Goal: Task Accomplishment & Management: Use online tool/utility

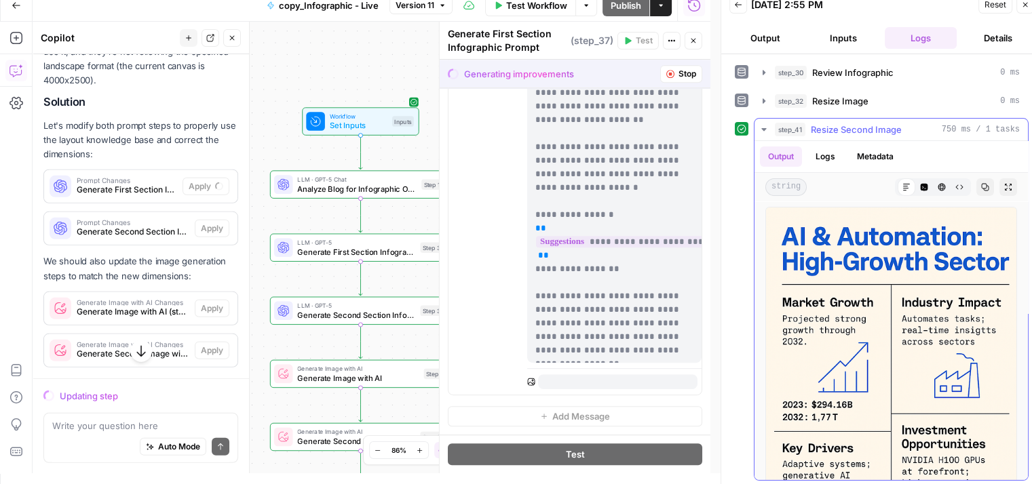
click at [912, 128] on div "step_41 Resize Second Image 750 ms / 1 tasks" at bounding box center [897, 130] width 245 height 14
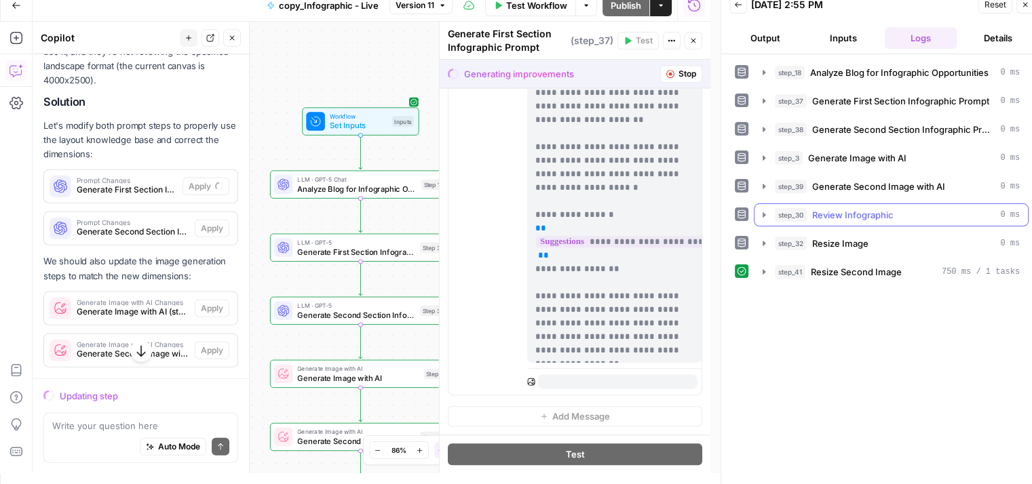
click at [890, 212] on span "Review Infographic" at bounding box center [852, 215] width 81 height 14
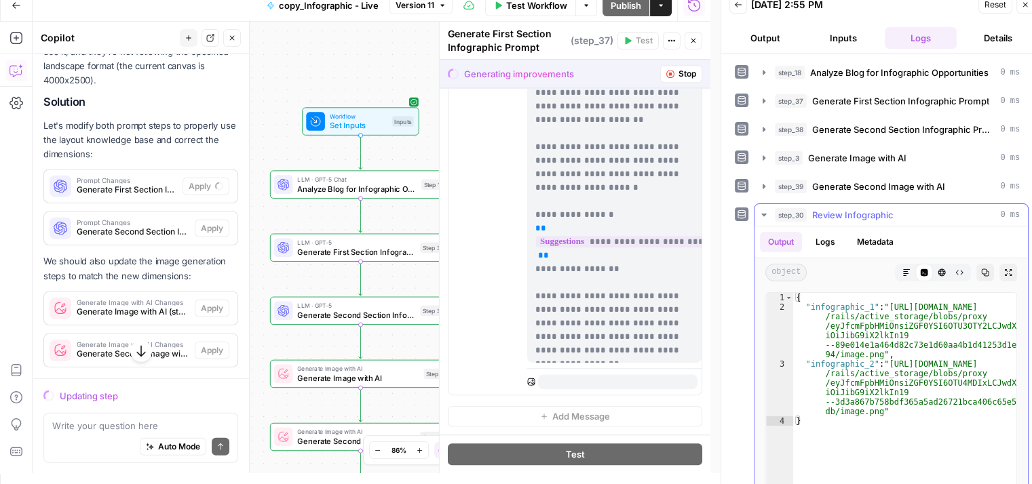
click at [898, 217] on div "step_30 Review Infographic 0 ms" at bounding box center [897, 215] width 245 height 14
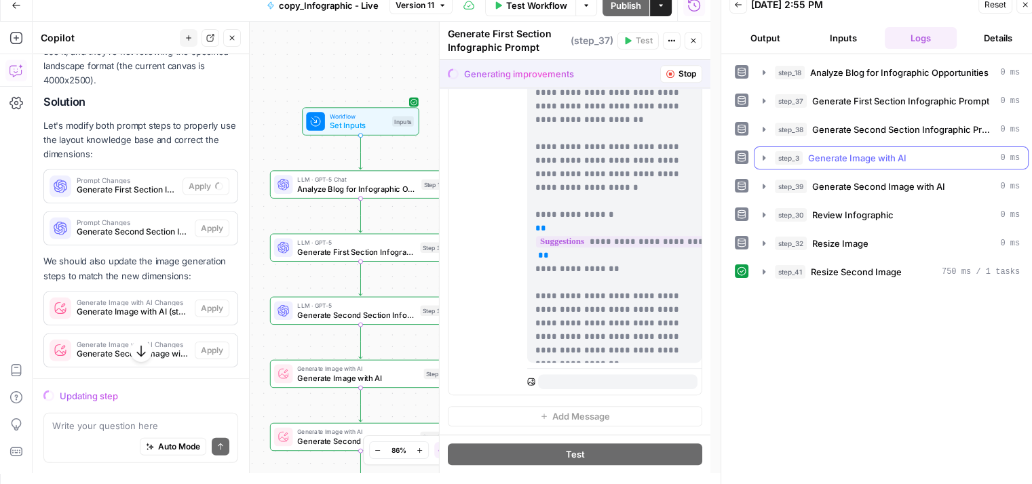
click at [906, 151] on div "step_3 Generate Image with AI 0 ms" at bounding box center [897, 158] width 245 height 14
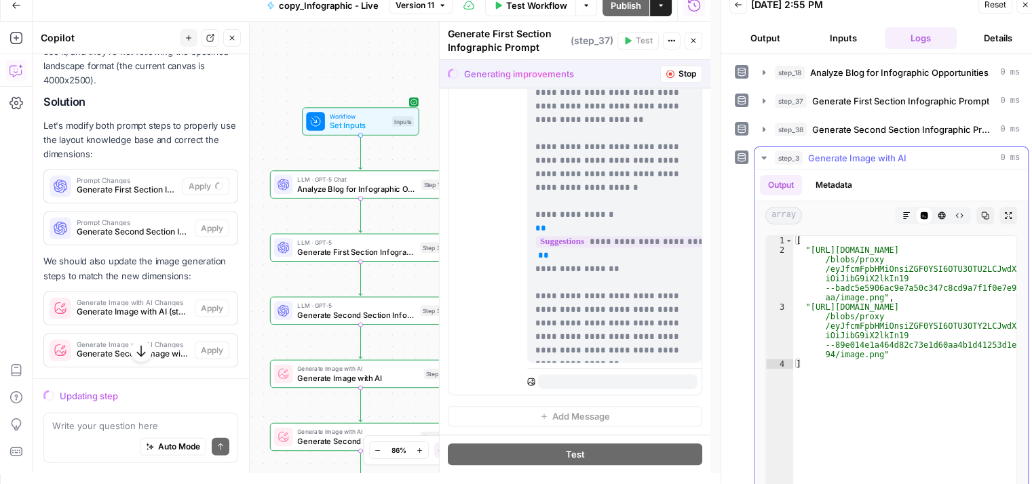
click at [906, 151] on div "step_3 Generate Image with AI 0 ms" at bounding box center [897, 158] width 245 height 14
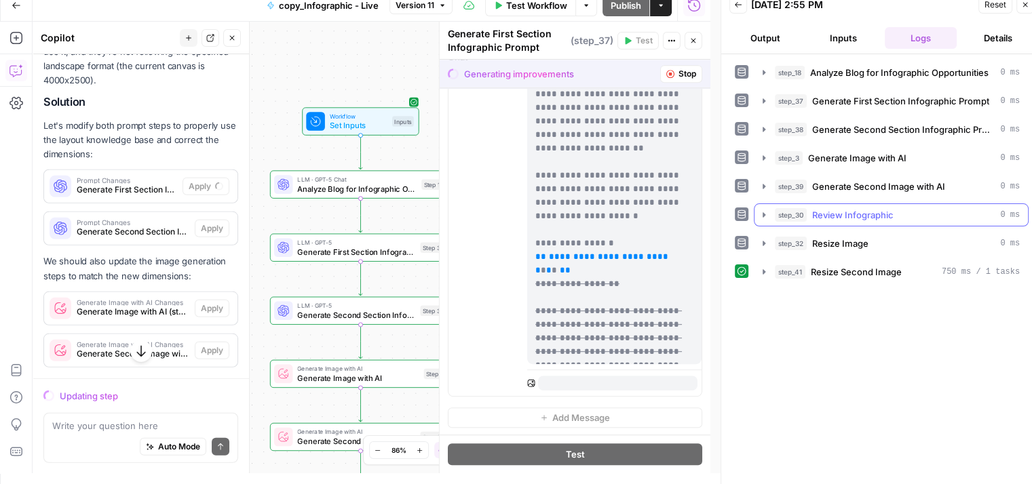
click at [895, 213] on div "step_30 Review Infographic 0 ms" at bounding box center [897, 215] width 245 height 14
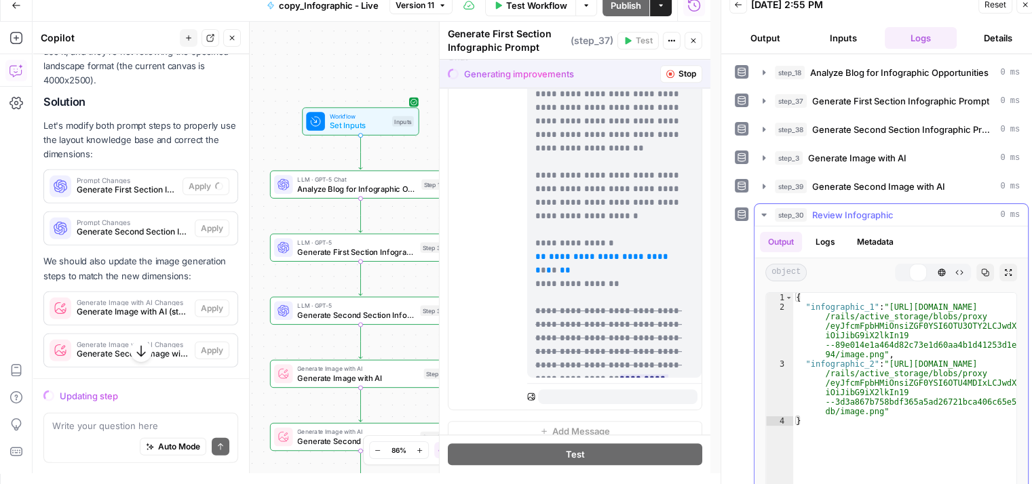
scroll to position [703, 0]
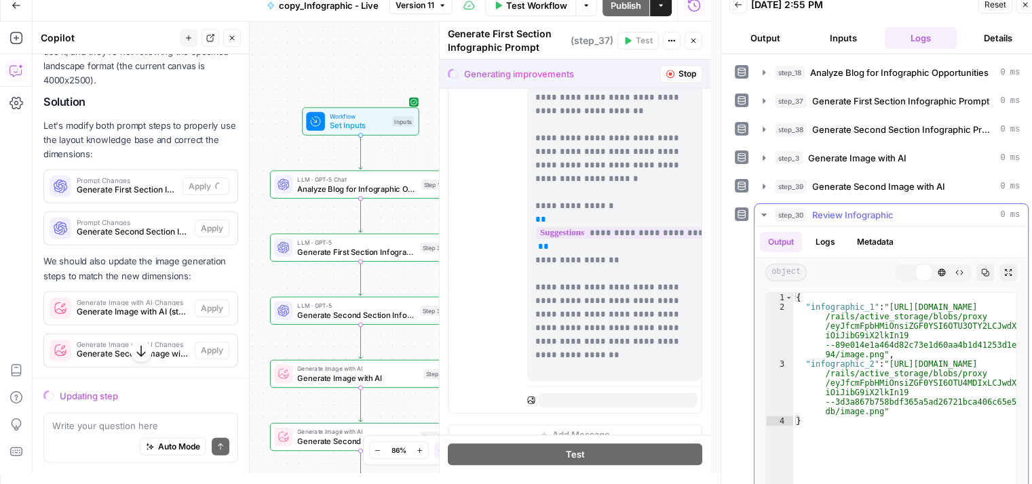
click at [895, 213] on div "step_30 Review Infographic 0 ms" at bounding box center [897, 215] width 245 height 14
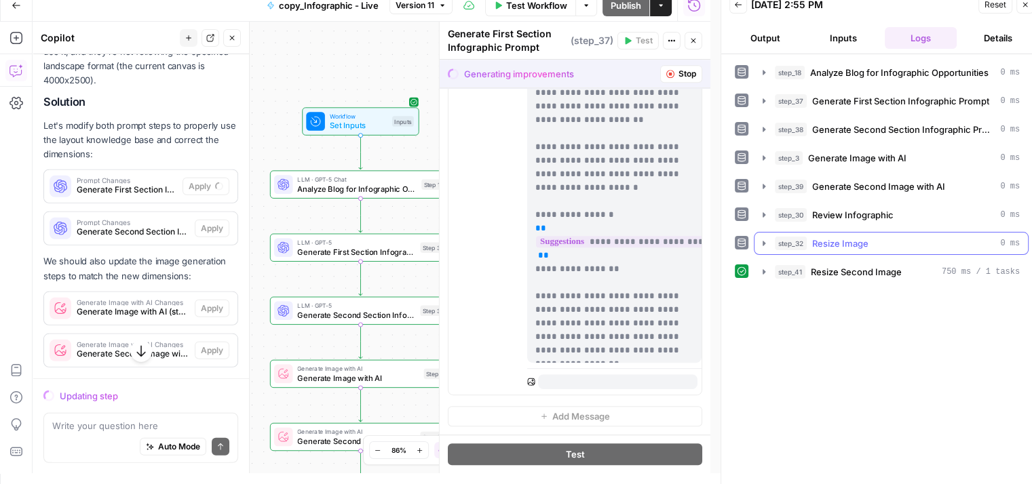
click at [874, 240] on div "step_32 Resize Image 0 ms" at bounding box center [897, 244] width 245 height 14
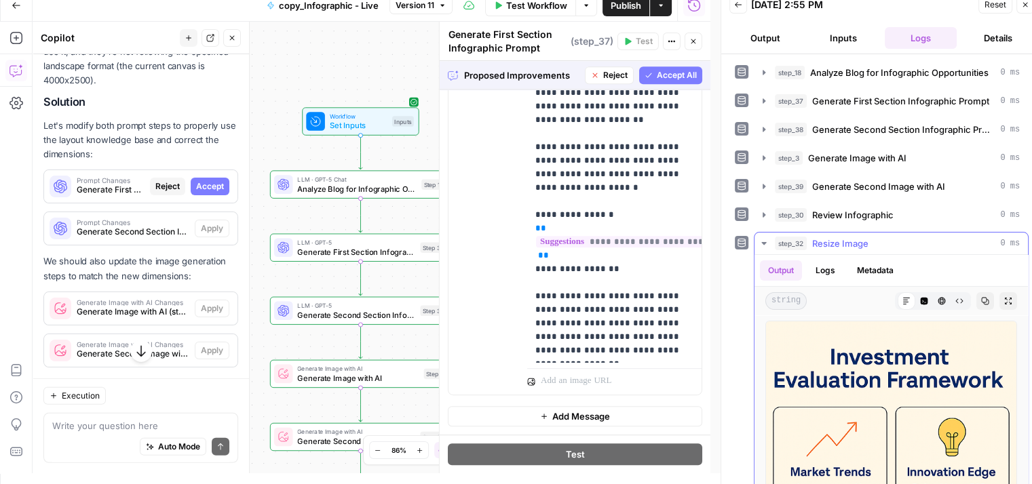
scroll to position [79, 0]
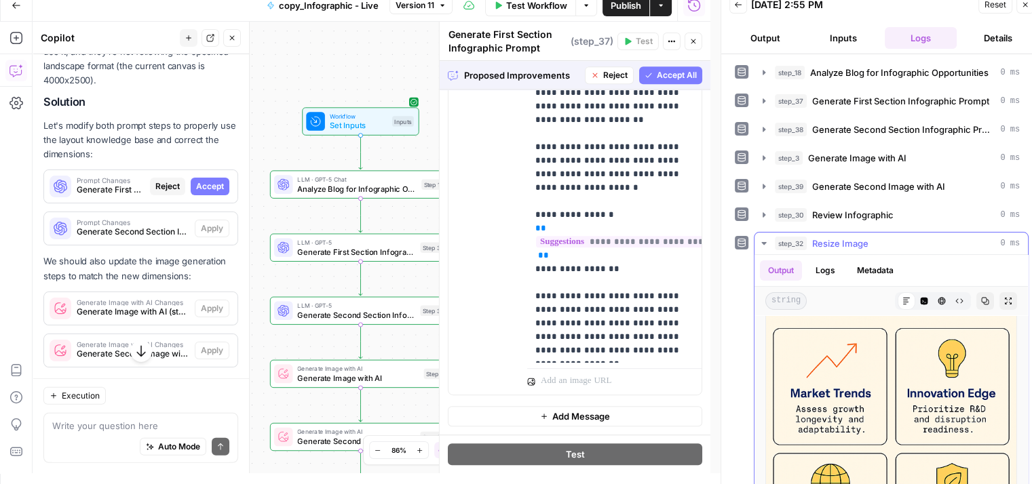
click at [999, 298] on button "Expand Output" at bounding box center [1008, 301] width 18 height 18
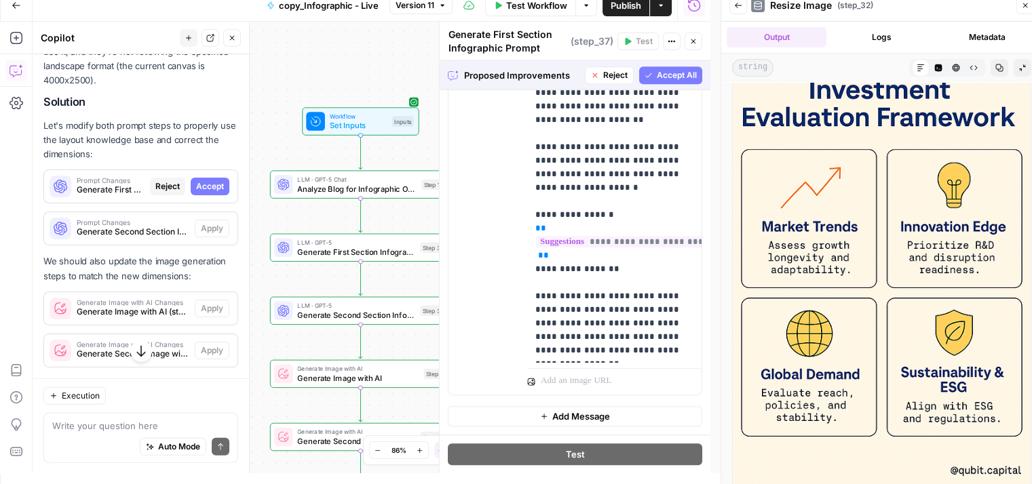
scroll to position [0, 0]
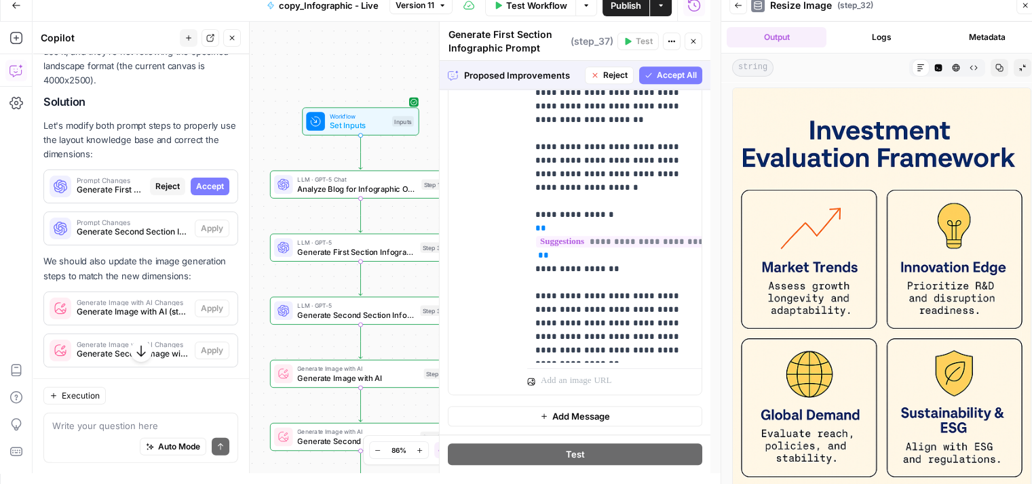
click at [840, 5] on span "( step_32 )" at bounding box center [855, 5] width 36 height 12
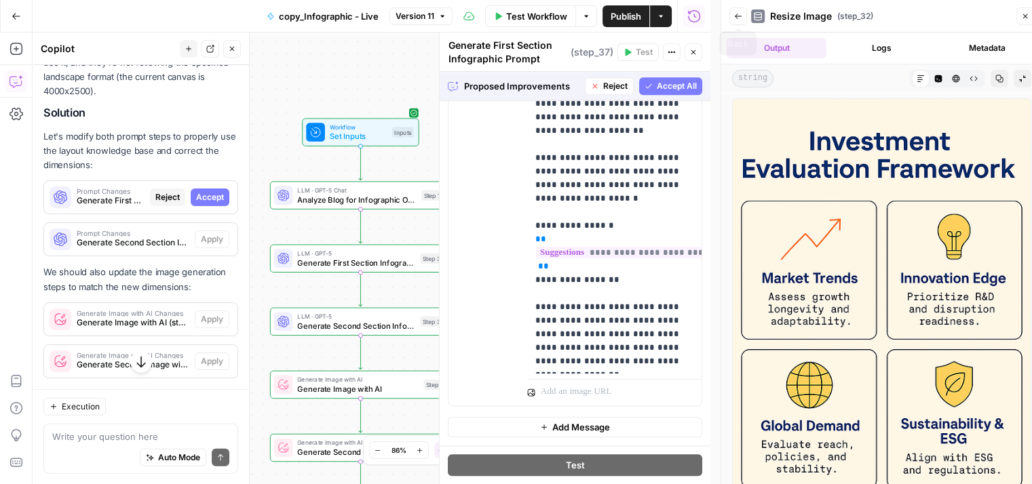
click at [738, 14] on icon "button" at bounding box center [738, 16] width 8 height 8
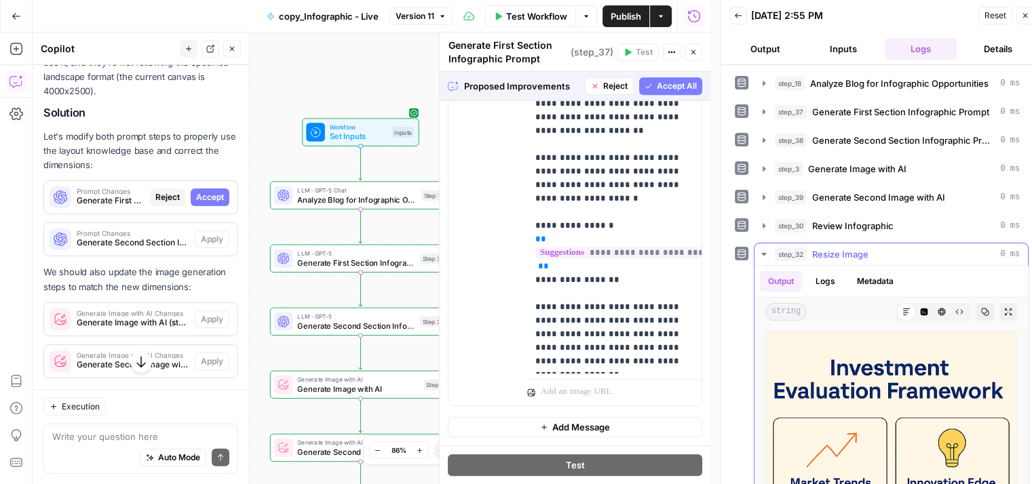
click at [866, 258] on span "Resize Image" at bounding box center [840, 255] width 56 height 14
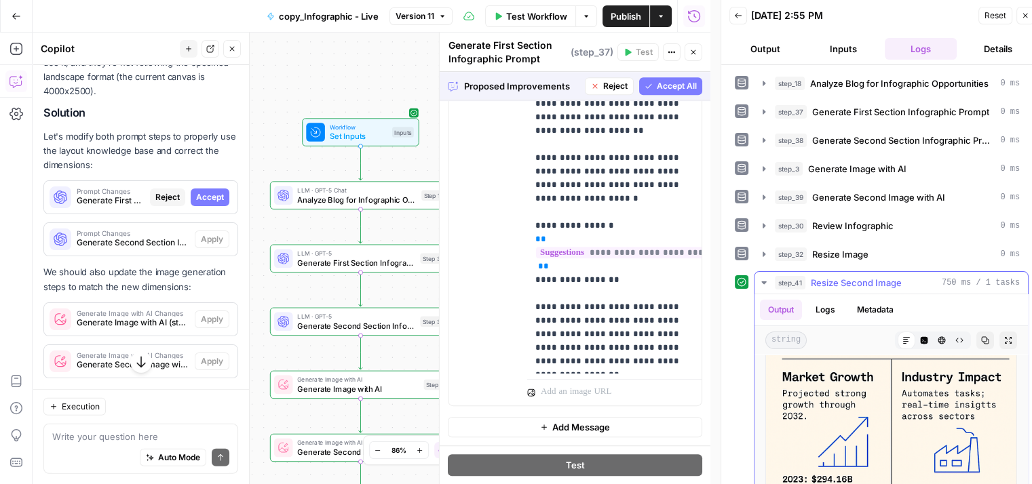
scroll to position [79, 0]
click at [999, 342] on button "Expand Output" at bounding box center [1008, 341] width 18 height 18
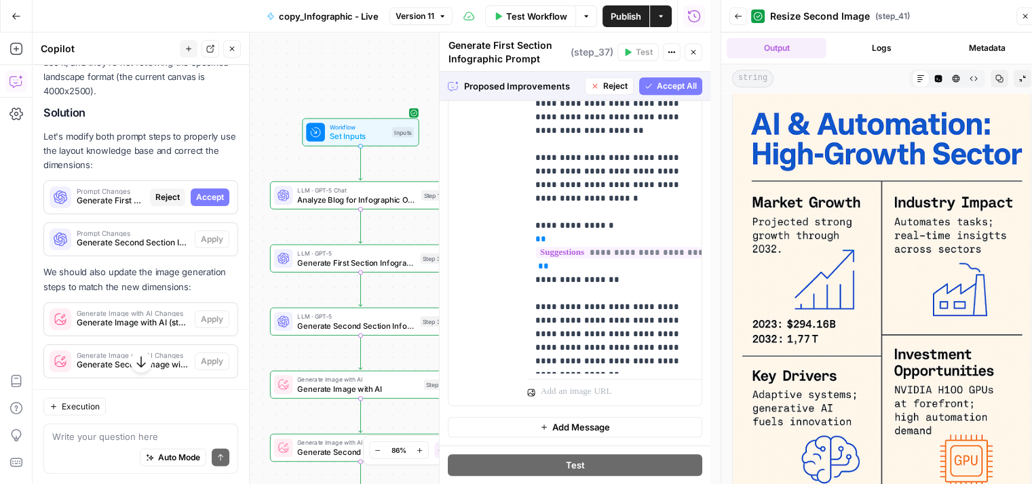
scroll to position [10, 0]
click at [657, 88] on span "Accept All" at bounding box center [677, 86] width 40 height 12
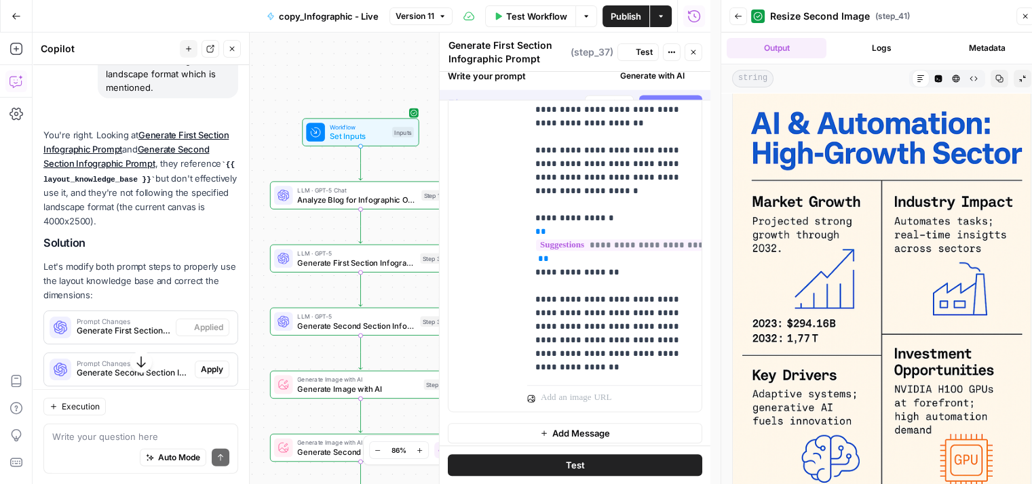
scroll to position [0, 0]
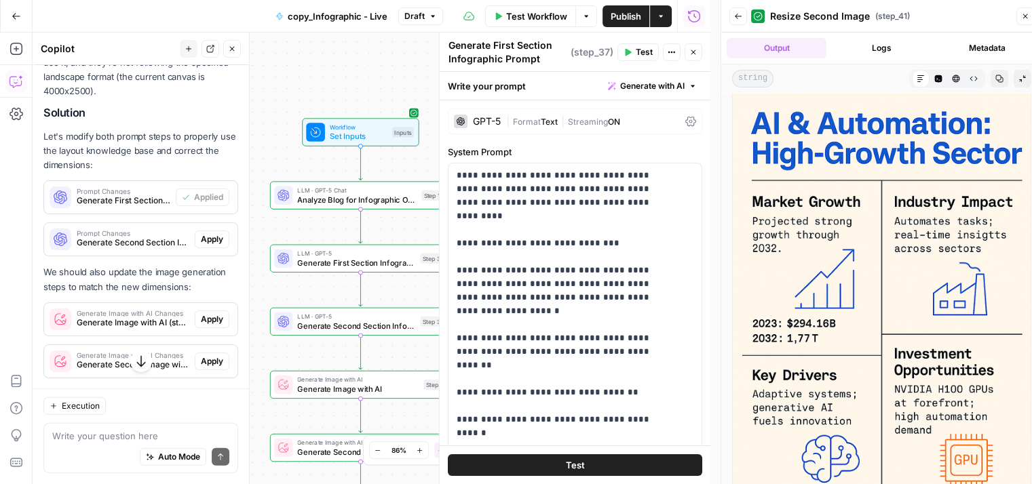
click at [695, 58] on button "Close" at bounding box center [693, 52] width 18 height 18
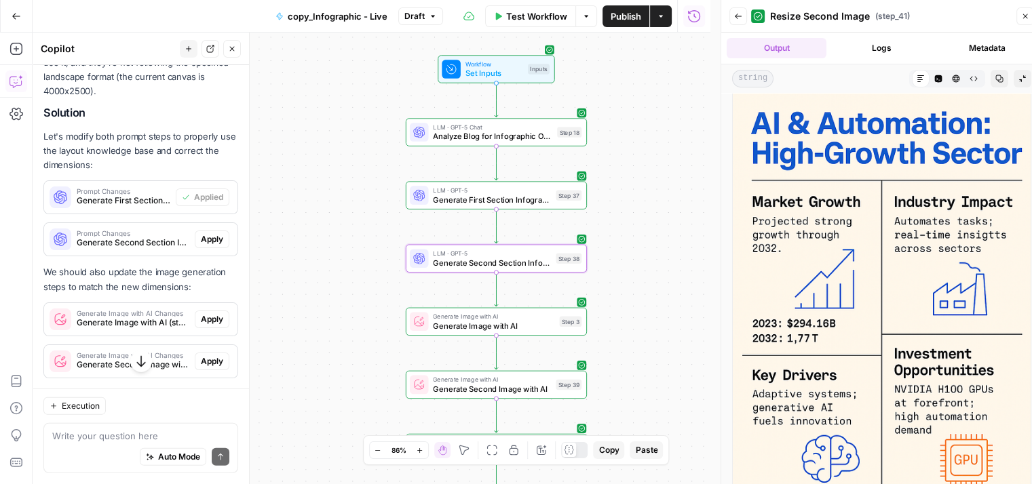
click at [205, 246] on span "Apply" at bounding box center [212, 239] width 22 height 12
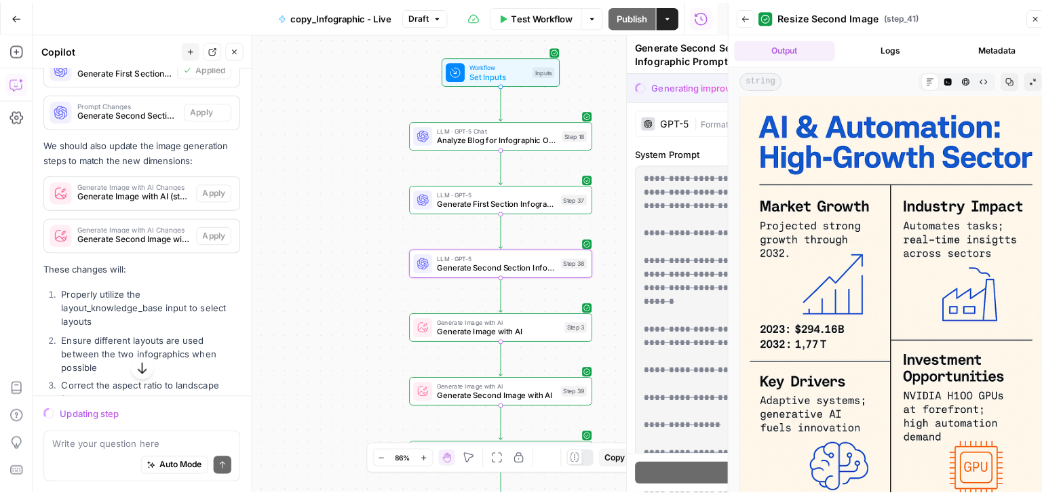
scroll to position [3911, 0]
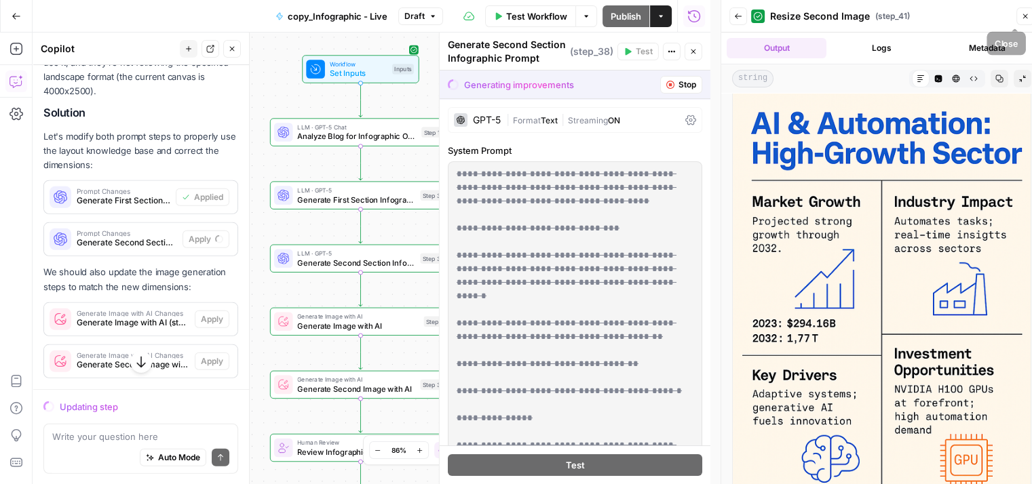
click at [1026, 9] on button "Close" at bounding box center [1025, 16] width 18 height 18
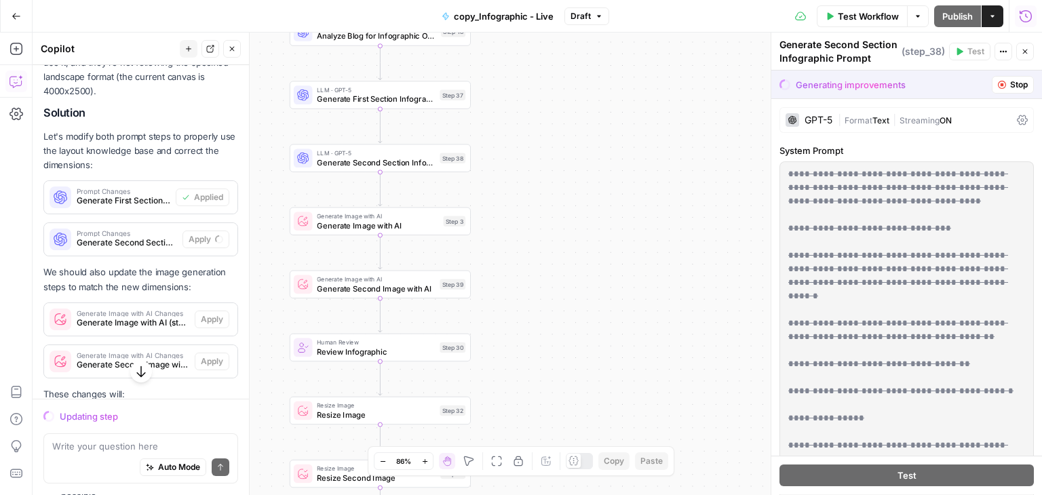
drag, startPoint x: 568, startPoint y: 281, endPoint x: 596, endPoint y: 146, distance: 138.0
click at [596, 146] on div "Workflow Set Inputs Inputs LLM · GPT-5 Chat Analyze Blog for Infographic Opport…" at bounding box center [537, 264] width 1009 height 463
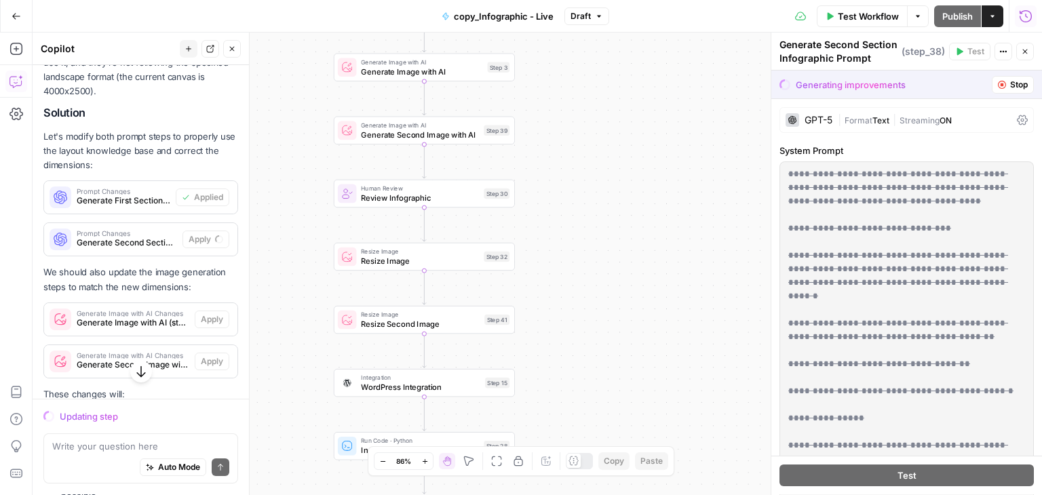
drag, startPoint x: 562, startPoint y: 307, endPoint x: 600, endPoint y: 180, distance: 133.2
click at [600, 180] on div "Workflow Set Inputs Inputs LLM · GPT-5 Chat Analyze Blog for Infographic Opport…" at bounding box center [537, 264] width 1009 height 463
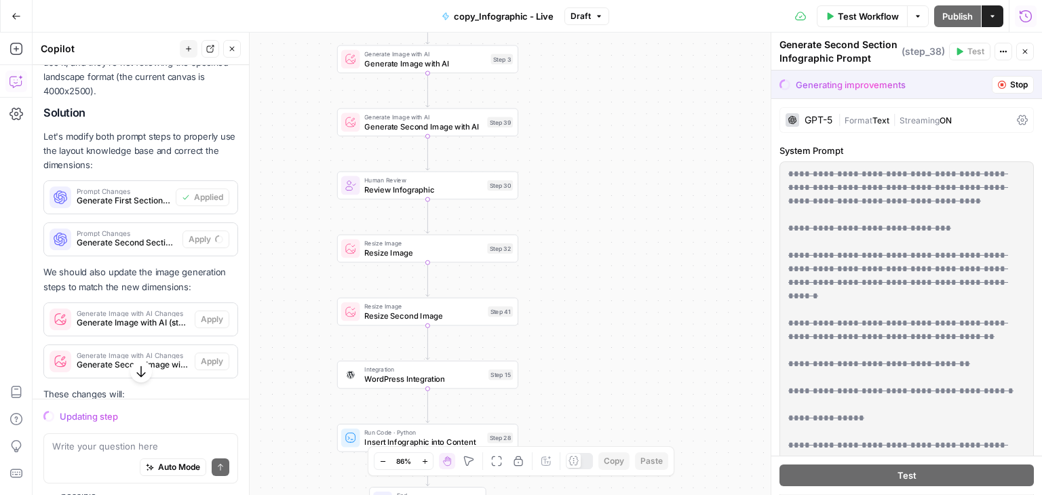
drag, startPoint x: 568, startPoint y: 314, endPoint x: 573, endPoint y: 267, distance: 47.7
click at [573, 267] on div "Workflow Set Inputs Inputs LLM · GPT-5 Chat Analyze Blog for Infographic Opport…" at bounding box center [537, 264] width 1009 height 463
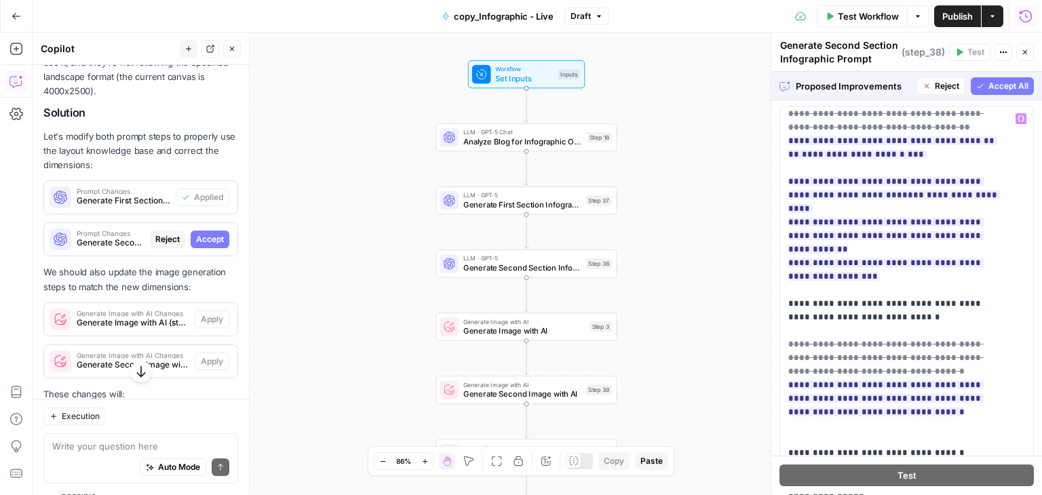
scroll to position [937, 0]
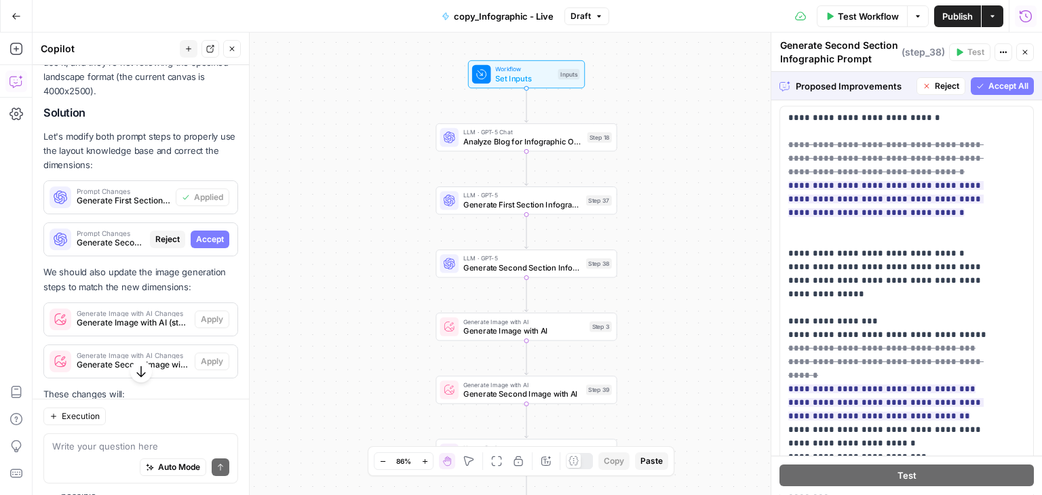
click at [996, 87] on span "Accept All" at bounding box center [1008, 86] width 40 height 12
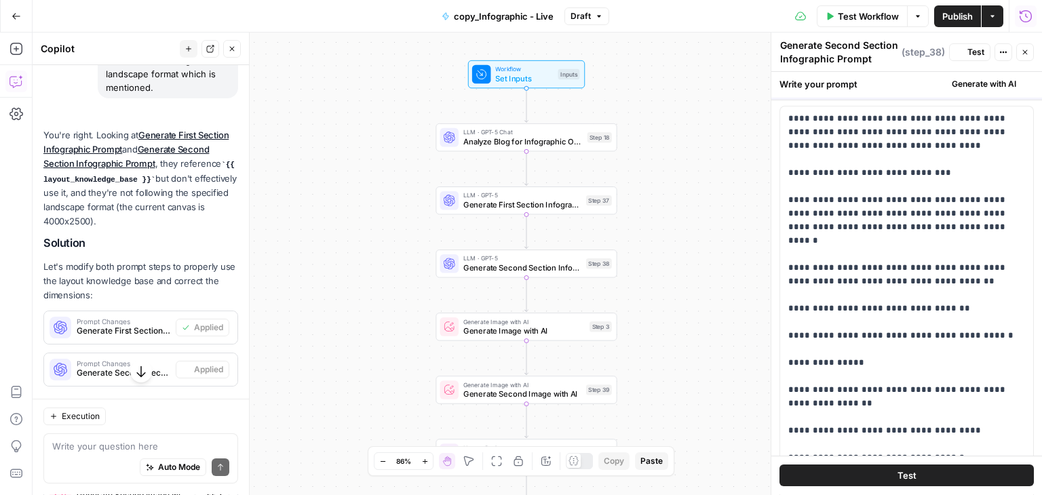
scroll to position [0, 0]
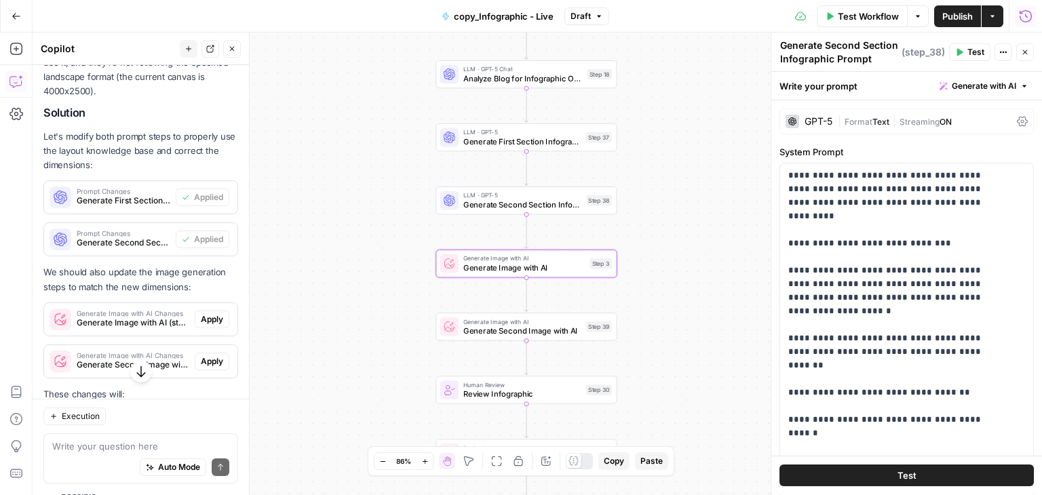
click at [201, 326] on span "Apply" at bounding box center [212, 319] width 22 height 12
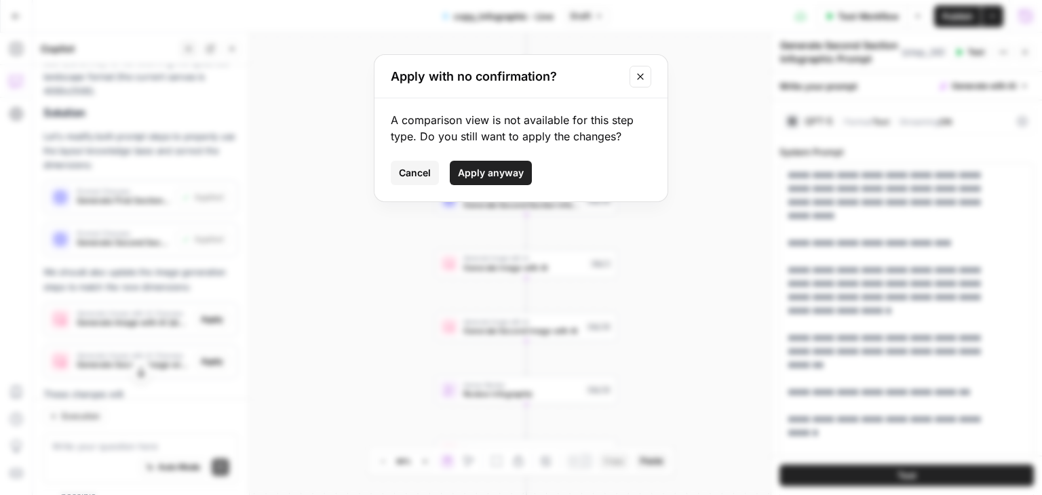
click at [494, 176] on span "Apply anyway" at bounding box center [491, 173] width 66 height 14
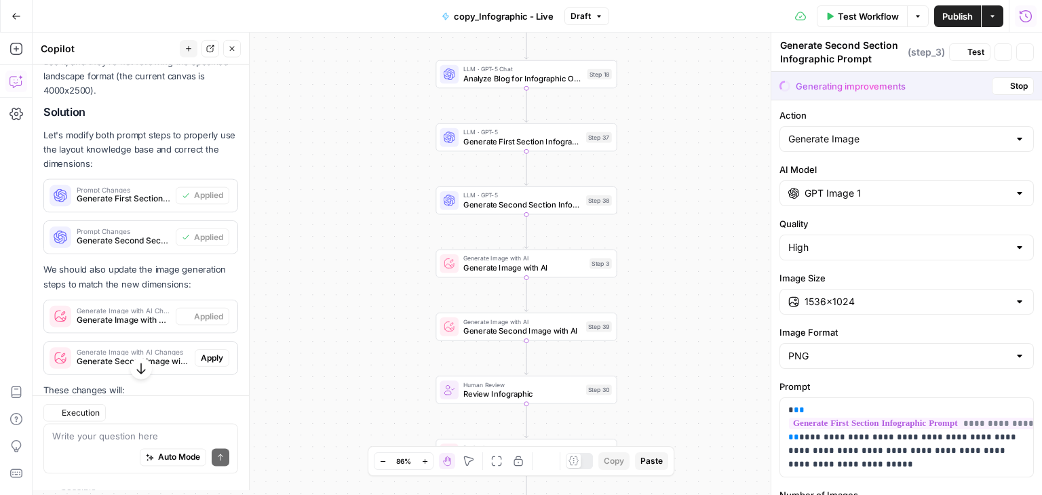
type textarea "Generate Image with AI"
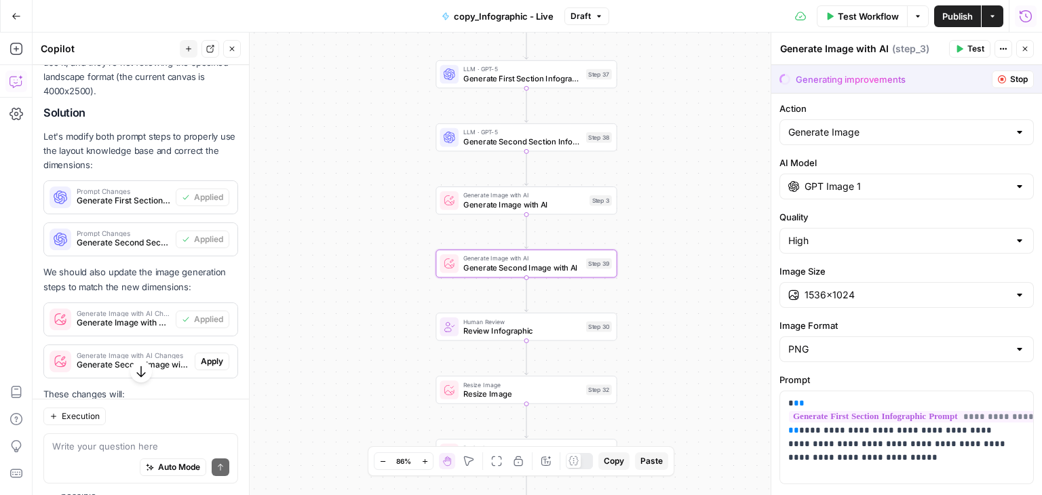
click at [210, 368] on span "Apply" at bounding box center [212, 361] width 22 height 12
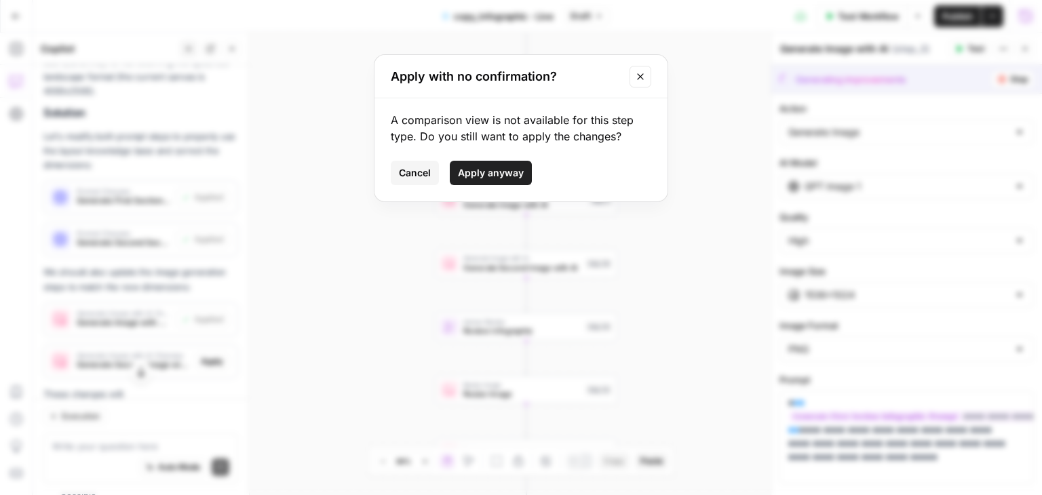
click at [504, 172] on span "Apply anyway" at bounding box center [491, 173] width 66 height 14
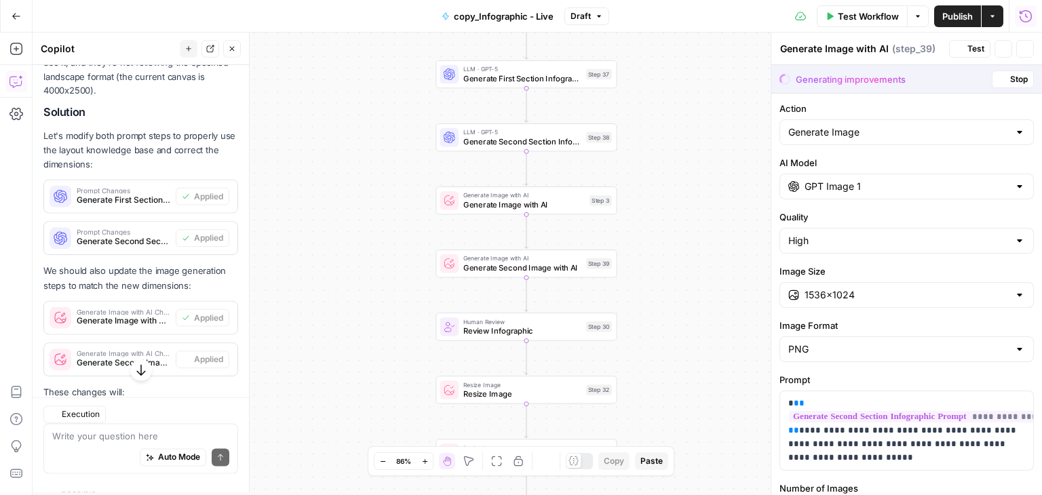
type textarea "Generate Second Image with AI"
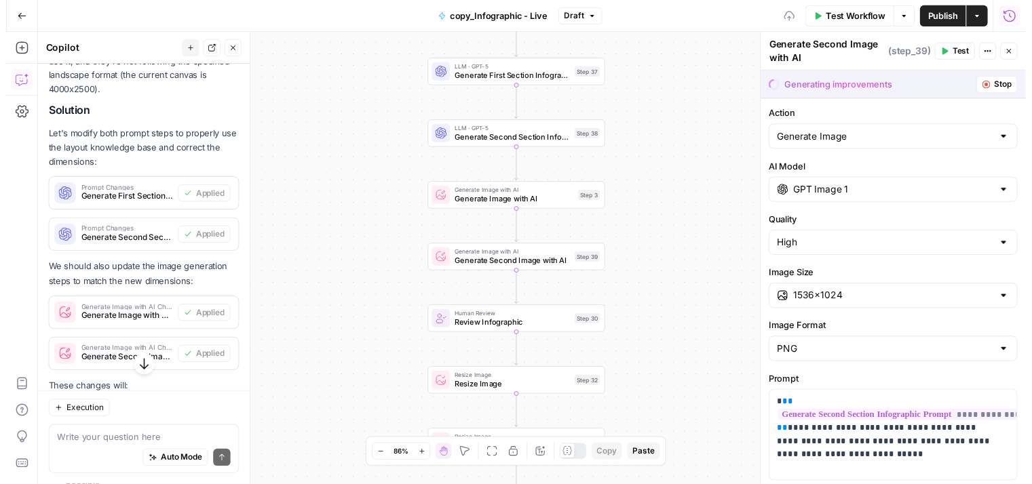
scroll to position [4322, 0]
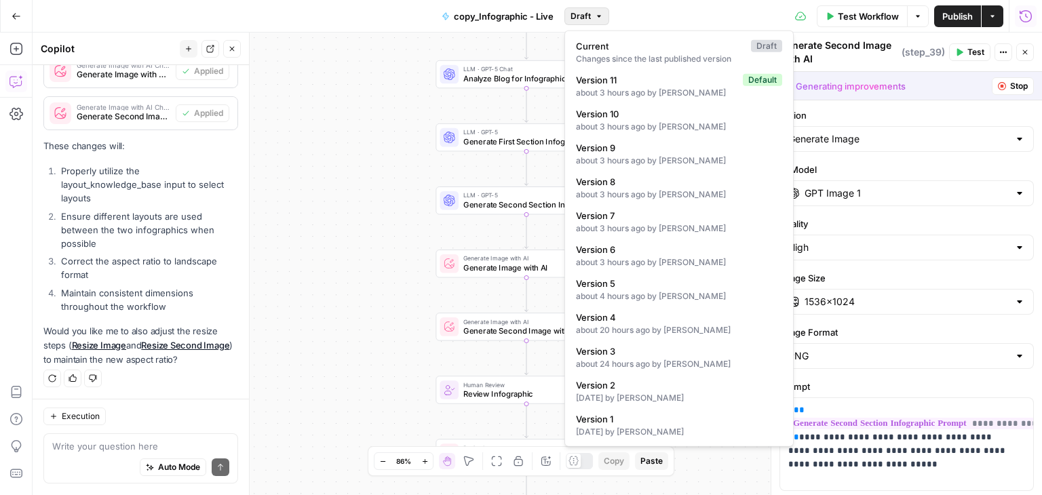
click at [591, 21] on button "Draft" at bounding box center [586, 16] width 45 height 18
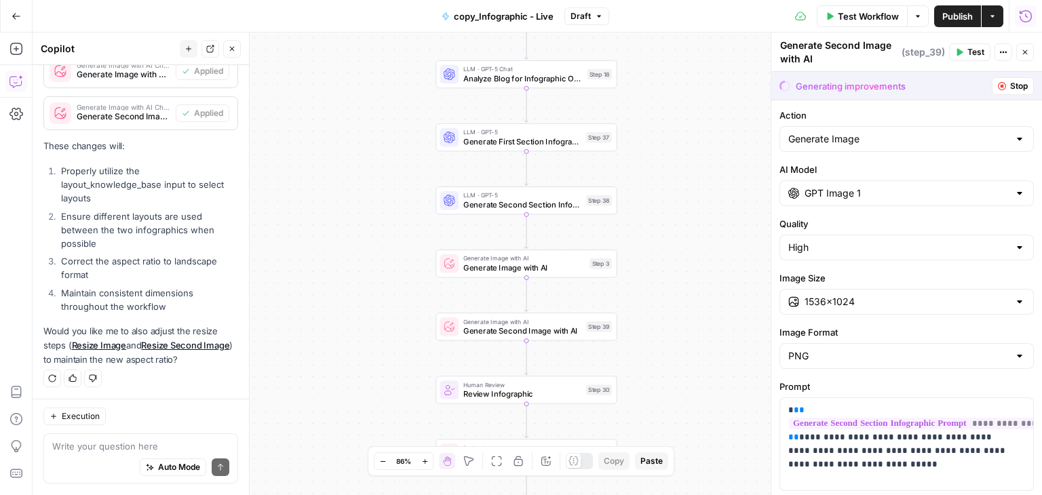
click at [946, 14] on span "Publish" at bounding box center [957, 16] width 31 height 14
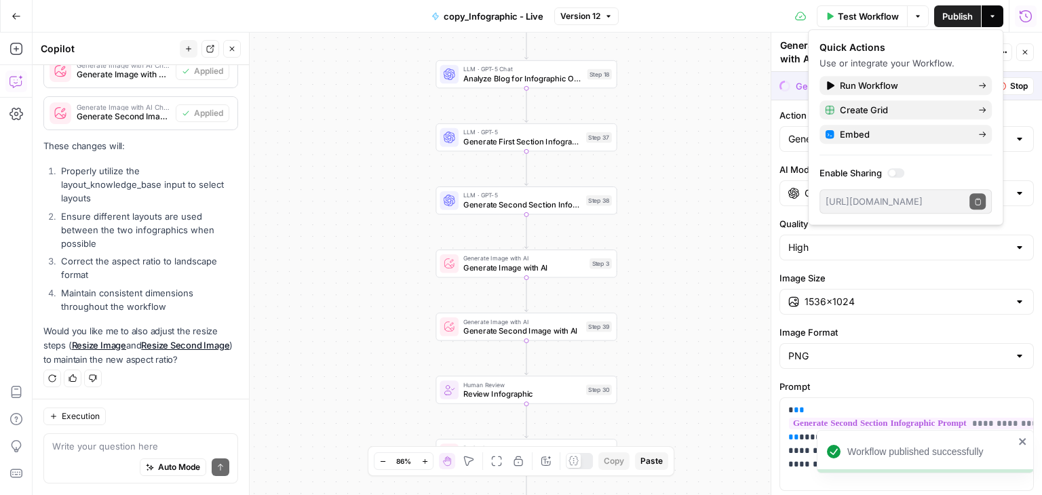
click at [598, 22] on span "Version 12" at bounding box center [580, 16] width 40 height 12
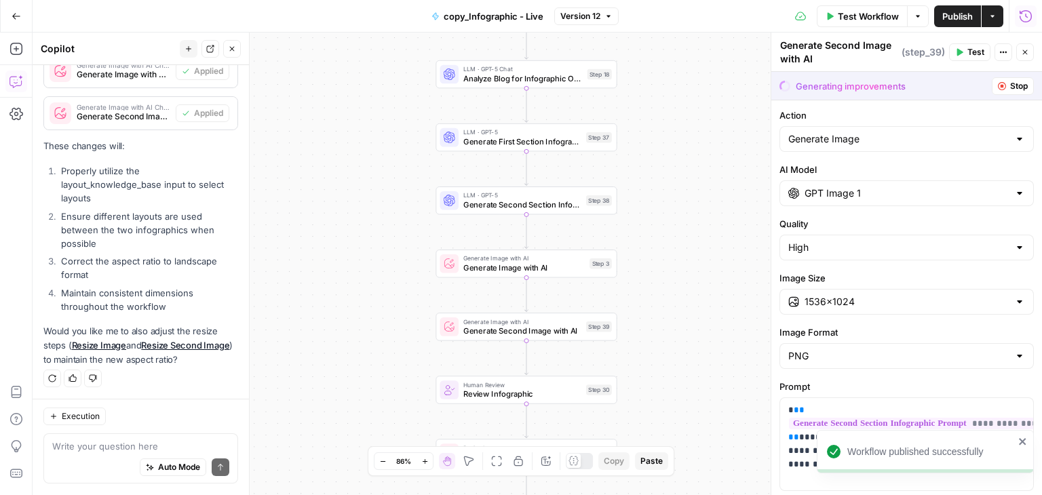
click at [311, 144] on div "Workflow Set Inputs Inputs LLM · GPT-5 Chat Analyze Blog for Infographic Opport…" at bounding box center [537, 264] width 1009 height 463
click at [868, 14] on span "Test Workflow" at bounding box center [868, 16] width 61 height 14
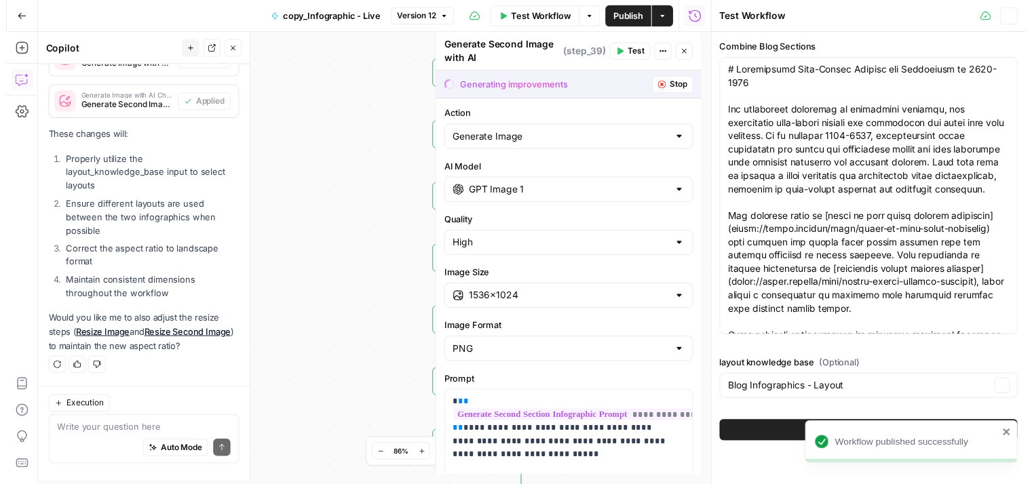
scroll to position [4333, 0]
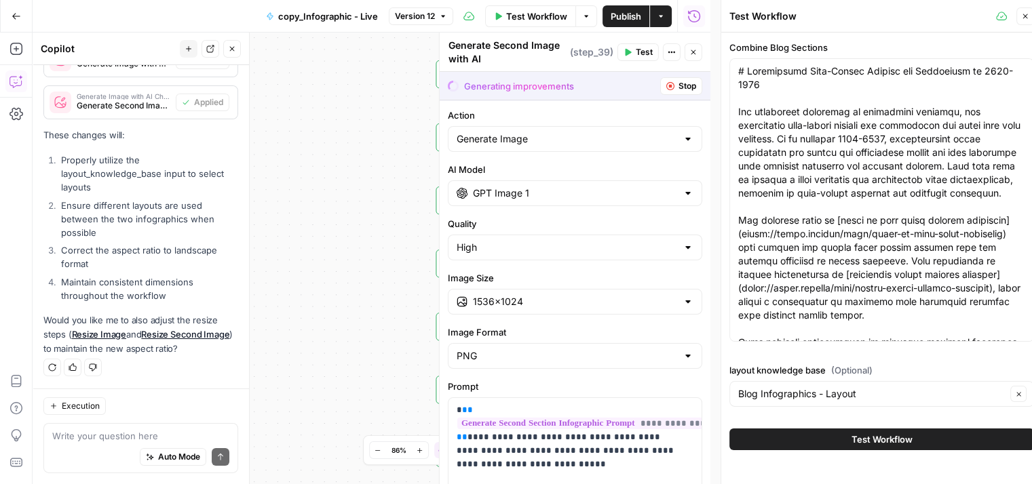
click at [771, 429] on button "Test Workflow" at bounding box center [881, 440] width 305 height 22
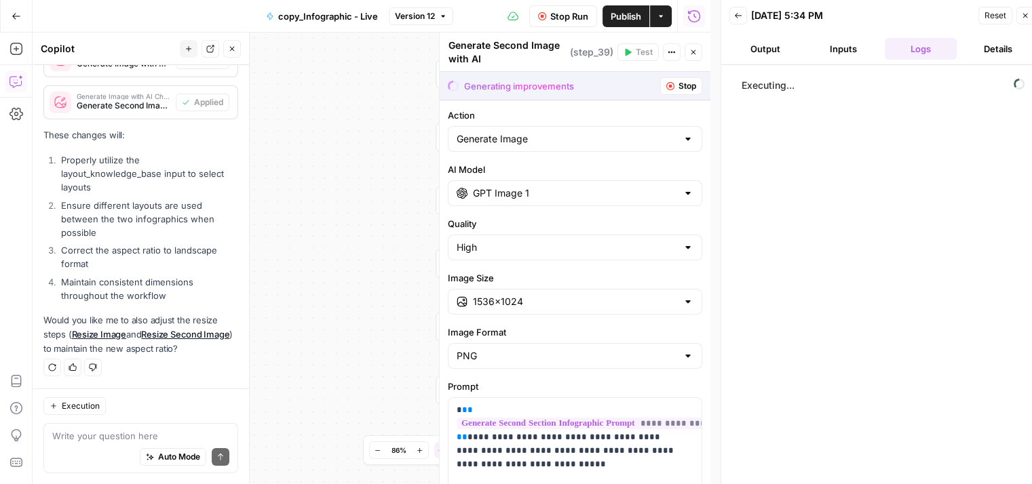
click at [700, 58] on button "Close" at bounding box center [693, 52] width 18 height 18
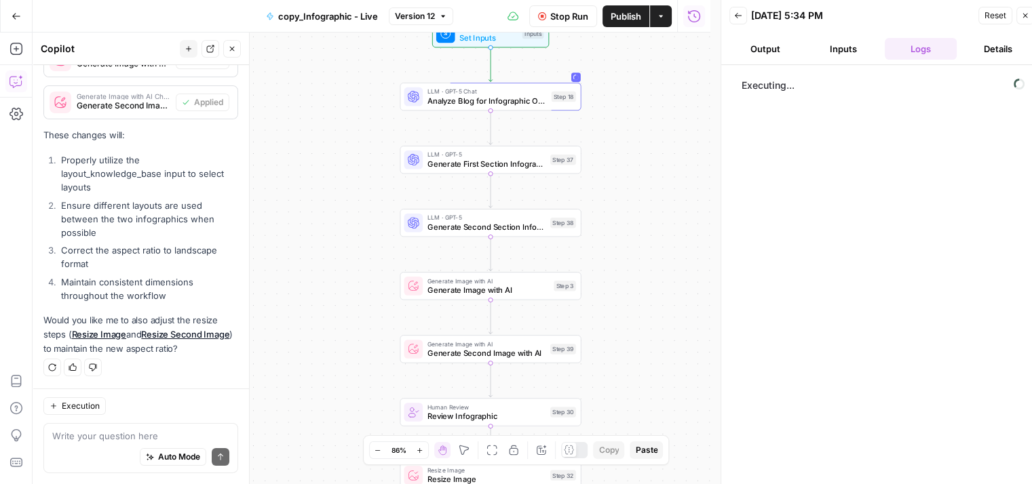
drag, startPoint x: 393, startPoint y: 187, endPoint x: 331, endPoint y: 220, distance: 70.1
click at [331, 220] on div "Workflow Set Inputs Inputs LLM · GPT-5 Chat Analyze Blog for Infographic Opport…" at bounding box center [372, 259] width 678 height 452
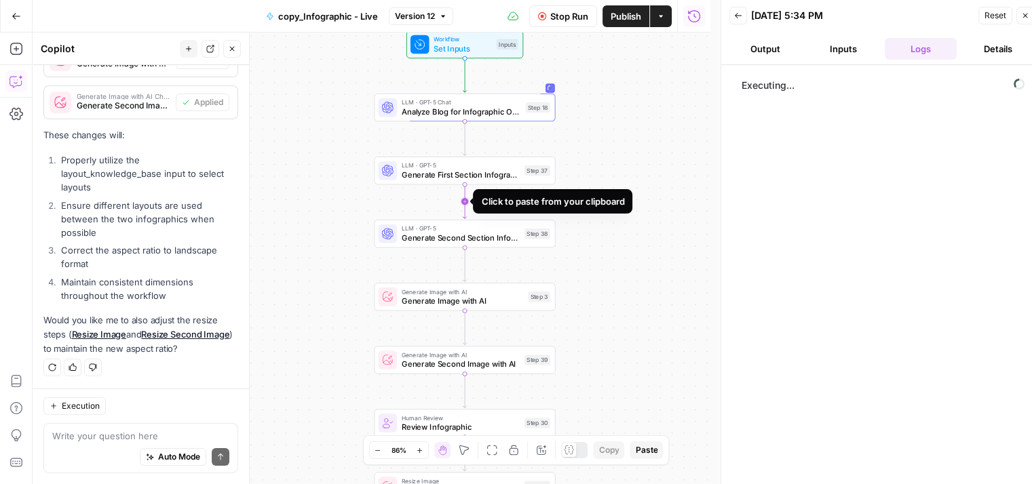
click at [602, 190] on div "Click to paste from your clipboard" at bounding box center [552, 201] width 159 height 24
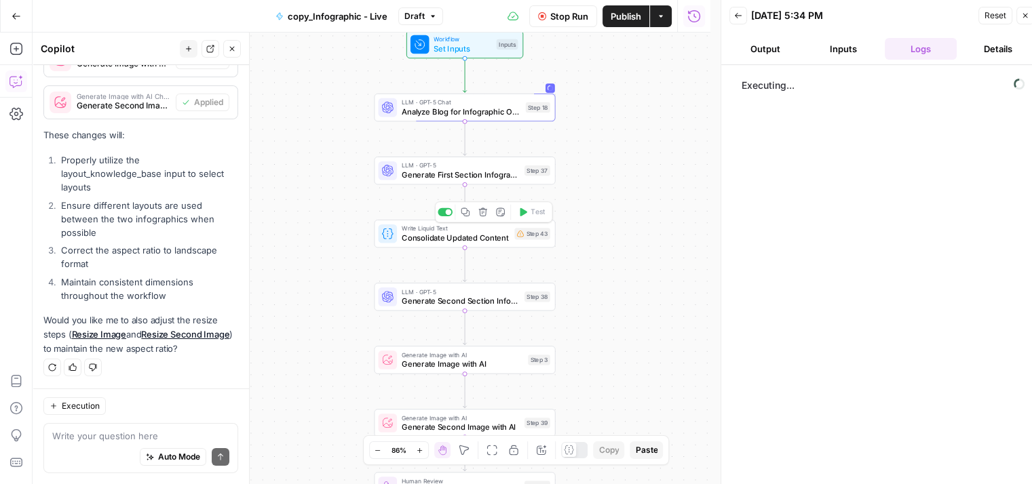
click at [483, 207] on button "Delete step" at bounding box center [482, 212] width 15 height 15
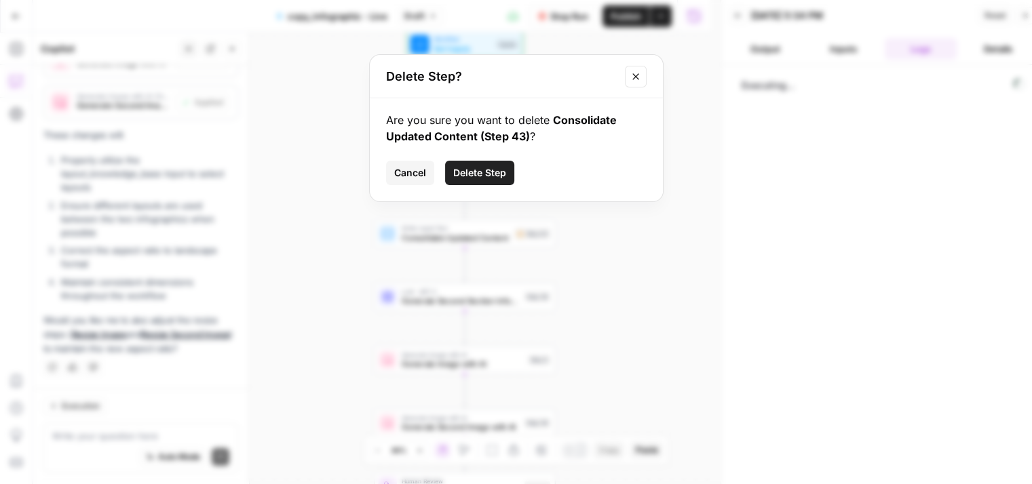
click at [475, 171] on span "Delete Step" at bounding box center [479, 173] width 53 height 14
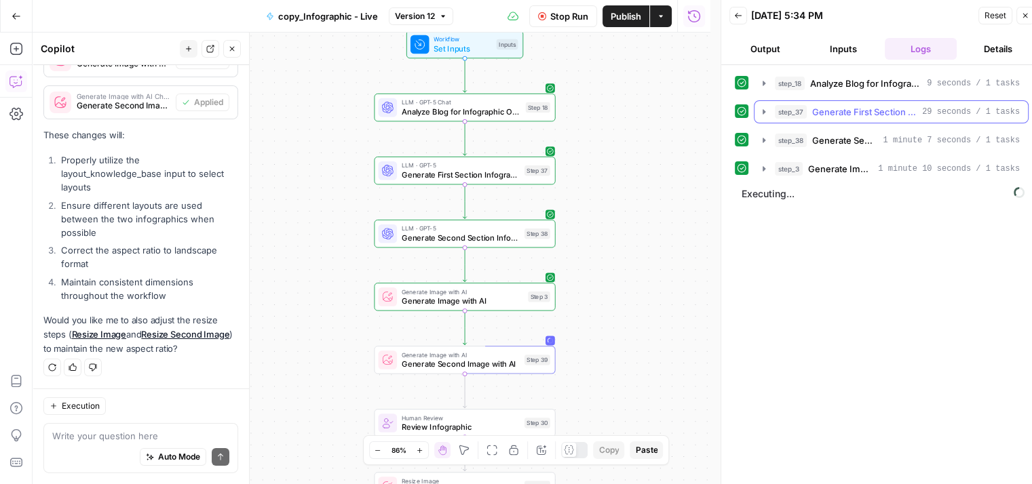
click at [882, 106] on span "Generate First Section Infographic Prompt" at bounding box center [864, 112] width 104 height 14
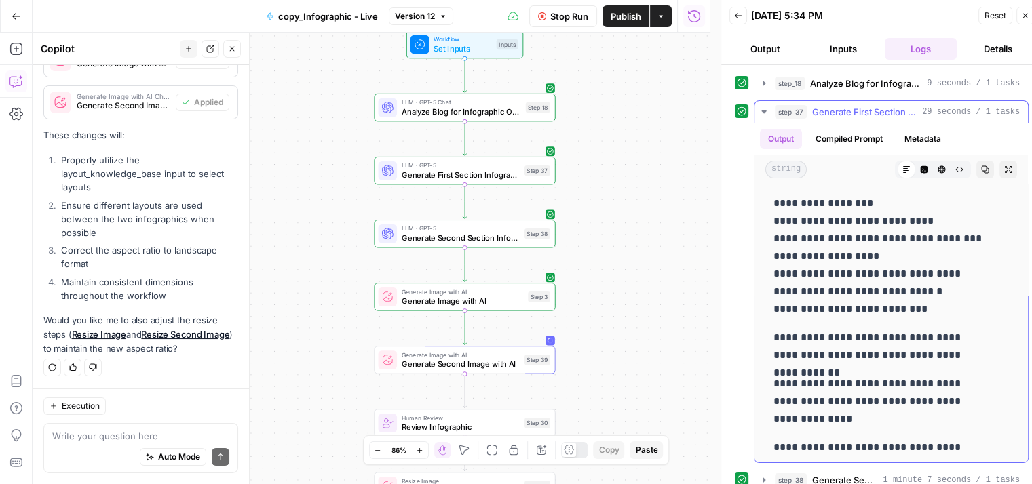
click at [882, 106] on span "Generate First Section Infographic Prompt" at bounding box center [864, 112] width 104 height 14
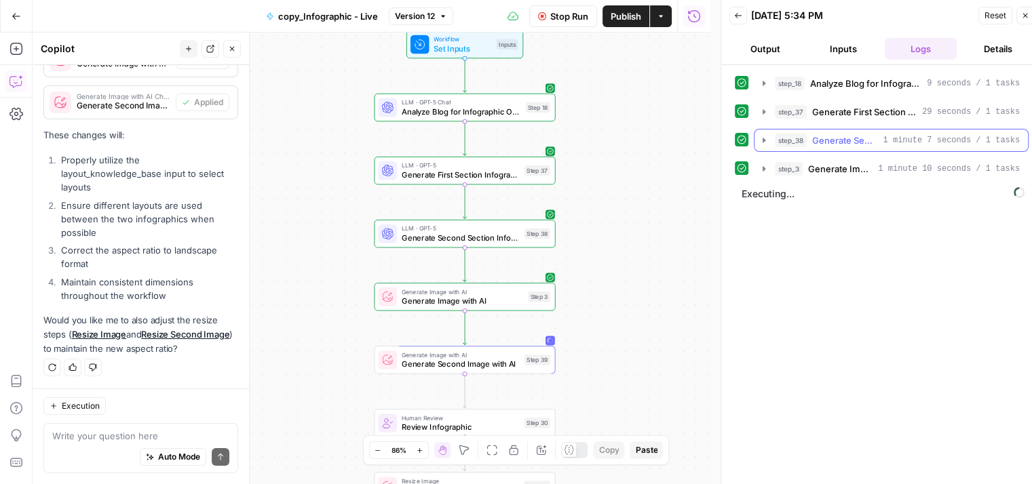
click at [865, 144] on span "Generate Second Section Infographic Prompt" at bounding box center [844, 141] width 65 height 14
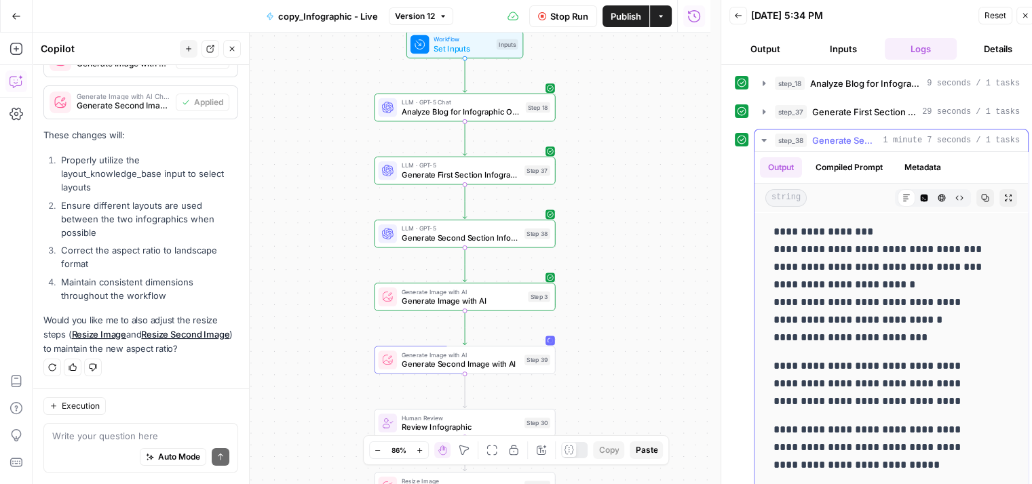
click at [865, 144] on span "Generate Second Section Infographic Prompt" at bounding box center [844, 141] width 65 height 14
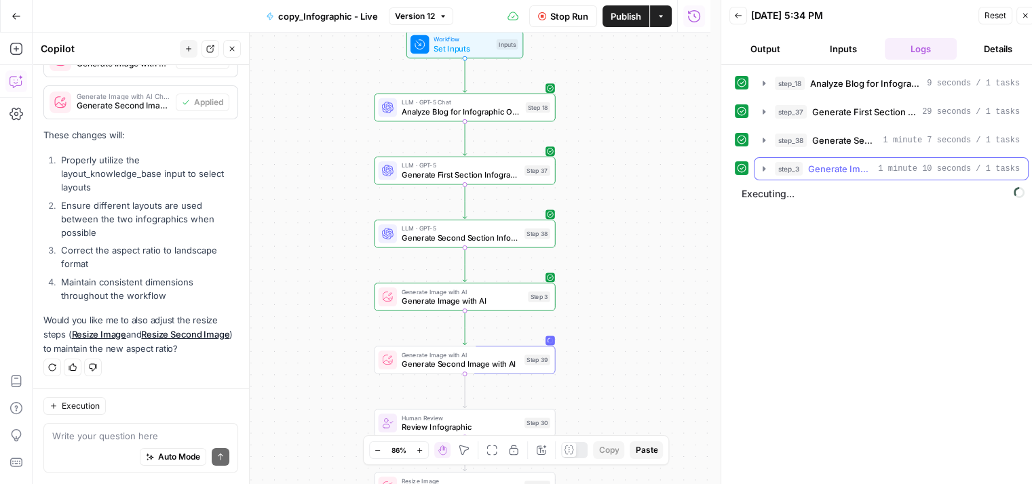
click at [861, 169] on span "Generate Image with AI" at bounding box center [840, 169] width 64 height 14
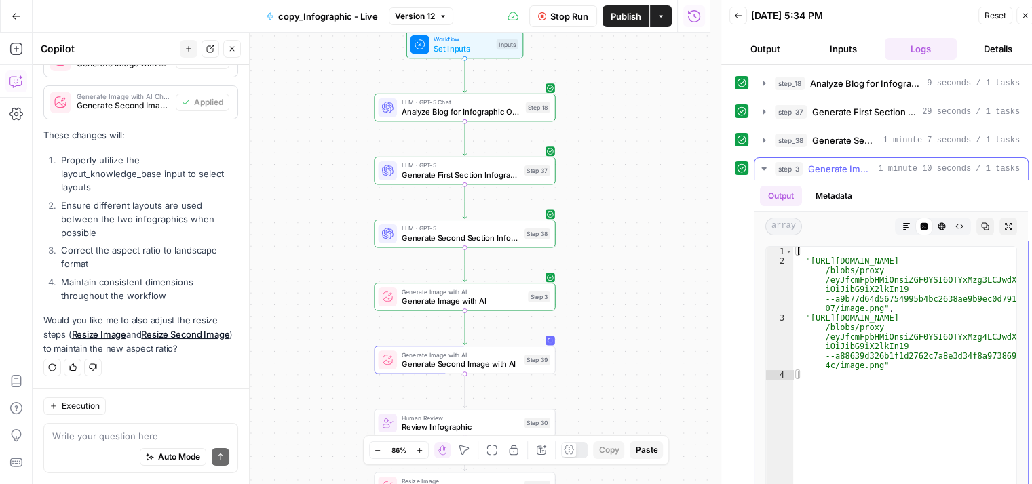
click at [861, 169] on span "Generate Image with AI" at bounding box center [840, 169] width 64 height 14
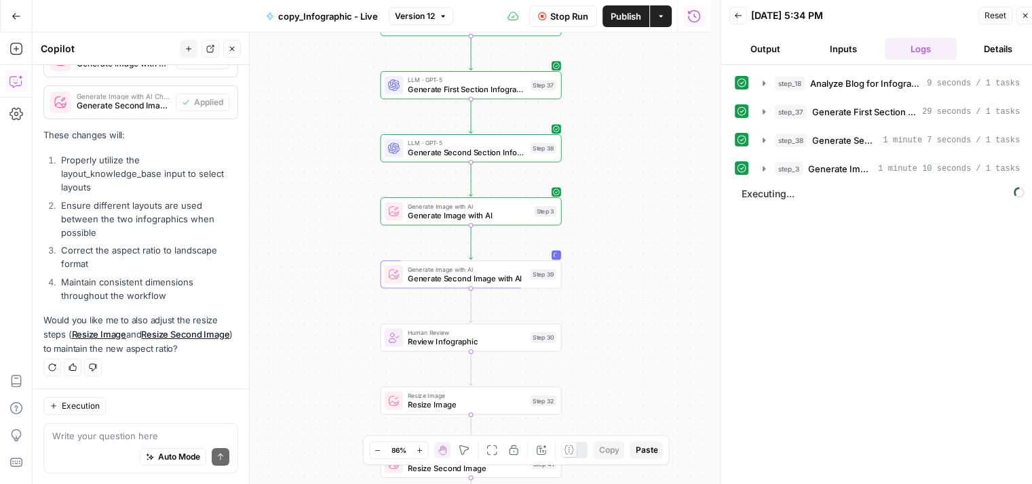
drag, startPoint x: 672, startPoint y: 299, endPoint x: 682, endPoint y: 189, distance: 110.4
click at [682, 189] on div "Workflow Set Inputs Inputs LLM · GPT-5 Chat Analyze Blog for Infographic Opport…" at bounding box center [372, 259] width 678 height 452
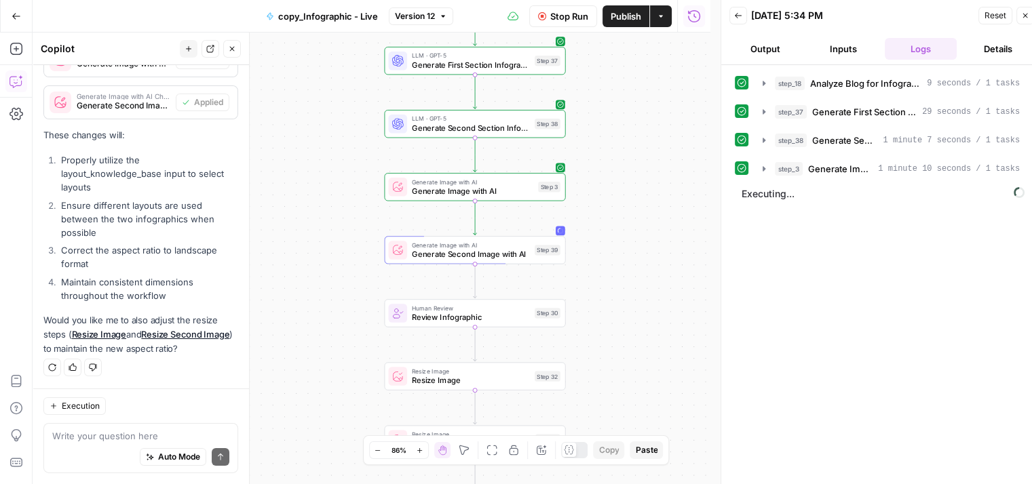
drag, startPoint x: 682, startPoint y: 189, endPoint x: 682, endPoint y: 119, distance: 70.5
click at [682, 119] on div "Workflow Set Inputs Inputs LLM · GPT-5 Chat Analyze Blog for Infographic Opport…" at bounding box center [372, 259] width 678 height 452
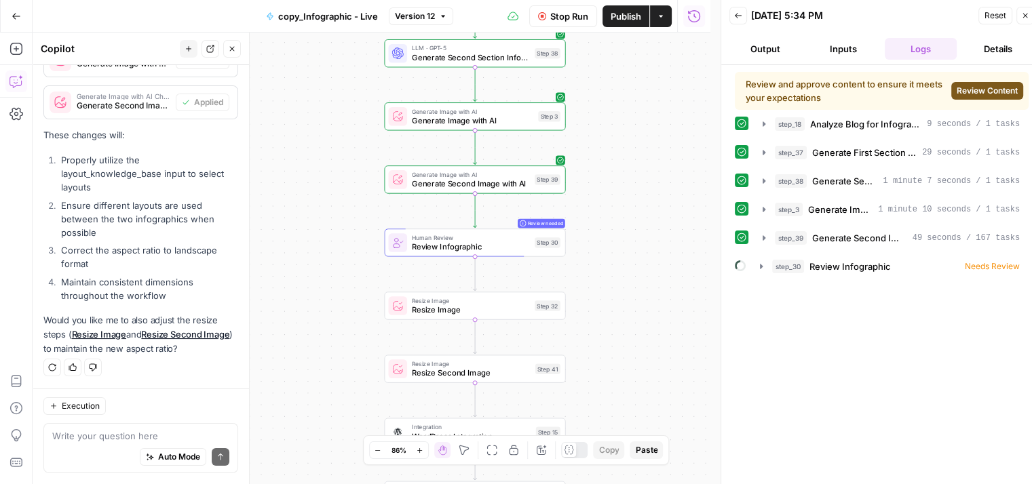
click at [975, 94] on span "Review Content" at bounding box center [986, 91] width 61 height 12
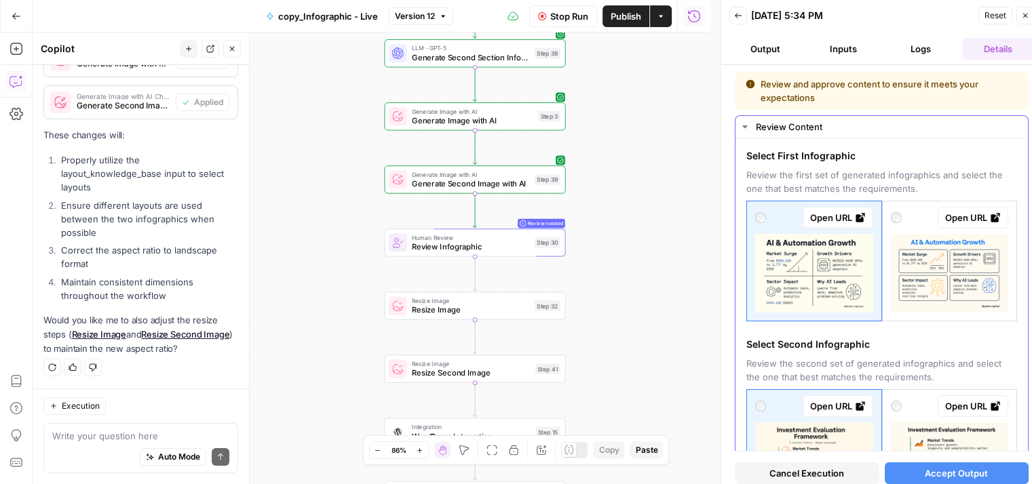
click at [990, 212] on icon at bounding box center [995, 217] width 11 height 11
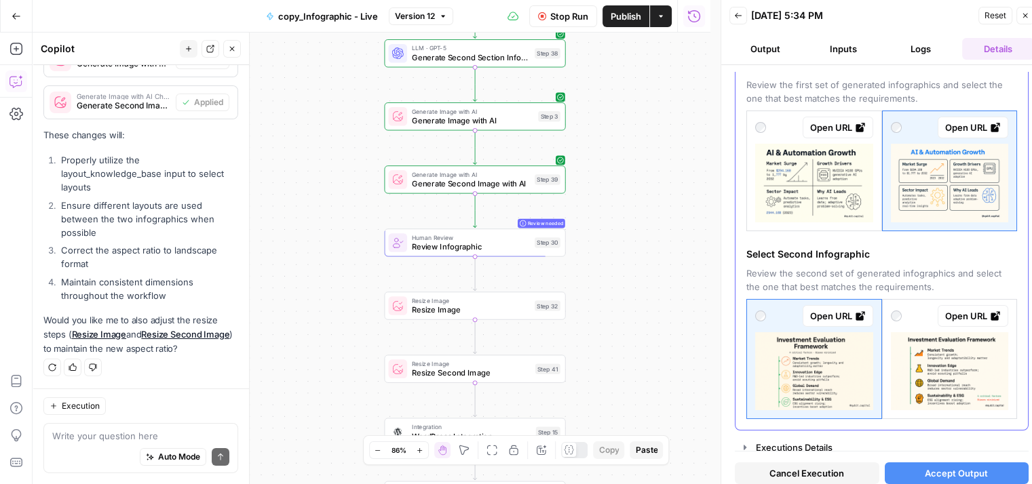
scroll to position [90, 0]
click at [862, 311] on link "Open URL" at bounding box center [837, 316] width 71 height 22
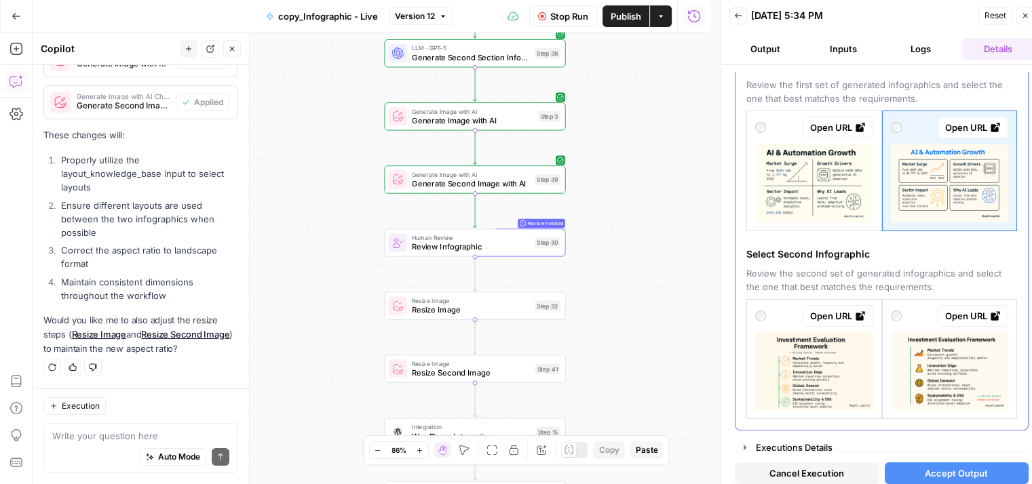
click at [990, 313] on icon at bounding box center [994, 315] width 9 height 9
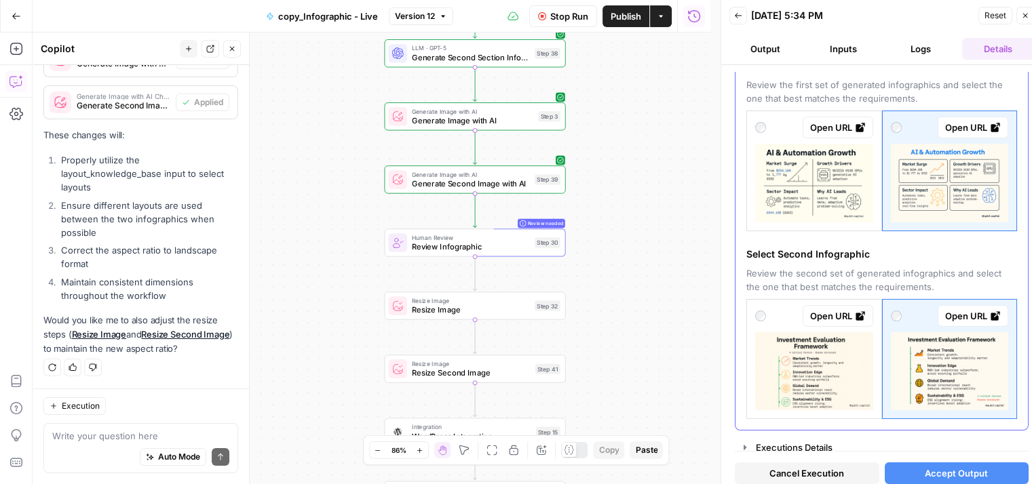
click at [855, 313] on icon at bounding box center [860, 316] width 11 height 11
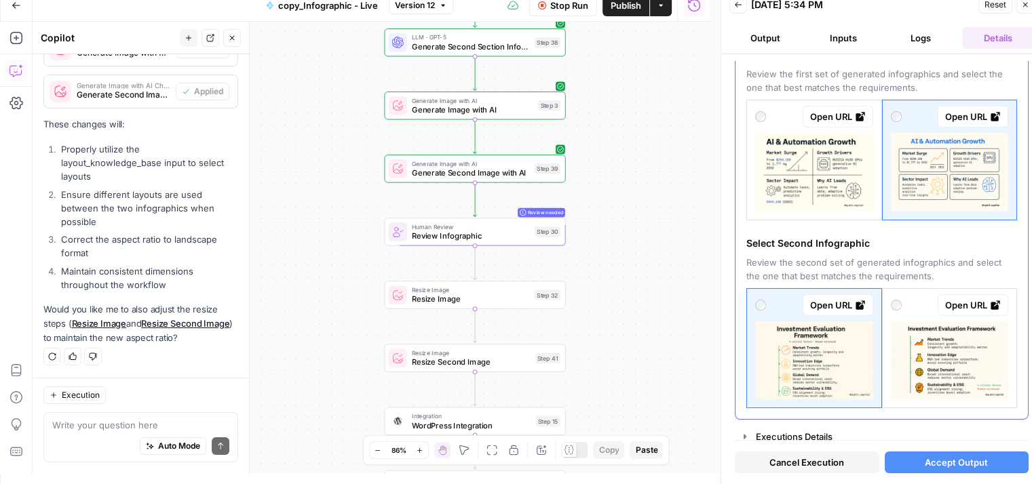
scroll to position [10, 0]
click at [912, 463] on button "Accept Output" at bounding box center [956, 463] width 144 height 22
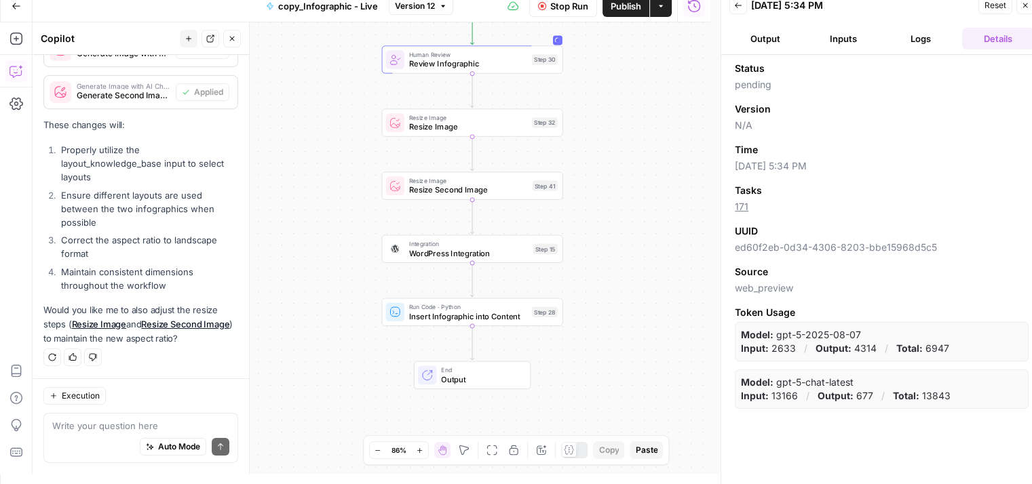
drag, startPoint x: 621, startPoint y: 353, endPoint x: 619, endPoint y: 178, distance: 175.0
click at [619, 178] on div "Workflow Set Inputs Inputs LLM · GPT-5 Chat Analyze Blog for Infographic Opport…" at bounding box center [372, 248] width 678 height 452
drag, startPoint x: 618, startPoint y: 253, endPoint x: 618, endPoint y: 245, distance: 8.1
click at [618, 245] on div "Workflow Set Inputs Inputs LLM · GPT-5 Chat Analyze Blog for Infographic Opport…" at bounding box center [372, 248] width 678 height 452
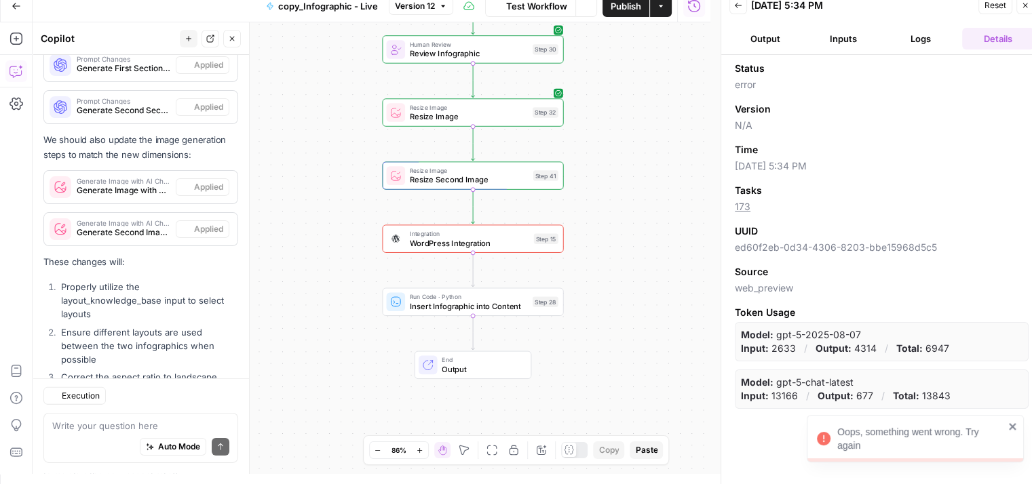
scroll to position [4333, 0]
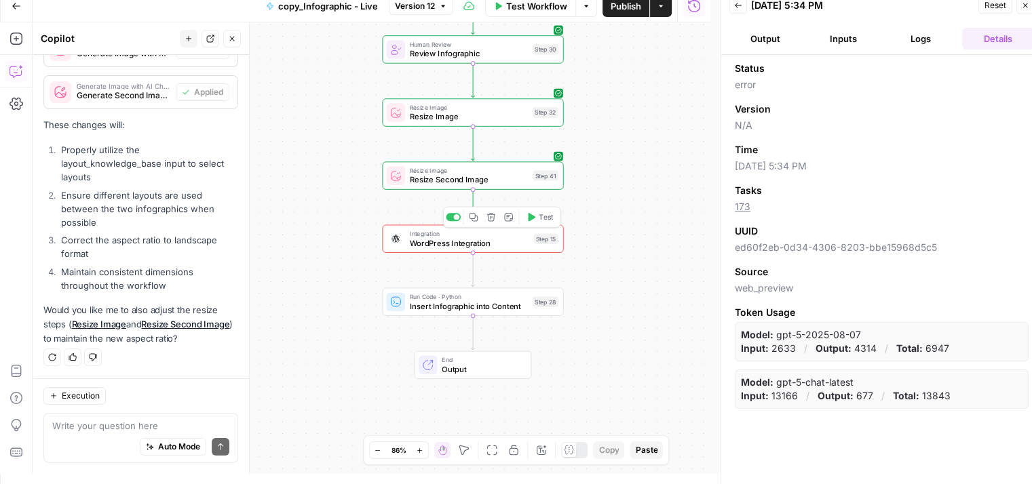
click at [502, 246] on span "WordPress Integration" at bounding box center [469, 243] width 119 height 12
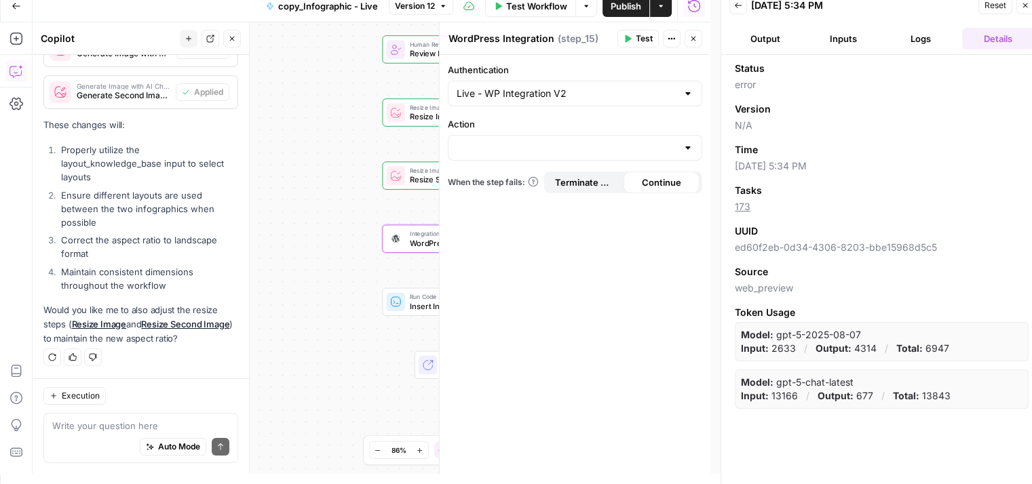
click at [692, 37] on icon "button" at bounding box center [692, 39] width 5 height 5
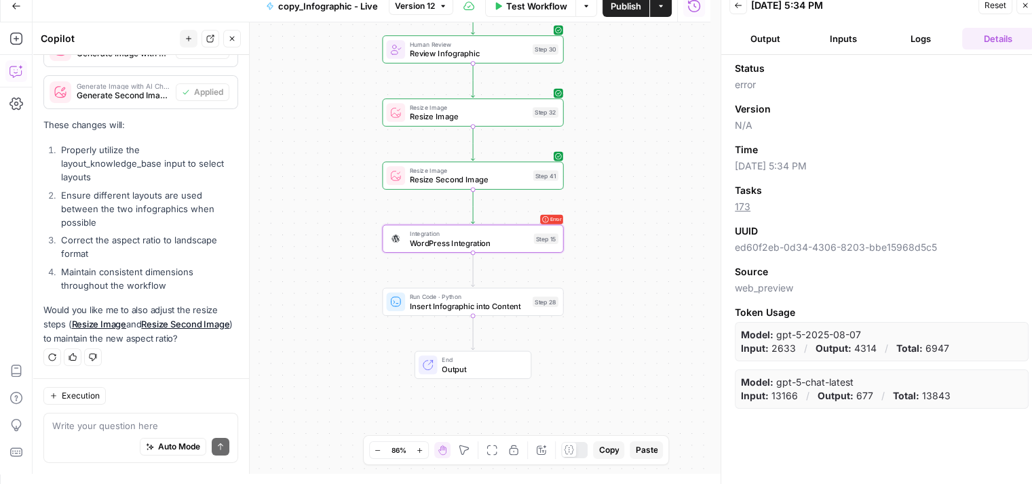
click at [936, 37] on button "Logs" at bounding box center [920, 39] width 72 height 22
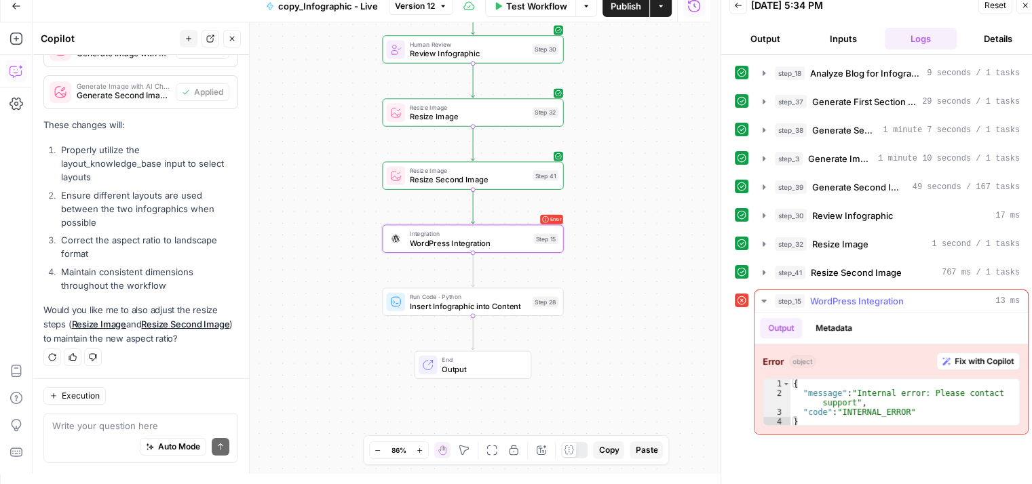
click at [992, 355] on span "Fix with Copilot" at bounding box center [983, 361] width 59 height 12
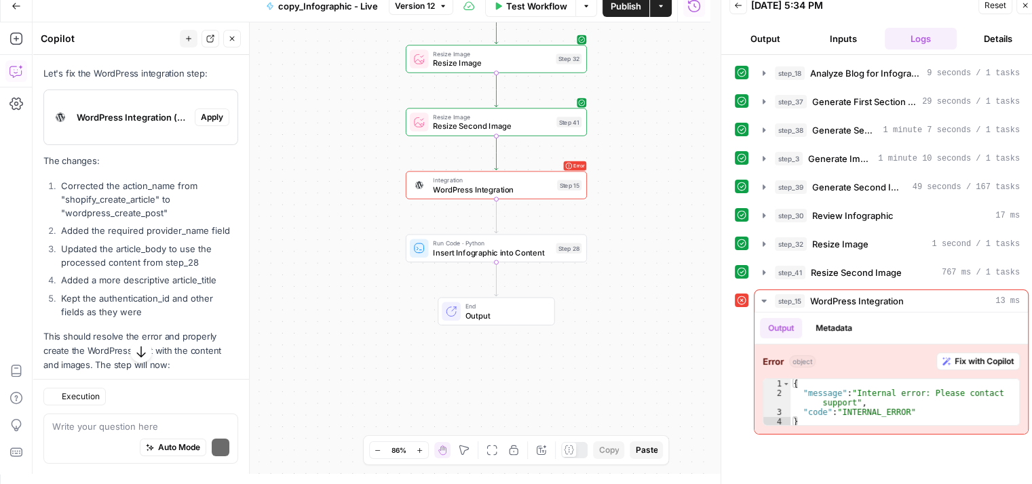
scroll to position [4711, 0]
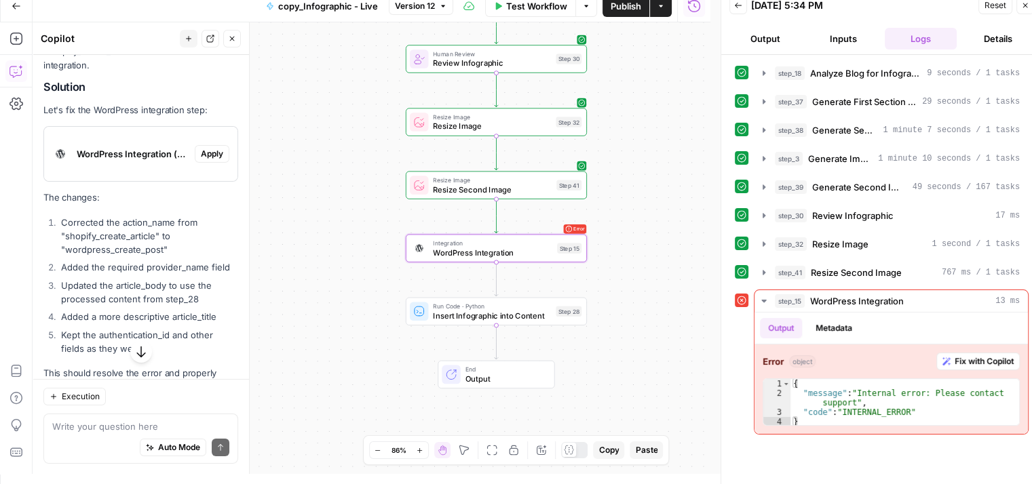
click at [202, 160] on span "Apply" at bounding box center [212, 154] width 22 height 12
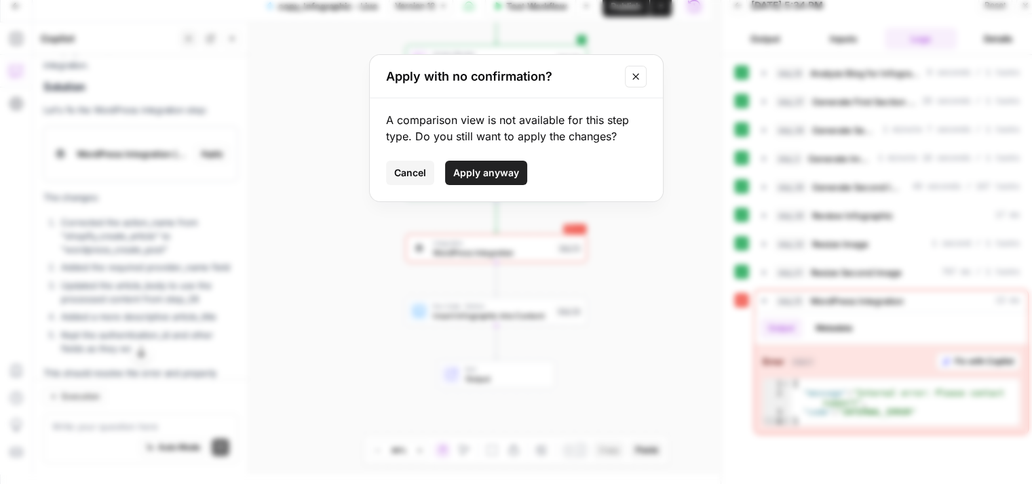
click at [502, 167] on span "Apply anyway" at bounding box center [486, 173] width 66 height 14
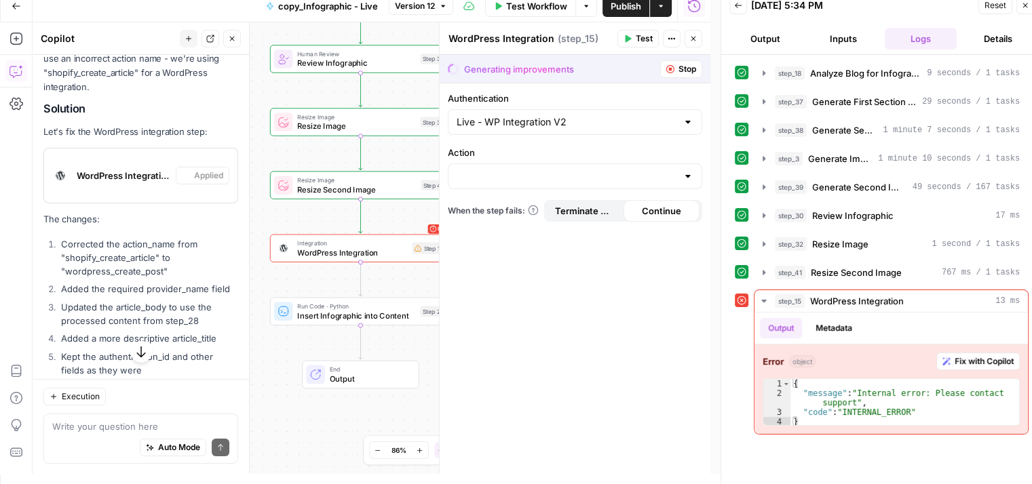
scroll to position [4733, 0]
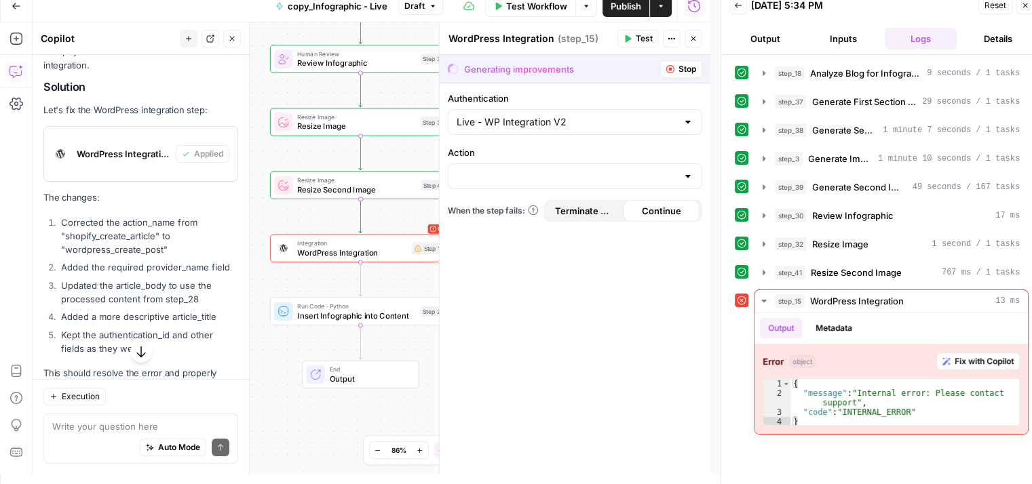
click at [642, 36] on span "Test" at bounding box center [644, 39] width 17 height 12
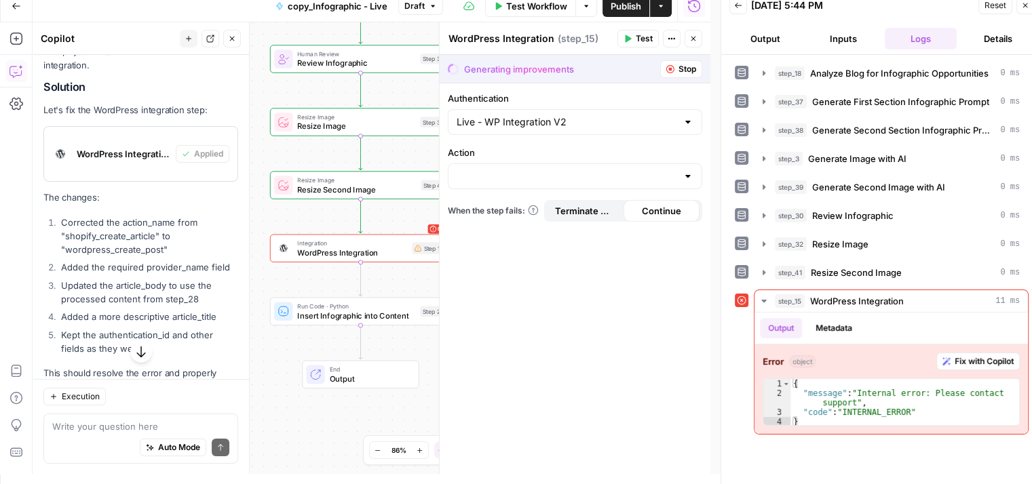
click at [629, 41] on icon "button" at bounding box center [627, 39] width 8 height 8
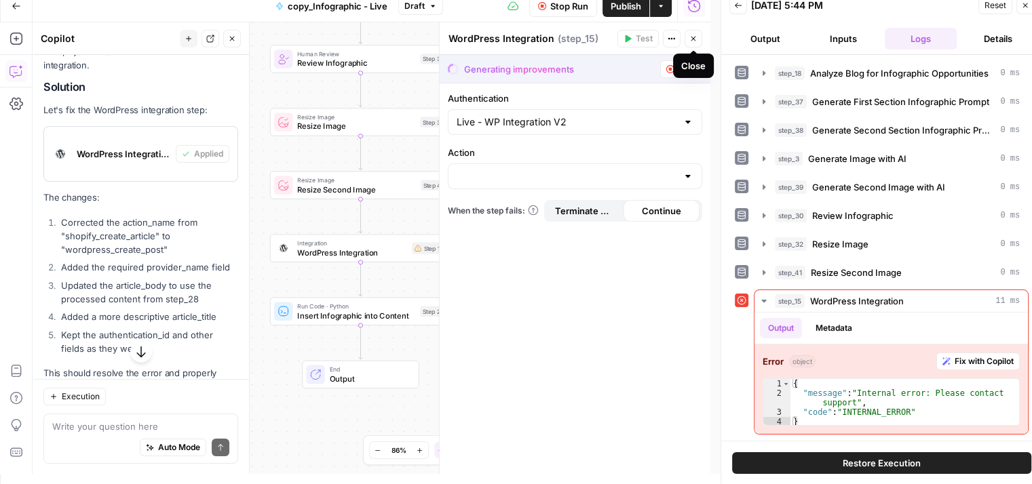
click at [700, 37] on button "Close" at bounding box center [693, 39] width 18 height 18
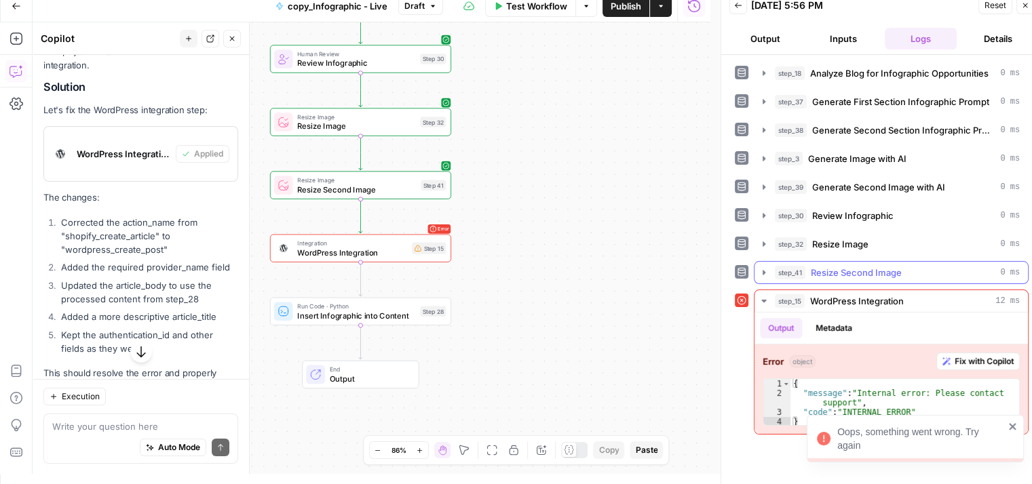
click at [851, 266] on span "Resize Second Image" at bounding box center [856, 273] width 91 height 14
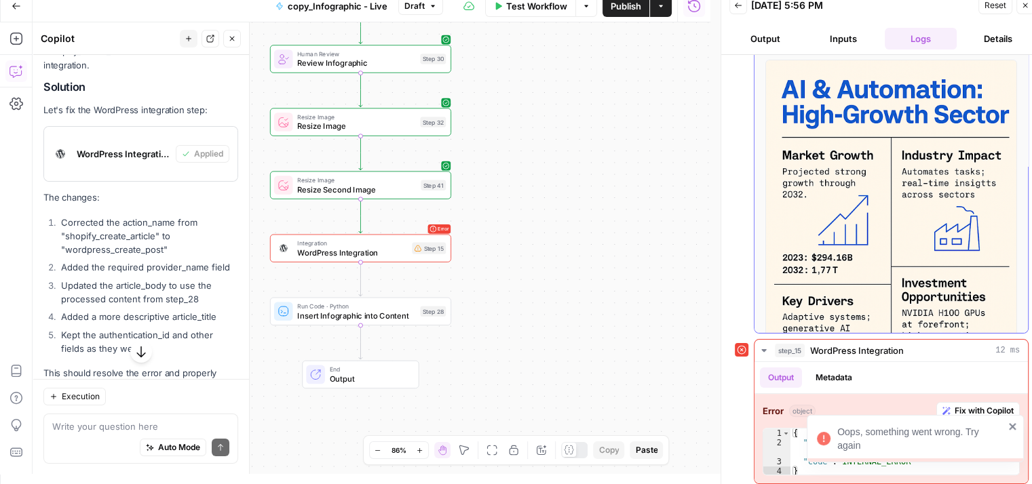
scroll to position [0, 0]
click at [899, 344] on span "WordPress Integration" at bounding box center [857, 351] width 94 height 14
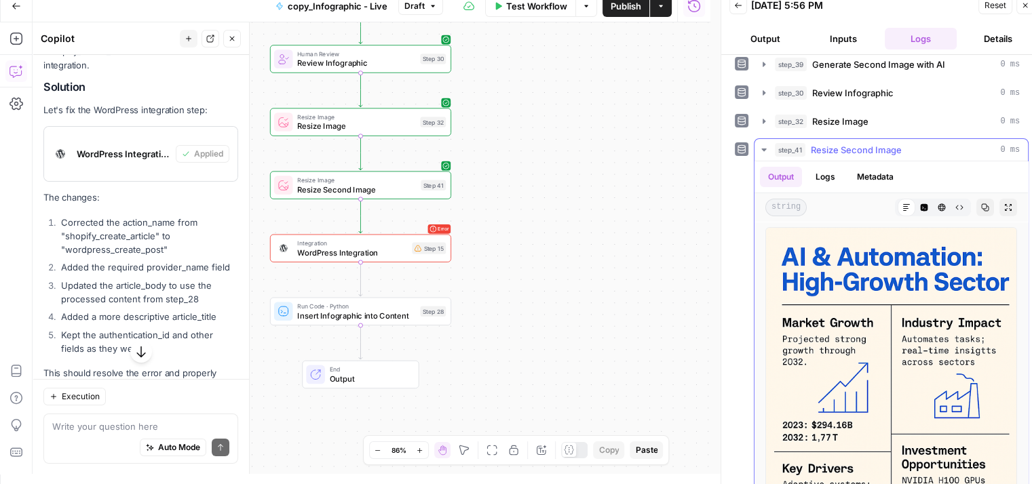
scroll to position [117, 0]
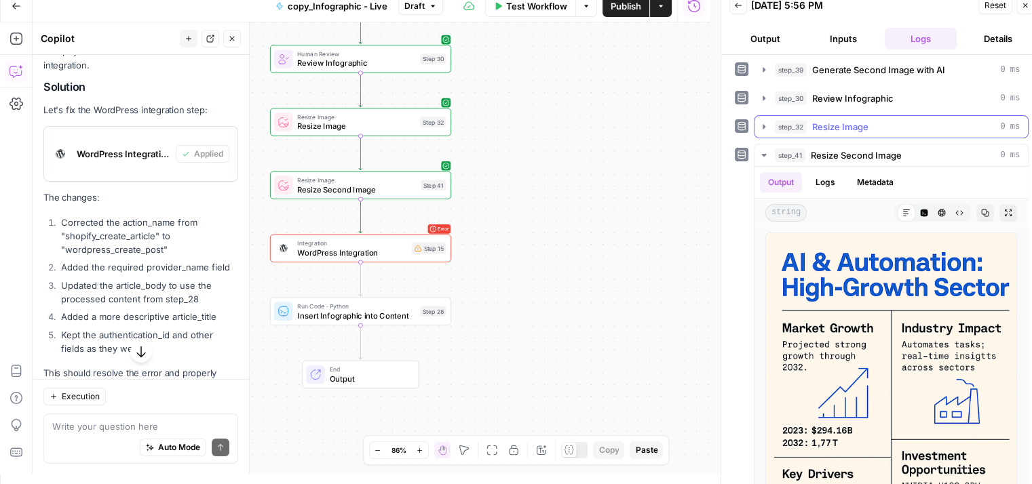
click at [851, 131] on button "step_32 Resize Image 0 ms" at bounding box center [890, 127] width 273 height 22
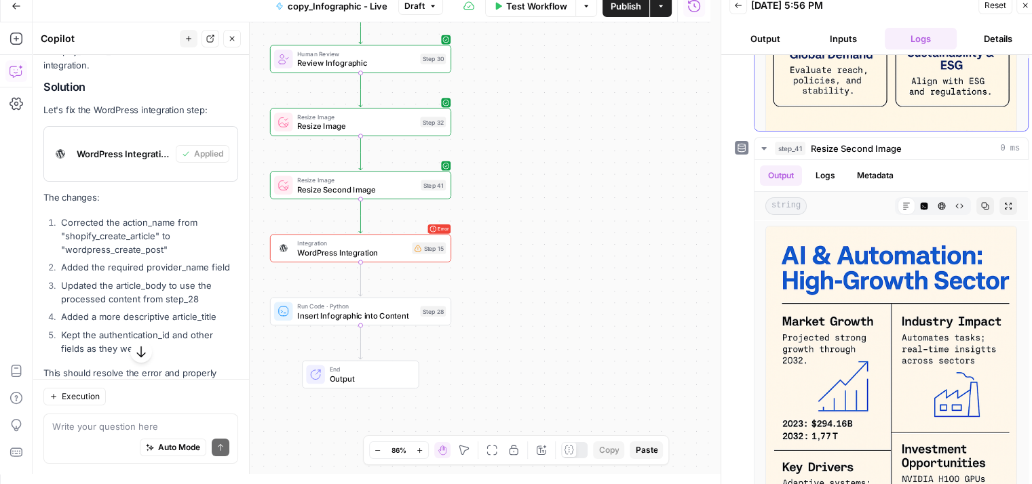
scroll to position [510, 0]
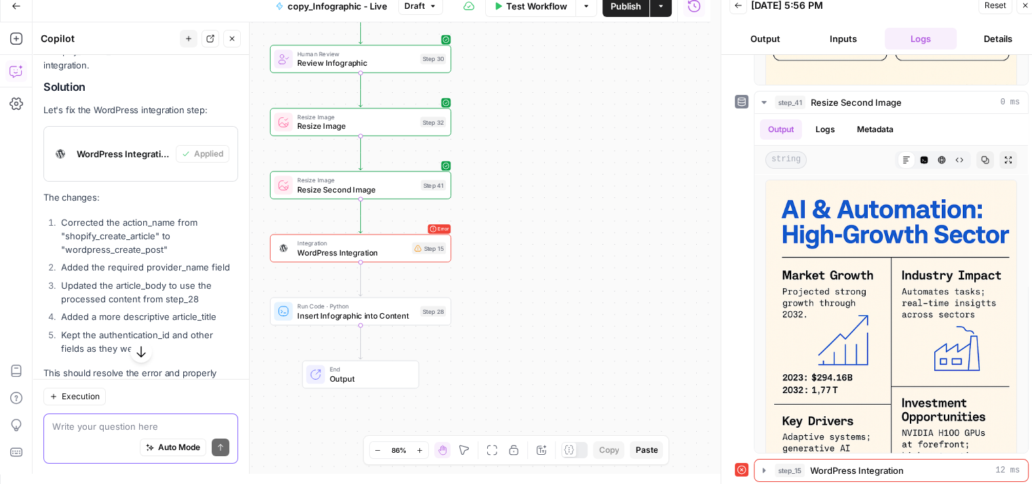
click at [125, 423] on textarea at bounding box center [140, 426] width 177 height 14
type textarea "H"
type textarea "D"
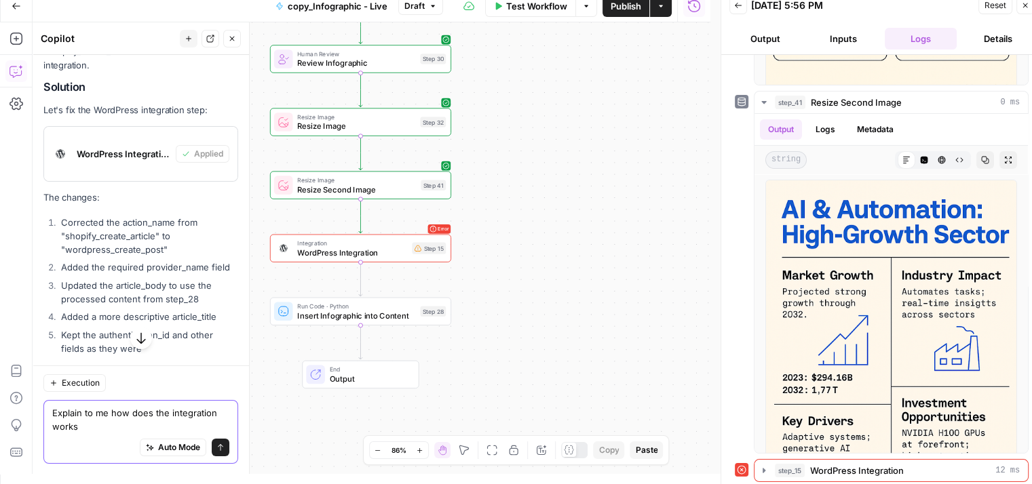
type textarea "Explain to me how does the integration works?"
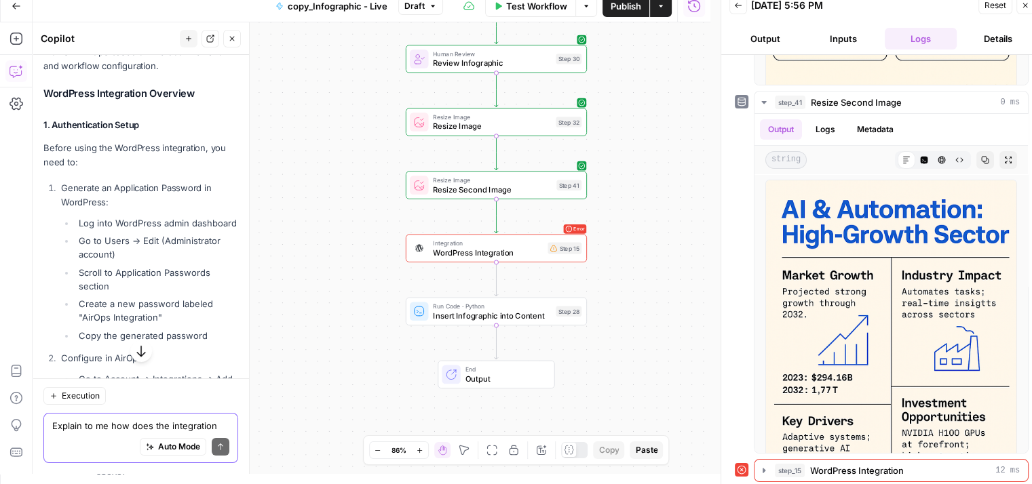
scroll to position [5274, 0]
drag, startPoint x: 43, startPoint y: 181, endPoint x: 92, endPoint y: 193, distance: 50.3
click at [92, 169] on p "Before using the WordPress integration, you need to:" at bounding box center [140, 154] width 195 height 28
click at [62, 209] on p "Generate an Application Password in WordPress:" at bounding box center [149, 194] width 177 height 28
drag, startPoint x: 62, startPoint y: 218, endPoint x: 109, endPoint y: 234, distance: 50.0
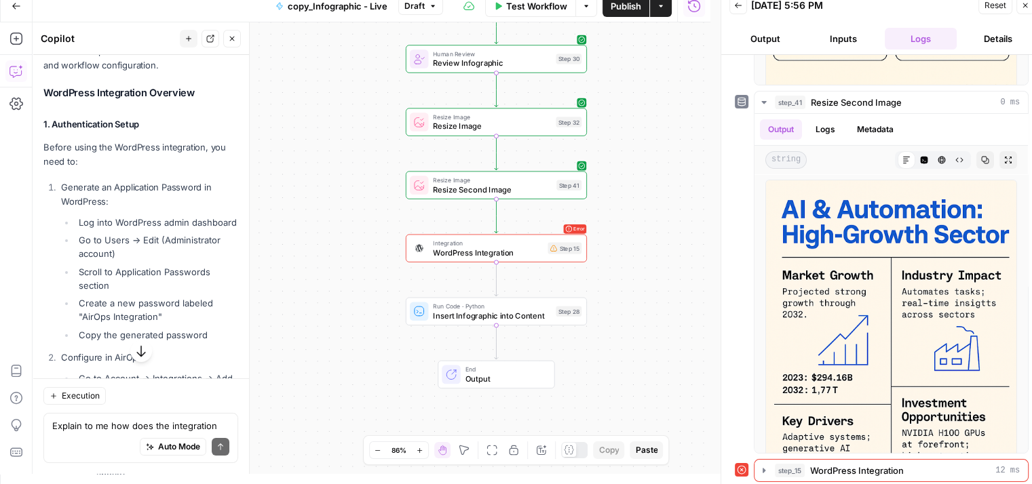
click at [109, 209] on p "Generate an Application Password in WordPress:" at bounding box center [149, 194] width 177 height 28
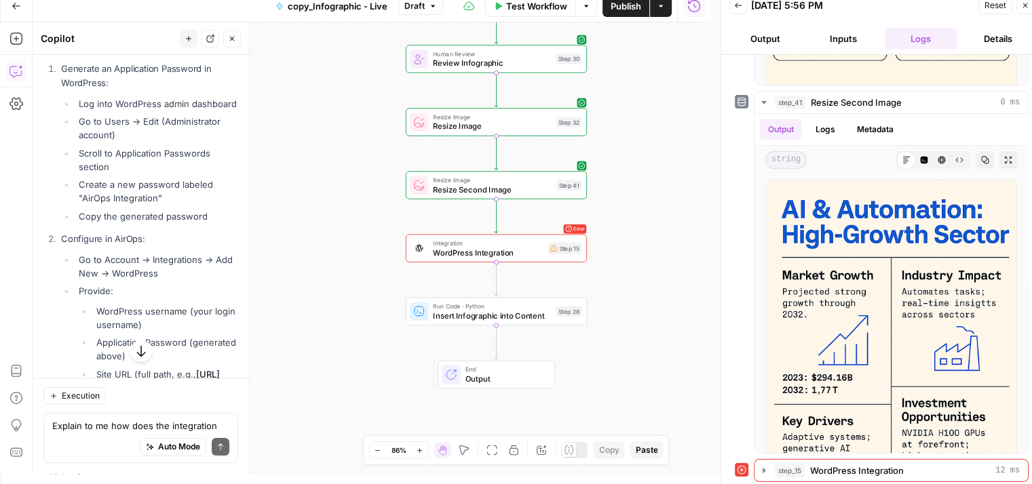
scroll to position [5394, 0]
click at [77, 110] on li "Log into WordPress admin dashboard" at bounding box center [156, 103] width 163 height 14
drag, startPoint x: 77, startPoint y: 131, endPoint x: 142, endPoint y: 142, distance: 66.8
click at [142, 110] on li "Log into WordPress admin dashboard" at bounding box center [156, 103] width 163 height 14
click at [60, 164] on li "Generate an Application Password in WordPress: Log into WordPress admin dashboa…" at bounding box center [148, 141] width 180 height 161
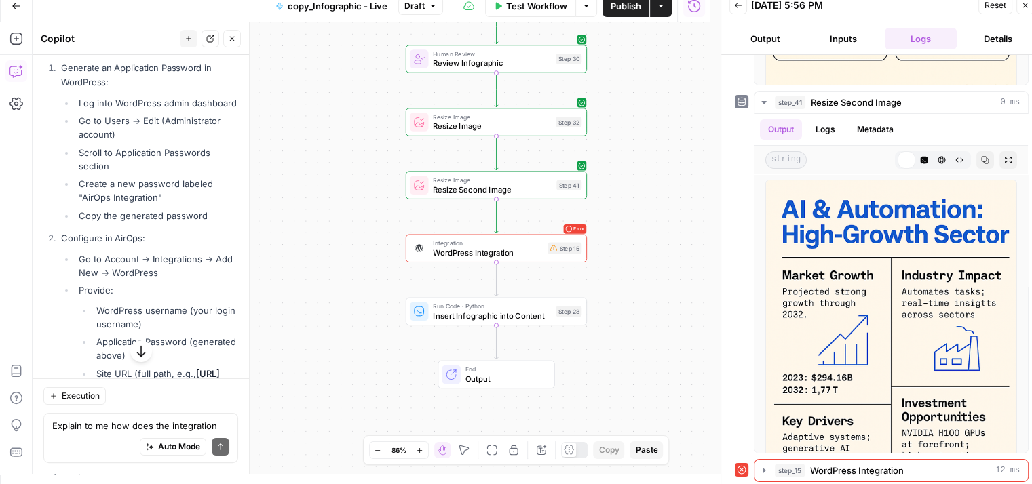
drag, startPoint x: 60, startPoint y: 164, endPoint x: 122, endPoint y: 213, distance: 79.2
click at [122, 213] on li "Generate an Application Password in WordPress: Log into WordPress admin dashboa…" at bounding box center [148, 141] width 180 height 161
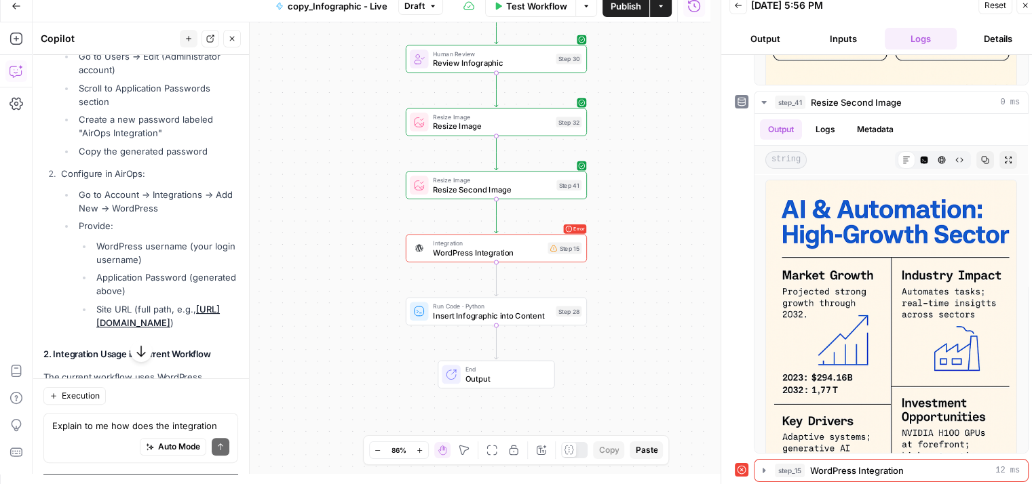
click at [80, 140] on li "Create a new password labeled "AirOps Integration"" at bounding box center [156, 126] width 163 height 27
drag, startPoint x: 80, startPoint y: 165, endPoint x: 170, endPoint y: 184, distance: 91.5
click at [170, 140] on li "Create a new password labeled "AirOps Integration"" at bounding box center [156, 126] width 163 height 27
click at [85, 158] on li "Copy the generated password" at bounding box center [156, 151] width 163 height 14
drag, startPoint x: 85, startPoint y: 199, endPoint x: 217, endPoint y: 210, distance: 132.7
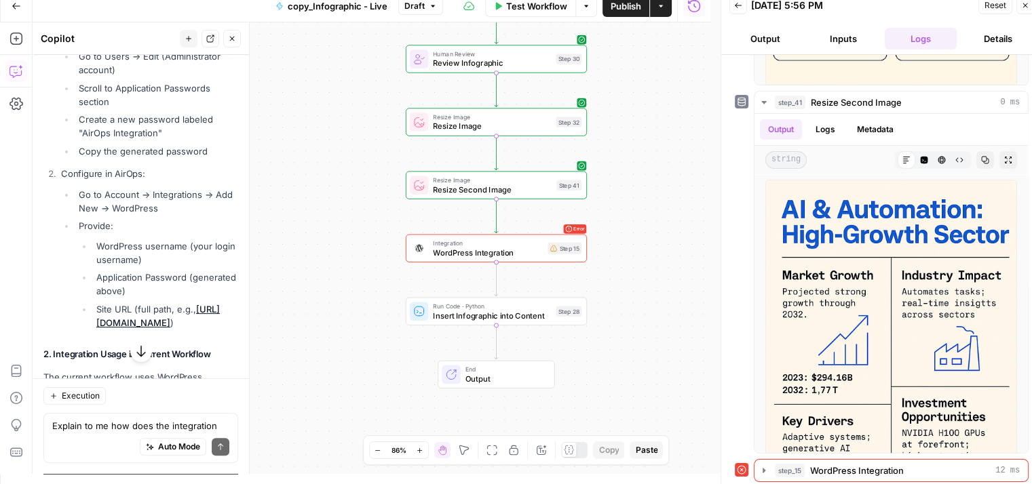
click at [217, 210] on ol "Generate an Application Password in WordPress: Log into WordPress admin dashboa…" at bounding box center [140, 163] width 195 height 333
click at [98, 181] on p "Configure in AirOps:" at bounding box center [149, 174] width 177 height 14
drag, startPoint x: 77, startPoint y: 237, endPoint x: 128, endPoint y: 268, distance: 60.3
click at [128, 268] on ul "Go to Account → Integrations → Add New → WordPress Provide: WordPress username …" at bounding box center [149, 259] width 177 height 142
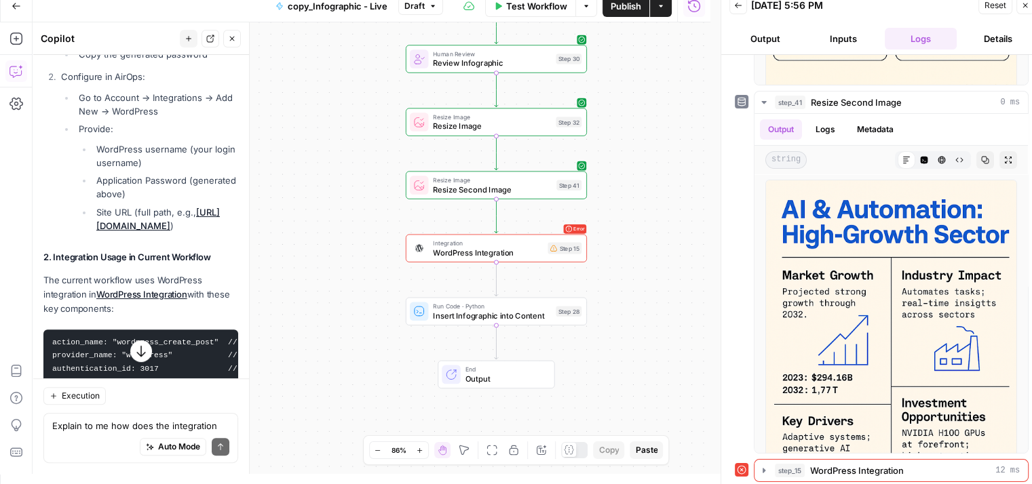
scroll to position [5556, 0]
click at [88, 192] on ul "WordPress username (your login username) Application Password (generated above)…" at bounding box center [158, 186] width 159 height 90
drag, startPoint x: 88, startPoint y: 192, endPoint x: 166, endPoint y: 208, distance: 79.0
click at [166, 208] on ul "WordPress username (your login username) Application Password (generated above)…" at bounding box center [158, 186] width 159 height 90
click at [90, 231] on ul "WordPress username (your login username) Application Password (generated above)…" at bounding box center [158, 186] width 159 height 90
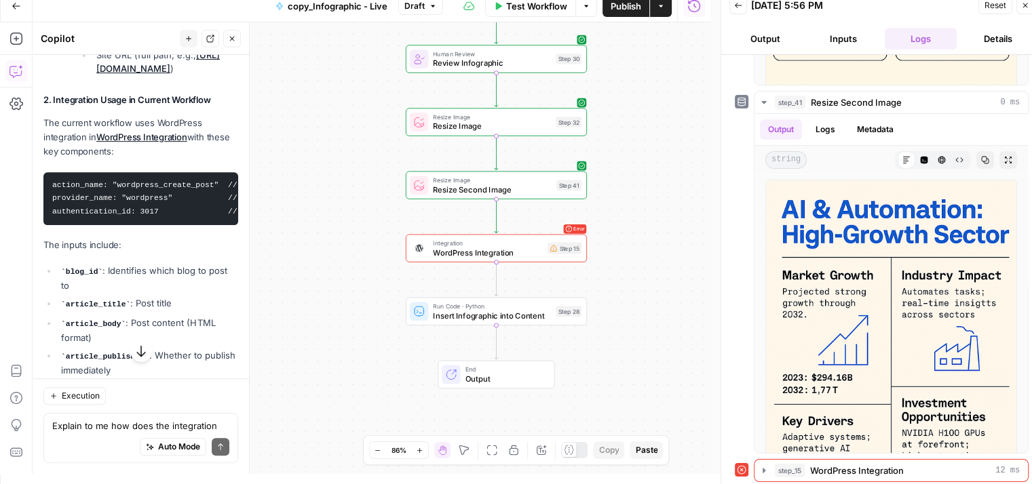
scroll to position [5714, 0]
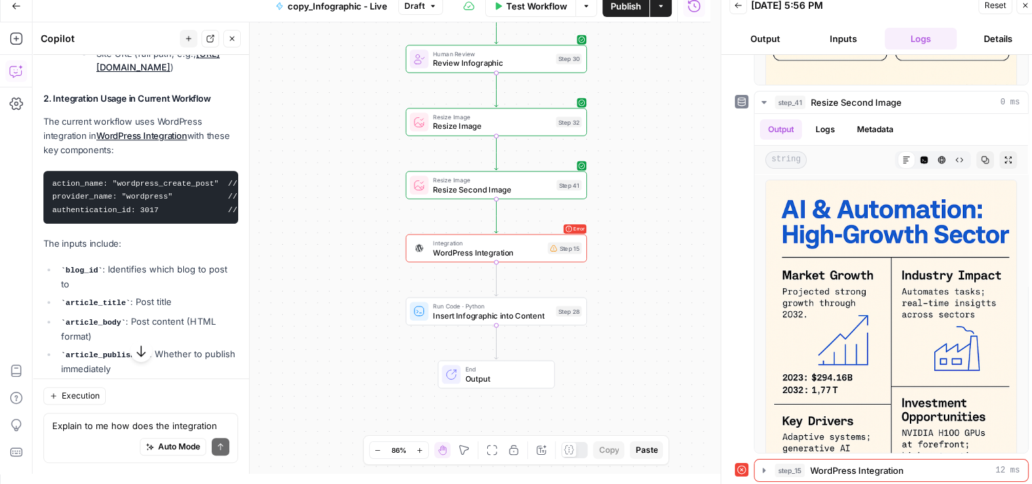
click at [46, 157] on p "The current workflow uses WordPress integration in WordPress Integration with t…" at bounding box center [140, 136] width 195 height 43
drag, startPoint x: 46, startPoint y: 164, endPoint x: 157, endPoint y: 190, distance: 113.5
click at [157, 157] on p "The current workflow uses WordPress integration in WordPress Integration with t…" at bounding box center [140, 136] width 195 height 43
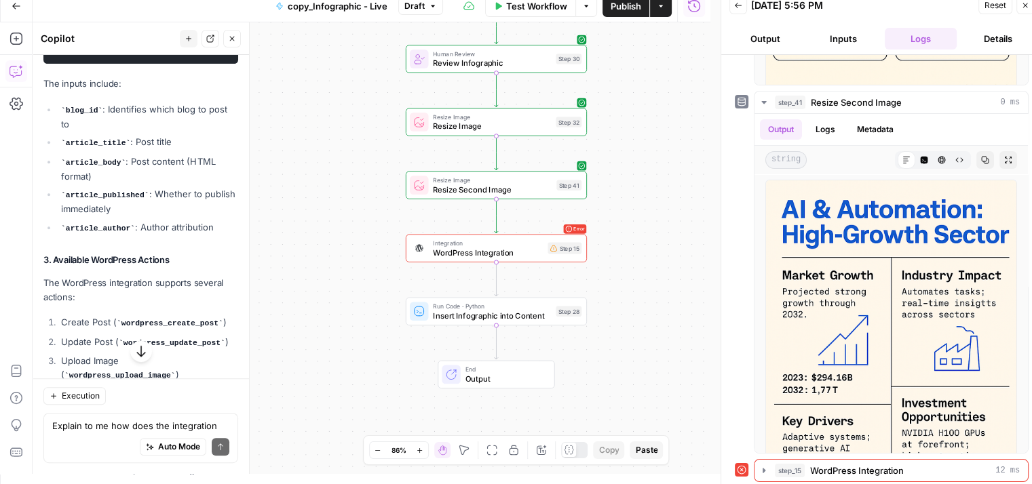
scroll to position [5875, 0]
drag, startPoint x: 61, startPoint y: 168, endPoint x: 116, endPoint y: 169, distance: 55.0
click at [116, 130] on li "blog_id : Identifies which blog to post to" at bounding box center [148, 115] width 180 height 28
click at [54, 195] on ul "blog_id : Identifies which blog to post to article_title : Post title article_b…" at bounding box center [140, 167] width 195 height 133
drag, startPoint x: 54, startPoint y: 195, endPoint x: 149, endPoint y: 197, distance: 95.0
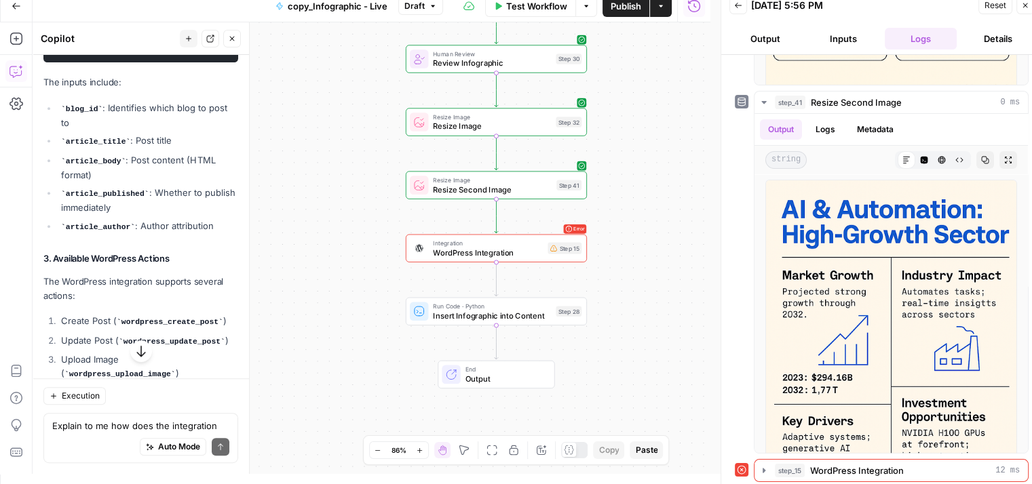
click at [149, 197] on ul "blog_id : Identifies which blog to post to article_title : Post title article_b…" at bounding box center [140, 167] width 195 height 133
click at [68, 166] on code "article_body" at bounding box center [93, 161] width 64 height 8
drag, startPoint x: 68, startPoint y: 218, endPoint x: 133, endPoint y: 226, distance: 65.6
click at [133, 182] on li "article_body : Post content (HTML format)" at bounding box center [148, 167] width 180 height 28
click at [83, 198] on code "article_published" at bounding box center [105, 194] width 88 height 8
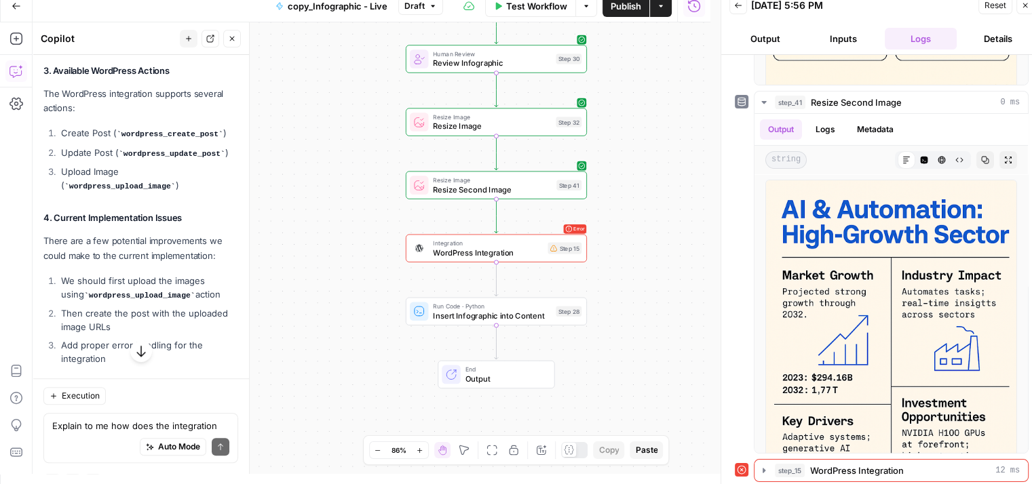
scroll to position [6064, 0]
drag, startPoint x: 47, startPoint y: 164, endPoint x: 141, endPoint y: 248, distance: 125.4
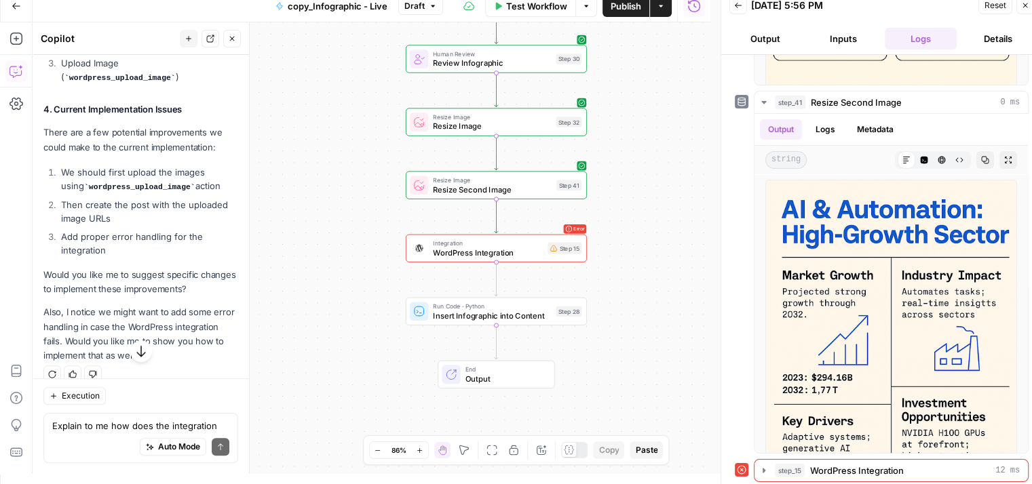
scroll to position [6172, 0]
click at [125, 81] on code "wordpress_upload_image" at bounding box center [119, 77] width 111 height 8
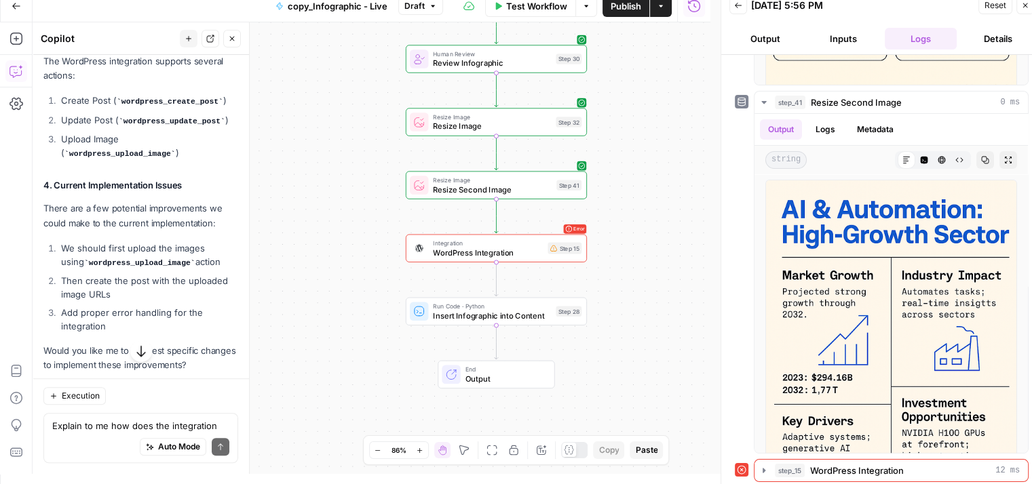
scroll to position [6092, 0]
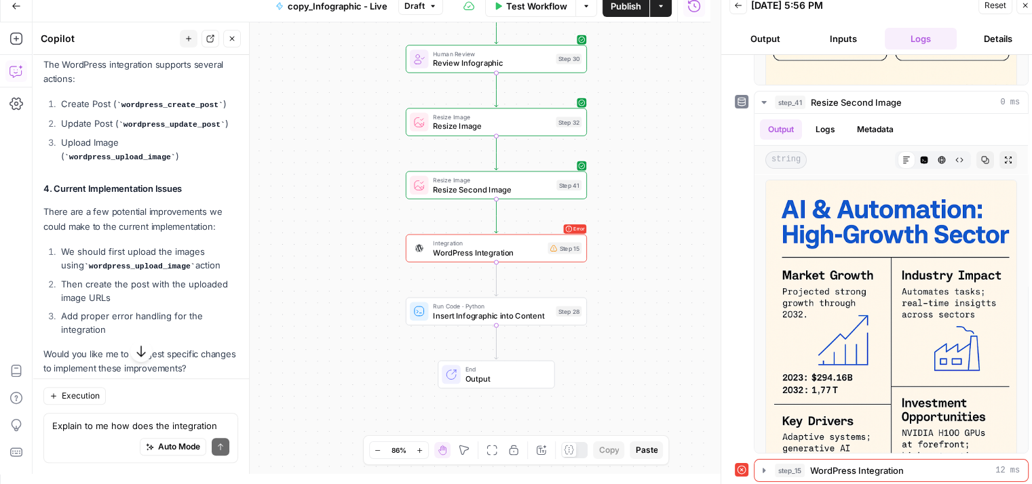
drag, startPoint x: 55, startPoint y: 92, endPoint x: 157, endPoint y: 213, distance: 158.3
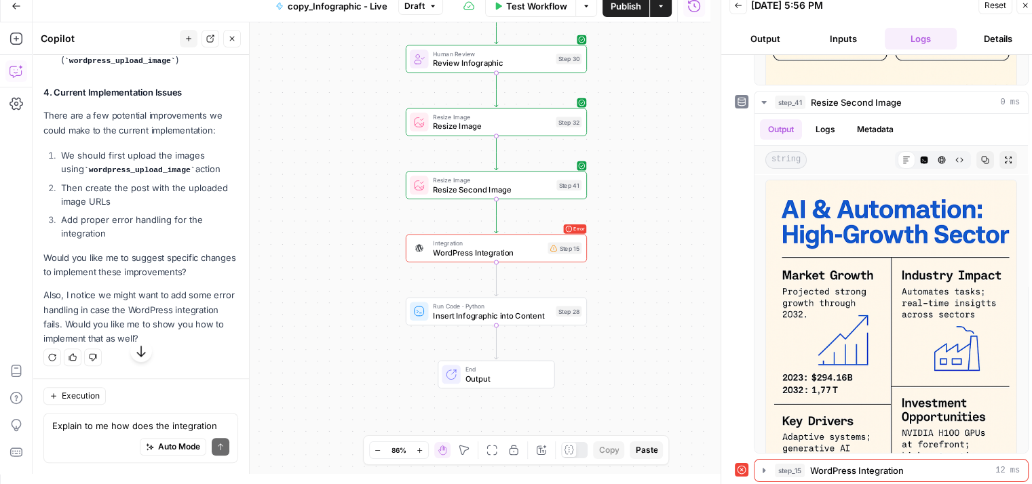
scroll to position [6206, 0]
drag, startPoint x: 42, startPoint y: 142, endPoint x: 173, endPoint y: 197, distance: 142.2
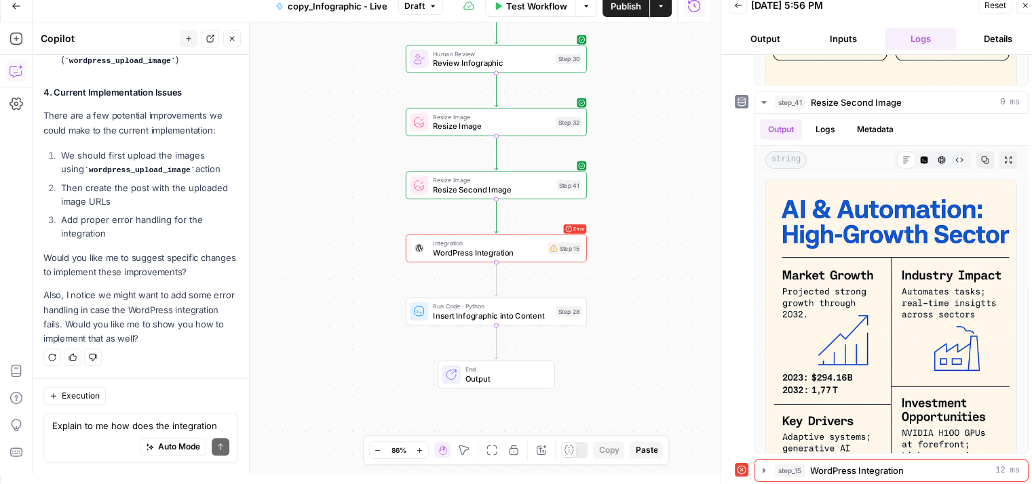
click at [60, 185] on li "Then create the post with the uploaded image URLs" at bounding box center [148, 194] width 180 height 27
drag, startPoint x: 60, startPoint y: 185, endPoint x: 128, endPoint y: 201, distance: 68.9
click at [128, 201] on li "Then create the post with the uploaded image URLs" at bounding box center [148, 194] width 180 height 27
click at [73, 229] on li "Add proper error handling for the integration" at bounding box center [148, 226] width 180 height 27
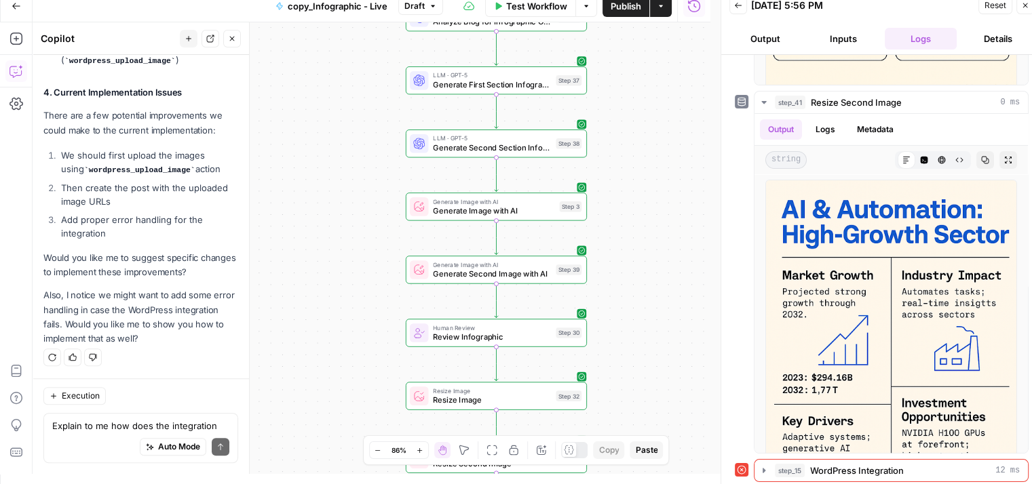
drag, startPoint x: 361, startPoint y: 185, endPoint x: 366, endPoint y: 471, distance: 286.3
click at [366, 471] on div "Workflow Set Inputs Inputs LLM · GPT-5 Chat Analyze Blog for Infographic Opport…" at bounding box center [372, 248] width 678 height 452
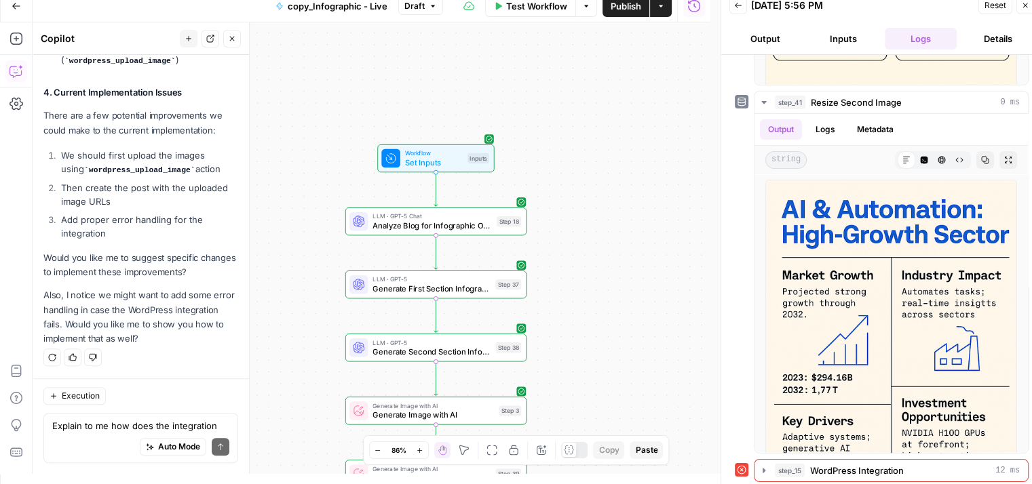
drag, startPoint x: 372, startPoint y: 243, endPoint x: 305, endPoint y: 456, distance: 223.8
click at [305, 456] on div "Workflow Set Inputs Inputs LLM · GPT-5 Chat Analyze Blog for Infographic Opport…" at bounding box center [372, 248] width 678 height 452
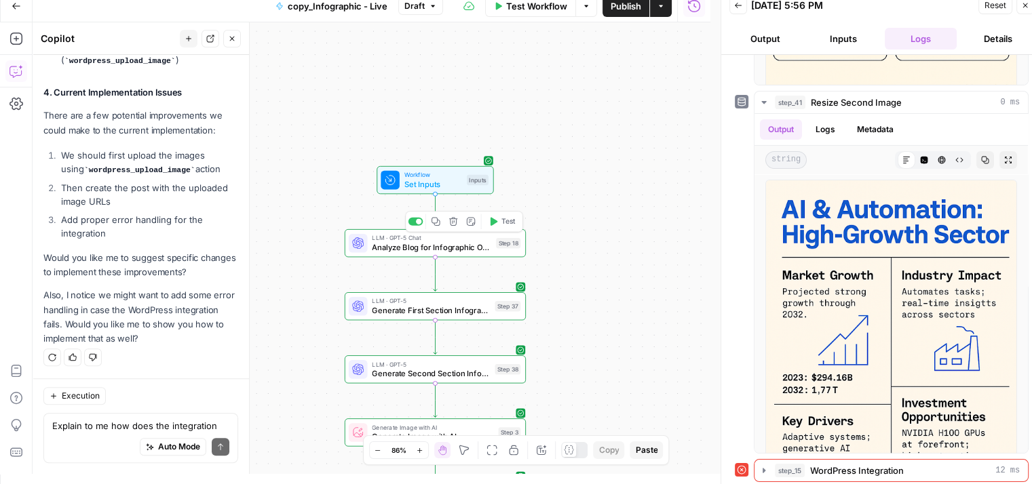
click at [437, 220] on icon "button" at bounding box center [435, 221] width 9 height 9
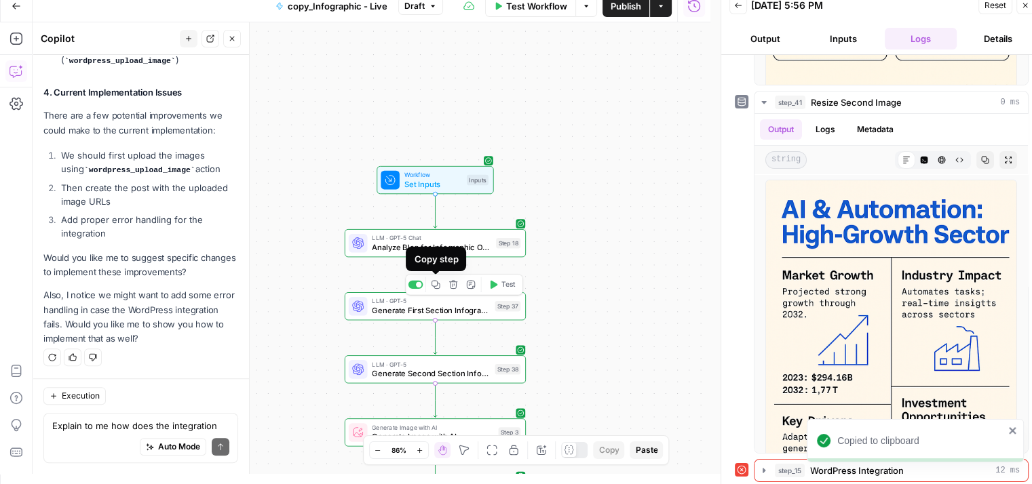
click at [437, 281] on icon "button" at bounding box center [435, 284] width 9 height 9
click at [482, 309] on span "Generate First Section Infographic Prompt" at bounding box center [431, 311] width 118 height 12
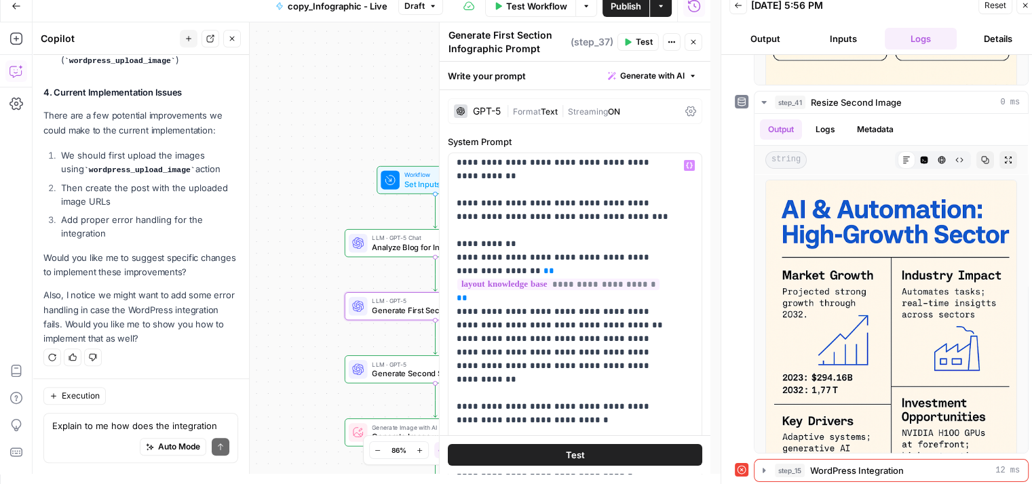
scroll to position [500, 0]
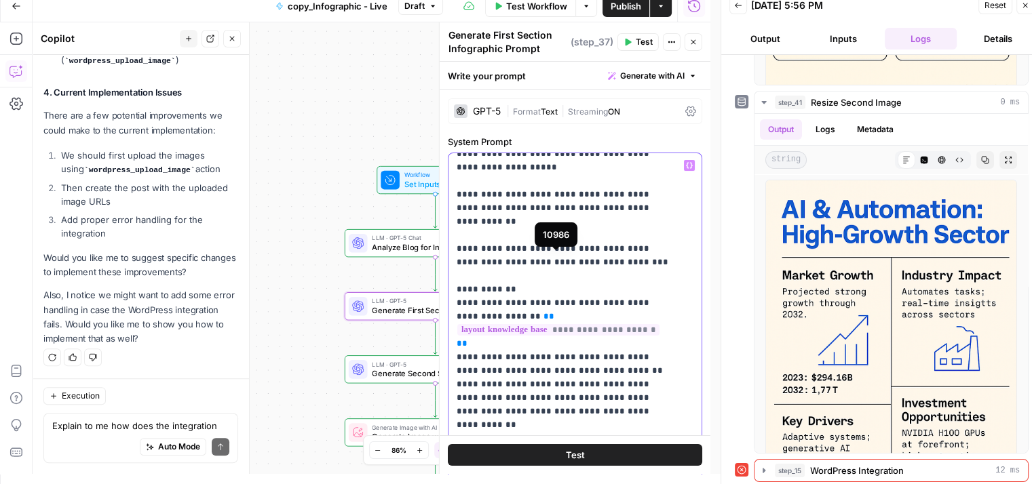
click at [575, 324] on span "**********" at bounding box center [558, 330] width 202 height 12
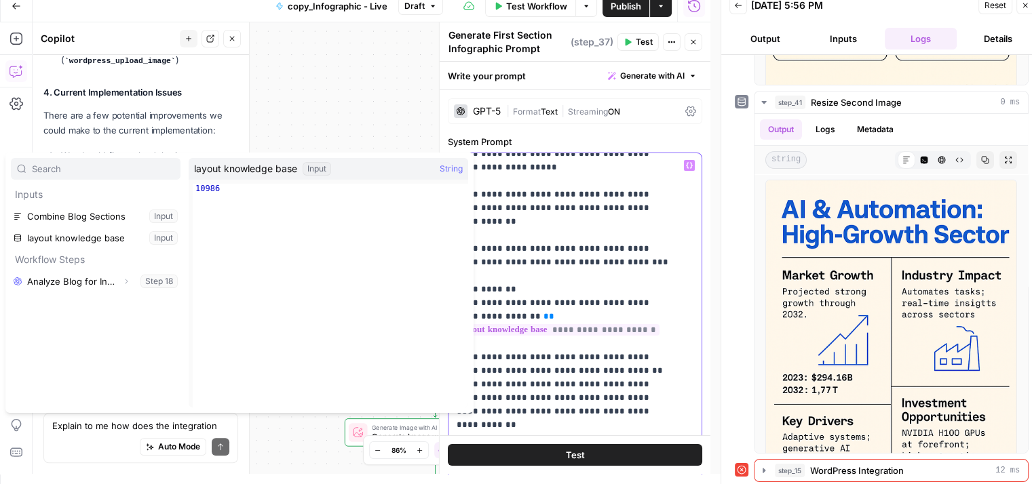
click at [567, 239] on p "**********" at bounding box center [564, 290] width 216 height 1262
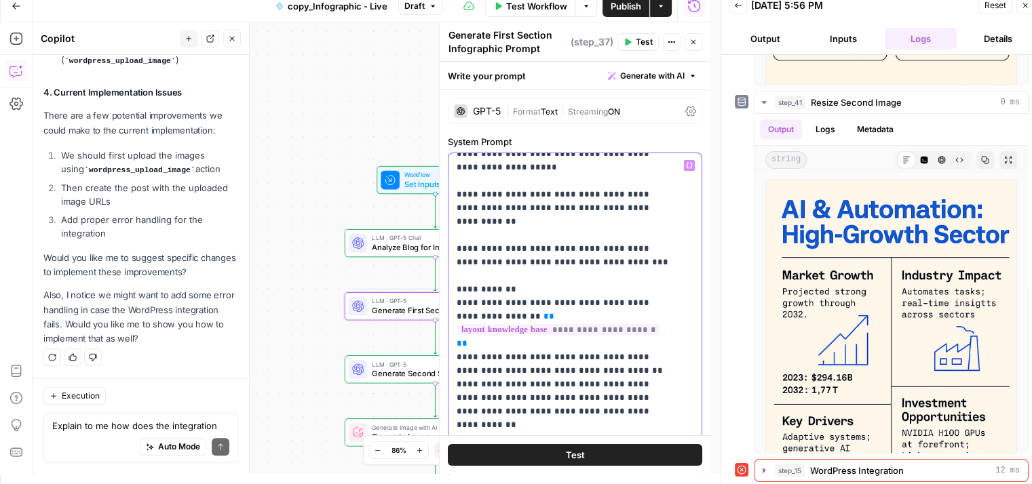
drag, startPoint x: 497, startPoint y: 247, endPoint x: 670, endPoint y: 256, distance: 173.9
click at [670, 256] on p "**********" at bounding box center [564, 290] width 216 height 1262
copy p "**********"
click at [507, 324] on span "**********" at bounding box center [558, 330] width 202 height 12
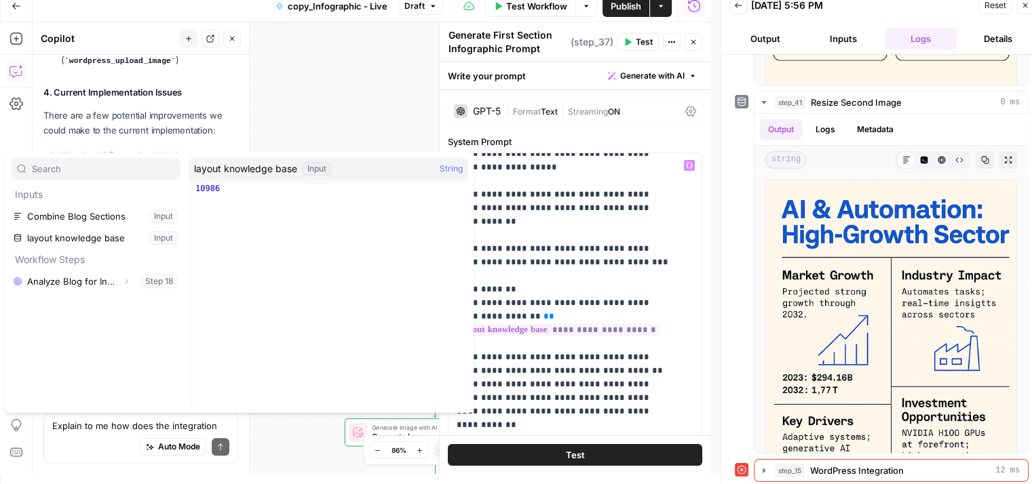
type textarea "*****"
drag, startPoint x: 220, startPoint y: 187, endPoint x: 200, endPoint y: 189, distance: 19.8
click at [200, 189] on div "10986" at bounding box center [330, 305] width 275 height 243
click at [375, 70] on div "Workflow Set Inputs Inputs LLM · GPT-5 Chat Analyze Blog for Infographic Opport…" at bounding box center [372, 248] width 678 height 452
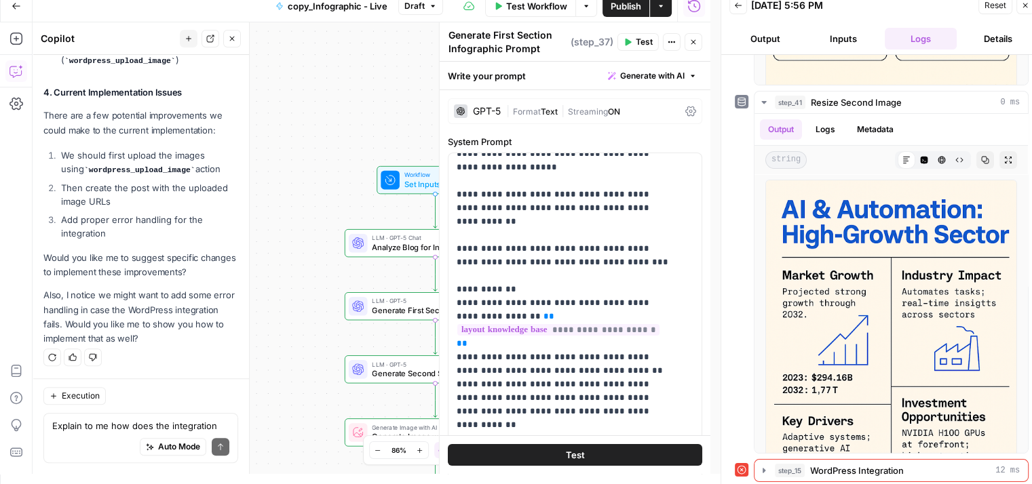
drag, startPoint x: 271, startPoint y: 164, endPoint x: 255, endPoint y: 14, distance: 151.5
click at [255, 14] on div "Go Back copy_Infographic - Live Draft Test Workflow Options Publish Actions Run…" at bounding box center [355, 232] width 710 height 484
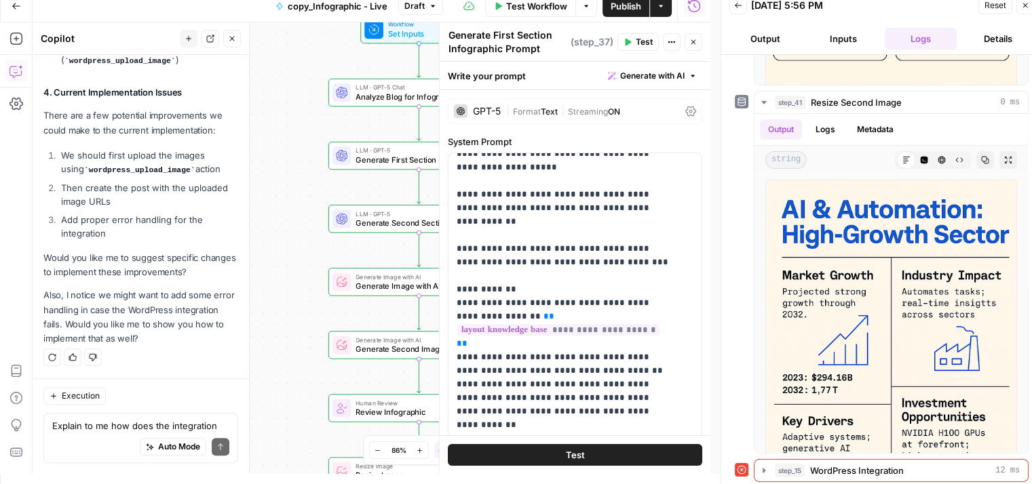
click at [370, 228] on span "Generate Second Section Infographic Prompt" at bounding box center [414, 223] width 118 height 12
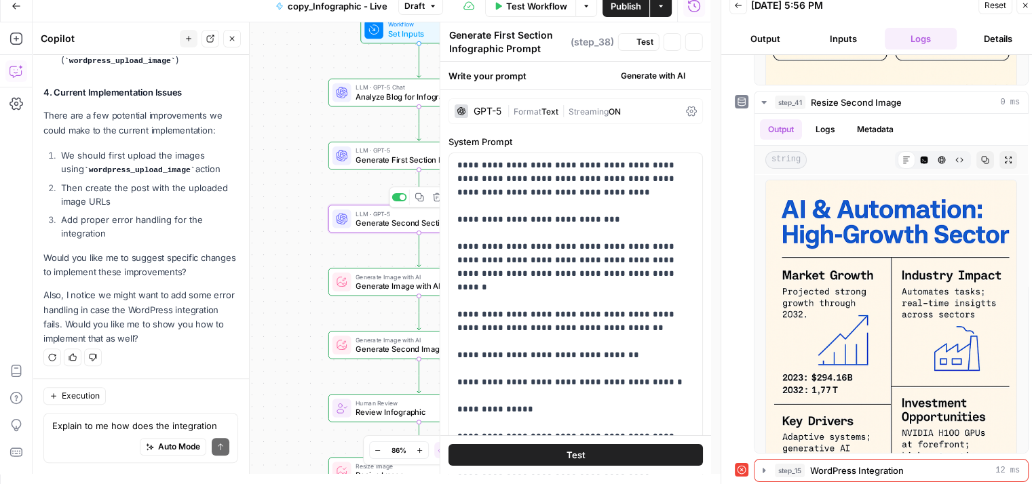
type textarea "Generate Second Section Infographic Prompt"
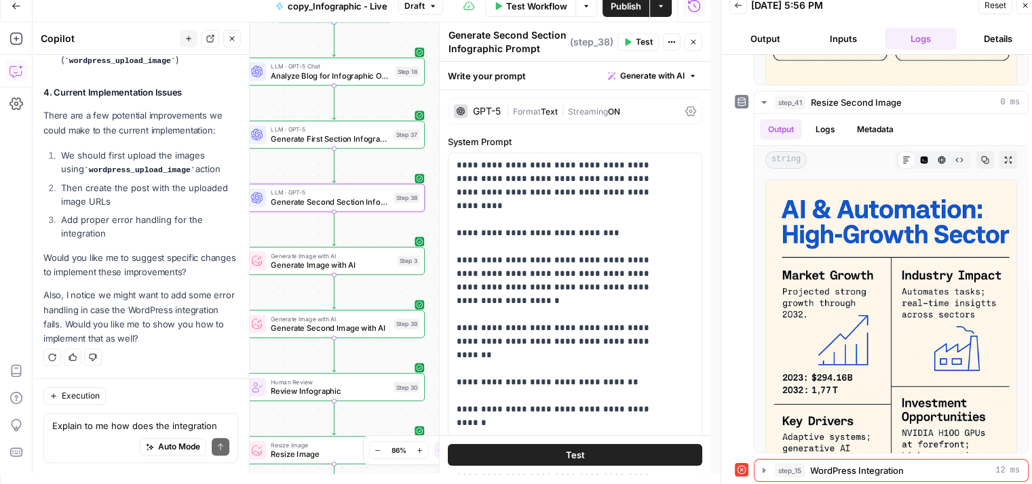
drag, startPoint x: 300, startPoint y: 196, endPoint x: 209, endPoint y: 172, distance: 93.9
click at [209, 172] on body "Qubit - SEO New Home Browse Your Data Usage Settings Recent Grids content updat…" at bounding box center [516, 232] width 1032 height 484
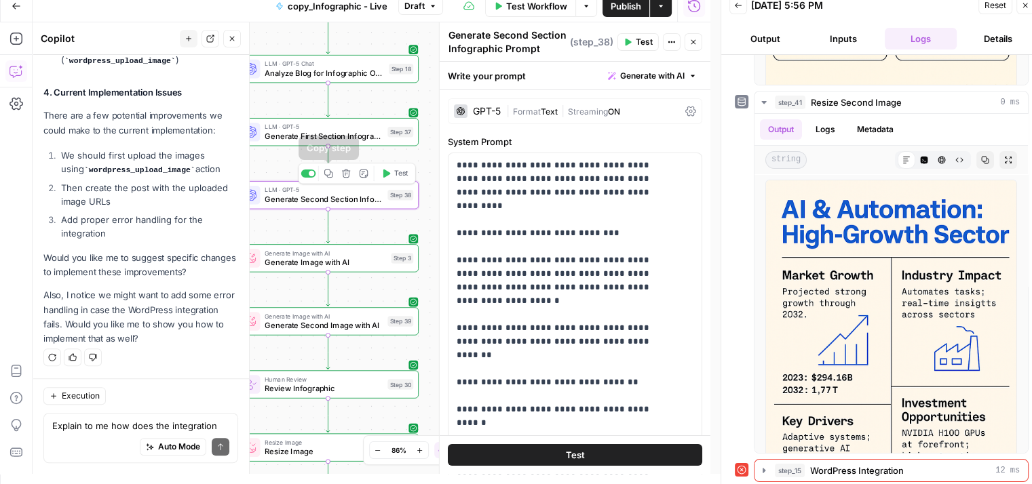
click at [328, 177] on icon "button" at bounding box center [328, 174] width 9 height 9
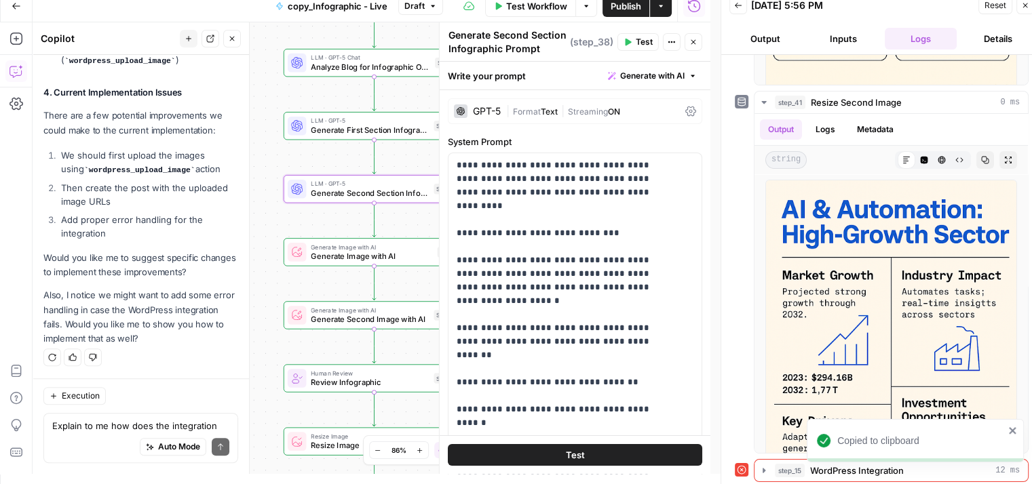
drag, startPoint x: 355, startPoint y: 287, endPoint x: 402, endPoint y: 281, distance: 46.5
click at [402, 281] on div "Workflow Set Inputs Inputs LLM · GPT-5 Chat Analyze Blog for Infographic Opport…" at bounding box center [372, 248] width 678 height 452
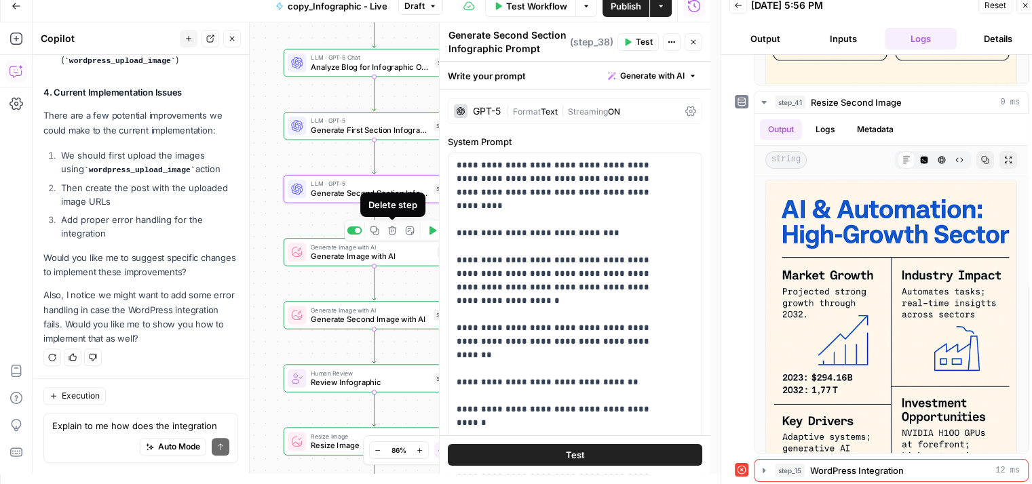
click at [377, 230] on icon "button" at bounding box center [374, 230] width 9 height 9
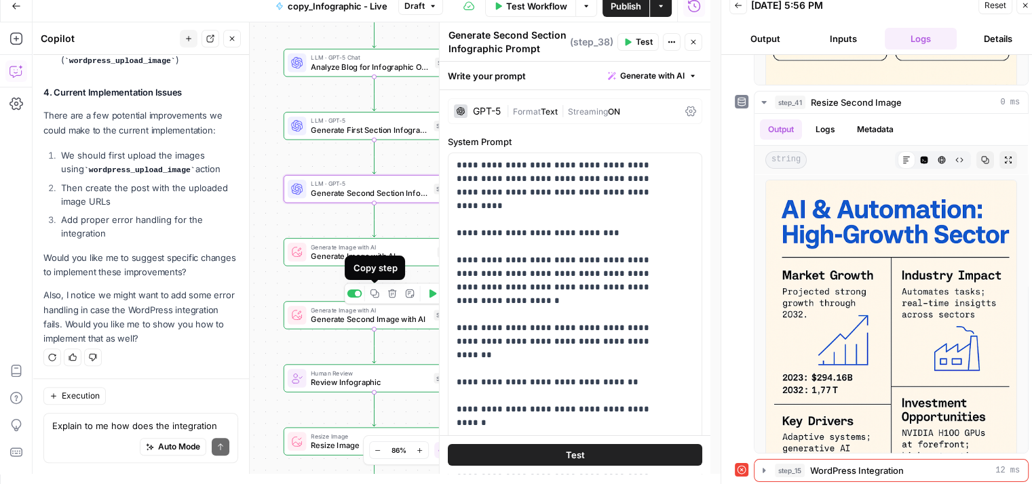
click at [378, 294] on span "Copy step" at bounding box center [378, 294] width 1 height 1
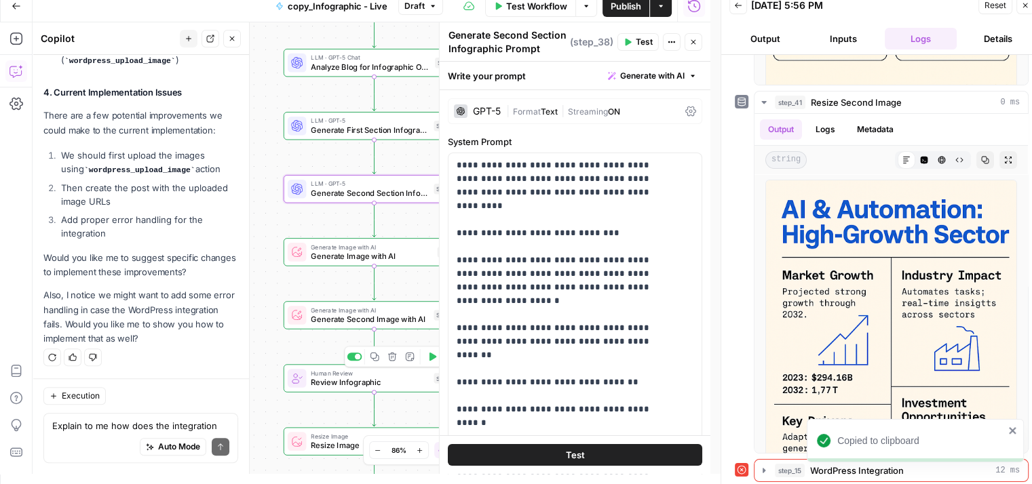
click at [371, 359] on icon "button" at bounding box center [374, 356] width 9 height 9
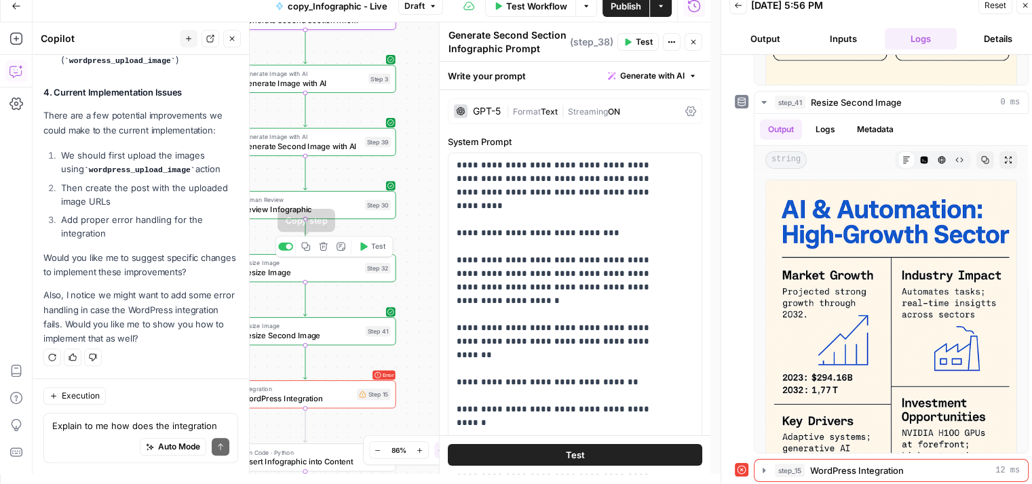
click at [306, 248] on icon "button" at bounding box center [305, 246] width 9 height 9
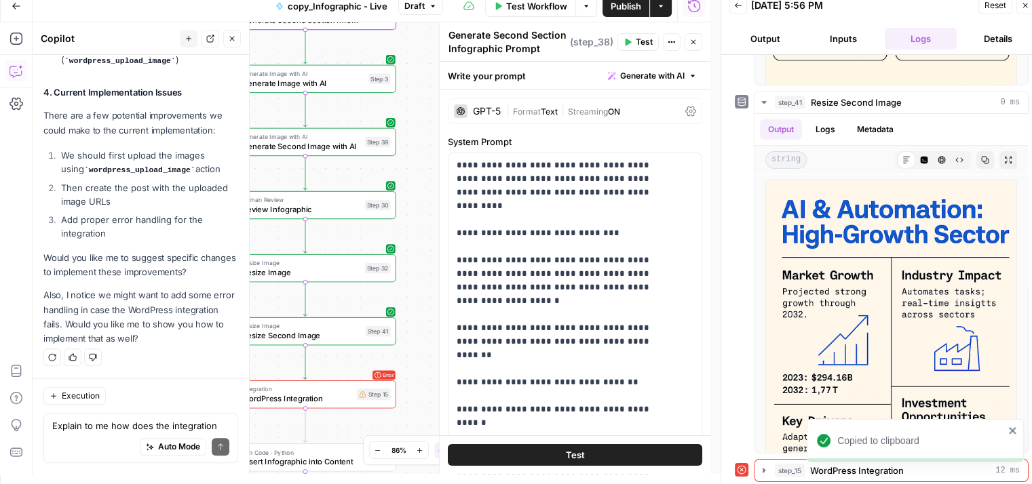
drag, startPoint x: 425, startPoint y: 282, endPoint x: 437, endPoint y: 20, distance: 262.7
click at [437, 20] on div "Go Back copy_Infographic - Live Draft Test Workflow Options Publish Actions Run…" at bounding box center [355, 232] width 710 height 484
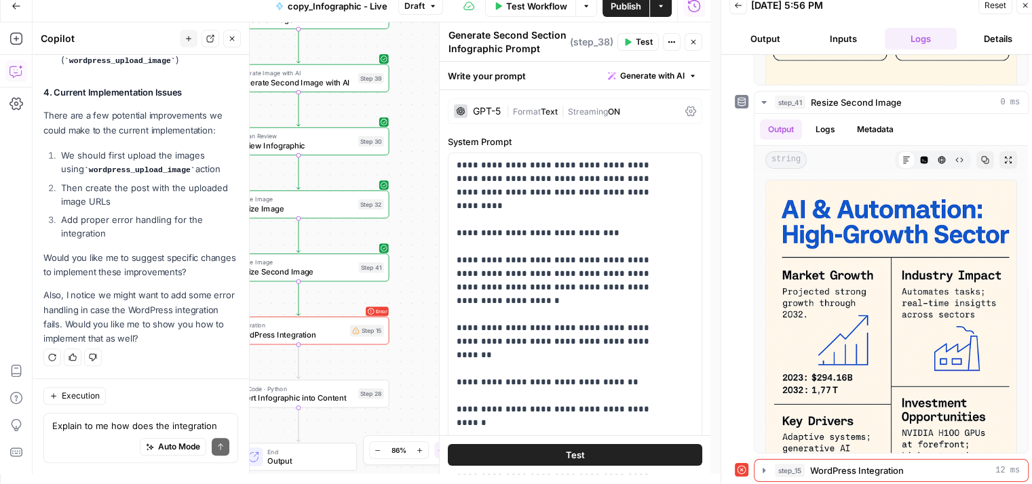
drag, startPoint x: 420, startPoint y: 169, endPoint x: 400, endPoint y: 370, distance: 202.5
click at [400, 370] on div "Workflow Set Inputs Inputs LLM · GPT-5 Chat Analyze Blog for Infographic Opport…" at bounding box center [372, 248] width 678 height 452
drag, startPoint x: 409, startPoint y: 234, endPoint x: 446, endPoint y: 235, distance: 36.6
click at [446, 235] on body "Qubit - SEO New Home Browse Your Data Usage Settings Recent Grids content updat…" at bounding box center [516, 232] width 1032 height 484
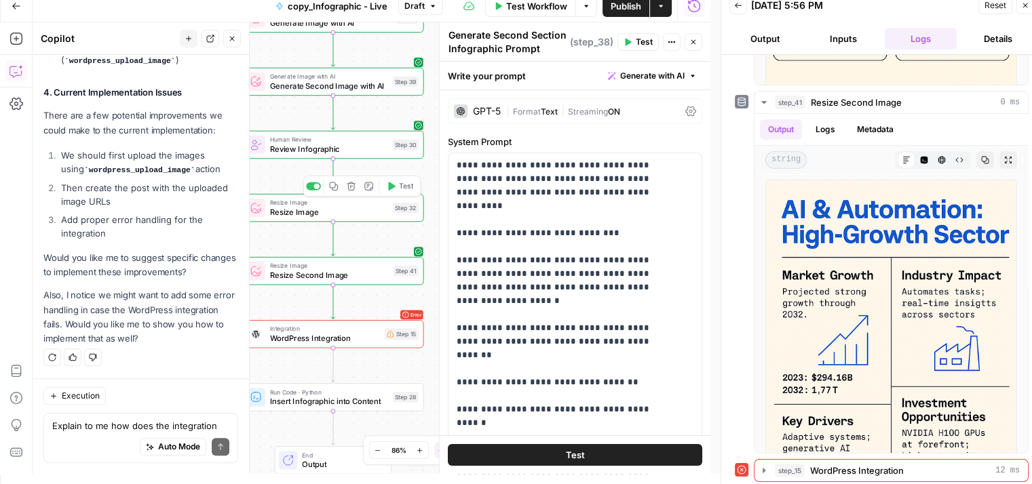
click at [361, 214] on span "Resize Image" at bounding box center [329, 212] width 118 height 12
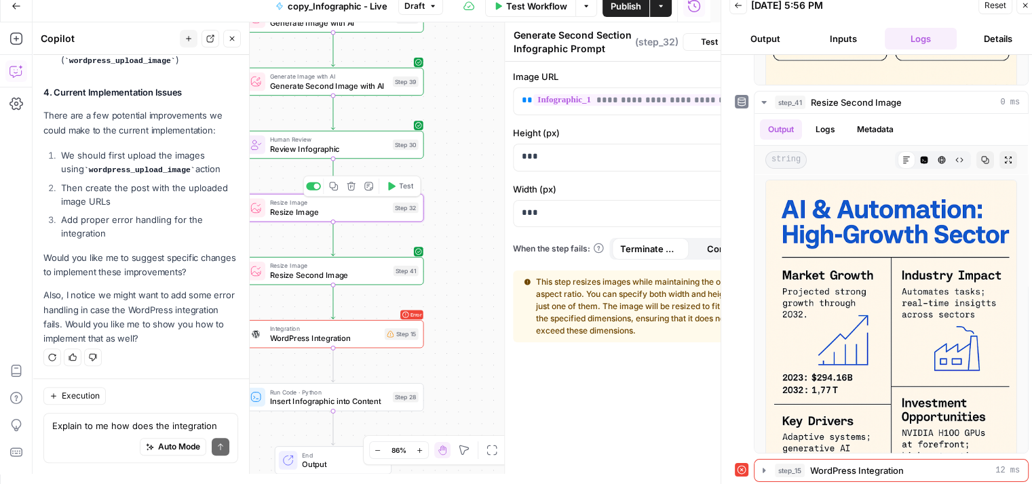
type textarea "Resize Image"
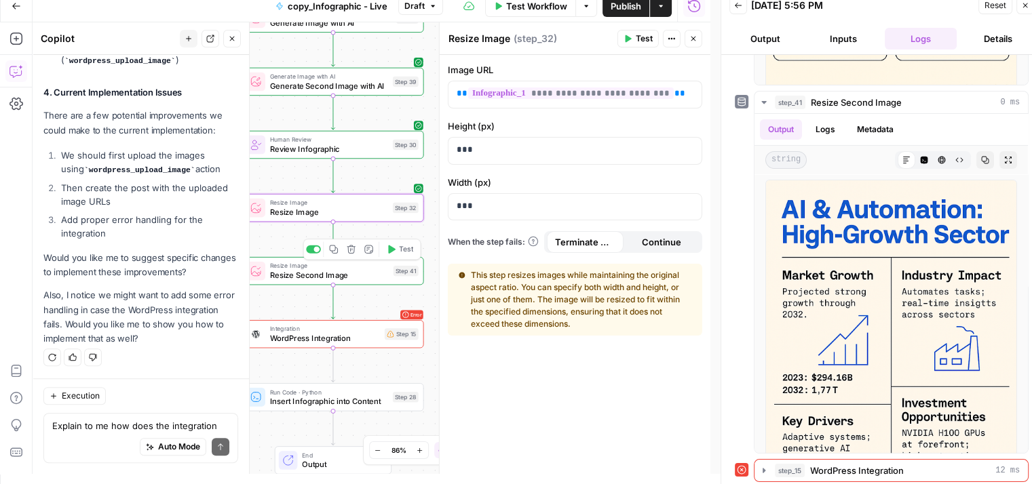
click at [338, 252] on icon "button" at bounding box center [333, 249] width 9 height 9
click at [364, 145] on span "Review Infographic" at bounding box center [329, 149] width 118 height 12
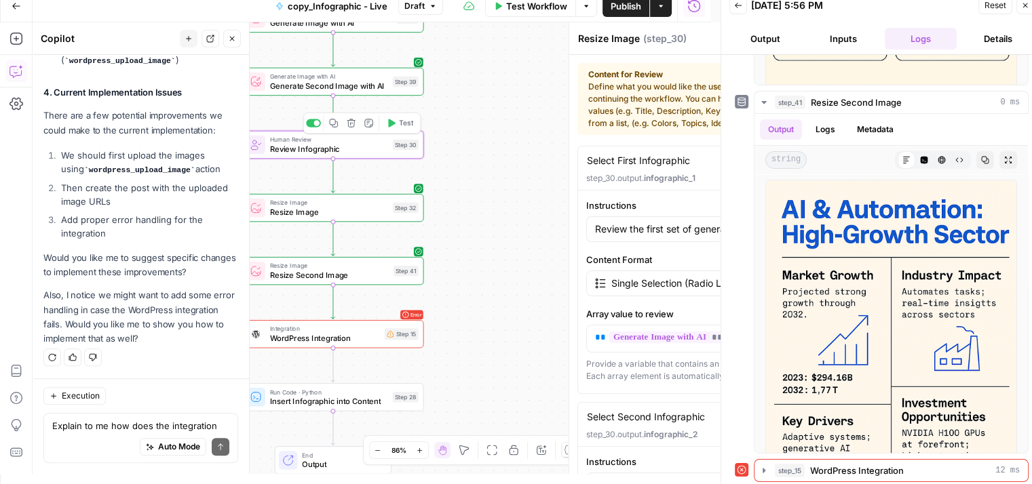
type textarea "Review Infographic"
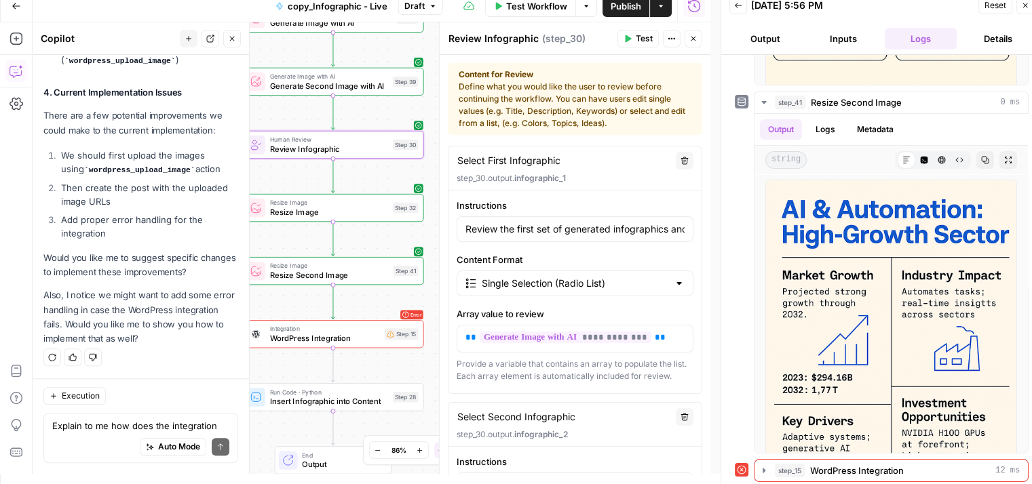
drag, startPoint x: 581, startPoint y: 170, endPoint x: 450, endPoint y: 176, distance: 130.4
click at [450, 176] on div "Select First Infographic Select First Infographic Delete step_30.output. infogr…" at bounding box center [574, 169] width 253 height 44
copy p "step_30.output. infographic_1"
click at [562, 213] on div "Instructions Review the first set of generated infographics and select the one …" at bounding box center [574, 220] width 237 height 43
click at [581, 228] on input "Review the first set of generated infographics and select the one that best mat…" at bounding box center [574, 229] width 219 height 14
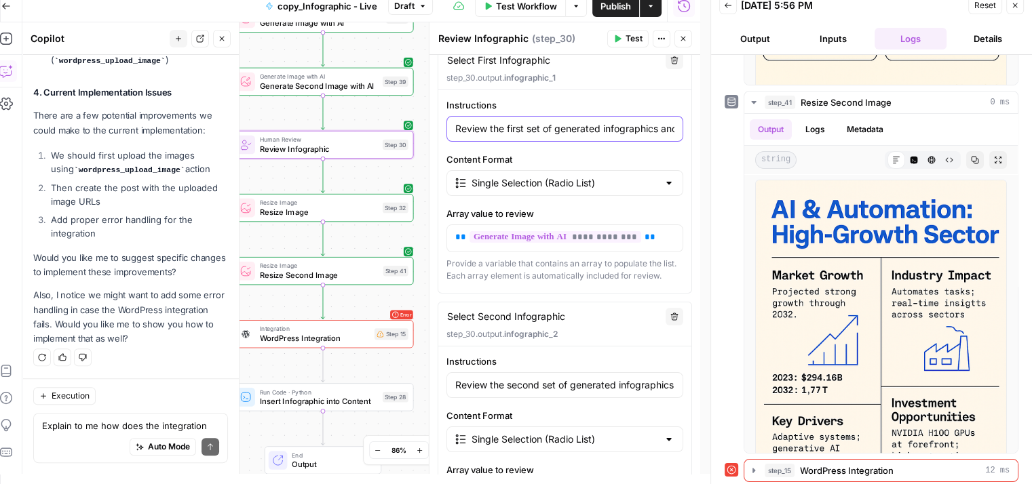
scroll to position [102, 0]
drag, startPoint x: 641, startPoint y: 233, endPoint x: 450, endPoint y: 228, distance: 191.4
click at [450, 228] on div "**********" at bounding box center [564, 237] width 235 height 26
copy p "**********"
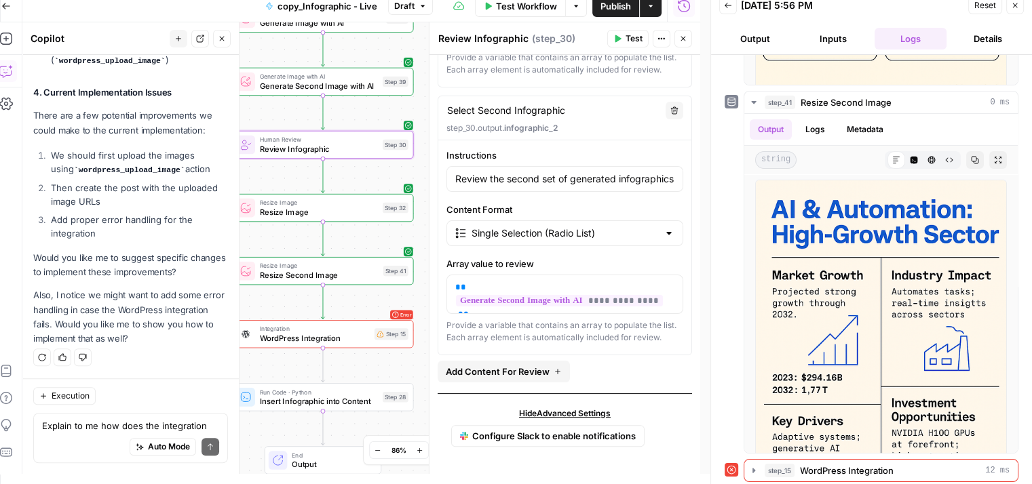
scroll to position [328, 0]
drag, startPoint x: 665, startPoint y: 292, endPoint x: 459, endPoint y: 286, distance: 206.3
click at [459, 286] on div "**********" at bounding box center [564, 294] width 235 height 38
copy p "**********"
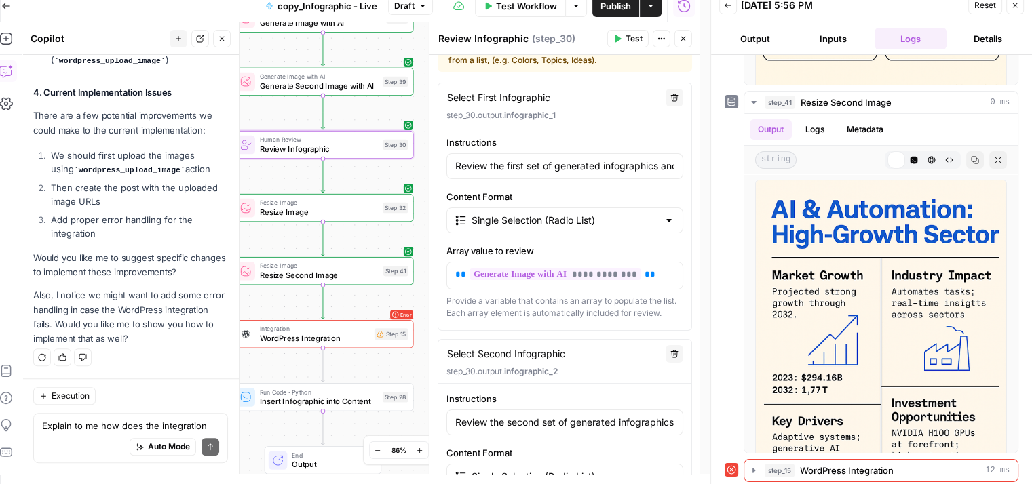
scroll to position [39, 0]
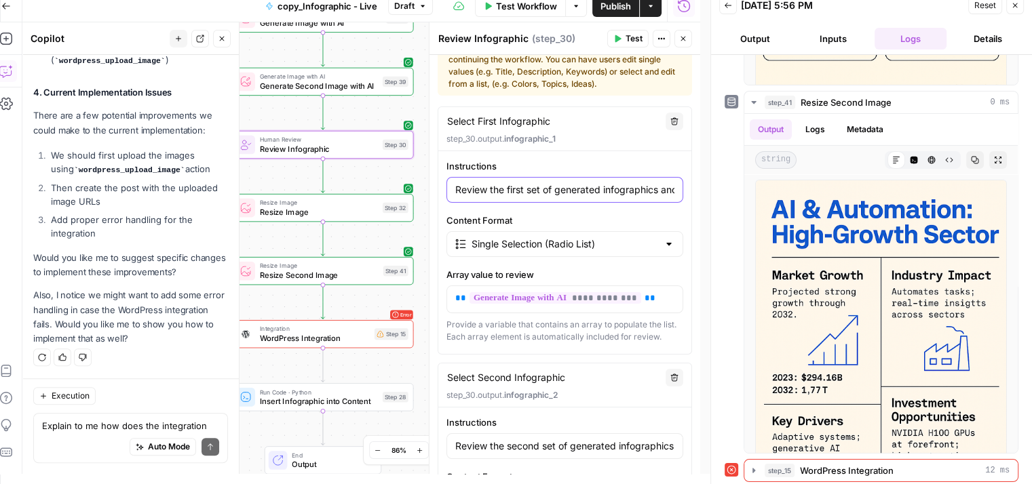
click at [586, 183] on input "Review the first set of generated infographics and select the one that best mat…" at bounding box center [564, 190] width 219 height 14
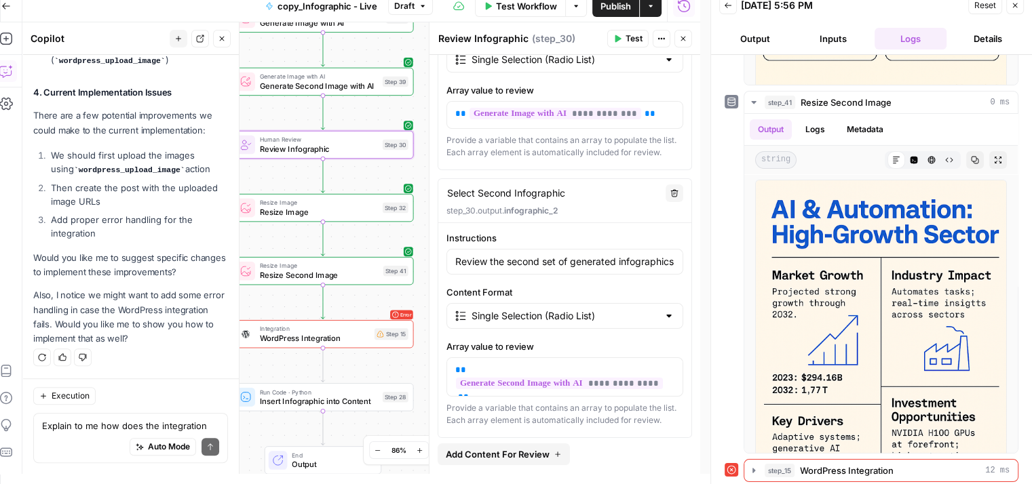
scroll to position [229, 0]
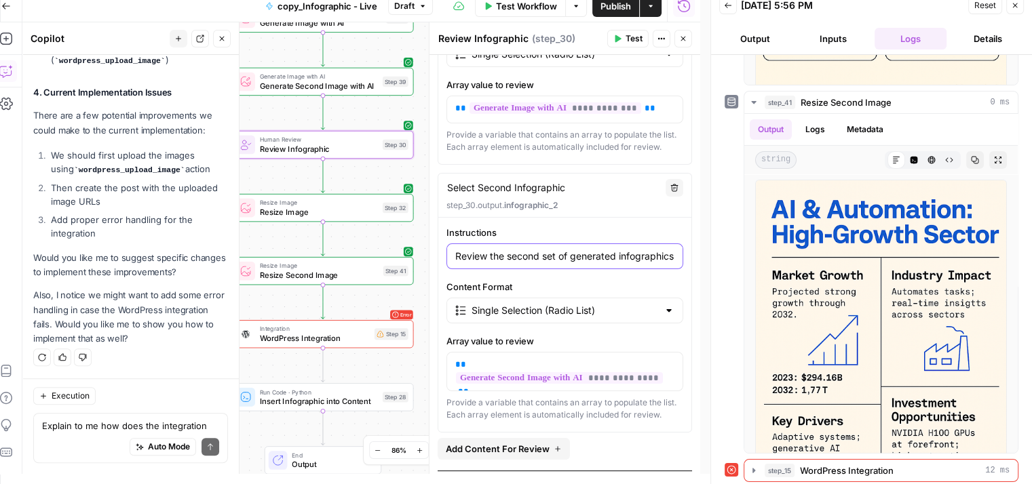
click at [514, 7] on input "Review the second set of generated infographics and select the one that best ma…" at bounding box center [564, 0] width 219 height 14
click at [334, 209] on span "Resize Image" at bounding box center [319, 212] width 118 height 12
click at [354, 214] on span "Resize Image" at bounding box center [319, 212] width 118 height 12
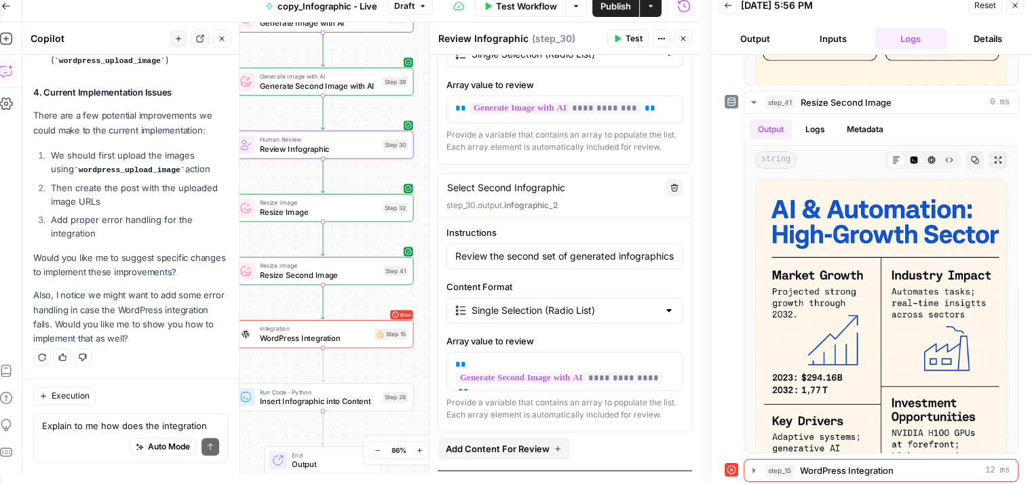
click at [354, 214] on span "Resize Image" at bounding box center [319, 212] width 118 height 12
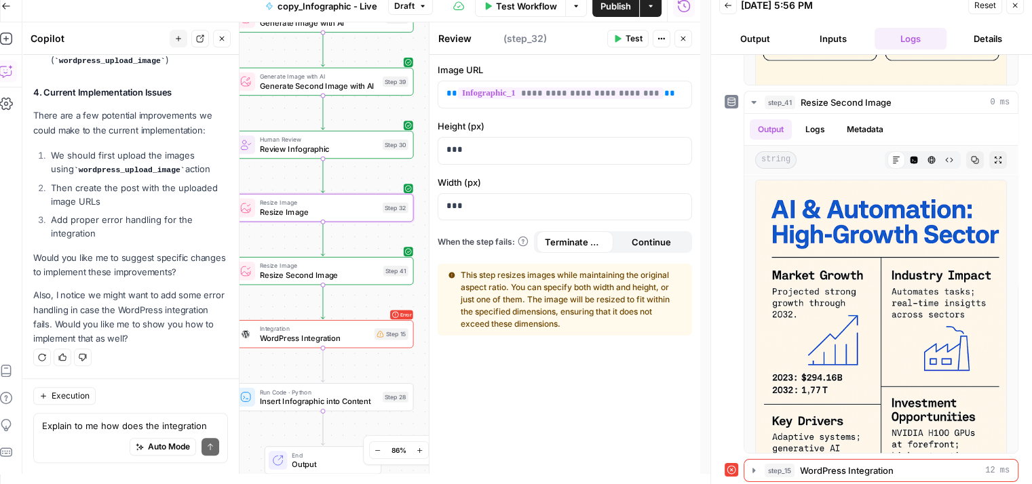
type textarea "Resize Image"
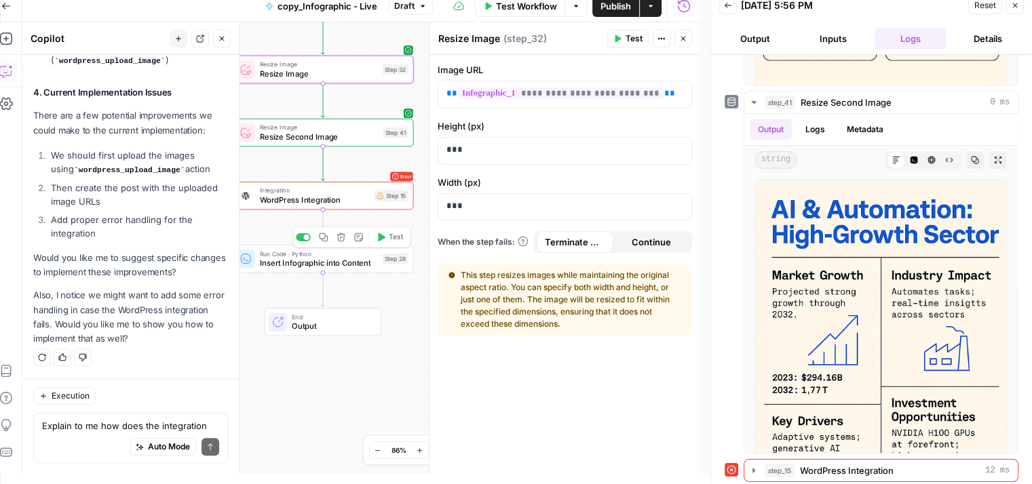
click at [320, 258] on span "Insert Infographic into Content" at bounding box center [319, 263] width 118 height 12
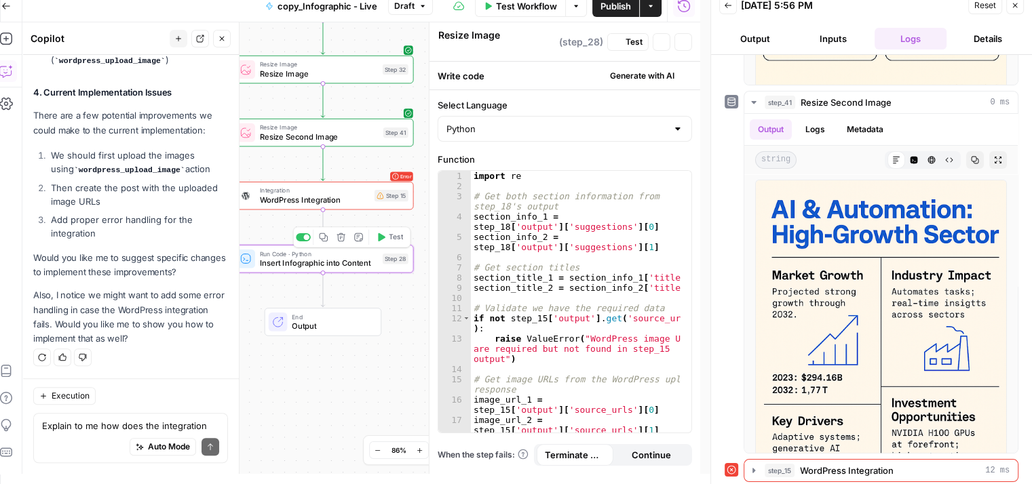
type textarea "Insert Infographic into Content"
click at [321, 239] on icon "button" at bounding box center [323, 237] width 9 height 9
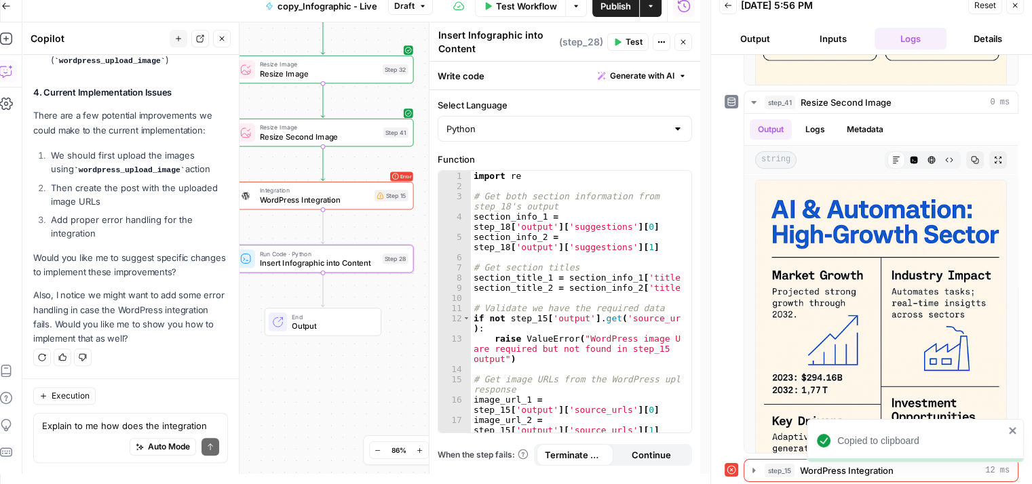
click at [684, 46] on button "Close" at bounding box center [683, 42] width 18 height 18
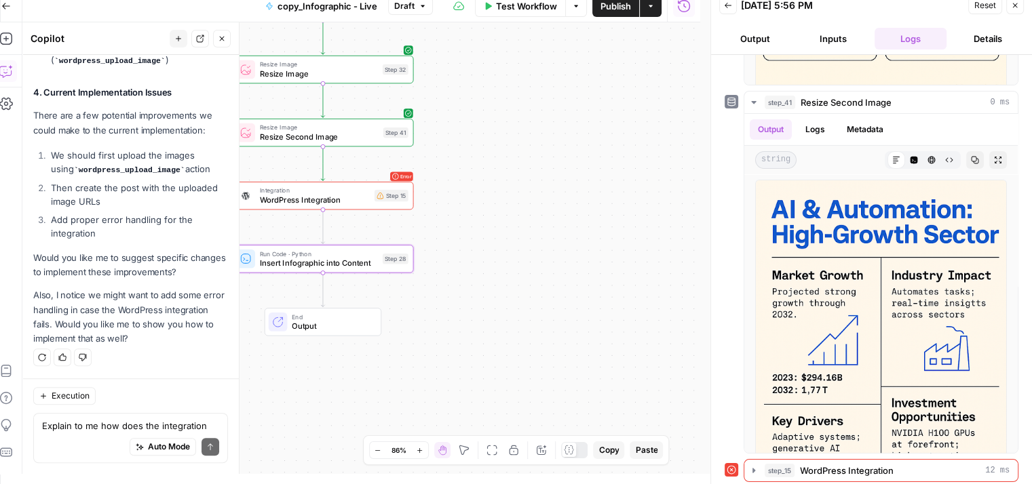
click at [1014, 6] on icon "button" at bounding box center [1015, 5] width 8 height 8
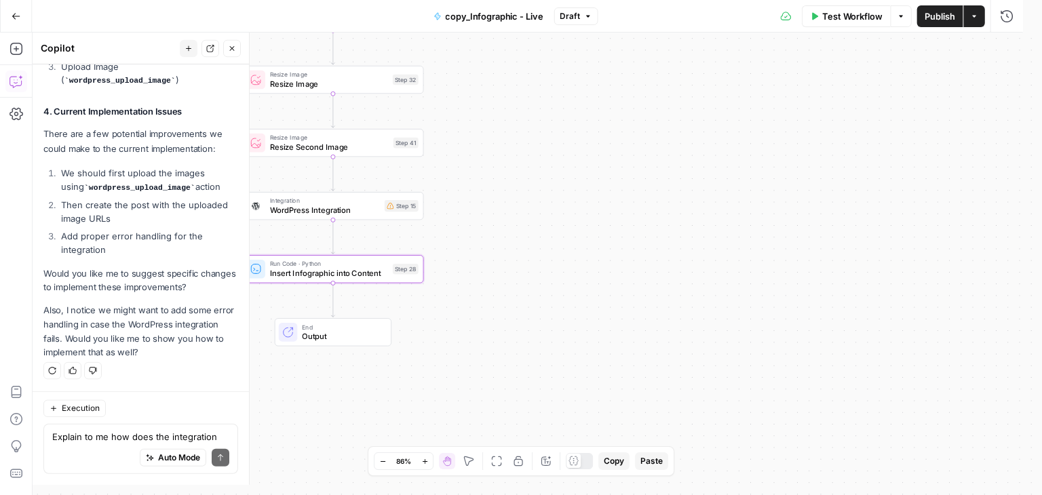
scroll to position [6227, 0]
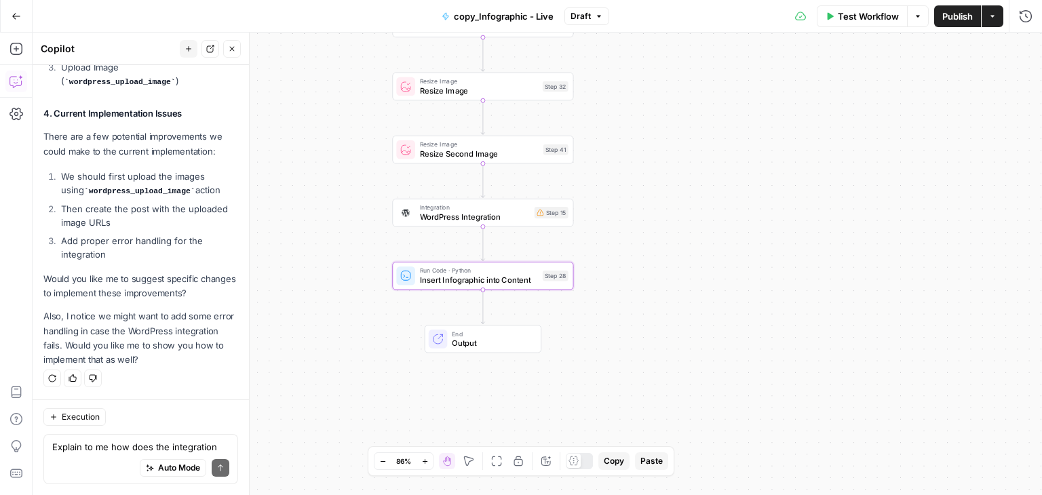
drag, startPoint x: 580, startPoint y: 208, endPoint x: 790, endPoint y: 226, distance: 211.0
click at [790, 226] on div "Workflow Set Inputs Inputs LLM · GPT-5 Chat Analyze Blog for Infographic Opport…" at bounding box center [537, 264] width 1009 height 463
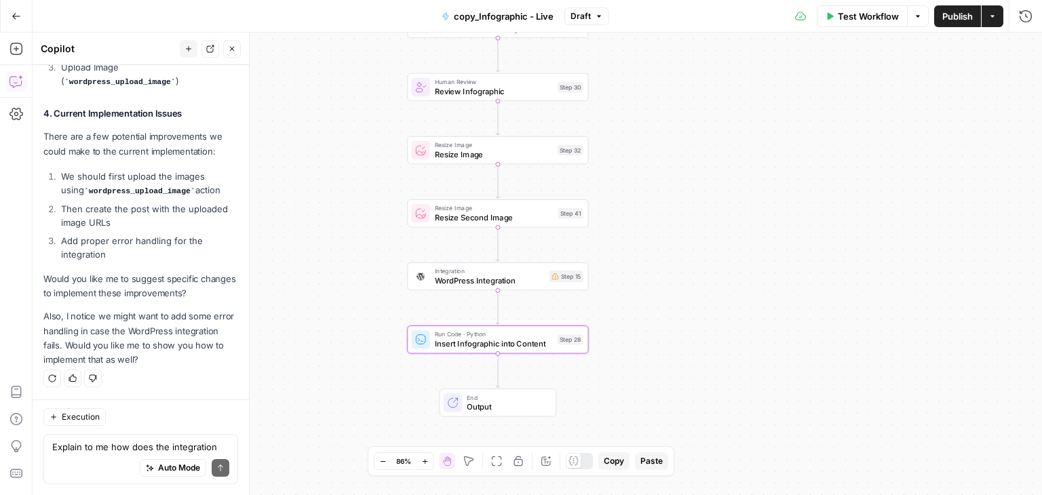
drag, startPoint x: 790, startPoint y: 226, endPoint x: 741, endPoint y: 284, distance: 76.1
click at [741, 284] on div "Workflow Set Inputs Inputs LLM · GPT-5 Chat Analyze Blog for Infographic Opport…" at bounding box center [537, 264] width 1009 height 463
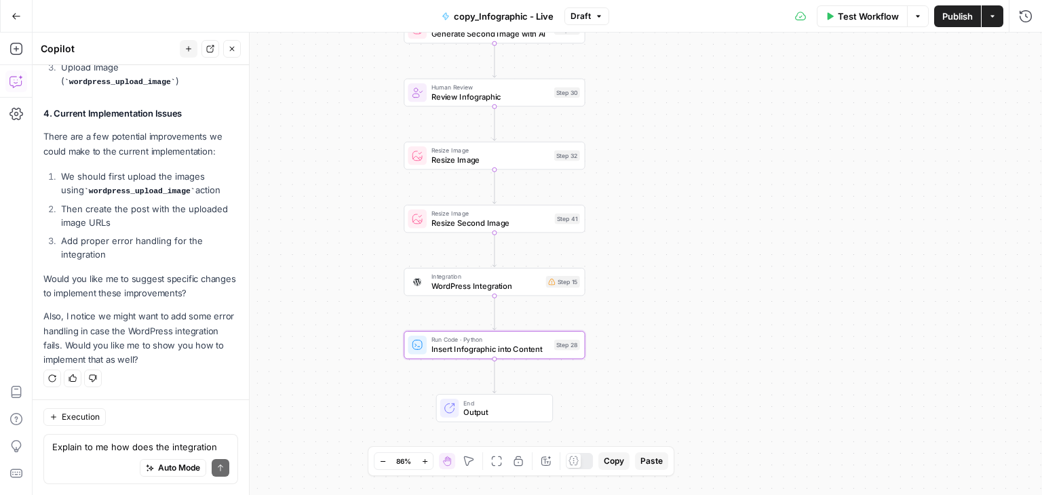
click at [960, 18] on span "Publish" at bounding box center [957, 16] width 31 height 14
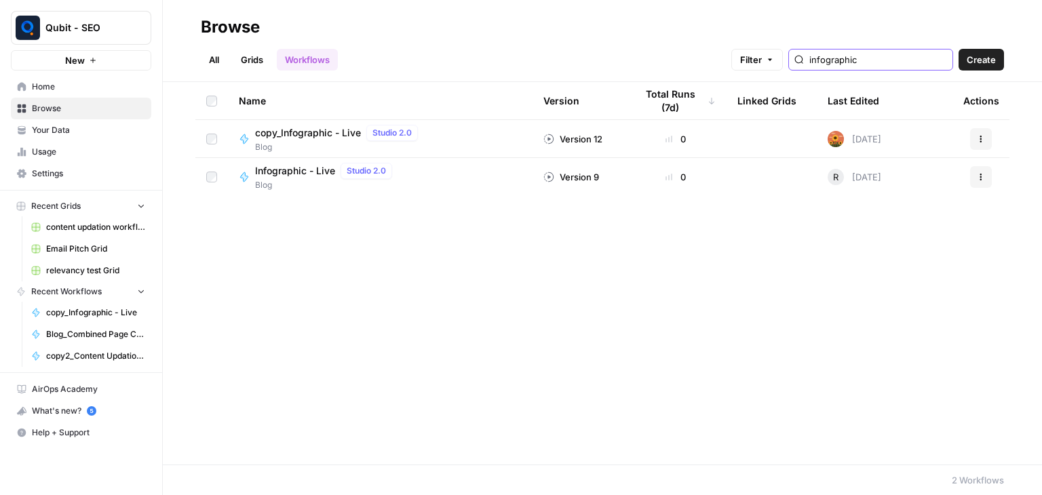
click at [939, 60] on input "infographic" at bounding box center [878, 60] width 138 height 14
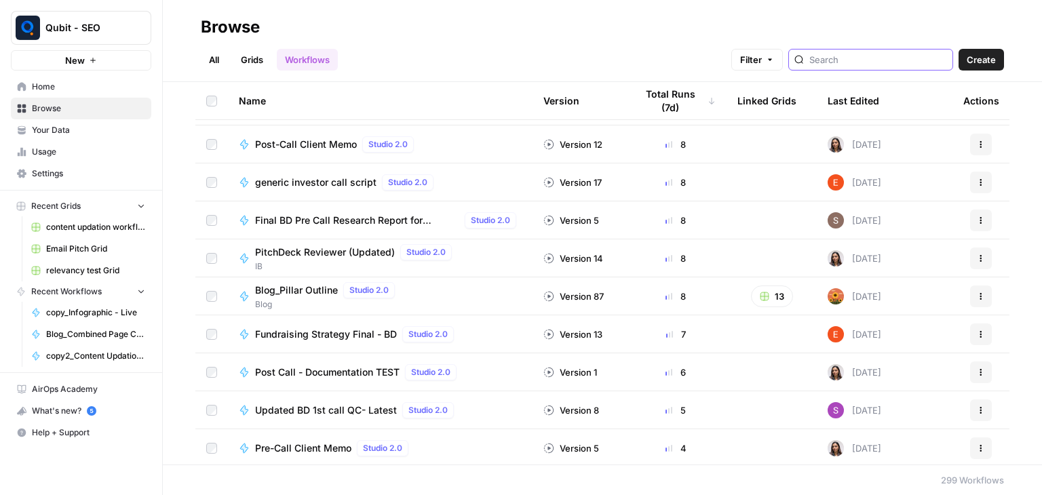
scroll to position [751, 0]
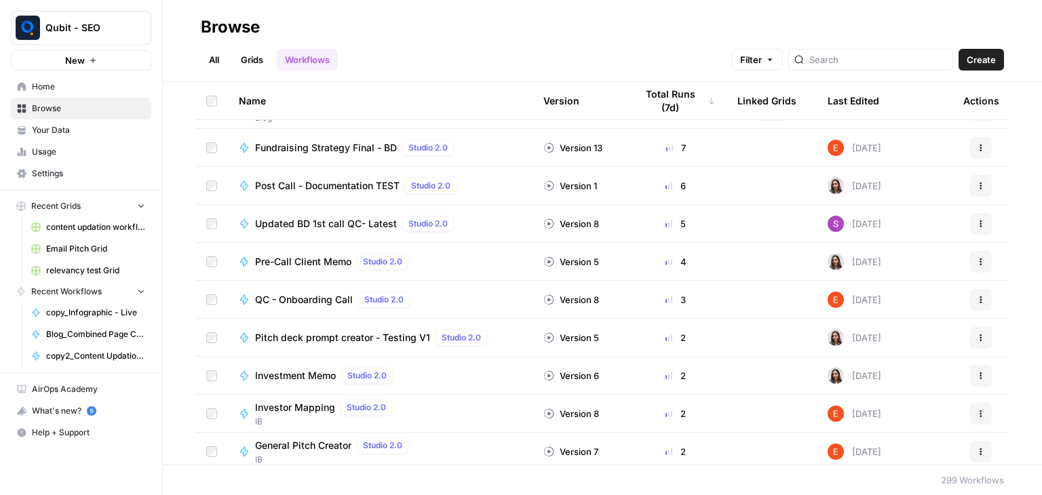
click at [863, 69] on div at bounding box center [870, 60] width 165 height 22
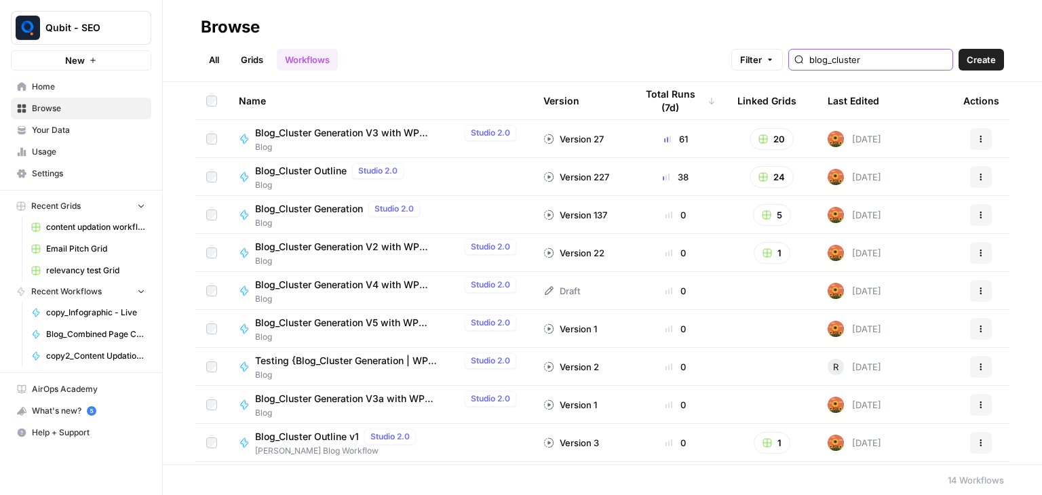
type input "blog_cluster"
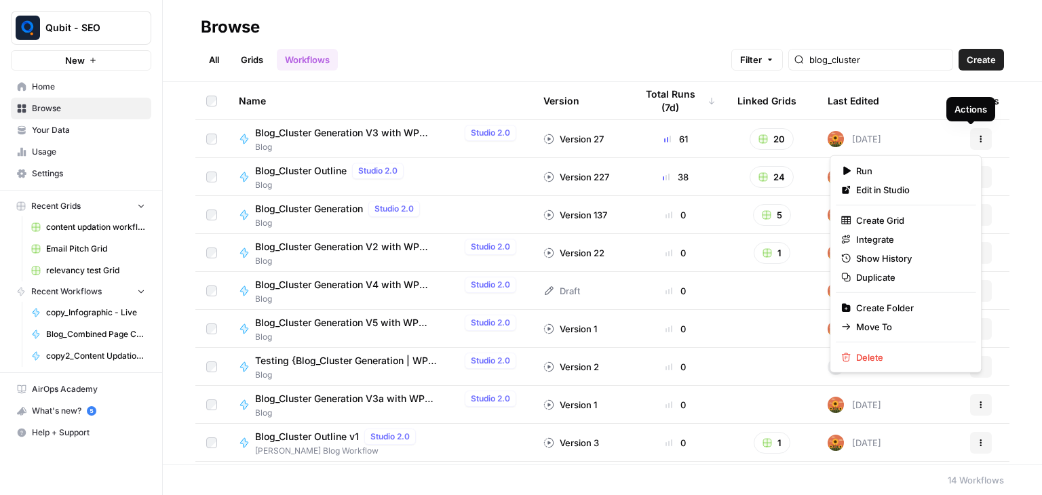
click at [970, 138] on button "Actions" at bounding box center [981, 139] width 22 height 22
click at [860, 277] on span "Duplicate" at bounding box center [910, 278] width 109 height 14
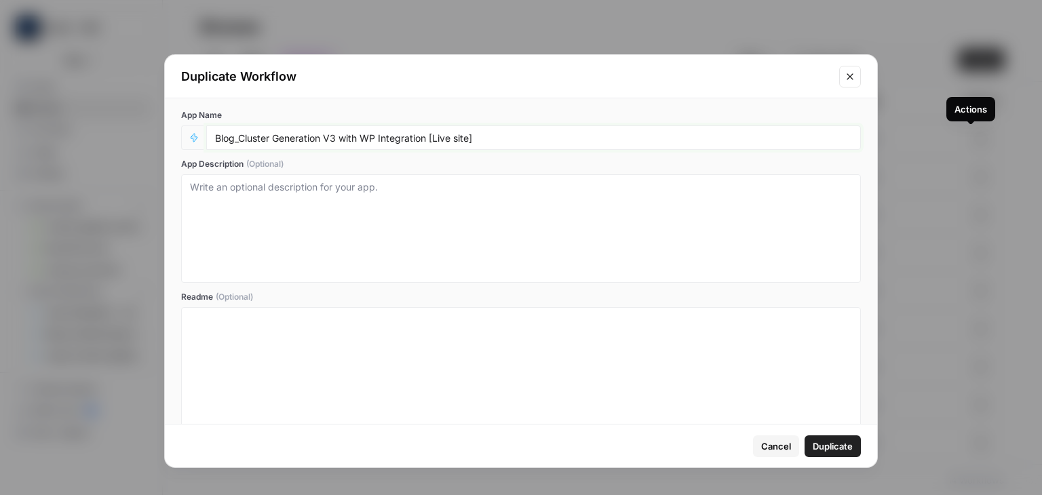
click at [336, 142] on input "Blog_Cluster Generation V3 with WP Integration [Live site]" at bounding box center [533, 138] width 637 height 12
type input "Blog_Cluster Generation V3a1 with WP Integration [Live site]"
click at [841, 446] on span "Duplicate" at bounding box center [833, 447] width 40 height 14
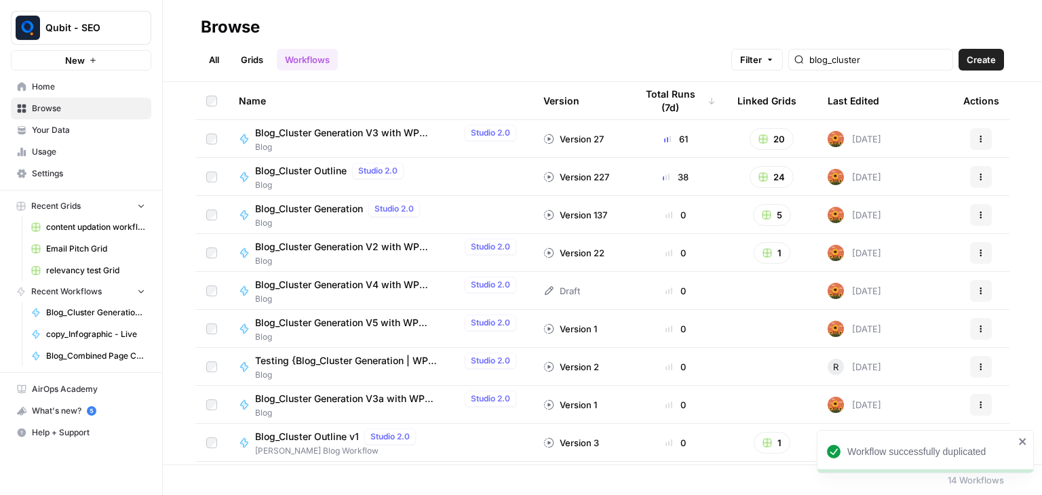
click at [835, 450] on div "Workflow successfully duplicated" at bounding box center [920, 452] width 195 height 22
click at [887, 60] on input "blog_cluster" at bounding box center [878, 60] width 138 height 14
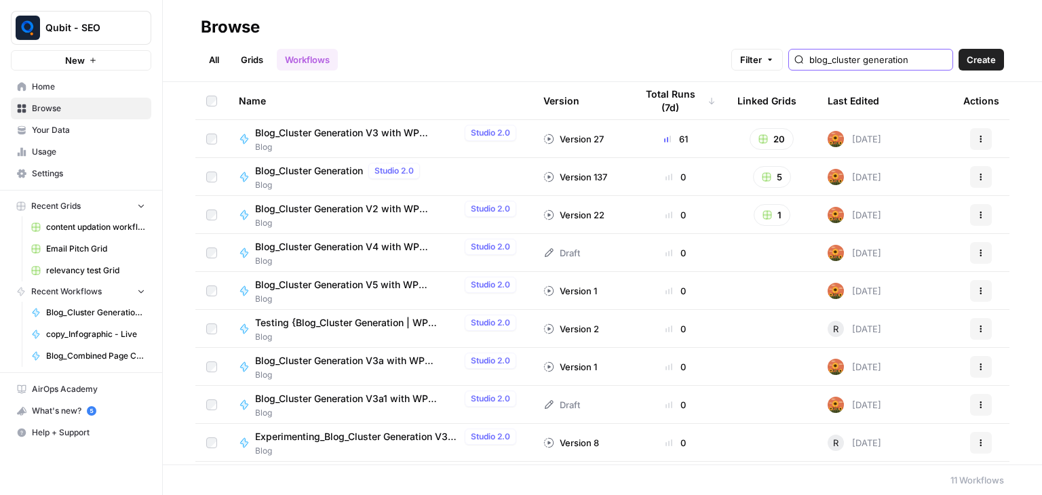
type input "blog_cluster generation"
click at [970, 411] on button "Actions" at bounding box center [981, 405] width 22 height 22
click at [902, 343] on span "Move To" at bounding box center [910, 343] width 109 height 14
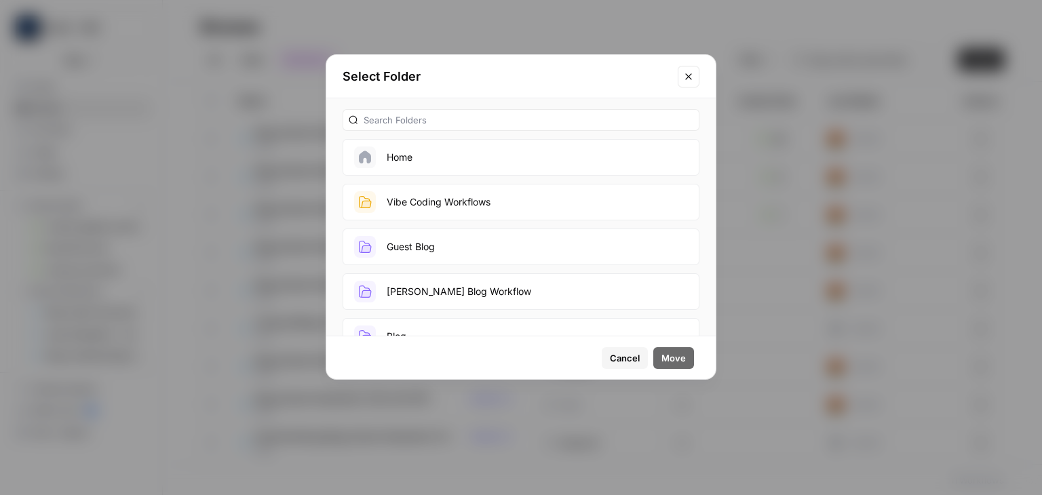
click at [492, 277] on button "Saloni Blog Workflow" at bounding box center [521, 291] width 357 height 37
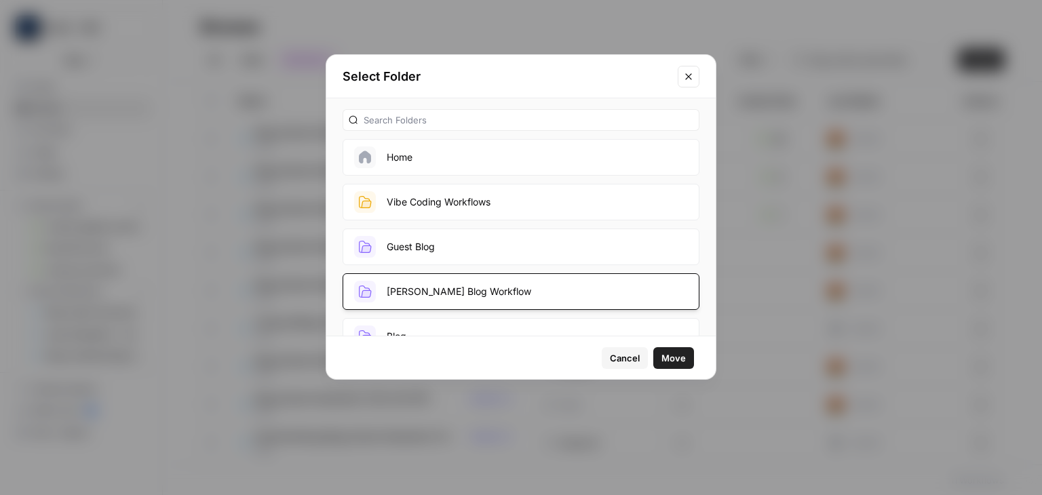
click at [688, 364] on button "Move" at bounding box center [673, 358] width 41 height 22
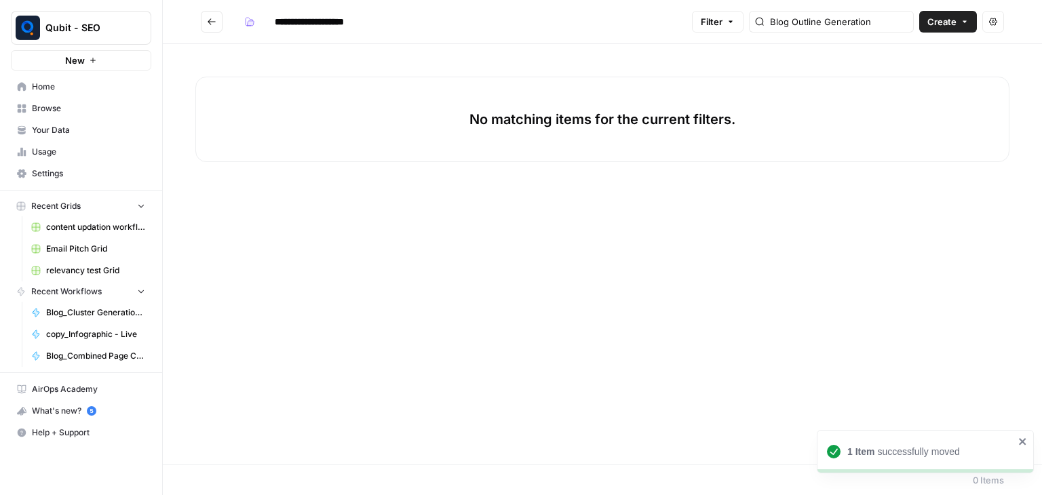
click at [216, 18] on icon "Go back" at bounding box center [211, 21] width 9 height 9
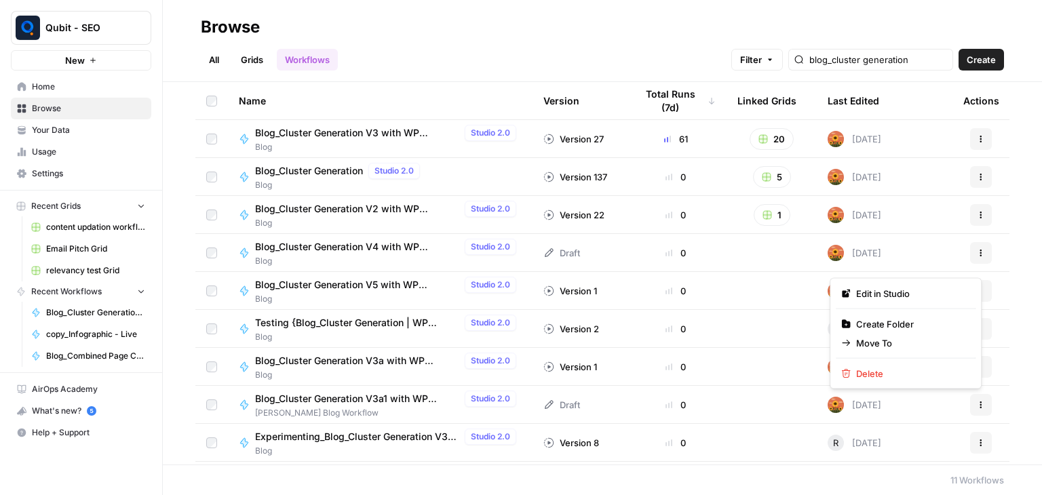
click at [977, 401] on icon "button" at bounding box center [981, 405] width 8 height 8
click at [903, 296] on span "Edit in Studio" at bounding box center [910, 294] width 109 height 14
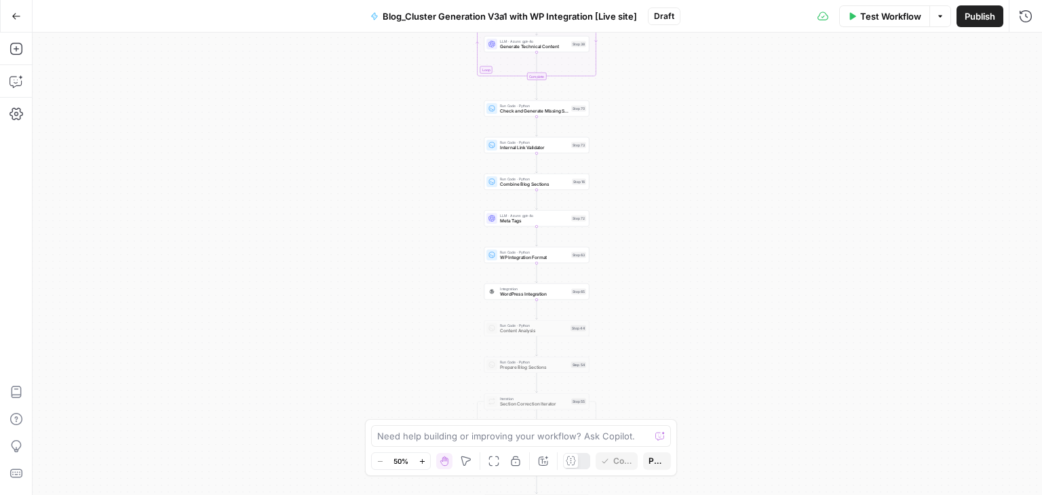
drag, startPoint x: 421, startPoint y: 256, endPoint x: 421, endPoint y: 227, distance: 28.5
click at [421, 227] on div "Workflow Set Inputs Inputs Run Code · Python Prepare Blog Sections Step 17 Loop…" at bounding box center [537, 264] width 1009 height 463
drag, startPoint x: 412, startPoint y: 206, endPoint x: 303, endPoint y: 301, distance: 145.2
click at [303, 301] on div "Workflow Set Inputs Inputs Run Code · Python Prepare Blog Sections Step 17 Loop…" at bounding box center [537, 264] width 1009 height 463
click at [650, 452] on button "Paste" at bounding box center [651, 461] width 33 height 18
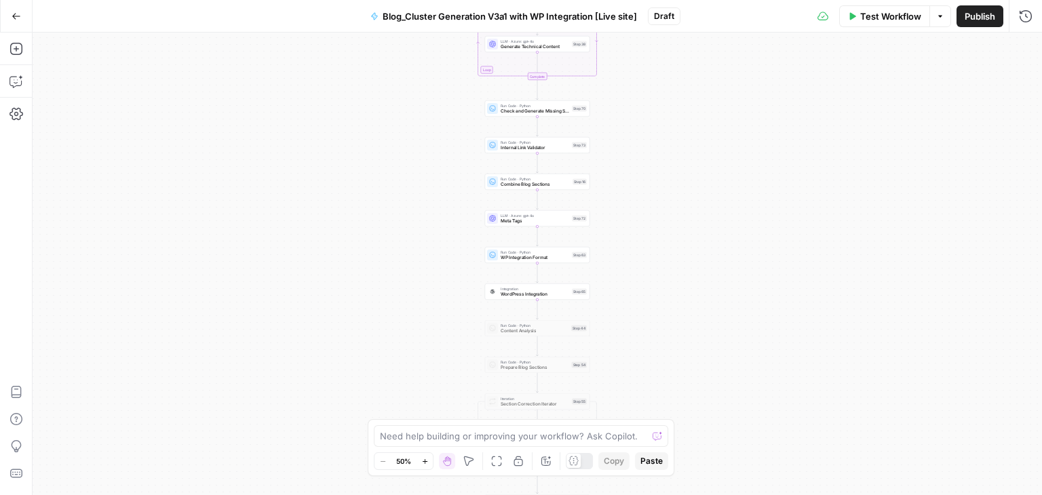
drag, startPoint x: 672, startPoint y: 159, endPoint x: 686, endPoint y: -38, distance: 197.2
click at [686, 0] on html "Qubit - SEO New Home Browse Your Data Usage Settings Recent Grids content updat…" at bounding box center [521, 247] width 1042 height 495
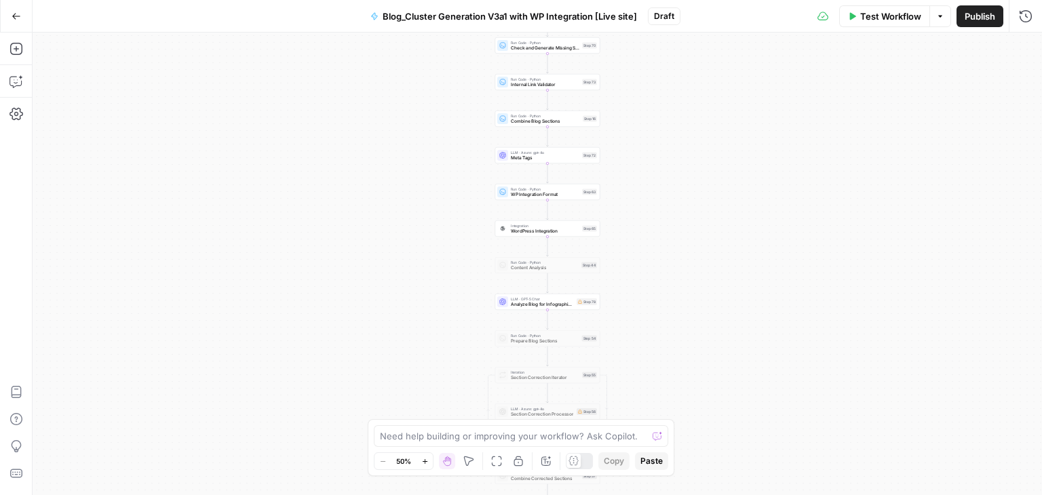
drag, startPoint x: 419, startPoint y: 231, endPoint x: 366, endPoint y: 398, distance: 175.3
click at [366, 398] on div "Workflow Set Inputs Inputs Run Code · Python Prepare Blog Sections Step 17 Loop…" at bounding box center [537, 264] width 1009 height 463
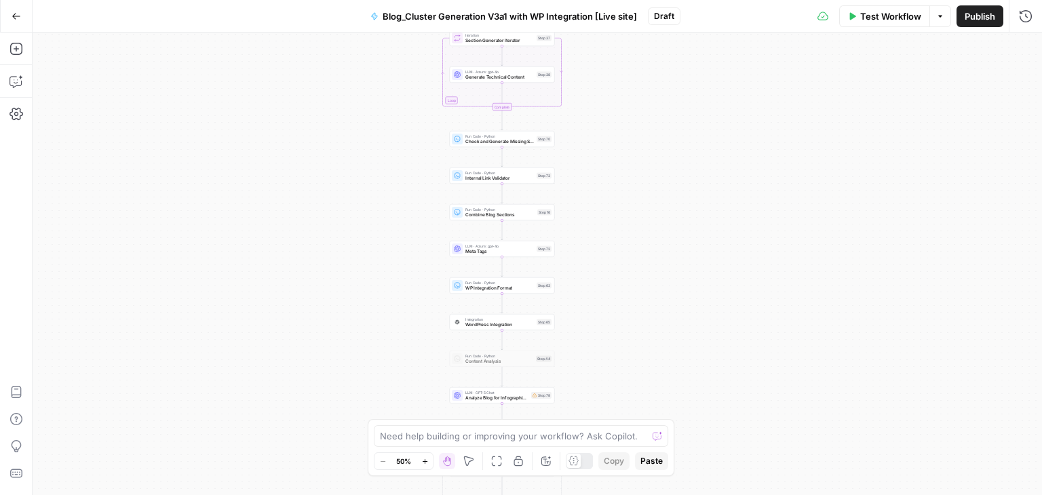
drag, startPoint x: 411, startPoint y: 343, endPoint x: 416, endPoint y: 279, distance: 63.9
click at [416, 279] on div "Workflow Set Inputs Inputs Run Code · Python Prepare Blog Sections Step 17 Loop…" at bounding box center [537, 264] width 1009 height 463
click at [517, 251] on span "Analyze Blog for Infographic Opportunities" at bounding box center [497, 251] width 63 height 7
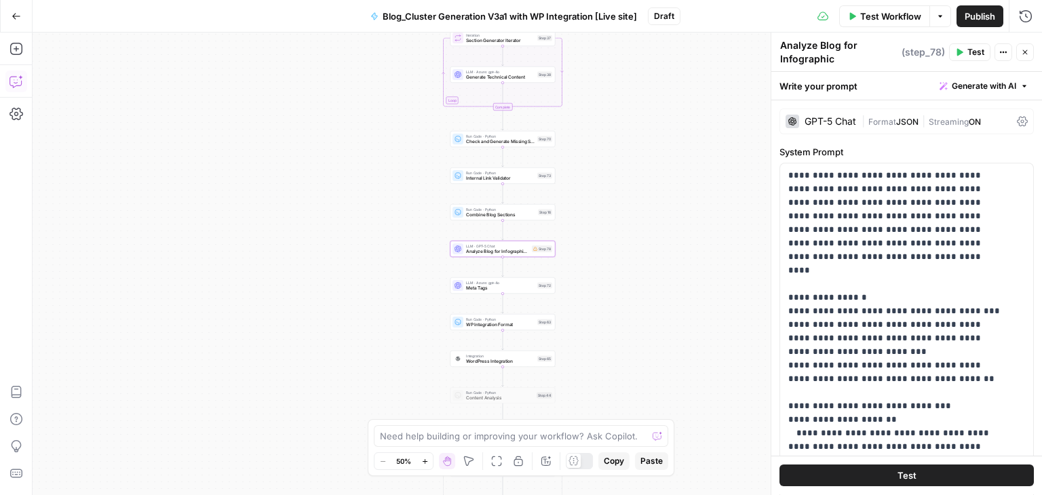
click at [14, 80] on icon "button" at bounding box center [16, 82] width 14 height 14
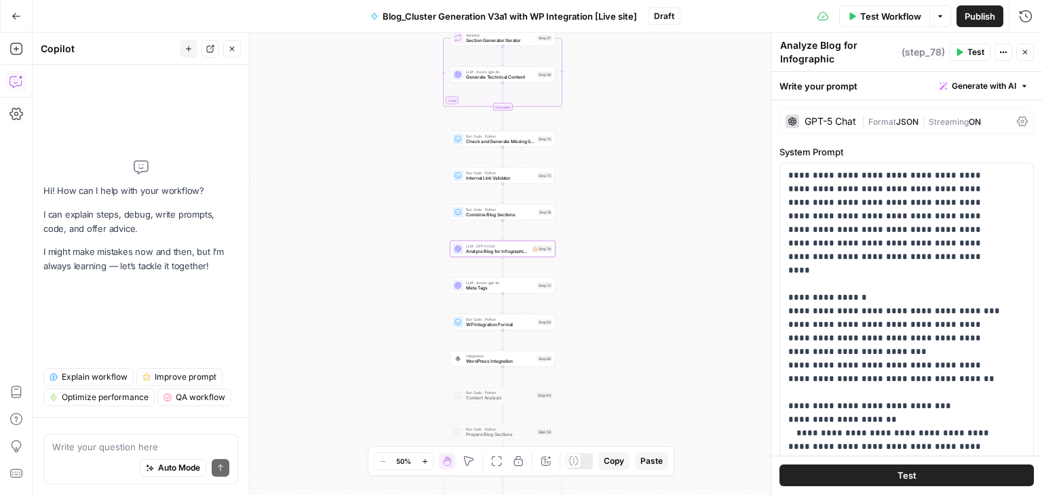
click at [125, 450] on textarea at bounding box center [140, 447] width 177 height 14
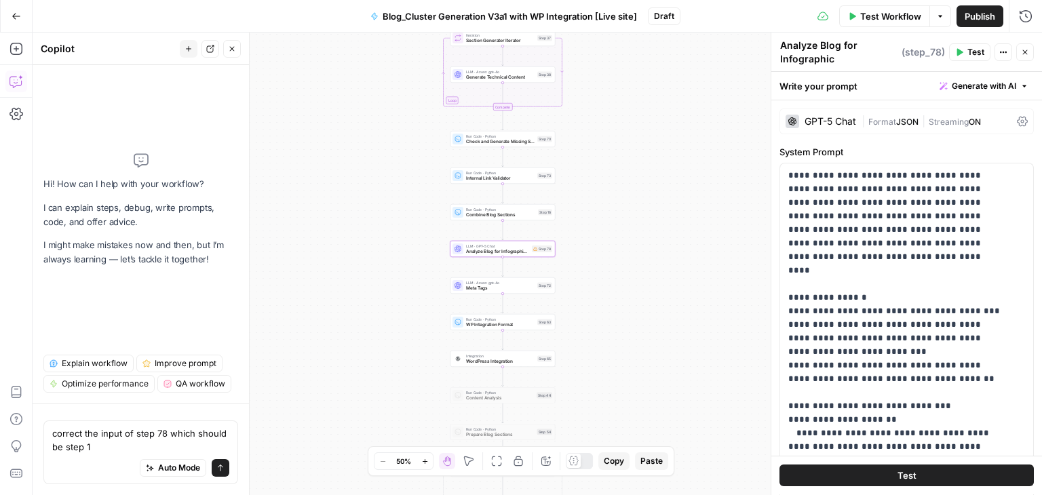
type textarea "correct the input of step 78 which should be step 16"
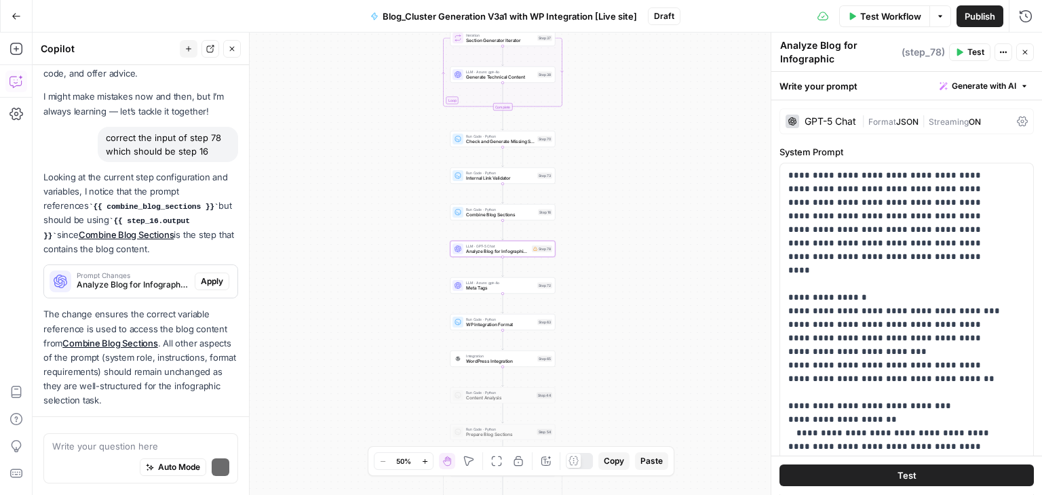
scroll to position [69, 0]
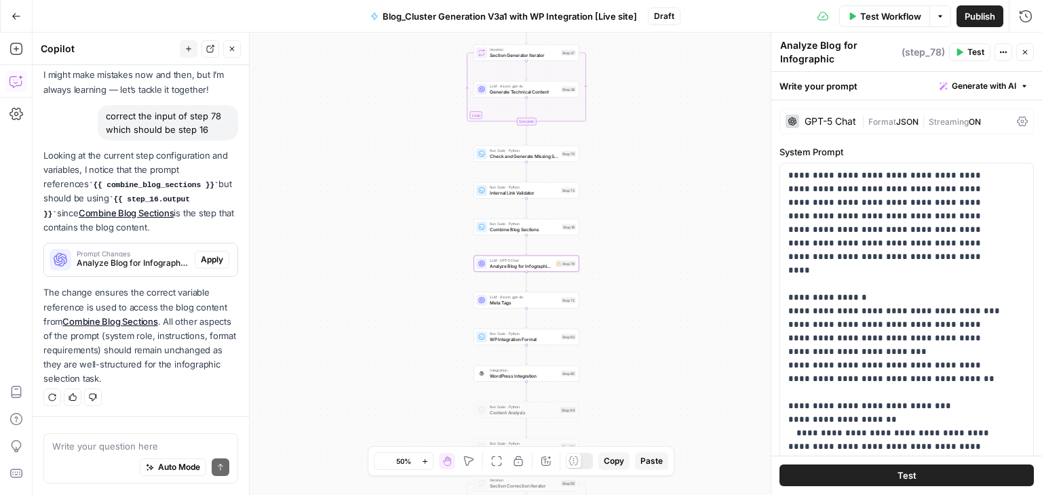
click at [206, 255] on span "Apply" at bounding box center [212, 260] width 22 height 12
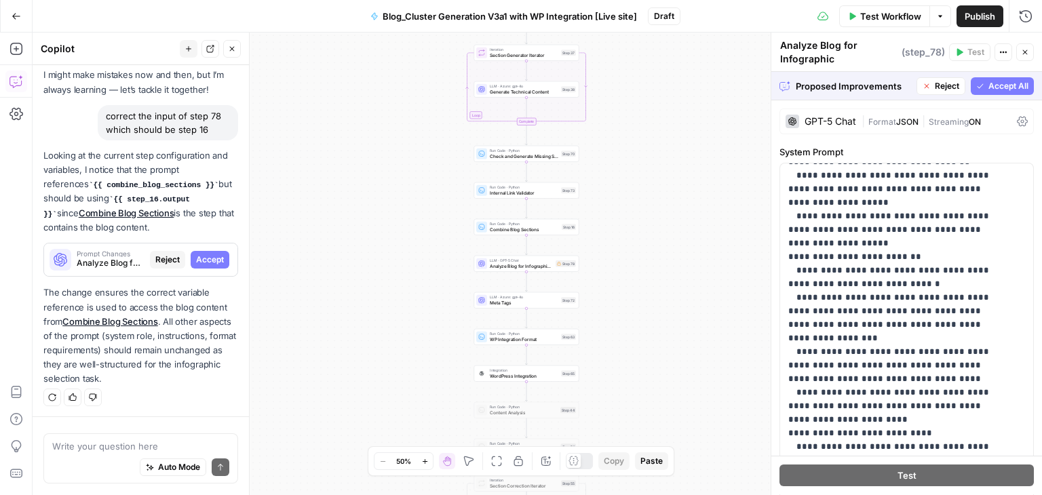
scroll to position [446, 0]
click at [999, 81] on span "Accept All" at bounding box center [1008, 86] width 40 height 12
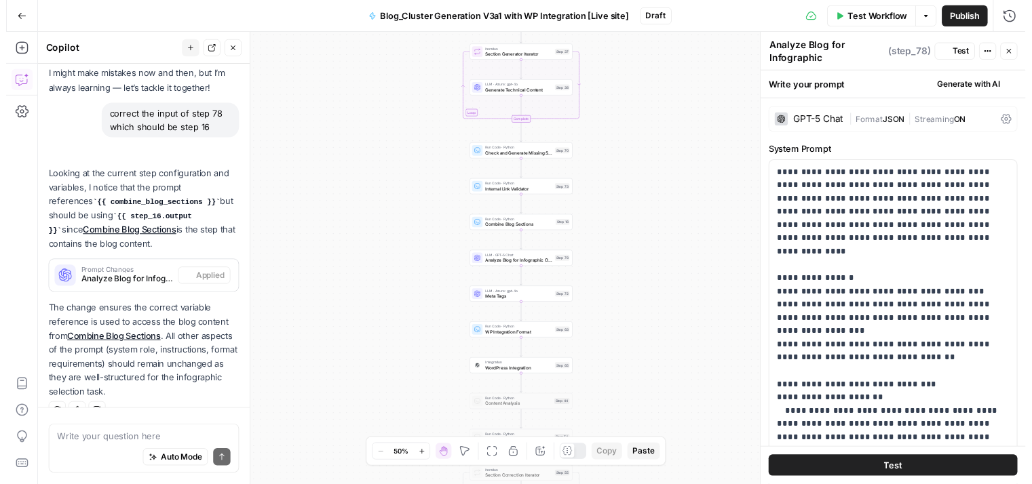
scroll to position [90, 0]
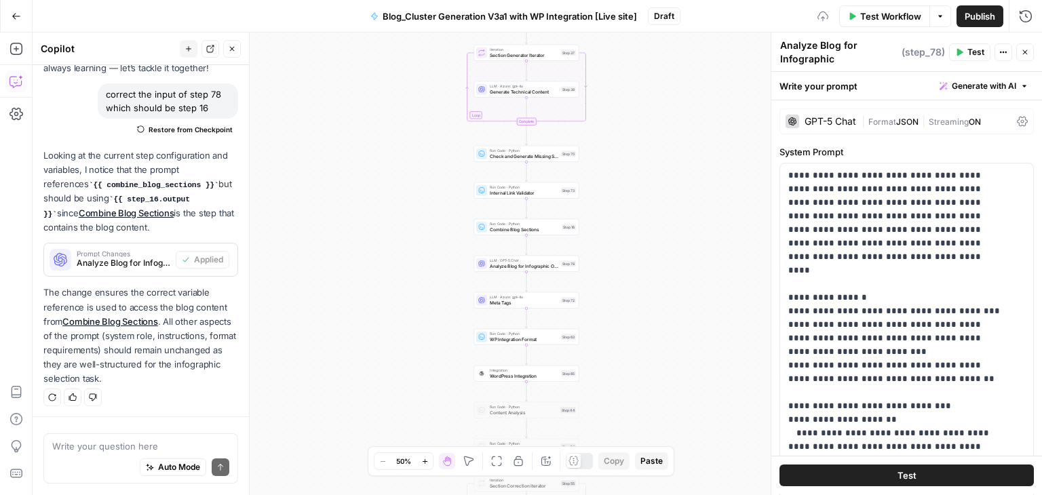
click at [975, 55] on span "Test" at bounding box center [975, 52] width 17 height 12
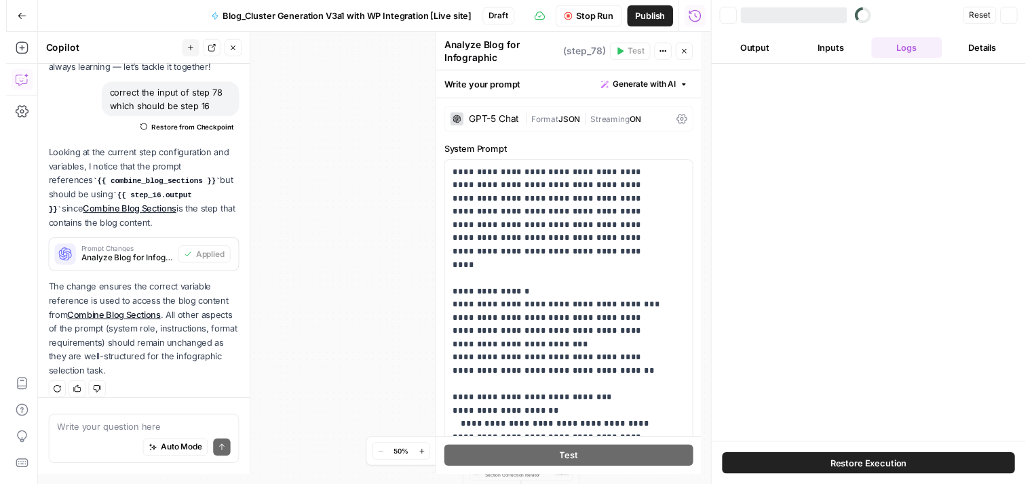
scroll to position [100, 0]
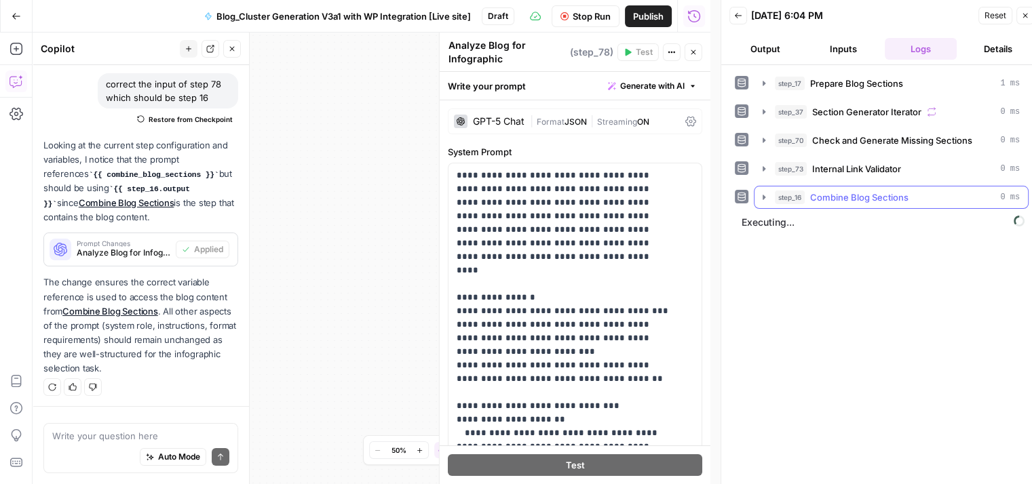
click at [822, 199] on span "Combine Blog Sections" at bounding box center [859, 198] width 98 height 14
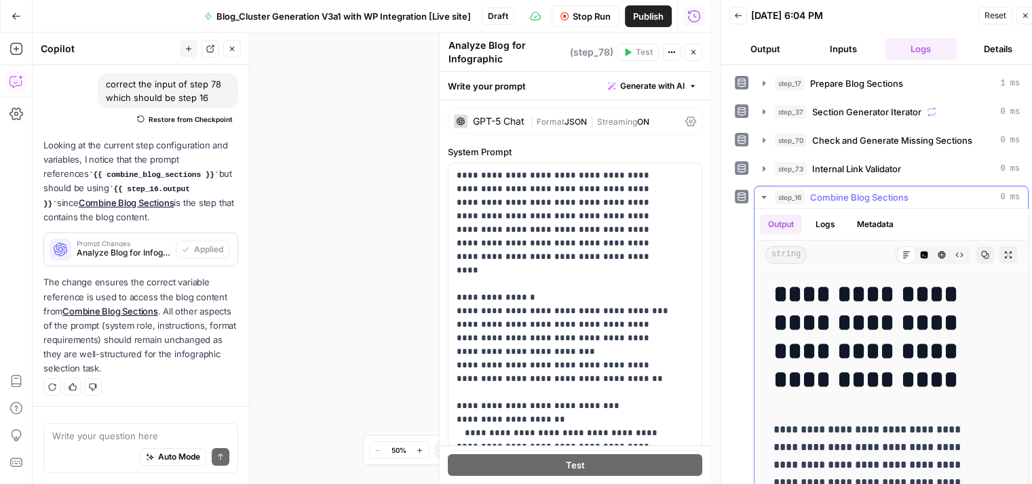
click at [822, 199] on span "Combine Blog Sections" at bounding box center [859, 198] width 98 height 14
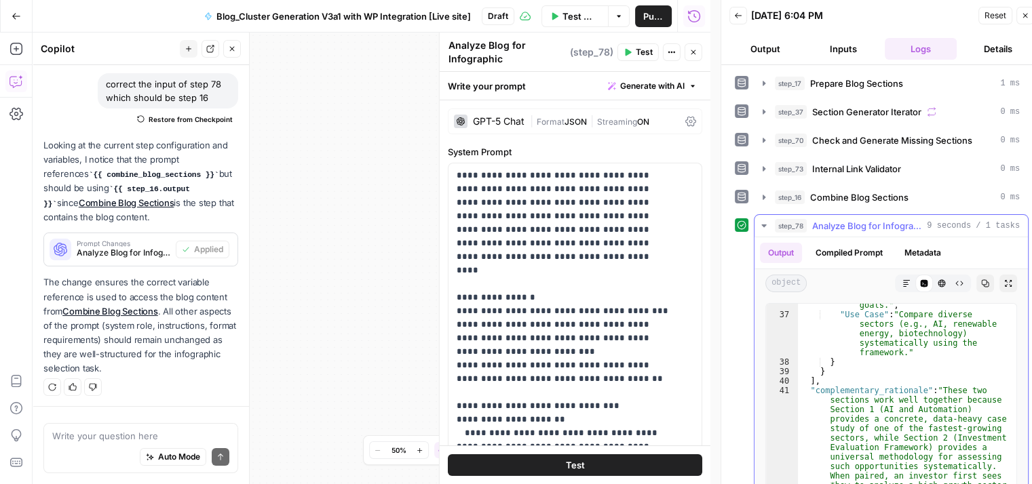
scroll to position [901, 0]
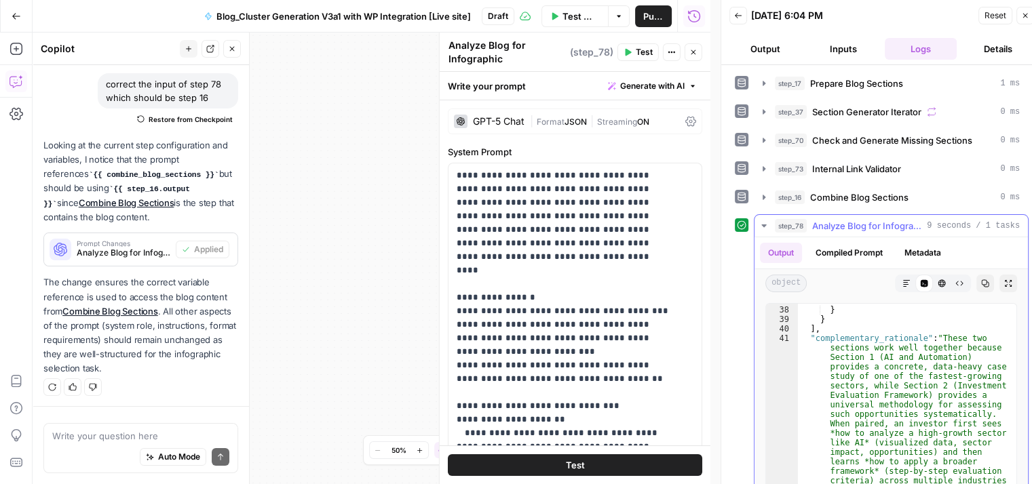
click at [848, 231] on button "step_78 Analyze Blog for Infographic Opportunities 9 seconds / 1 tasks" at bounding box center [890, 226] width 273 height 22
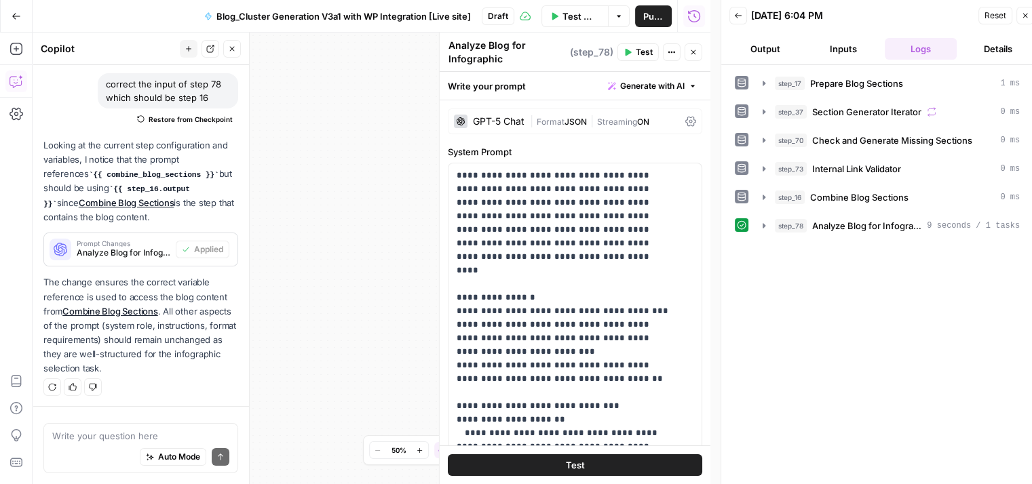
click at [689, 56] on icon "button" at bounding box center [693, 52] width 8 height 8
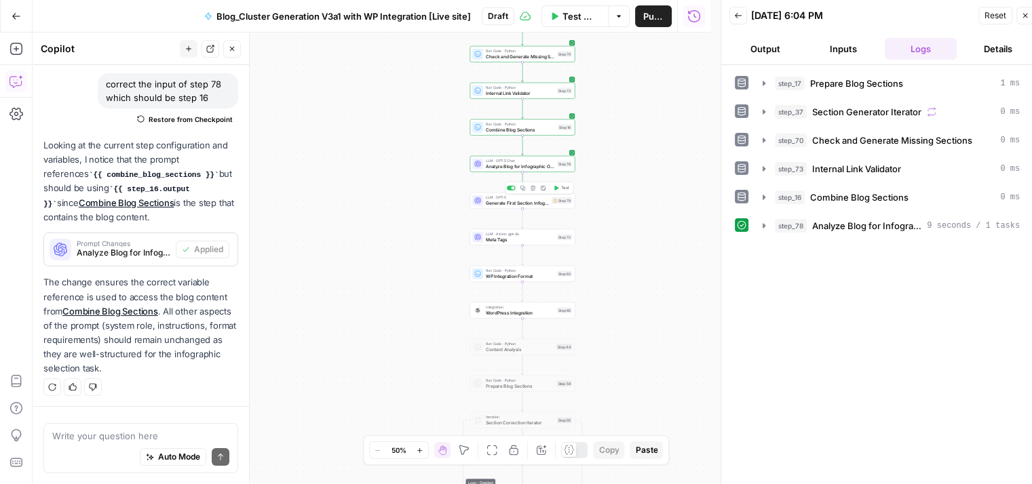
click at [559, 204] on div "LLM · GPT-5 Generate First Section Infographic Prompt Step 79 Copy step Delete …" at bounding box center [522, 201] width 100 height 12
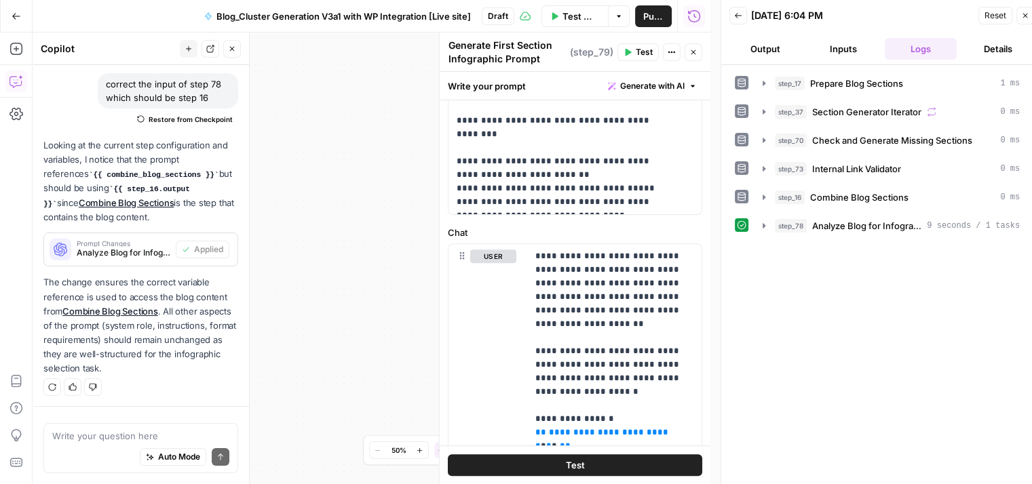
scroll to position [666, 0]
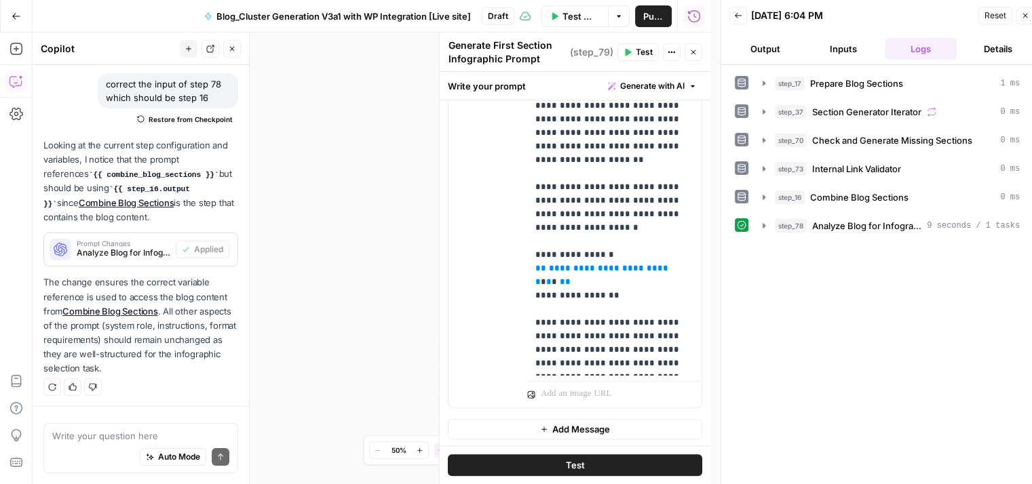
drag, startPoint x: 413, startPoint y: 256, endPoint x: 225, endPoint y: 243, distance: 188.3
click at [225, 243] on body "Qubit - SEO New Home Browse Your Data Usage Settings Recent Grids content updat…" at bounding box center [516, 242] width 1032 height 484
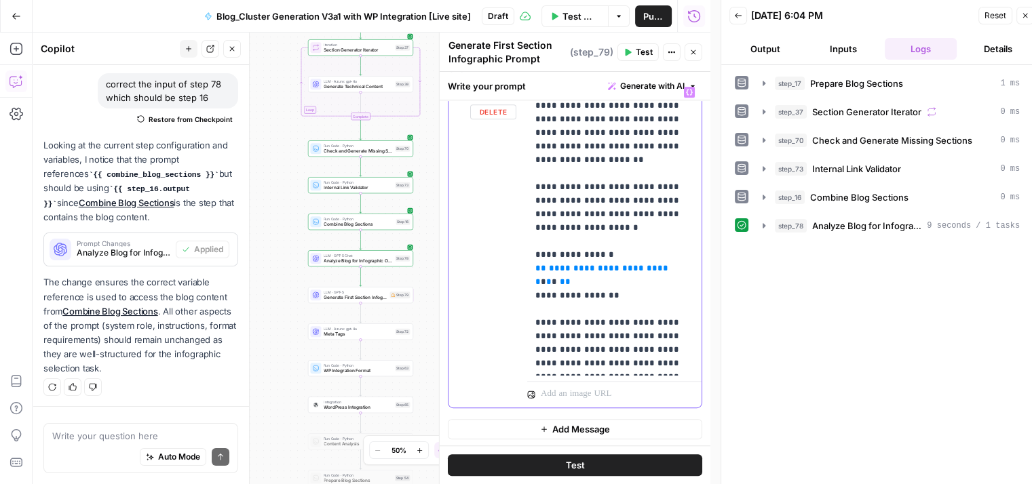
click at [572, 269] on span "**********" at bounding box center [603, 275] width 136 height 22
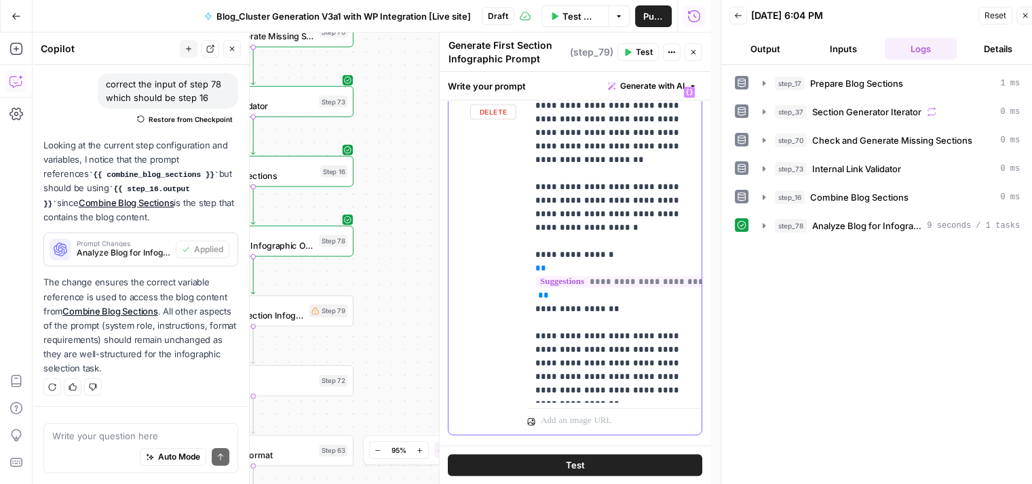
click at [570, 256] on p "**********" at bounding box center [609, 241] width 148 height 312
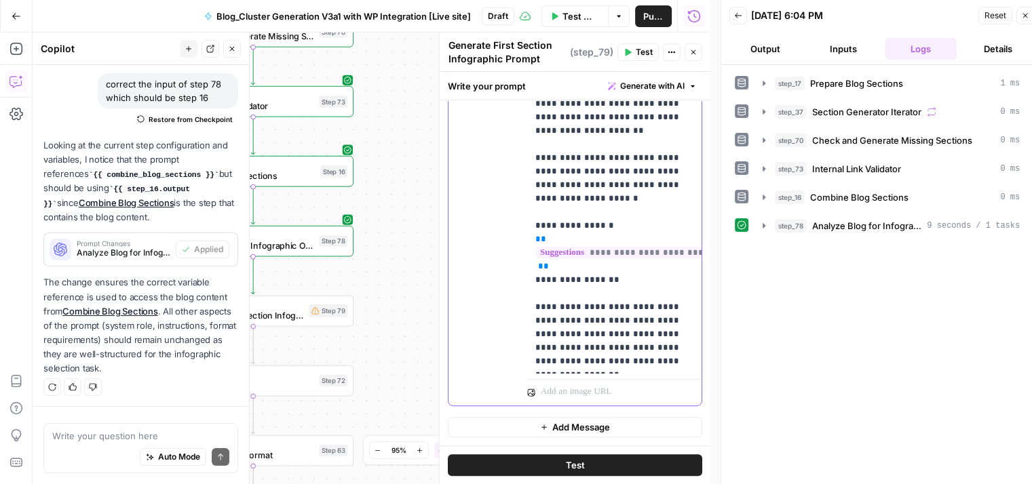
click at [572, 273] on p "**********" at bounding box center [609, 212] width 148 height 312
click at [642, 50] on span "Test" at bounding box center [644, 52] width 17 height 12
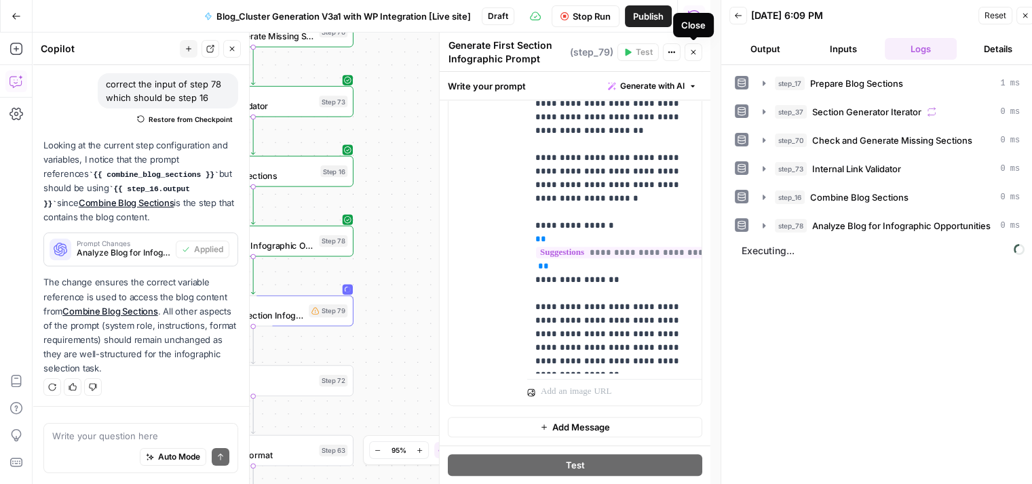
click at [690, 52] on icon "button" at bounding box center [693, 52] width 8 height 8
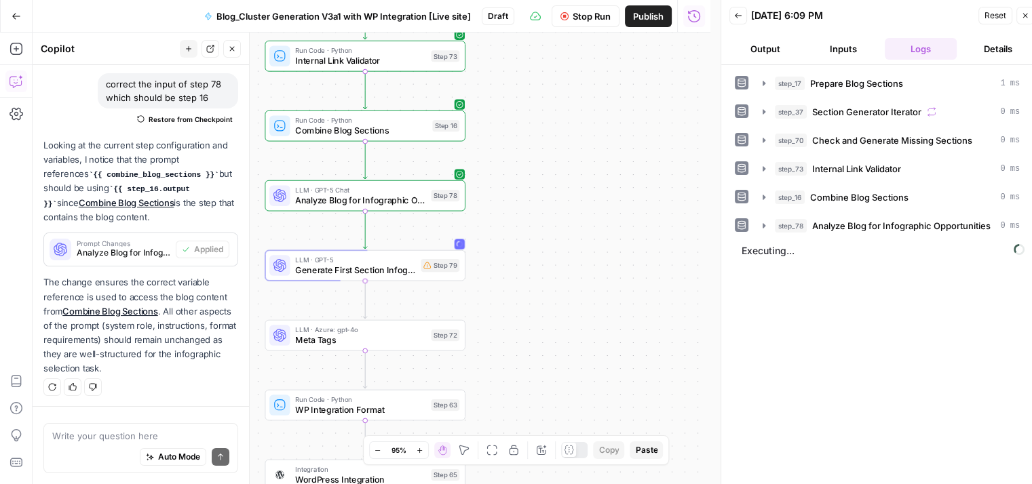
drag, startPoint x: 512, startPoint y: 239, endPoint x: 643, endPoint y: 180, distance: 143.3
click at [643, 180] on div "Workflow Set Inputs Inputs Run Code · Python Prepare Blog Sections Step 17 Loop…" at bounding box center [372, 259] width 678 height 452
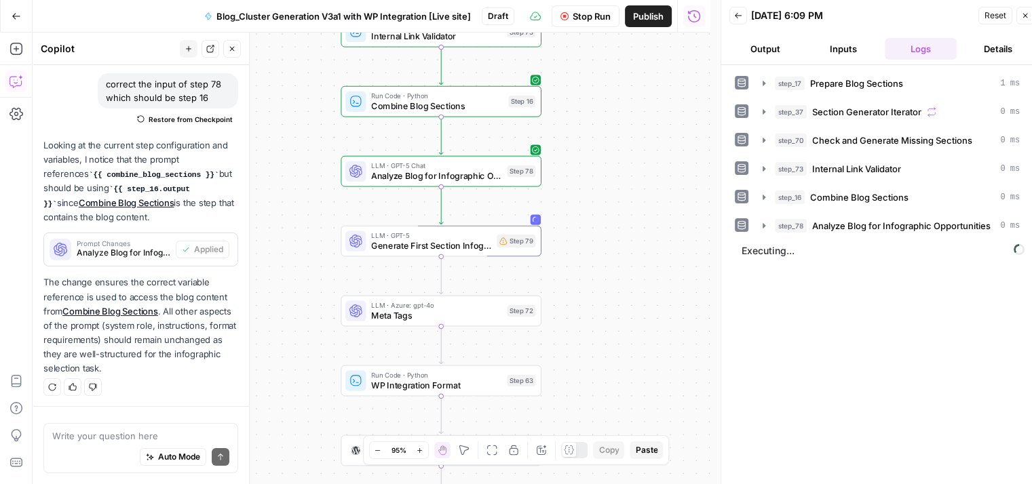
drag, startPoint x: 568, startPoint y: 230, endPoint x: 644, endPoint y: 209, distance: 79.5
click at [644, 209] on div "Workflow Set Inputs Inputs Run Code · Python Prepare Blog Sections Step 17 Loop…" at bounding box center [372, 259] width 678 height 452
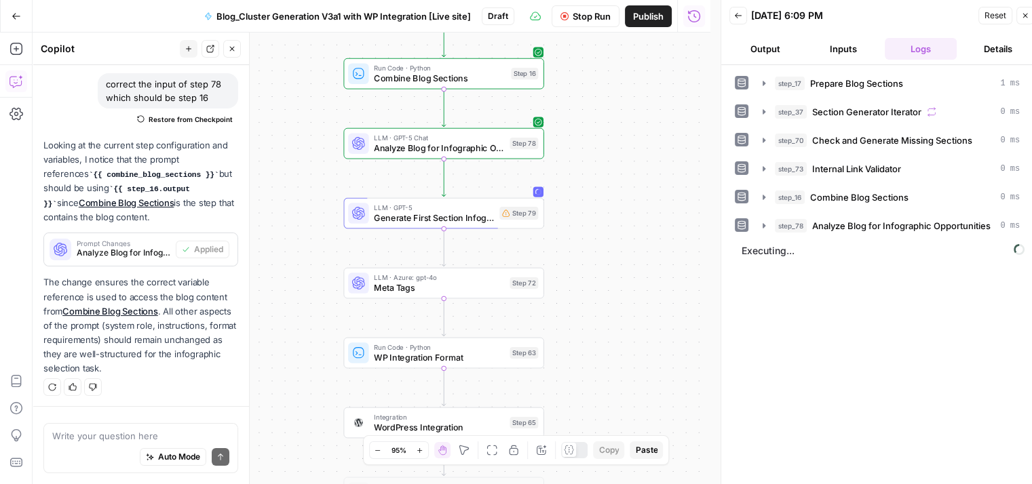
drag, startPoint x: 602, startPoint y: 237, endPoint x: 584, endPoint y: 217, distance: 26.4
click at [584, 217] on div "Workflow Set Inputs Inputs Run Code · Python Prepare Blog Sections Step 17 Loop…" at bounding box center [372, 259] width 678 height 452
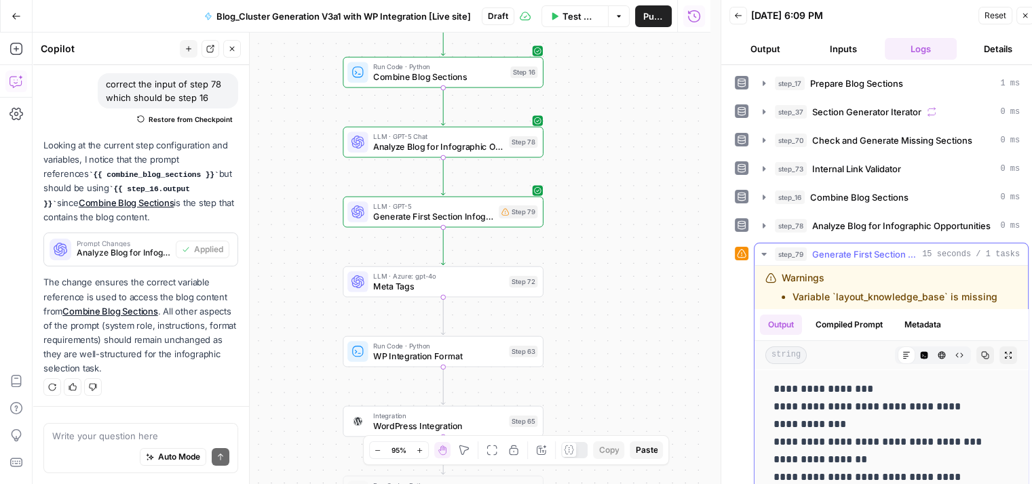
scroll to position [157, 0]
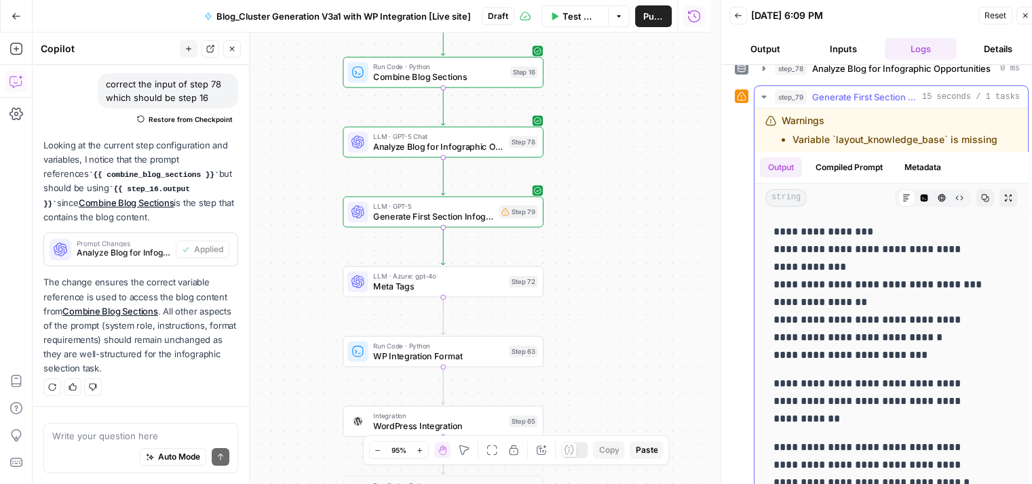
drag, startPoint x: 780, startPoint y: 117, endPoint x: 1002, endPoint y: 143, distance: 223.4
click at [1002, 143] on div "Warnings Variable `layout_knowledge_base` is missing" at bounding box center [890, 130] width 273 height 43
copy div "Warnings Variable `layout_knowledge_base` is missing"
click at [92, 444] on div "Auto Mode Send" at bounding box center [140, 458] width 177 height 30
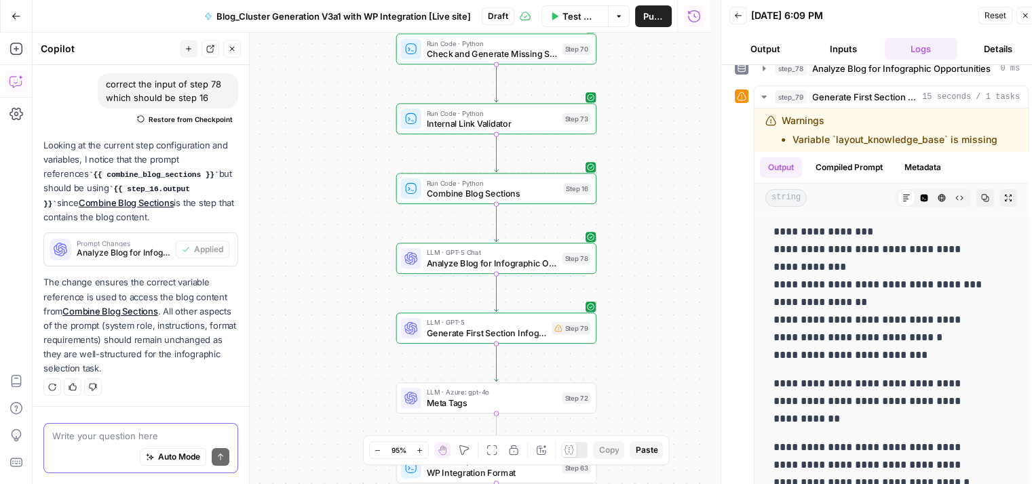
click at [104, 432] on textarea at bounding box center [140, 436] width 177 height 14
paste textarea "Warnings Variable `layout_knowledge_base` is missing"
type textarea "Warnings Variable `layout_knowledge_base` is missing"
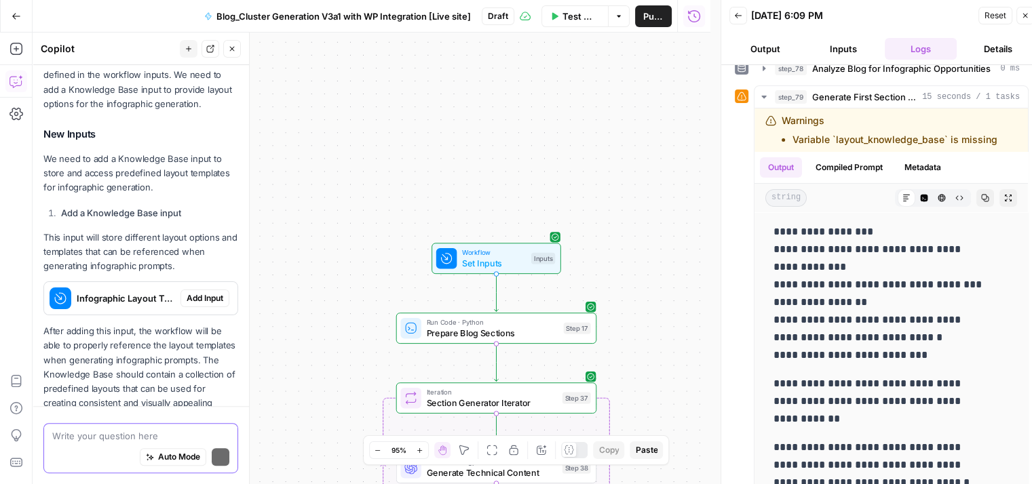
scroll to position [579, 0]
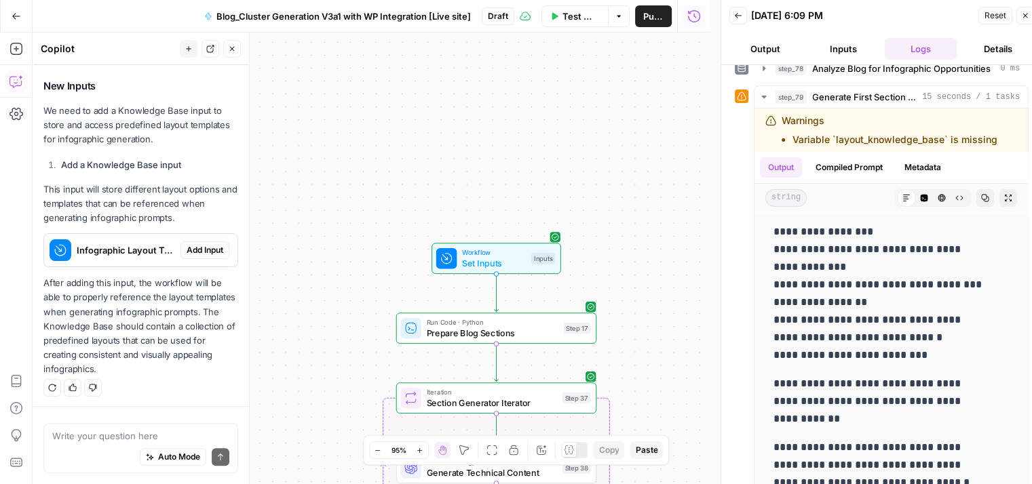
drag, startPoint x: 331, startPoint y: 220, endPoint x: 325, endPoint y: 101, distance: 119.5
click at [325, 101] on div "Workflow Set Inputs Inputs Run Code · Python Prepare Blog Sections Step 17 Loop…" at bounding box center [372, 259] width 678 height 452
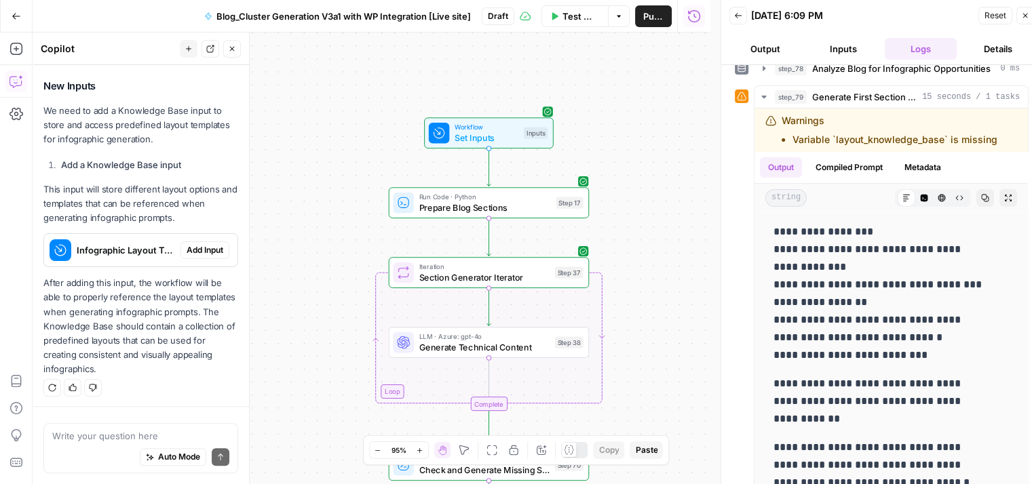
drag, startPoint x: 327, startPoint y: 256, endPoint x: 328, endPoint y: 4, distance: 252.3
click at [328, 4] on div "Go Back Blog_Cluster Generation V3a1 with WP Integration [Live site] Draft Test…" at bounding box center [355, 242] width 710 height 484
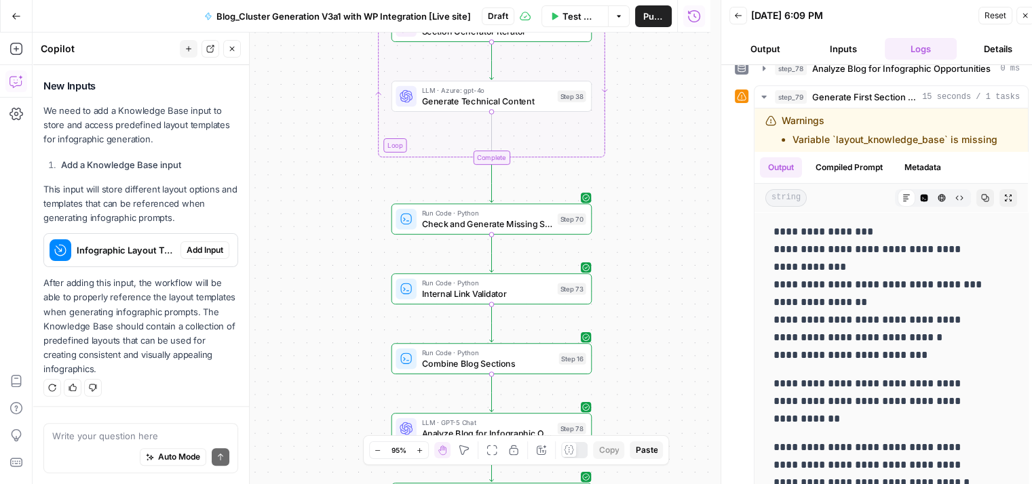
drag, startPoint x: 328, startPoint y: 317, endPoint x: 307, endPoint y: 26, distance: 291.1
click at [307, 26] on div "Go Back Blog_Cluster Generation V3a1 with WP Integration [Live site] Draft Test…" at bounding box center [355, 242] width 710 height 484
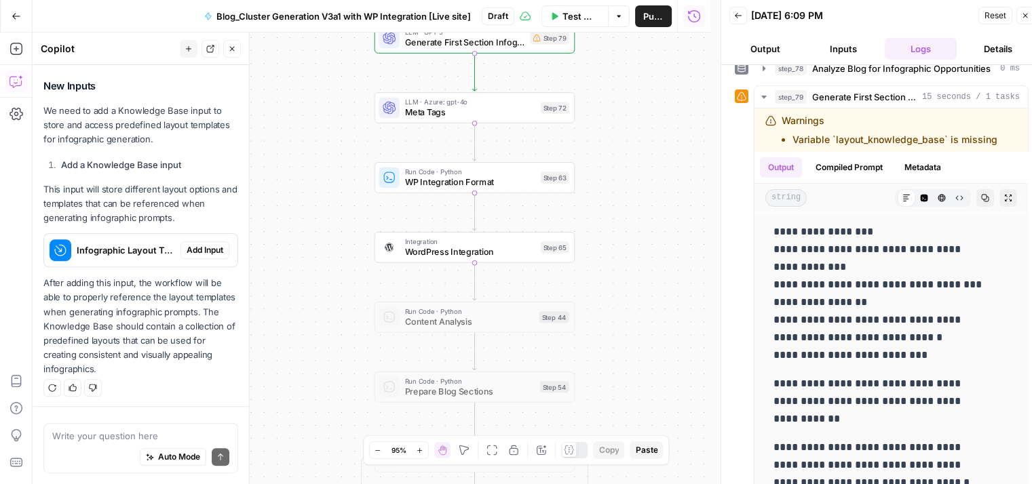
drag, startPoint x: 328, startPoint y: 326, endPoint x: 337, endPoint y: 104, distance: 222.7
click at [337, 104] on div "Workflow Set Inputs Inputs Run Code · Python Prepare Blog Sections Step 17 Loop…" at bounding box center [372, 259] width 678 height 452
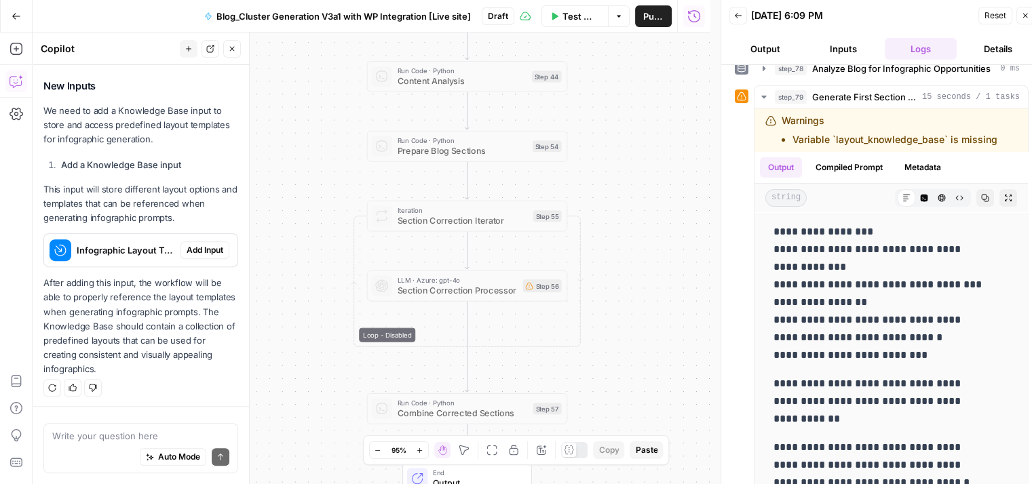
drag, startPoint x: 333, startPoint y: 267, endPoint x: 322, endPoint y: 75, distance: 192.3
click at [322, 75] on div "Workflow Set Inputs Inputs Run Code · Python Prepare Blog Sections Step 17 Loop…" at bounding box center [372, 259] width 678 height 452
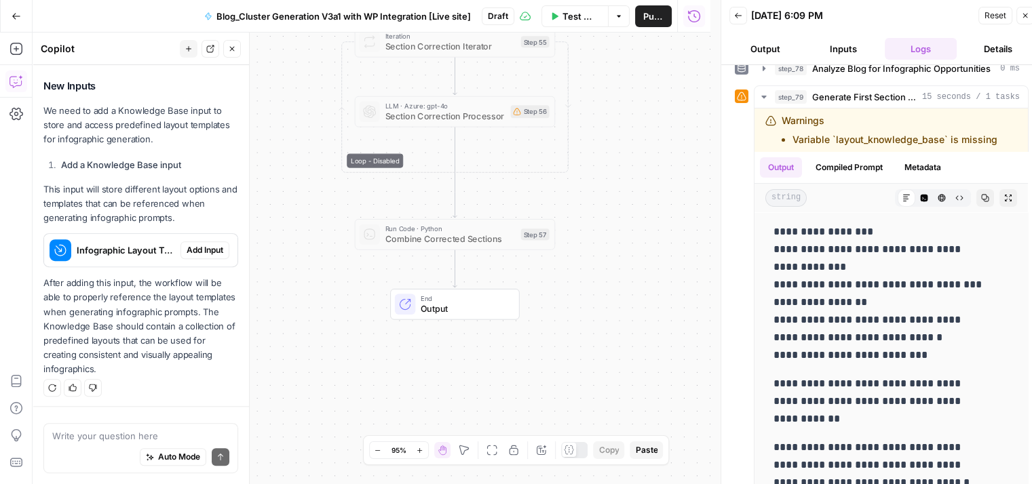
drag, startPoint x: 325, startPoint y: 296, endPoint x: 312, endPoint y: 125, distance: 172.1
click at [312, 125] on div "Workflow Set Inputs Inputs Run Code · Python Prepare Blog Sections Step 17 Loop…" at bounding box center [372, 259] width 678 height 452
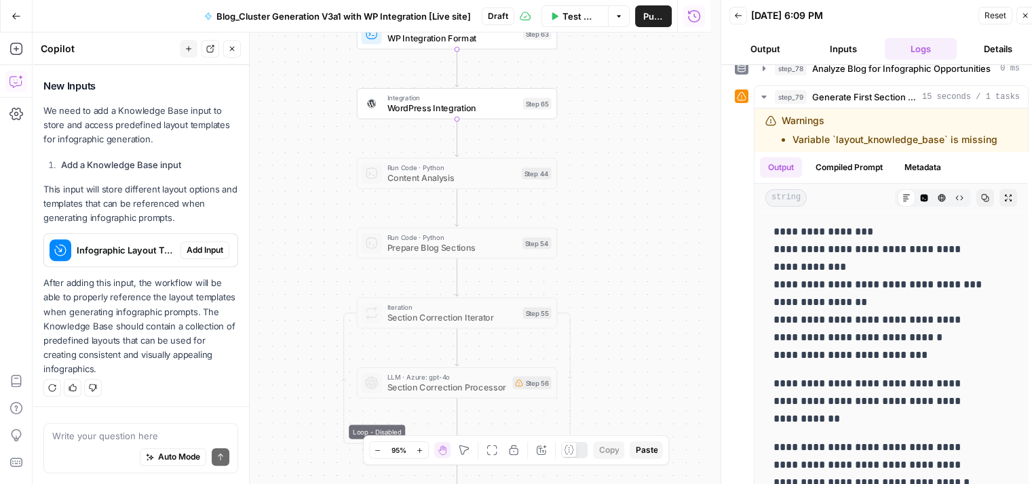
drag, startPoint x: 312, startPoint y: 125, endPoint x: 305, endPoint y: 456, distance: 331.1
click at [305, 456] on div "Workflow Set Inputs Inputs Run Code · Python Prepare Blog Sections Step 17 Loop…" at bounding box center [372, 259] width 678 height 452
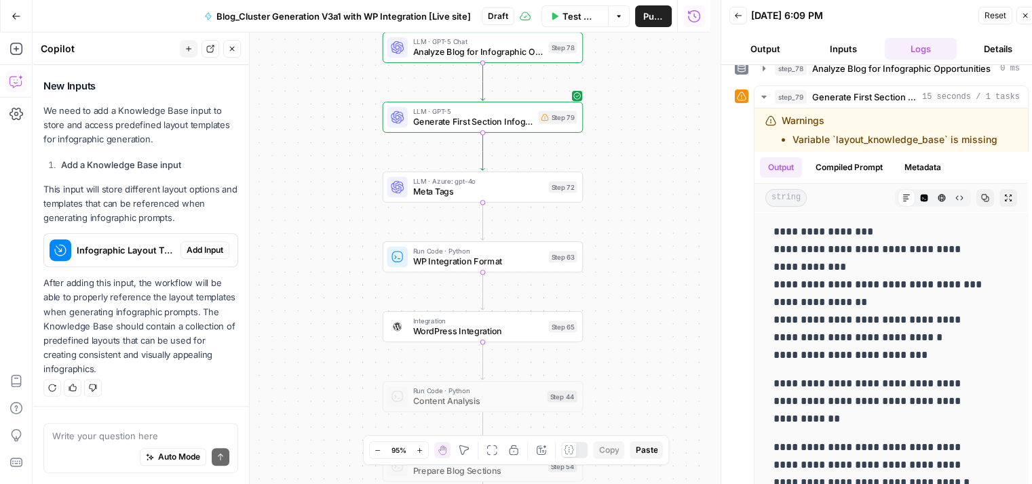
drag, startPoint x: 313, startPoint y: 239, endPoint x: 345, endPoint y: 452, distance: 215.4
click at [345, 452] on div "Workflow Set Inputs Inputs Run Code · Python Prepare Blog Sections Step 17 Loop…" at bounding box center [372, 259] width 678 height 452
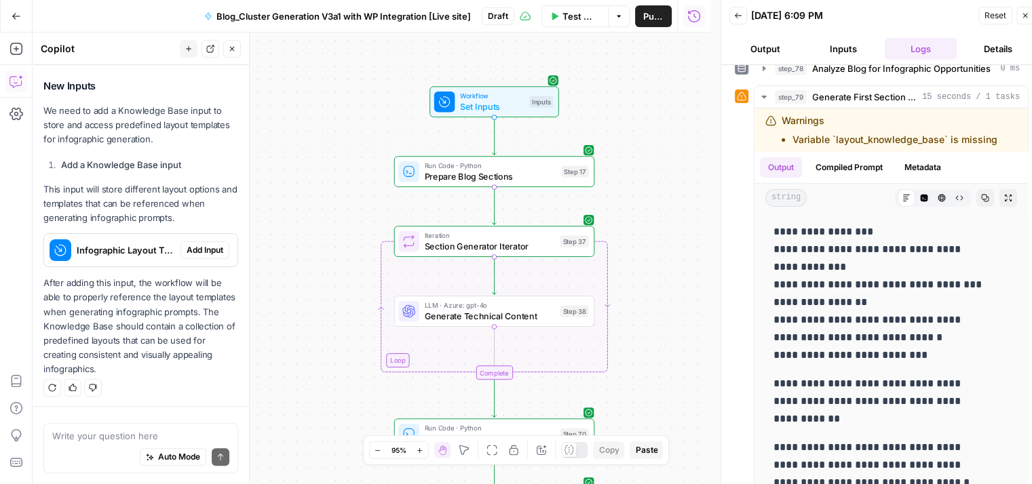
drag, startPoint x: 300, startPoint y: 196, endPoint x: 304, endPoint y: -22, distance: 218.4
click at [304, 0] on html "Qubit - SEO New Home Browse Your Data Usage Settings Recent Grids content updat…" at bounding box center [516, 242] width 1032 height 484
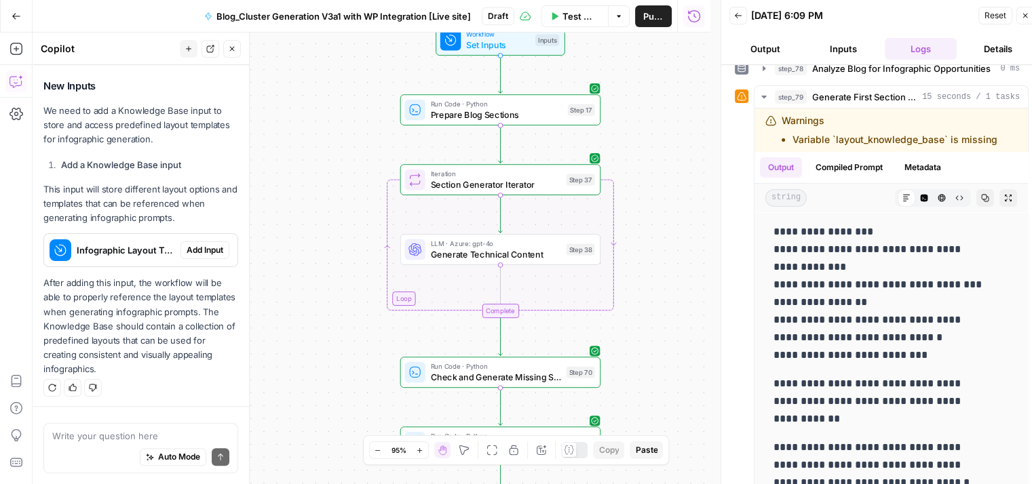
drag, startPoint x: 307, startPoint y: 199, endPoint x: 279, endPoint y: 135, distance: 69.3
click at [279, 135] on div "Workflow Set Inputs Inputs Run Code · Python Prepare Blog Sections Step 17 Loop…" at bounding box center [372, 259] width 678 height 452
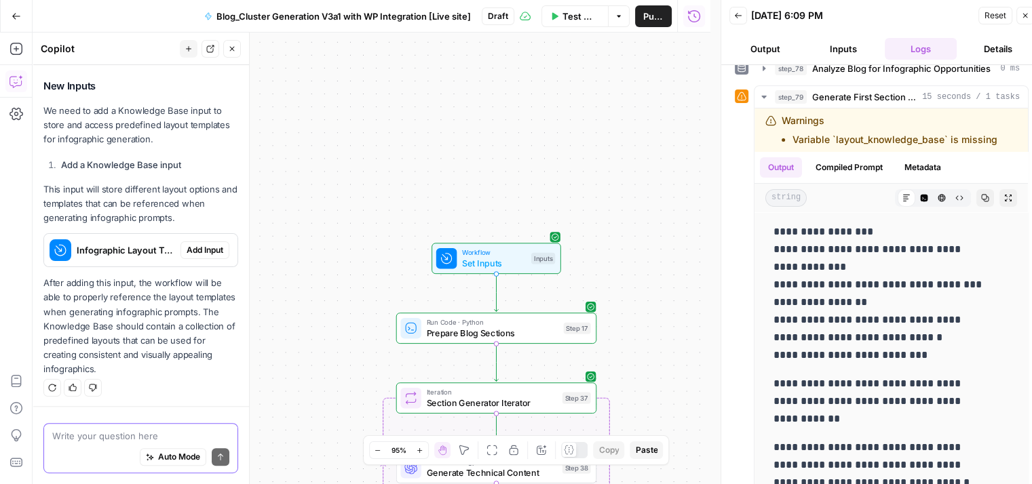
click at [92, 435] on textarea at bounding box center [140, 436] width 177 height 14
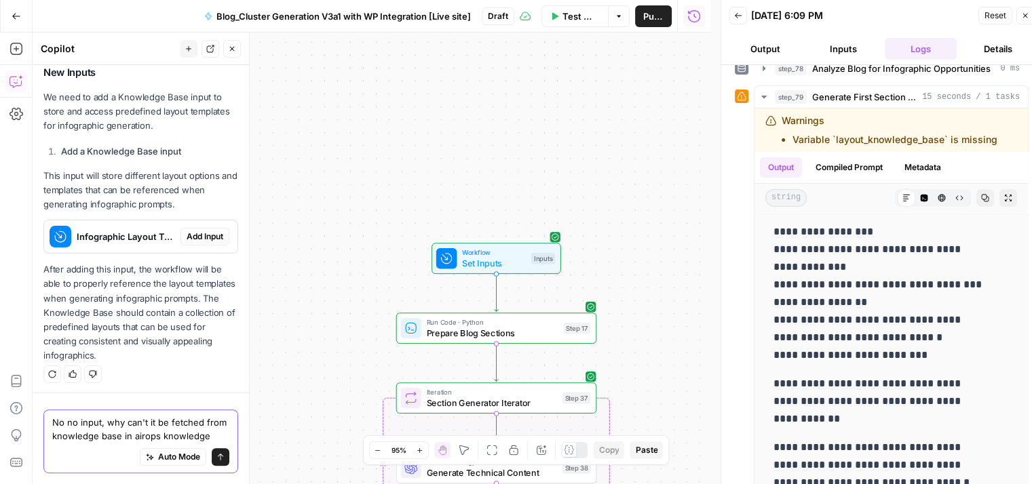
scroll to position [606, 0]
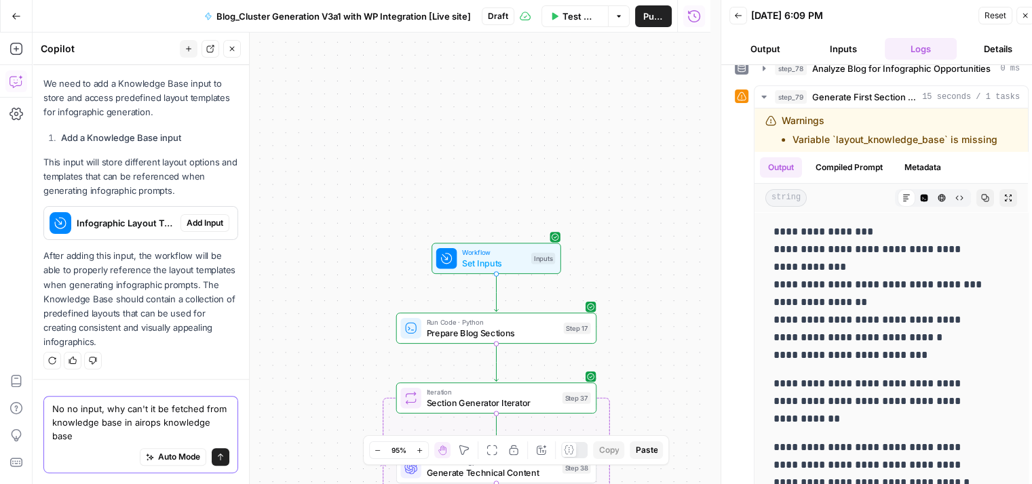
type textarea "No no input, why can't it be fetched from knowledge base in airops knowledge ba…"
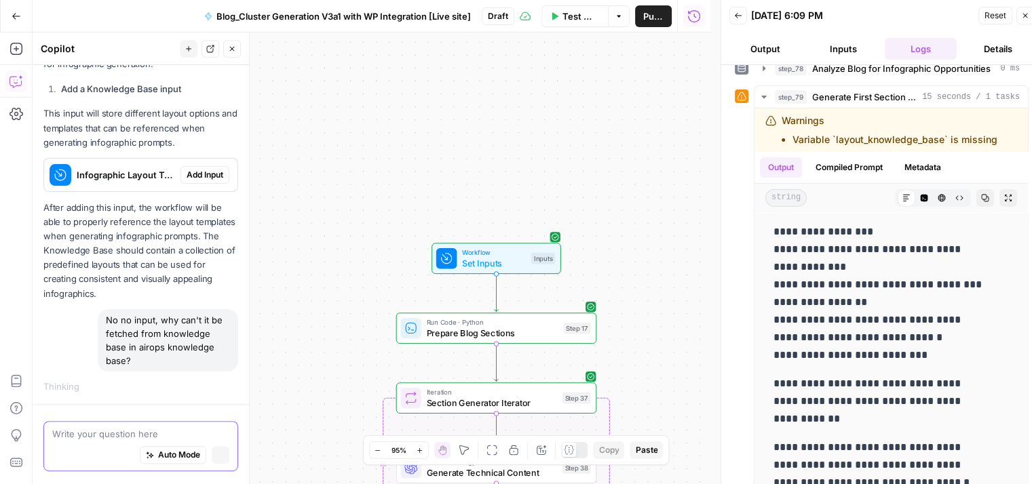
scroll to position [623, 0]
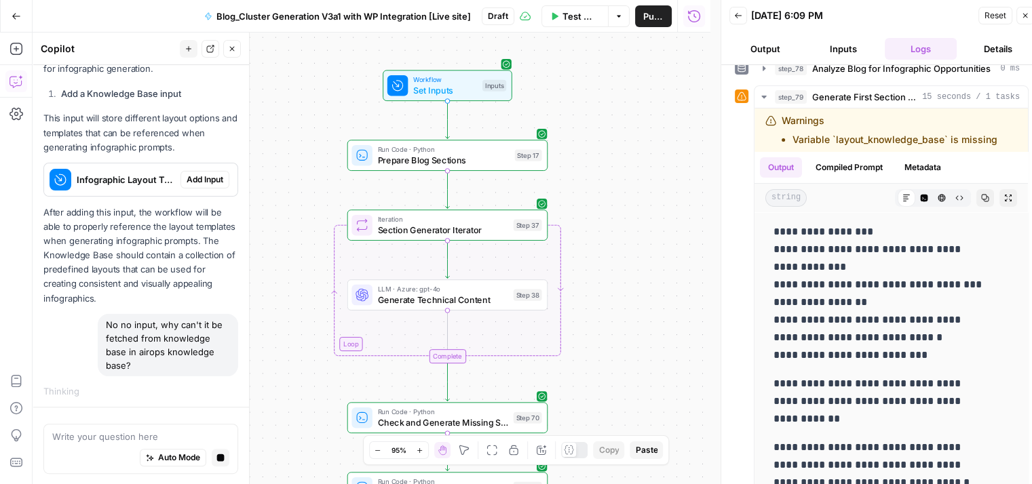
drag, startPoint x: 342, startPoint y: 248, endPoint x: 294, endPoint y: 69, distance: 186.1
click at [294, 69] on div "Workflow Set Inputs Inputs Run Code · Python Prepare Blog Sections Step 17 Loop…" at bounding box center [372, 259] width 678 height 452
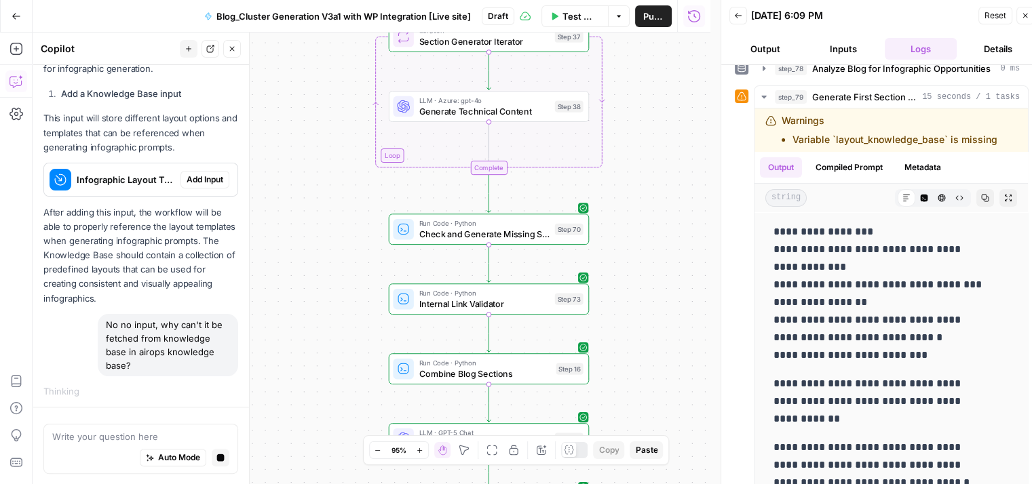
drag, startPoint x: 331, startPoint y: 290, endPoint x: 372, endPoint y: 106, distance: 188.3
click at [372, 106] on div "Workflow Set Inputs Inputs Run Code · Python Prepare Blog Sections Step 17 Loop…" at bounding box center [372, 259] width 678 height 452
drag, startPoint x: 359, startPoint y: 300, endPoint x: 347, endPoint y: 87, distance: 212.6
click at [347, 87] on div "Workflow Set Inputs Inputs Run Code · Python Prepare Blog Sections Step 17 Loop…" at bounding box center [372, 259] width 678 height 452
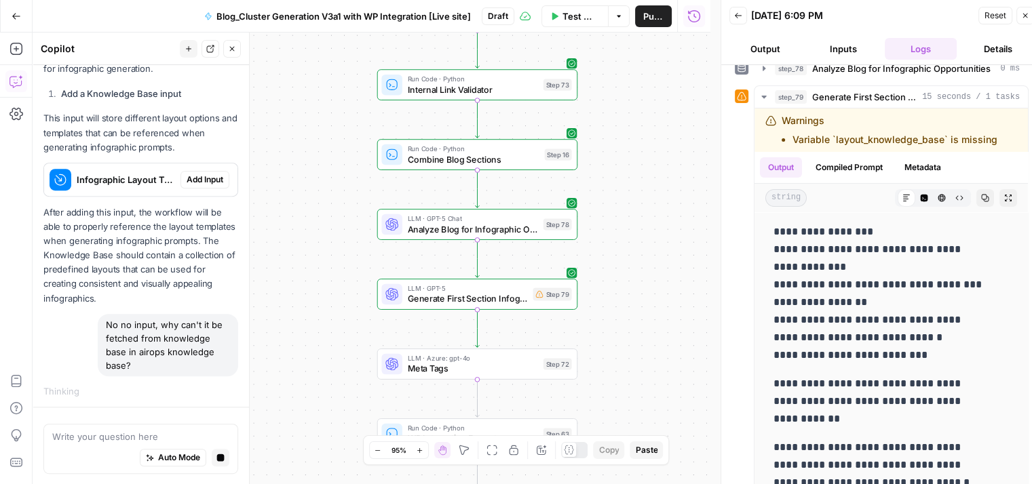
drag, startPoint x: 326, startPoint y: 288, endPoint x: 322, endPoint y: 151, distance: 137.1
click at [322, 151] on div "Workflow Set Inputs Inputs Run Code · Python Prepare Blog Sections Step 17 Loop…" at bounding box center [372, 259] width 678 height 452
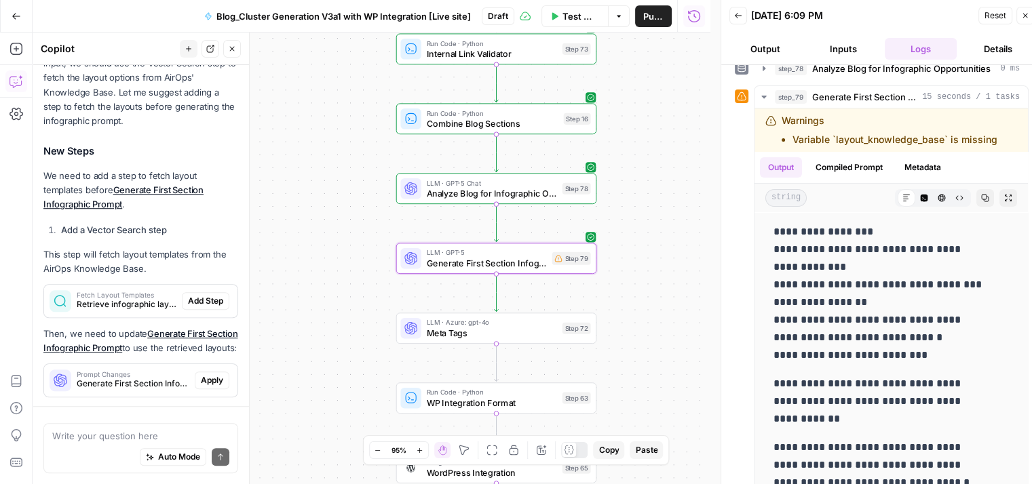
scroll to position [991, 0]
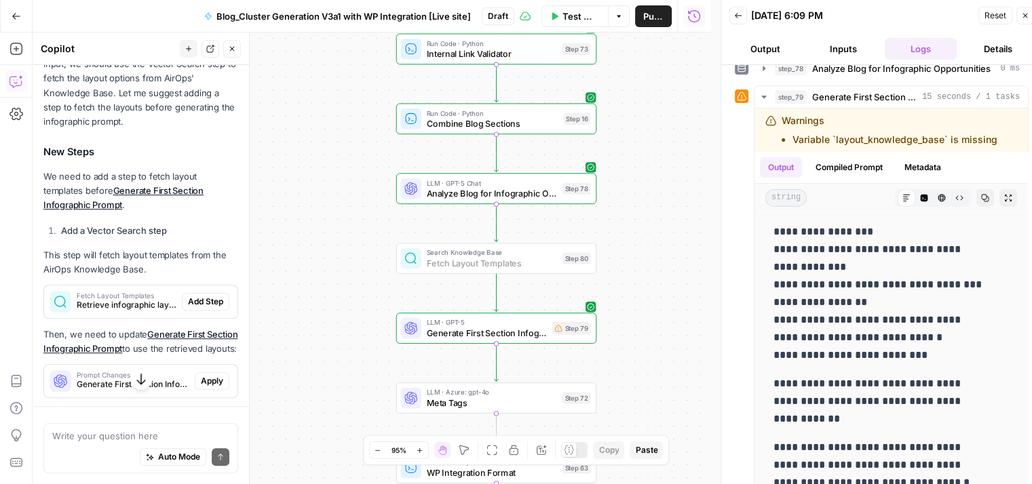
click at [189, 303] on span "Add Step" at bounding box center [205, 302] width 35 height 12
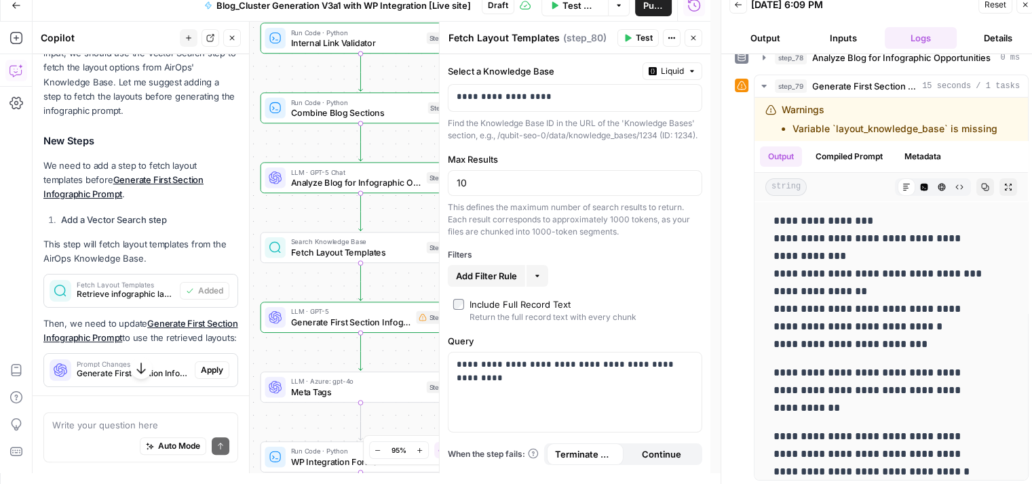
scroll to position [0, 0]
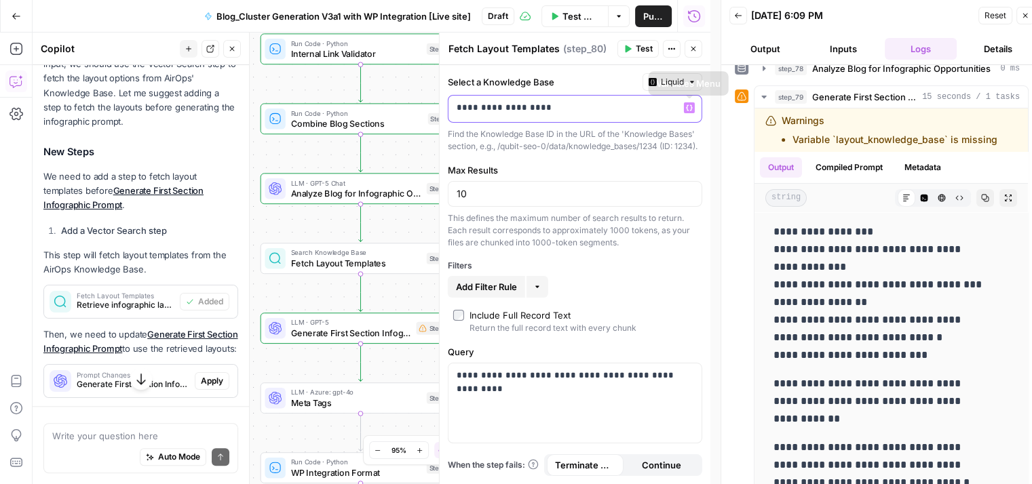
click at [687, 111] on button "Variables Menu" at bounding box center [689, 107] width 11 height 11
click at [602, 113] on p "**********" at bounding box center [564, 108] width 216 height 14
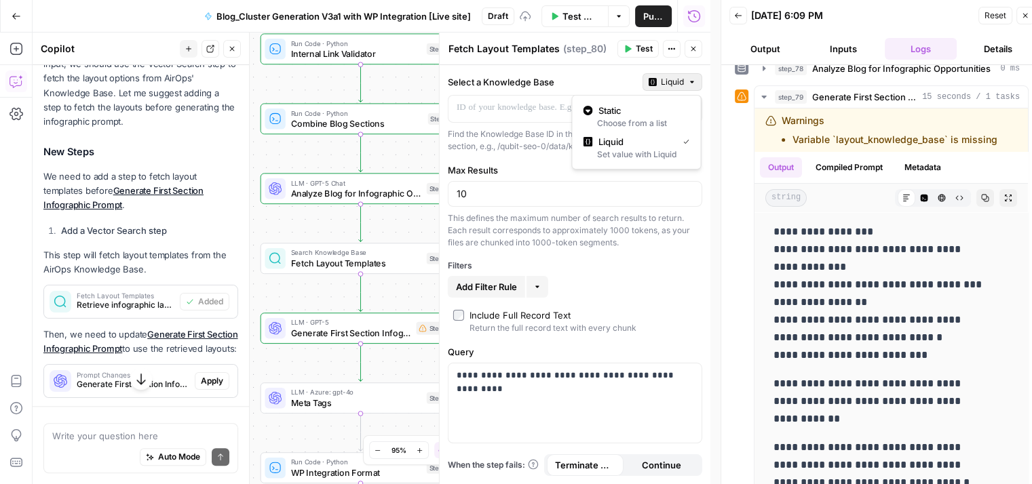
click at [693, 76] on button "Liquid" at bounding box center [672, 82] width 60 height 18
click at [560, 112] on p at bounding box center [564, 108] width 216 height 14
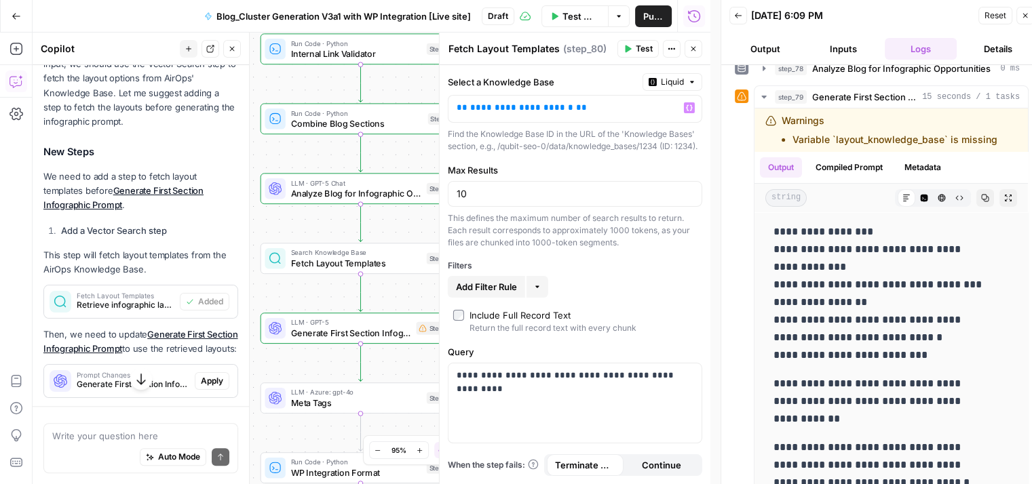
click at [639, 53] on span "Test" at bounding box center [644, 49] width 17 height 12
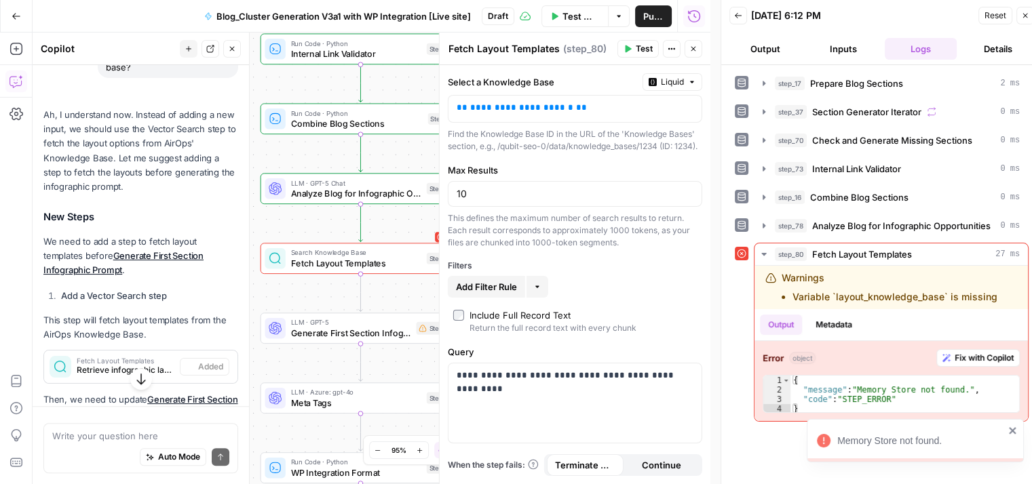
scroll to position [1034, 0]
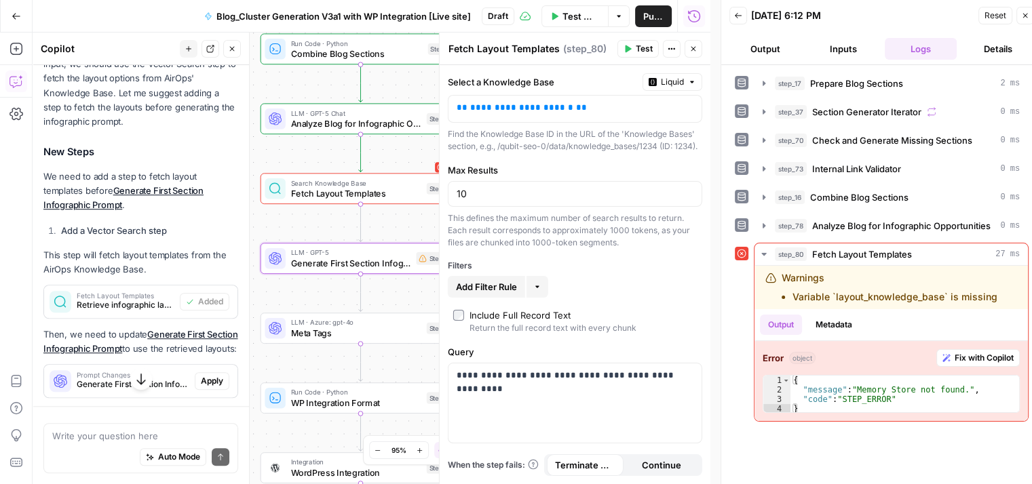
click at [201, 387] on span "Apply" at bounding box center [212, 381] width 22 height 12
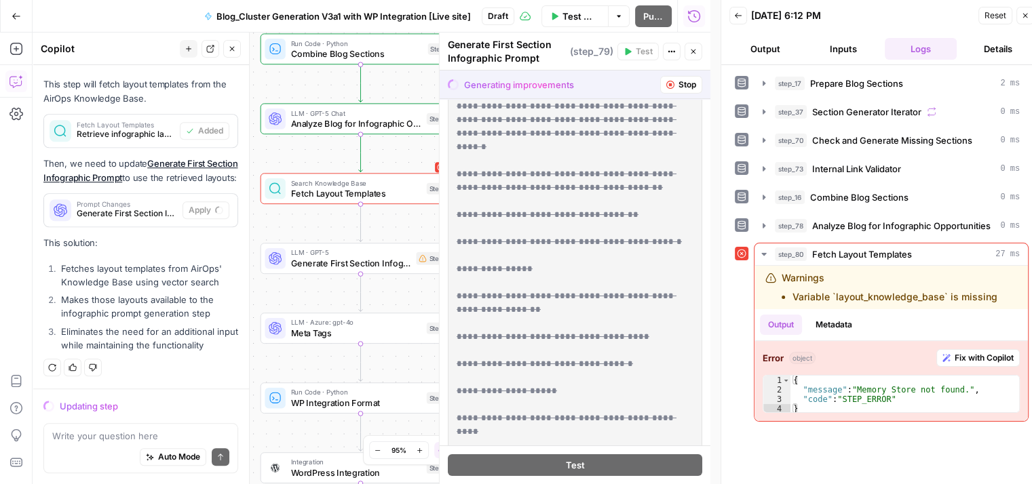
scroll to position [0, 0]
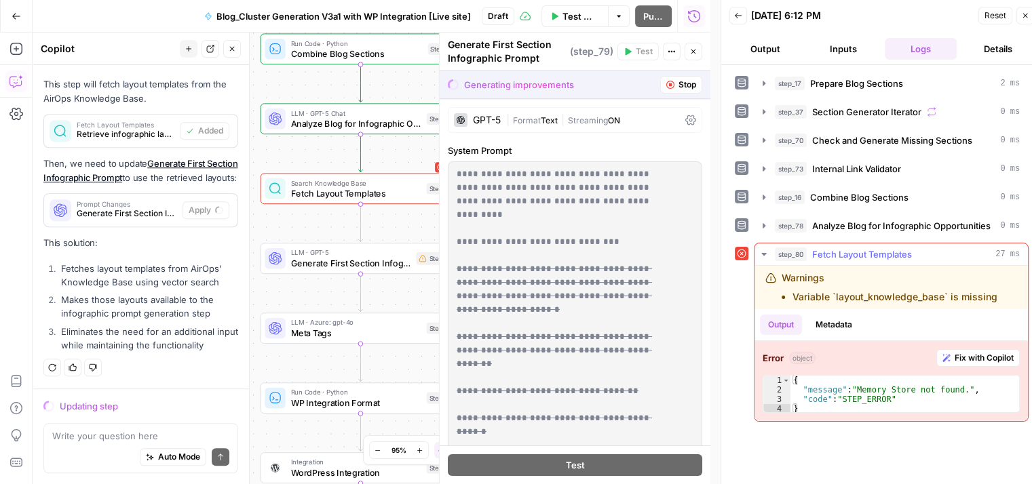
click at [994, 352] on span "Fix with Copilot" at bounding box center [983, 358] width 59 height 12
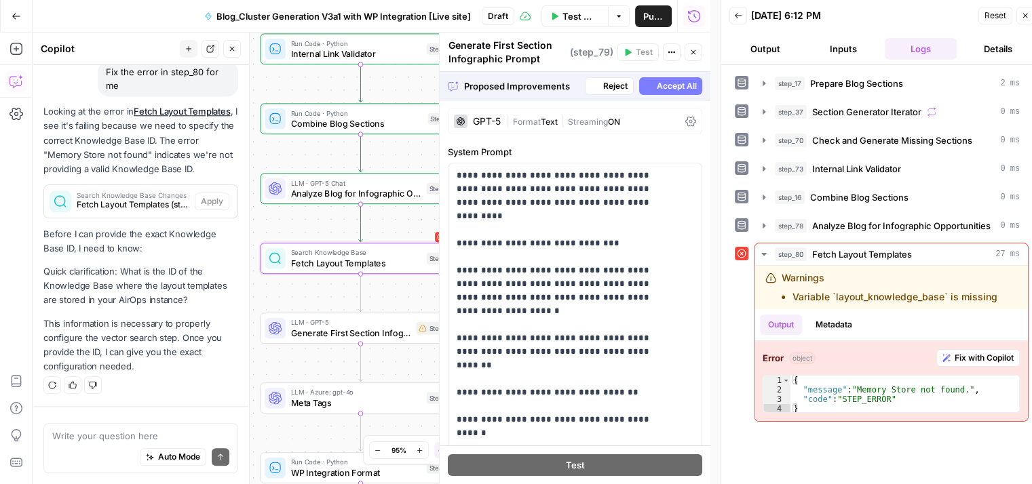
scroll to position [1468, 0]
click at [657, 87] on span "Accept All" at bounding box center [677, 86] width 40 height 12
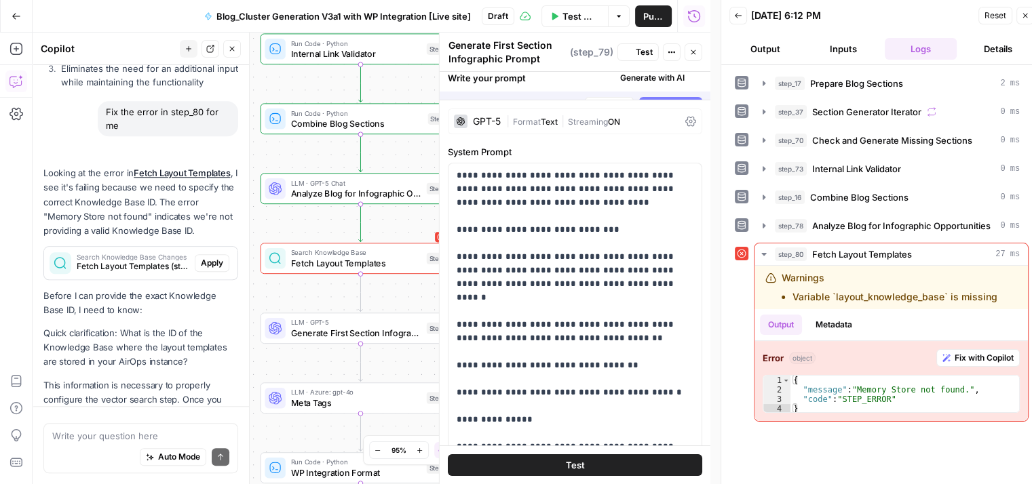
scroll to position [1555, 0]
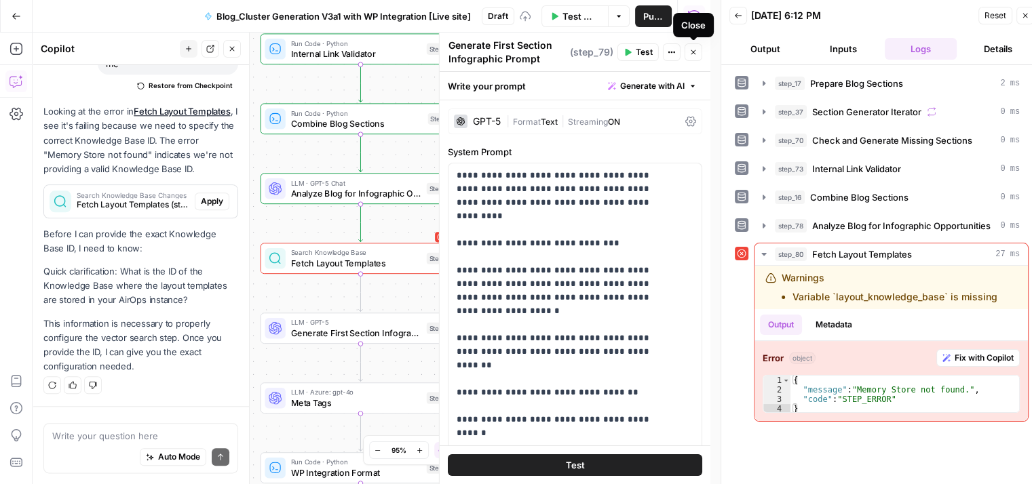
click at [689, 45] on button "Close" at bounding box center [693, 52] width 18 height 18
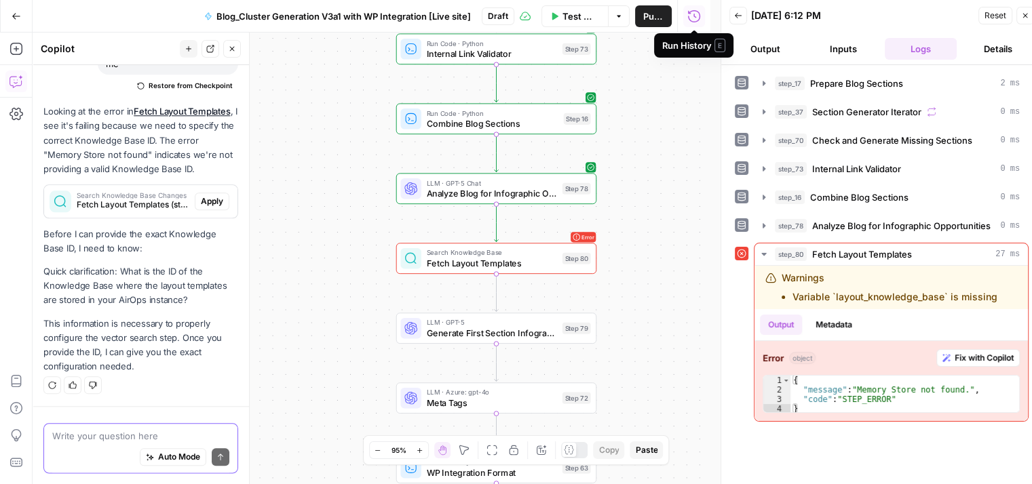
click at [119, 437] on textarea at bounding box center [140, 436] width 177 height 14
type textarea "10986"
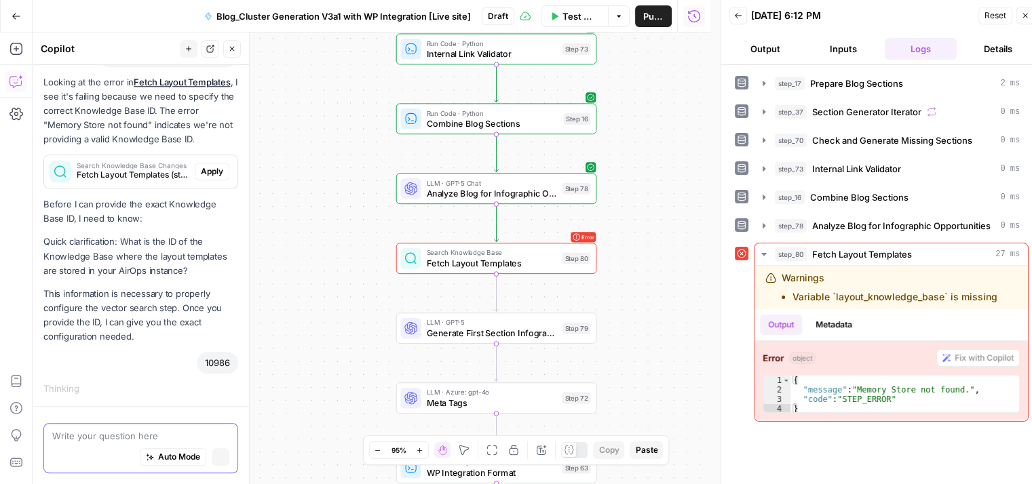
scroll to position [1488, 0]
click at [201, 180] on button "Apply" at bounding box center [212, 172] width 35 height 18
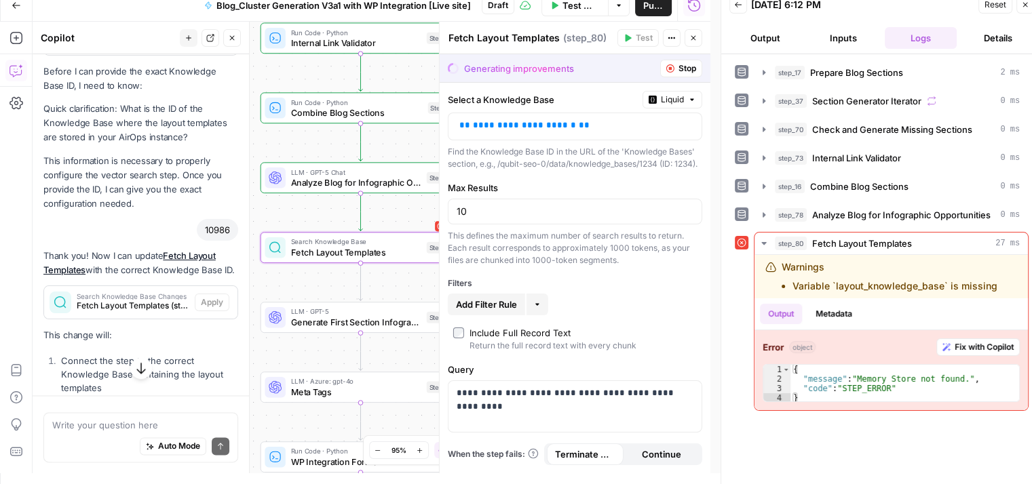
scroll to position [1506, 0]
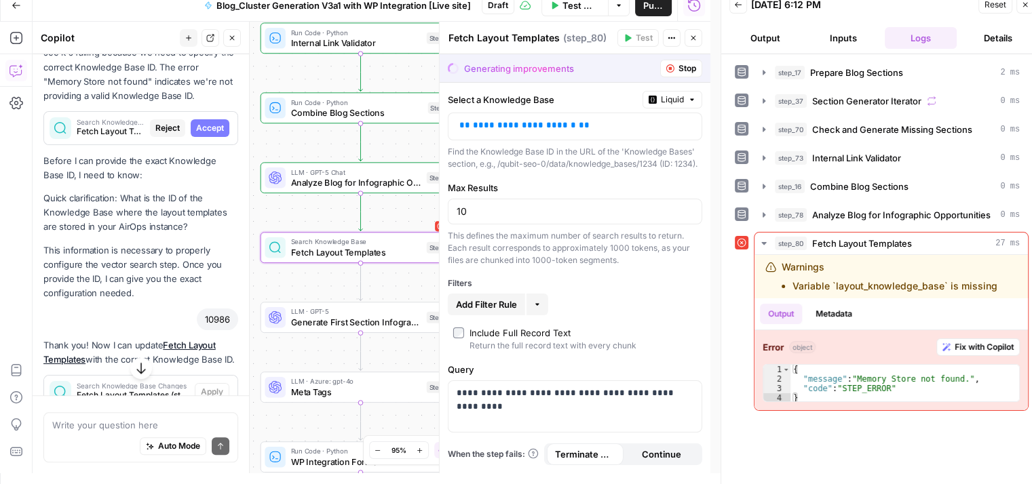
click at [198, 134] on span "Accept" at bounding box center [210, 128] width 28 height 12
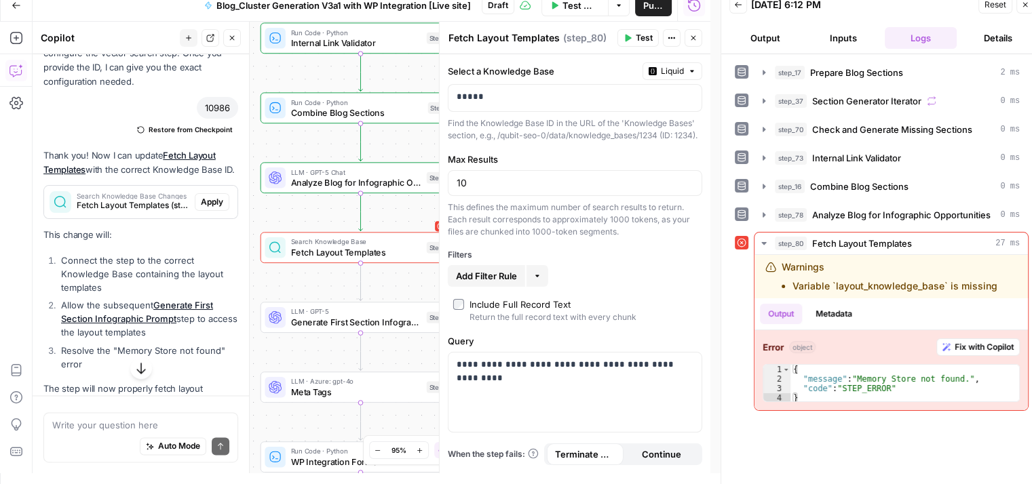
scroll to position [1804, 0]
click at [201, 208] on span "Apply" at bounding box center [212, 202] width 22 height 12
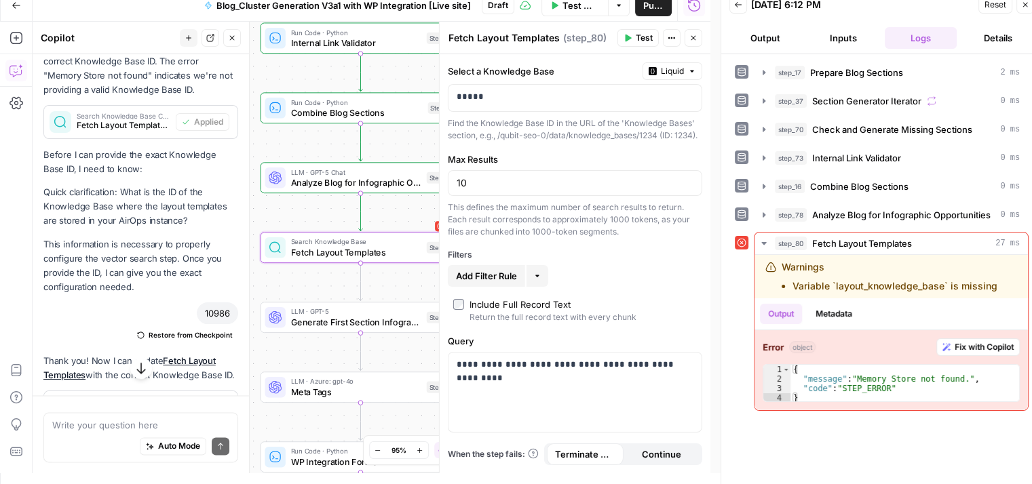
scroll to position [1595, 0]
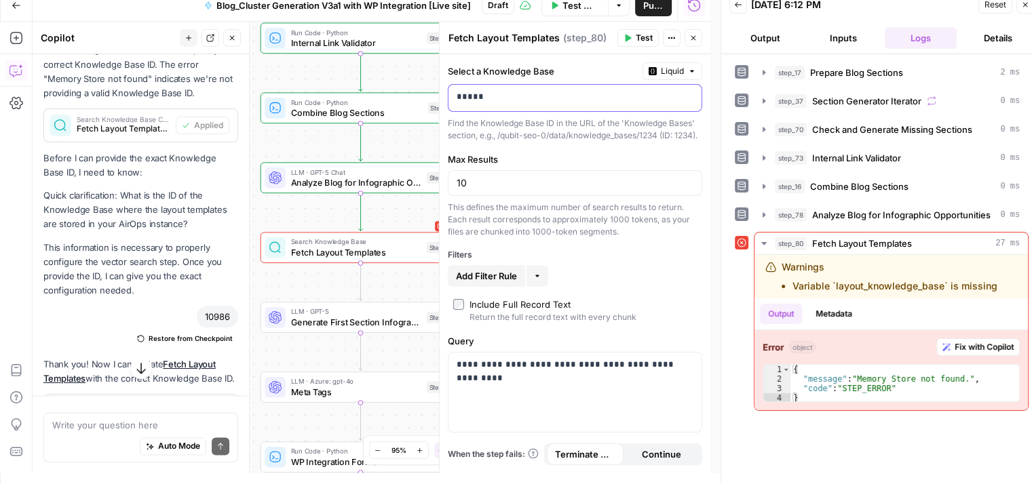
click at [492, 104] on div "*****" at bounding box center [563, 98] width 231 height 26
click at [453, 99] on div "*****" at bounding box center [563, 98] width 231 height 26
drag, startPoint x: 453, startPoint y: 99, endPoint x: 476, endPoint y: 98, distance: 23.1
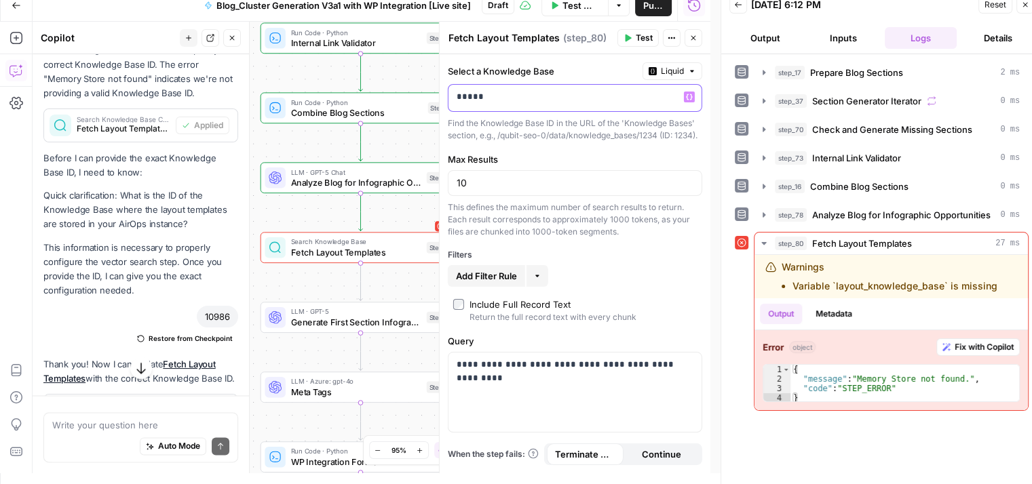
click at [476, 98] on div "*****" at bounding box center [563, 98] width 231 height 26
click at [639, 42] on span "Test" at bounding box center [644, 38] width 17 height 12
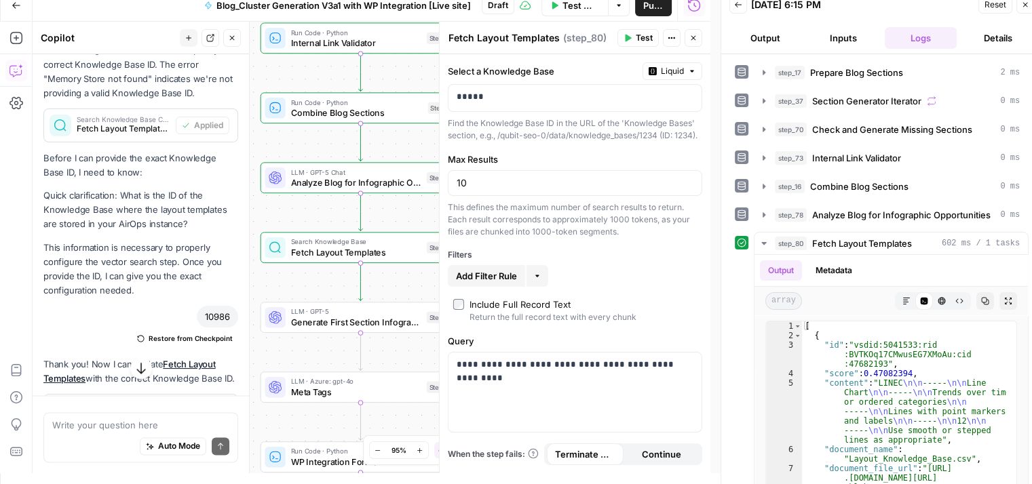
click at [694, 39] on icon "button" at bounding box center [692, 38] width 5 height 5
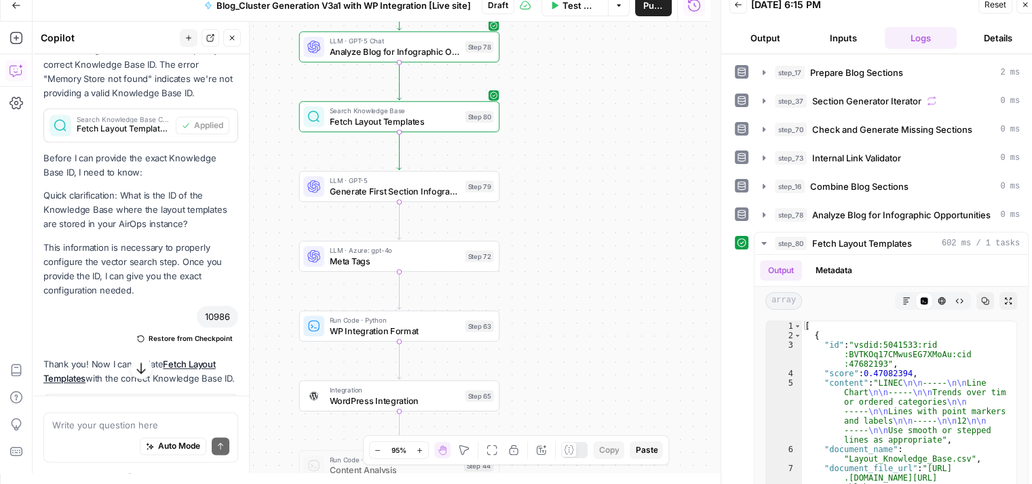
drag, startPoint x: 513, startPoint y: 271, endPoint x: 566, endPoint y: 98, distance: 180.9
click at [566, 98] on div "Workflow Set Inputs Inputs Run Code · Python Prepare Blog Sections Step 17 Loop…" at bounding box center [372, 248] width 678 height 452
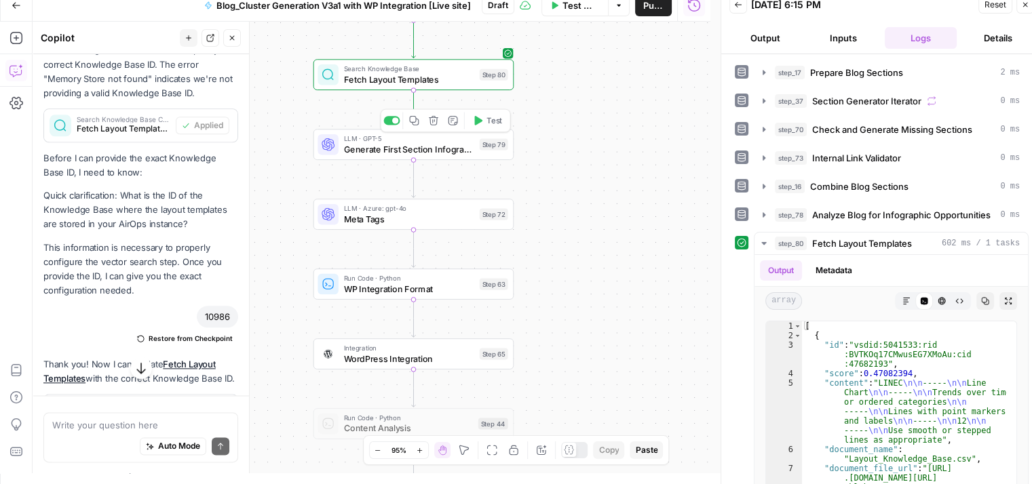
click at [487, 122] on span "Test" at bounding box center [494, 121] width 16 height 12
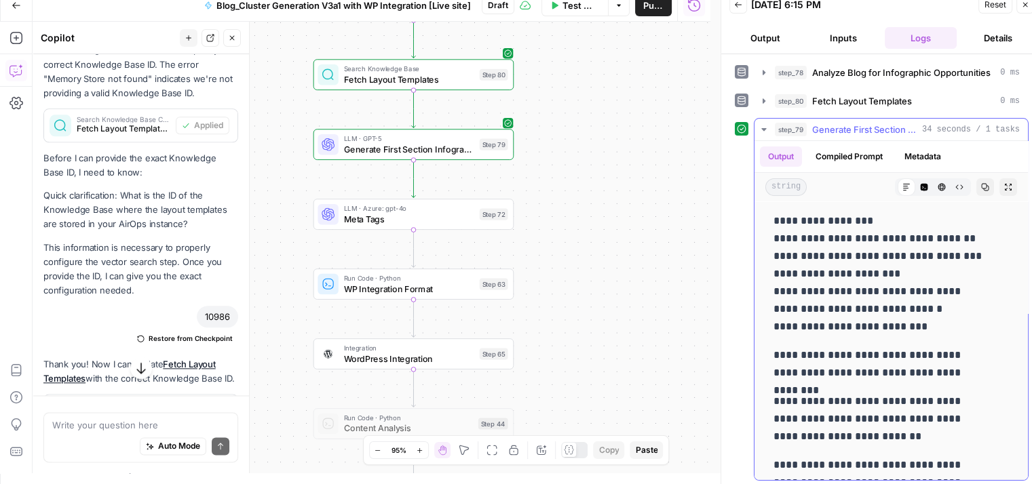
scroll to position [0, 0]
drag, startPoint x: 815, startPoint y: 272, endPoint x: 901, endPoint y: 400, distance: 153.5
click at [588, 163] on div "Workflow Set Inputs Inputs Run Code · Python Prepare Blog Sections Step 17 Loop…" at bounding box center [372, 248] width 678 height 452
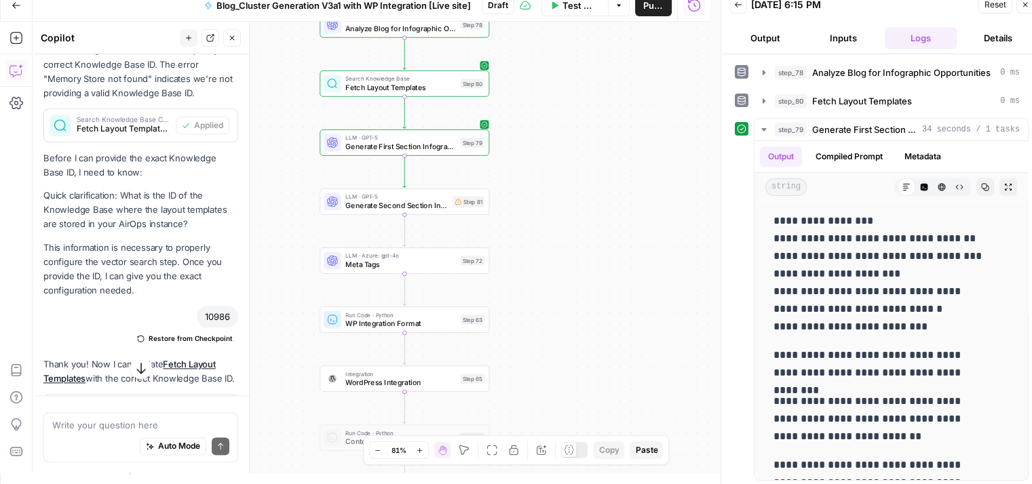
click at [106, 440] on div "Auto Mode Send" at bounding box center [140, 447] width 177 height 30
type textarea "make the same changes in step 81 as step 79"
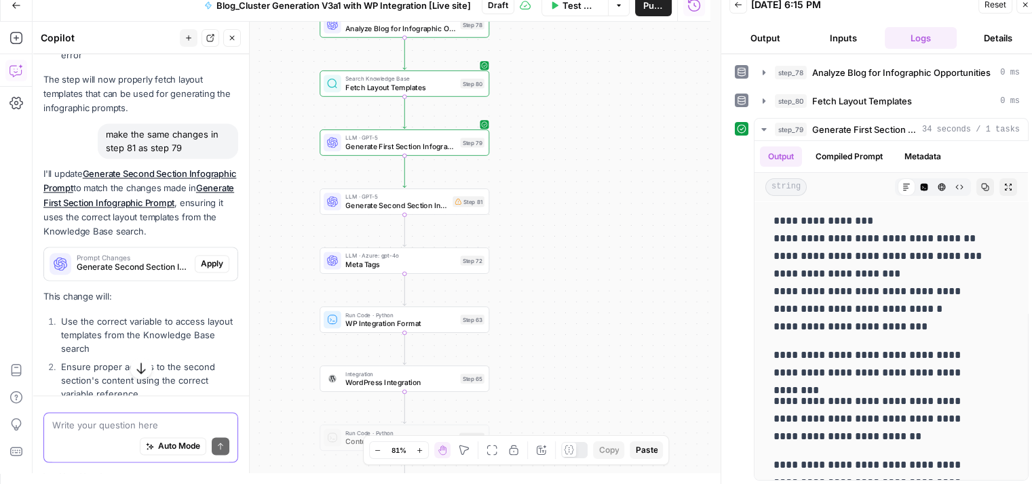
scroll to position [2271, 0]
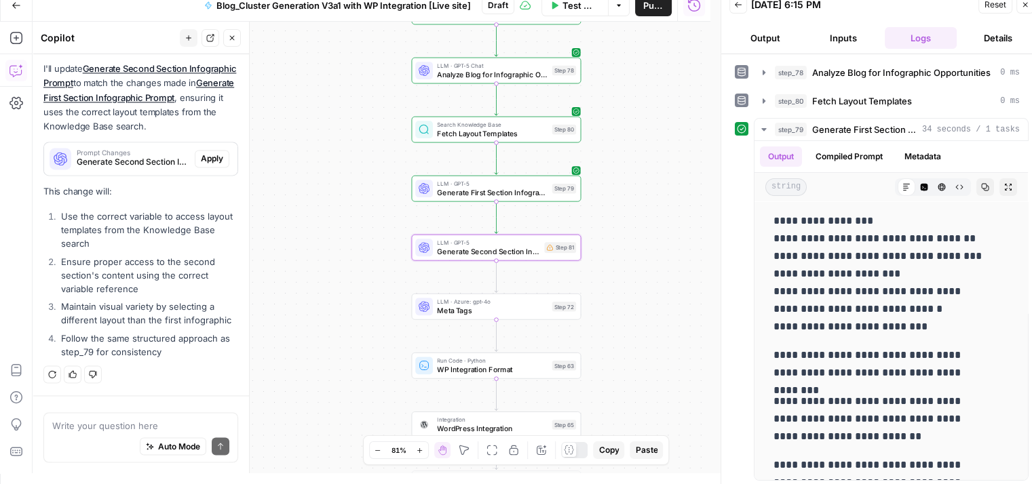
click at [201, 153] on span "Apply" at bounding box center [212, 159] width 22 height 12
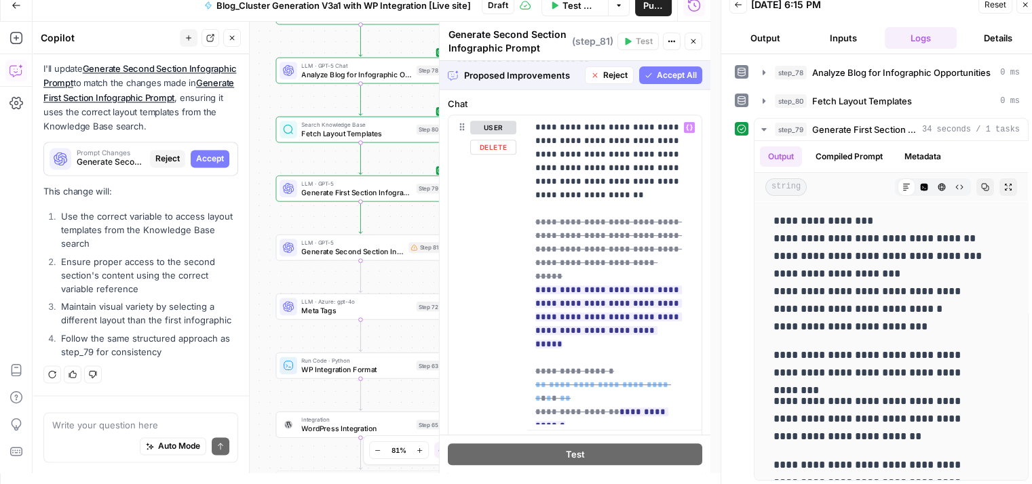
scroll to position [680, 0]
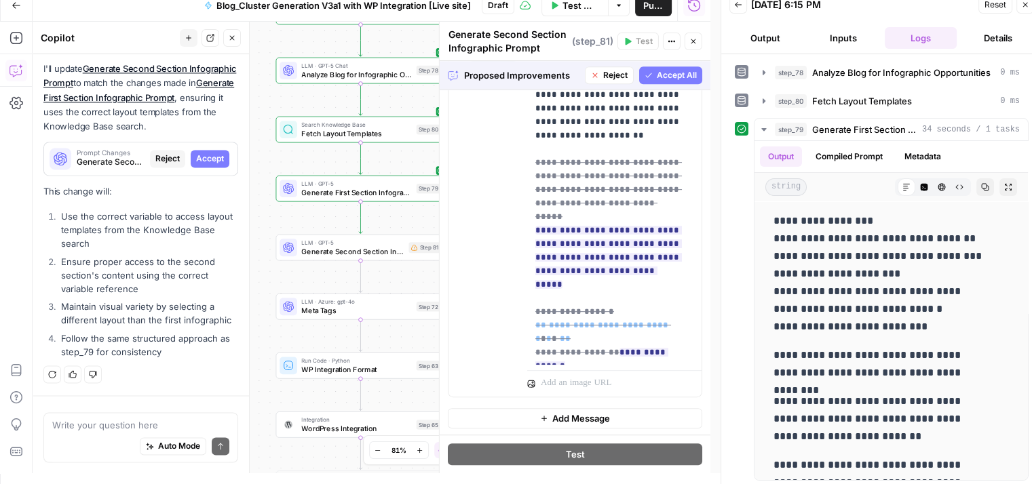
click at [657, 74] on span "Accept All" at bounding box center [677, 75] width 40 height 12
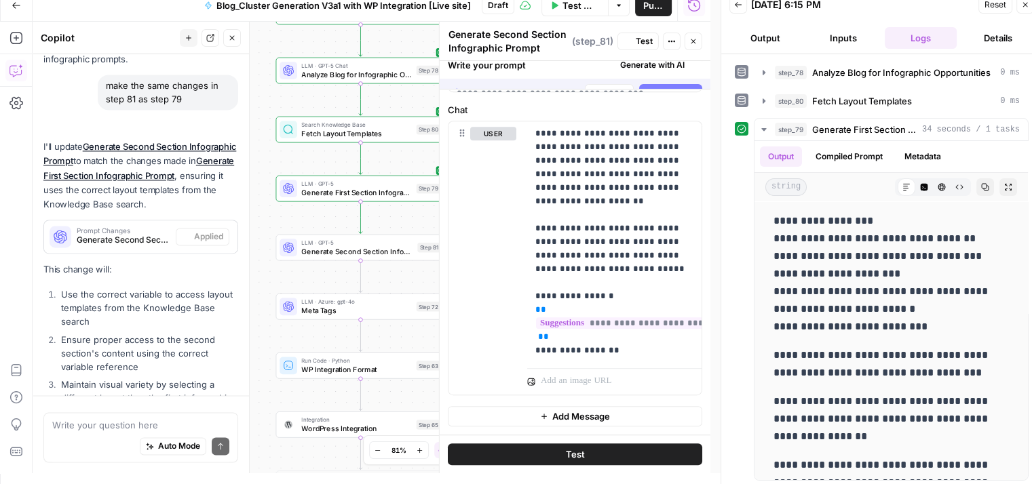
scroll to position [0, 0]
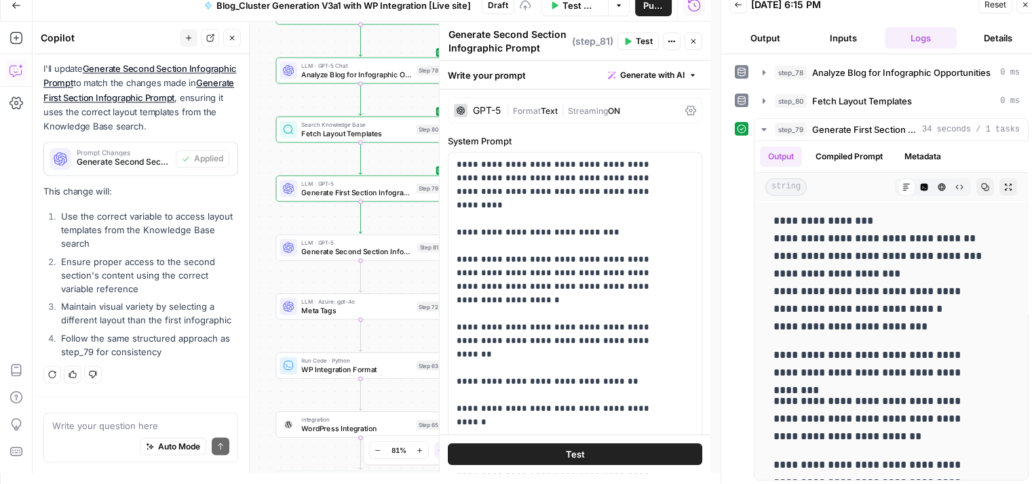
click at [638, 36] on span "Test" at bounding box center [644, 41] width 17 height 12
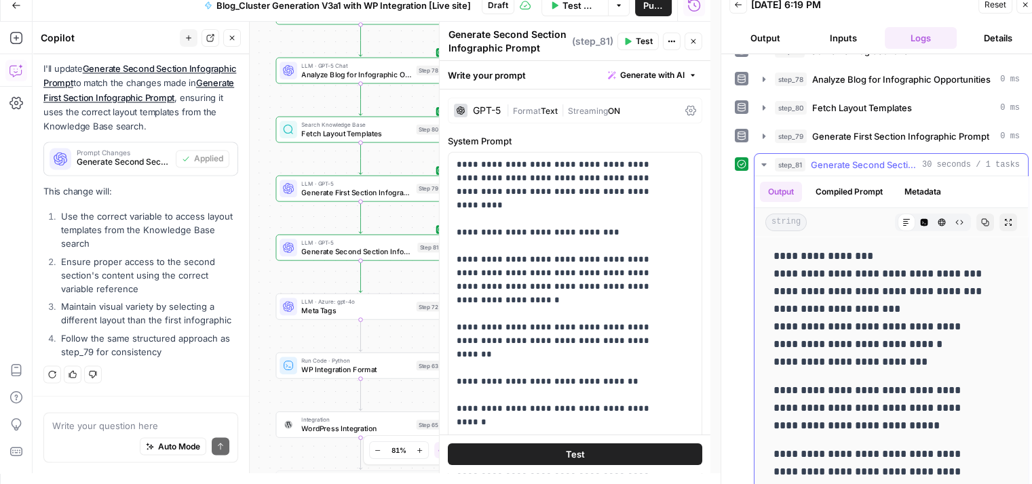
scroll to position [135, 0]
drag, startPoint x: 809, startPoint y: 305, endPoint x: 890, endPoint y: 414, distance: 135.7
click at [851, 161] on span "Generate Second Section Infographic Prompt" at bounding box center [864, 166] width 106 height 14
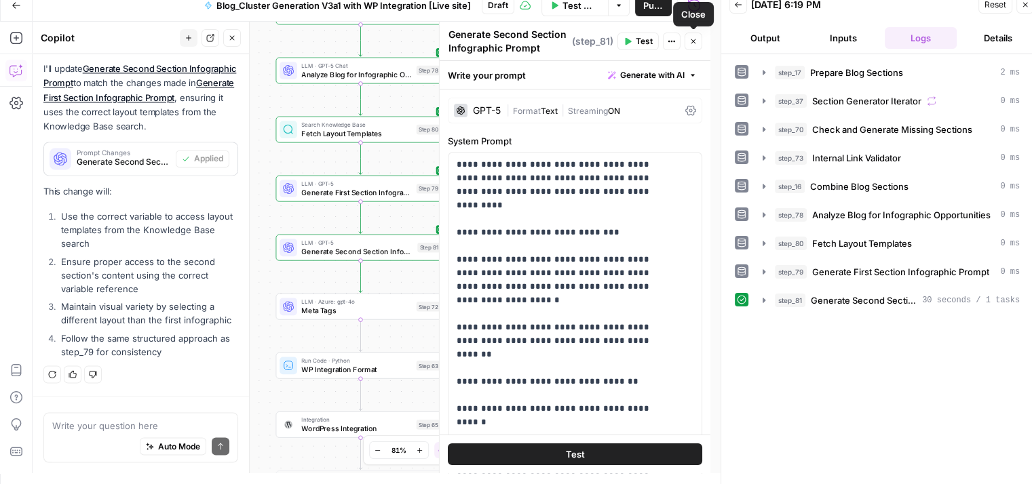
click at [692, 45] on icon "button" at bounding box center [693, 41] width 8 height 8
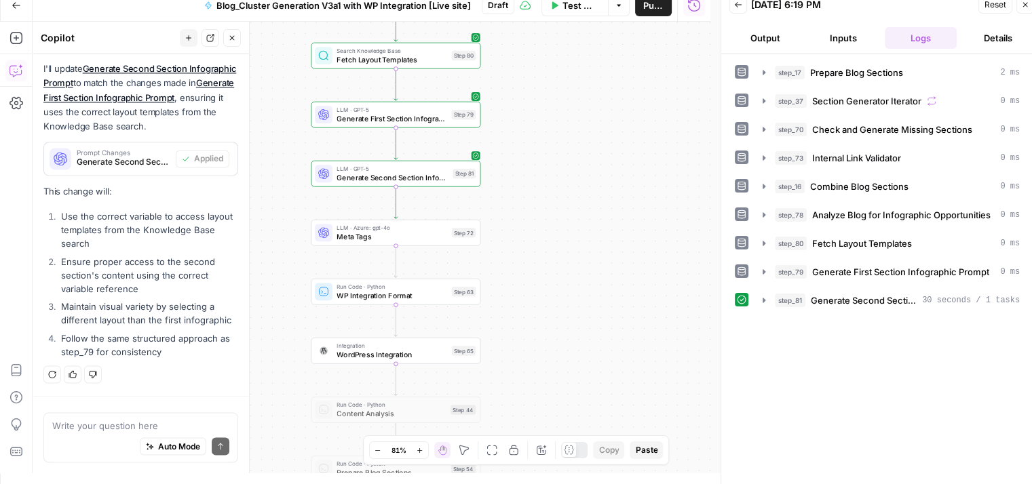
drag, startPoint x: 593, startPoint y: 206, endPoint x: 629, endPoint y: 128, distance: 85.0
click at [629, 128] on div "Workflow Set Inputs Inputs Run Code · Python Prepare Blog Sections Step 17 Loop…" at bounding box center [372, 248] width 678 height 452
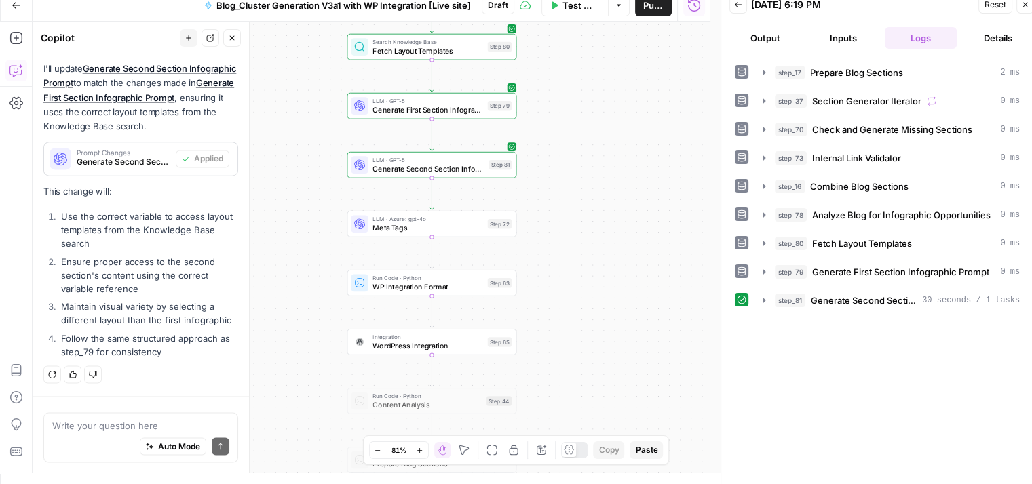
drag, startPoint x: 567, startPoint y: 168, endPoint x: 604, endPoint y: 162, distance: 37.0
click at [604, 162] on div "Workflow Set Inputs Inputs Run Code · Python Prepare Blog Sections Step 17 Loop…" at bounding box center [372, 248] width 678 height 452
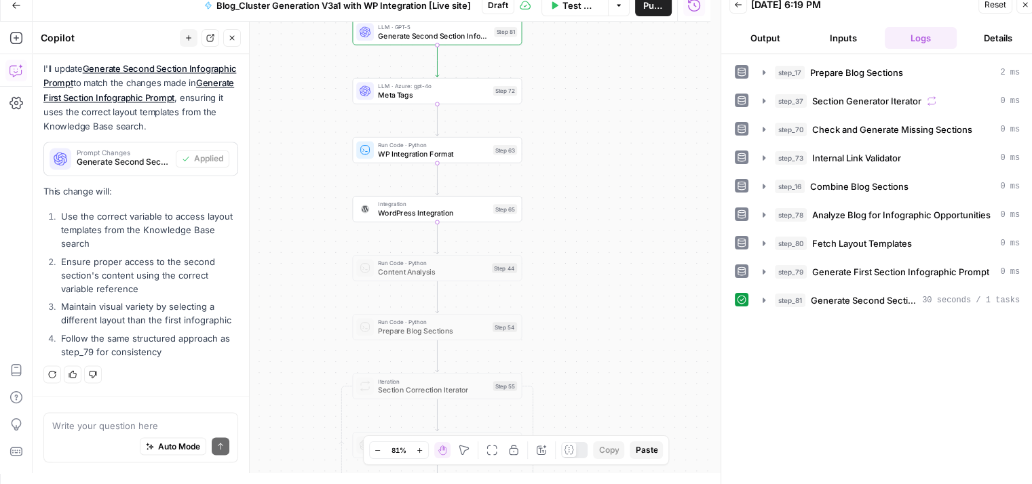
drag, startPoint x: 565, startPoint y: 190, endPoint x: 575, endPoint y: 3, distance: 187.5
click at [575, 3] on div "Go Back Blog_Cluster Generation V3a1 with WP Integration [Live site] Draft Test…" at bounding box center [355, 231] width 710 height 484
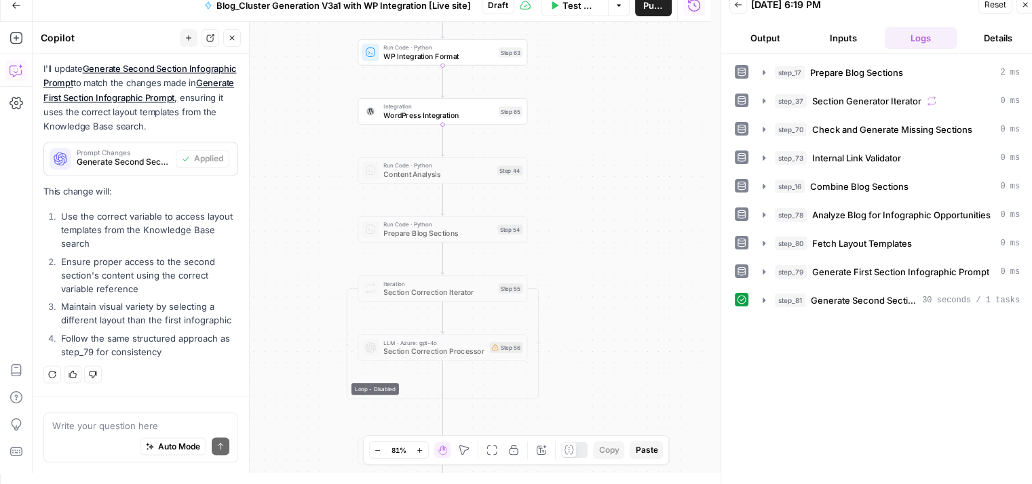
drag, startPoint x: 562, startPoint y: 269, endPoint x: 559, endPoint y: 120, distance: 149.2
click at [559, 120] on div "Workflow Set Inputs Inputs Run Code · Python Prepare Blog Sections Step 17 Loop…" at bounding box center [372, 248] width 678 height 452
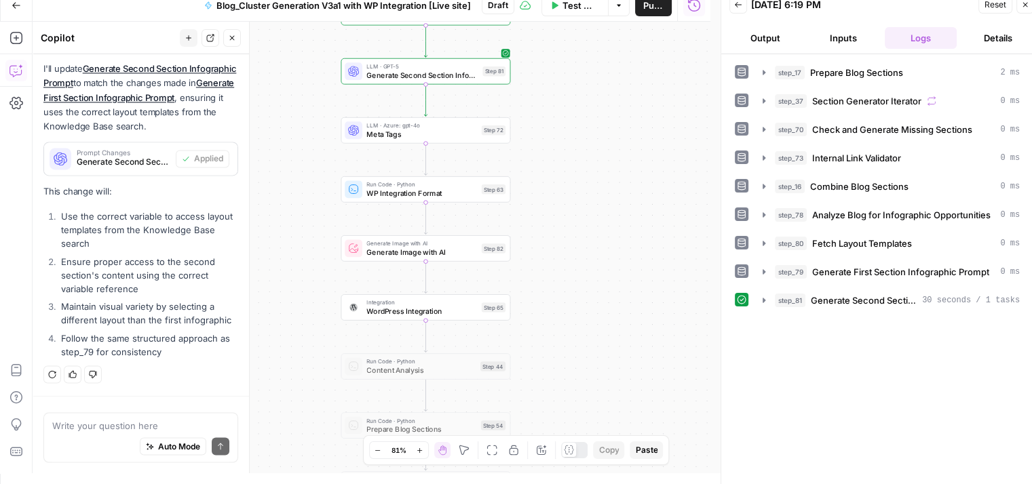
drag, startPoint x: 597, startPoint y: 85, endPoint x: 580, endPoint y: 296, distance: 211.6
click at [580, 296] on div "Workflow Set Inputs Inputs Run Code · Python Prepare Blog Sections Step 17 Loop…" at bounding box center [372, 248] width 678 height 452
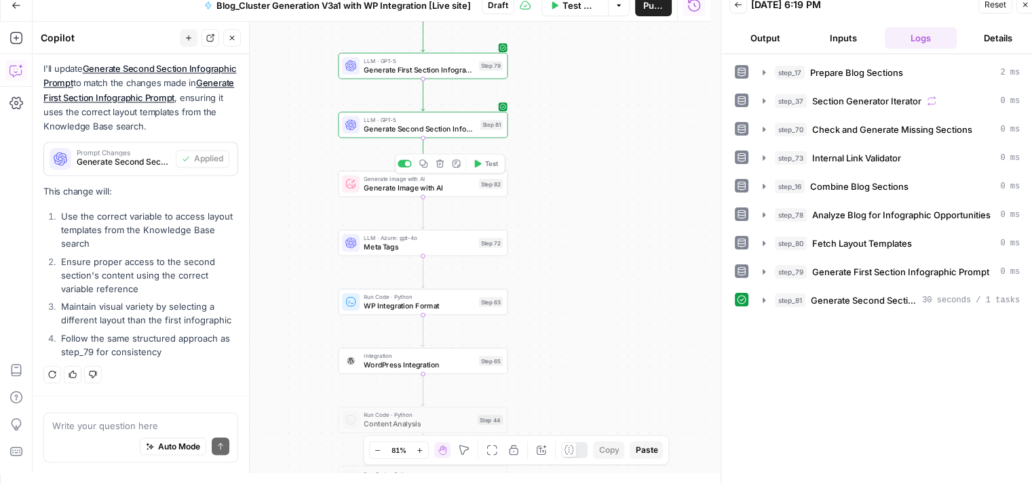
click at [457, 189] on span "Generate Image with AI" at bounding box center [419, 187] width 111 height 11
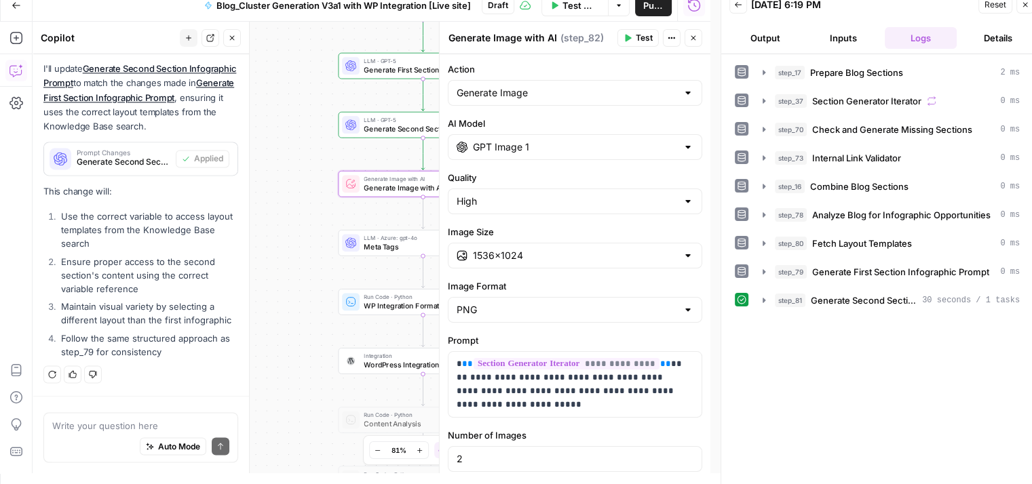
scroll to position [92, 0]
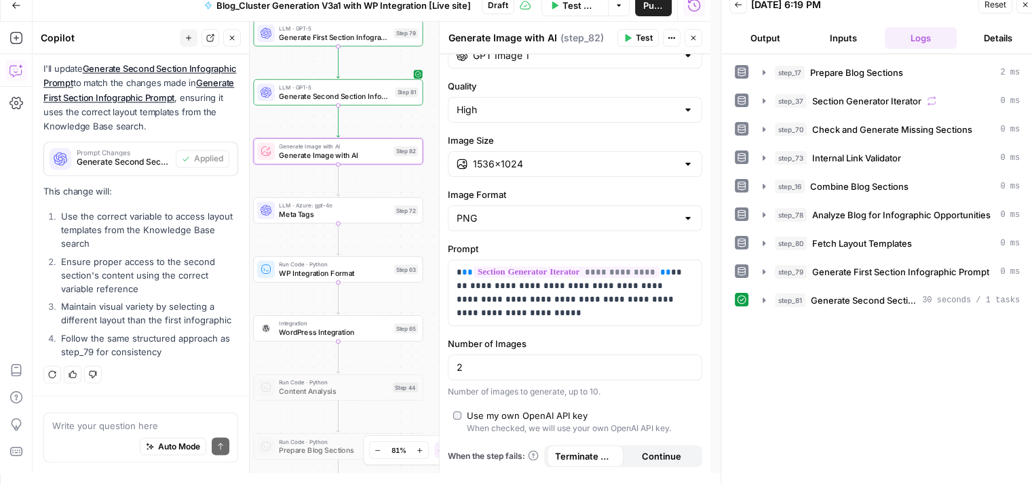
drag, startPoint x: 331, startPoint y: 226, endPoint x: 246, endPoint y: 193, distance: 90.8
click at [246, 193] on body "Qubit - SEO New Home Browse Your Data Usage Settings Recent Grids content updat…" at bounding box center [516, 231] width 1032 height 484
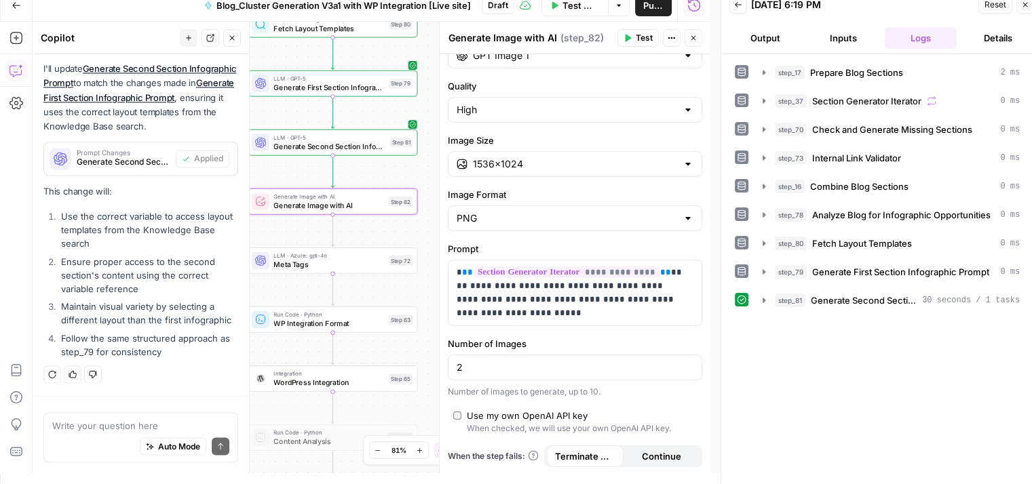
drag, startPoint x: 431, startPoint y: 106, endPoint x: 426, endPoint y: 157, distance: 50.5
click at [426, 157] on div "Workflow Set Inputs Inputs Run Code · Python Prepare Blog Sections Step 17 Loop…" at bounding box center [372, 248] width 678 height 452
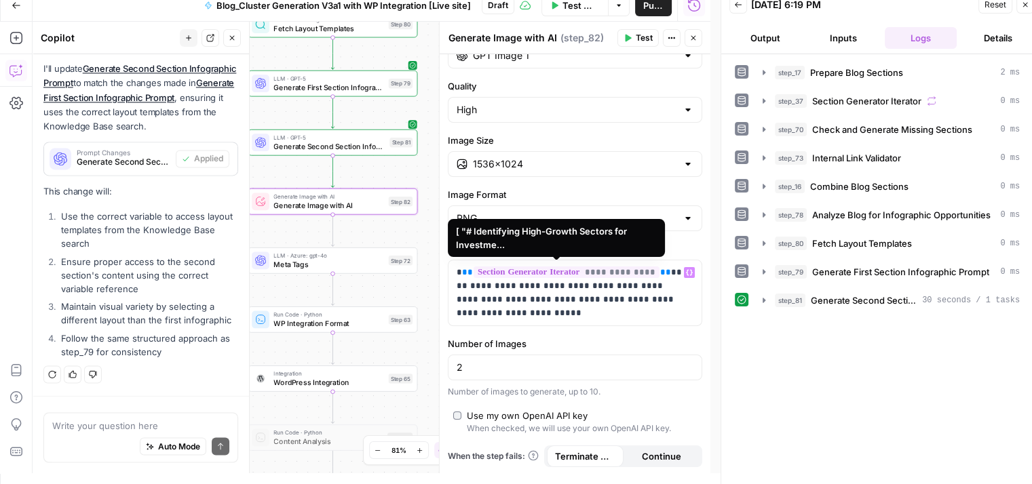
click at [608, 267] on span "**********" at bounding box center [566, 273] width 186 height 12
click at [608, 269] on span "**********" at bounding box center [566, 273] width 186 height 12
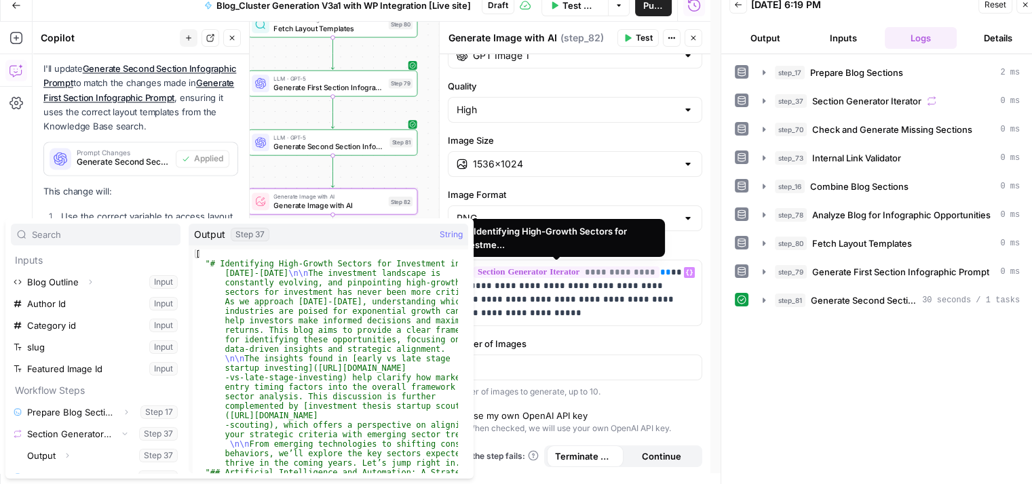
click at [615, 271] on span "**********" at bounding box center [566, 273] width 186 height 12
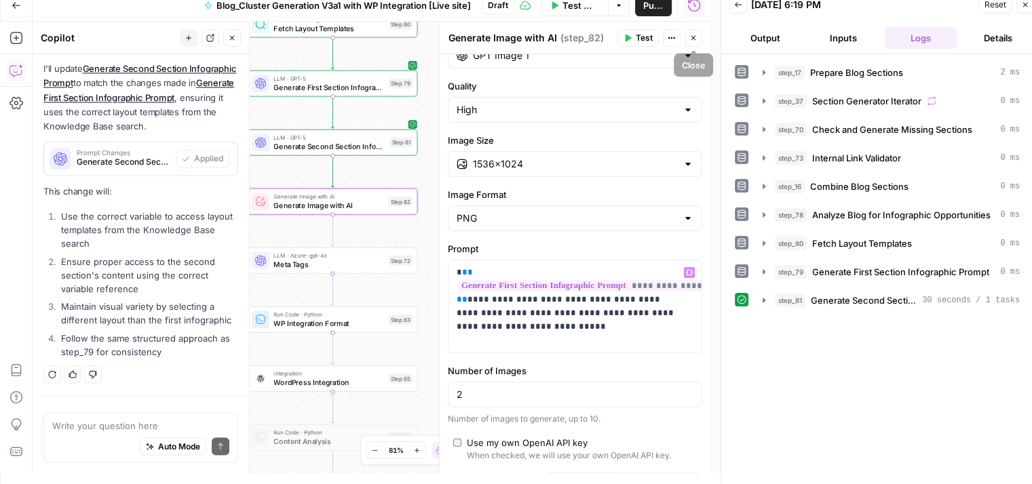
click at [691, 41] on icon "button" at bounding box center [693, 38] width 8 height 8
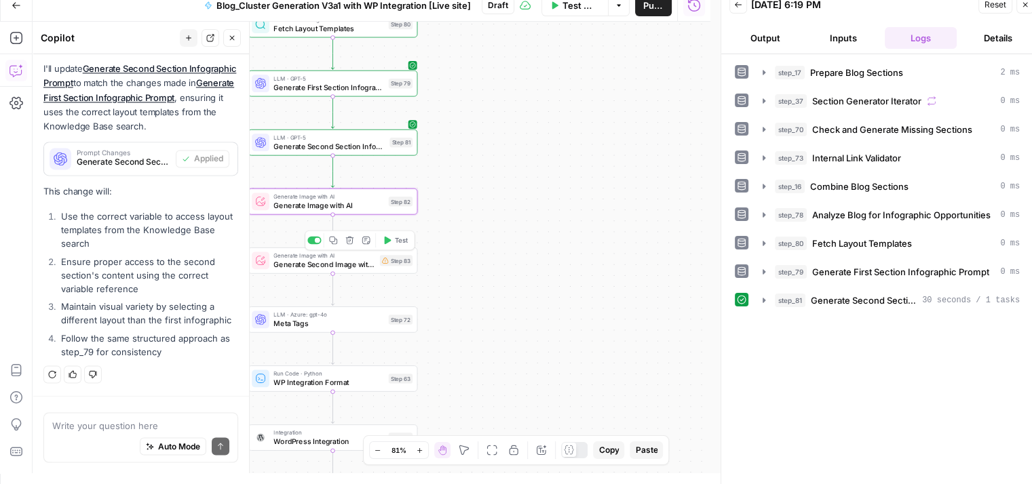
click at [360, 269] on span "Generate Second Image with AI" at bounding box center [324, 264] width 102 height 11
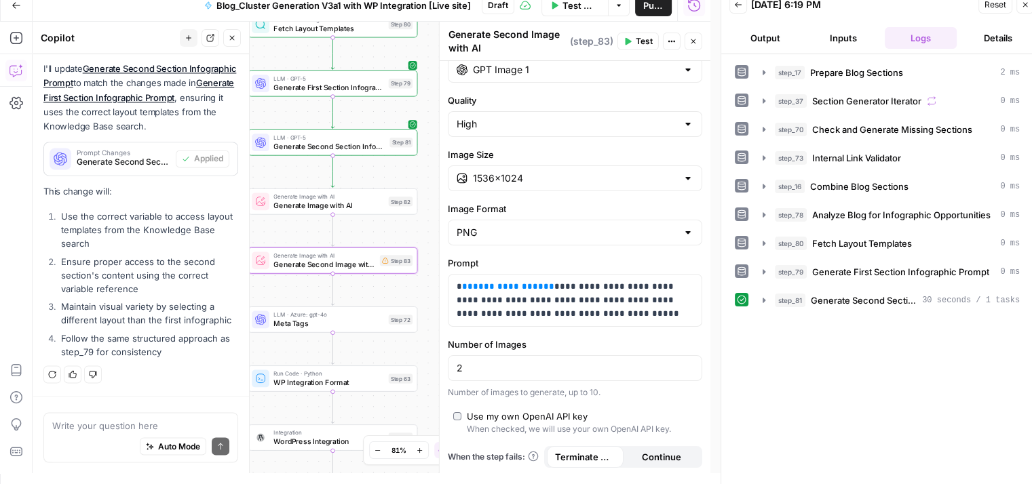
scroll to position [83, 0]
click at [499, 287] on span "**********" at bounding box center [508, 287] width 71 height 9
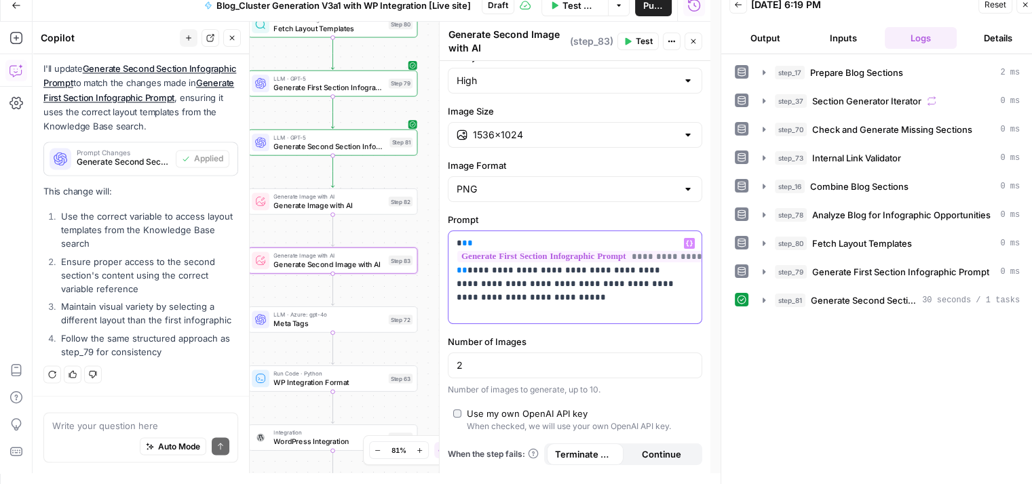
scroll to position [0, 0]
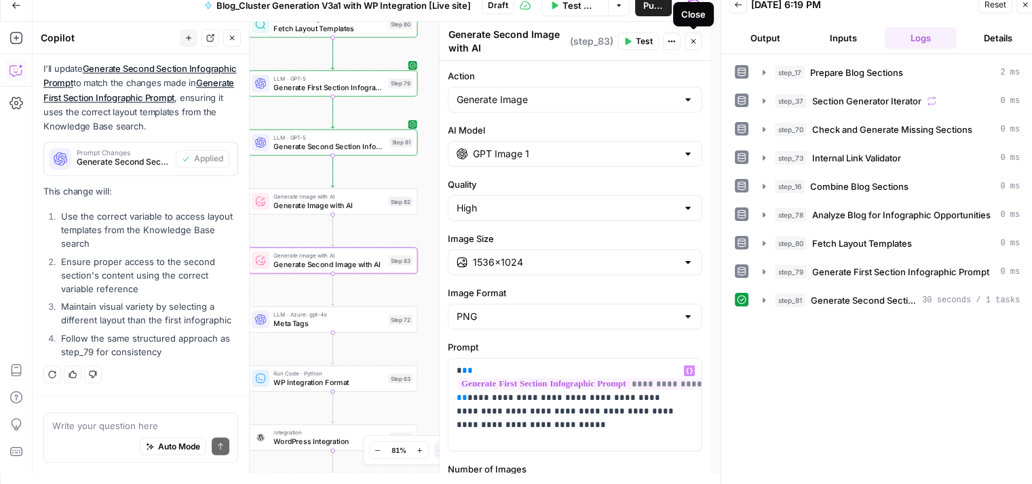
click at [690, 42] on icon "button" at bounding box center [693, 41] width 8 height 8
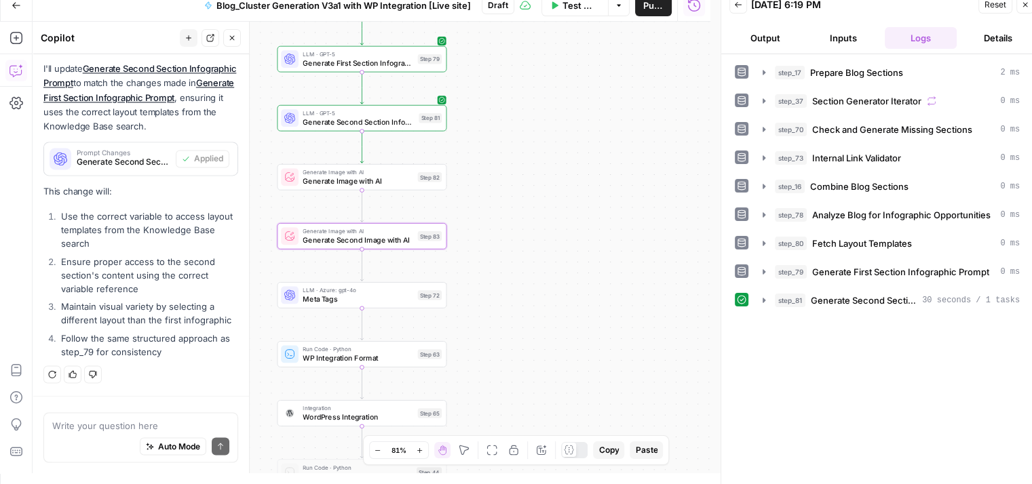
drag, startPoint x: 472, startPoint y: 225, endPoint x: 502, endPoint y: 199, distance: 39.4
click at [502, 199] on div "Workflow Set Inputs Inputs Run Code · Python Prepare Blog Sections Step 17 Loop…" at bounding box center [372, 248] width 678 height 452
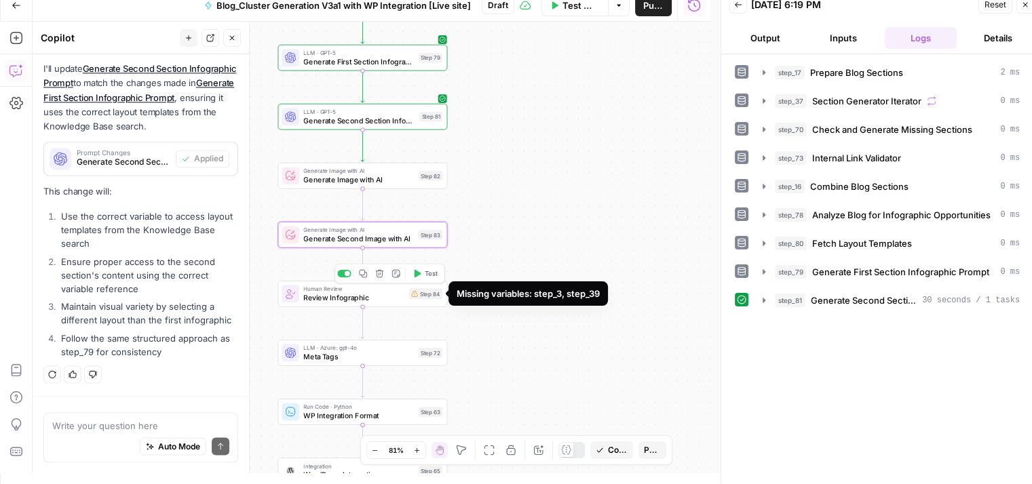
click at [423, 296] on div "Step 84" at bounding box center [425, 293] width 33 height 11
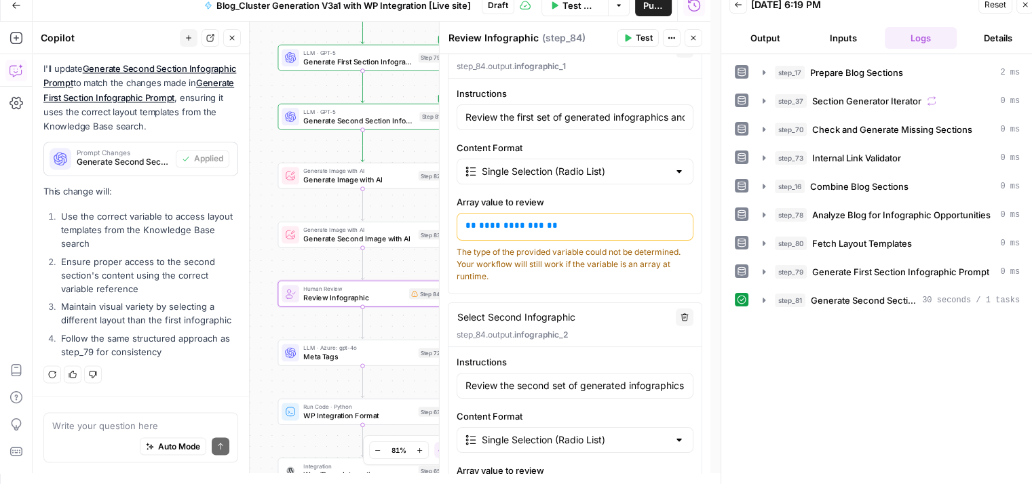
scroll to position [113, 0]
click at [502, 227] on span "**********" at bounding box center [511, 224] width 65 height 9
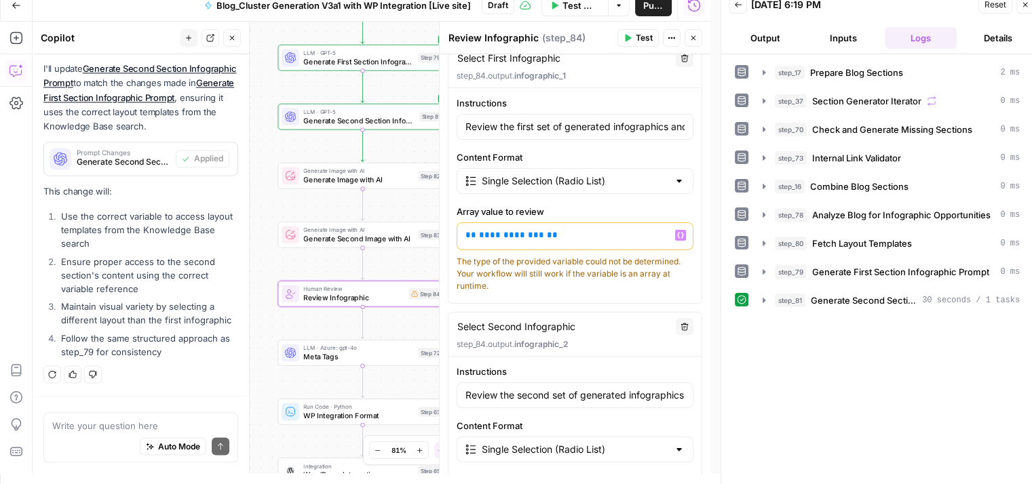
scroll to position [98, 0]
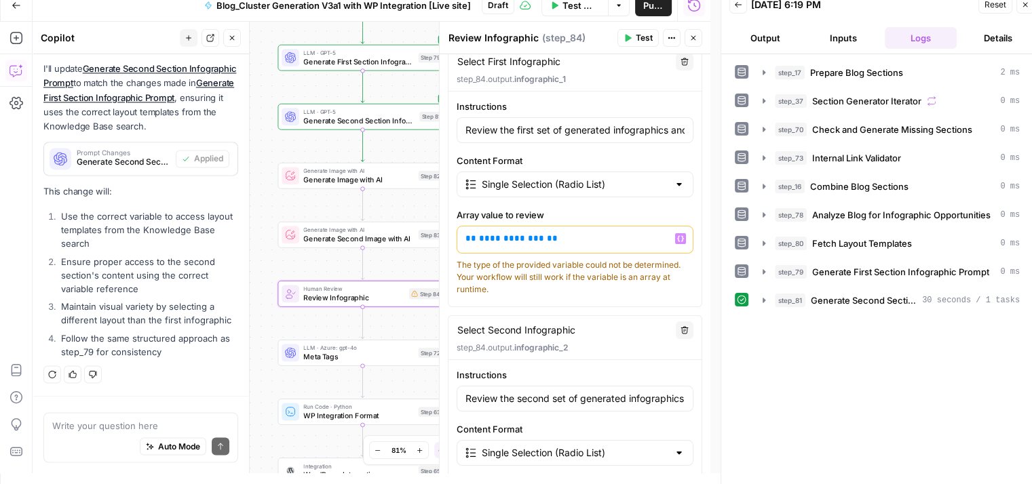
type textarea "Select First Infographic"
type input "Review the first set of generated infographics and select the one that best mat…"
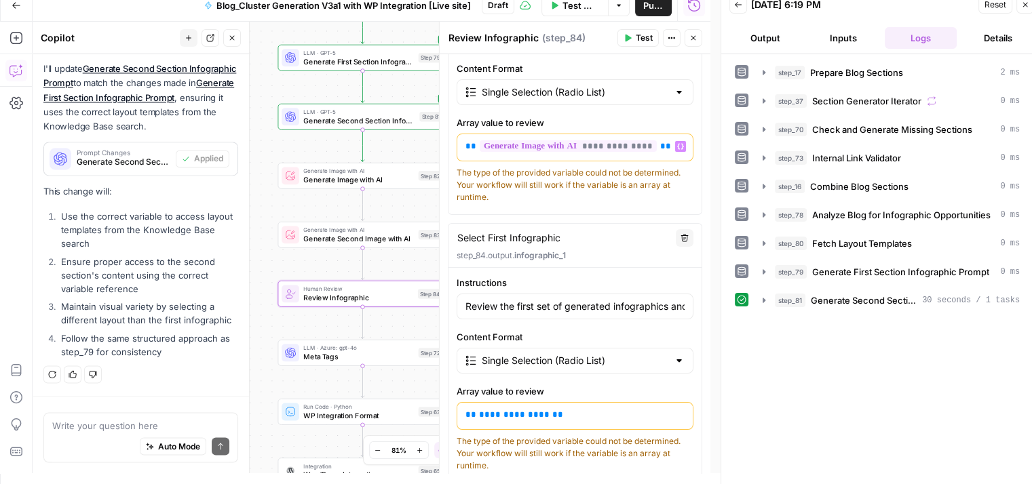
scroll to position [210, 0]
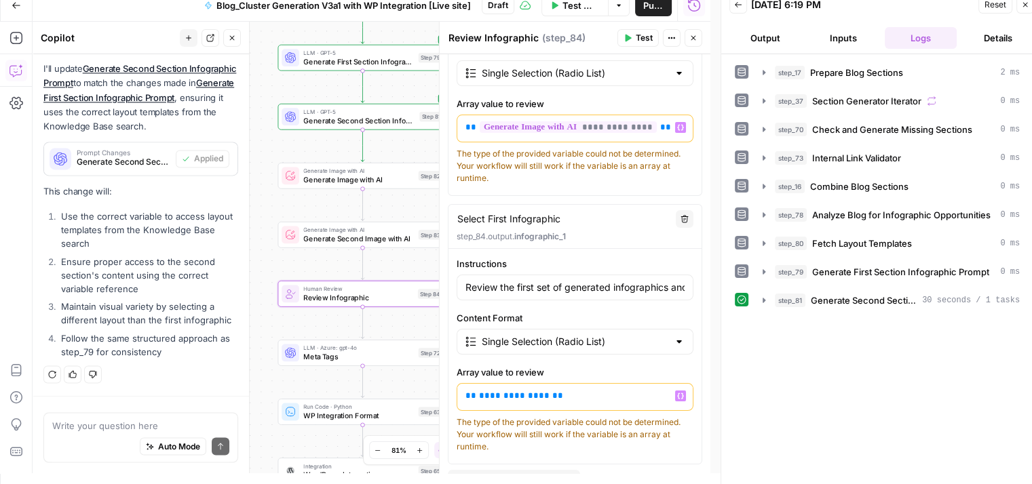
click at [505, 397] on span "**********" at bounding box center [514, 395] width 71 height 9
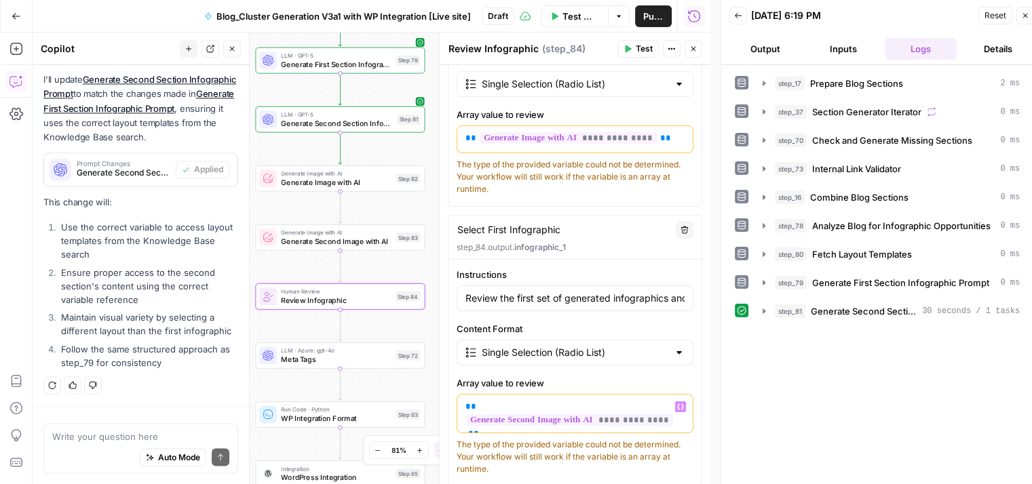
drag, startPoint x: 289, startPoint y: 212, endPoint x: 255, endPoint y: 197, distance: 37.1
click at [255, 197] on body "Qubit - SEO New Home Browse Your Data Usage Settings Recent Grids content updat…" at bounding box center [516, 242] width 1032 height 484
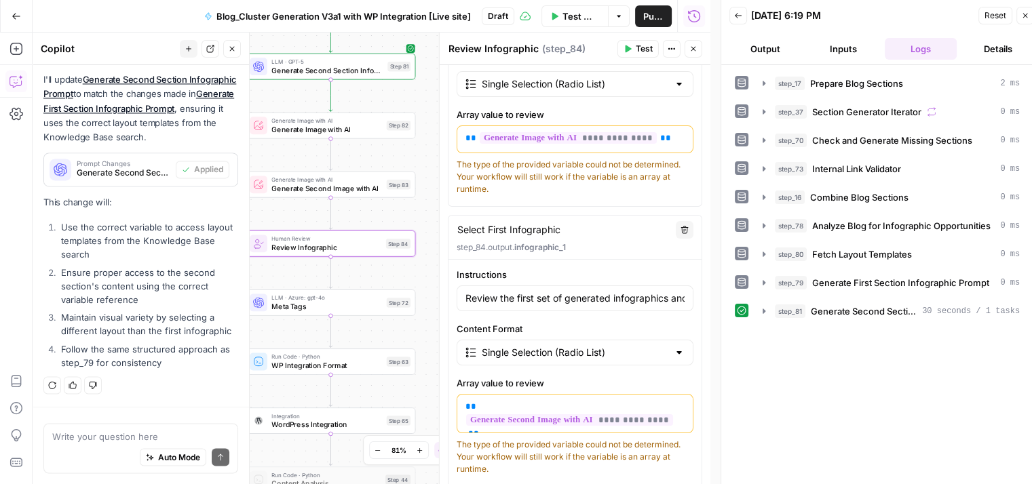
drag, startPoint x: 426, startPoint y: 218, endPoint x: 428, endPoint y: 170, distance: 47.5
click at [428, 170] on div "Workflow Set Inputs Inputs Run Code · Python Prepare Blog Sections Step 17 Loop…" at bounding box center [372, 259] width 678 height 452
click at [698, 52] on button "Close" at bounding box center [693, 49] width 18 height 18
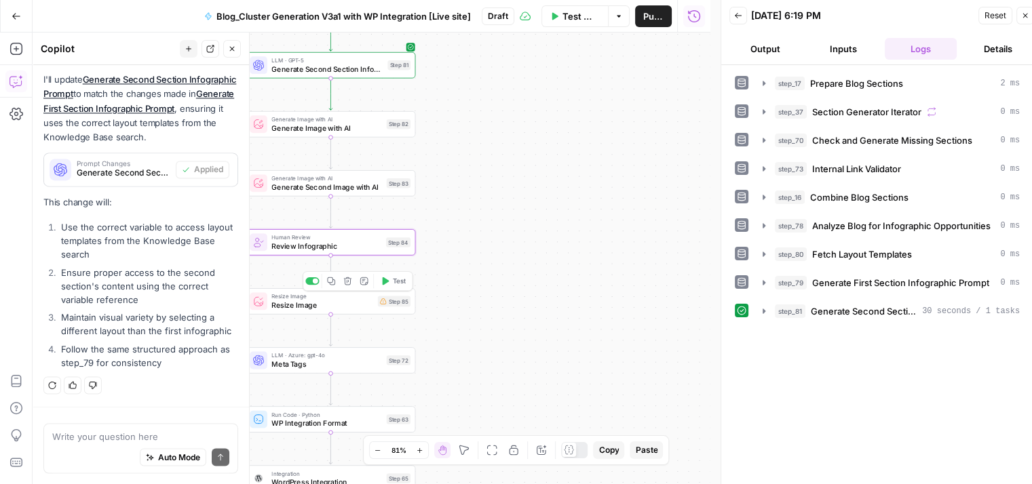
click at [359, 306] on span "Resize Image" at bounding box center [322, 305] width 102 height 11
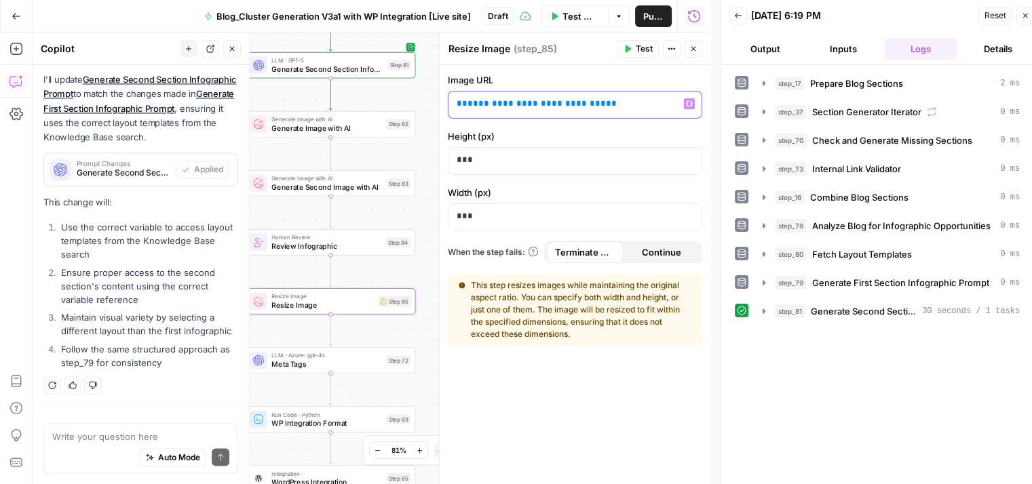
click at [497, 106] on span "**********" at bounding box center [536, 103] width 138 height 9
click at [695, 56] on button "Close" at bounding box center [693, 49] width 18 height 18
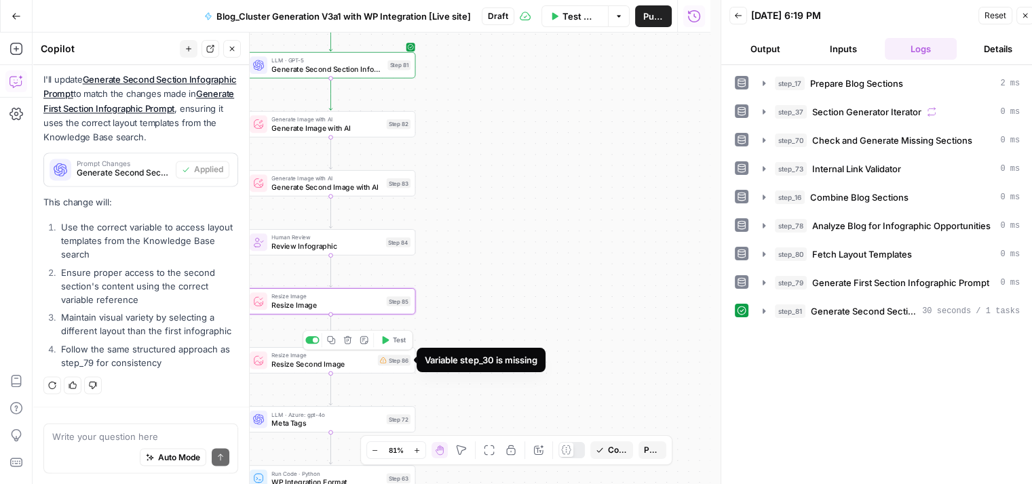
click at [392, 362] on div "Step 86" at bounding box center [394, 360] width 33 height 11
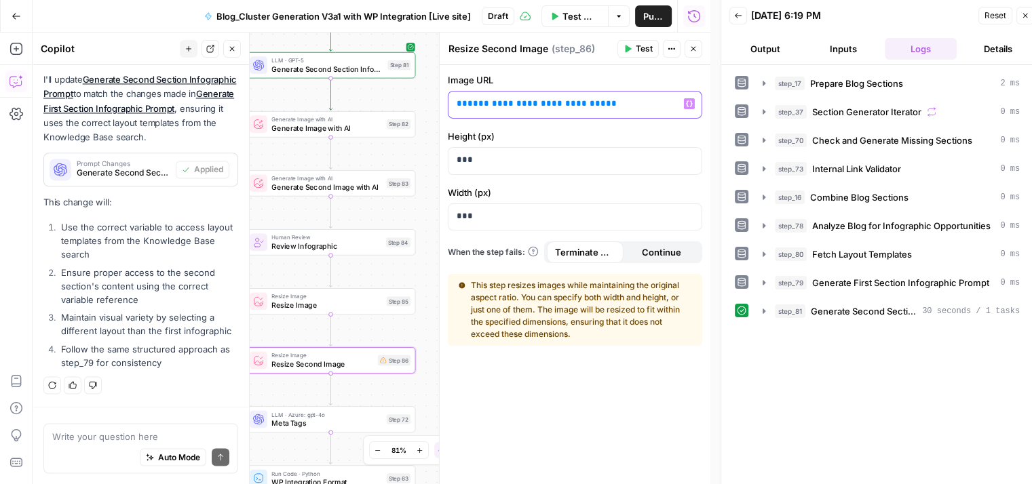
click at [497, 108] on span "**********" at bounding box center [536, 103] width 138 height 9
click at [697, 50] on div "Run History E" at bounding box center [693, 46] width 63 height 14
click at [431, 71] on div "Workflow Set Inputs Inputs Run Code · Python Prepare Blog Sections Step 17 Loop…" at bounding box center [372, 259] width 678 height 452
click at [697, 43] on button "Close" at bounding box center [693, 49] width 18 height 18
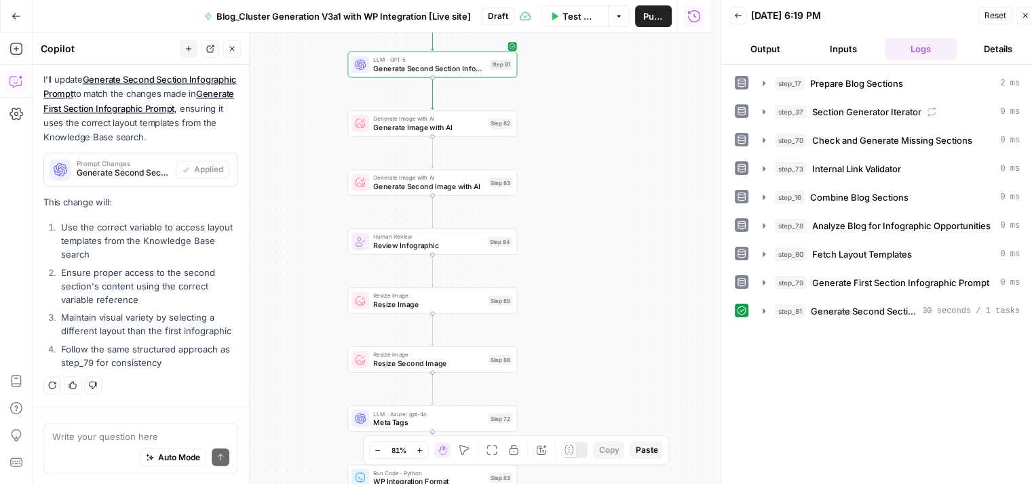
drag, startPoint x: 454, startPoint y: 166, endPoint x: 556, endPoint y: 166, distance: 101.7
click at [556, 166] on div "Workflow Set Inputs Inputs Run Code · Python Prepare Blog Sections Step 17 Loop…" at bounding box center [372, 259] width 678 height 452
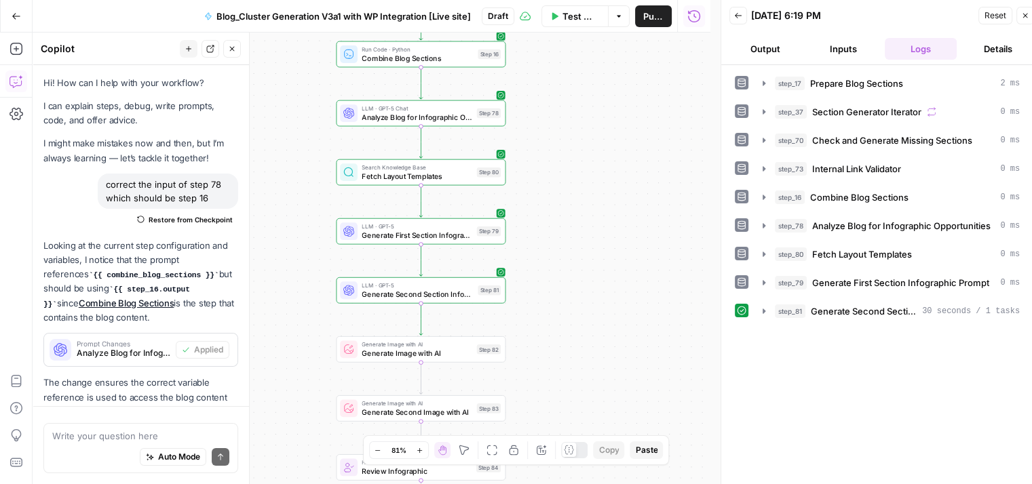
scroll to position [2293, 0]
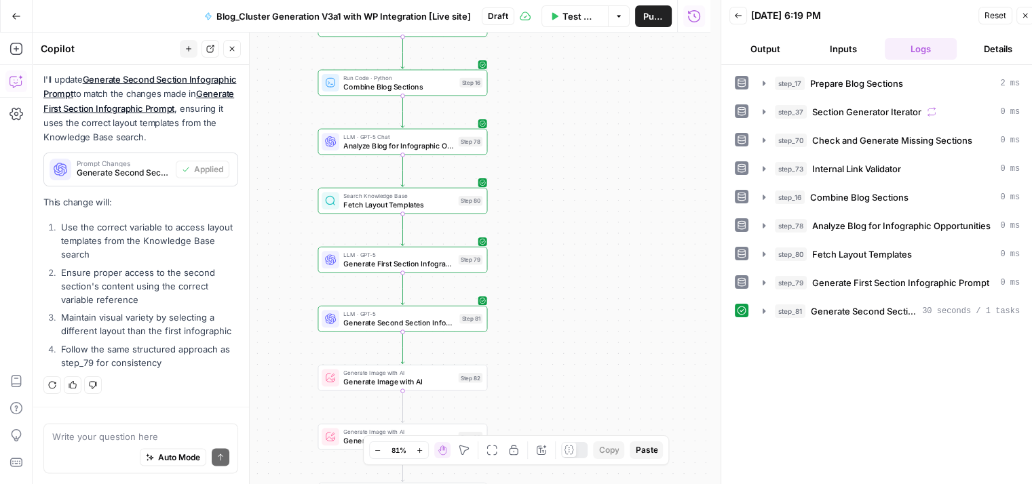
drag, startPoint x: 0, startPoint y: 0, endPoint x: 560, endPoint y: 229, distance: 604.7
click at [560, 229] on div "Workflow Set Inputs Inputs Run Code · Python Prepare Blog Sections Step 17 Loop…" at bounding box center [372, 259] width 678 height 452
click at [119, 435] on textarea at bounding box center [140, 436] width 177 height 14
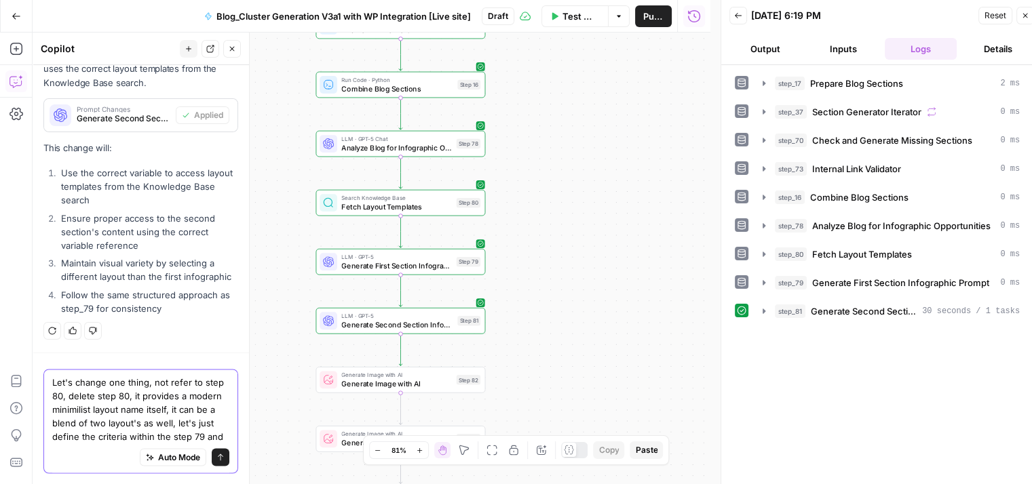
scroll to position [2360, 0]
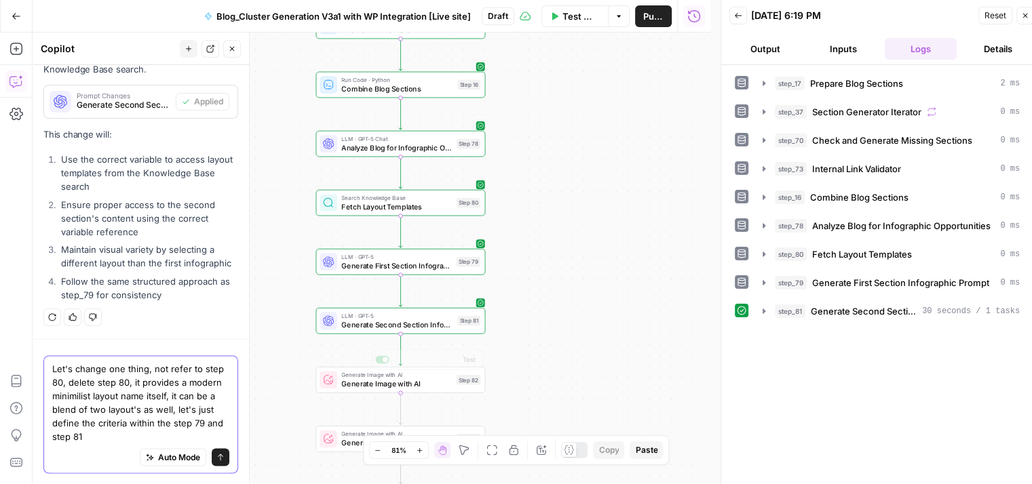
type textarea "Let's change one thing, not refer to step 80, delete step 80, it provides a mod…"
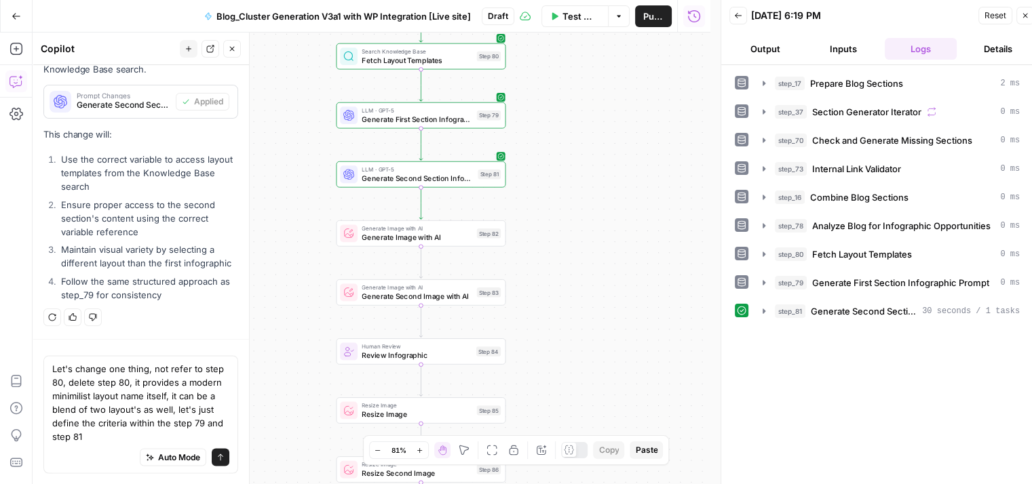
drag, startPoint x: 529, startPoint y: 416, endPoint x: 564, endPoint y: 174, distance: 244.7
click at [564, 174] on div "Workflow Set Inputs Inputs Run Code · Python Prepare Blog Sections Step 17 Loop…" at bounding box center [372, 259] width 678 height 452
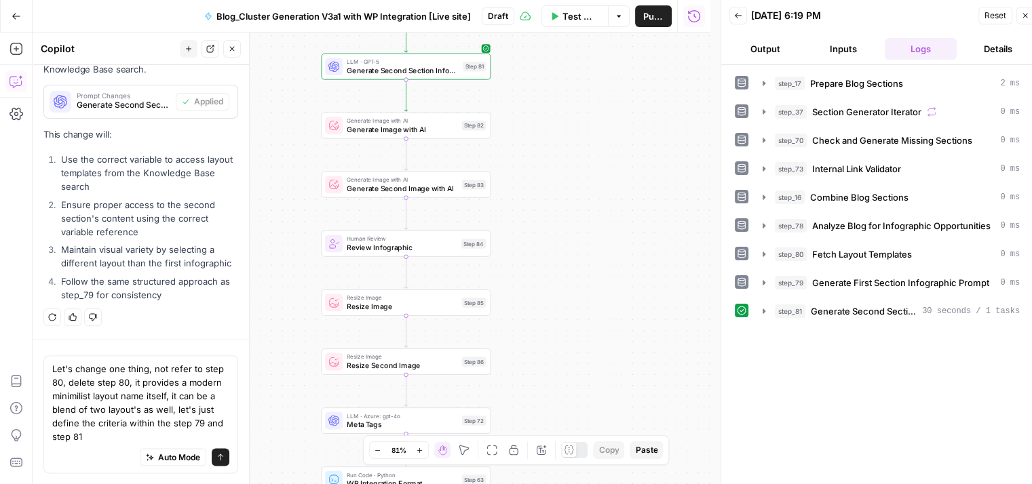
drag, startPoint x: 556, startPoint y: 228, endPoint x: 521, endPoint y: 213, distance: 38.3
click at [521, 213] on div "Workflow Set Inputs Inputs Run Code · Python Prepare Blog Sections Step 17 Loop…" at bounding box center [372, 259] width 678 height 452
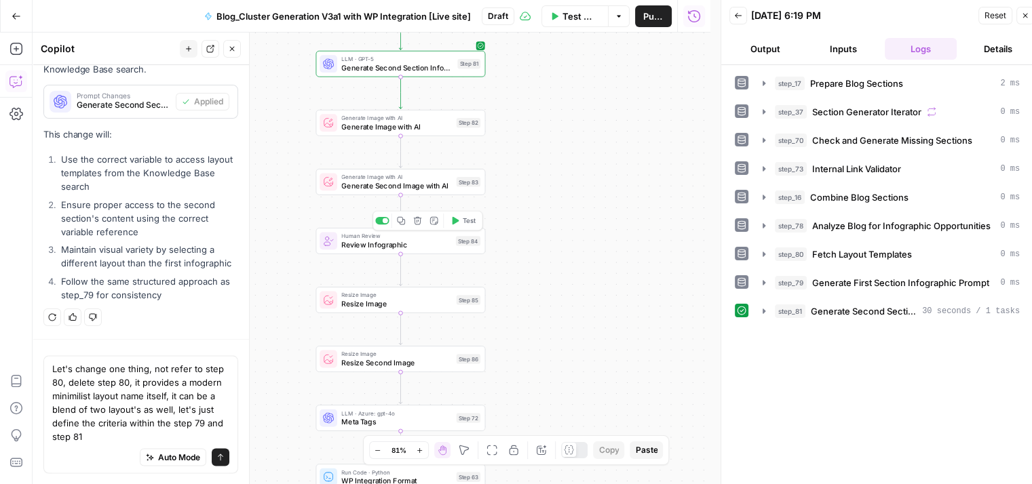
click at [439, 246] on span "Review Infographic" at bounding box center [396, 244] width 110 height 11
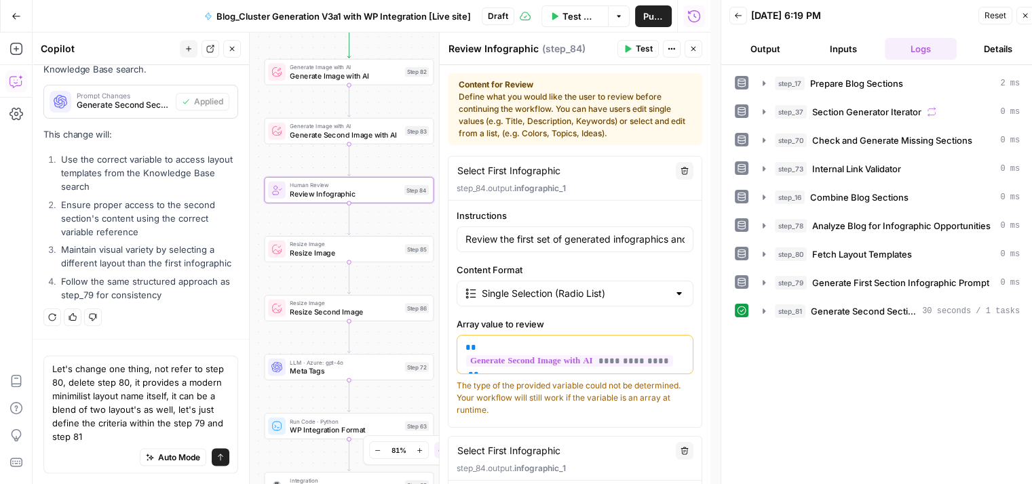
drag, startPoint x: 298, startPoint y: 189, endPoint x: 246, endPoint y: 138, distance: 72.4
click at [246, 138] on body "Qubit - SEO New Home Browse Your Data Usage Settings Recent Grids content updat…" at bounding box center [516, 242] width 1032 height 484
click at [629, 357] on span "**********" at bounding box center [569, 361] width 207 height 12
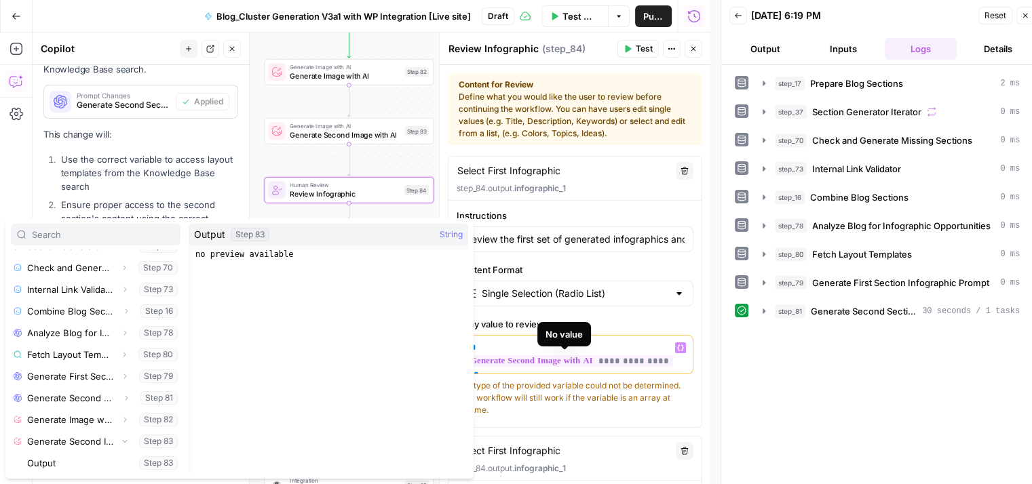
click at [629, 357] on span "**********" at bounding box center [569, 361] width 207 height 12
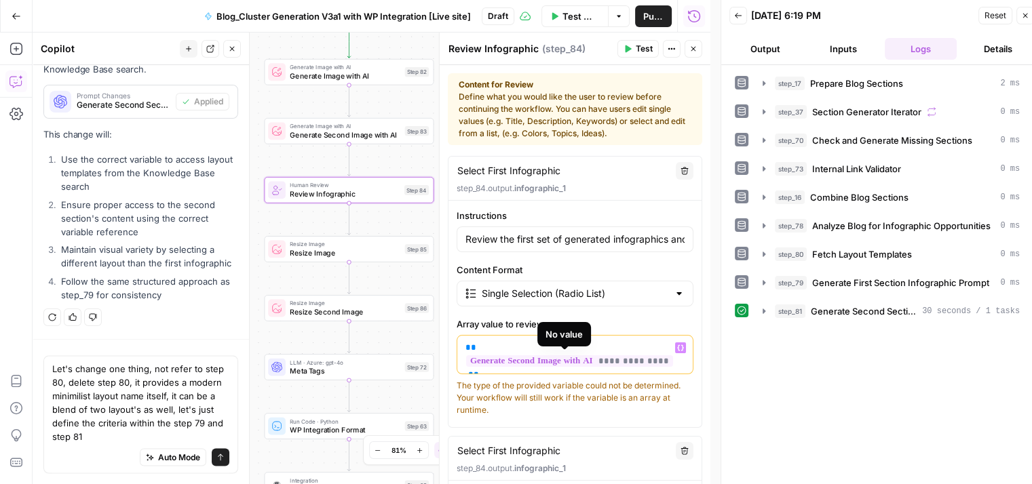
click at [629, 357] on span "**********" at bounding box center [569, 361] width 207 height 12
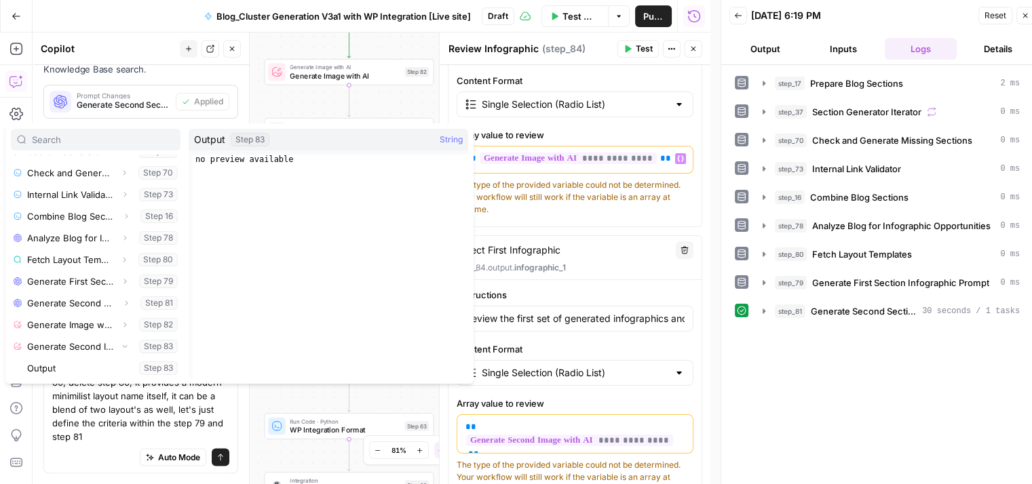
scroll to position [231, 0]
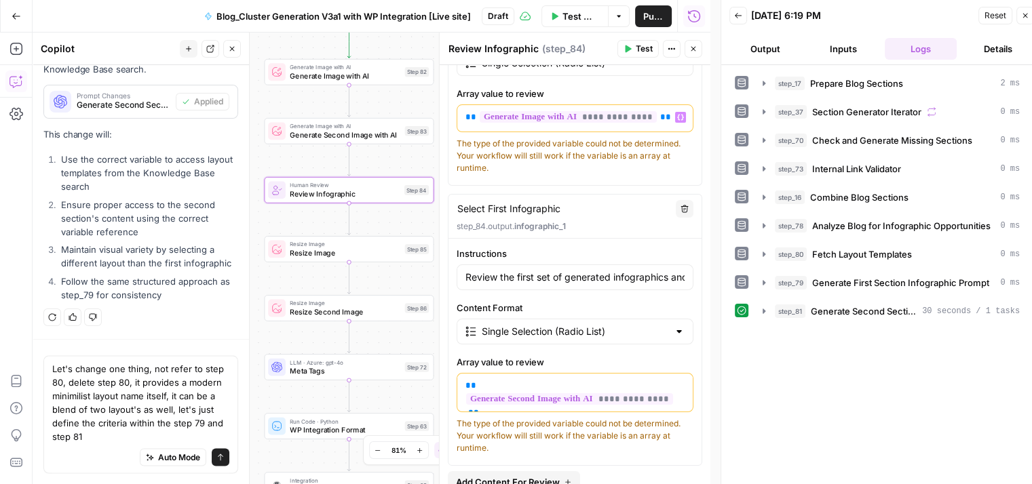
click at [692, 50] on icon "button" at bounding box center [692, 49] width 5 height 5
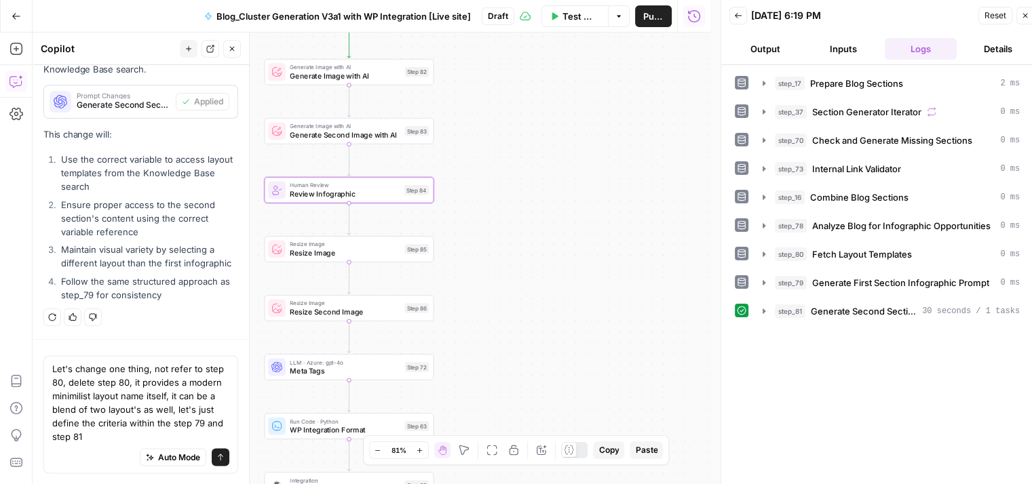
drag, startPoint x: 480, startPoint y: 237, endPoint x: 524, endPoint y: 245, distance: 44.8
click at [524, 245] on div "Workflow Set Inputs Inputs Run Code · Python Prepare Blog Sections Step 17 Loop…" at bounding box center [372, 259] width 678 height 452
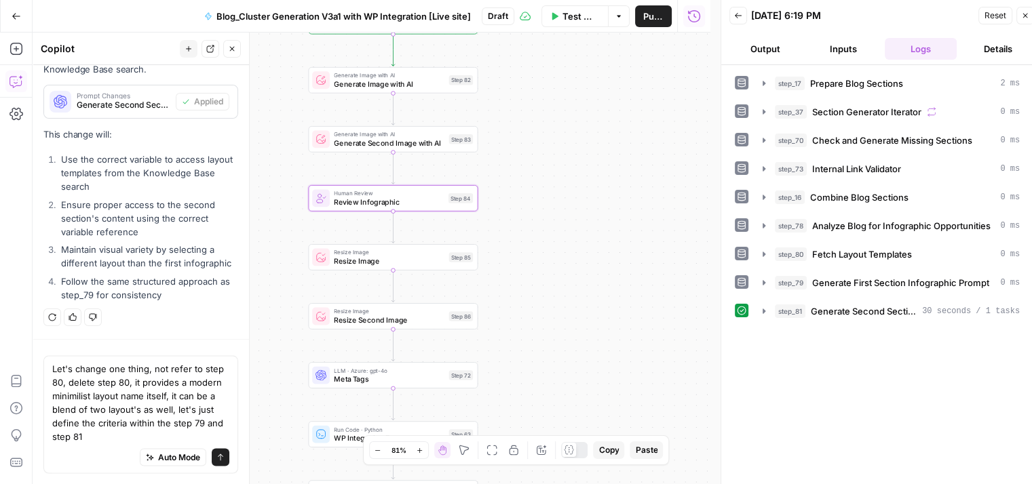
drag, startPoint x: 502, startPoint y: 189, endPoint x: 507, endPoint y: 270, distance: 81.6
click at [507, 270] on div "Workflow Set Inputs Inputs Run Code · Python Prepare Blog Sections Step 17 Loop…" at bounding box center [372, 259] width 678 height 452
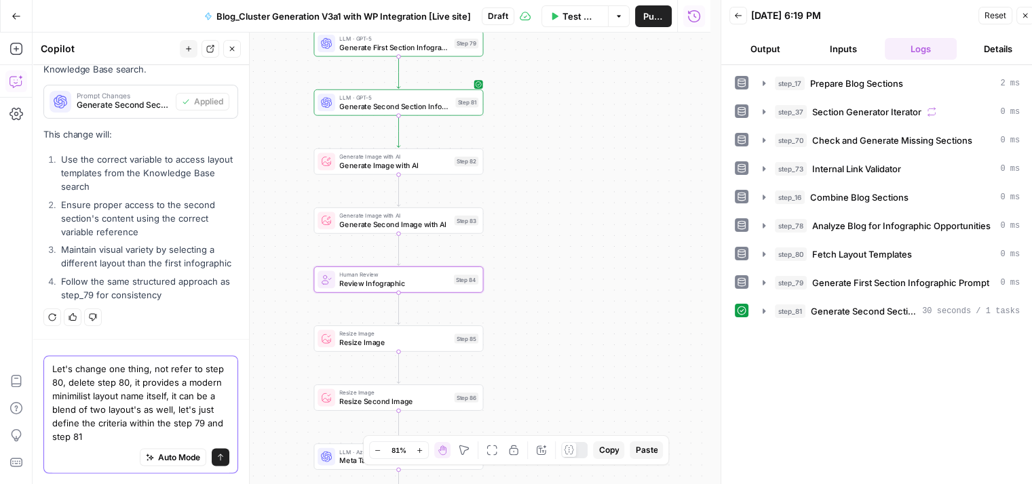
click at [114, 431] on textarea "Let's change one thing, not refer to step 80, delete step 80, it provides a mod…" at bounding box center [140, 402] width 177 height 81
type textarea "Let's change one thing, not refer to step 80, delete step 80, it provides a mod…"
click at [114, 431] on textarea "Let's change one thing, not refer to step 80, delete step 80, it provides a mod…" at bounding box center [140, 402] width 177 height 81
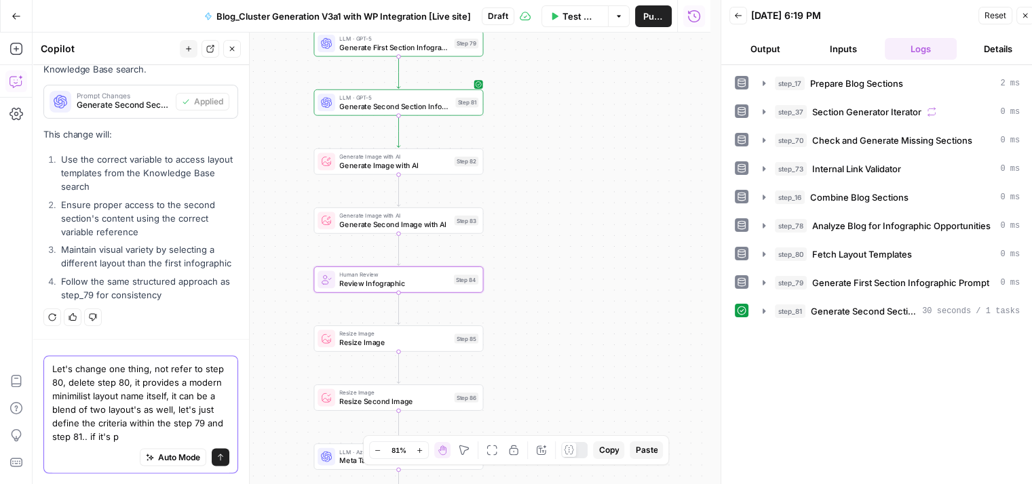
click at [114, 431] on textarea "Let's change one thing, not refer to step 80, delete step 80, it provides a mod…" at bounding box center [140, 402] width 177 height 81
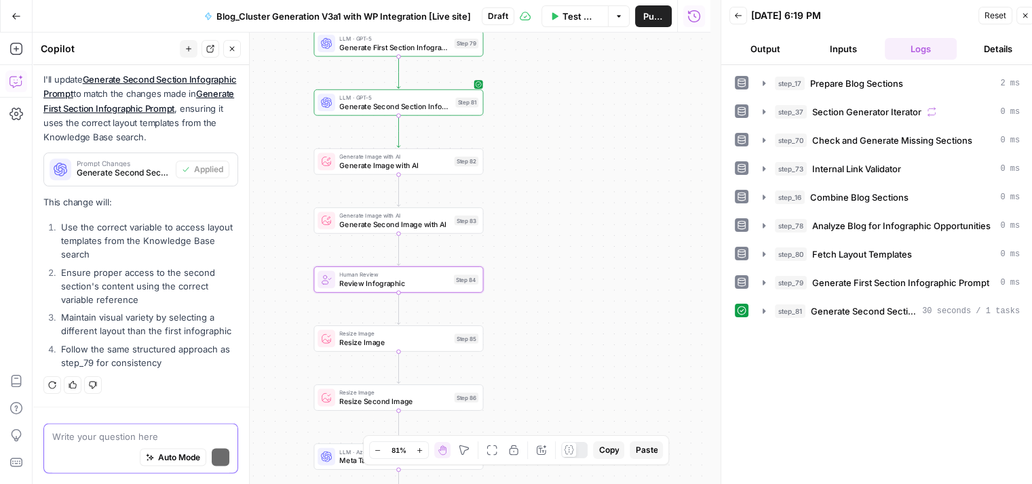
scroll to position [2293, 0]
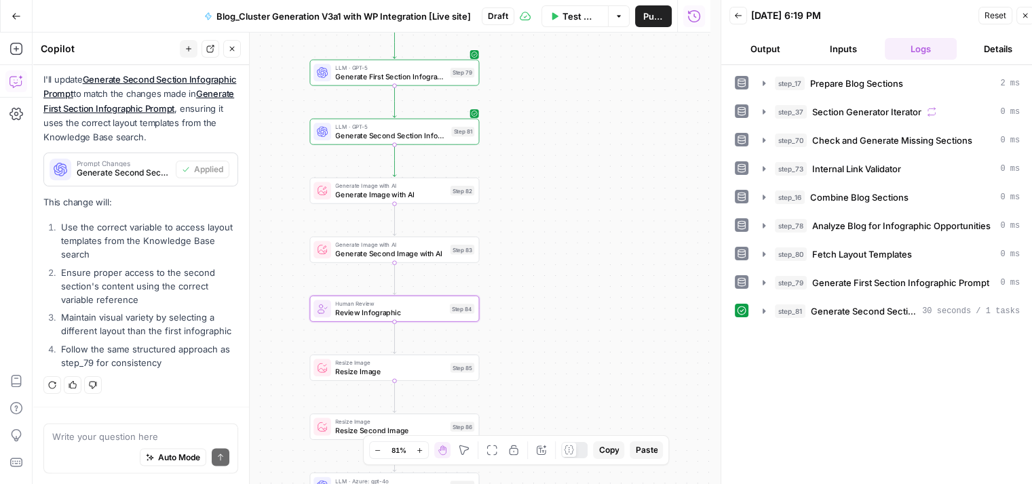
drag, startPoint x: 511, startPoint y: 110, endPoint x: 507, endPoint y: 139, distance: 29.4
click at [507, 139] on div "Workflow Set Inputs Inputs Run Code · Python Prepare Blog Sections Step 17 Loop…" at bounding box center [372, 259] width 678 height 452
click at [464, 174] on span "Test" at bounding box center [462, 171] width 13 height 10
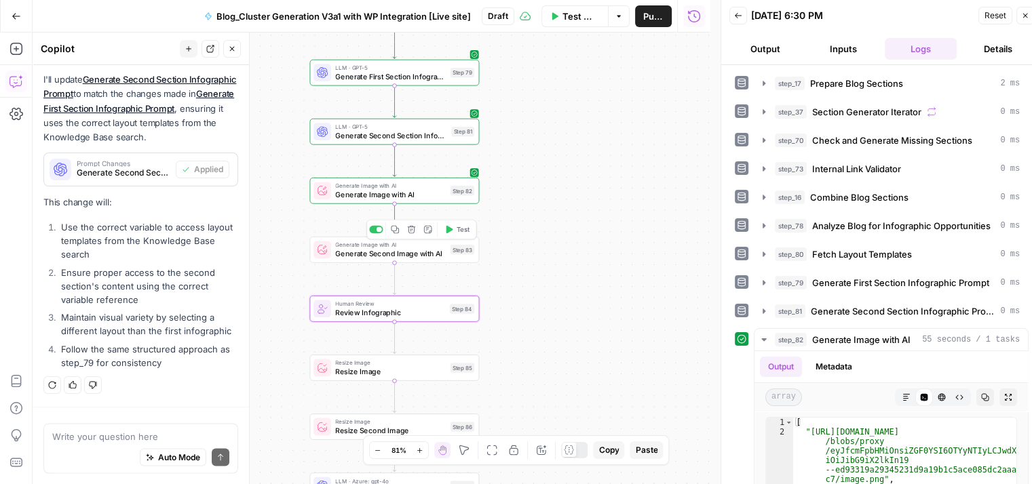
click at [452, 229] on icon "button" at bounding box center [449, 230] width 7 height 8
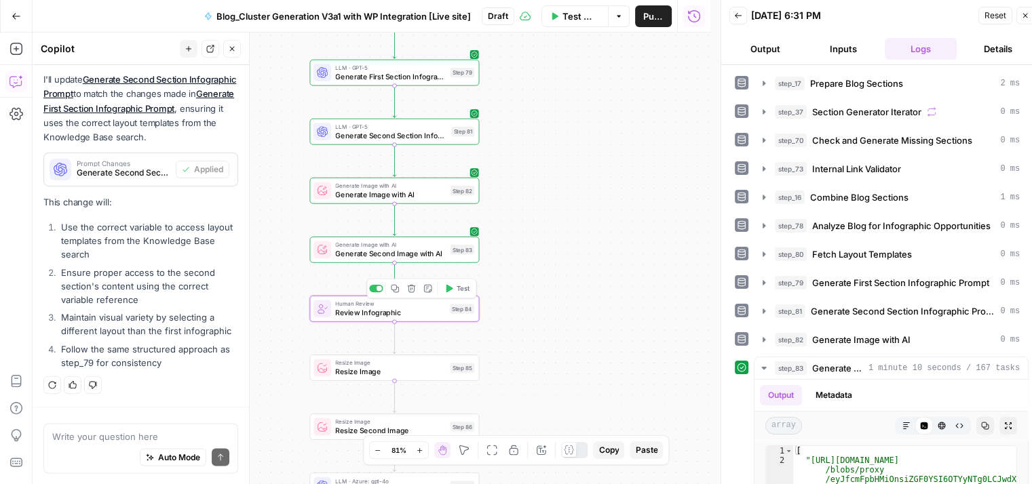
click at [455, 291] on button "Test" at bounding box center [457, 288] width 34 height 14
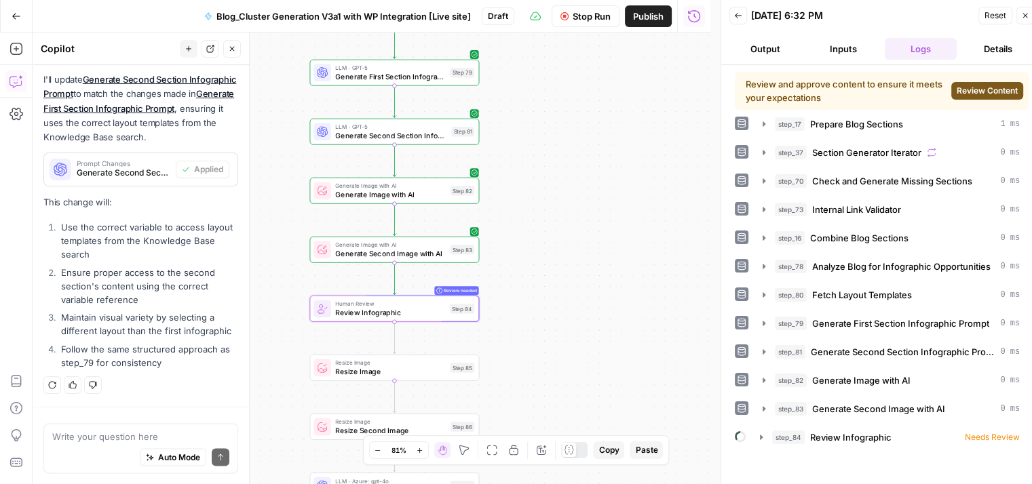
click at [982, 92] on span "Review Content" at bounding box center [986, 91] width 61 height 12
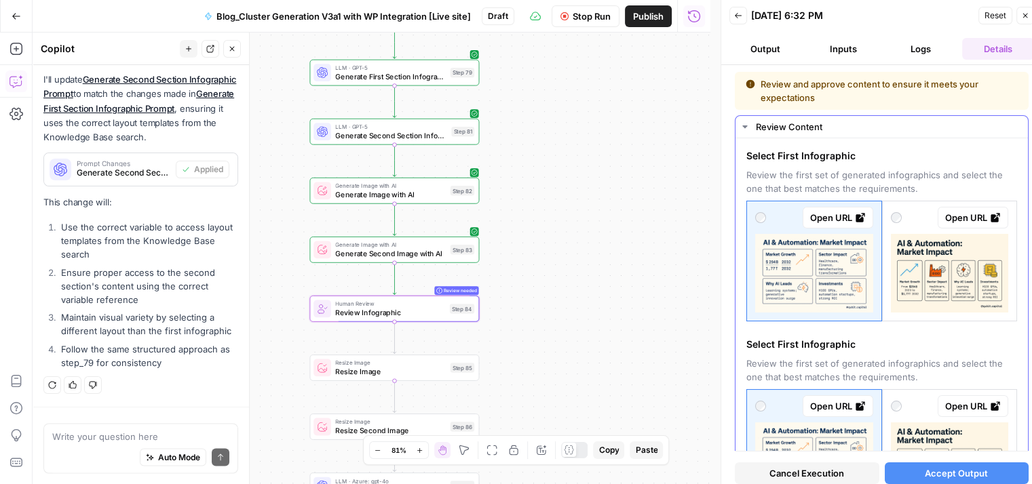
click at [855, 213] on icon at bounding box center [860, 217] width 11 height 11
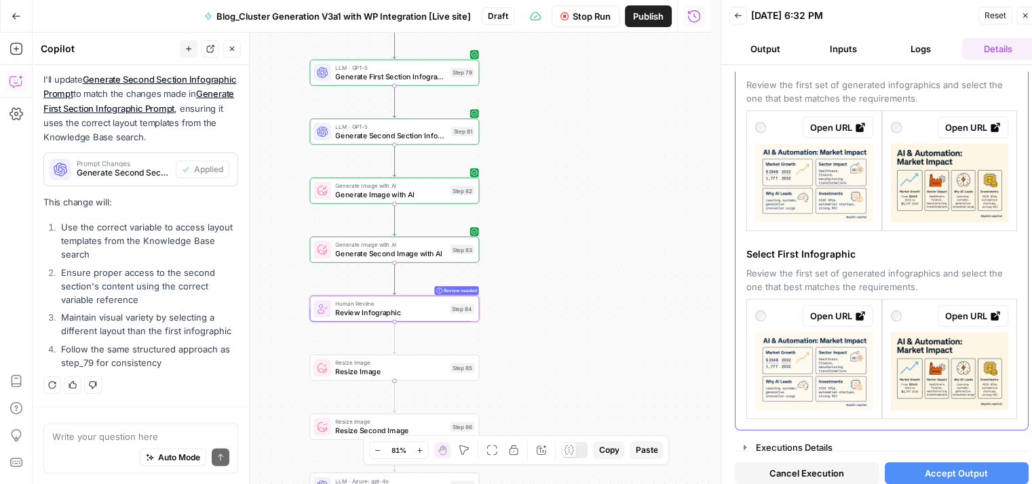
scroll to position [0, 0]
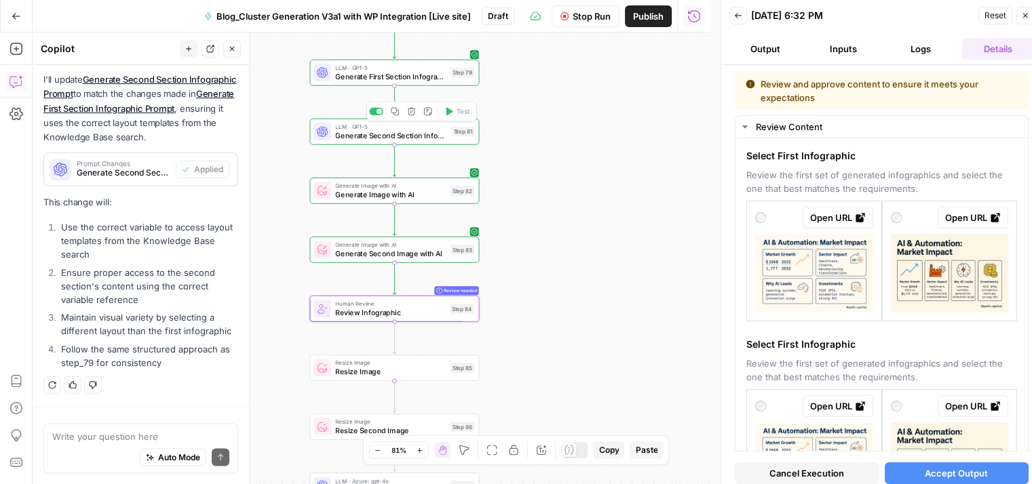
click at [424, 129] on span "LLM · GPT-5" at bounding box center [390, 126] width 111 height 9
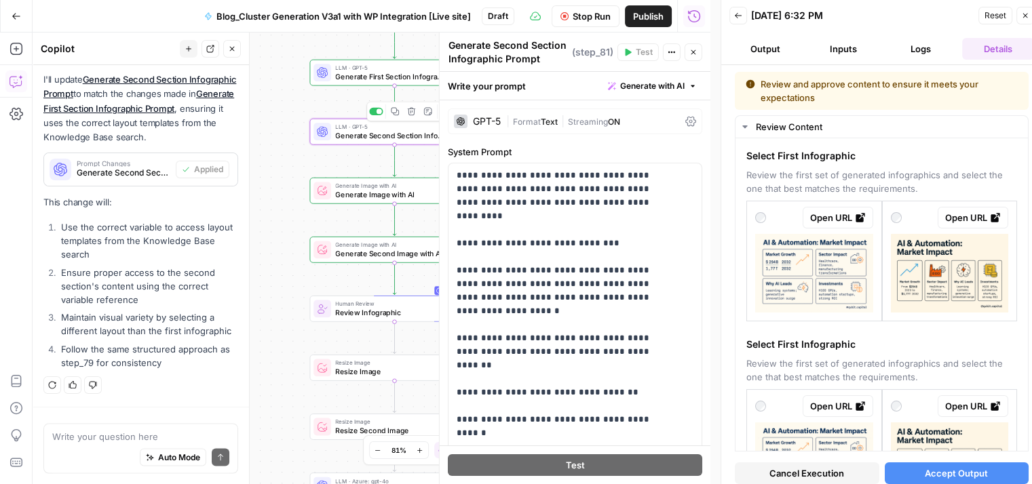
click at [424, 129] on span "LLM · GPT-5" at bounding box center [390, 126] width 111 height 9
click at [917, 40] on button "Logs" at bounding box center [920, 49] width 72 height 22
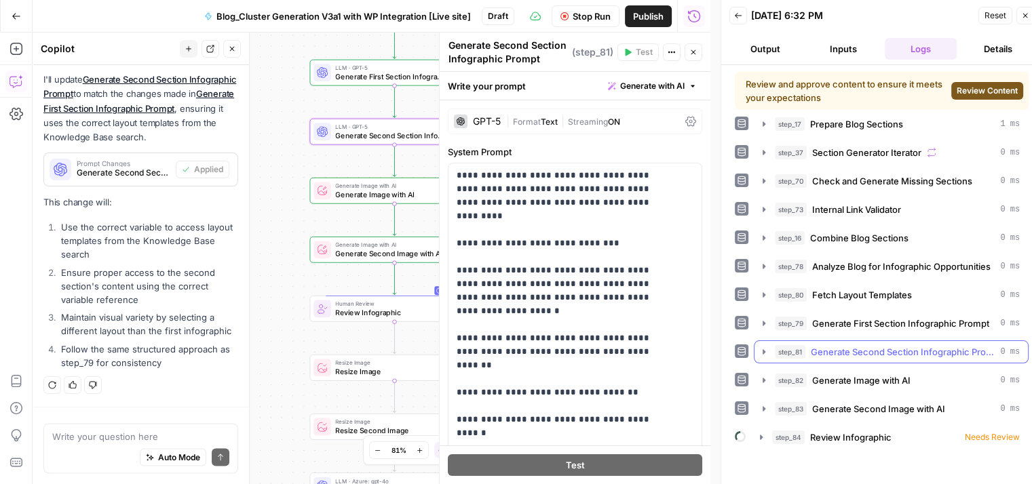
click at [870, 349] on span "Generate Second Section Infographic Prompt" at bounding box center [903, 352] width 184 height 14
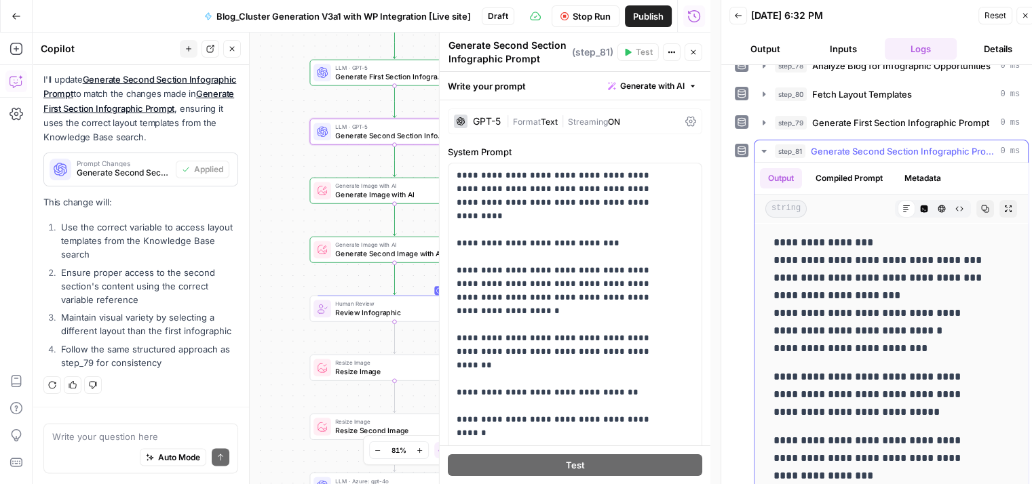
scroll to position [127, 0]
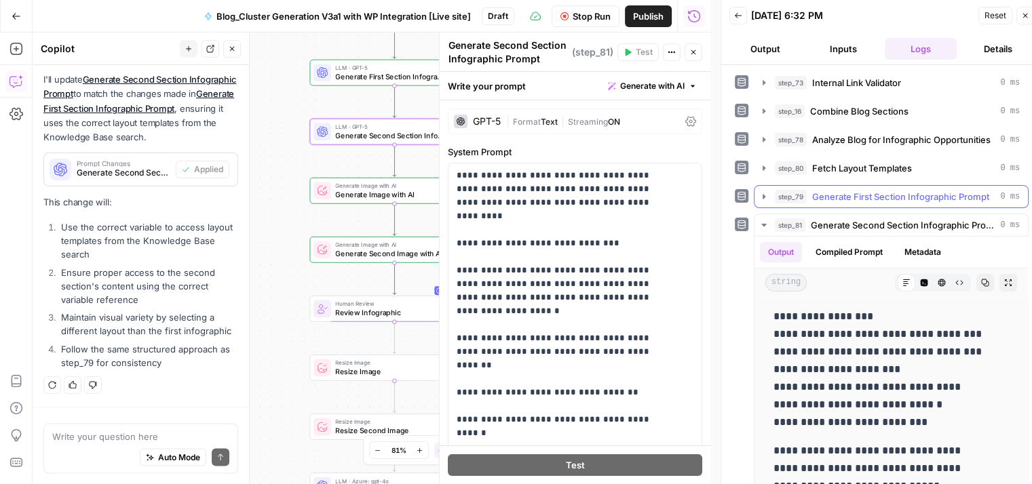
click at [871, 195] on span "Generate First Section Infographic Prompt" at bounding box center [900, 197] width 177 height 14
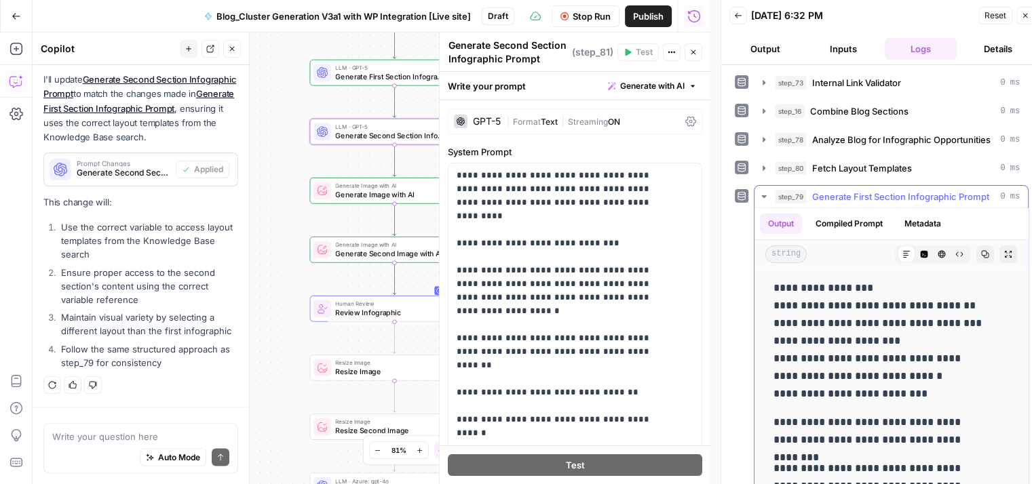
click at [871, 195] on span "Generate First Section Infographic Prompt" at bounding box center [900, 197] width 177 height 14
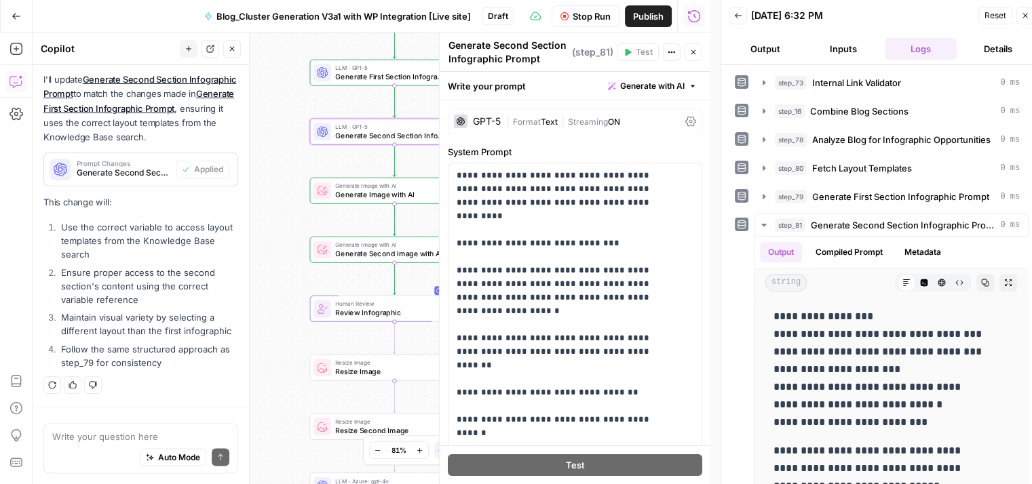
click at [694, 53] on icon "button" at bounding box center [692, 52] width 5 height 5
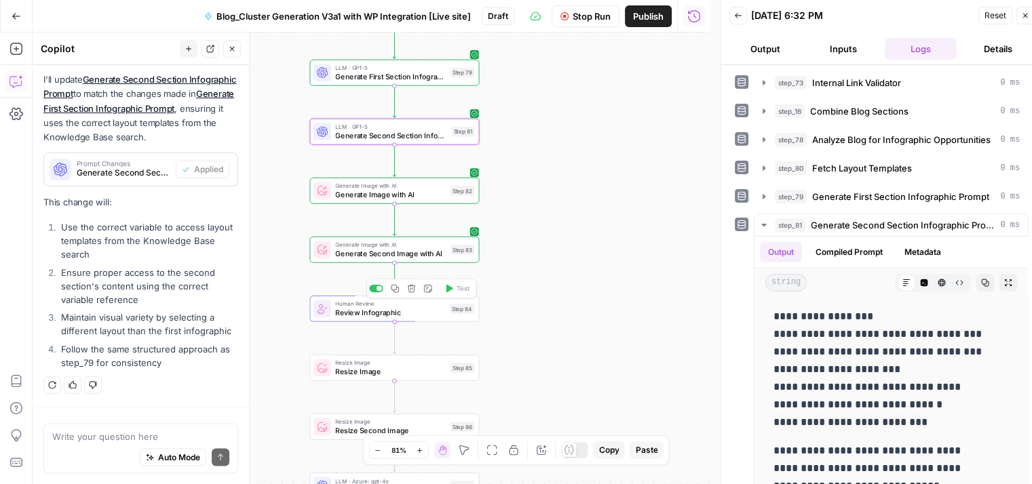
click at [429, 305] on span "Human Review" at bounding box center [390, 304] width 110 height 9
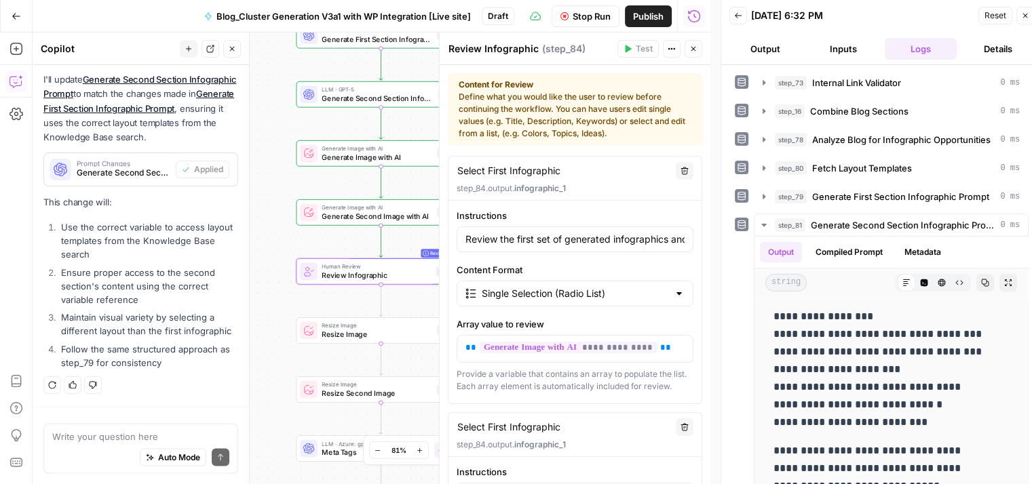
drag, startPoint x: 276, startPoint y: 250, endPoint x: 254, endPoint y: 184, distance: 68.6
click at [254, 184] on body "Qubit - SEO New Home Browse Your Data Usage Settings Recent Grids content updat…" at bounding box center [516, 242] width 1032 height 484
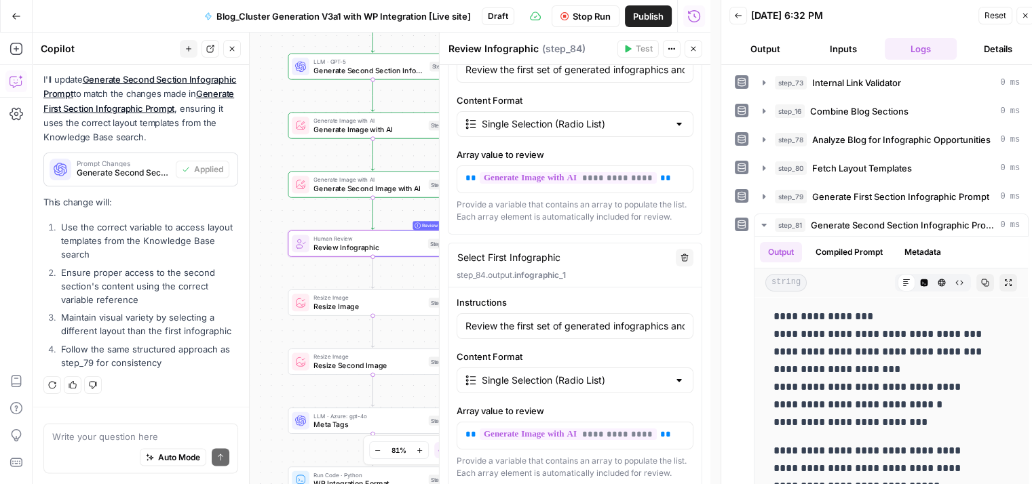
scroll to position [315, 0]
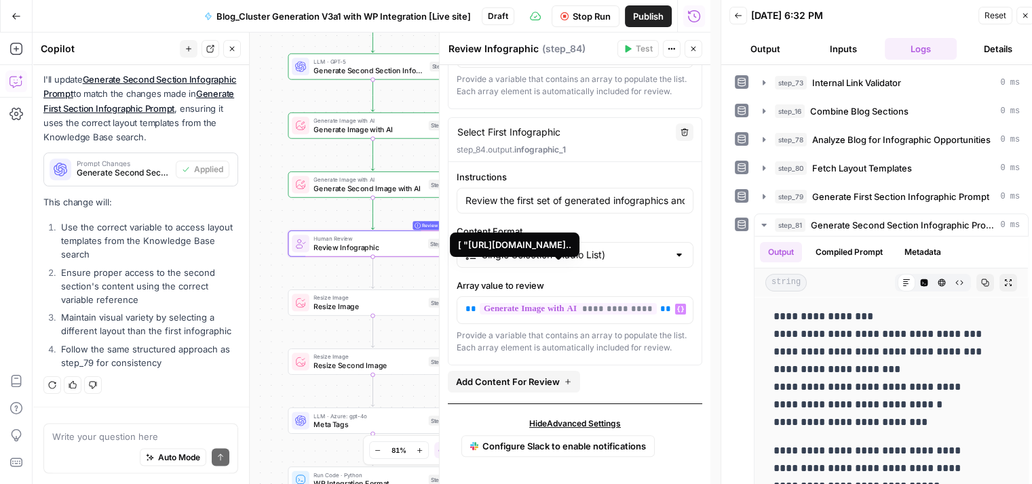
click at [606, 303] on span "**********" at bounding box center [568, 309] width 177 height 12
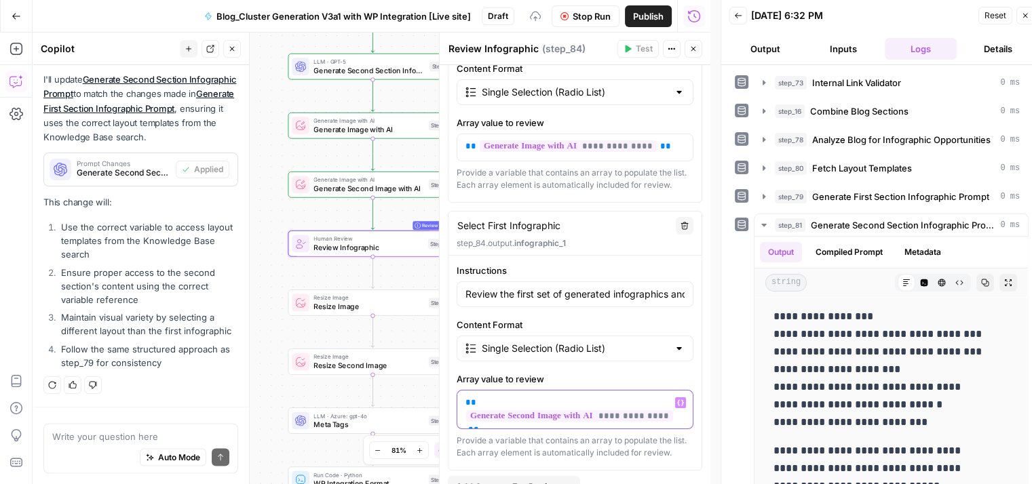
scroll to position [328, 0]
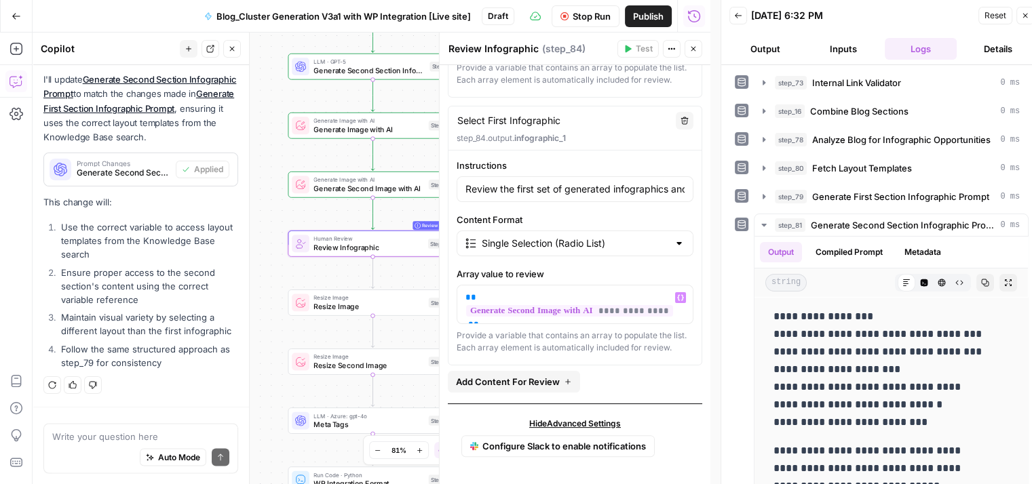
click at [572, 9] on span "Stop Run" at bounding box center [591, 16] width 38 height 14
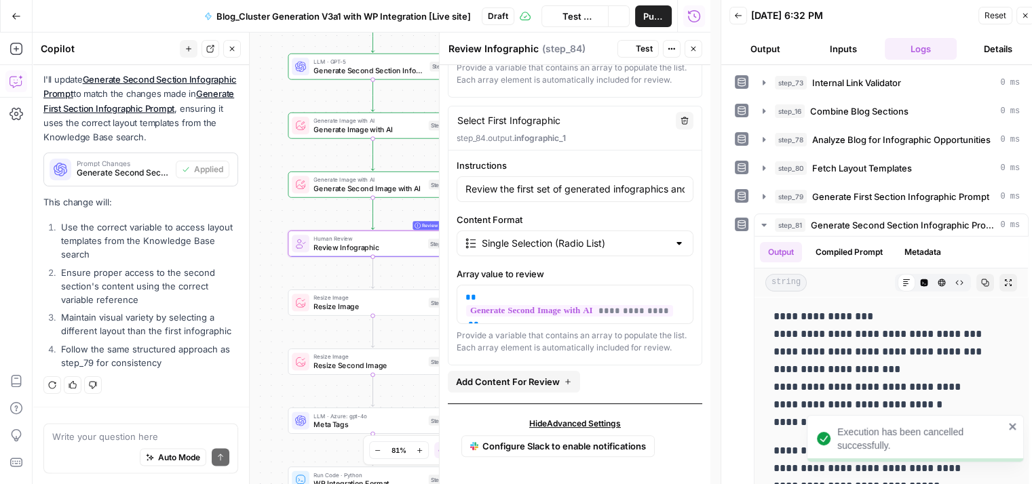
scroll to position [192, 0]
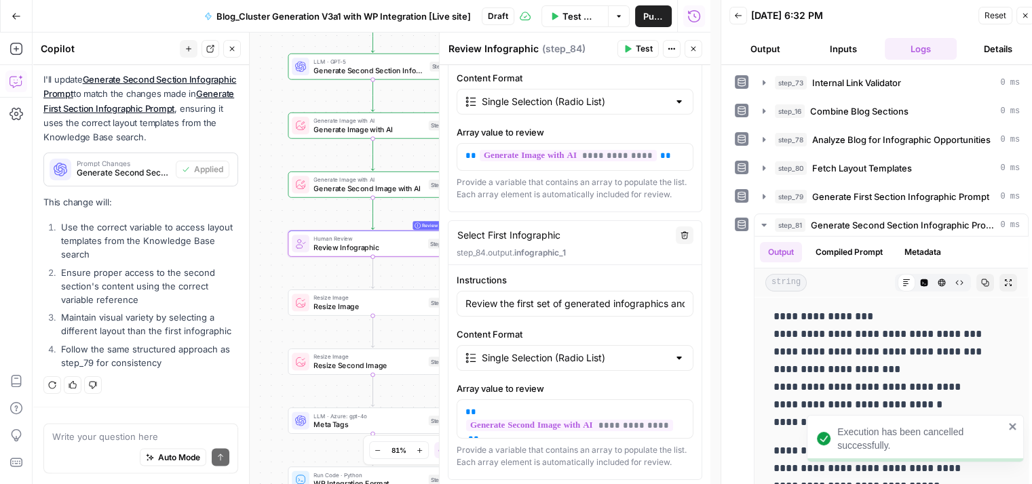
click at [636, 52] on span "Test" at bounding box center [644, 49] width 17 height 12
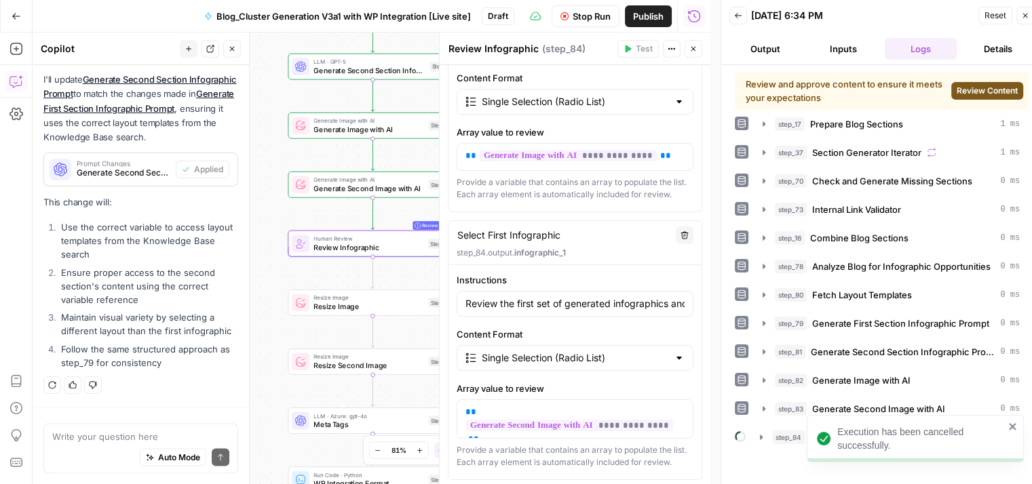
click at [996, 85] on span "Review Content" at bounding box center [986, 91] width 61 height 12
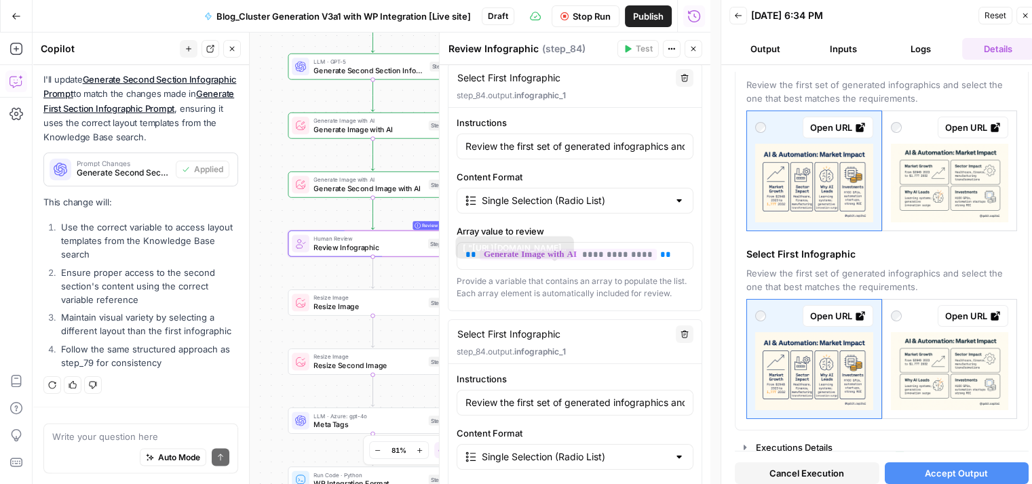
scroll to position [32, 0]
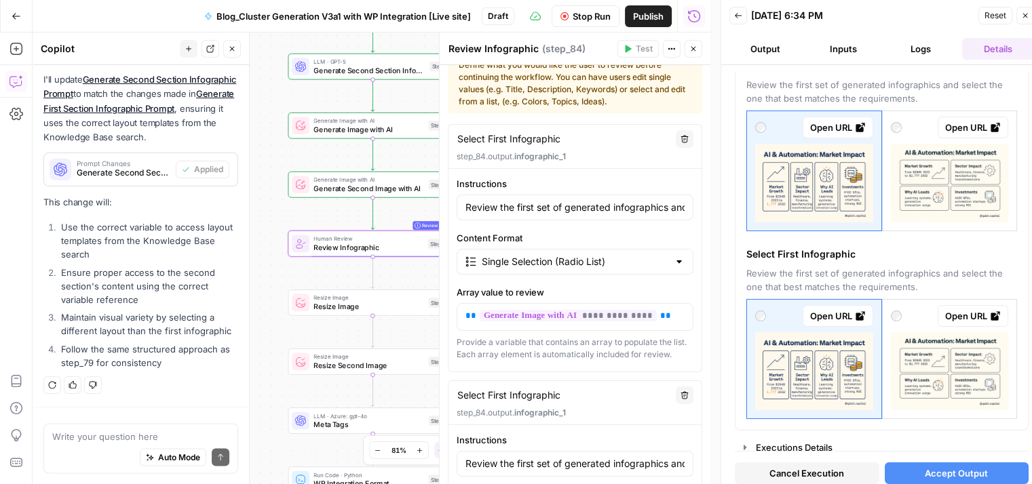
click at [478, 149] on div "Select First Infographic Select First Infographic Delete step_84.output. infogr…" at bounding box center [574, 147] width 253 height 44
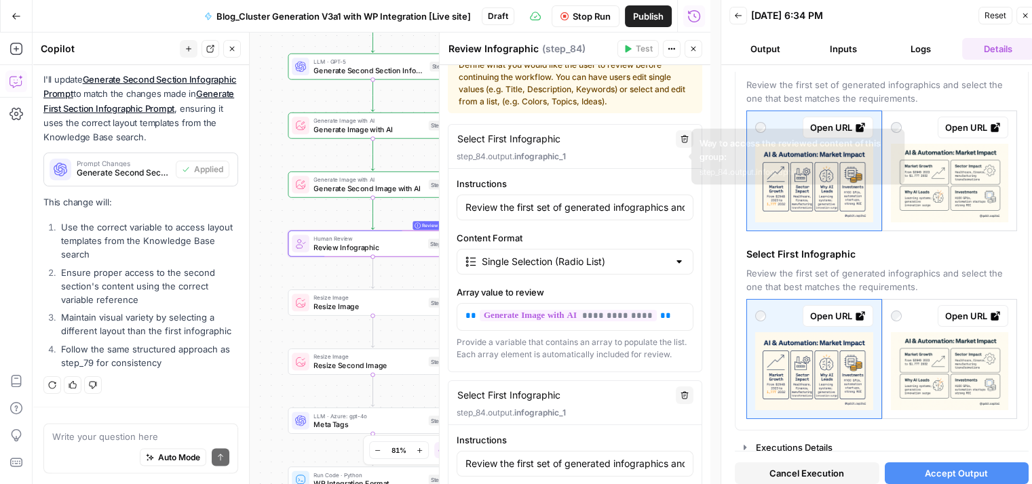
click at [481, 153] on p "step_84.output. infographic_1" at bounding box center [574, 157] width 237 height 12
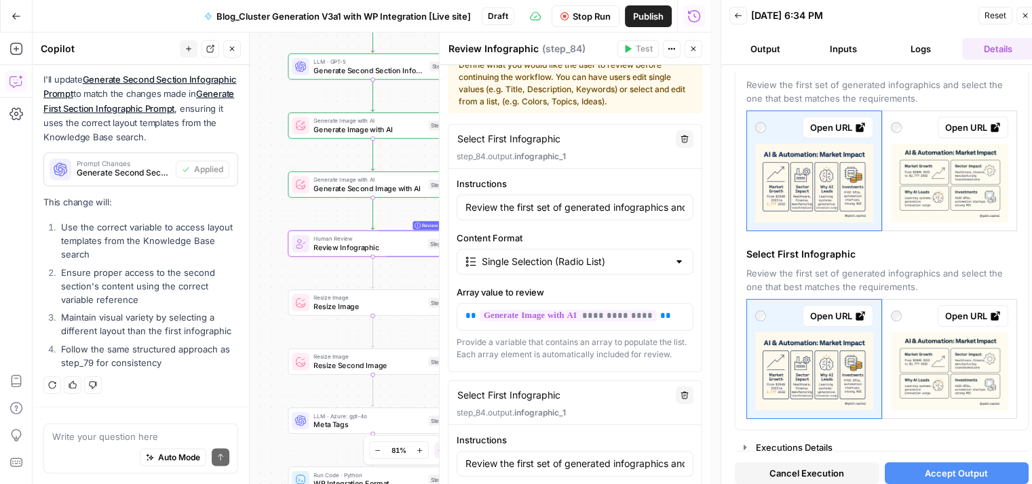
click at [487, 156] on p "step_84.output. infographic_1" at bounding box center [574, 157] width 237 height 12
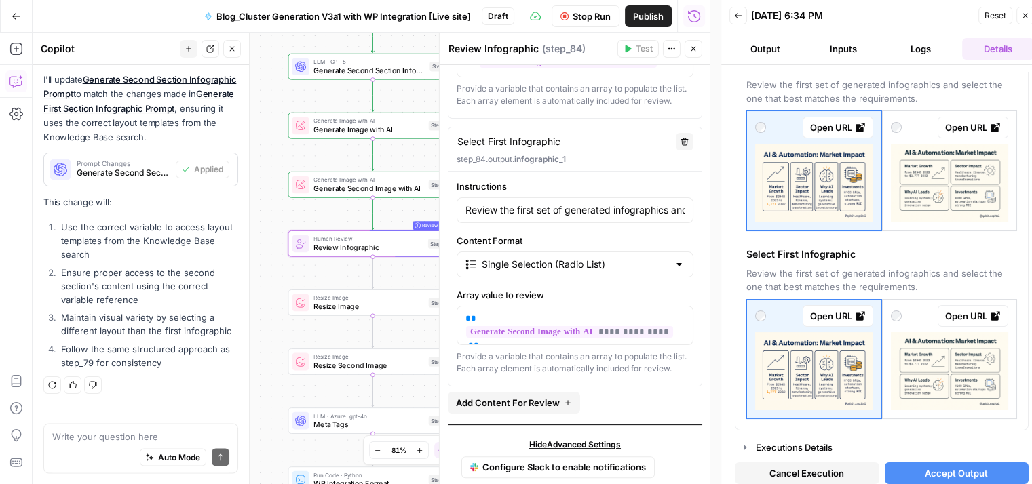
scroll to position [328, 0]
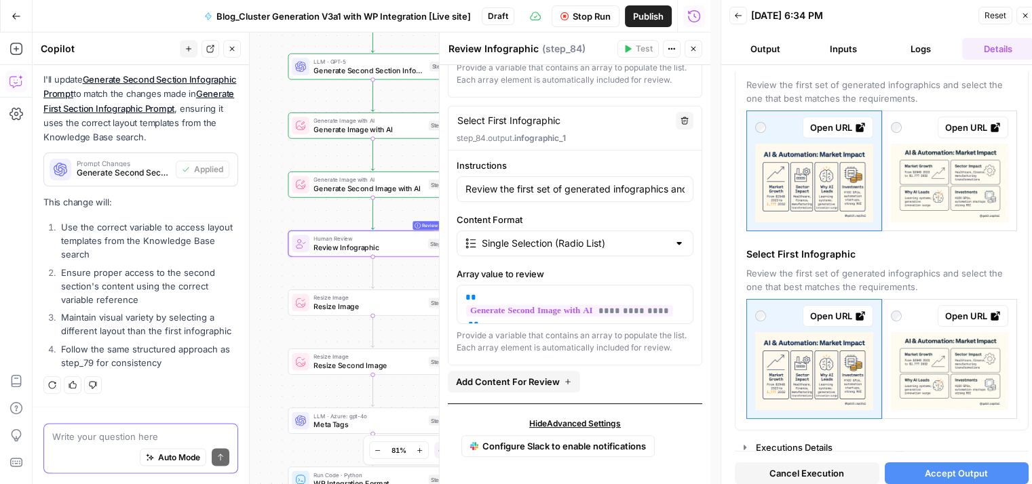
click at [81, 441] on textarea at bounding box center [140, 436] width 177 height 14
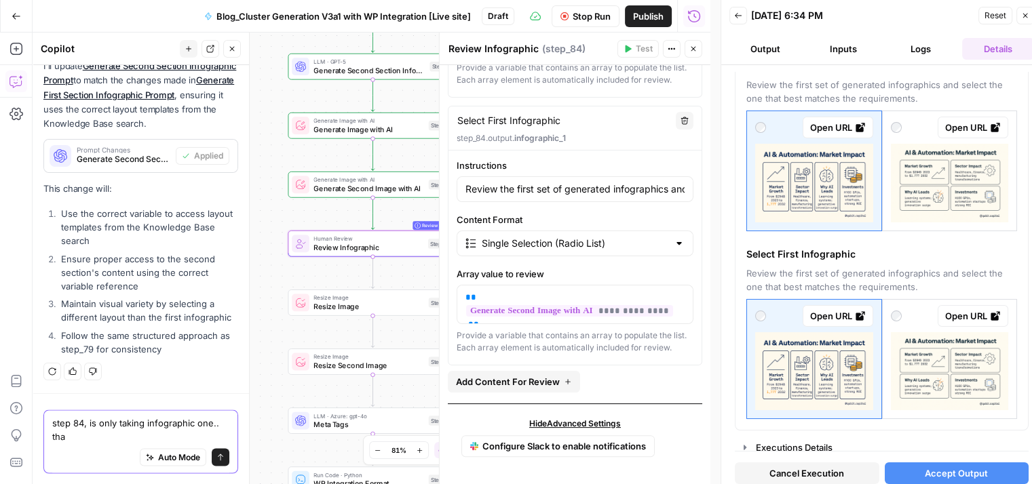
scroll to position [2306, 0]
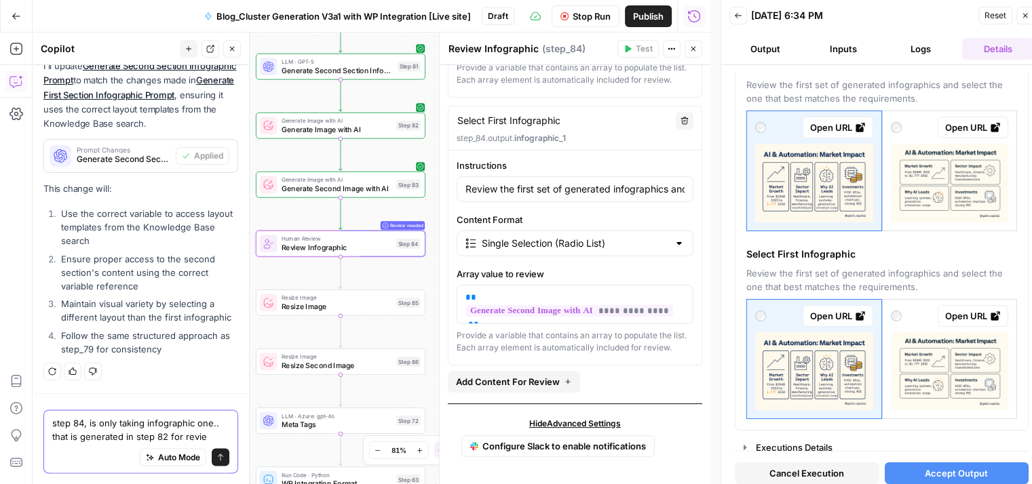
type textarea "step 84, is only taking infographic one.. that is generated in step 82 for revi…"
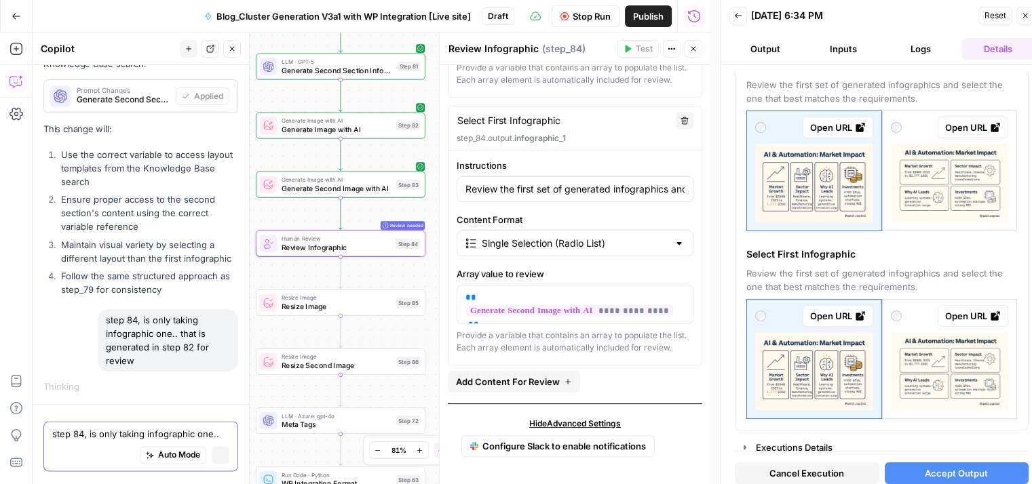
scroll to position [2223, 0]
click at [597, 17] on span "Stop Run" at bounding box center [591, 16] width 38 height 14
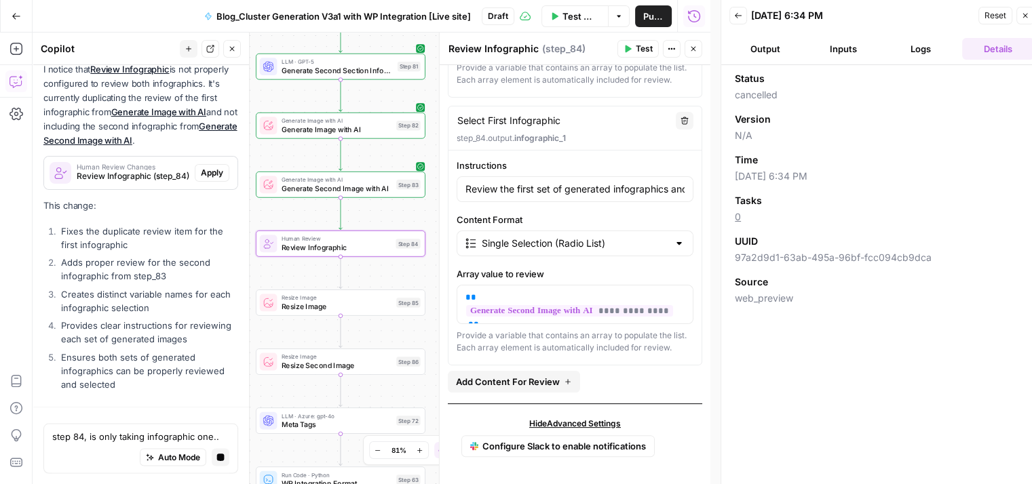
scroll to position [2557, 0]
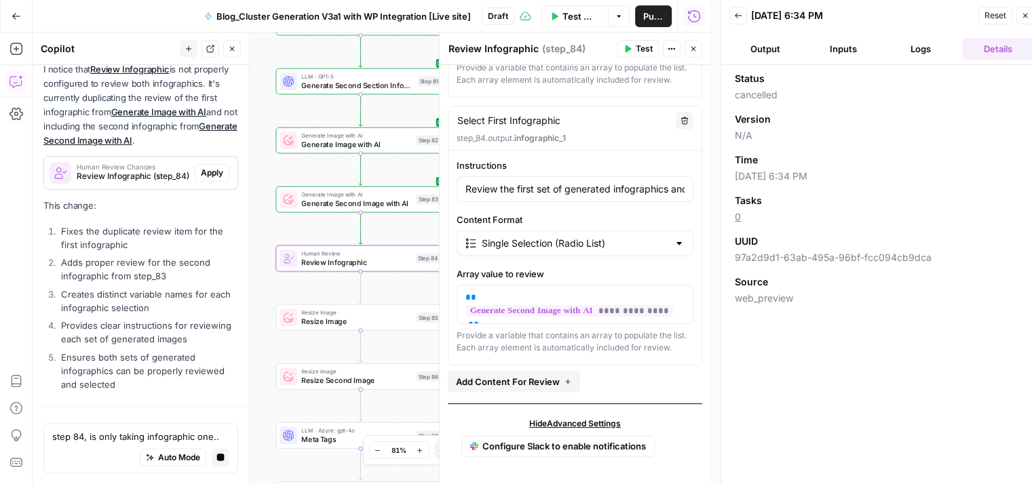
click at [201, 171] on span "Apply" at bounding box center [212, 173] width 22 height 12
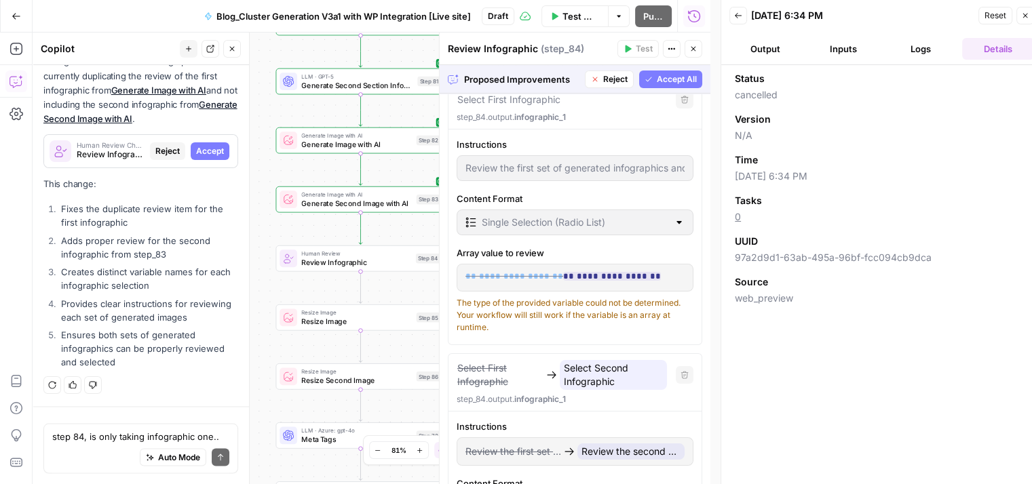
scroll to position [98, 0]
click at [88, 446] on div "Auto Mode Send" at bounding box center [140, 458] width 177 height 30
type textarea "o"
type textarea "O"
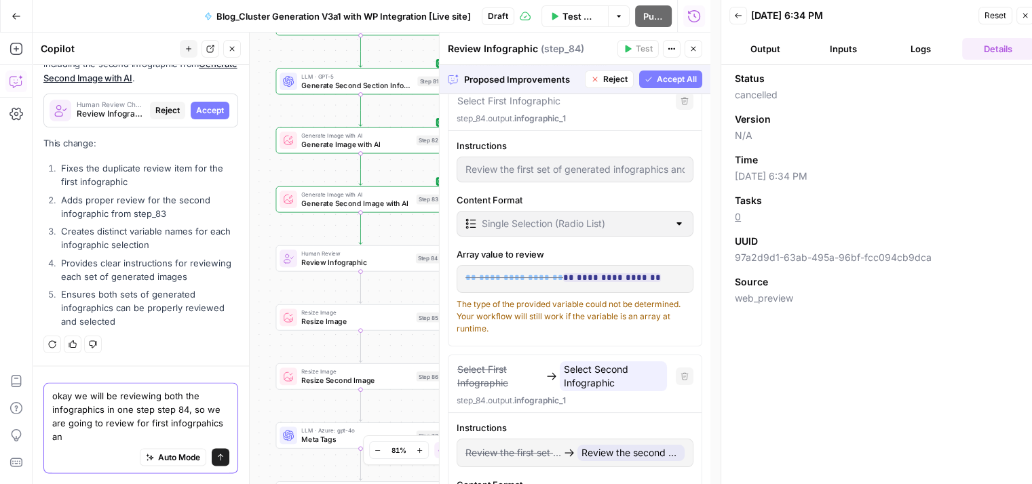
scroll to position [2630, 0]
type textarea "okay we will be reviewing both the infographics in one step step 84, so we are …"
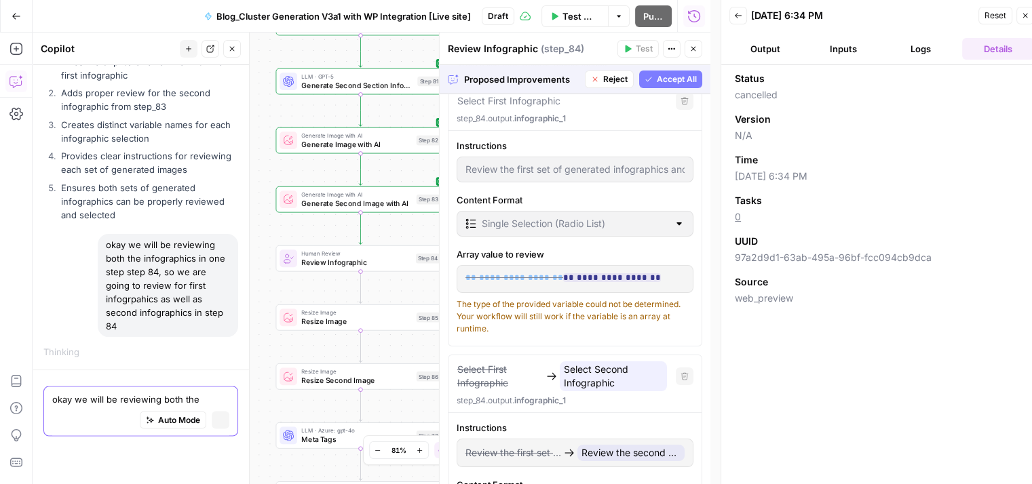
scroll to position [2690, 0]
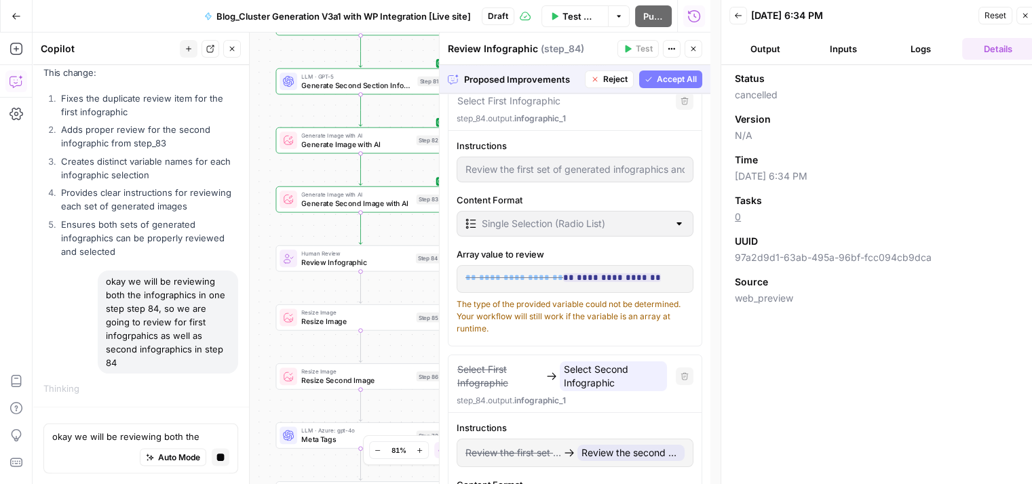
click at [603, 78] on span "Reject" at bounding box center [615, 79] width 24 height 12
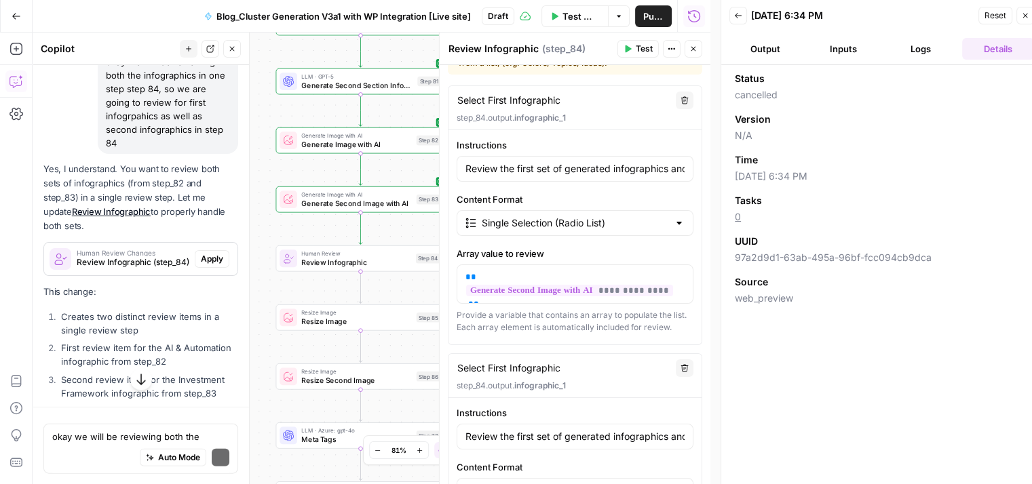
scroll to position [3123, 0]
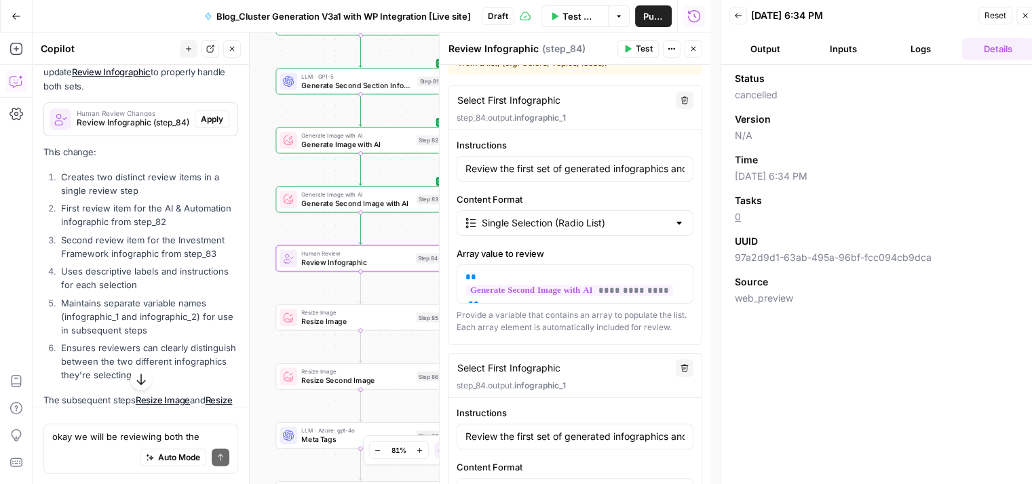
click at [201, 125] on span "Apply" at bounding box center [212, 119] width 22 height 12
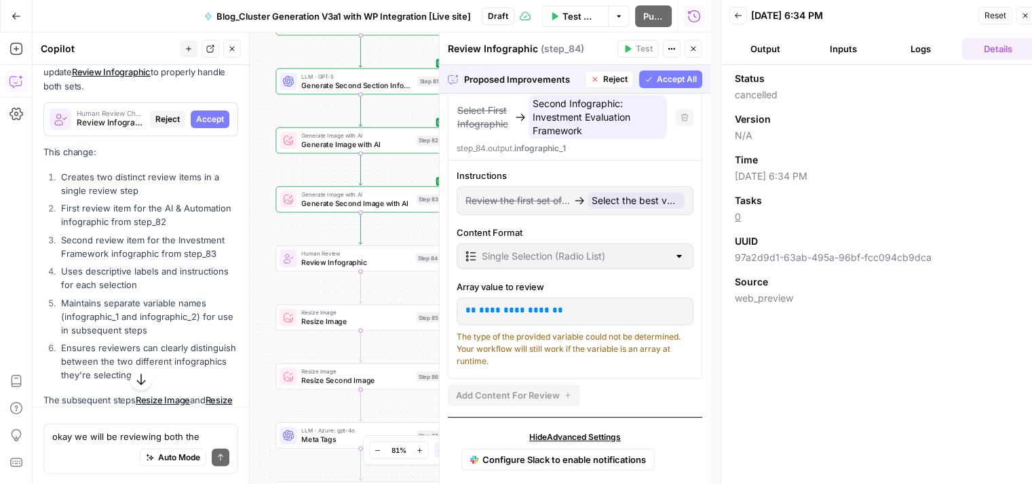
scroll to position [381, 0]
click at [657, 79] on span "Accept All" at bounding box center [677, 79] width 40 height 12
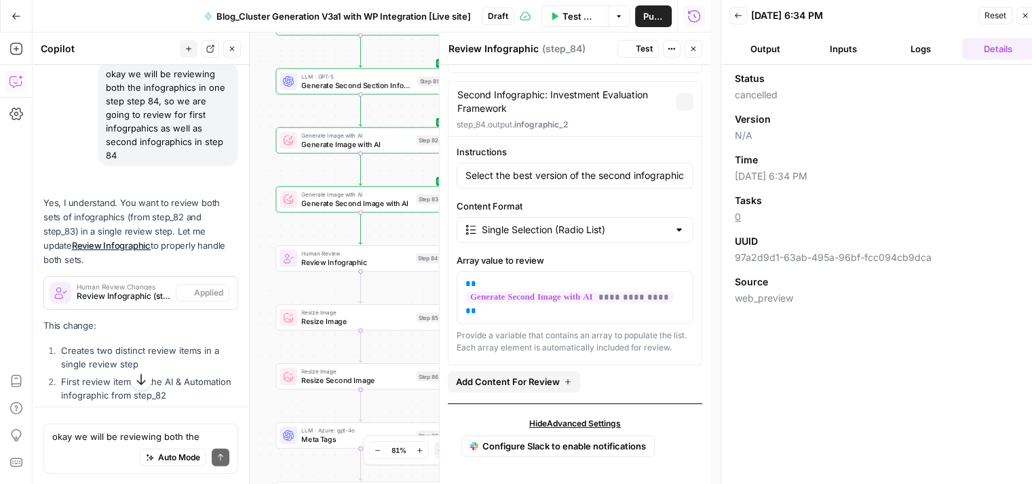
scroll to position [340, 0]
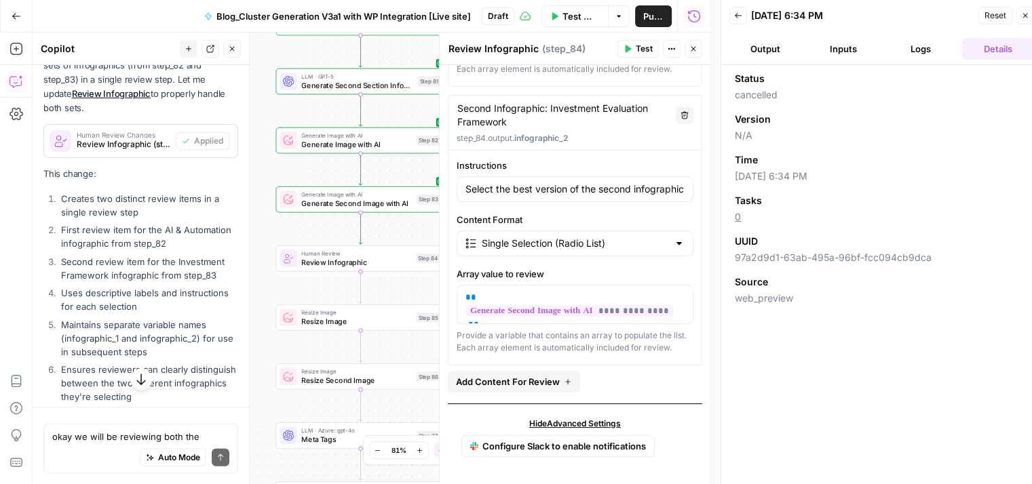
click at [646, 54] on span "Test" at bounding box center [644, 49] width 17 height 12
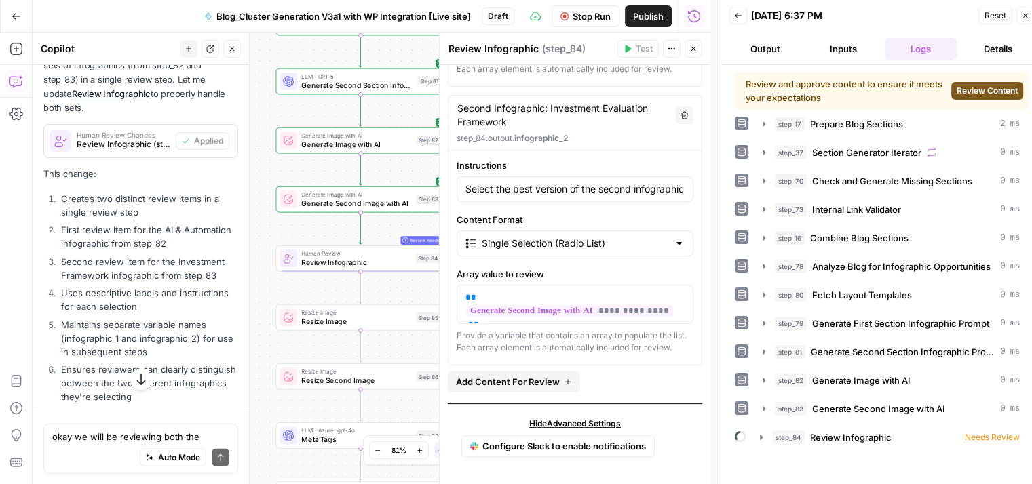
click at [1001, 90] on span "Review Content" at bounding box center [986, 91] width 61 height 12
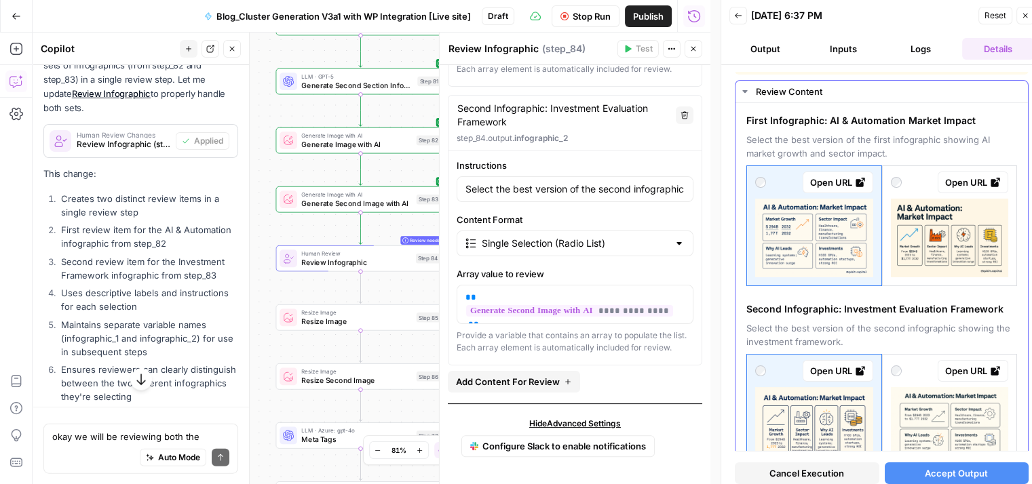
scroll to position [35, 0]
drag, startPoint x: 614, startPoint y: 202, endPoint x: 612, endPoint y: 185, distance: 17.0
click at [612, 185] on div "**********" at bounding box center [574, 256] width 253 height 195
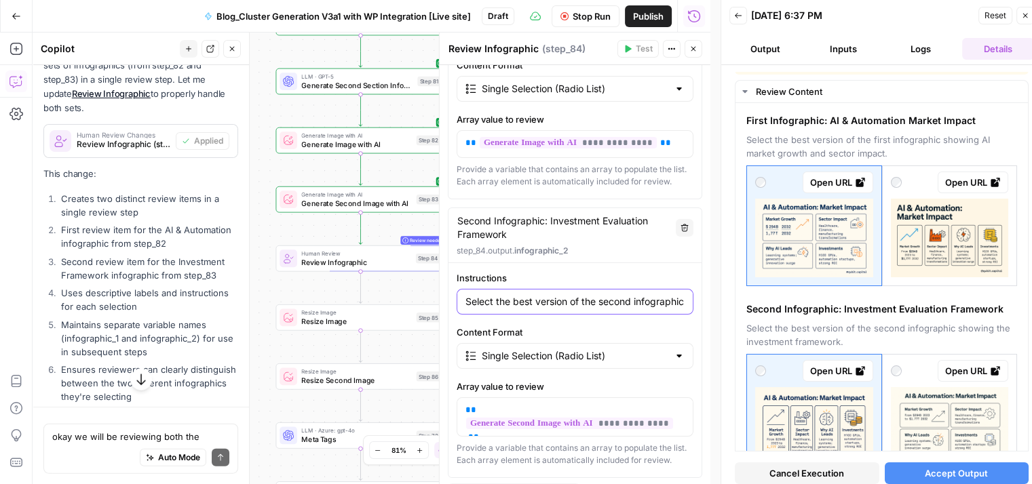
scroll to position [349, 0]
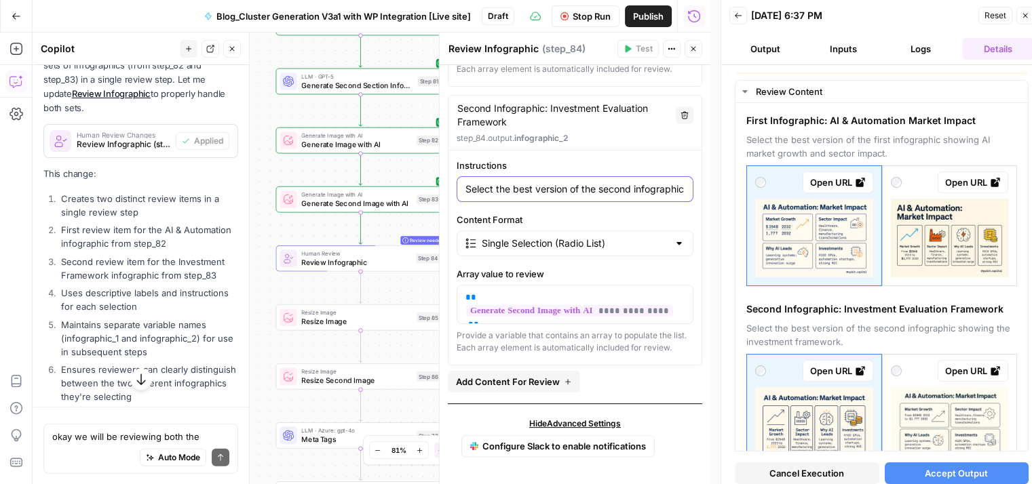
drag, startPoint x: 631, startPoint y: 182, endPoint x: 600, endPoint y: 180, distance: 31.9
click at [549, 196] on div "**********" at bounding box center [574, 256] width 253 height 195
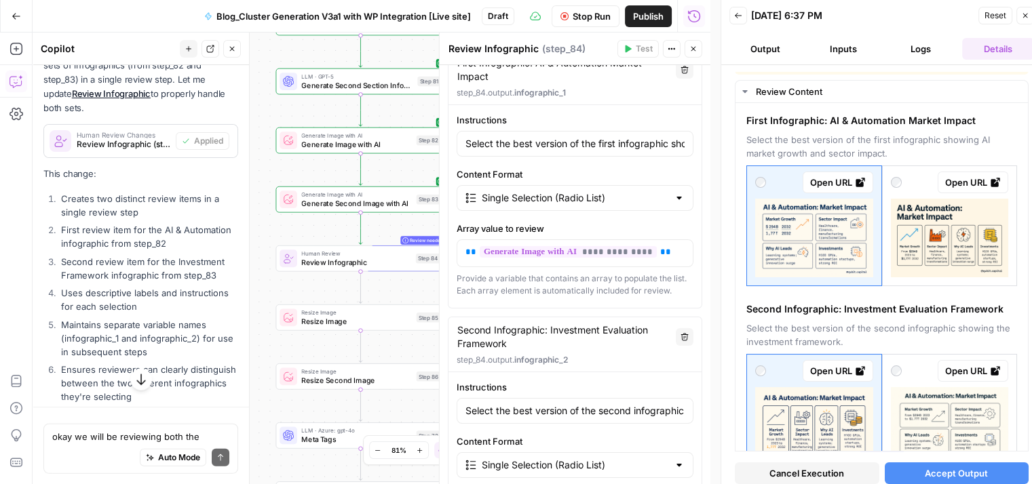
scroll to position [0, 0]
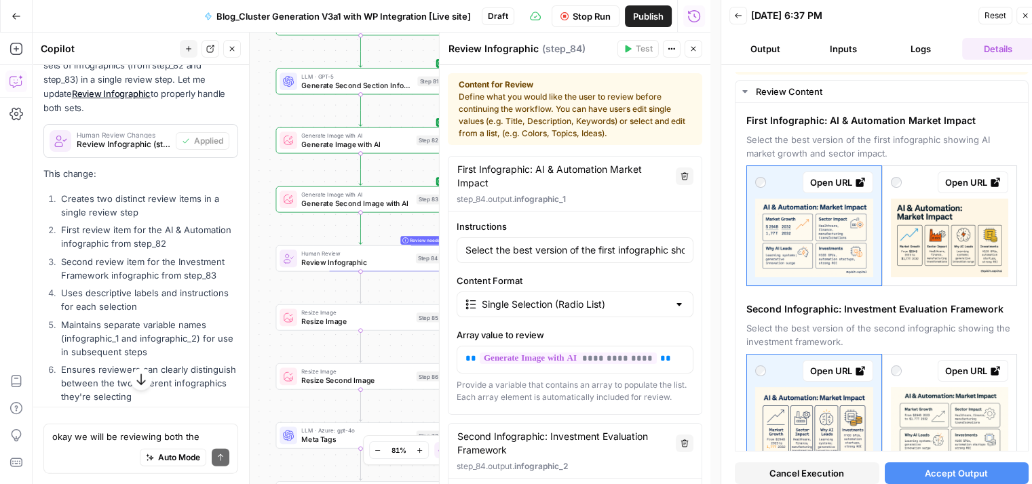
click at [578, 14] on span "Stop Run" at bounding box center [591, 16] width 38 height 14
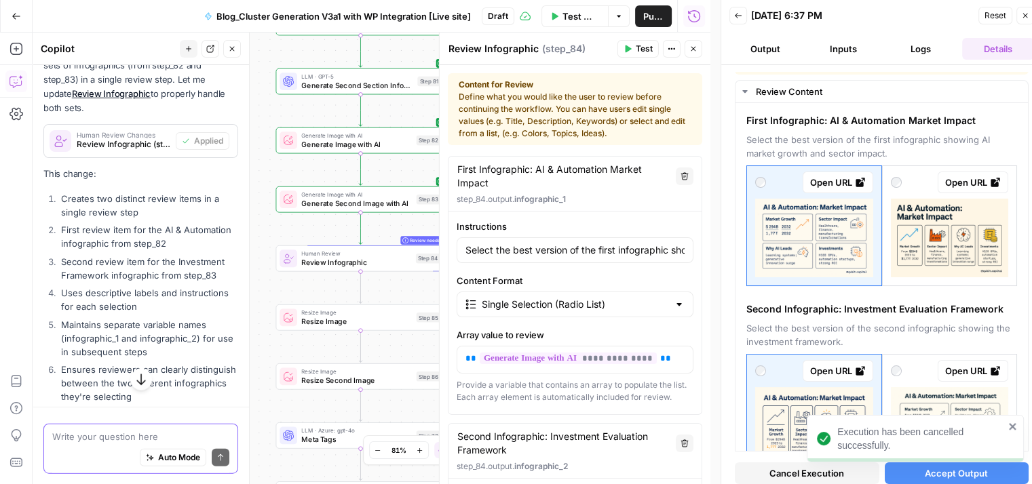
click at [79, 440] on textarea at bounding box center [140, 436] width 177 height 14
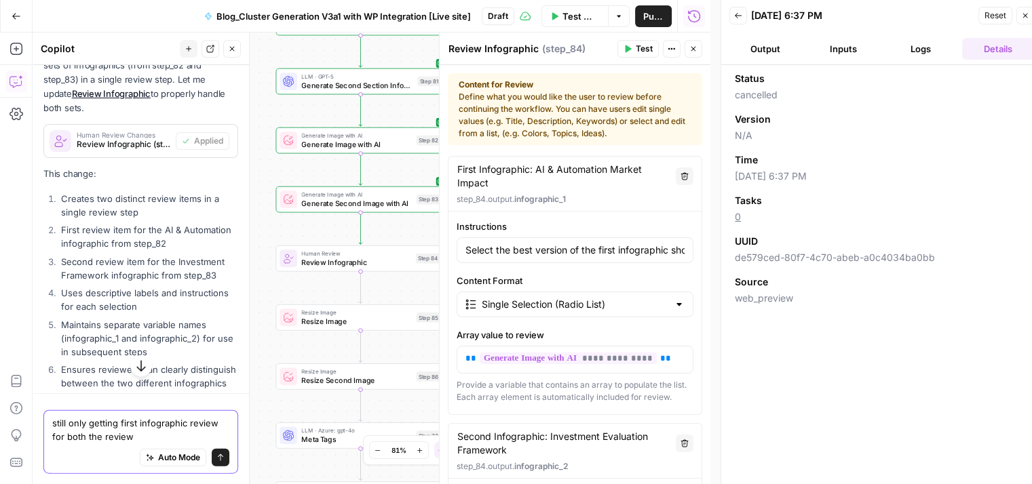
type textarea "still only getting first infographic review for both the reviews"
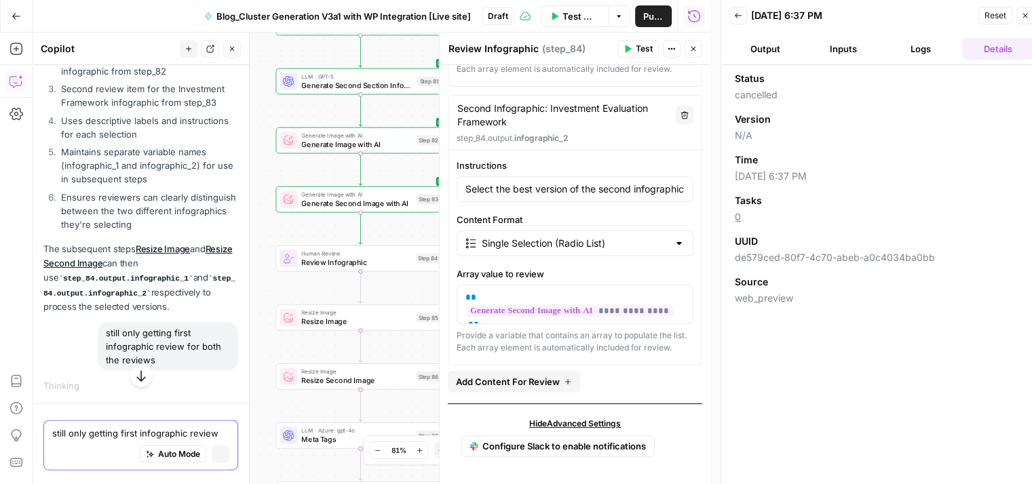
scroll to position [2984, 0]
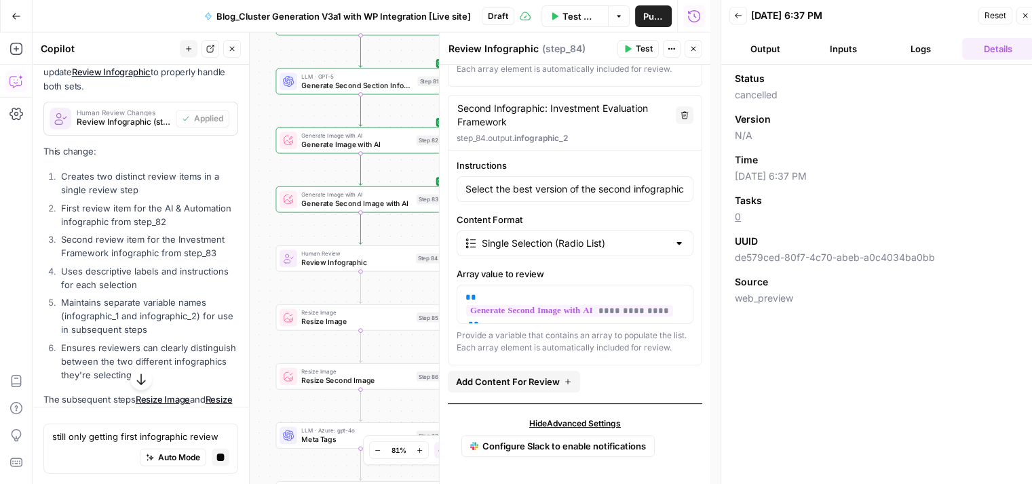
click at [510, 373] on button "Add Content For Review" at bounding box center [514, 382] width 132 height 22
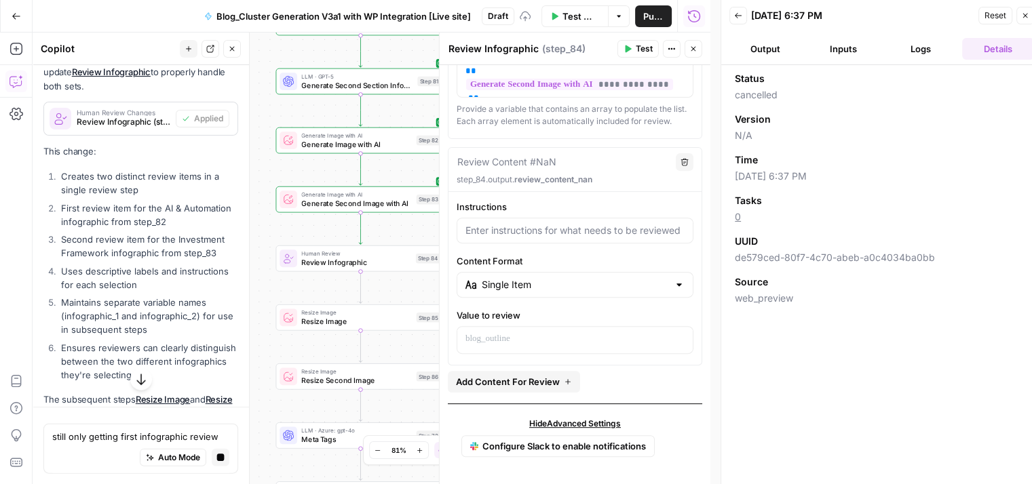
scroll to position [558, 0]
click at [499, 169] on textarea at bounding box center [506, 162] width 99 height 14
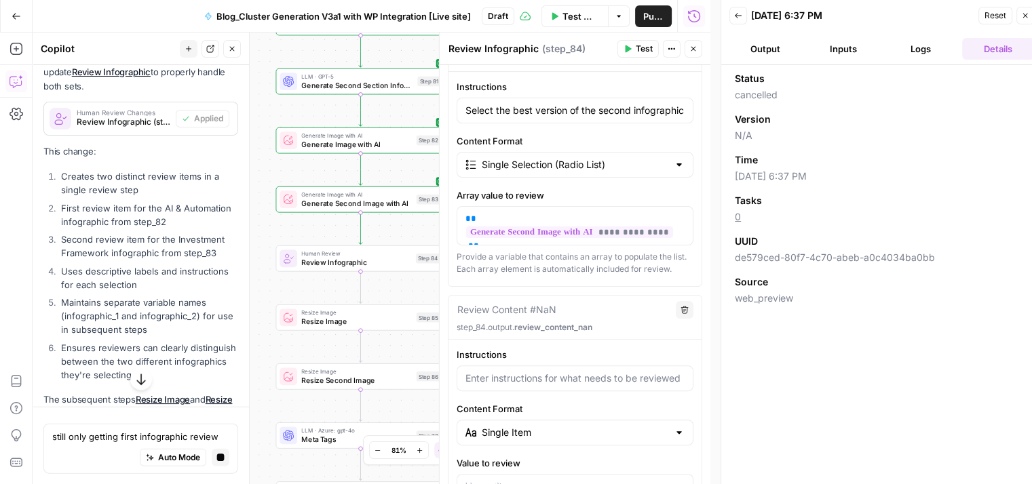
scroll to position [574, 0]
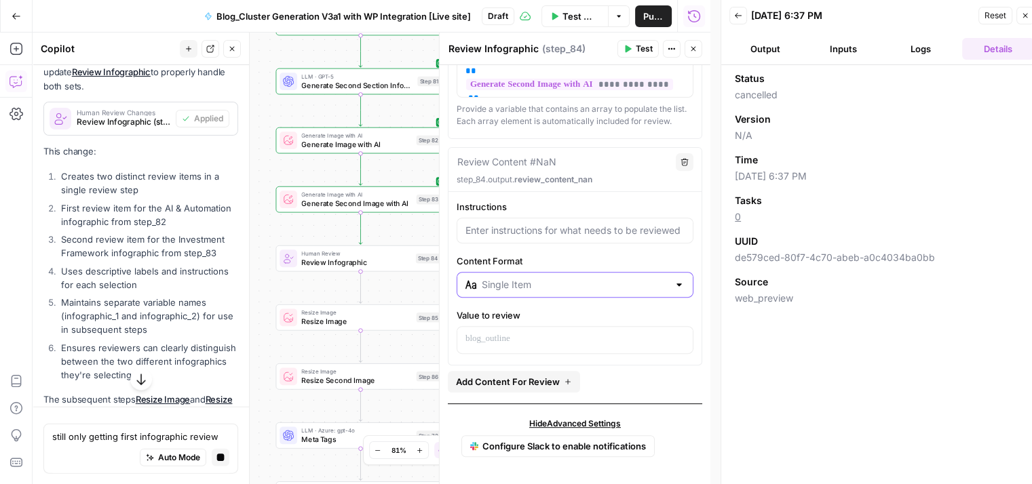
click at [502, 280] on input "Content Format" at bounding box center [575, 285] width 187 height 14
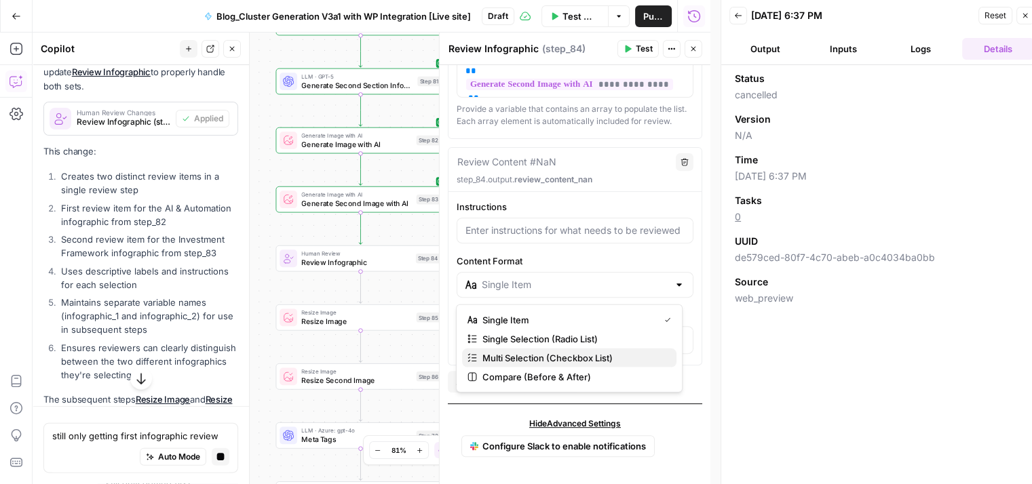
click at [510, 356] on span "Multi Selection (Checkbox List)" at bounding box center [573, 358] width 183 height 14
type input "Single Item"
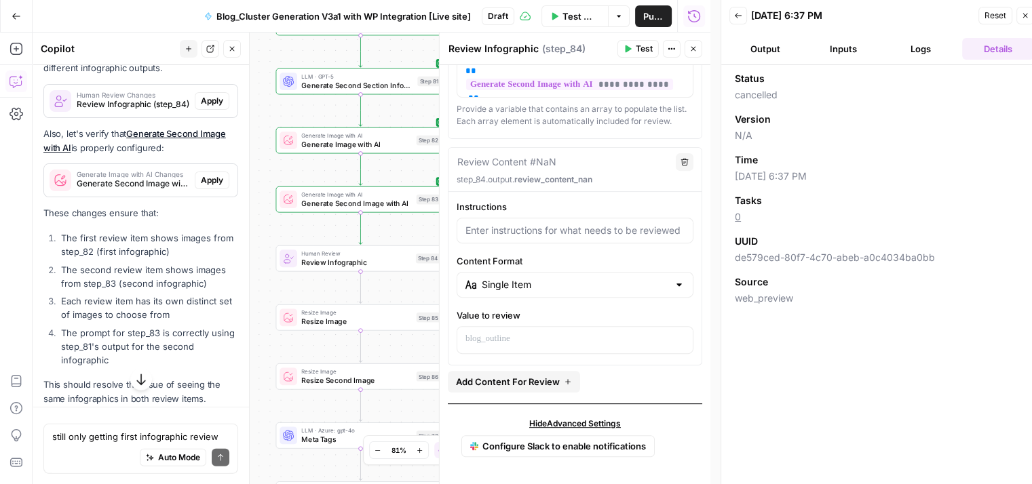
scroll to position [3701, 0]
click at [209, 107] on span "Apply" at bounding box center [212, 101] width 22 height 12
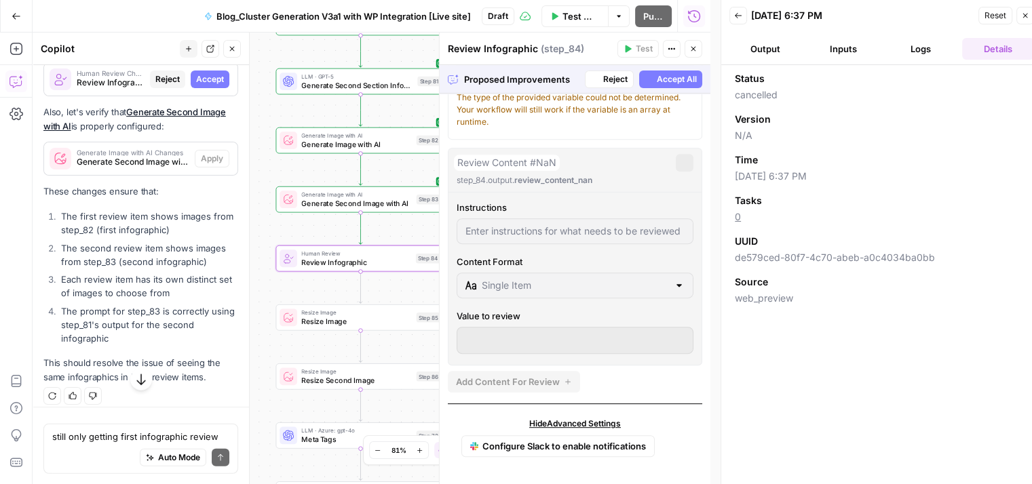
scroll to position [591, 0]
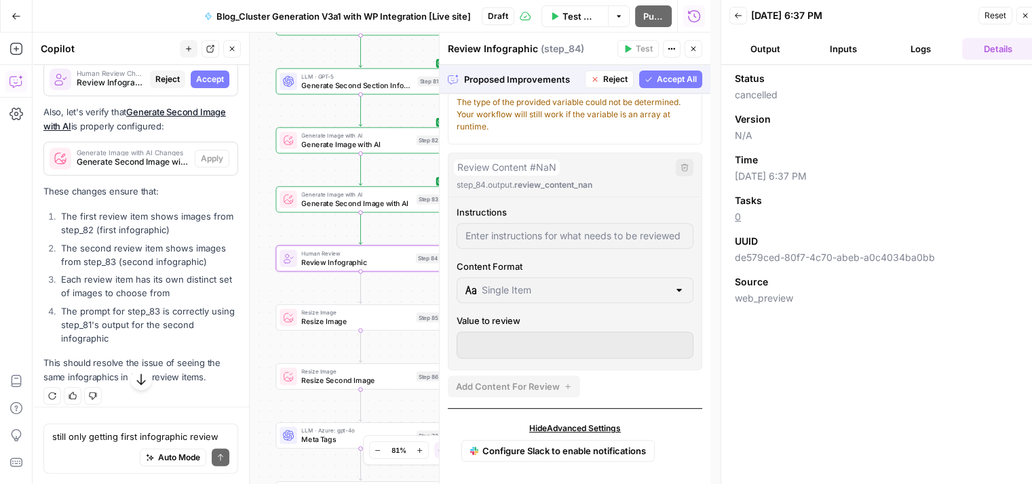
click at [650, 72] on button "Accept All" at bounding box center [670, 80] width 63 height 18
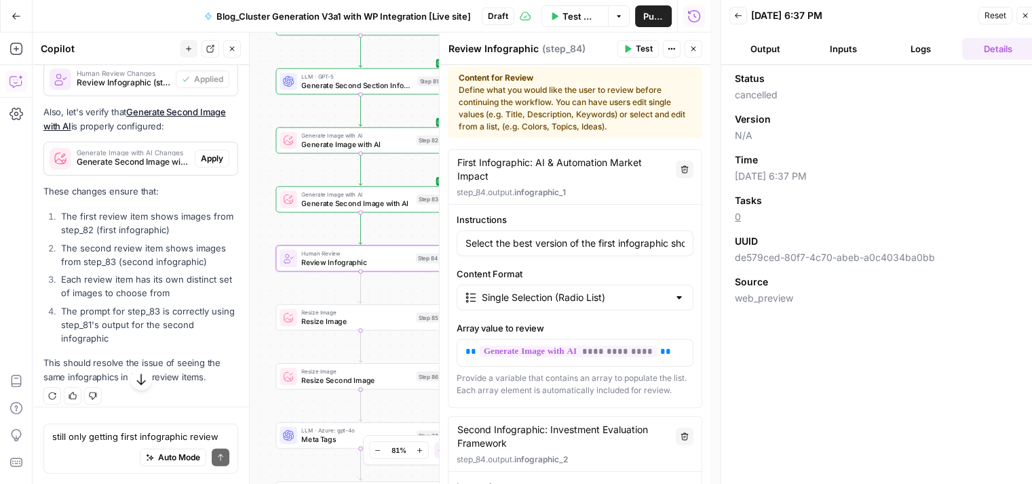
scroll to position [0, 0]
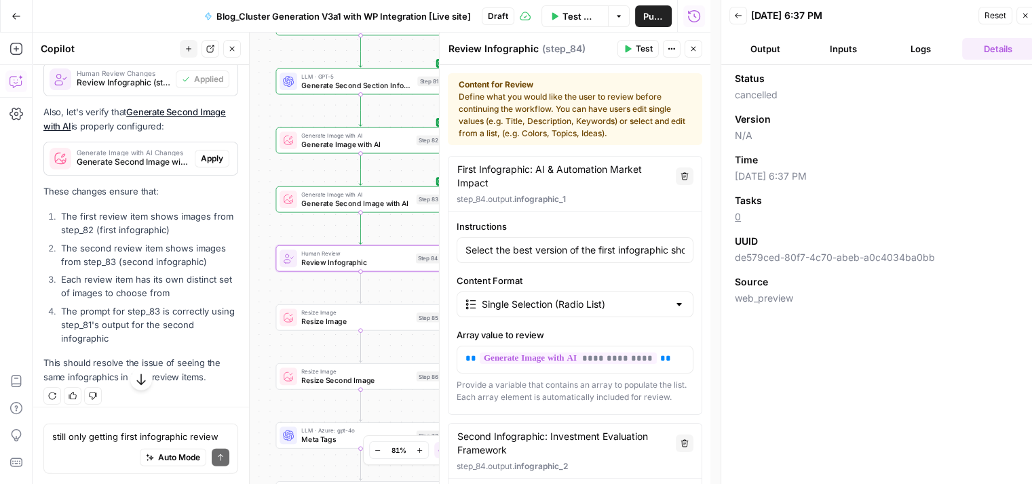
drag, startPoint x: 529, startPoint y: 173, endPoint x: 530, endPoint y: 182, distance: 9.5
click at [530, 182] on textarea "First Infographic: AI & Automation Market Impact" at bounding box center [562, 176] width 210 height 27
type textarea "First Infographic"
type input "Select the best version of the first infographic showing AI market growth and s…"
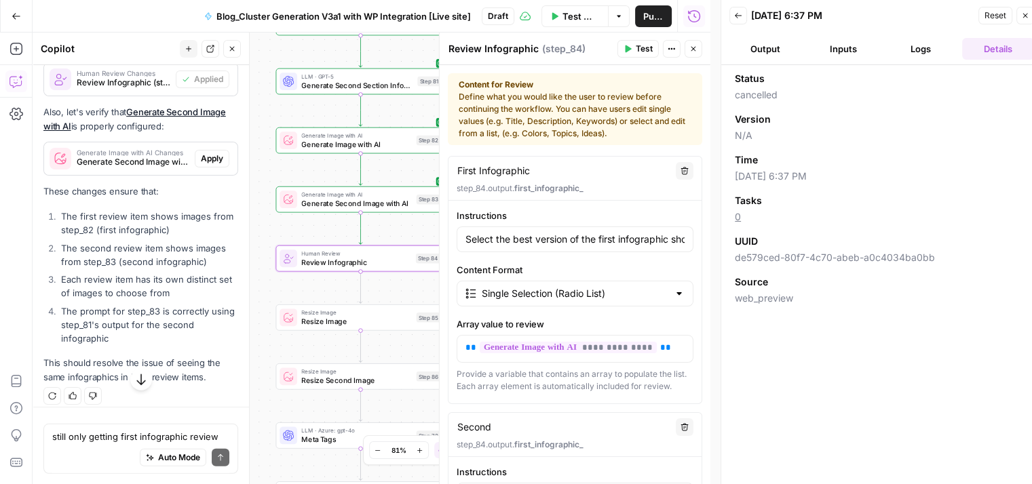
type textarea "First Infographic"
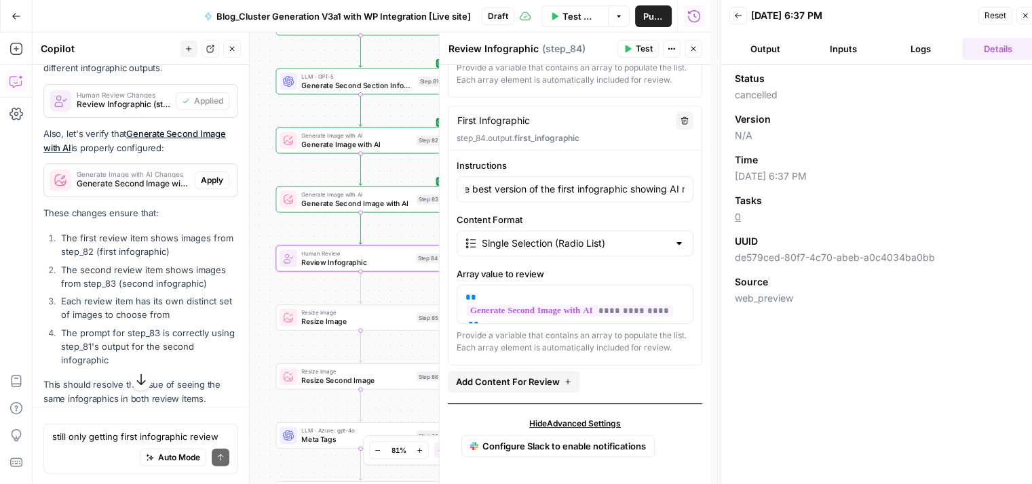
scroll to position [0, 41]
type textarea "First Infographic"
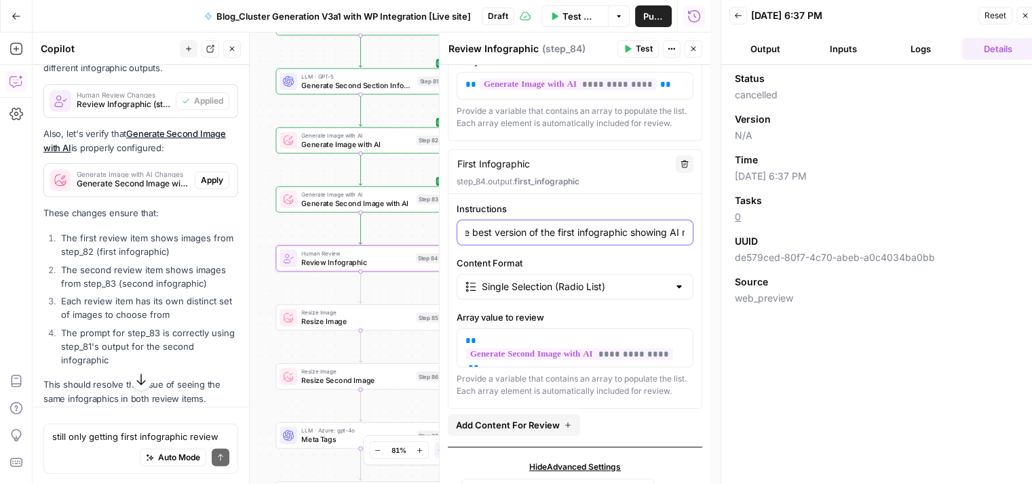
scroll to position [262, 0]
type input "S"
type input "R"
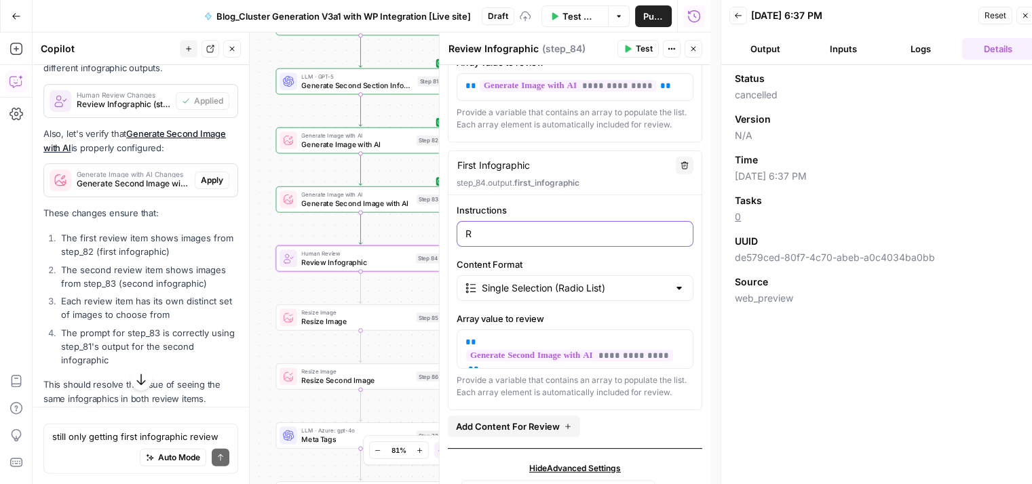
type input "R"
type input "Re"
type input "Rev"
type input "Revi"
type input "Revie"
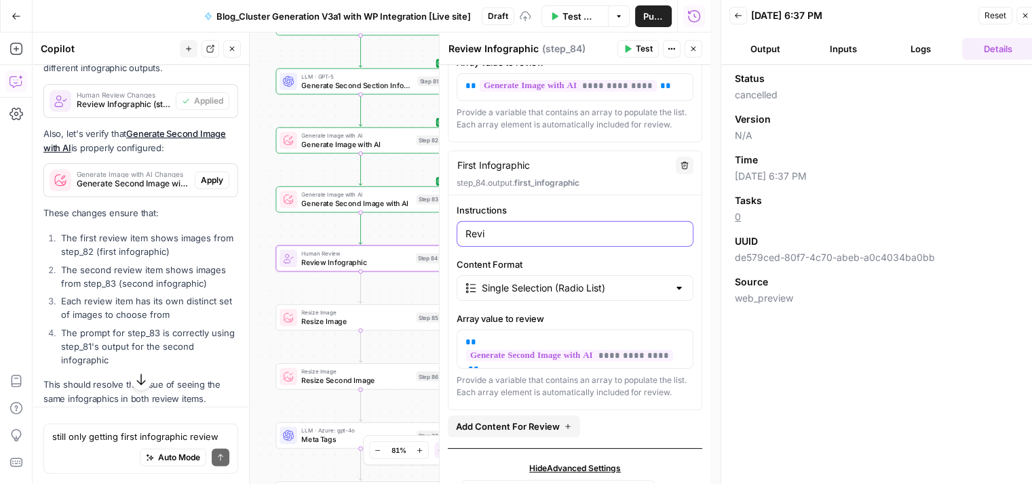
type input "Revie"
type input "Review"
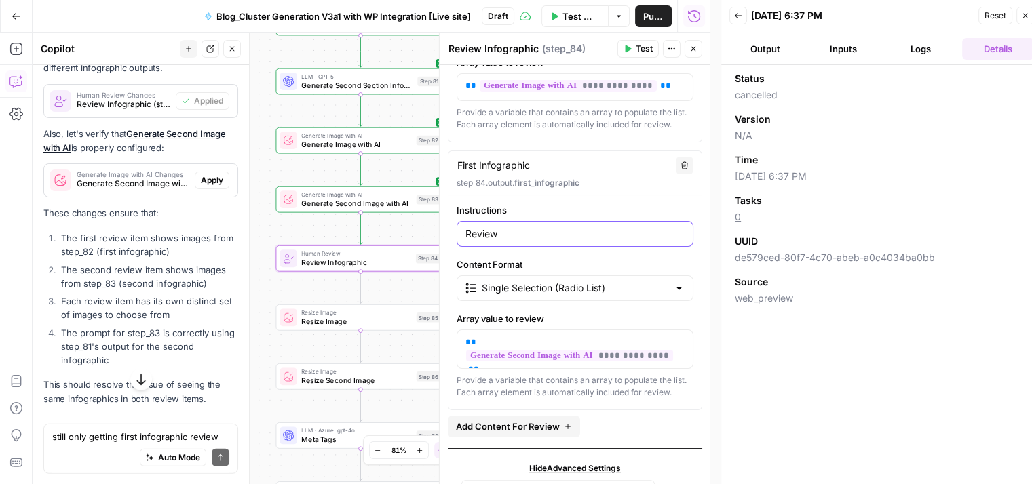
type input "Review D"
type input "Review S"
type input "Review Se"
type input "Review Sec"
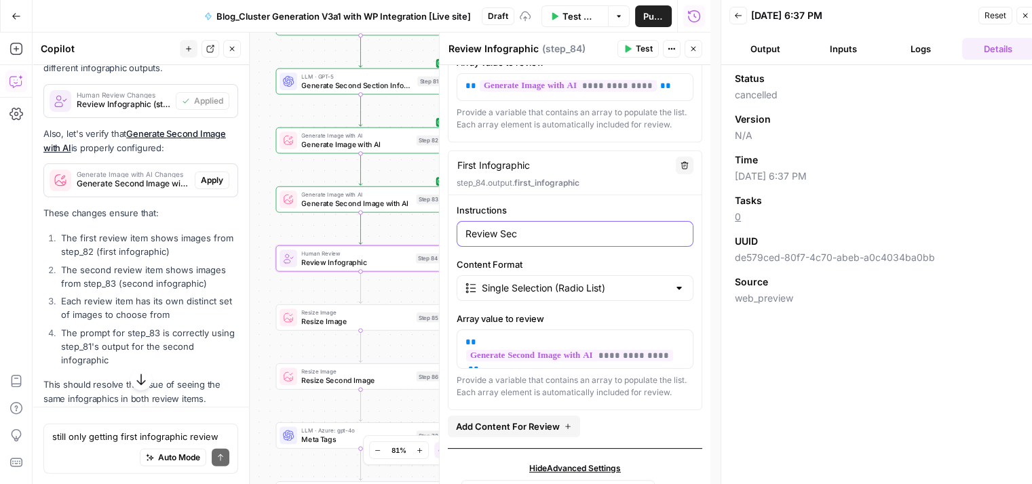
type input "Review Seco"
type input "Review Secon"
type input "Review Second"
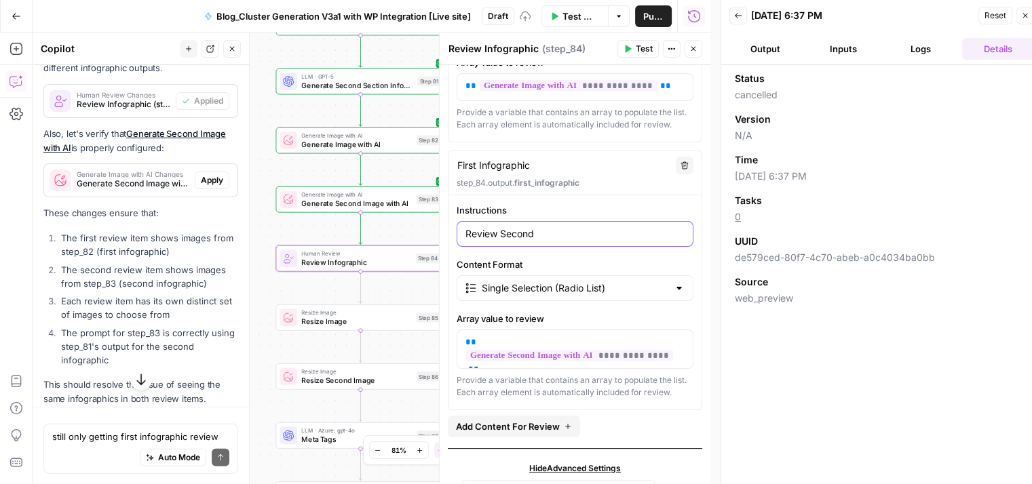
type input "Review Second"
type input "Review Second I"
type input "Review Second In"
type input "Review Second Inf"
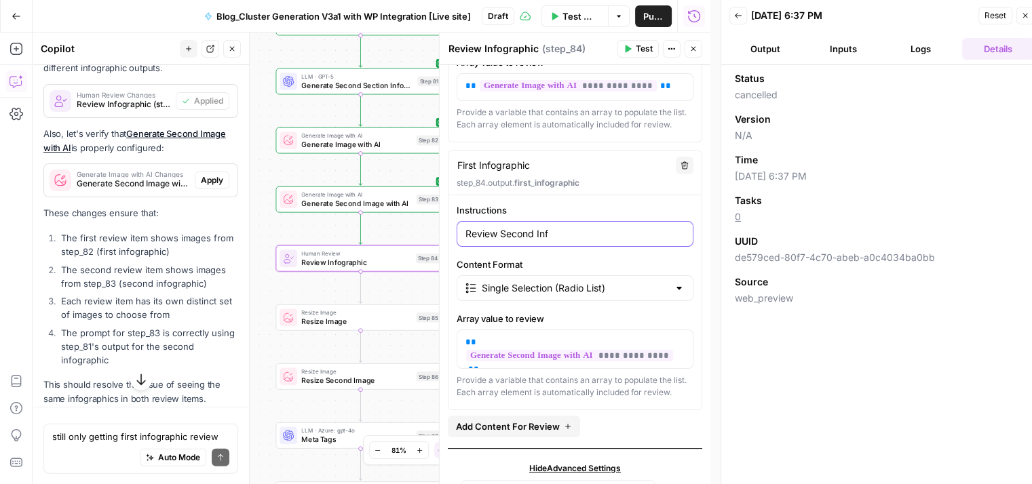
type input "Review Second Info"
type input "Review Second Infog"
type input "Review Second Infogr"
type input "Review Second Infogra"
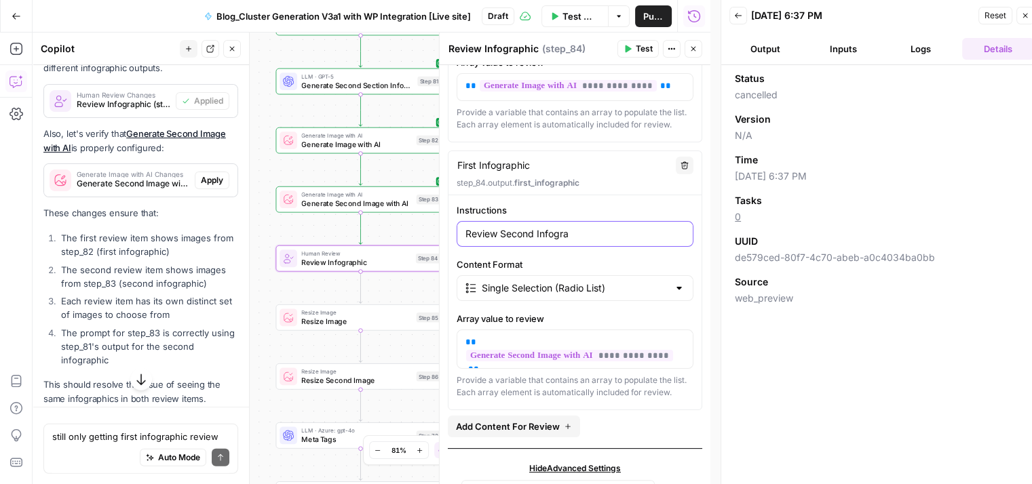
type input "Review Second Infograp"
type input "Review Second Infograph"
type input "Review Second Infographi"
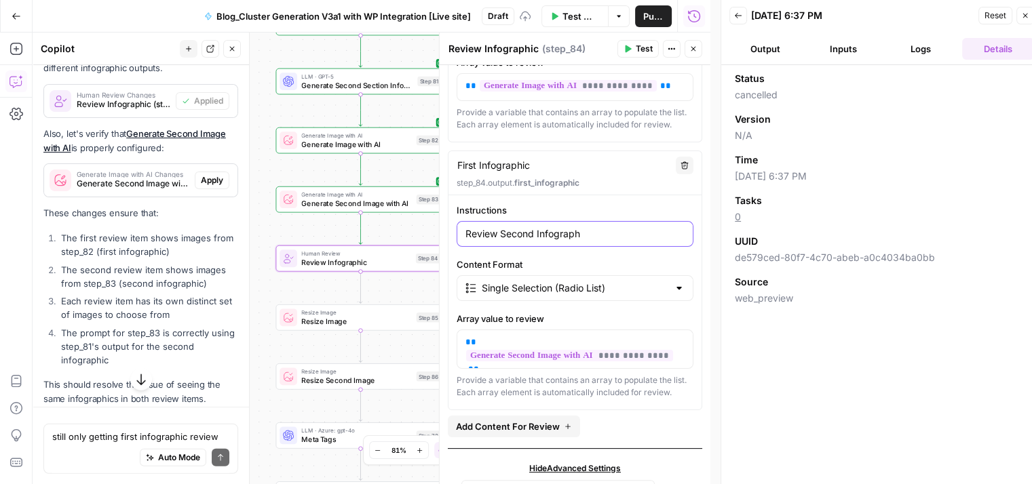
type input "Review Second Infographi"
type input "Review Second Infographic"
type input "Review Second Infographics"
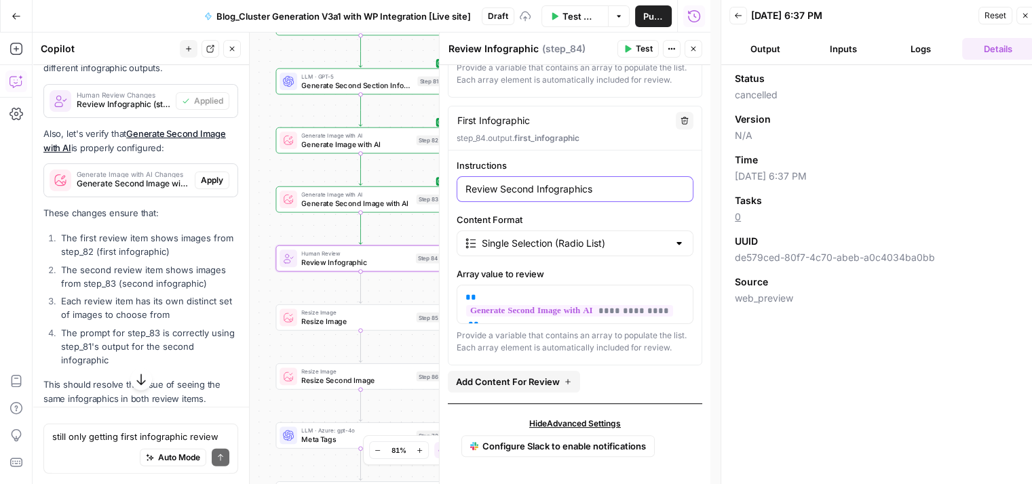
scroll to position [326, 0]
type input "Review Second Infographics"
click at [638, 50] on span "Test" at bounding box center [644, 49] width 17 height 12
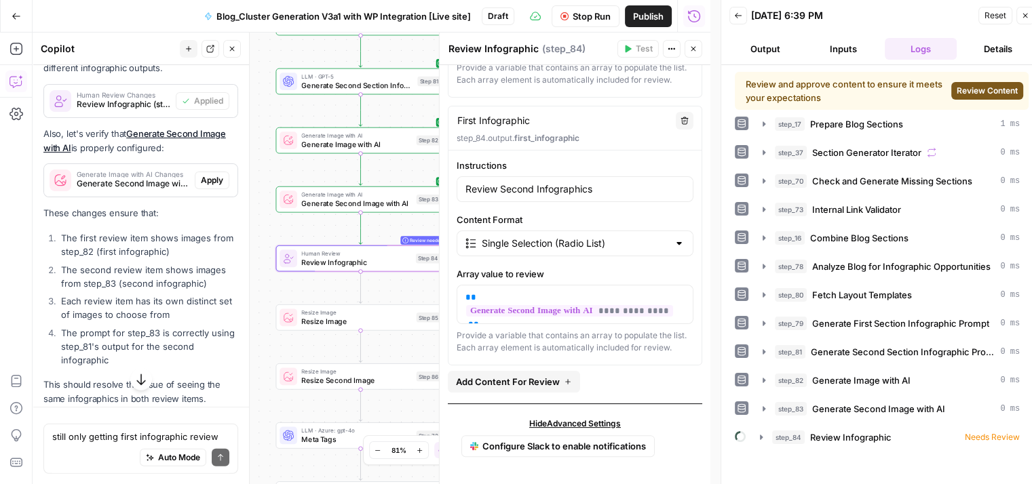
click at [995, 91] on span "Review Content" at bounding box center [986, 91] width 61 height 12
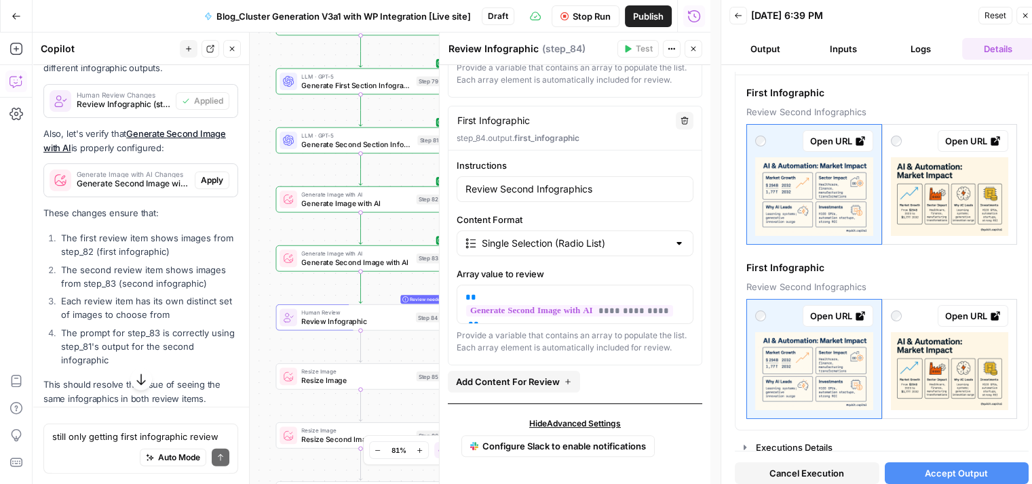
scroll to position [3798, 0]
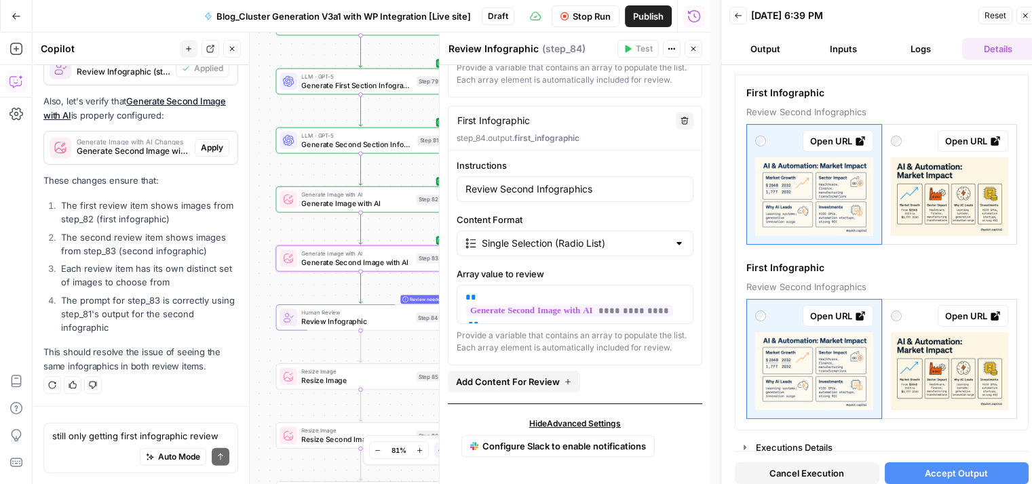
click at [201, 144] on span "Apply" at bounding box center [212, 148] width 22 height 12
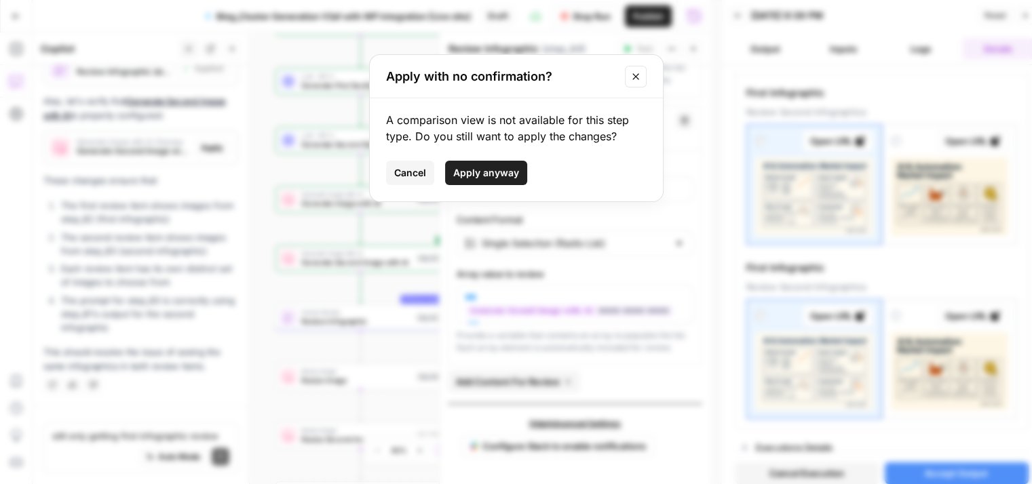
click at [508, 170] on span "Apply anyway" at bounding box center [486, 173] width 66 height 14
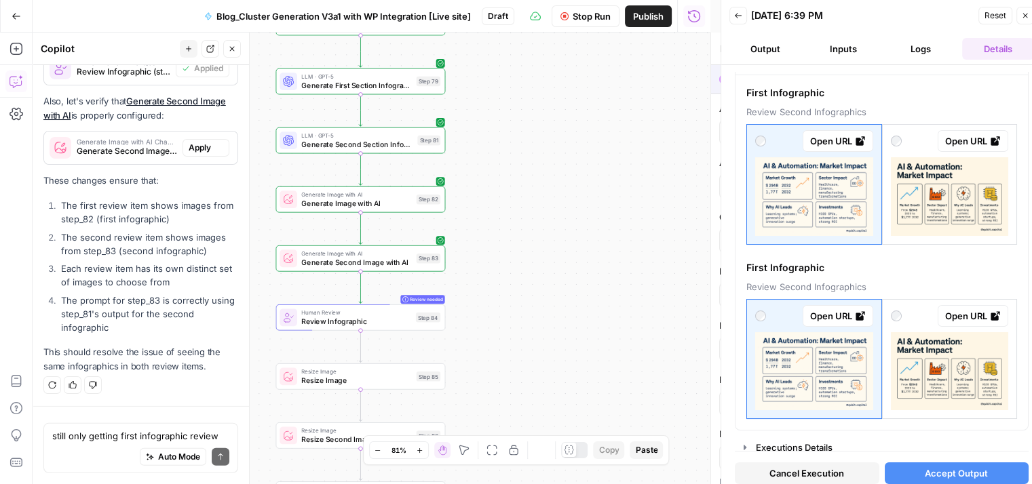
type textarea "Generate Second Image with AI"
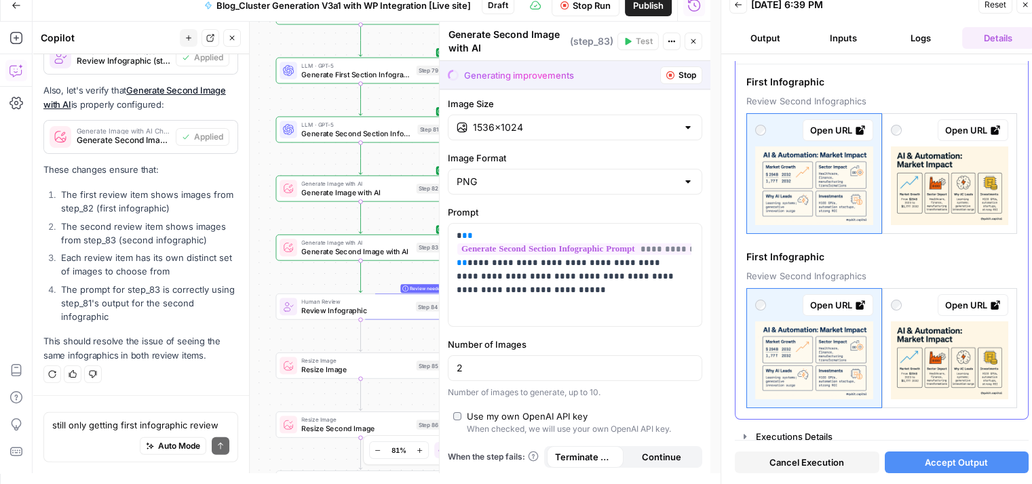
scroll to position [0, 0]
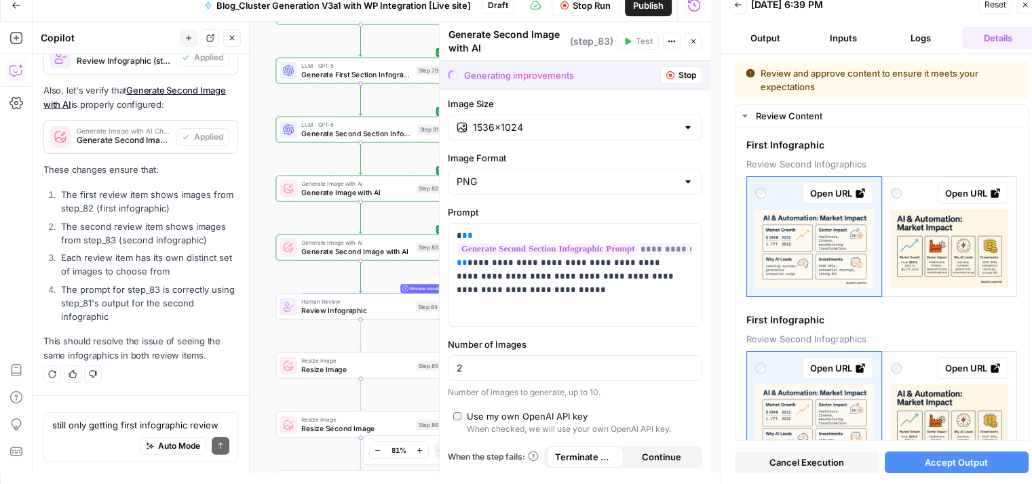
click at [586, 4] on span "Stop Run" at bounding box center [591, 6] width 38 height 14
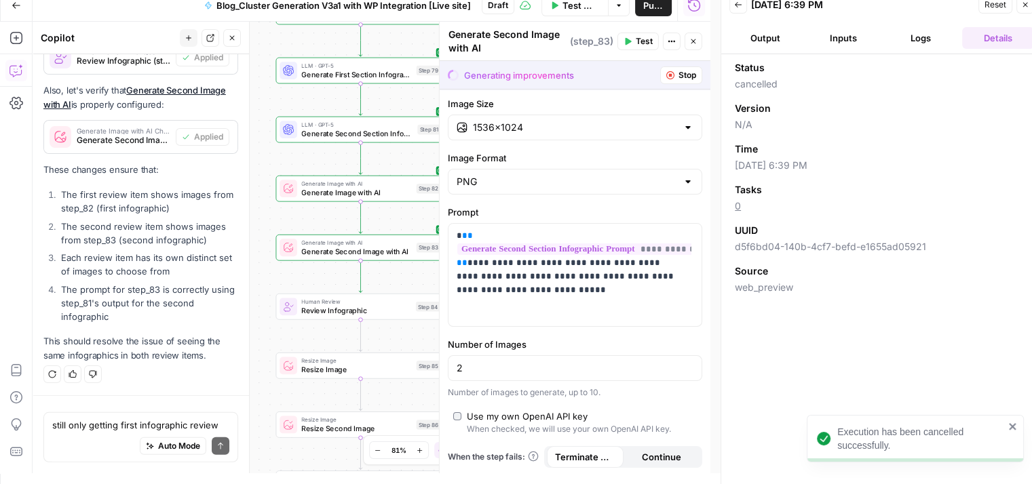
click at [918, 41] on button "Logs" at bounding box center [920, 38] width 72 height 22
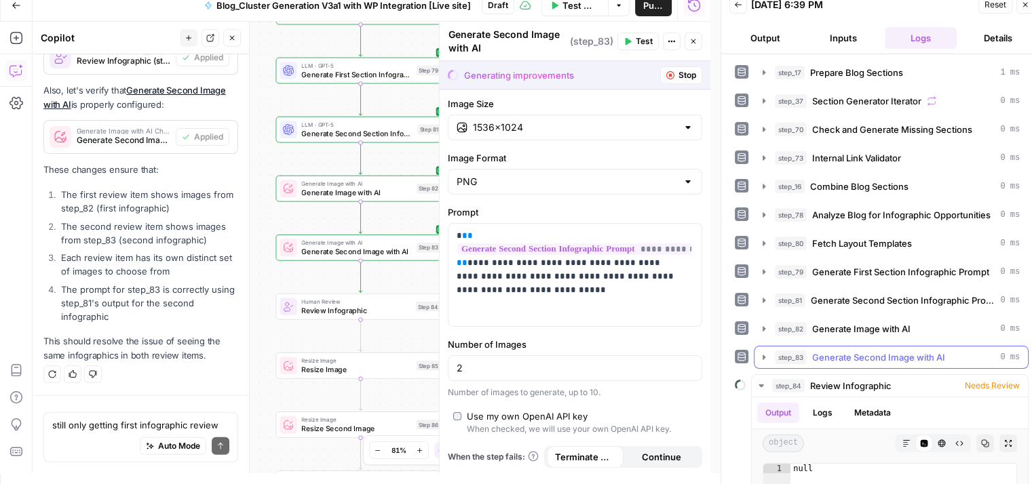
click at [868, 351] on span "Generate Second Image with AI" at bounding box center [878, 358] width 133 height 14
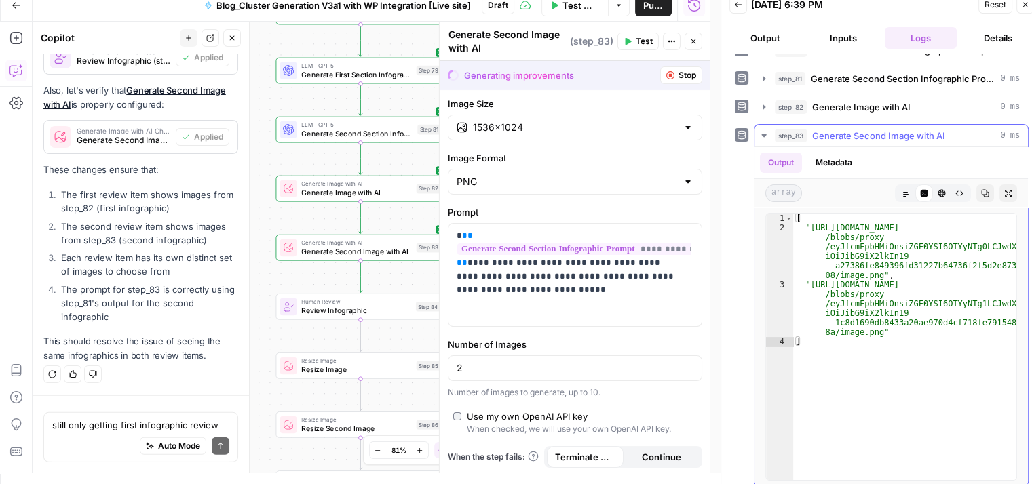
scroll to position [222, 0]
type textarea "**********"
click at [865, 307] on div "[ "https://cdn.airops.com/rails/active_storage /blobs/proxy /eyJfcmFpbHMiOnsiZG…" at bounding box center [904, 356] width 223 height 286
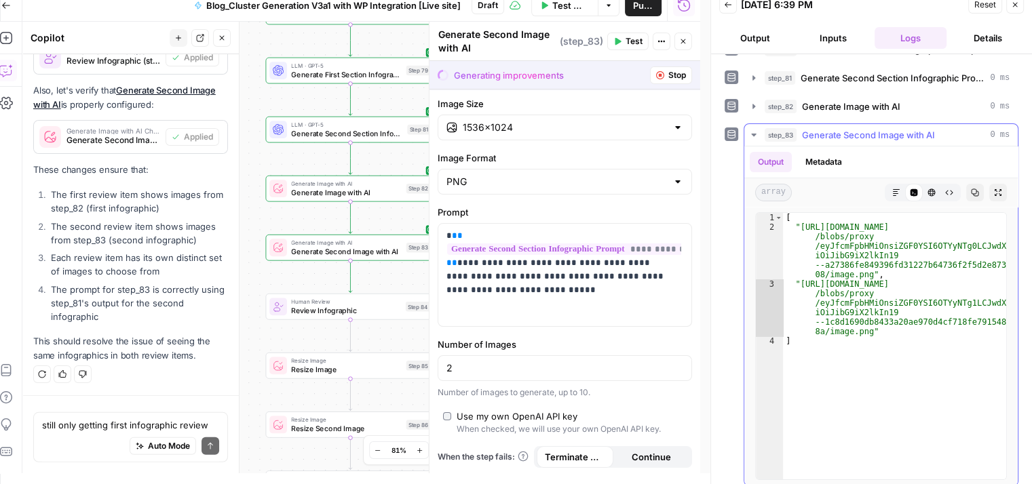
click at [925, 193] on button "HTML Viewer" at bounding box center [931, 193] width 18 height 18
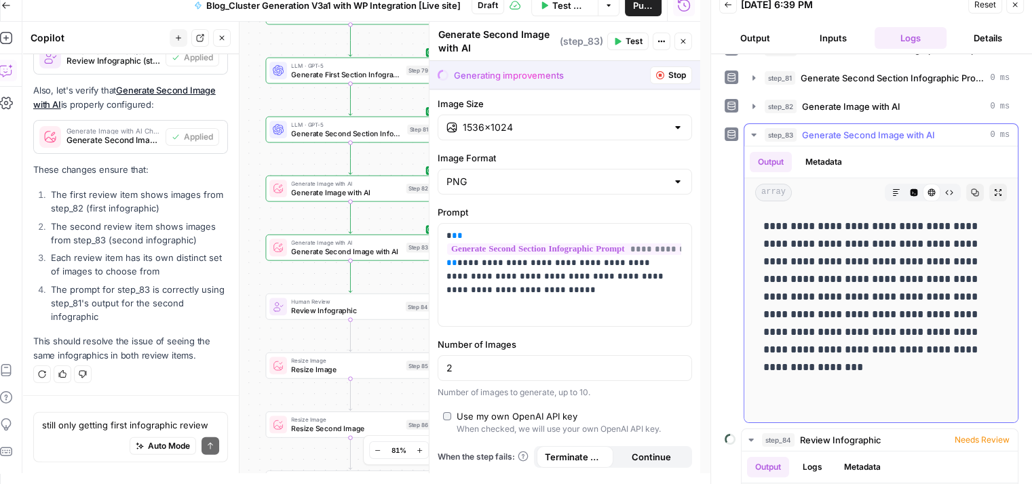
click at [910, 191] on icon "button" at bounding box center [913, 192] width 7 height 7
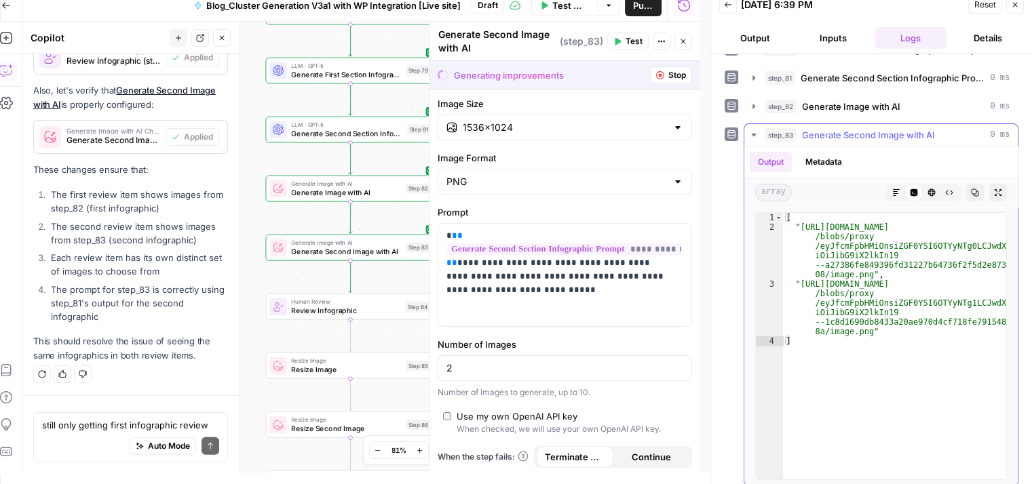
click at [887, 188] on button "Markdown" at bounding box center [896, 193] width 18 height 18
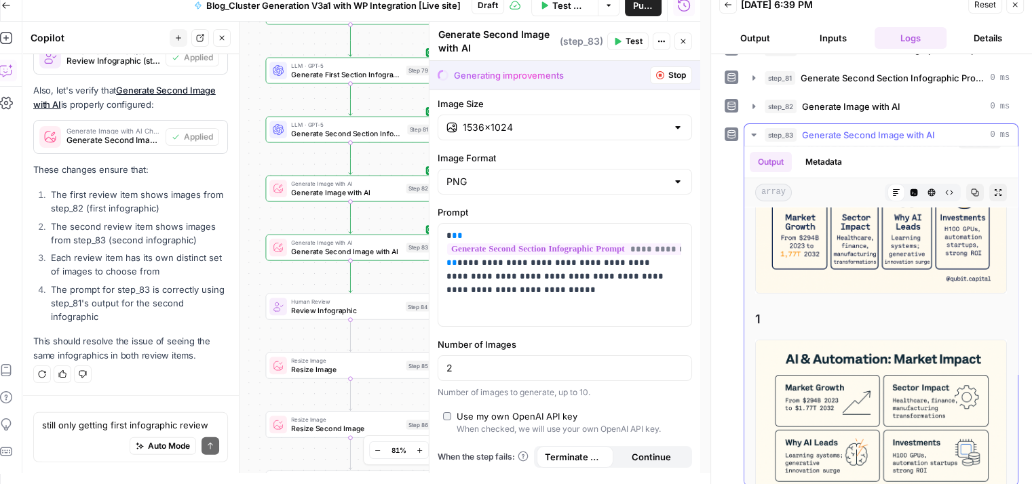
scroll to position [0, 0]
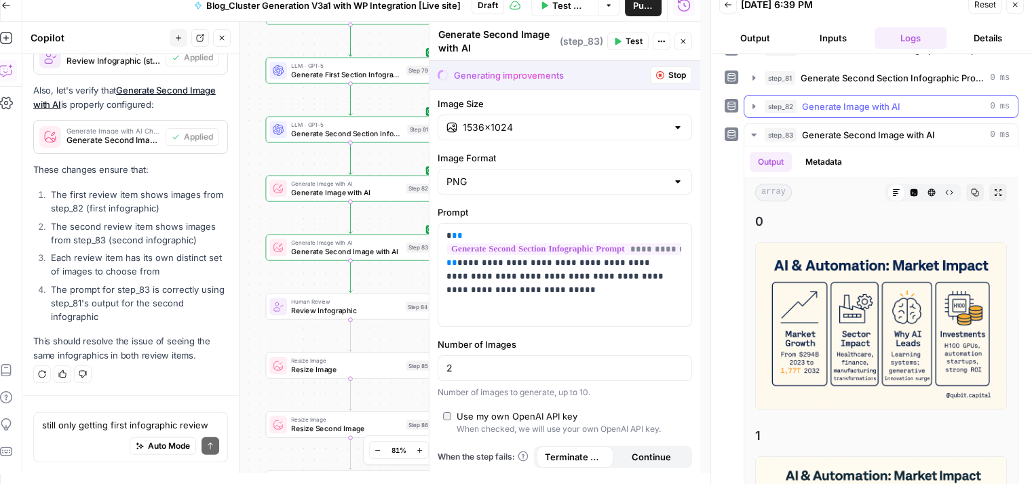
click at [853, 104] on span "Generate Image with AI" at bounding box center [851, 107] width 98 height 14
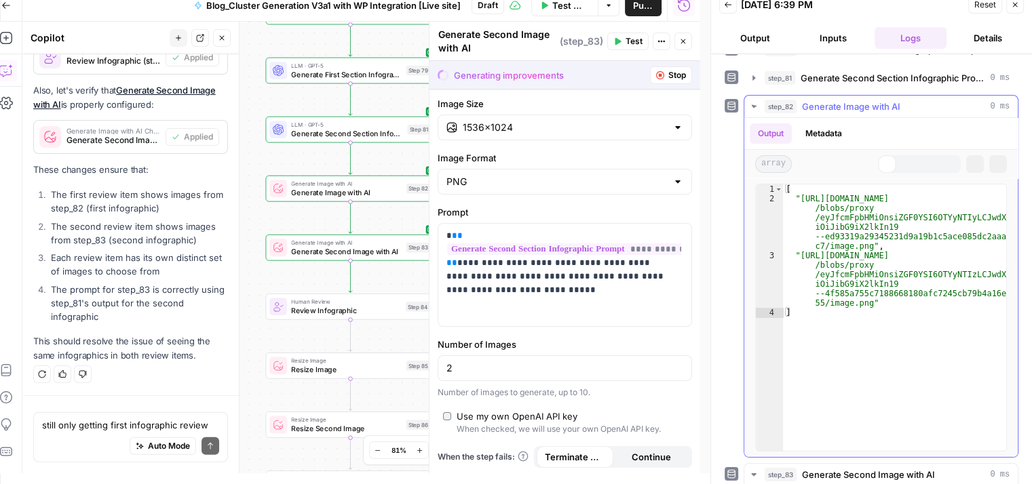
scroll to position [11, 0]
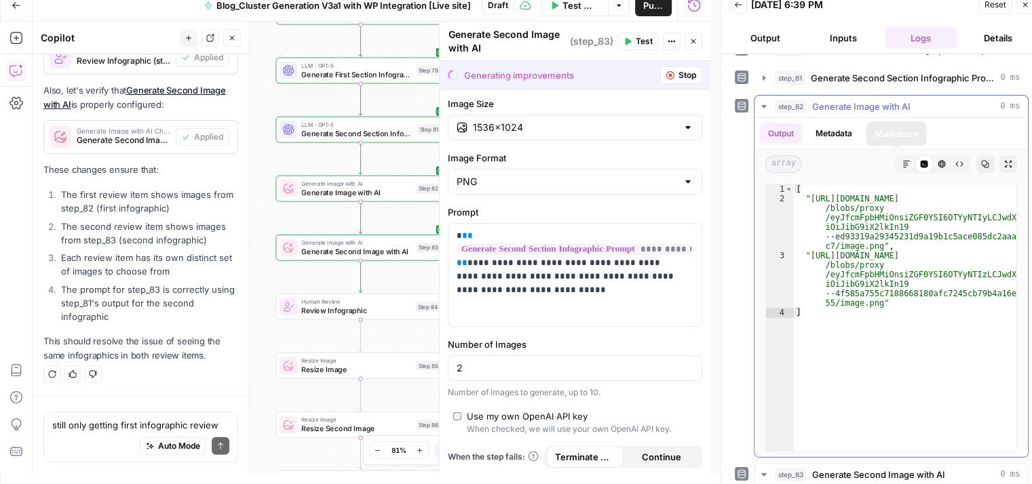
click at [902, 160] on icon "button" at bounding box center [906, 164] width 8 height 8
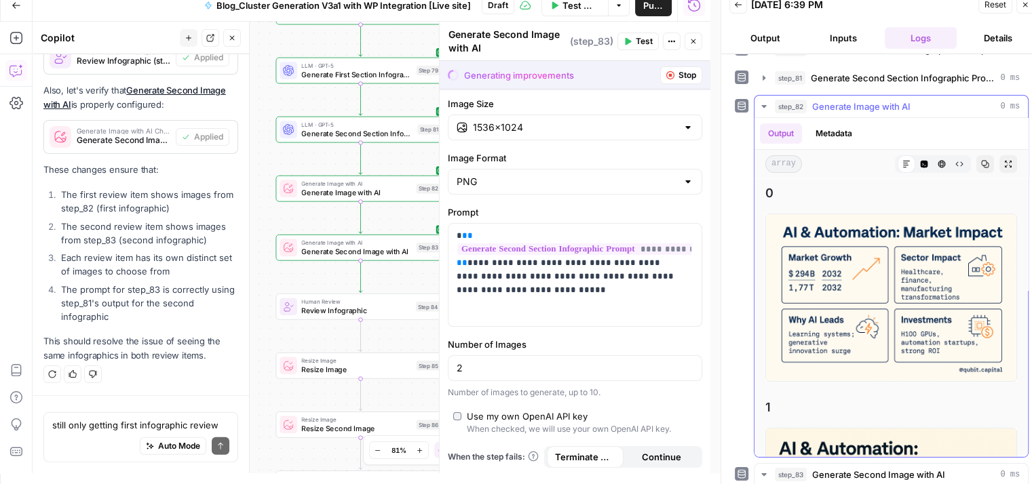
click at [915, 156] on button "Code Editor" at bounding box center [924, 164] width 18 height 18
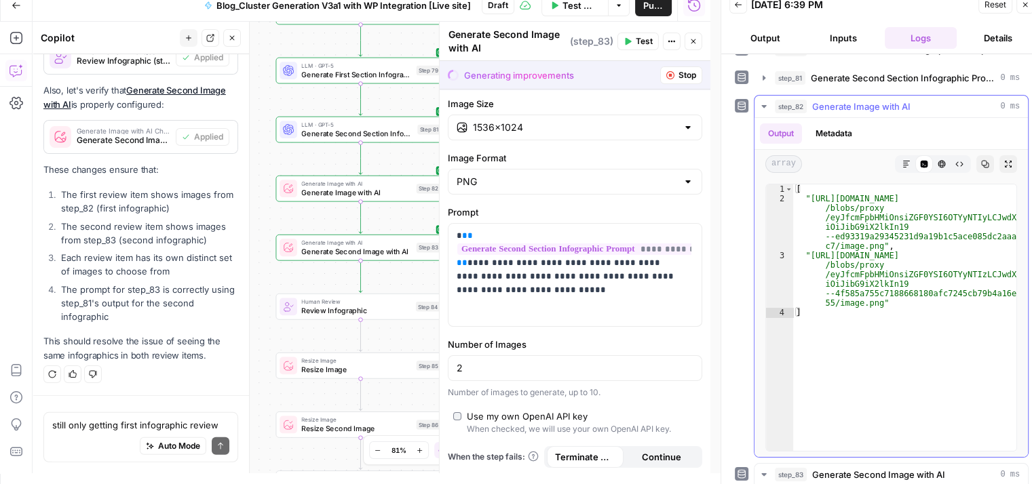
click at [887, 106] on span "Generate Image with AI" at bounding box center [861, 107] width 98 height 14
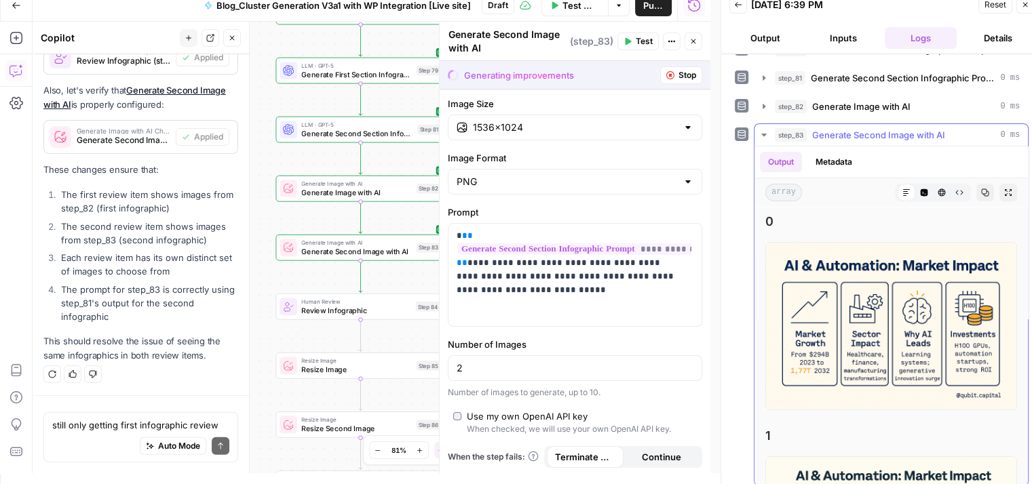
click at [889, 131] on span "Generate Second Image with AI" at bounding box center [878, 135] width 133 height 14
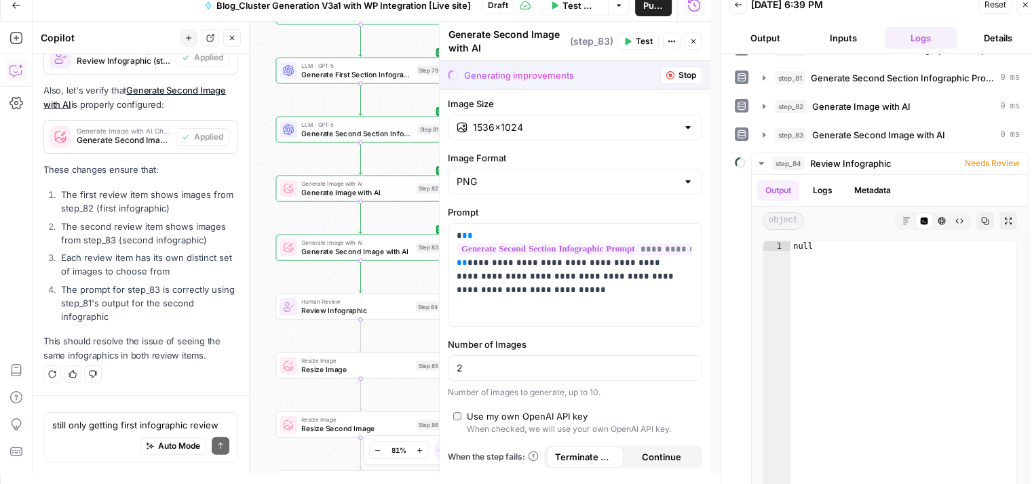
click at [95, 436] on div "Auto Mode Send" at bounding box center [140, 447] width 177 height 30
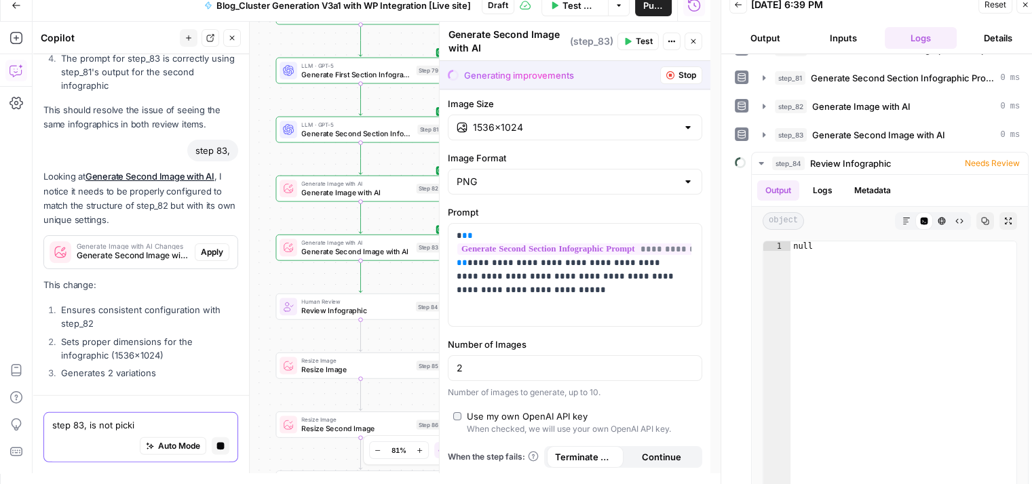
scroll to position [3834, 0]
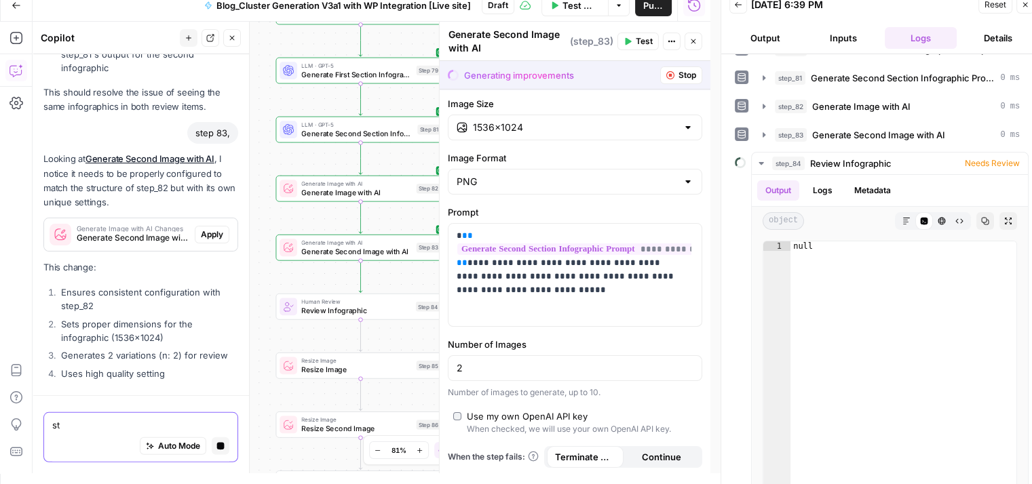
type textarea "s"
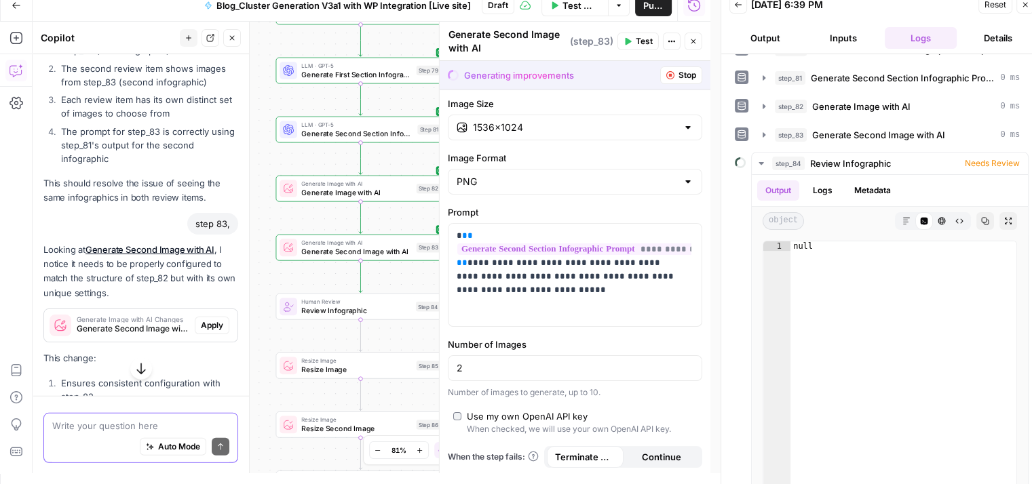
scroll to position [4097, 0]
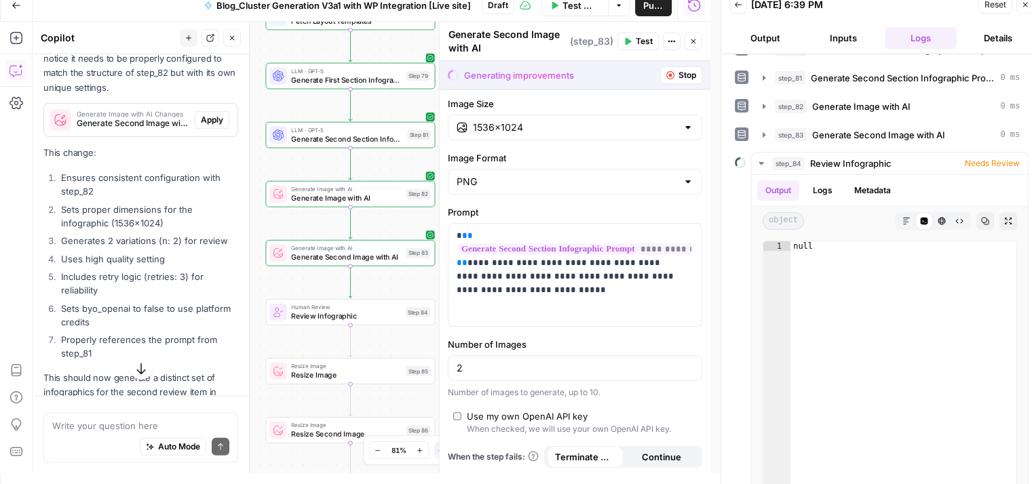
drag, startPoint x: 284, startPoint y: 226, endPoint x: 274, endPoint y: 231, distance: 11.5
click at [274, 231] on div "Workflow Set Inputs Inputs Run Code · Python Prepare Blog Sections Step 17 Loop…" at bounding box center [372, 248] width 678 height 452
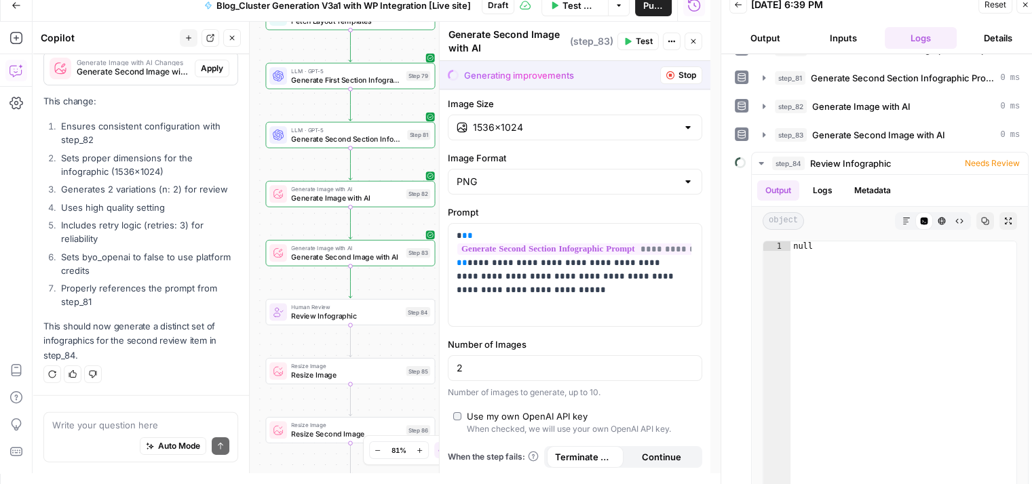
scroll to position [4090, 0]
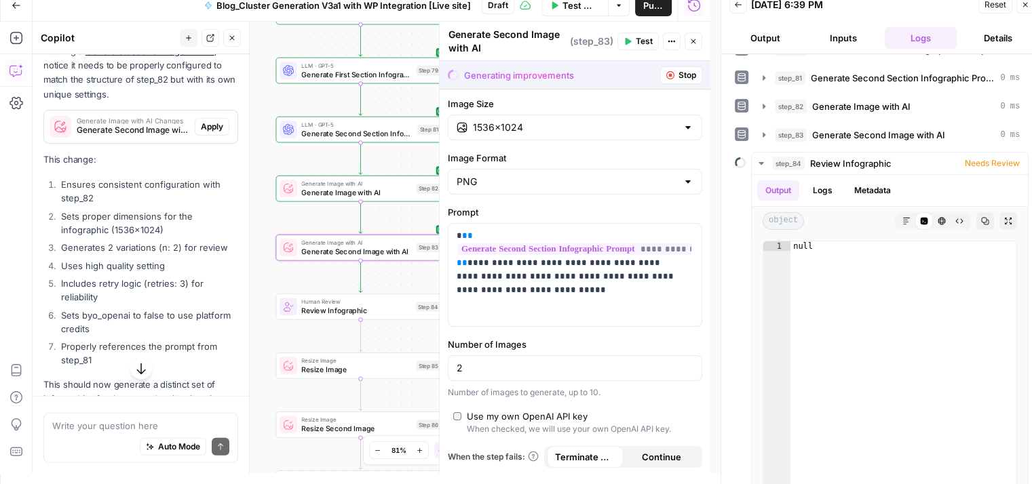
click at [203, 133] on span "Apply" at bounding box center [212, 127] width 22 height 12
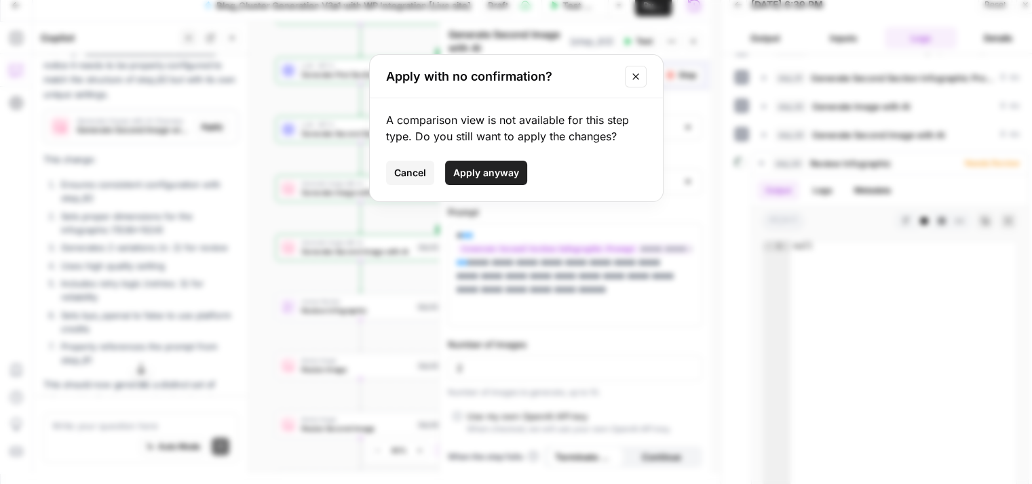
click at [486, 169] on span "Apply anyway" at bounding box center [486, 173] width 66 height 14
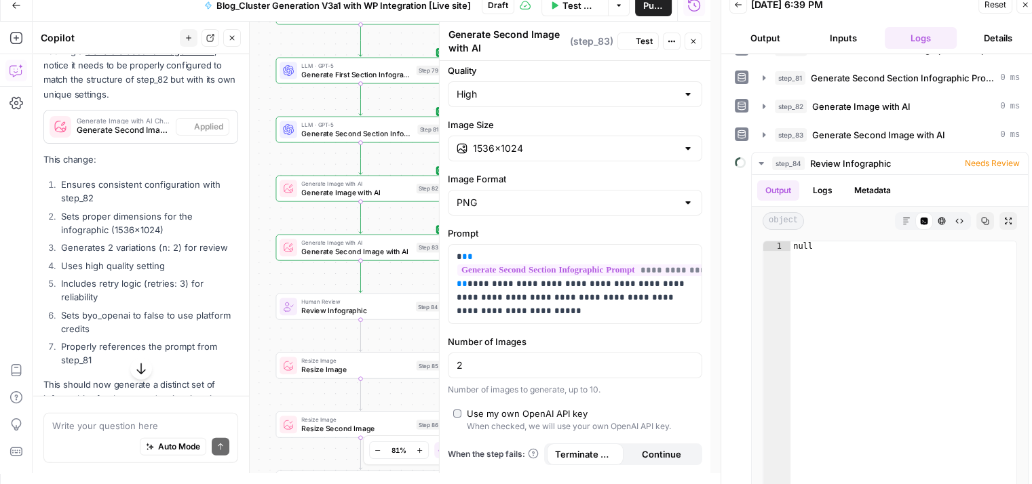
scroll to position [57, 0]
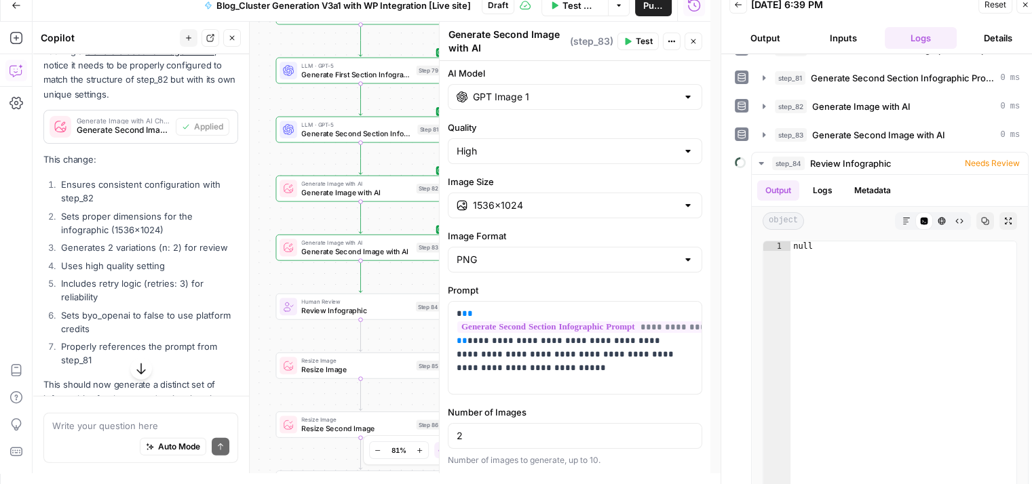
click at [633, 40] on button "Test" at bounding box center [637, 42] width 41 height 18
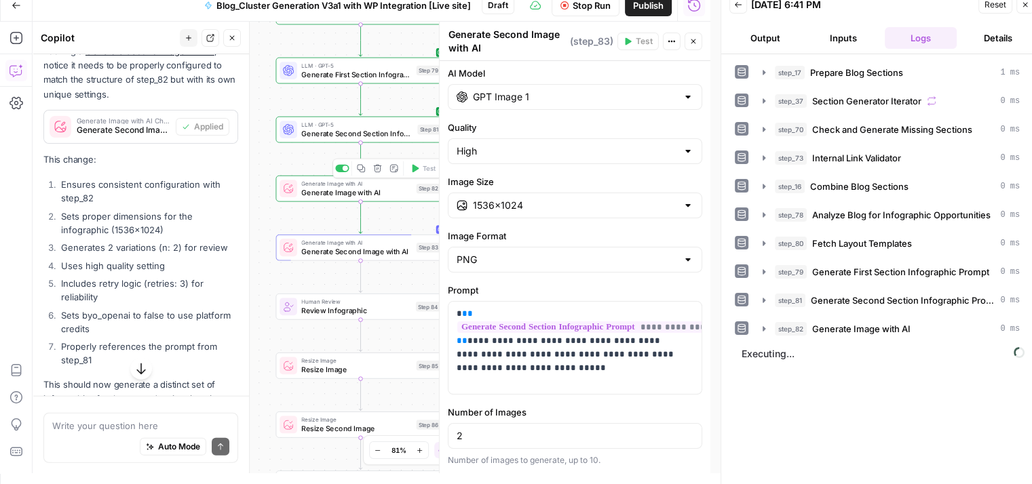
click at [374, 197] on span "Generate Image with AI" at bounding box center [356, 192] width 111 height 11
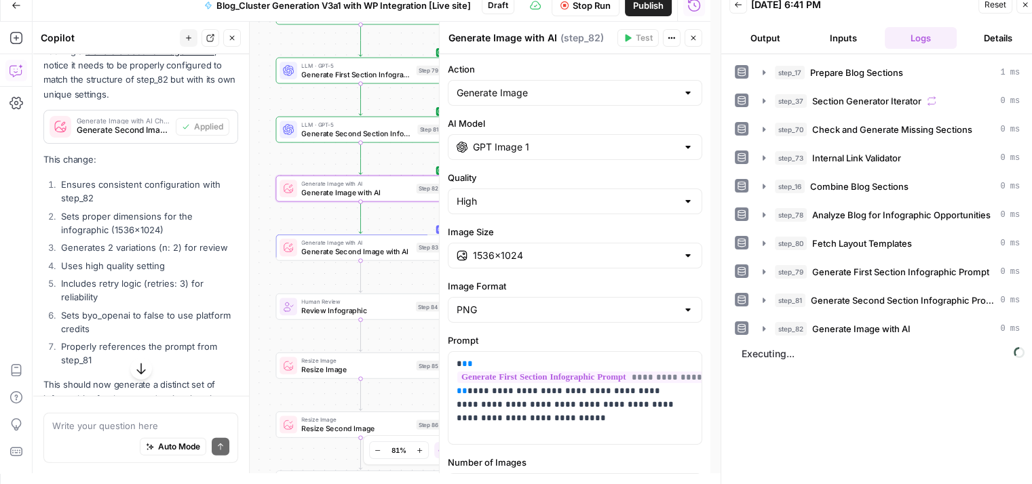
click at [491, 39] on textarea "Generate Image with AI" at bounding box center [502, 38] width 109 height 14
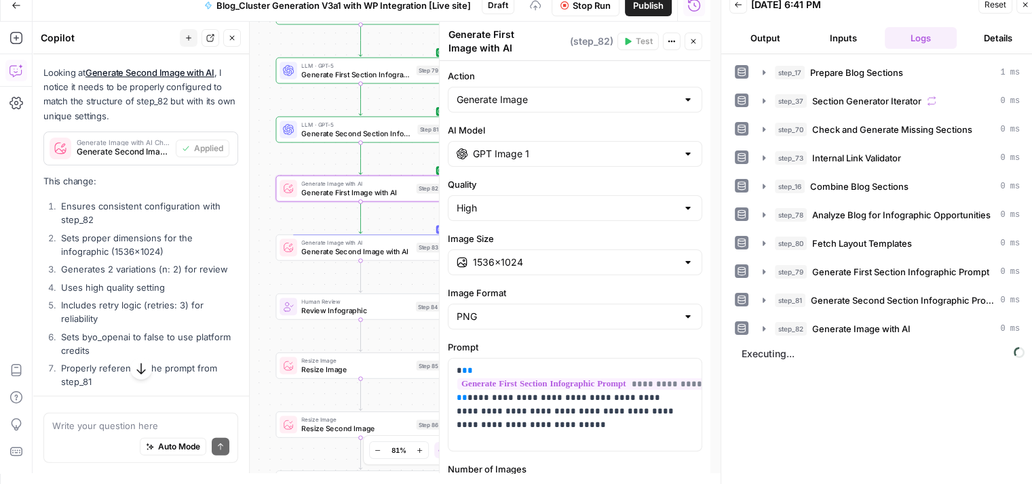
type textarea "Generate First Image with AI"
click at [692, 41] on icon "button" at bounding box center [692, 41] width 5 height 5
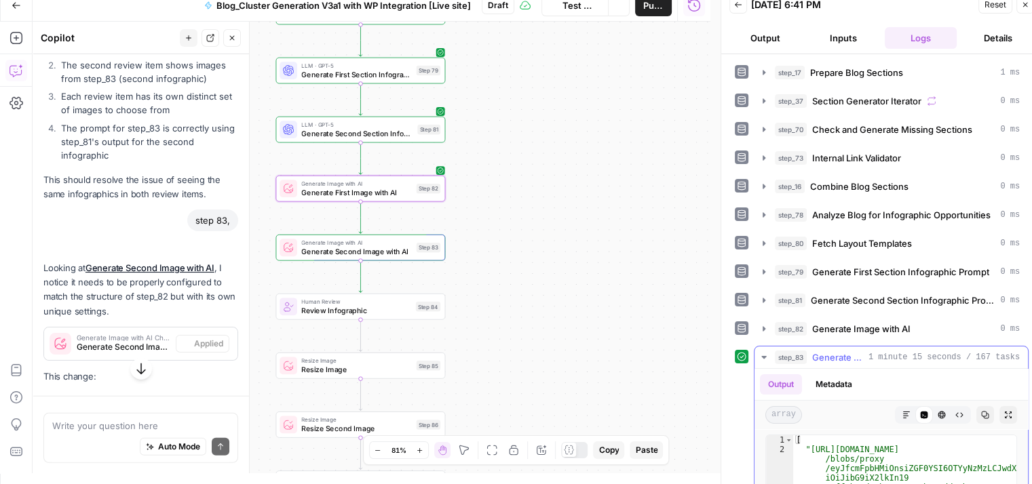
scroll to position [4090, 0]
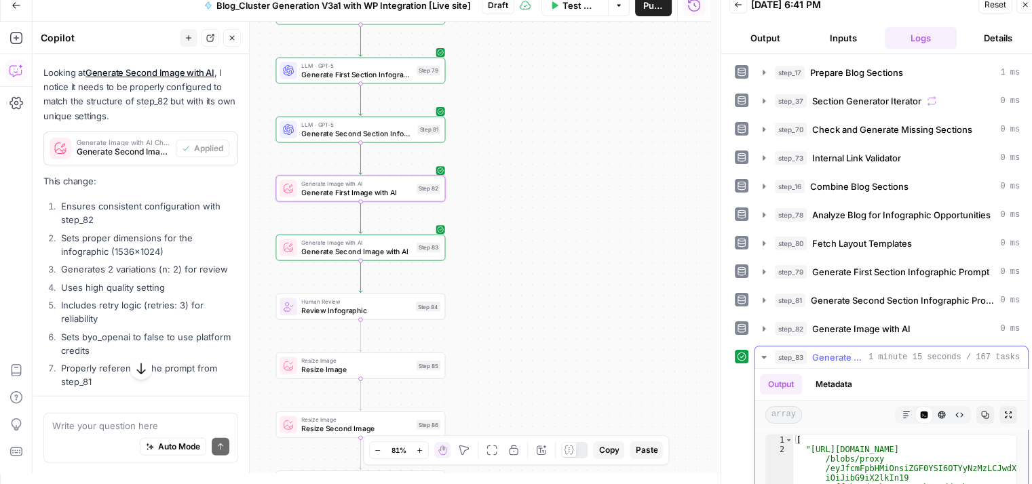
click at [902, 412] on icon "button" at bounding box center [906, 415] width 8 height 8
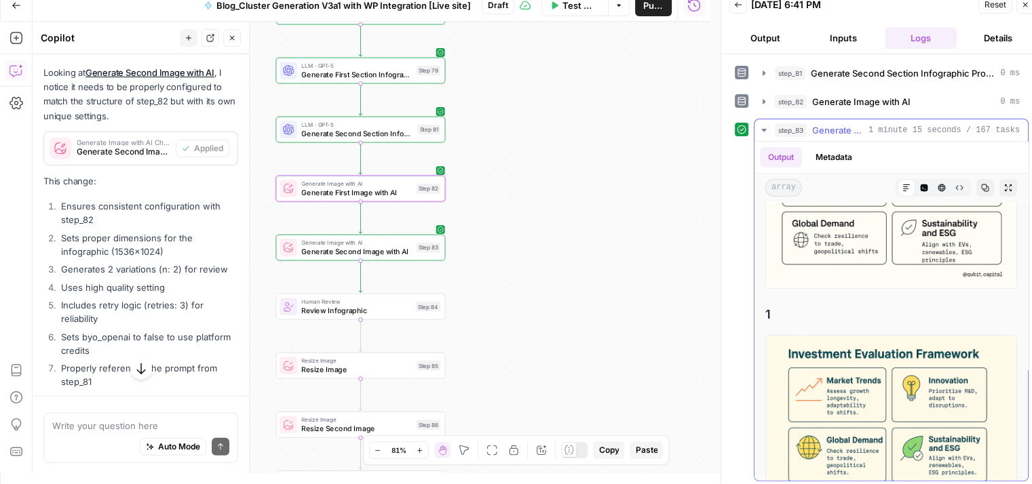
scroll to position [0, 0]
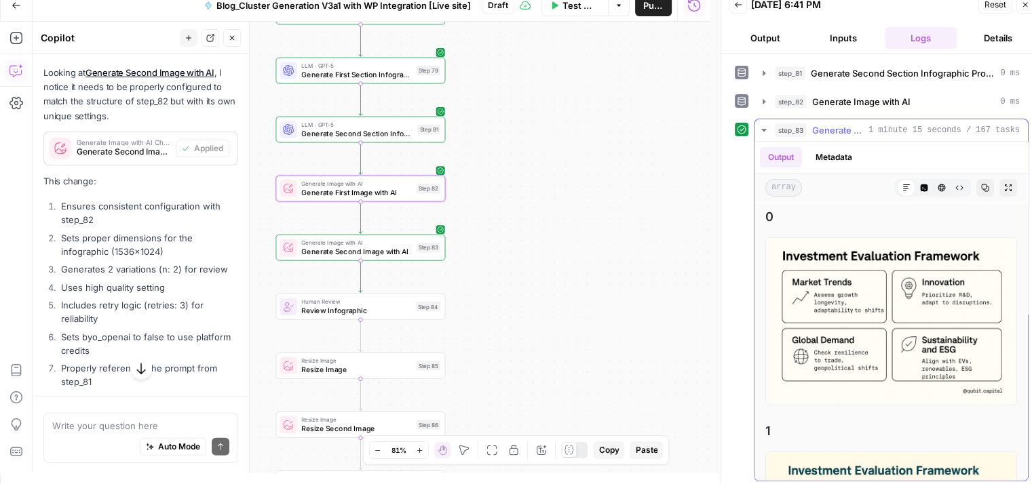
click at [860, 130] on span "Generate Second Image with AI" at bounding box center [837, 130] width 51 height 14
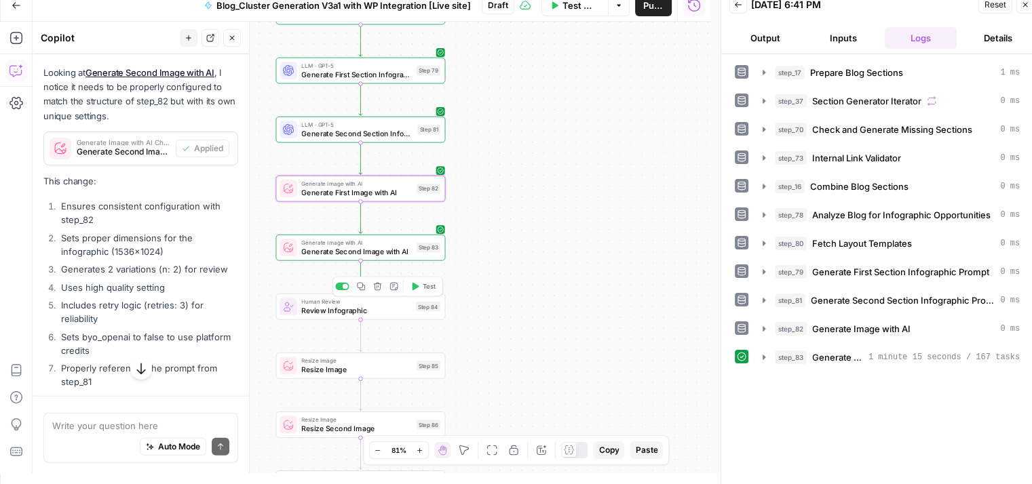
click at [430, 284] on span "Test" at bounding box center [428, 286] width 13 height 10
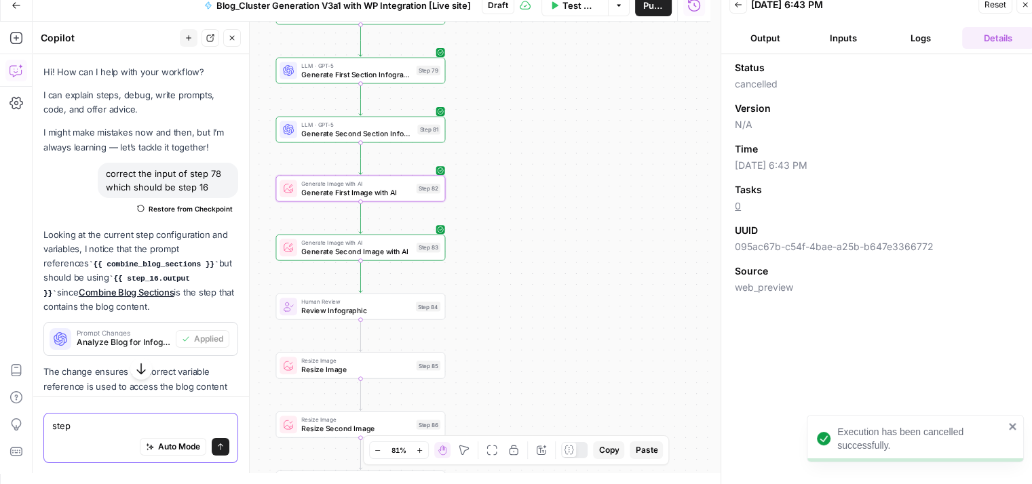
scroll to position [4090, 0]
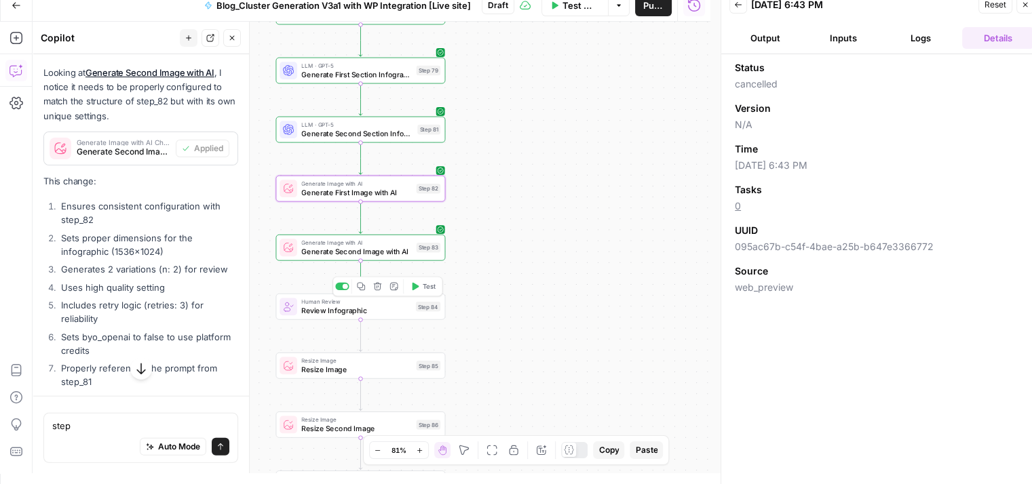
click at [347, 306] on span "Review Infographic" at bounding box center [356, 310] width 110 height 11
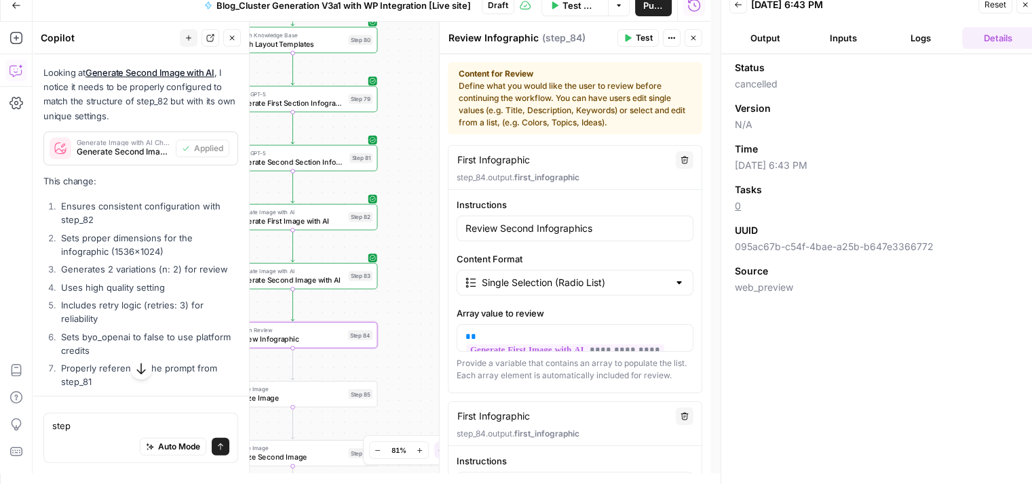
drag, startPoint x: 266, startPoint y: 166, endPoint x: 198, endPoint y: 201, distance: 76.8
click at [198, 201] on body "Qubit - SEO New Home Browse Your Data Usage Settings Recent Grids content updat…" at bounding box center [516, 231] width 1032 height 484
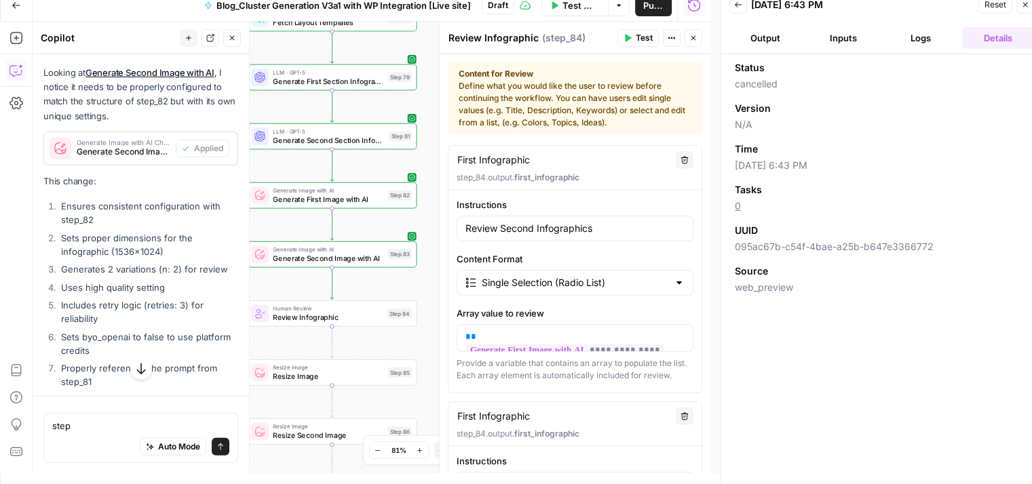
drag, startPoint x: 375, startPoint y: 161, endPoint x: 345, endPoint y: 168, distance: 31.3
click at [345, 168] on div "Workflow Set Inputs Inputs Run Code · Python Prepare Blog Sections Step 17 Loop…" at bounding box center [372, 248] width 678 height 452
drag, startPoint x: 588, startPoint y: 173, endPoint x: 450, endPoint y: 176, distance: 137.7
click at [450, 176] on div "First Infographic First Infographic Delete step_84.output. first_infographic" at bounding box center [574, 168] width 253 height 44
click at [605, 163] on div "First Infographic First Infographic" at bounding box center [561, 160] width 211 height 15
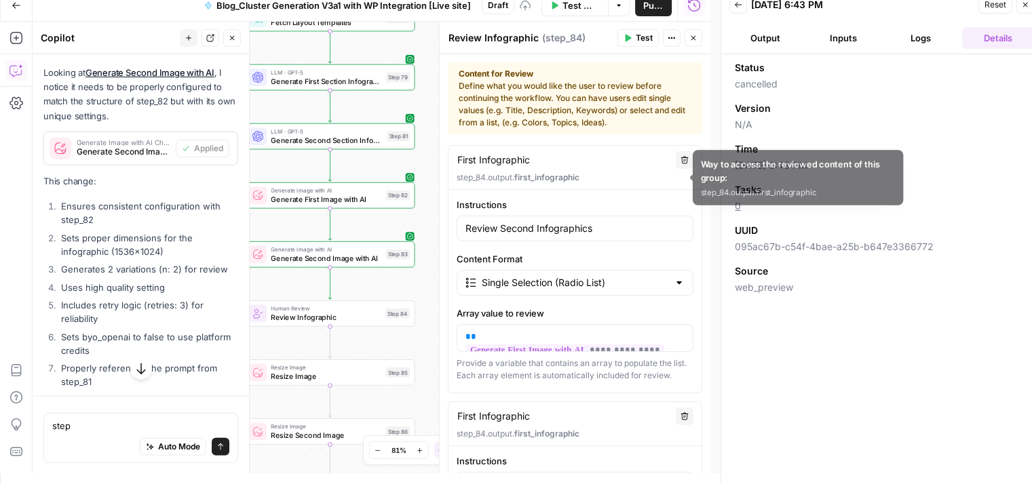
click at [486, 180] on p "step_84.output. first_infographic" at bounding box center [574, 178] width 237 height 12
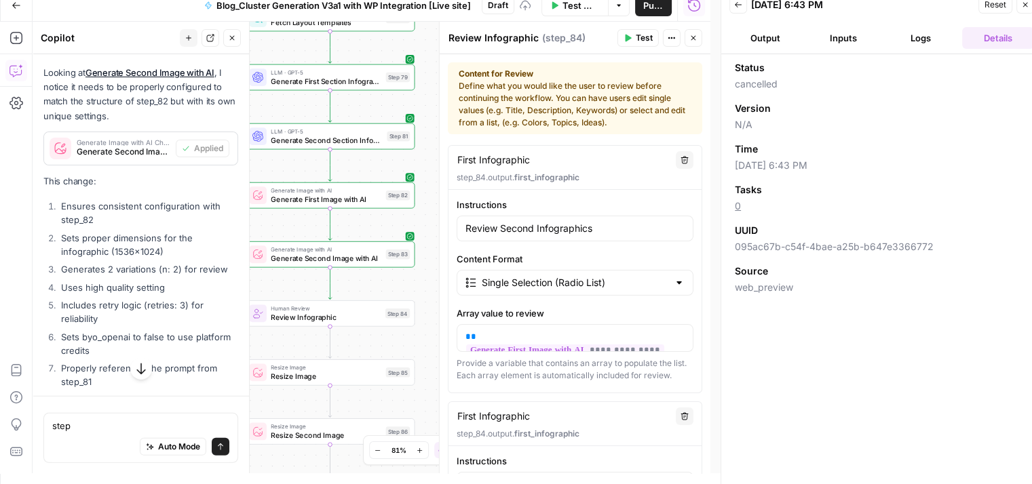
click at [486, 180] on p "step_84.output. first_infographic" at bounding box center [574, 178] width 237 height 12
click at [561, 345] on span "**********" at bounding box center [565, 351] width 198 height 12
click at [579, 345] on span "**********" at bounding box center [565, 351] width 198 height 12
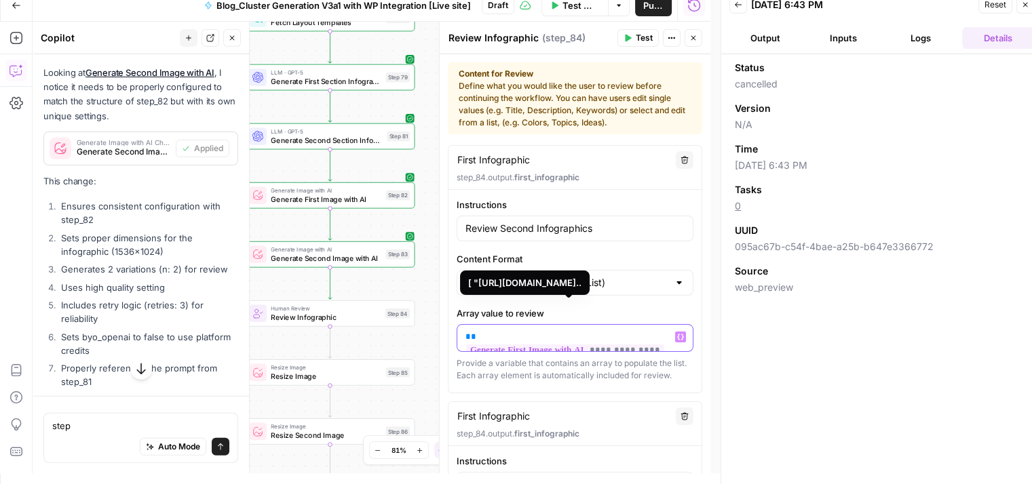
click at [579, 345] on span "**********" at bounding box center [565, 351] width 198 height 12
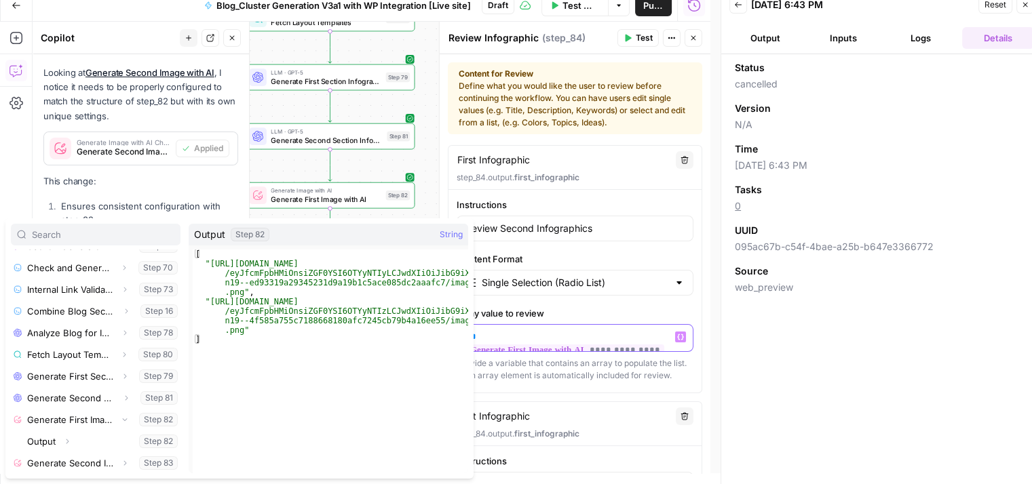
click at [661, 334] on p "**********" at bounding box center [570, 337] width 210 height 14
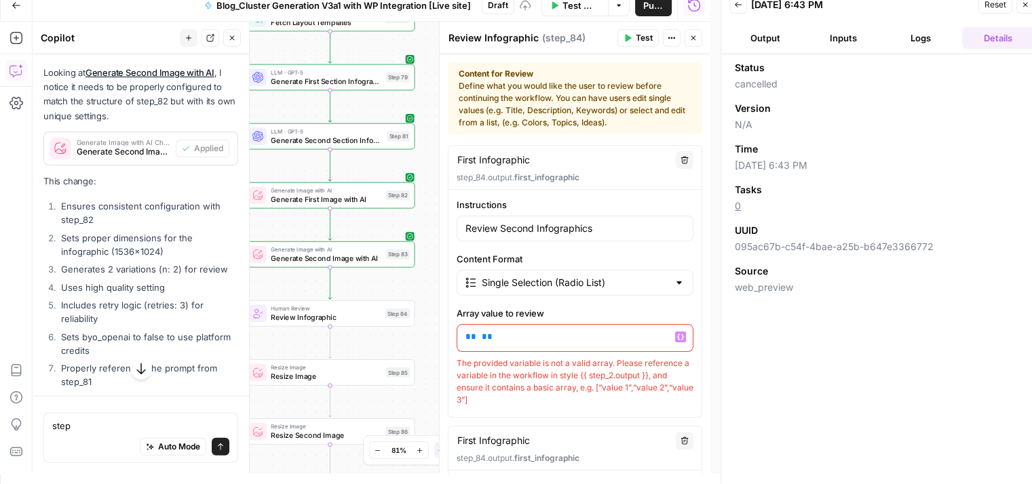
click at [646, 332] on p "** **" at bounding box center [570, 337] width 210 height 14
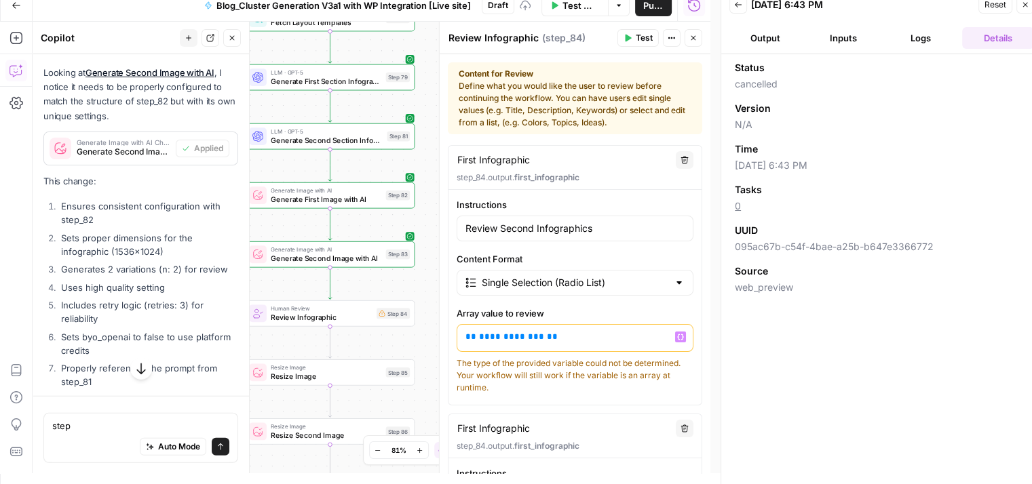
click at [501, 334] on span "**********" at bounding box center [511, 336] width 65 height 9
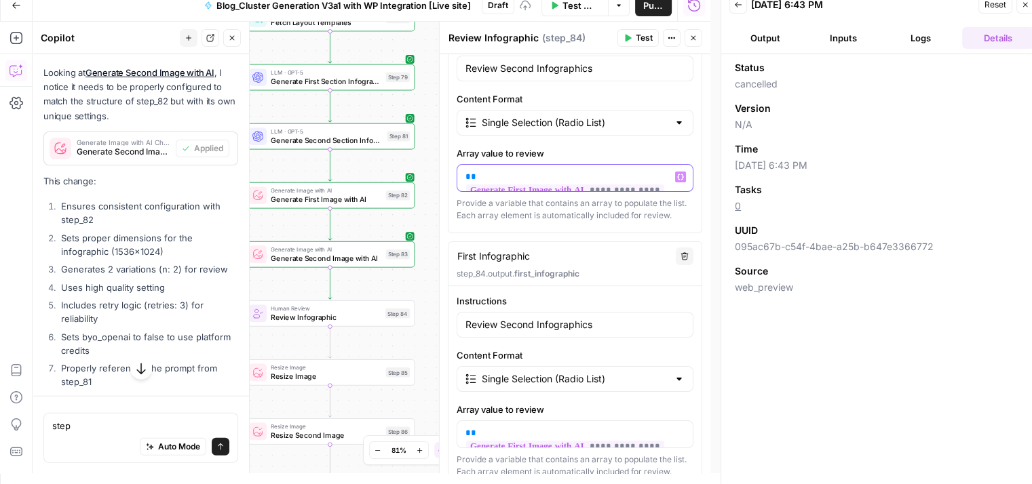
scroll to position [163, 0]
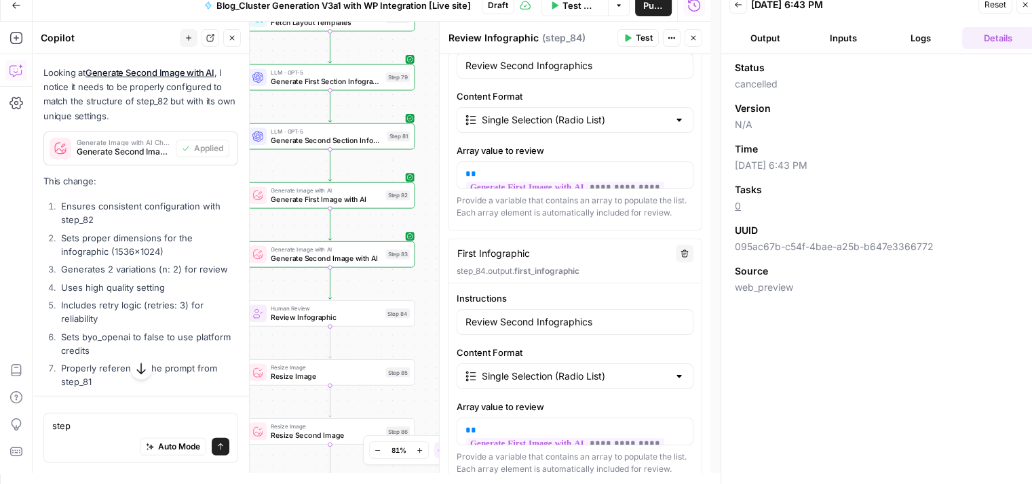
drag, startPoint x: 475, startPoint y: 264, endPoint x: 453, endPoint y: 266, distance: 21.8
click at [454, 262] on div "First Infographic First Infographic" at bounding box center [493, 254] width 79 height 16
type textarea "S Infographic"
type textarea "Se Infographic"
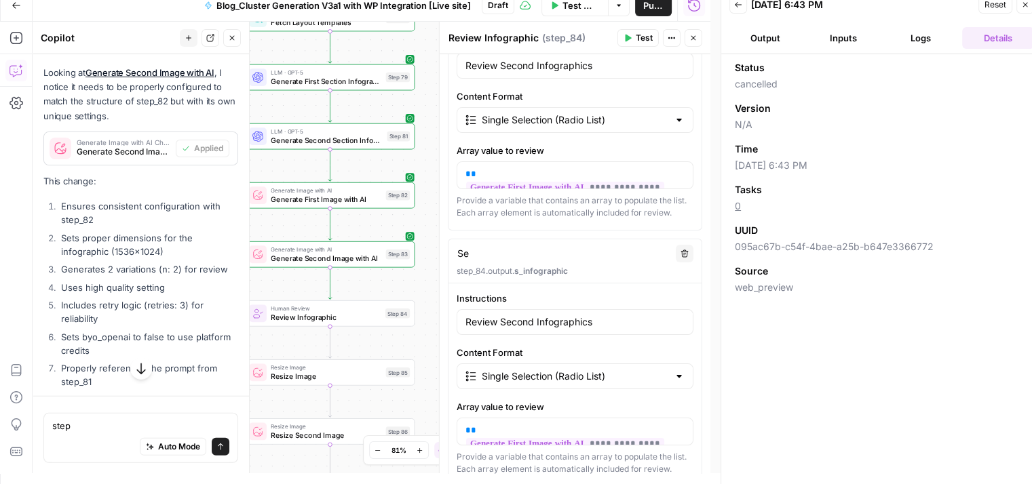
type textarea "Se Infographic"
type textarea "Sec Infographic"
type textarea "Seco Infographic"
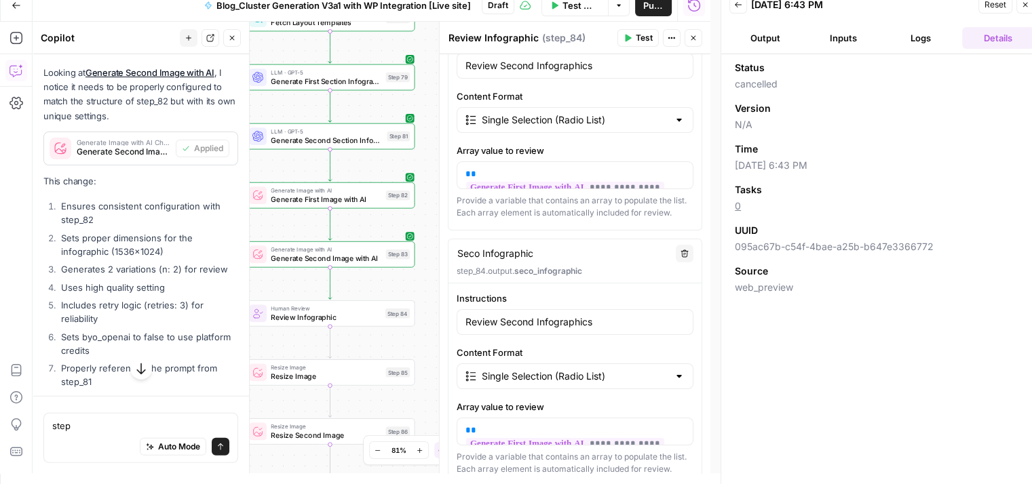
type textarea "Secon Infographic"
type textarea "Second Infographic"
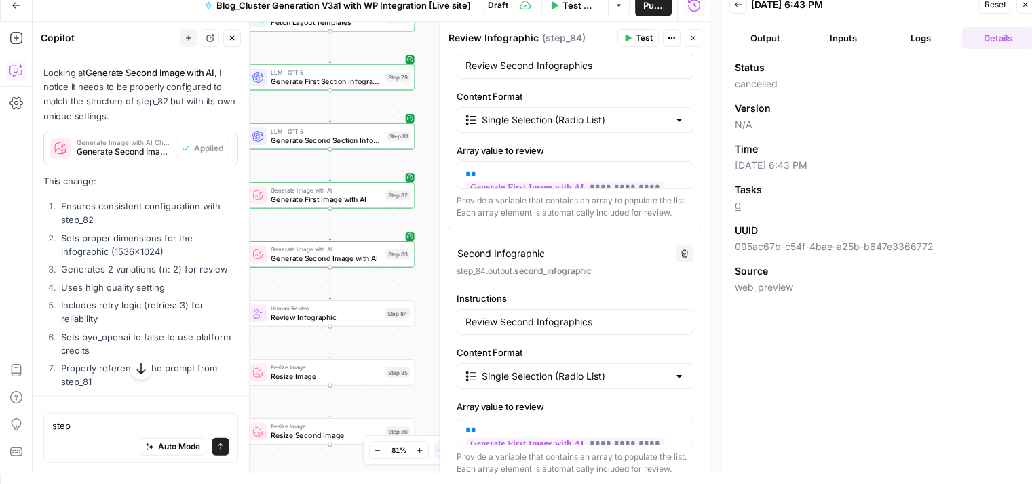
scroll to position [315, 0]
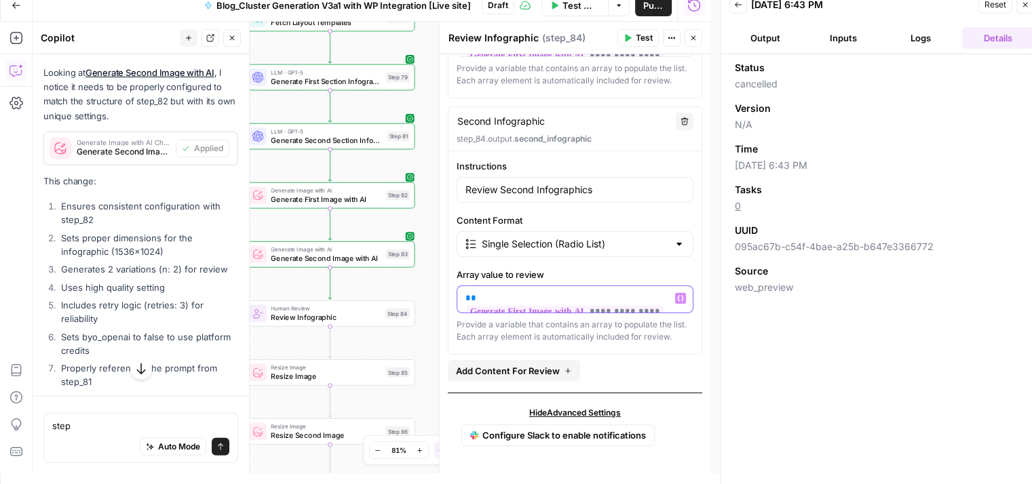
click at [661, 292] on p "**********" at bounding box center [570, 299] width 210 height 14
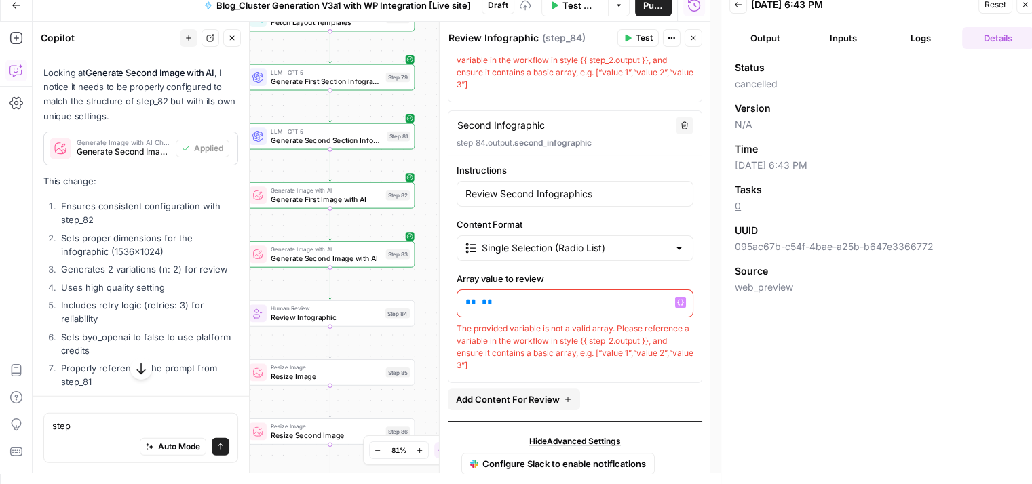
scroll to position [328, 0]
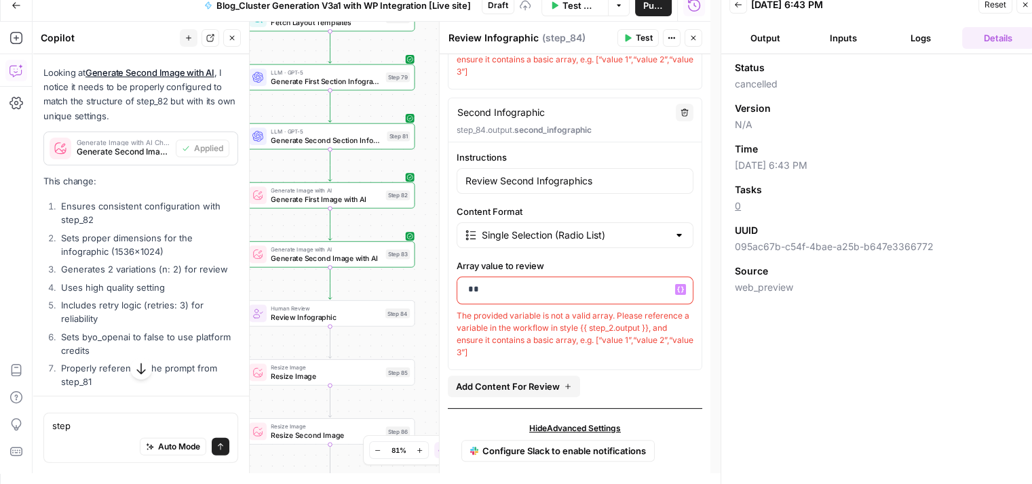
click at [646, 288] on p "**" at bounding box center [570, 290] width 210 height 14
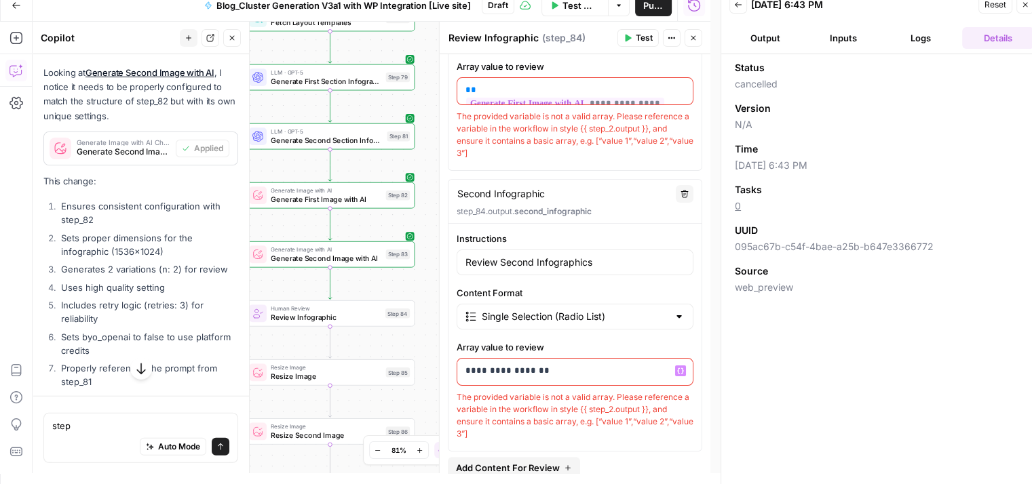
scroll to position [260, 0]
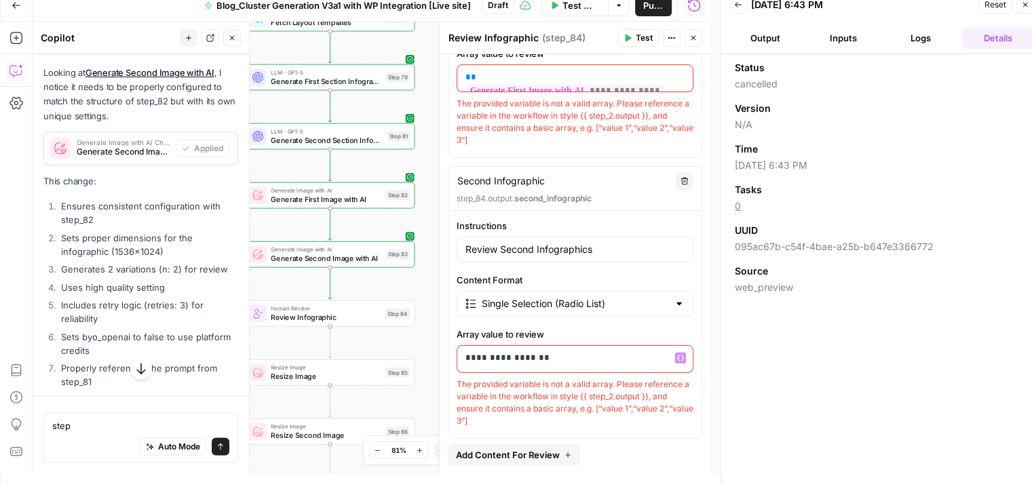
click at [494, 356] on p "**********" at bounding box center [570, 358] width 210 height 14
click at [463, 355] on div "**********" at bounding box center [574, 359] width 235 height 26
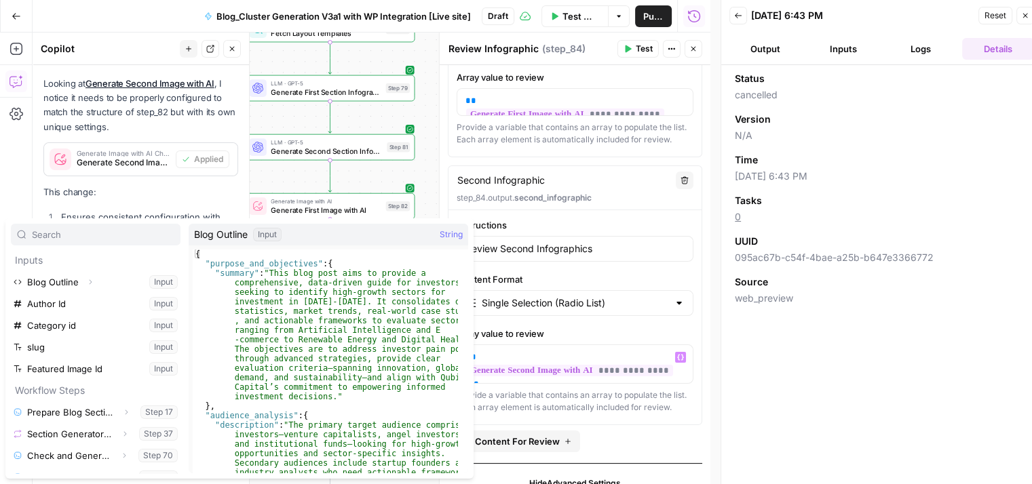
scroll to position [328, 0]
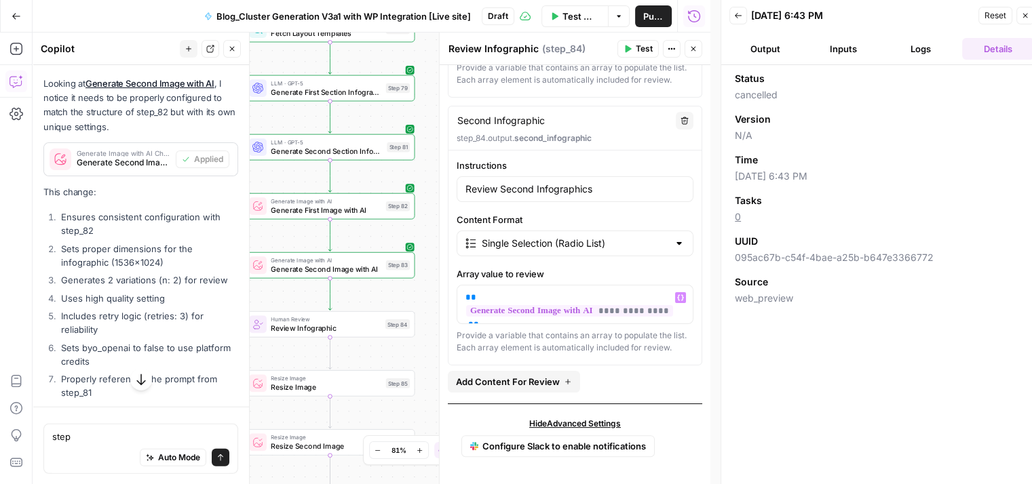
click at [647, 43] on span "Test" at bounding box center [644, 49] width 17 height 12
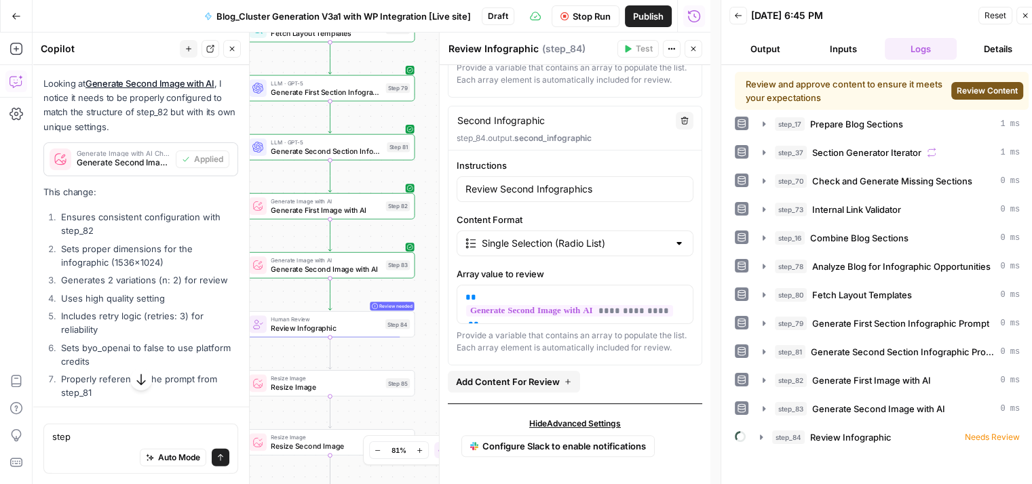
click at [962, 83] on button "Review Content" at bounding box center [987, 91] width 72 height 18
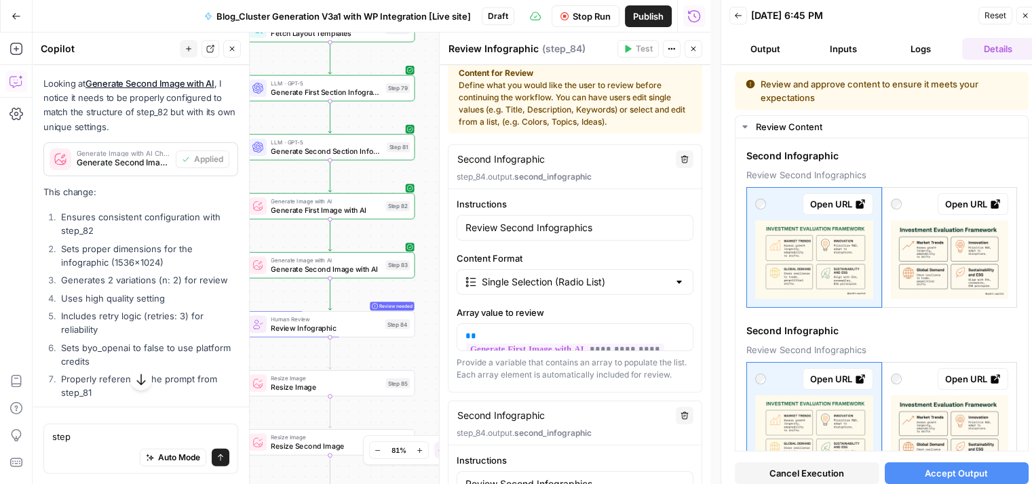
scroll to position [0, 0]
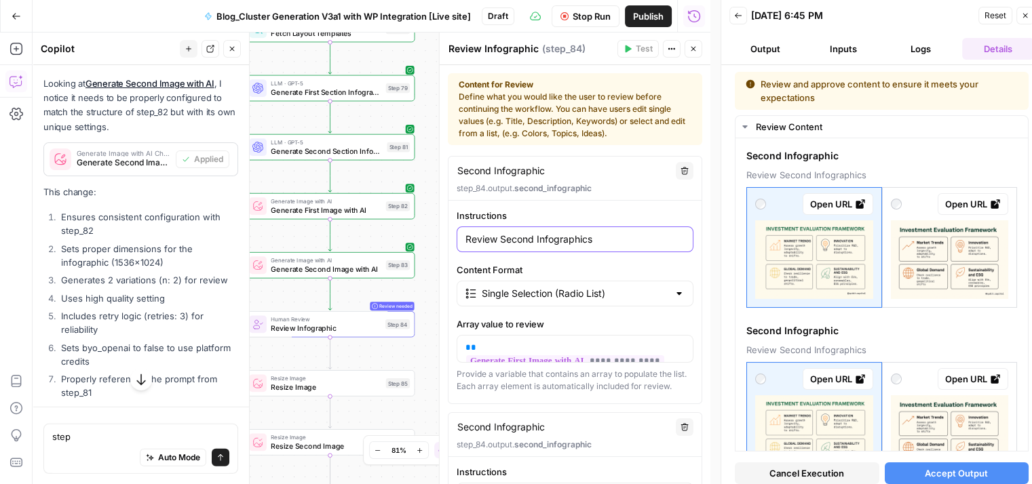
drag, startPoint x: 533, startPoint y: 243, endPoint x: 500, endPoint y: 243, distance: 33.2
click at [500, 243] on input "Review Second Infographics" at bounding box center [574, 240] width 219 height 14
type input "Review F Infographics"
type input "Review Fi Infographics"
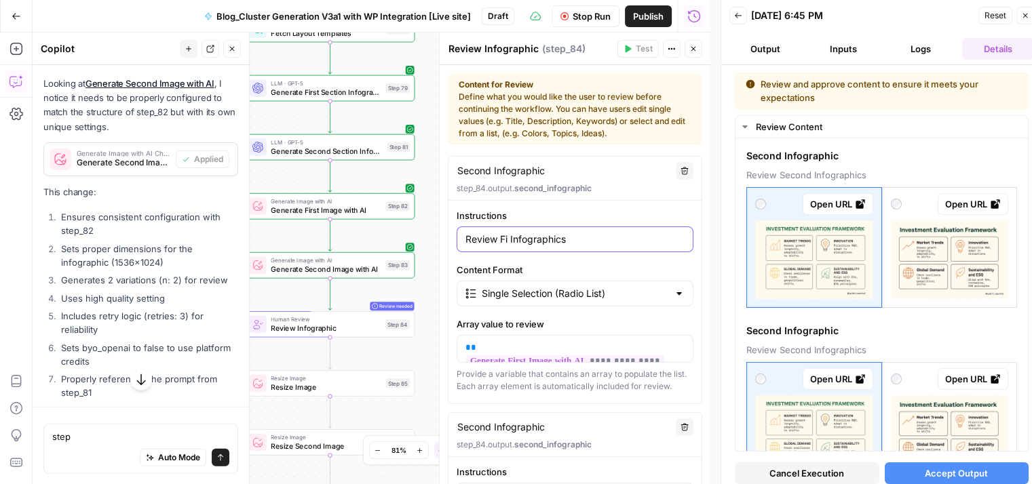
type input "Review Fi Infographics"
type input "Review Fir Infographics"
type input "Review Firs Infographics"
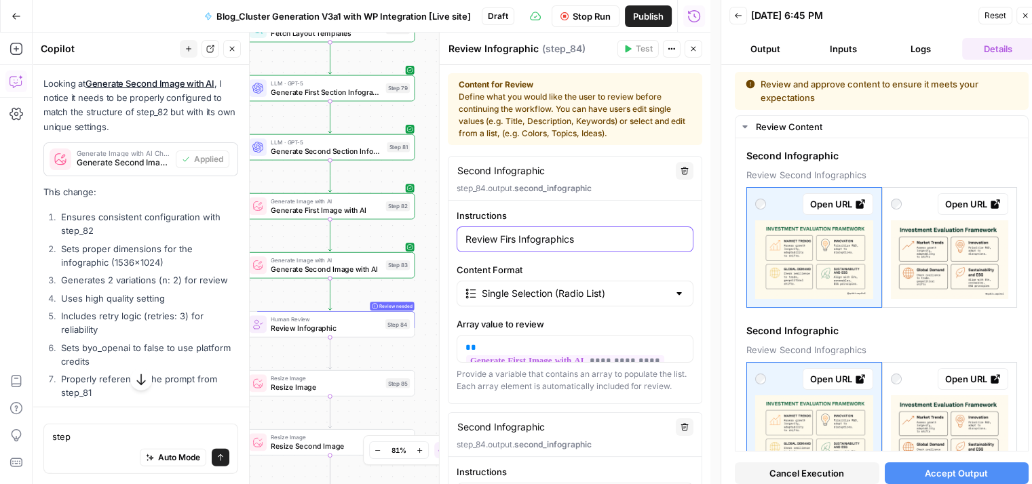
type input "Review First Infographics"
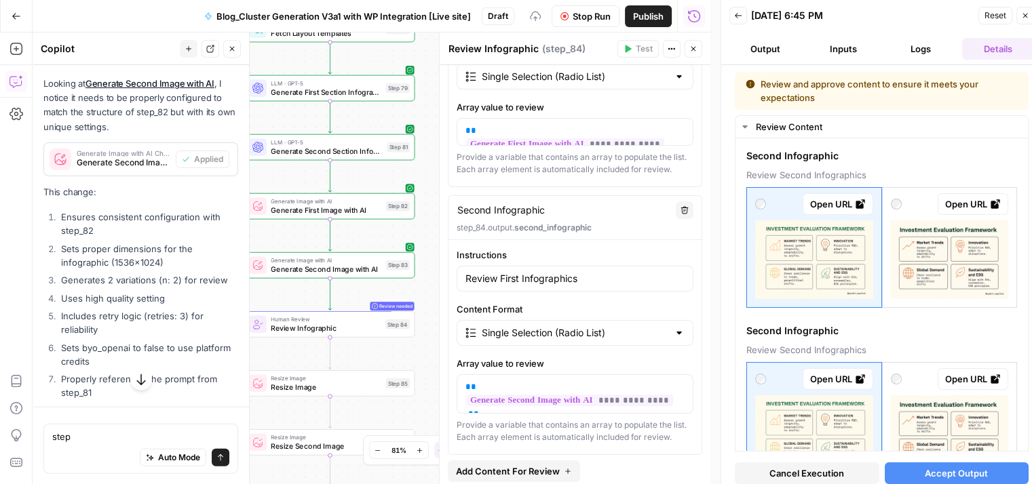
scroll to position [244, 0]
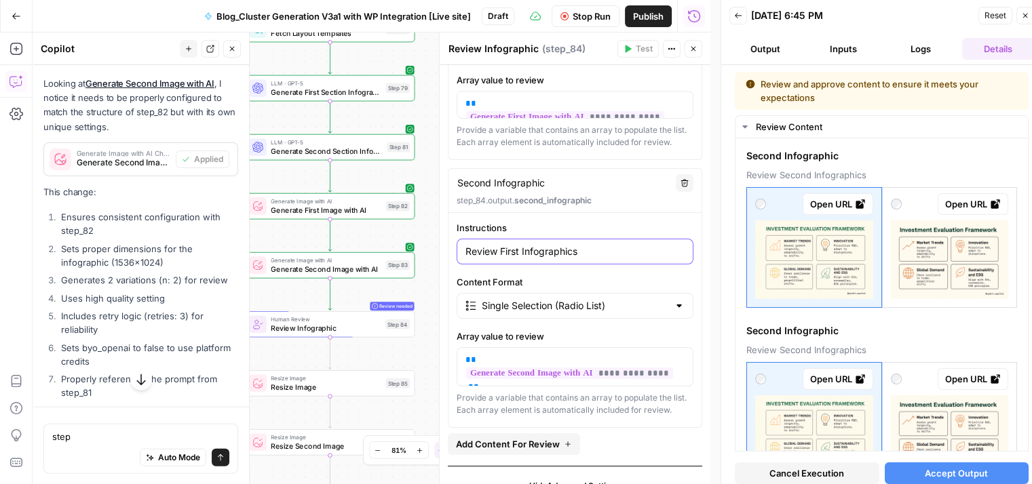
drag, startPoint x: 520, startPoint y: 262, endPoint x: 499, endPoint y: 265, distance: 21.3
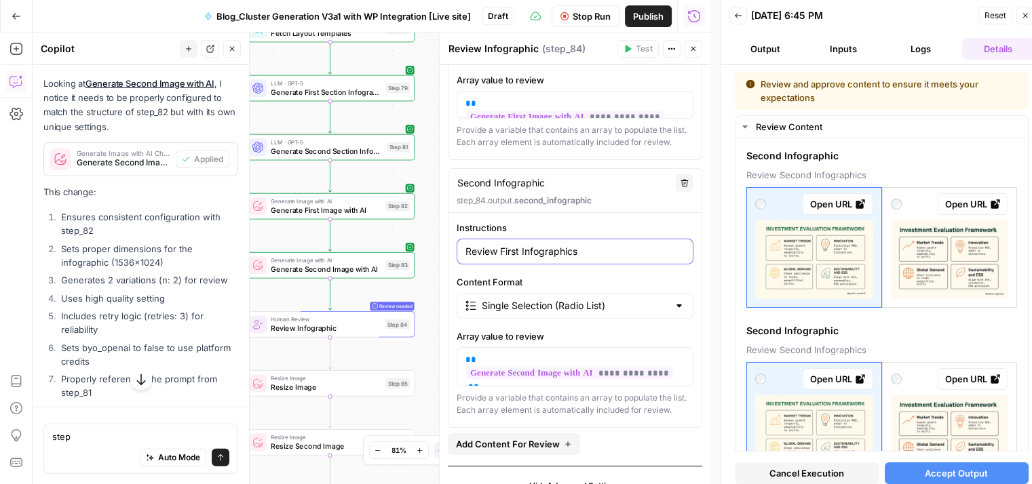
paste input "the first set of generated infographics and select the one that best matches th…"
type input "Review the first set of generated infographics and select the one that best mat…"
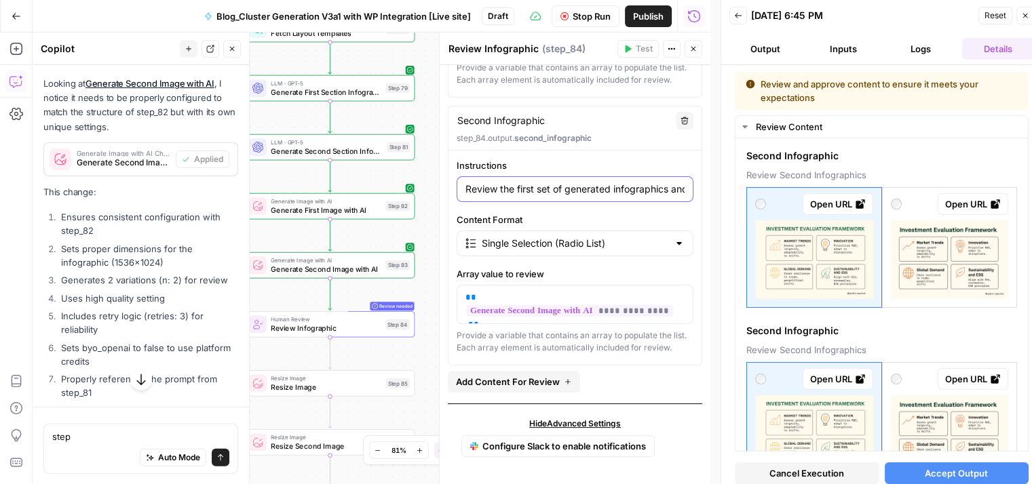
paste input "second"
type input "Review the second set of generated infographics and select the one that best ma…"
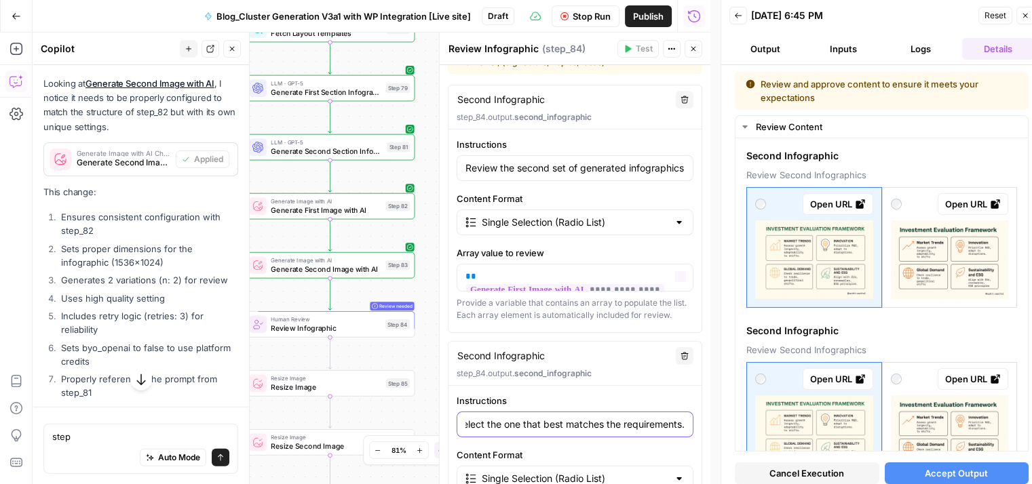
scroll to position [186, 0]
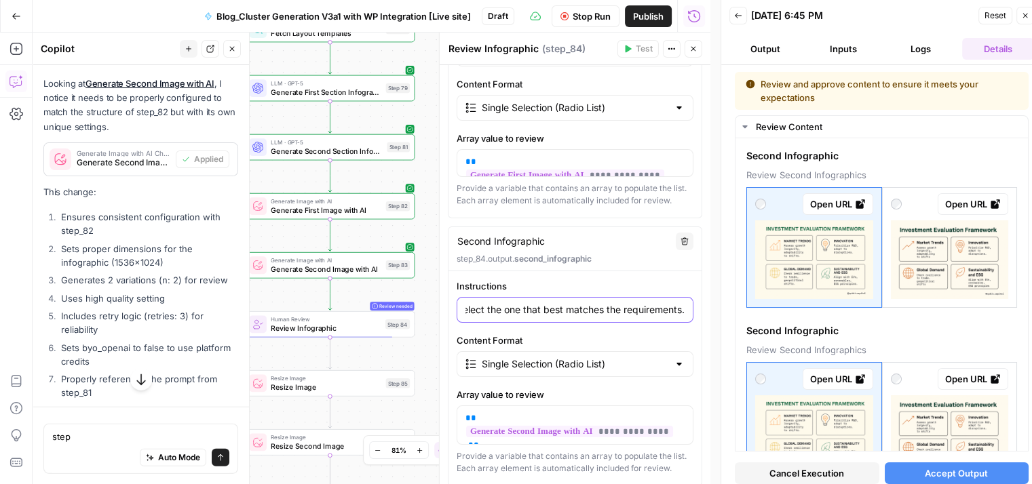
type input "Review the second set of generated infographics and select the one that best ma…"
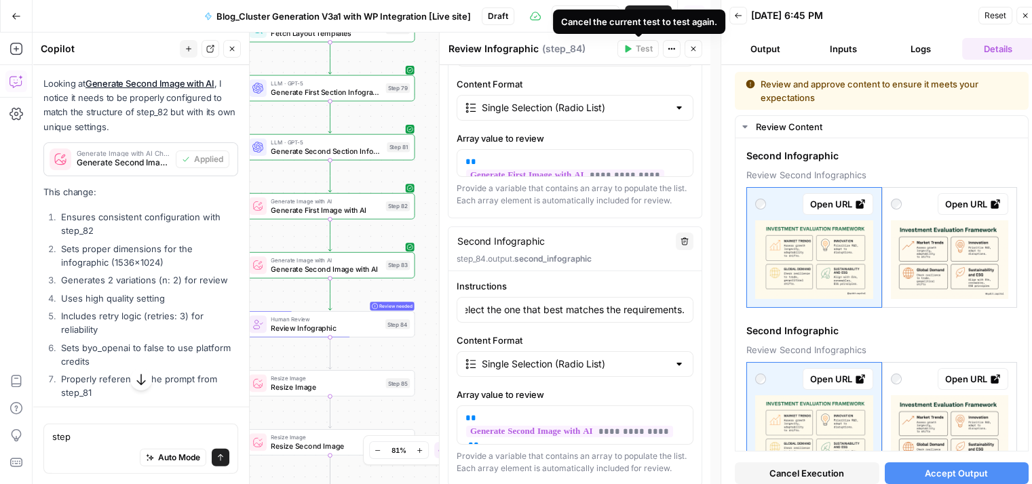
scroll to position [0, 0]
click at [567, 16] on div "Cancel the current test to test again." at bounding box center [639, 22] width 156 height 14
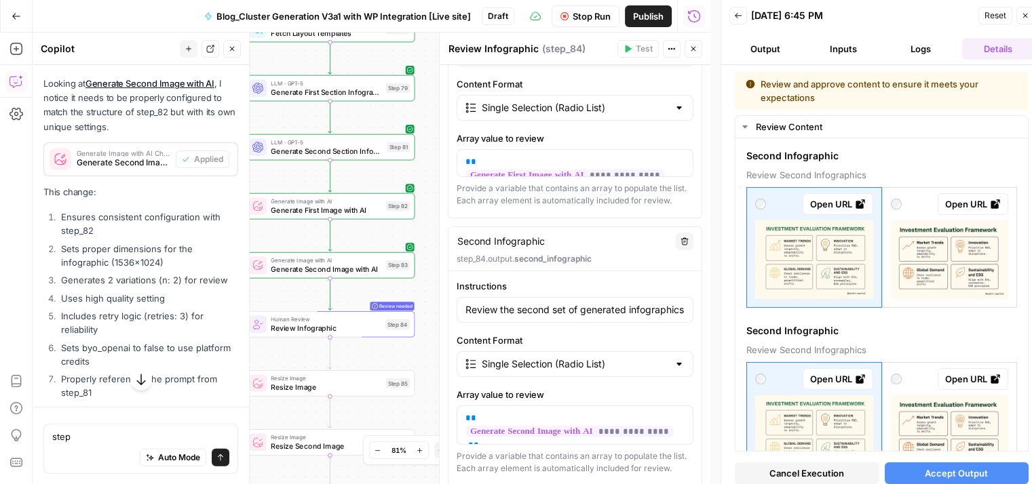
click at [583, 14] on span "Stop Run" at bounding box center [591, 16] width 38 height 14
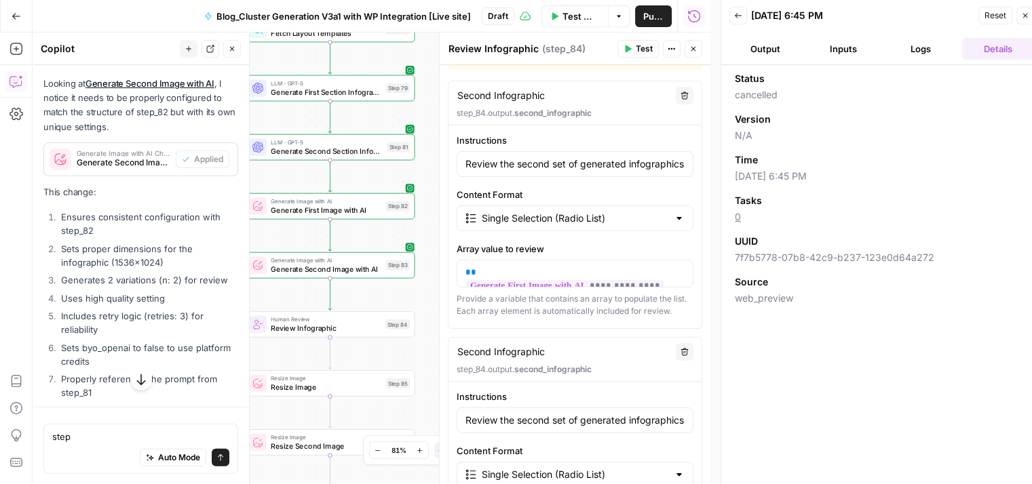
scroll to position [76, 0]
click at [124, 435] on textarea "step" at bounding box center [140, 436] width 177 height 14
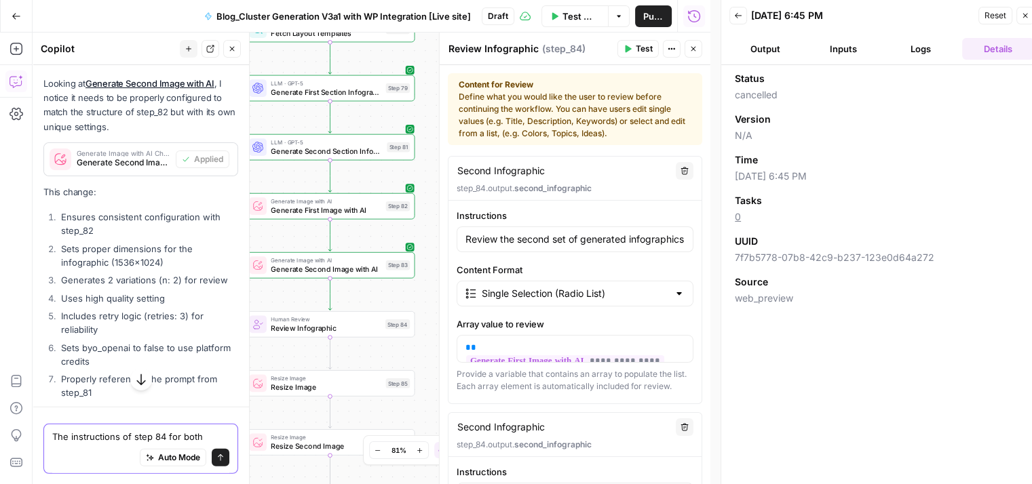
type textarea "The instructions of step 84 for both"
click at [491, 169] on textarea "Second Infographic" at bounding box center [500, 171] width 87 height 14
drag, startPoint x: 491, startPoint y: 169, endPoint x: 456, endPoint y: 172, distance: 35.4
click at [457, 172] on textarea "Second Infographic" at bounding box center [500, 171] width 87 height 14
type textarea "FInfographic"
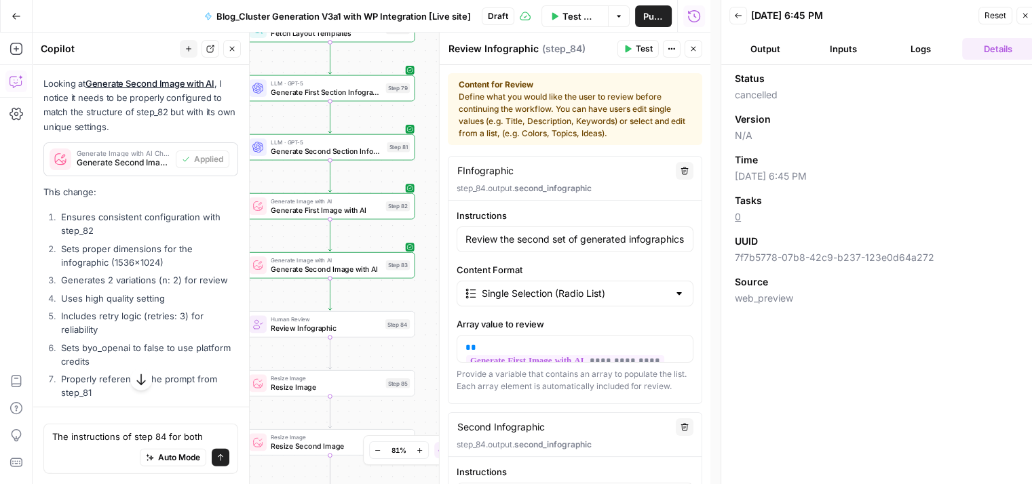
type textarea "FInfographic"
type textarea "FiInfographic"
type textarea "FirInfographic"
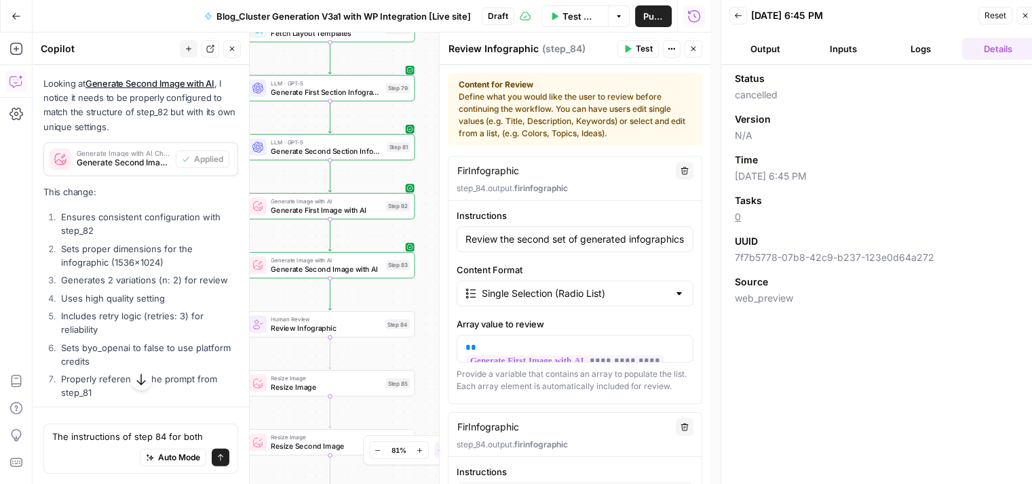
type textarea "FirsInfographic"
type textarea "FirstInfographic"
type textarea "First Infographic"
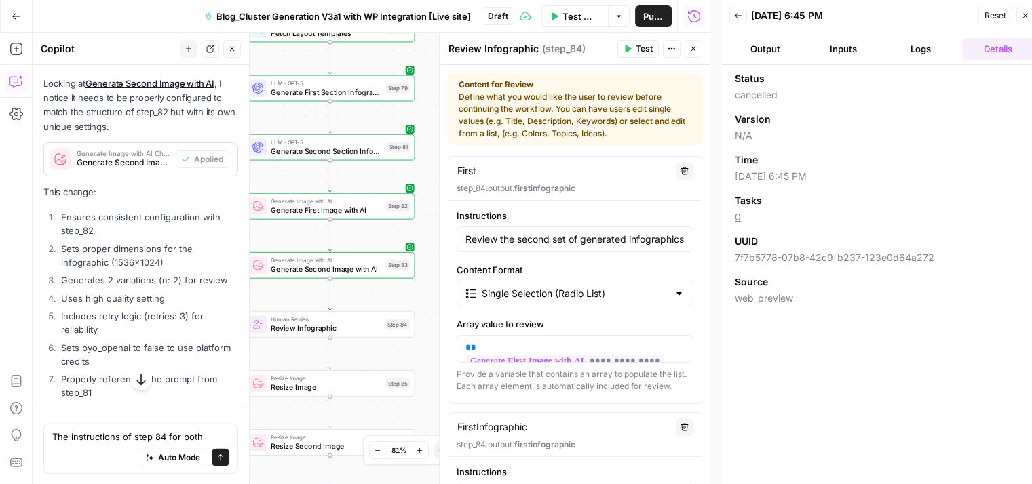
type textarea "First Infographic"
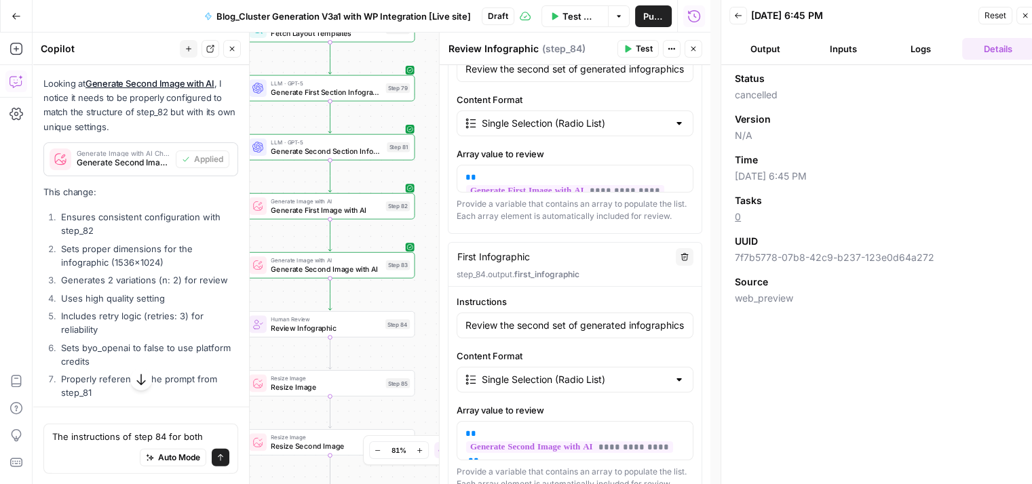
scroll to position [171, 0]
type textarea "First Infographic"
click at [680, 260] on icon "button" at bounding box center [683, 255] width 7 height 7
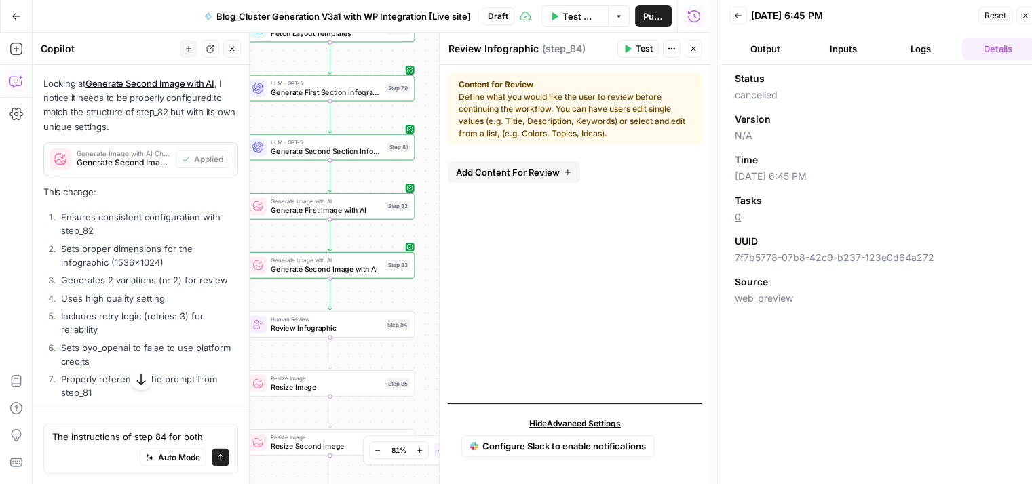
scroll to position [0, 0]
click at [564, 174] on icon "button" at bounding box center [568, 172] width 8 height 8
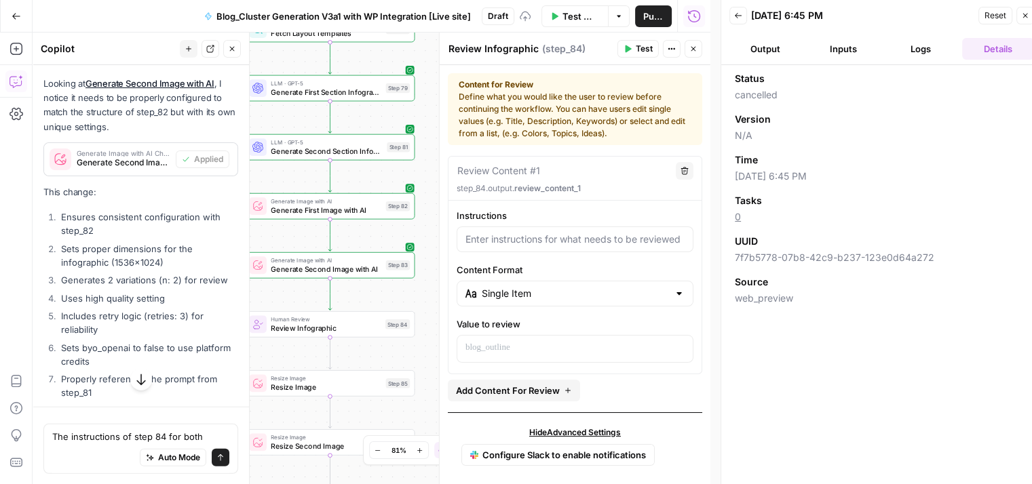
click at [515, 169] on textarea at bounding box center [498, 171] width 83 height 14
type textarea "First Infographics"
click at [537, 242] on input "Instructions" at bounding box center [574, 240] width 219 height 14
paste input "Review the second set of generated infographics and select the one that best ma…"
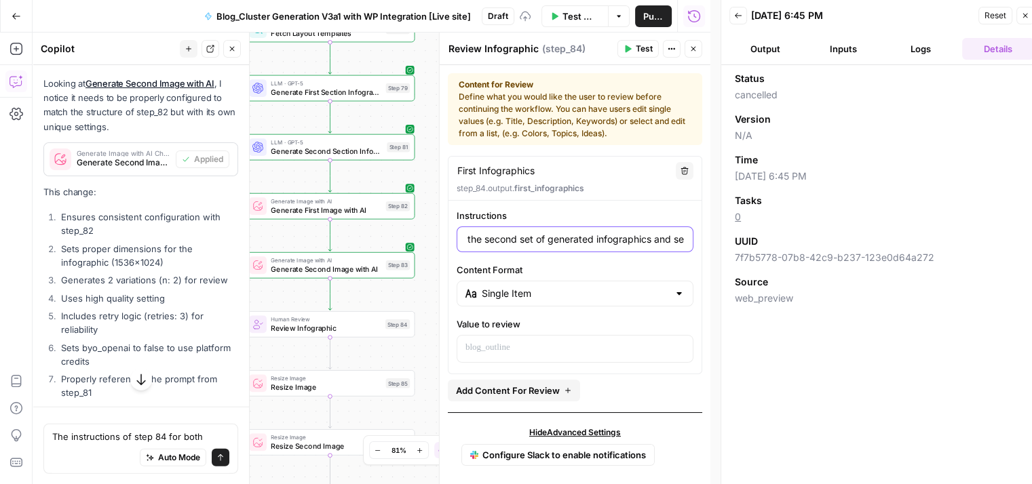
scroll to position [0, 33]
drag, startPoint x: 518, startPoint y: 244, endPoint x: 485, endPoint y: 242, distance: 32.6
click at [485, 242] on input "Review the second set of generated infographics and select the one that best ma…" at bounding box center [574, 240] width 219 height 14
type input "Review the First set of generated infographics and select the one that best mat…"
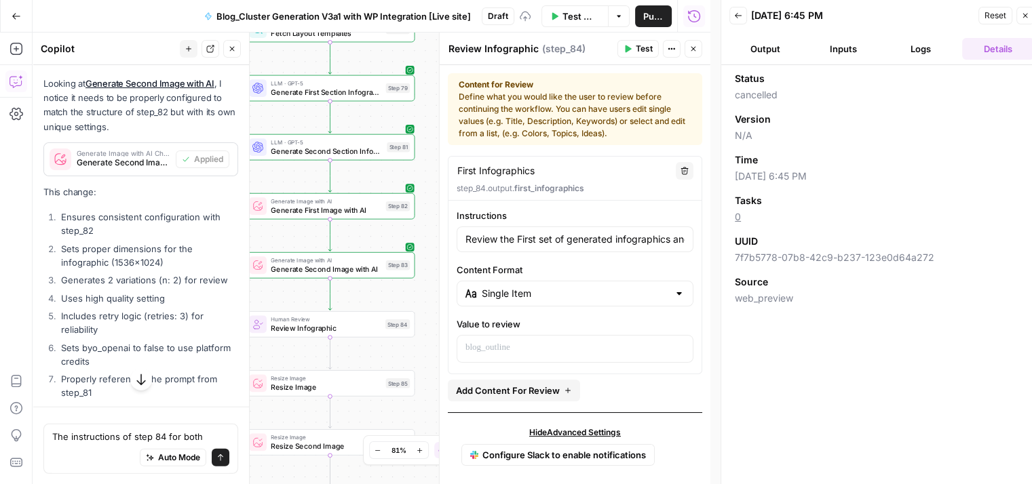
click at [502, 285] on div "Single Item" at bounding box center [574, 294] width 237 height 26
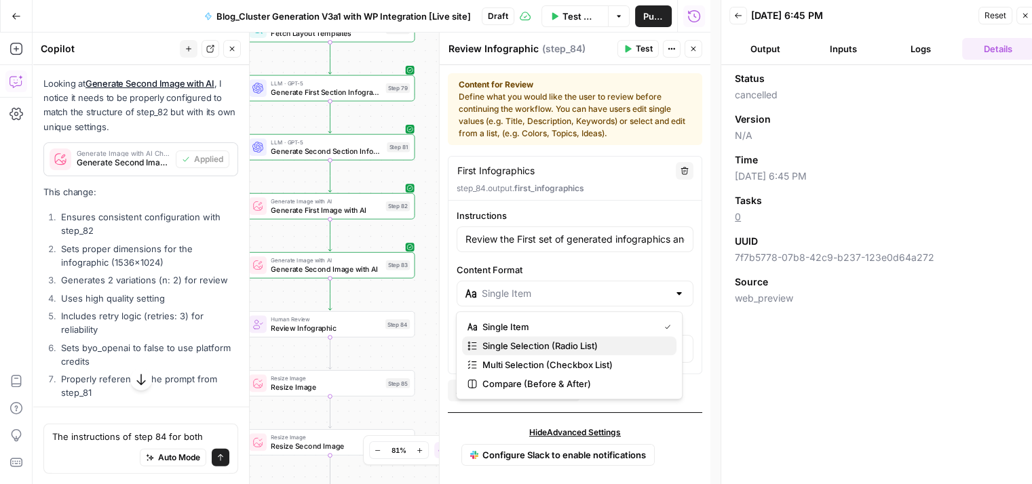
click at [524, 353] on button "Single Selection (Radio List)" at bounding box center [569, 345] width 214 height 19
type input "Single Selection (Radio List)"
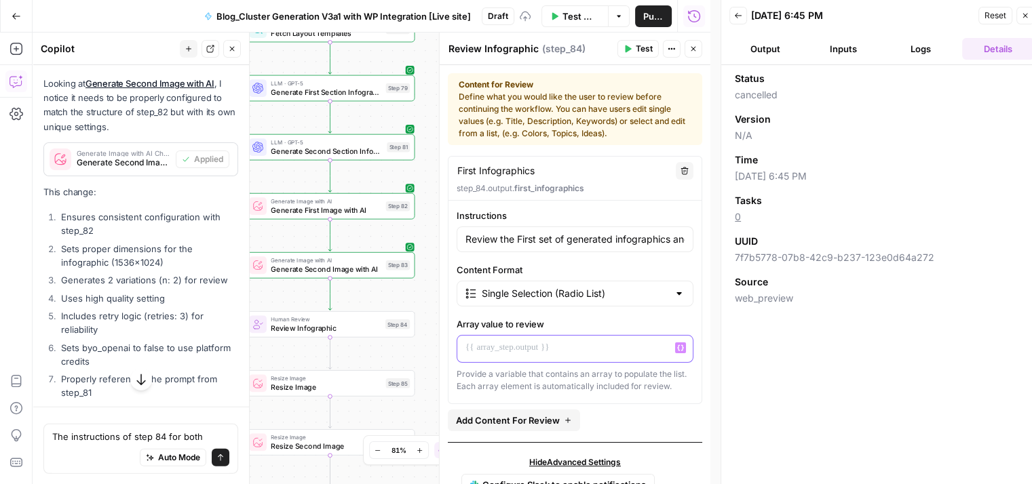
click at [507, 354] on div at bounding box center [574, 349] width 235 height 26
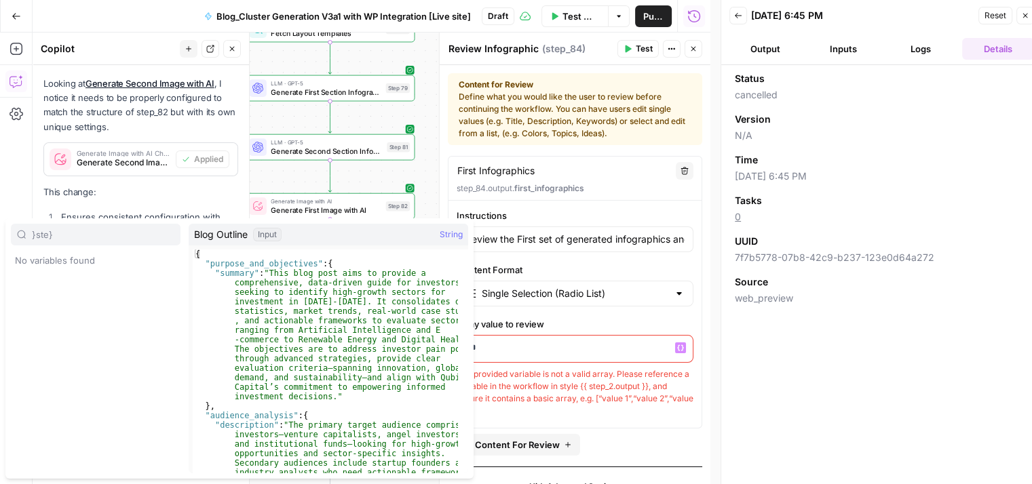
type input "}ste}"
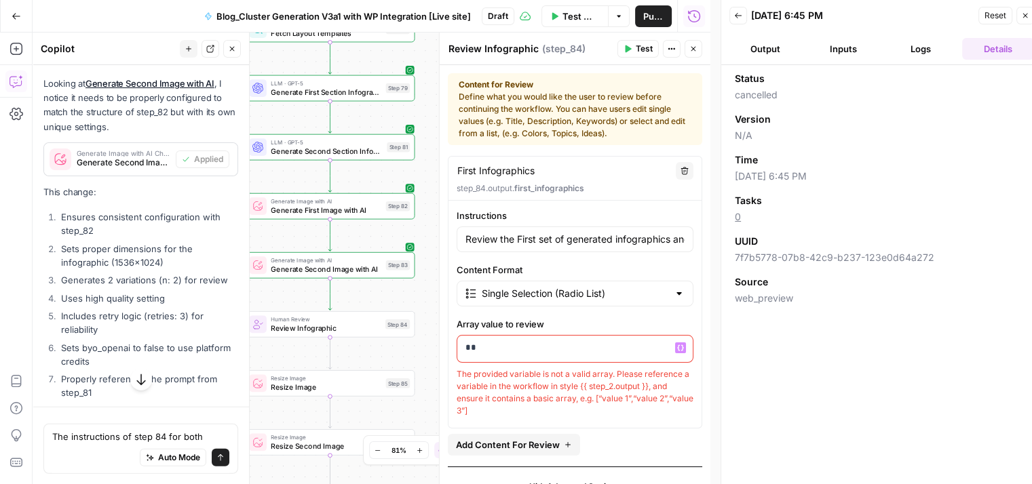
drag, startPoint x: 485, startPoint y: 345, endPoint x: 474, endPoint y: 347, distance: 10.9
click at [474, 347] on p "**" at bounding box center [570, 348] width 210 height 14
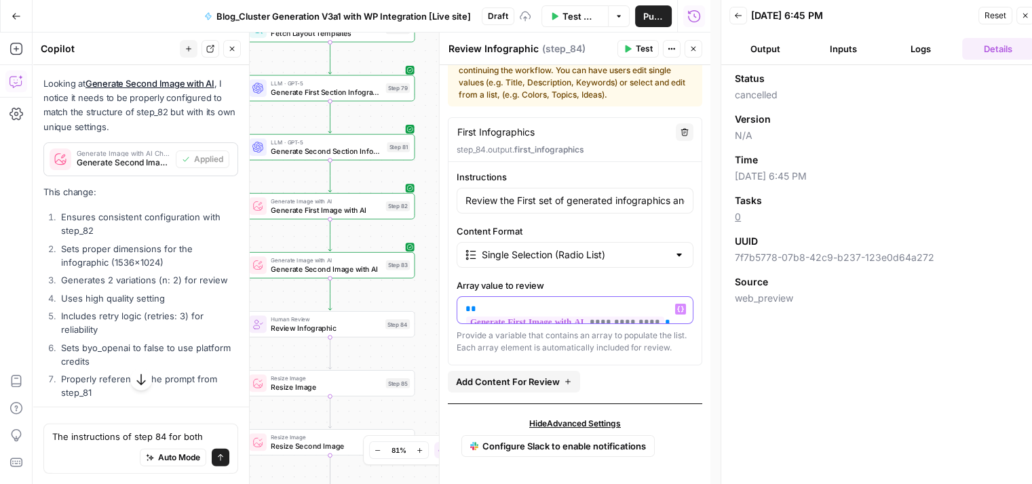
scroll to position [49, 0]
click at [536, 372] on button "Add Content For Review" at bounding box center [514, 382] width 132 height 22
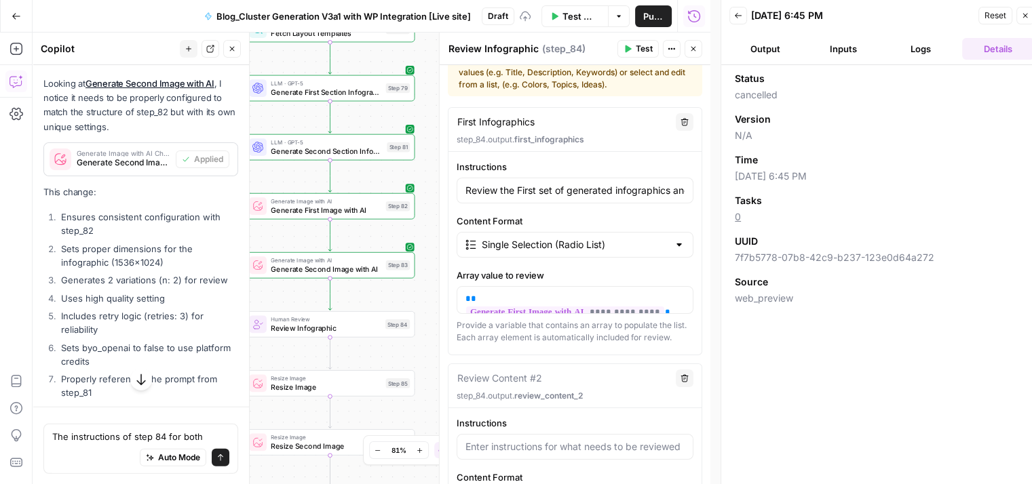
scroll to position [144, 0]
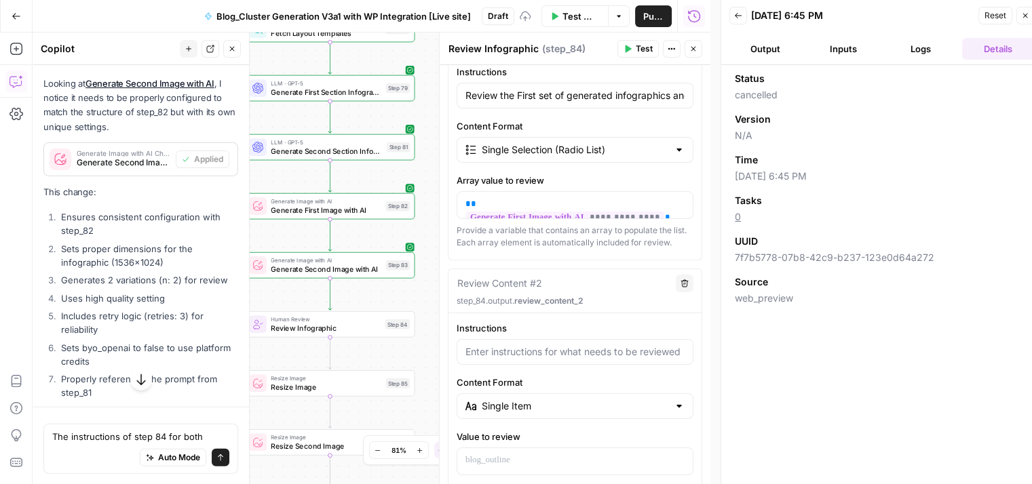
click at [501, 290] on textarea at bounding box center [499, 284] width 85 height 14
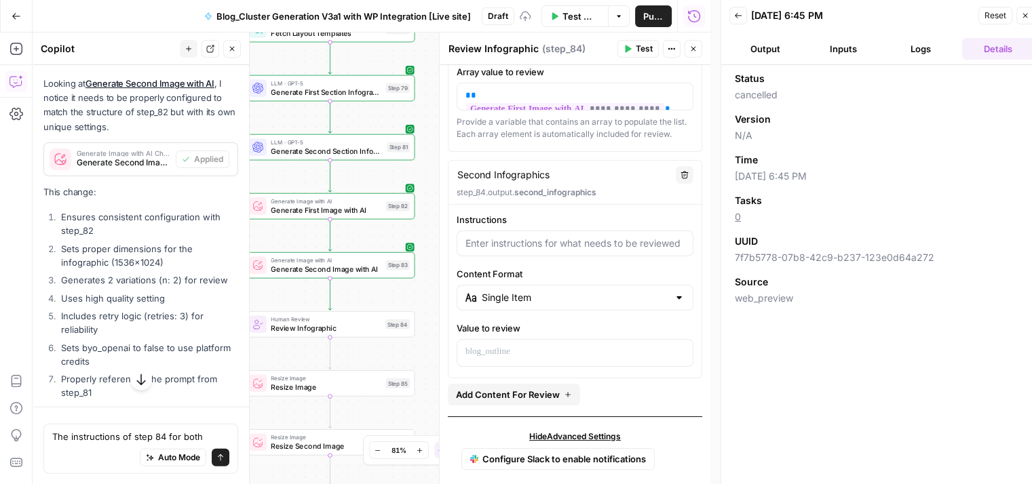
scroll to position [254, 0]
type textarea "Second Infographics"
click at [514, 248] on input "Instructions" at bounding box center [574, 242] width 219 height 14
paste input "Review the second set of generated infographics and select the one that best ma…"
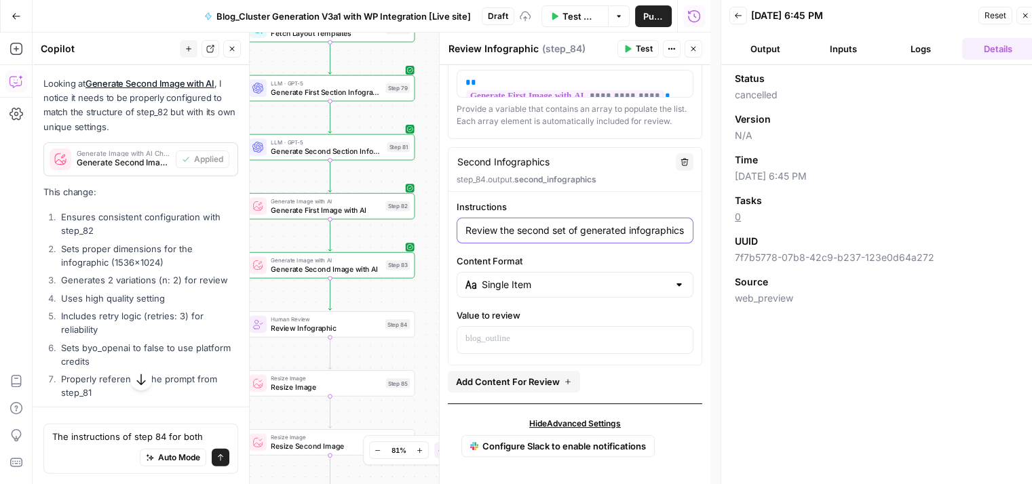
scroll to position [274, 0]
type input "Review the second set of generated infographics and select the one that best ma…"
click at [509, 293] on div "Single Item" at bounding box center [574, 285] width 237 height 26
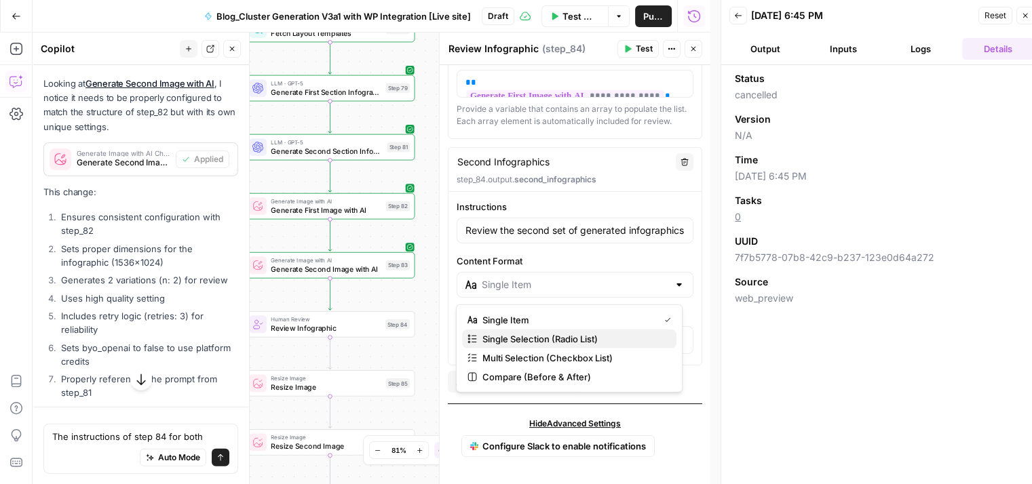
click at [526, 338] on span "Single Selection (Radio List)" at bounding box center [573, 339] width 183 height 14
type input "Single Selection (Radio List)"
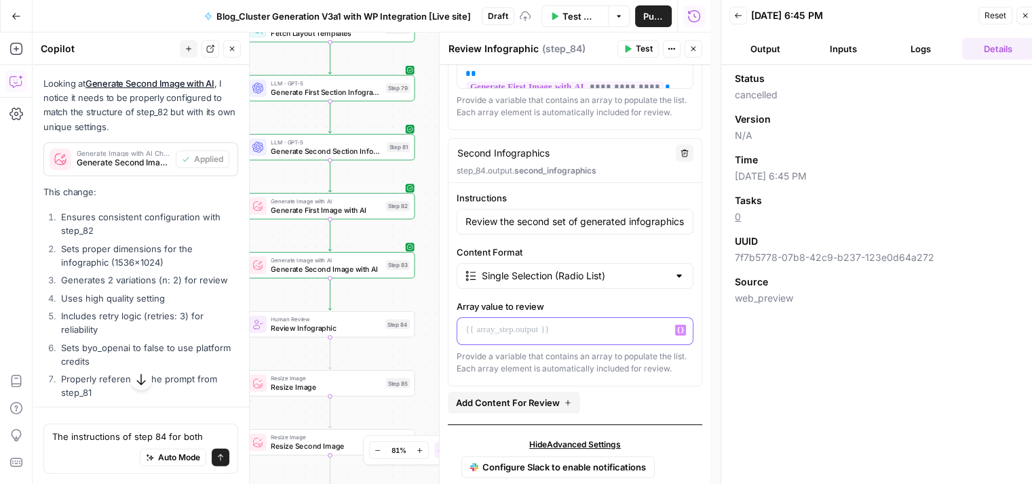
click at [503, 345] on div at bounding box center [574, 331] width 235 height 26
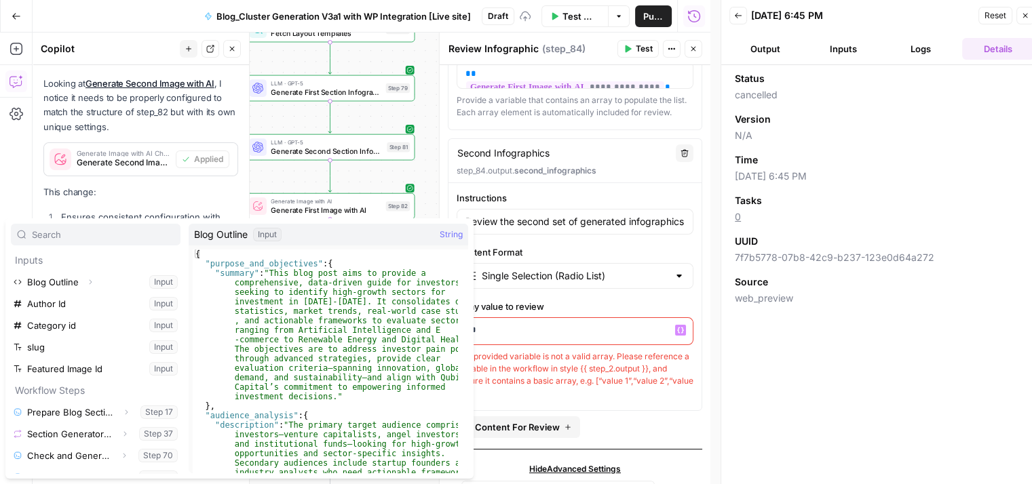
click at [519, 345] on div "**" at bounding box center [574, 331] width 235 height 26
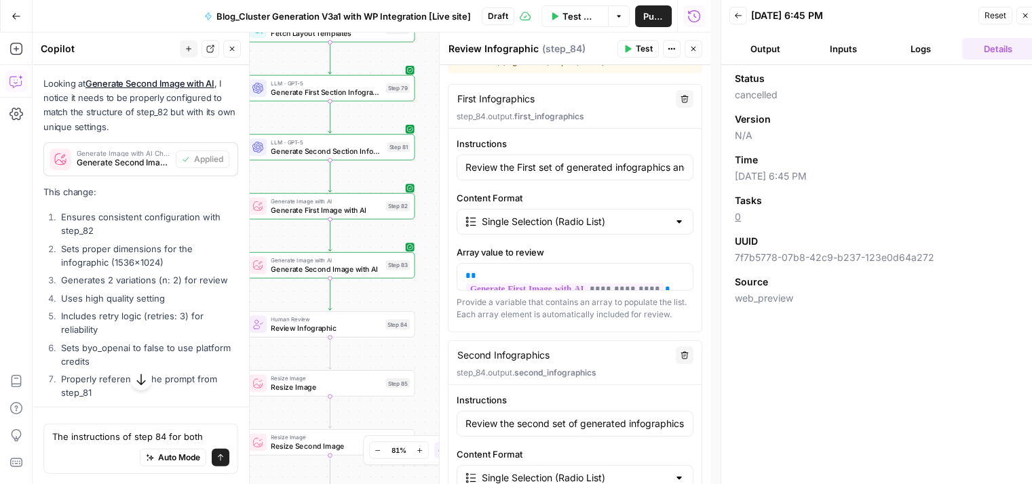
scroll to position [71, 0]
click at [638, 51] on span "Test" at bounding box center [644, 49] width 17 height 12
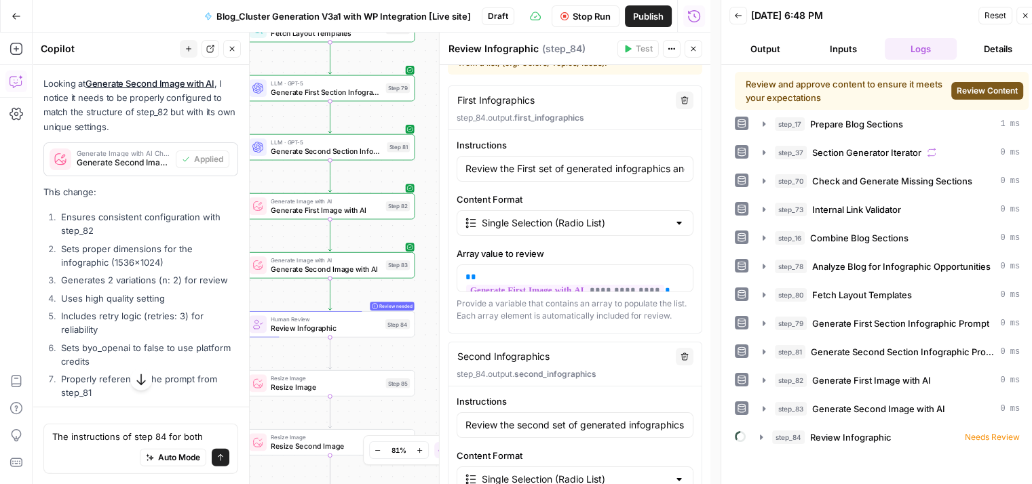
click at [992, 95] on span "Review Content" at bounding box center [986, 91] width 61 height 12
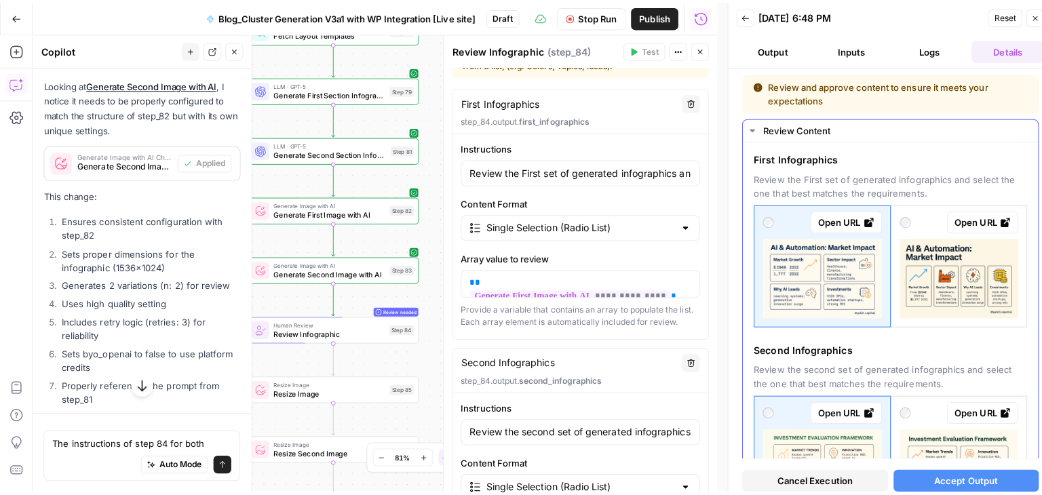
scroll to position [90, 0]
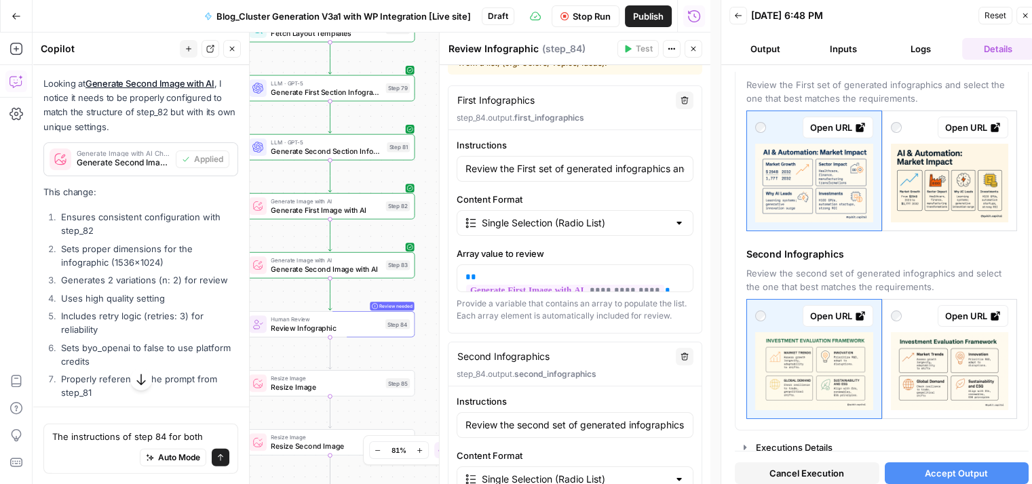
click at [947, 467] on span "Accept Output" at bounding box center [956, 474] width 63 height 14
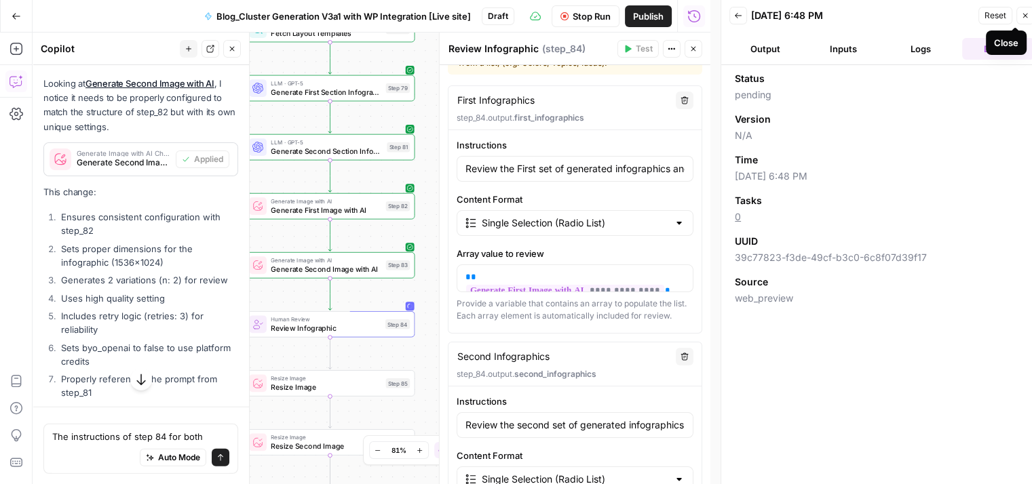
click at [1025, 17] on icon "button" at bounding box center [1025, 16] width 8 height 8
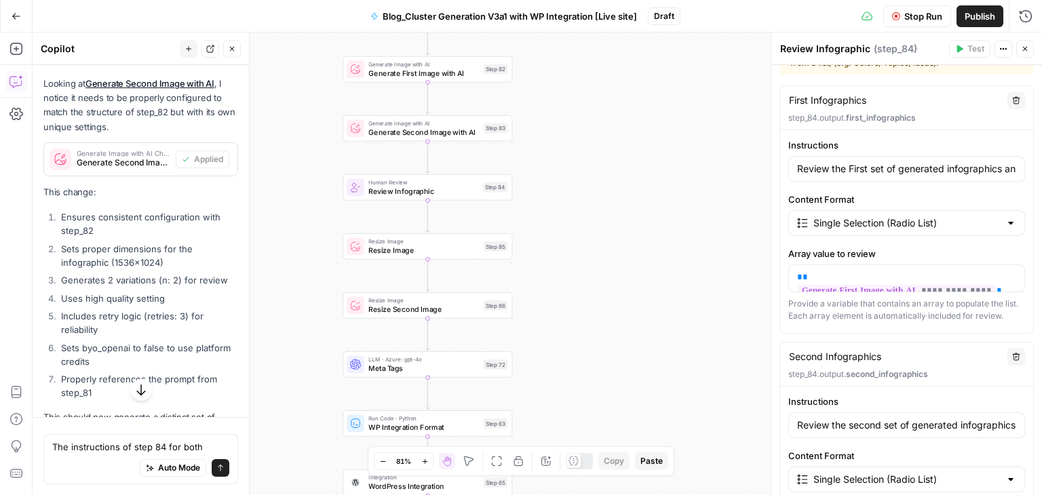
drag, startPoint x: 473, startPoint y: 277, endPoint x: 571, endPoint y: 137, distance: 171.4
click at [571, 137] on div "Workflow Set Inputs Inputs Run Code · Python Prepare Blog Sections Step 17 Loop…" at bounding box center [537, 264] width 1009 height 463
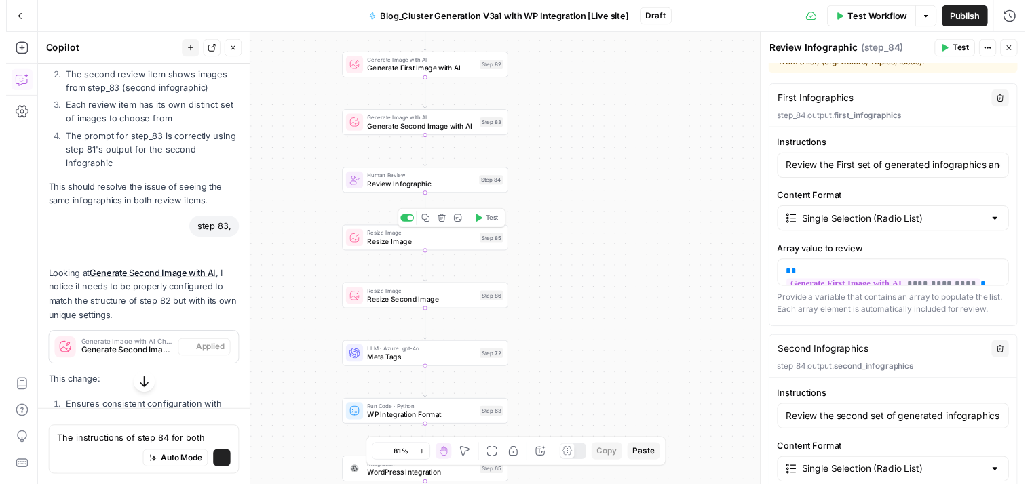
scroll to position [4090, 0]
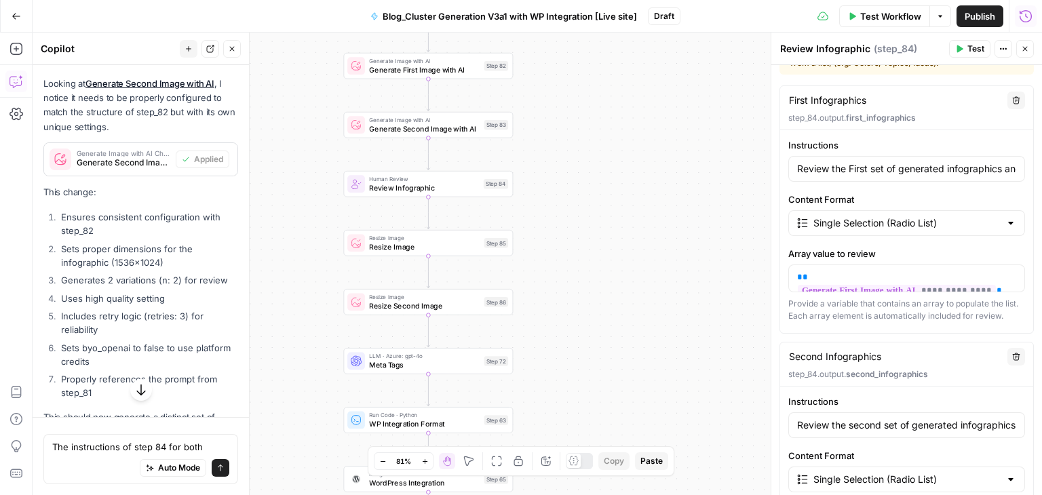
click at [1022, 14] on icon "button" at bounding box center [1026, 16] width 14 height 14
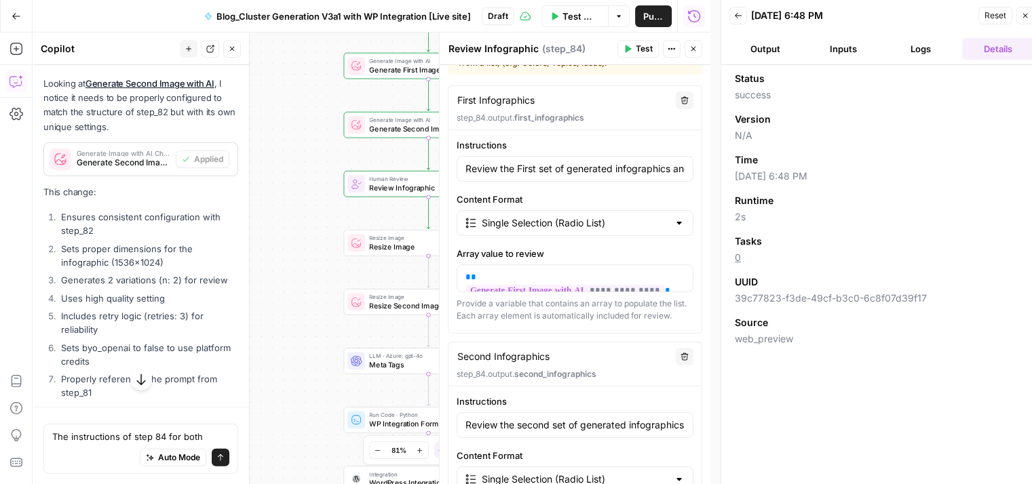
click at [894, 47] on button "Logs" at bounding box center [920, 49] width 72 height 22
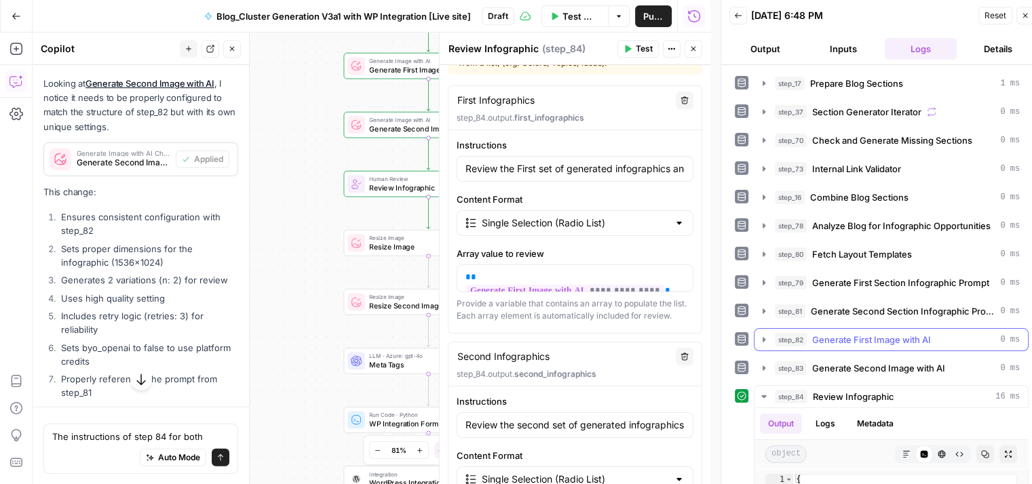
scroll to position [255, 0]
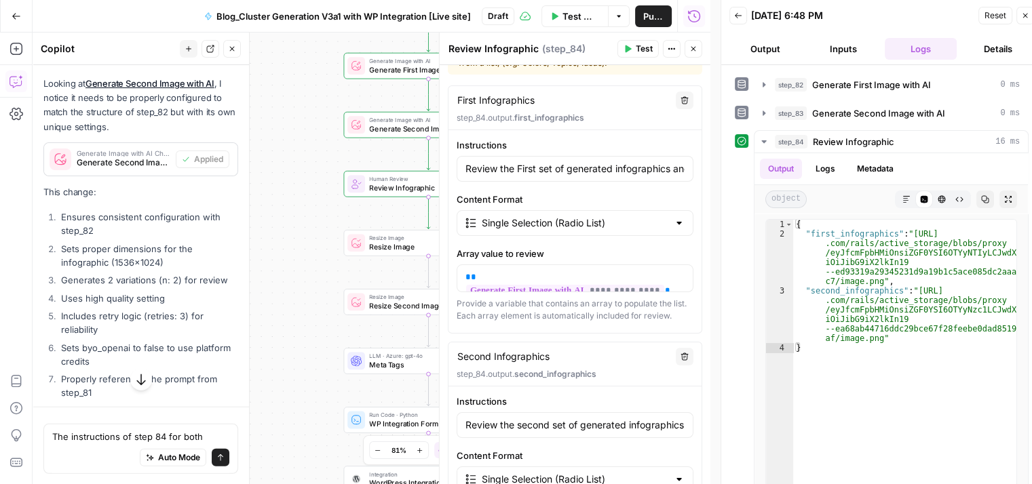
drag, startPoint x: 325, startPoint y: 258, endPoint x: 242, endPoint y: 244, distance: 84.1
click at [242, 244] on body "Qubit - SEO New Home Browse Your Data Usage Settings Recent Grids content updat…" at bounding box center [516, 242] width 1032 height 484
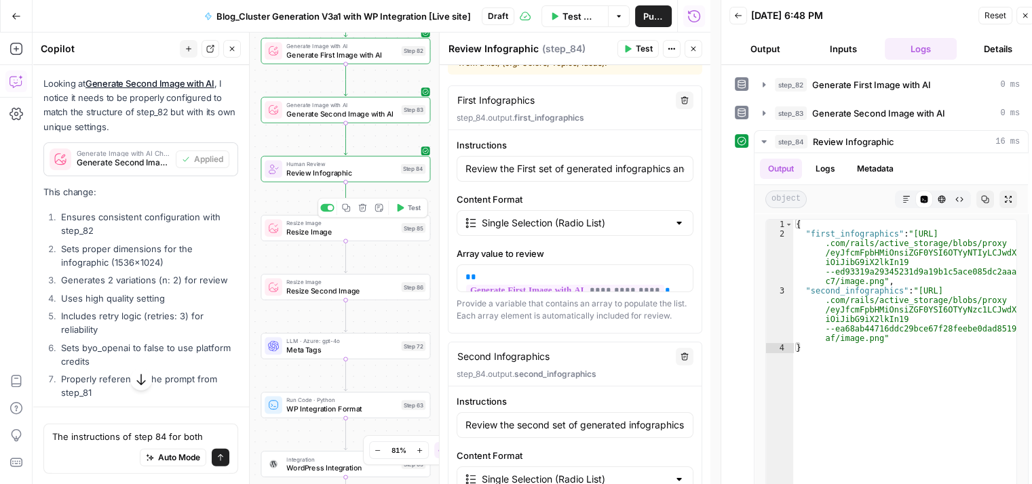
click at [412, 209] on span "Test" at bounding box center [413, 208] width 13 height 10
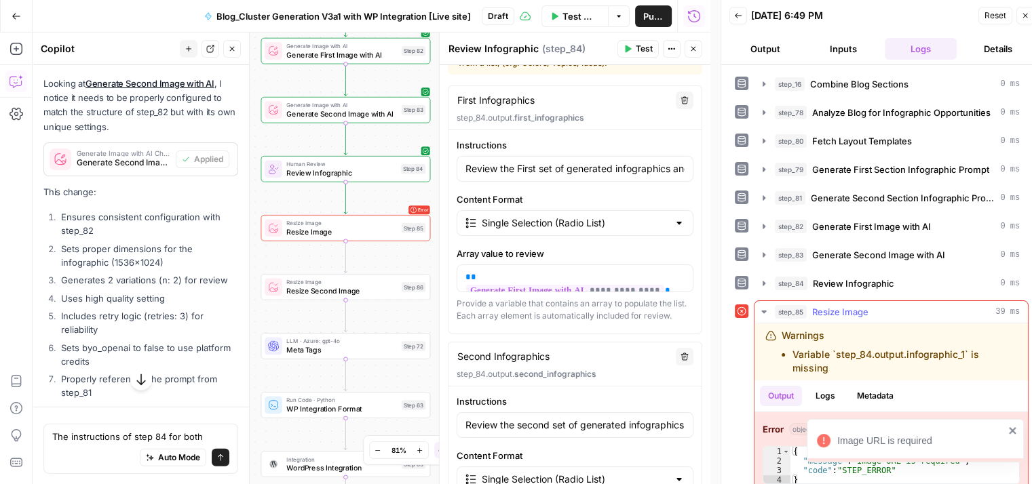
scroll to position [11, 0]
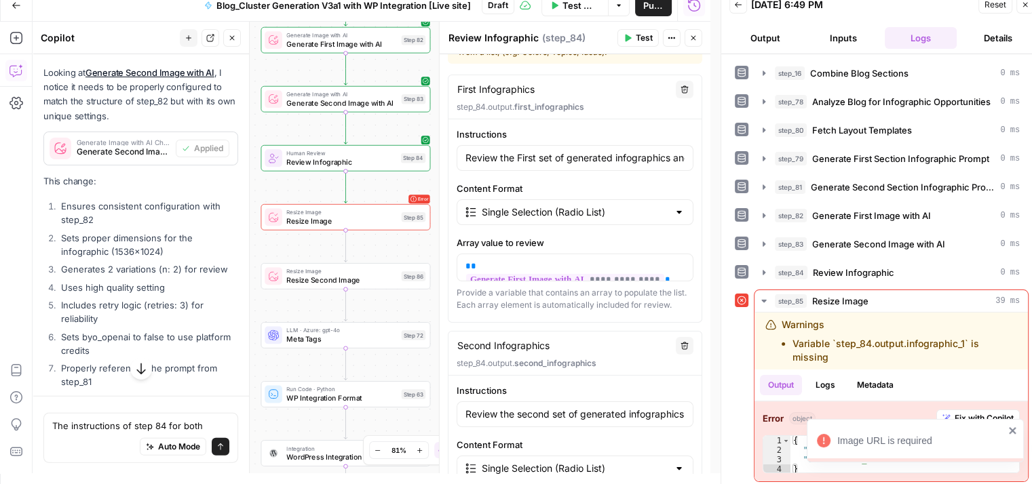
click at [1010, 429] on icon "close" at bounding box center [1012, 430] width 7 height 7
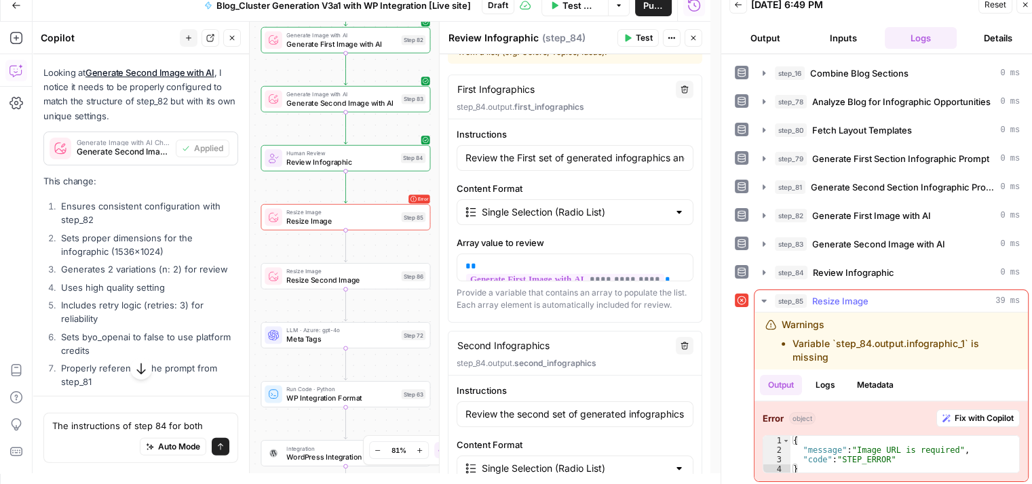
click at [939, 413] on button "Fix with Copilot" at bounding box center [977, 419] width 83 height 18
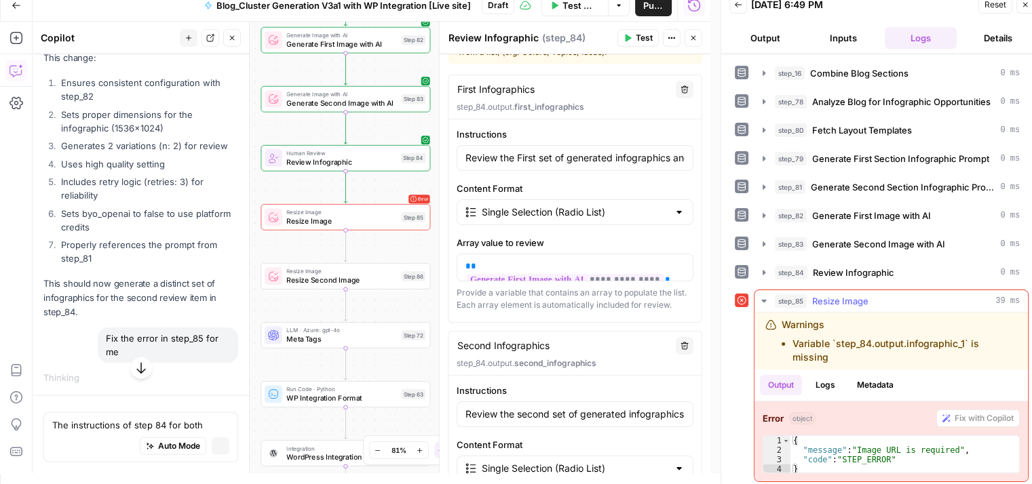
scroll to position [3885, 0]
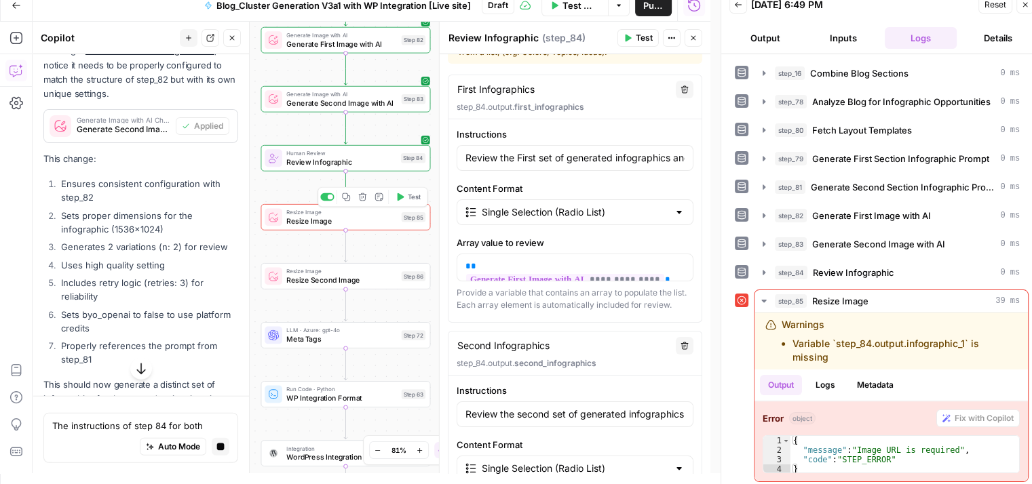
click at [331, 225] on span "Resize Image" at bounding box center [341, 221] width 111 height 11
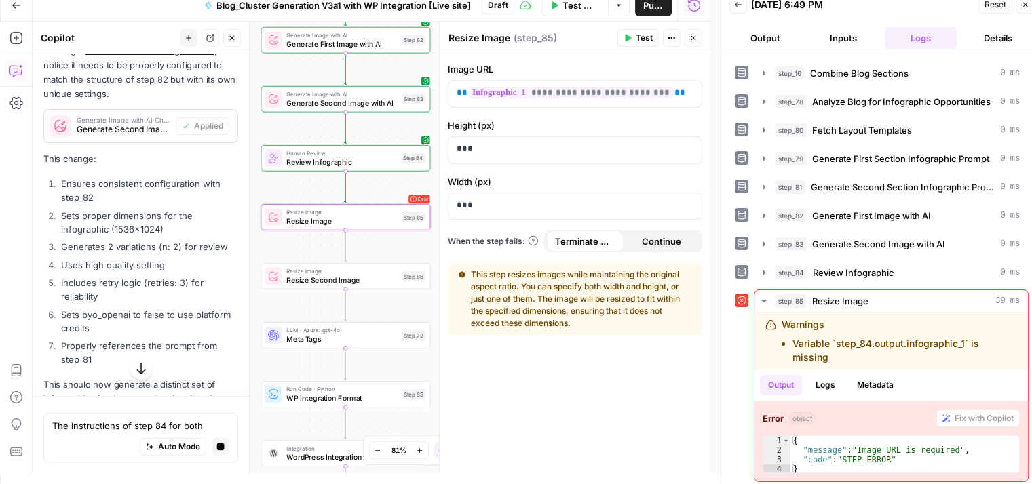
click at [477, 40] on textarea "Resize Image" at bounding box center [479, 38] width 62 height 14
type textarea "Resize First Image"
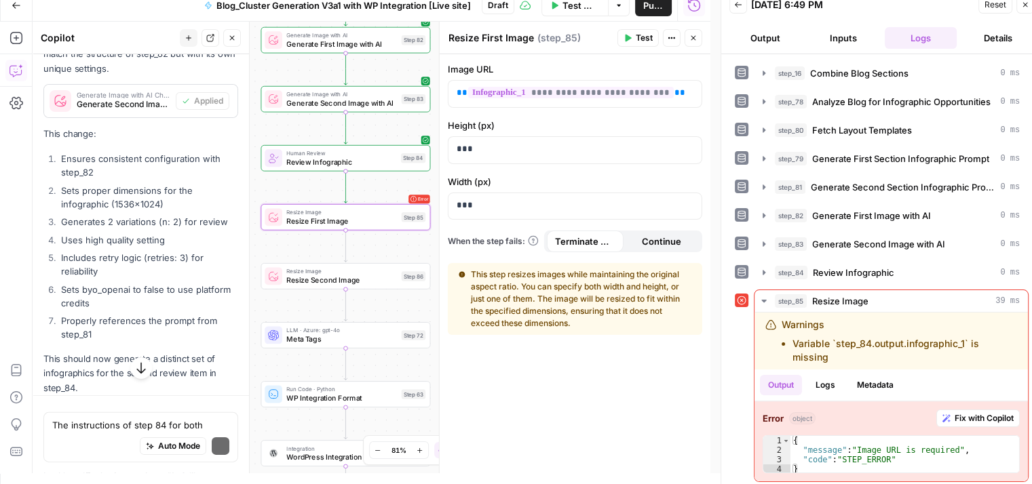
scroll to position [4764, 0]
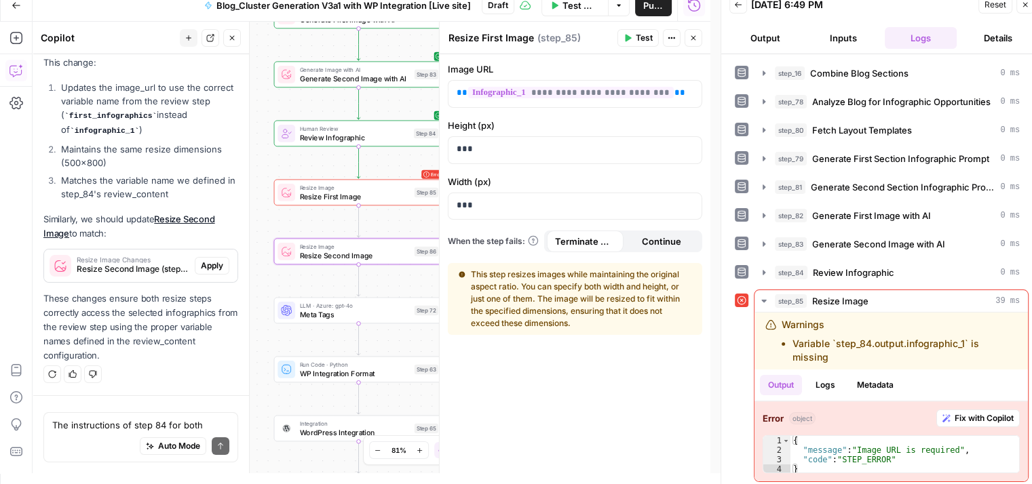
click at [201, 267] on span "Apply" at bounding box center [212, 266] width 22 height 12
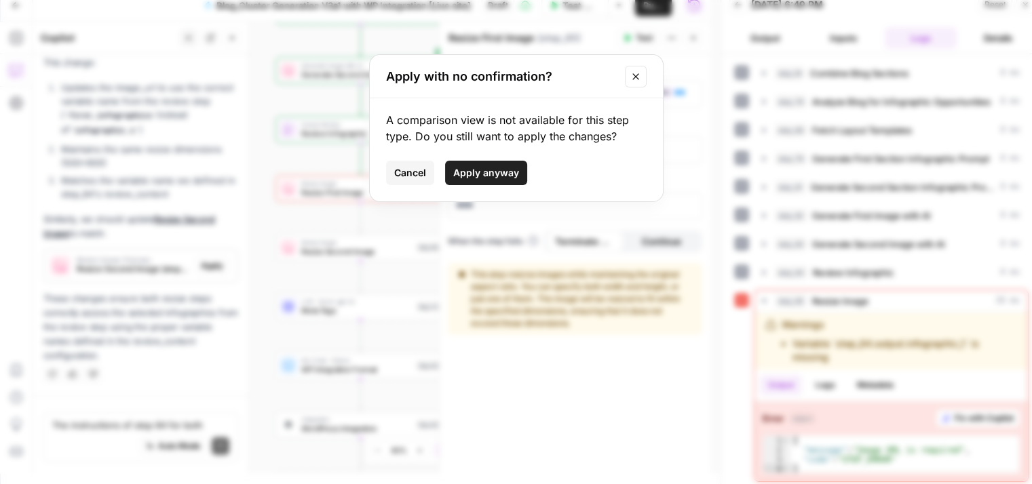
click at [515, 166] on span "Apply anyway" at bounding box center [486, 173] width 66 height 14
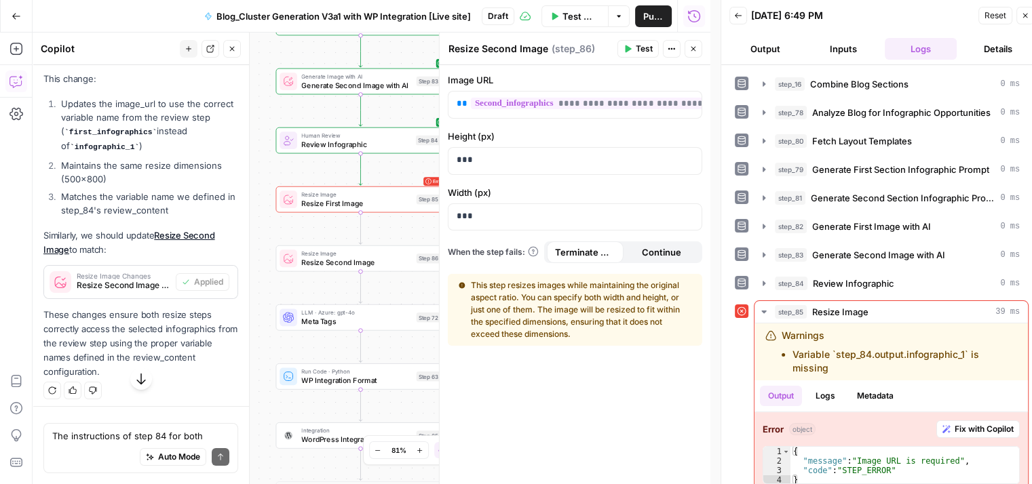
scroll to position [4651, 0]
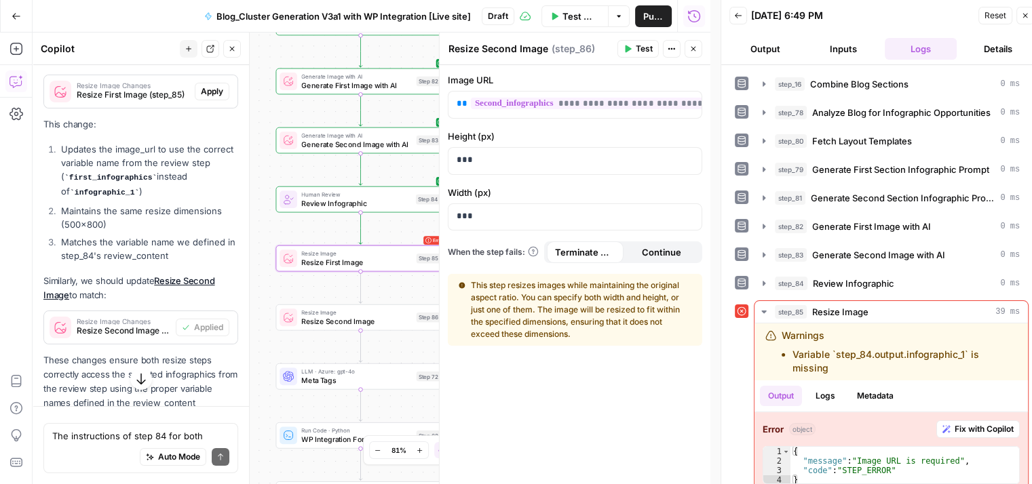
click at [203, 98] on span "Apply" at bounding box center [212, 91] width 22 height 12
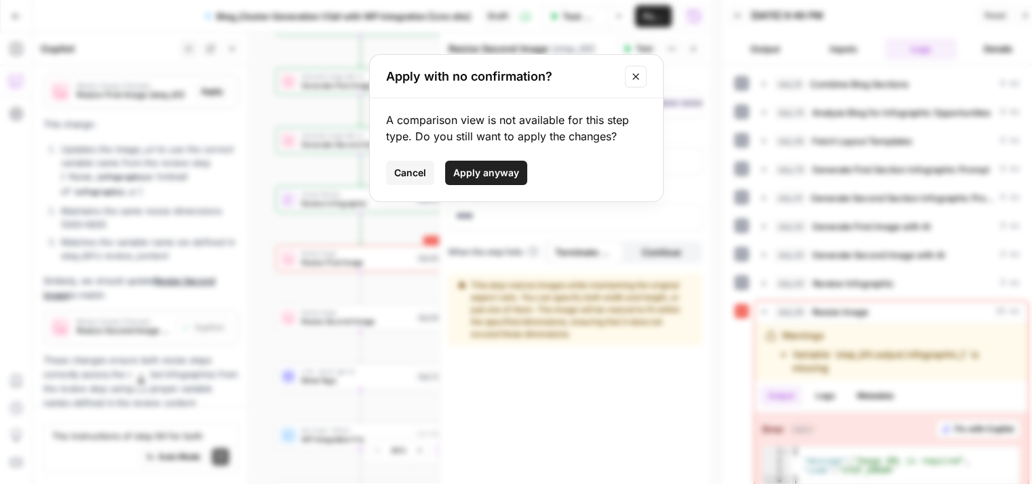
click at [471, 168] on span "Apply anyway" at bounding box center [486, 173] width 66 height 14
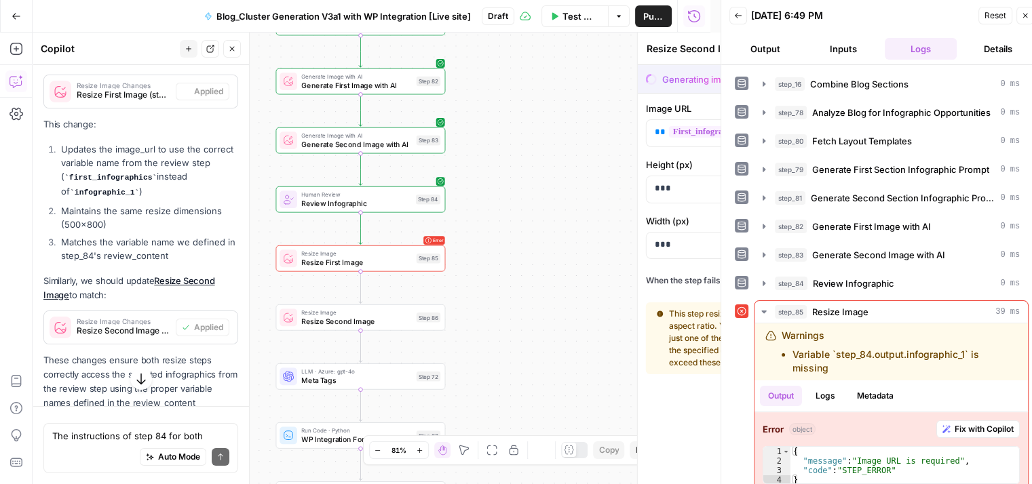
type textarea "Resize First Image"
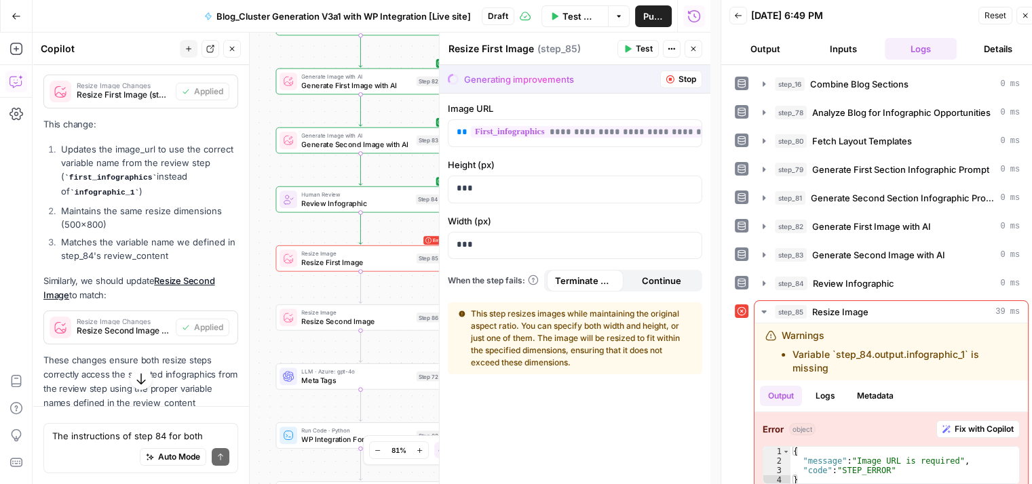
click at [638, 45] on span "Test" at bounding box center [644, 49] width 17 height 12
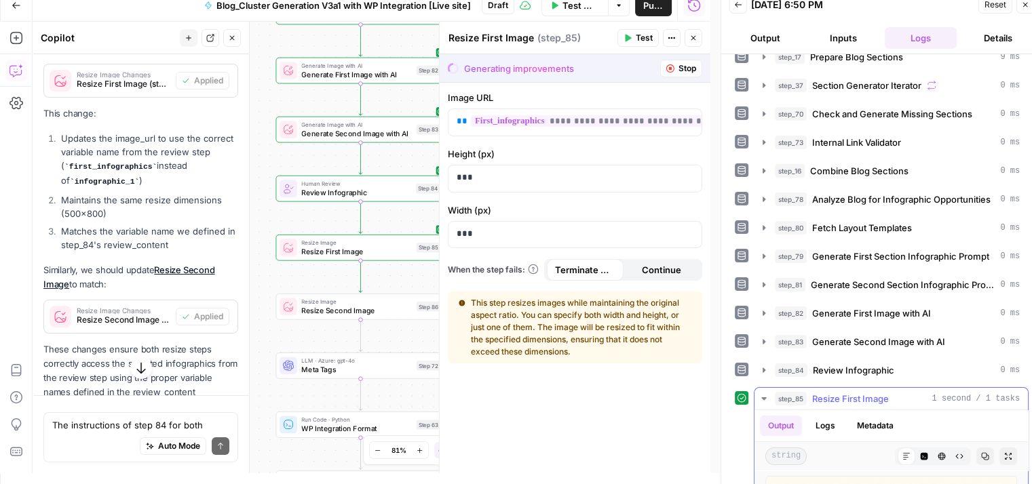
scroll to position [177, 0]
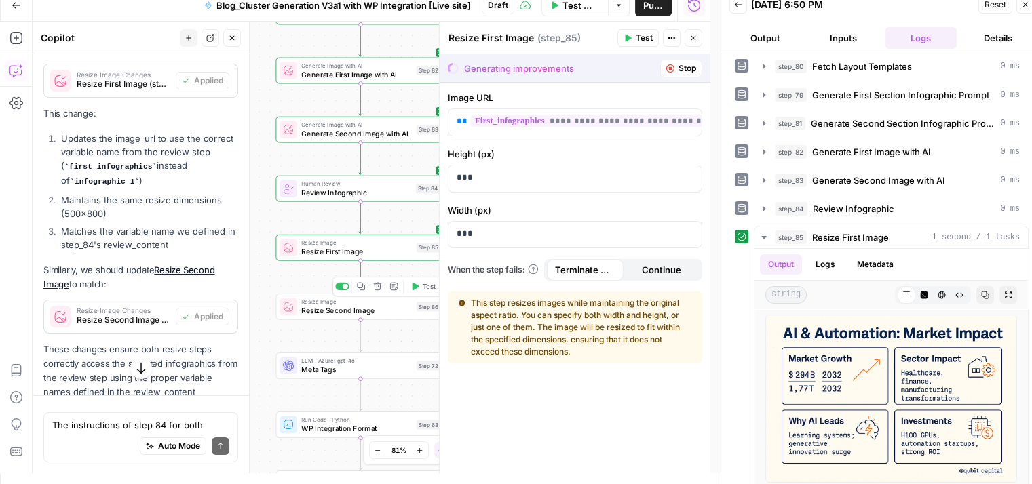
click at [425, 288] on span "Test" at bounding box center [428, 286] width 13 height 10
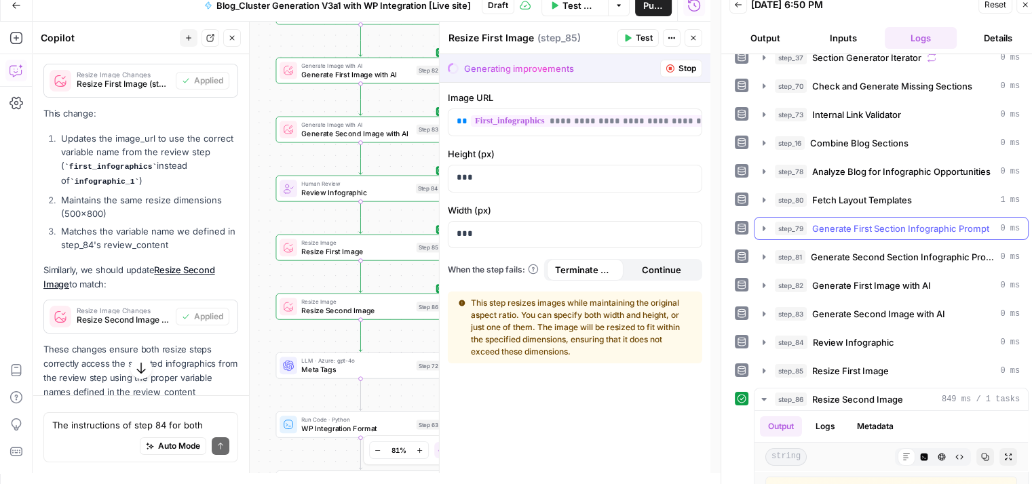
scroll to position [206, 0]
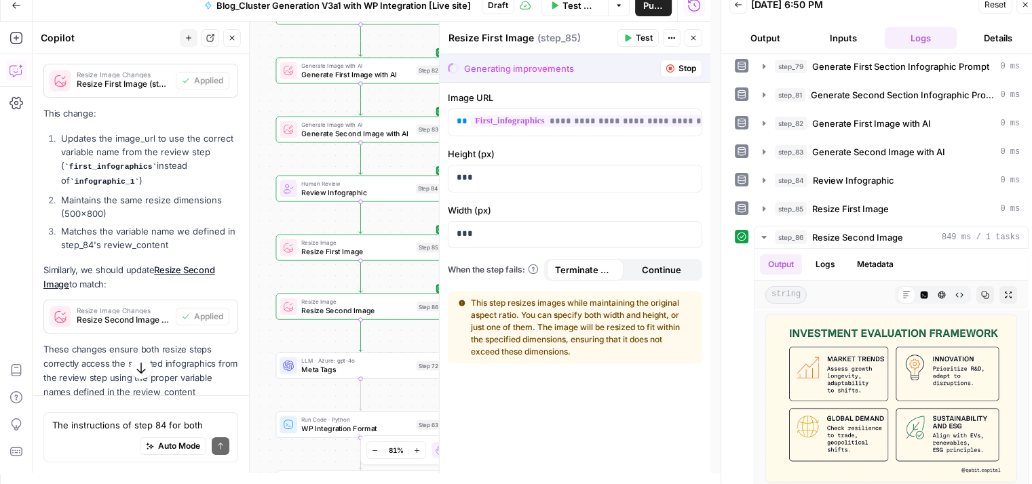
click at [693, 39] on icon "button" at bounding box center [693, 38] width 8 height 8
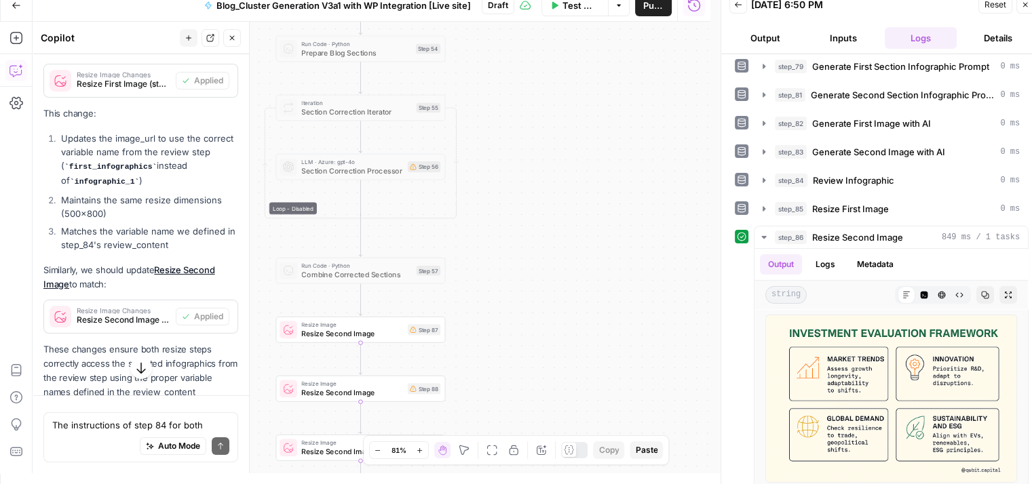
click at [568, 276] on div "Workflow Set Inputs Inputs Run Code · Python Prepare Blog Sections Step 17 Loop…" at bounding box center [372, 248] width 678 height 452
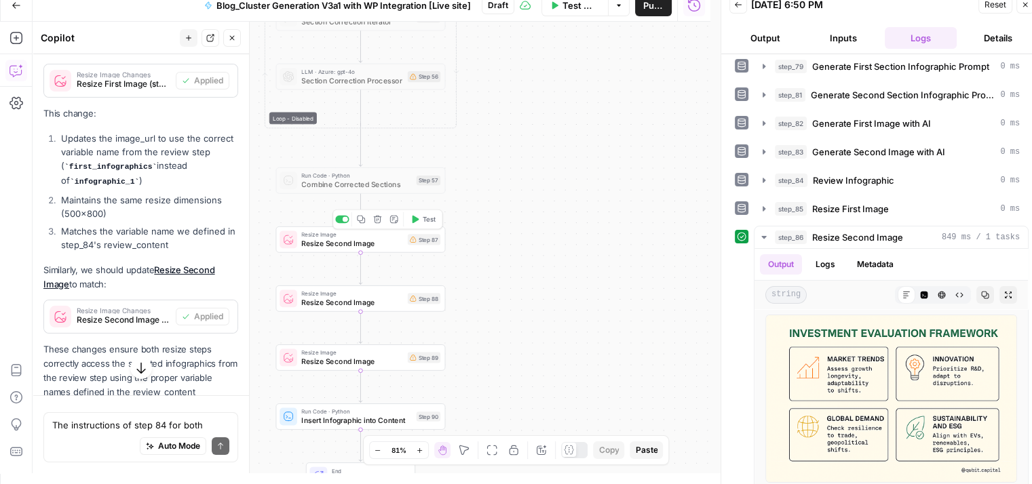
click at [374, 218] on icon "button" at bounding box center [378, 220] width 8 height 8
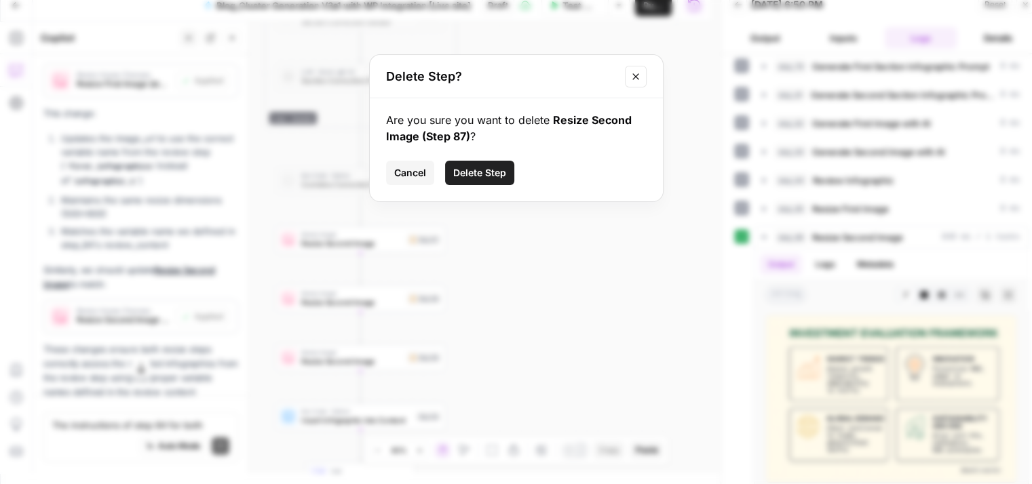
click at [474, 170] on span "Delete Step" at bounding box center [479, 173] width 53 height 14
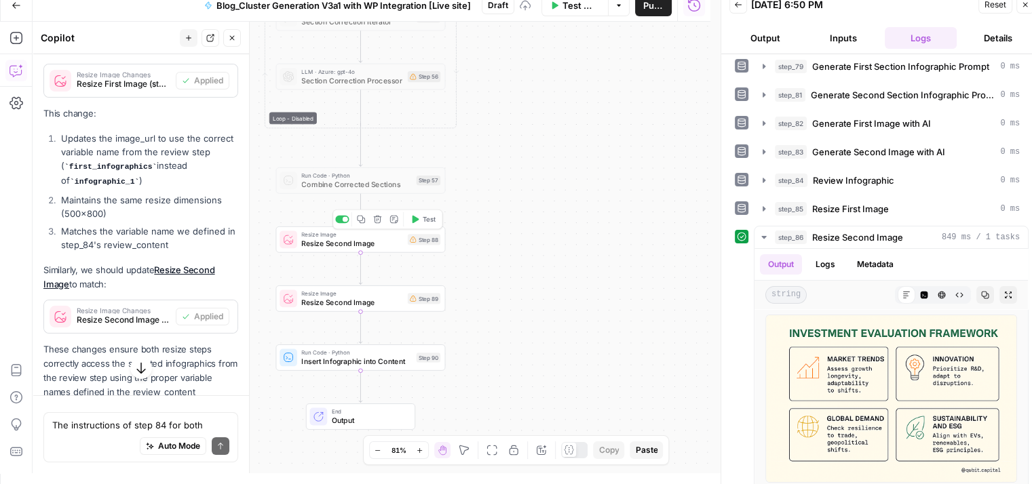
click at [381, 225] on button "Delete step" at bounding box center [377, 219] width 14 height 14
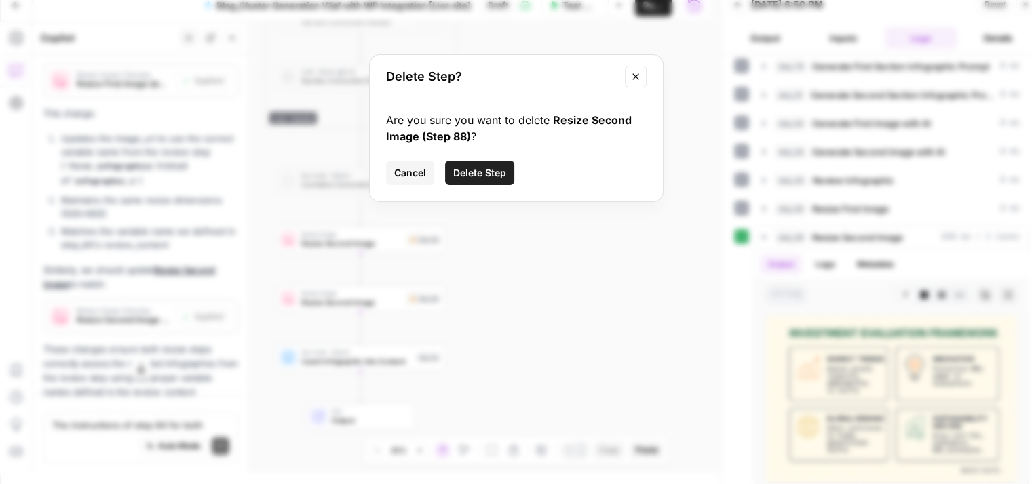
click at [484, 173] on span "Delete Step" at bounding box center [479, 173] width 53 height 14
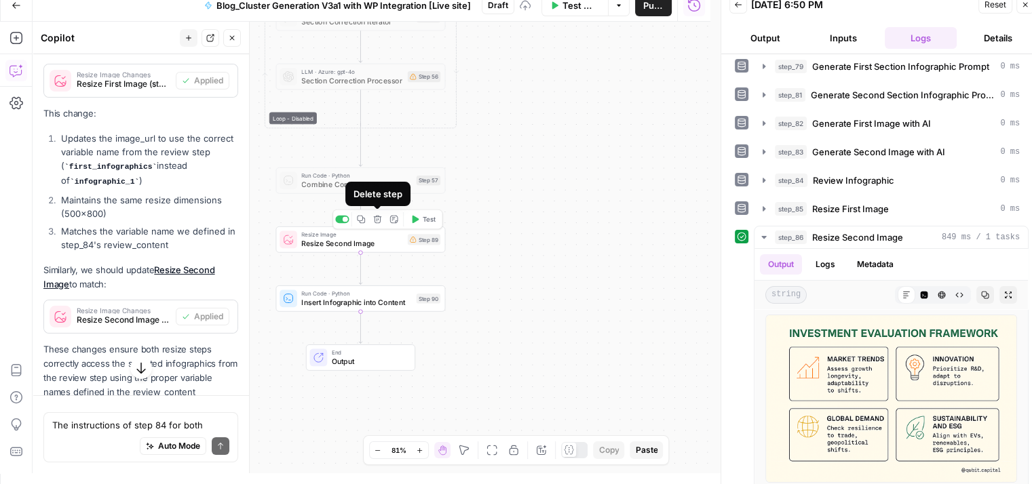
click at [374, 221] on icon "button" at bounding box center [377, 219] width 9 height 9
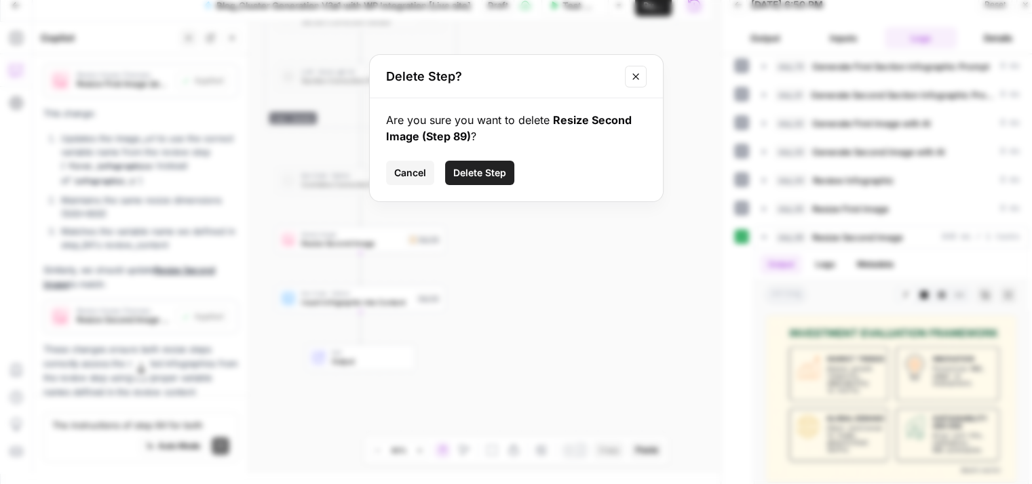
click at [488, 175] on span "Delete Step" at bounding box center [479, 173] width 53 height 14
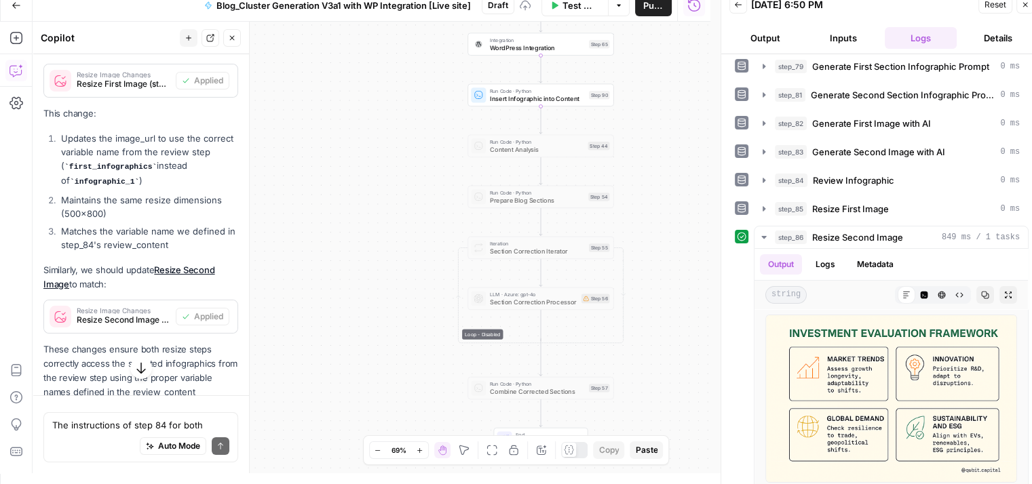
drag, startPoint x: 381, startPoint y: 81, endPoint x: 339, endPoint y: 347, distance: 269.1
click at [339, 347] on div "Workflow Set Inputs Inputs Run Code · Python Prepare Blog Sections Step 17 Loop…" at bounding box center [372, 248] width 678 height 452
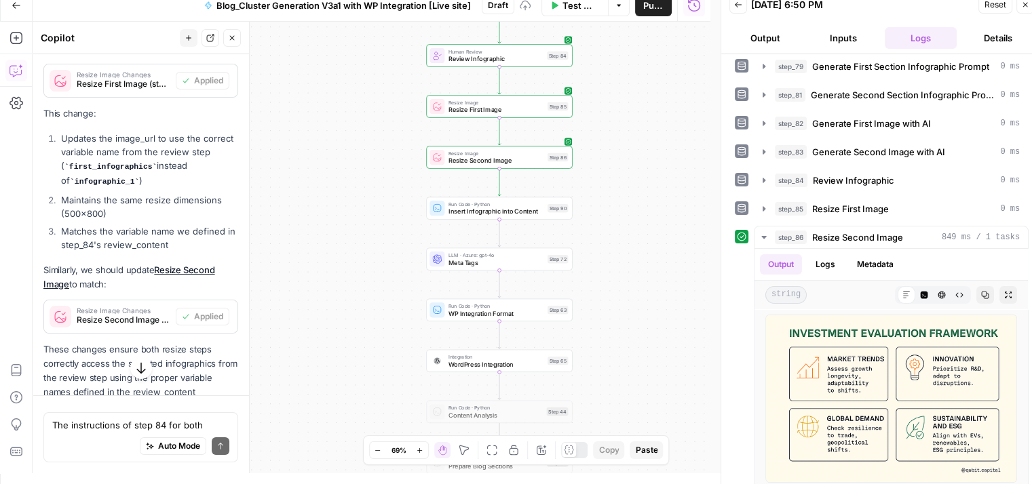
click at [655, 9] on span "Publish" at bounding box center [653, 6] width 20 height 14
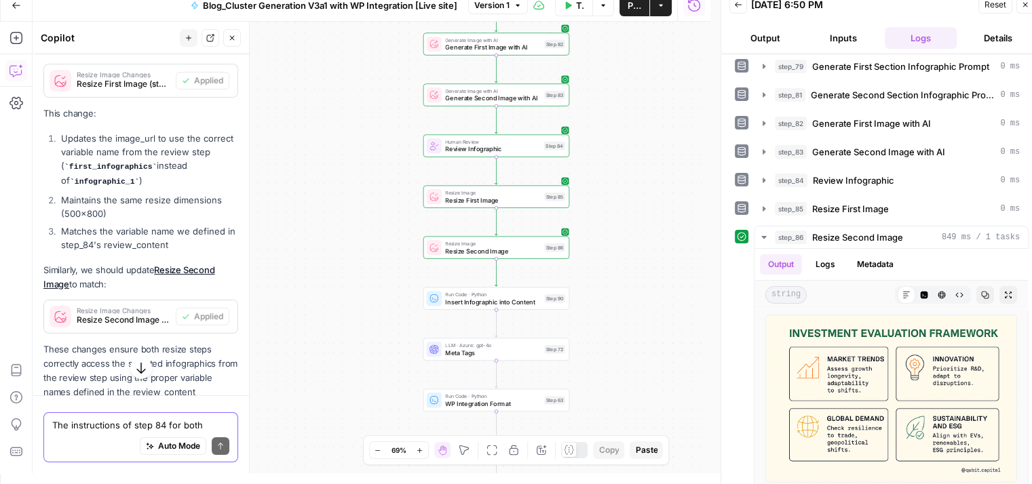
click at [109, 431] on textarea "The instructions of step 84 for both" at bounding box center [140, 426] width 177 height 14
type textarea "correct the inputs of step 90"
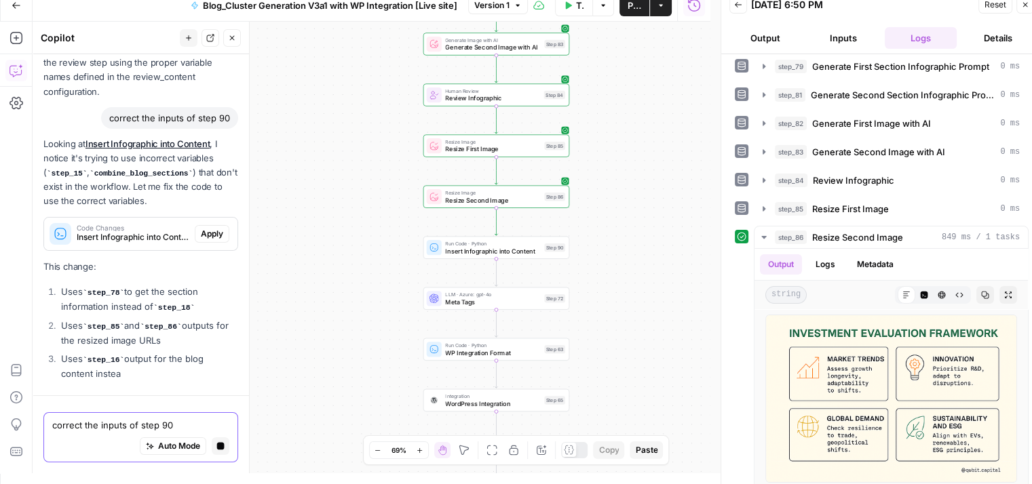
scroll to position [4745, 0]
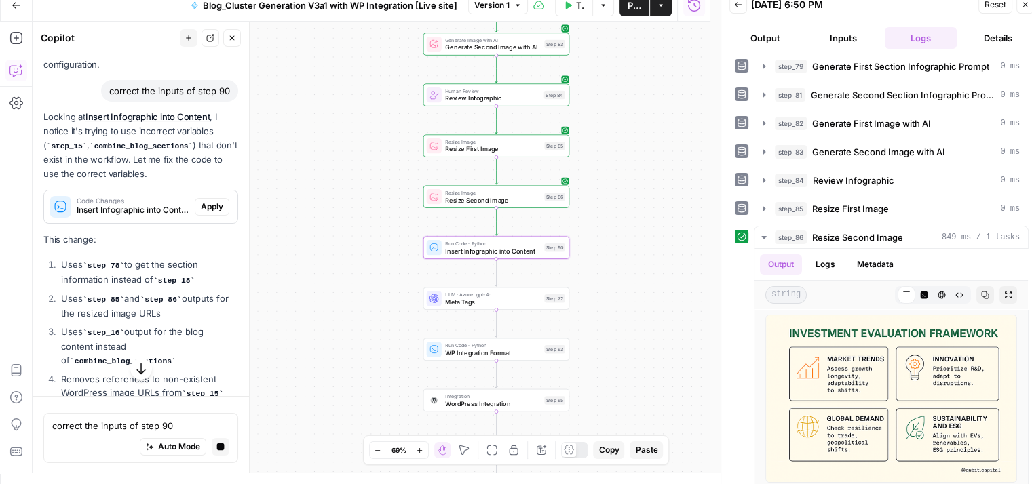
click at [201, 213] on span "Apply" at bounding box center [212, 207] width 22 height 12
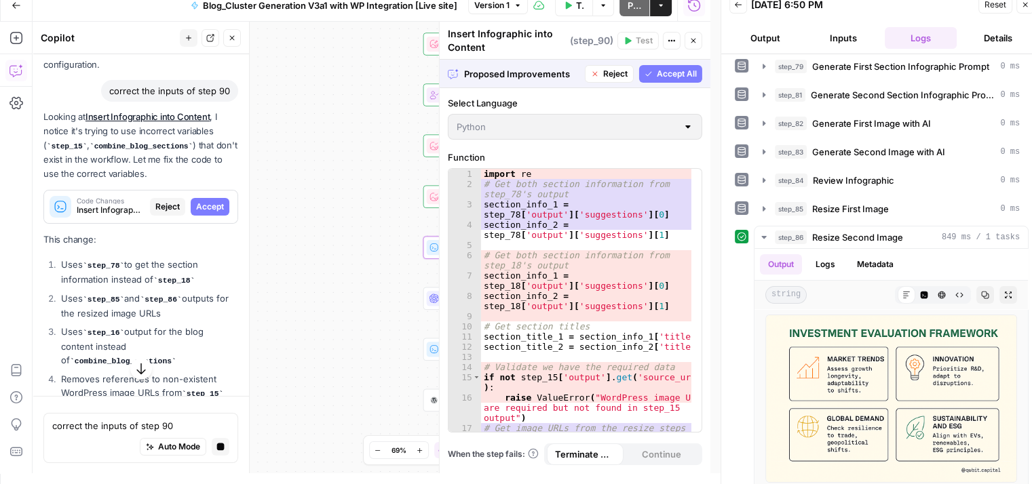
click at [196, 213] on span "Accept" at bounding box center [210, 207] width 28 height 12
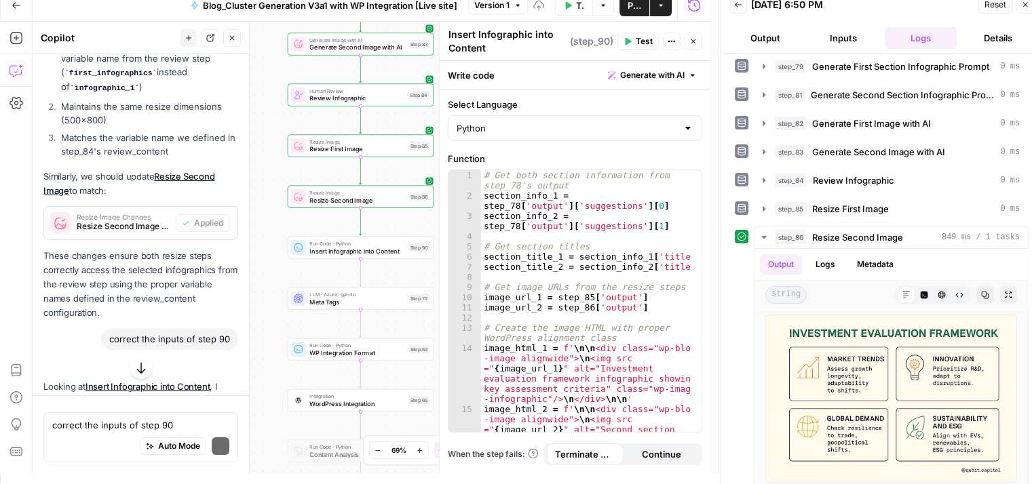
scroll to position [4993, 0]
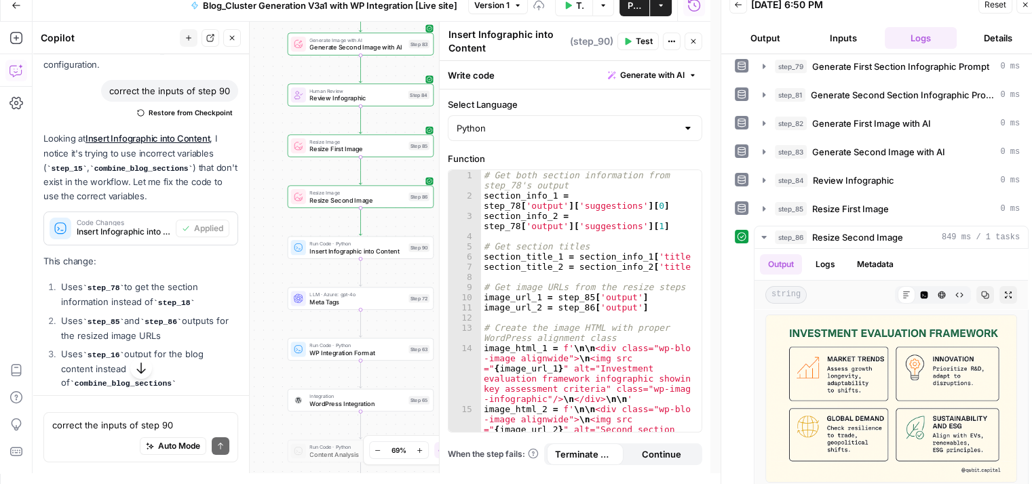
click at [642, 40] on span "Test" at bounding box center [644, 41] width 17 height 12
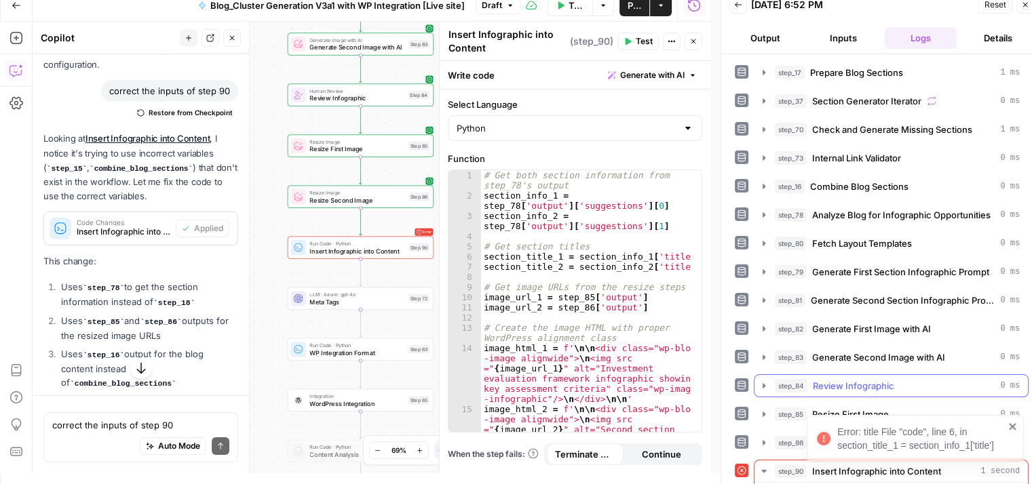
scroll to position [132, 0]
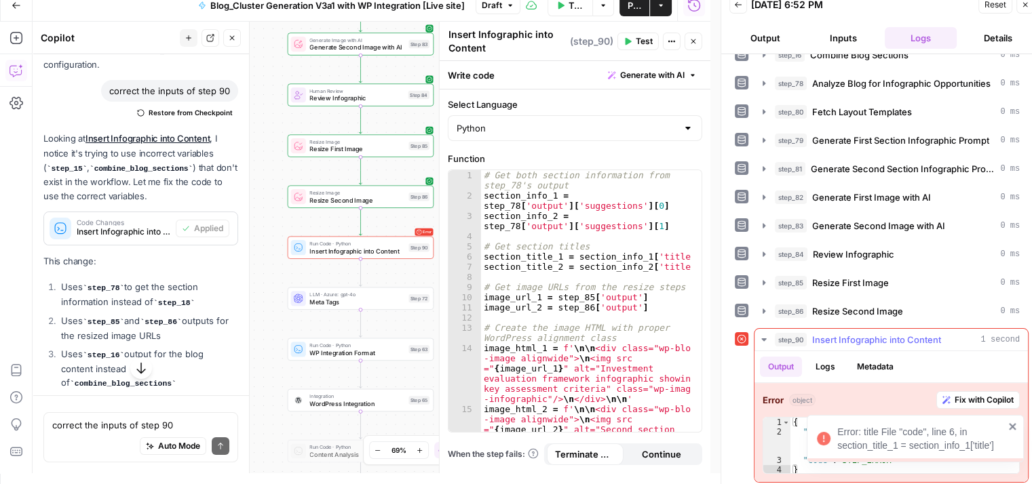
click at [963, 396] on span "Fix with Copilot" at bounding box center [983, 400] width 59 height 12
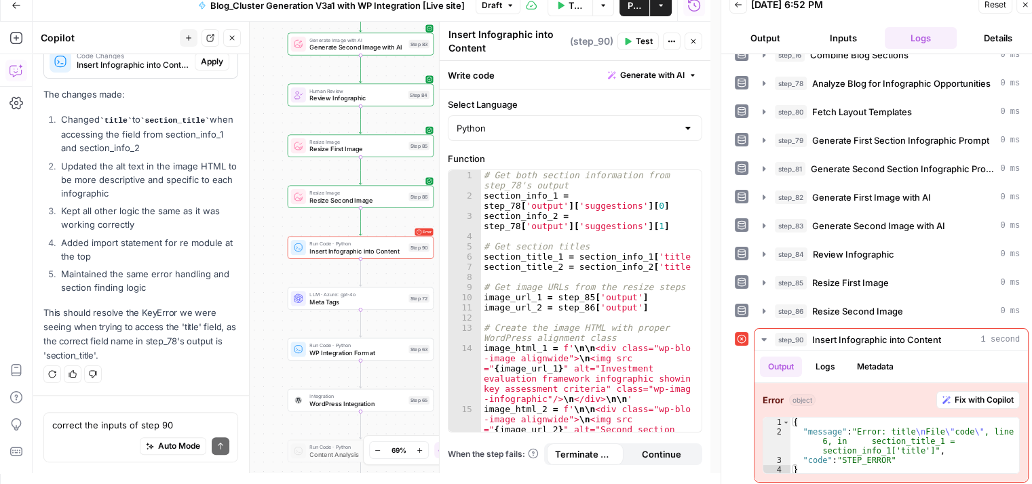
scroll to position [5677, 0]
click at [201, 68] on span "Apply" at bounding box center [212, 62] width 22 height 12
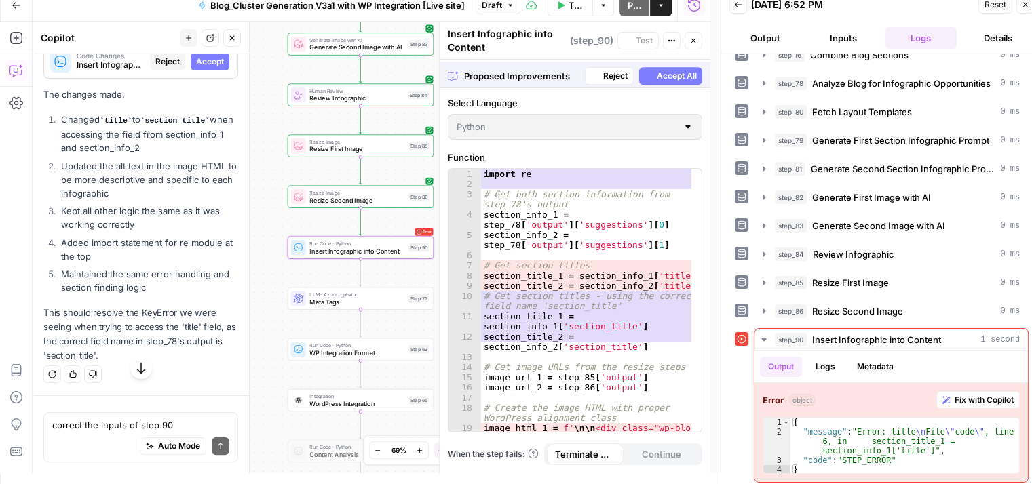
scroll to position [5416, 0]
click at [196, 68] on span "Accept" at bounding box center [210, 62] width 28 height 12
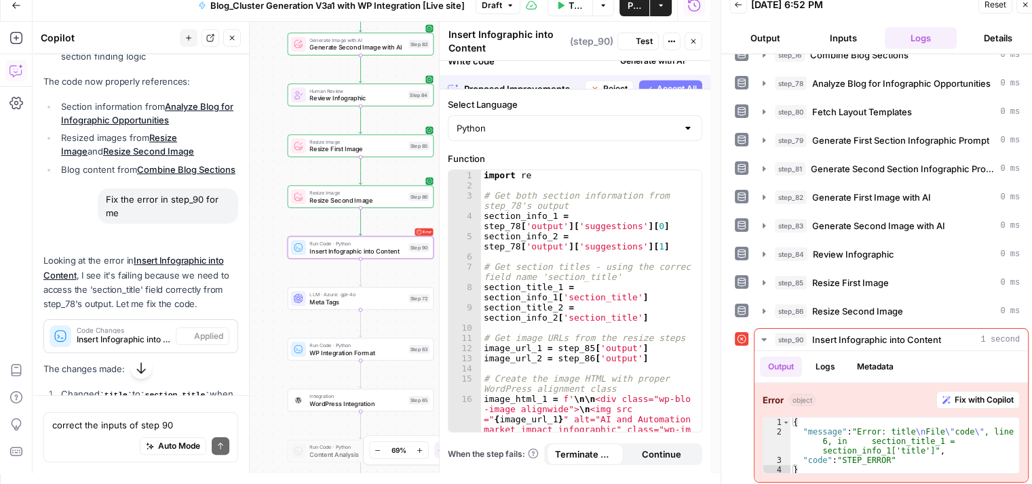
scroll to position [5698, 0]
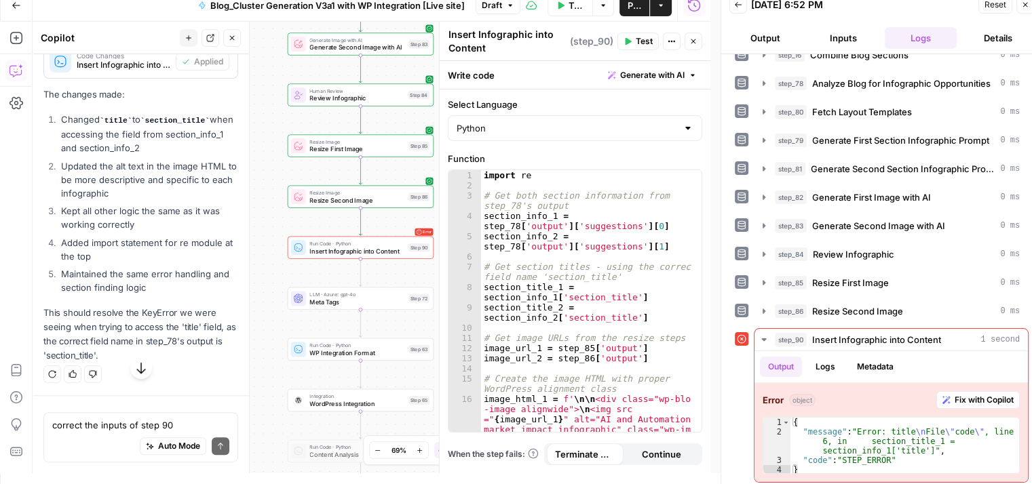
click at [627, 41] on icon "button" at bounding box center [628, 41] width 6 height 7
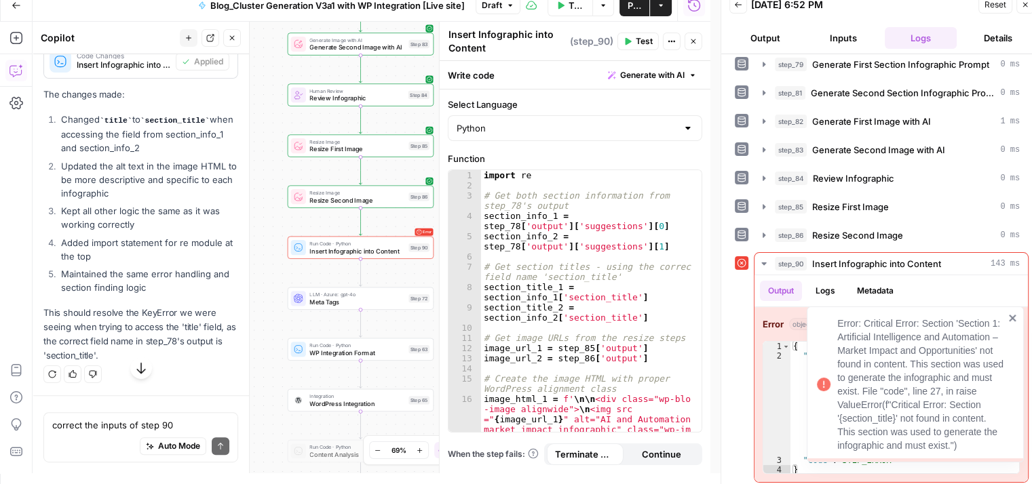
click at [1015, 316] on icon "close" at bounding box center [1012, 318] width 7 height 7
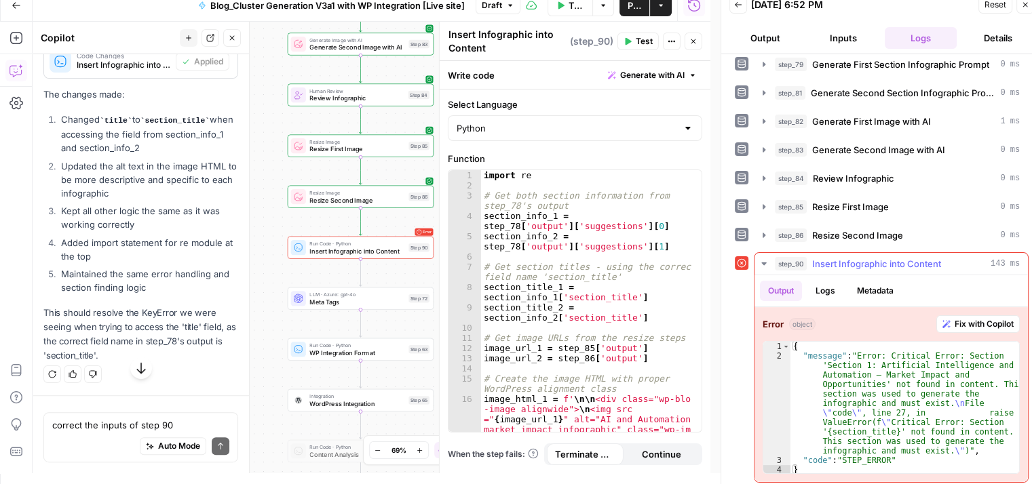
click at [987, 318] on span "Fix with Copilot" at bounding box center [983, 324] width 59 height 12
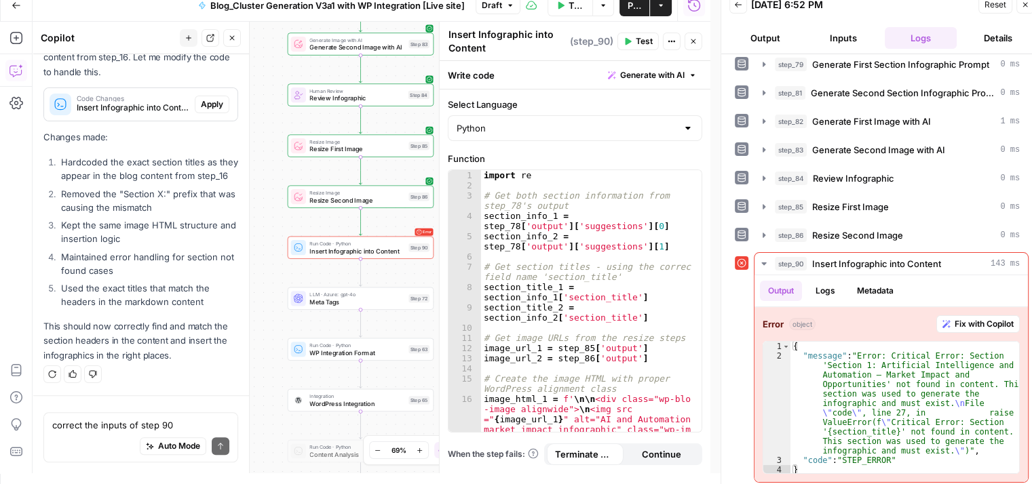
scroll to position [6110, 0]
click at [206, 111] on span "Apply" at bounding box center [212, 104] width 22 height 12
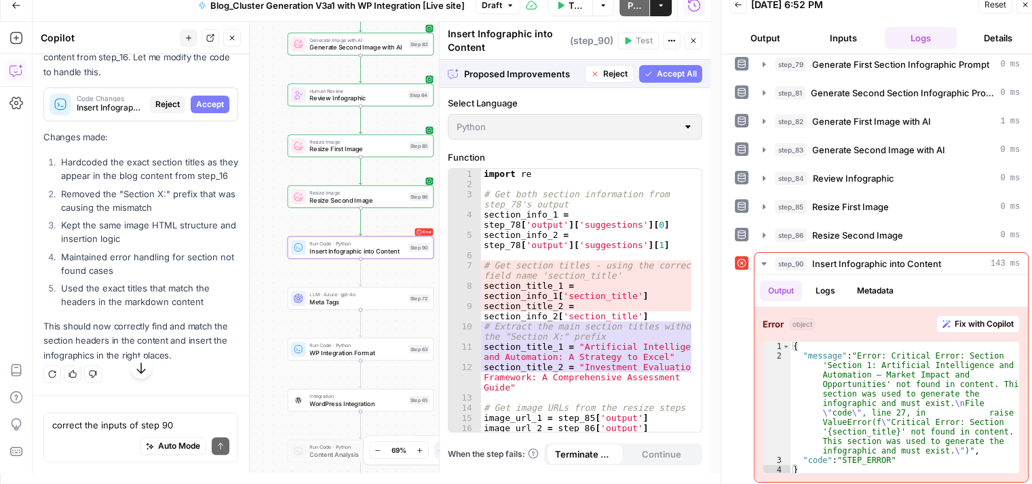
click at [206, 111] on span "Accept" at bounding box center [210, 104] width 28 height 12
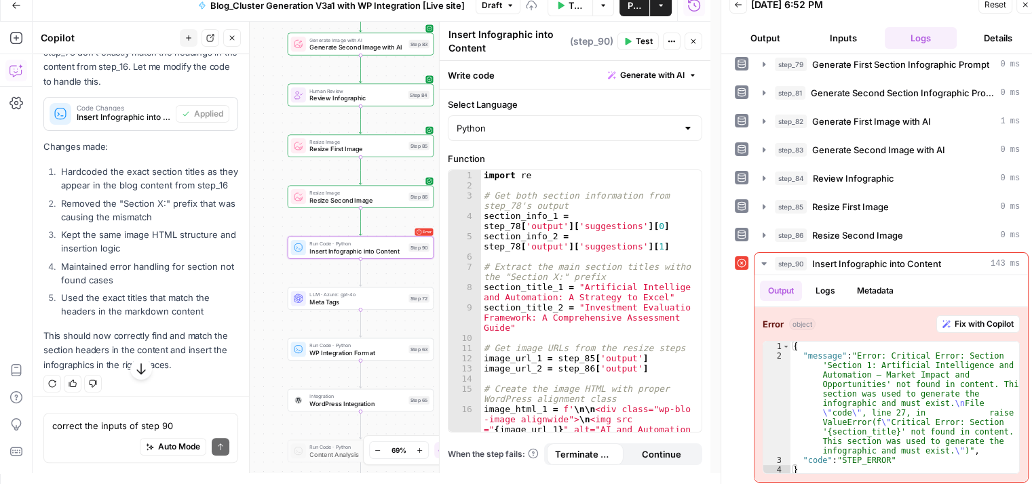
click at [634, 33] on button "Test" at bounding box center [637, 42] width 41 height 18
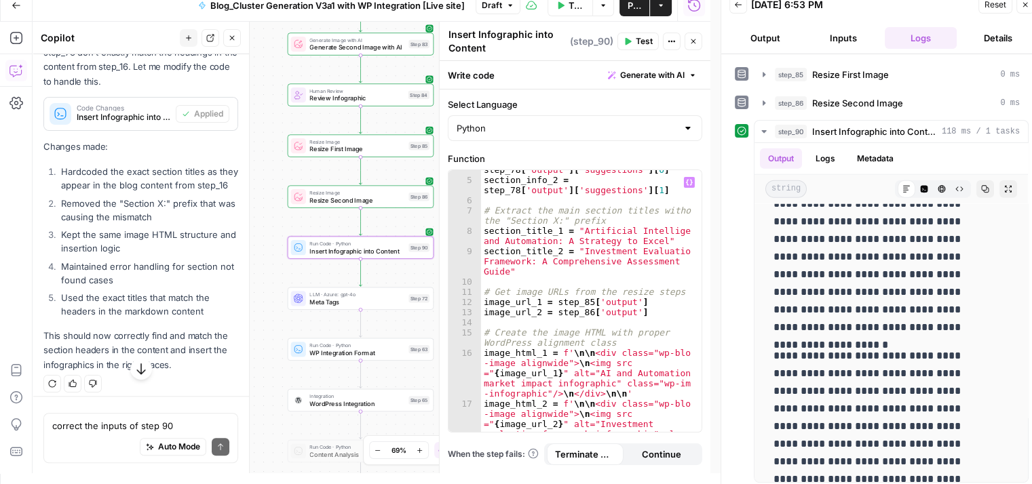
scroll to position [54, 0]
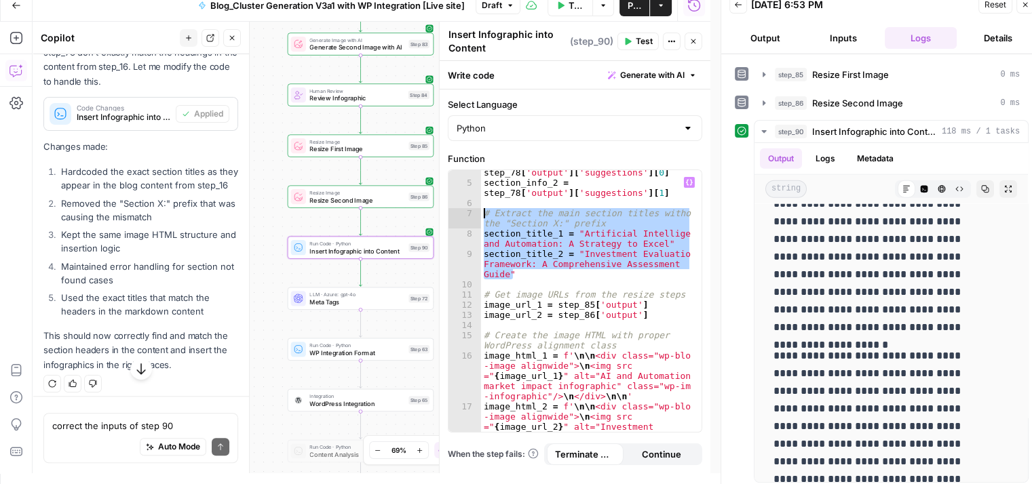
drag, startPoint x: 511, startPoint y: 277, endPoint x: 484, endPoint y: 213, distance: 69.9
click at [484, 213] on div "section_info_1 = step_78 [ 'output' ] [ 'suggestions' ] [ 0 ] section_info_2 = …" at bounding box center [586, 324] width 211 height 334
type textarea "**********"
click at [75, 427] on textarea "correct the inputs of step 90" at bounding box center [140, 426] width 177 height 14
type textarea "H"
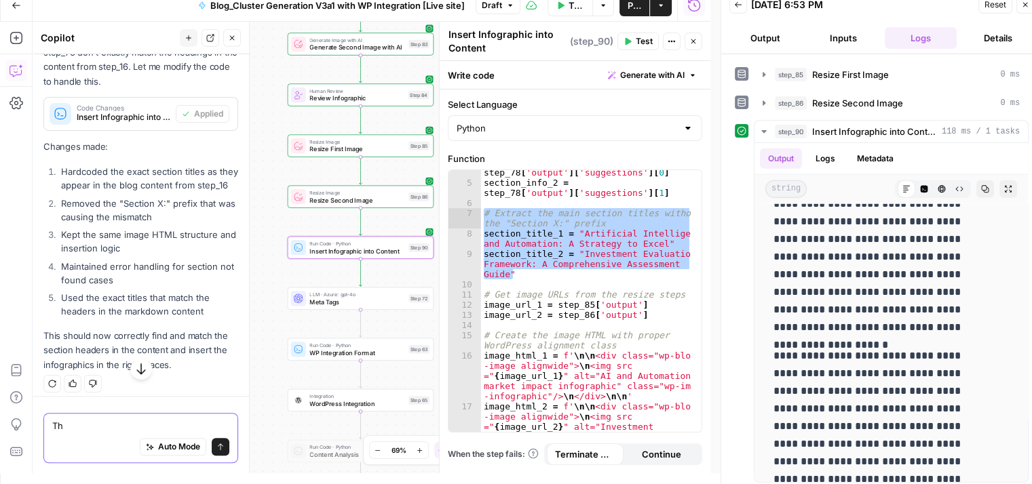
type textarea "T"
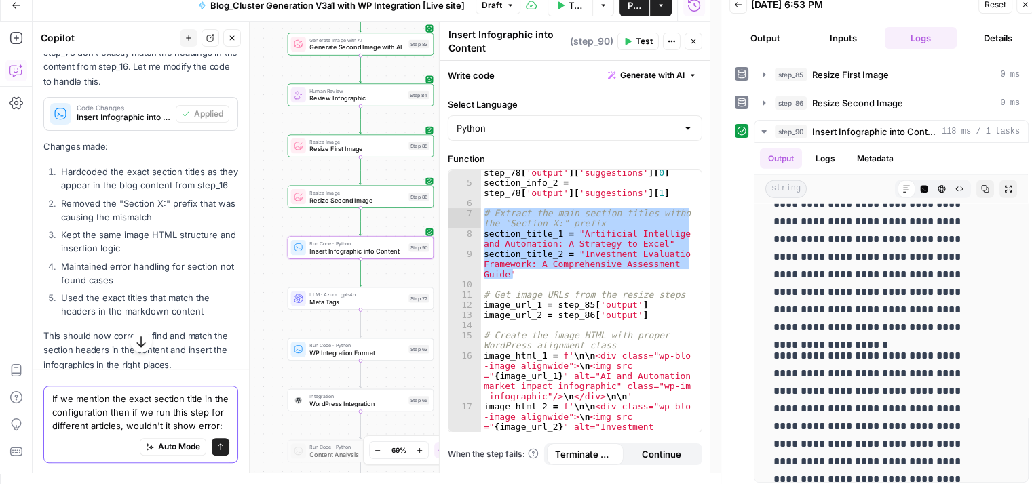
click at [75, 427] on textarea "If we mention the exact section title in the configuration then if we run this …" at bounding box center [140, 411] width 177 height 41
paste textarea "# Extract the main section titles without the "Section X:" prefix section_title…"
type textarea "If we mention the exact section title in the configuration then if we run this …"
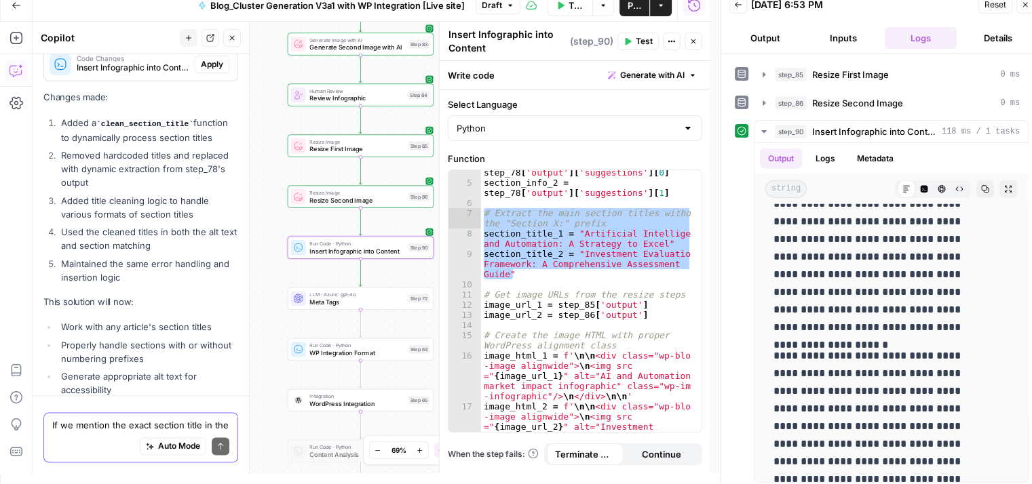
scroll to position [6768, 0]
click at [201, 72] on span "Apply" at bounding box center [212, 66] width 22 height 12
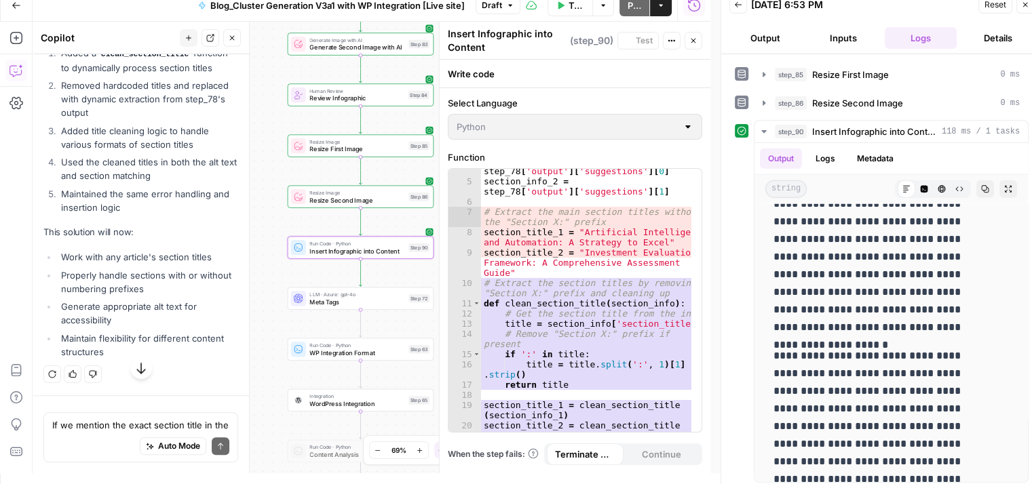
scroll to position [6464, 0]
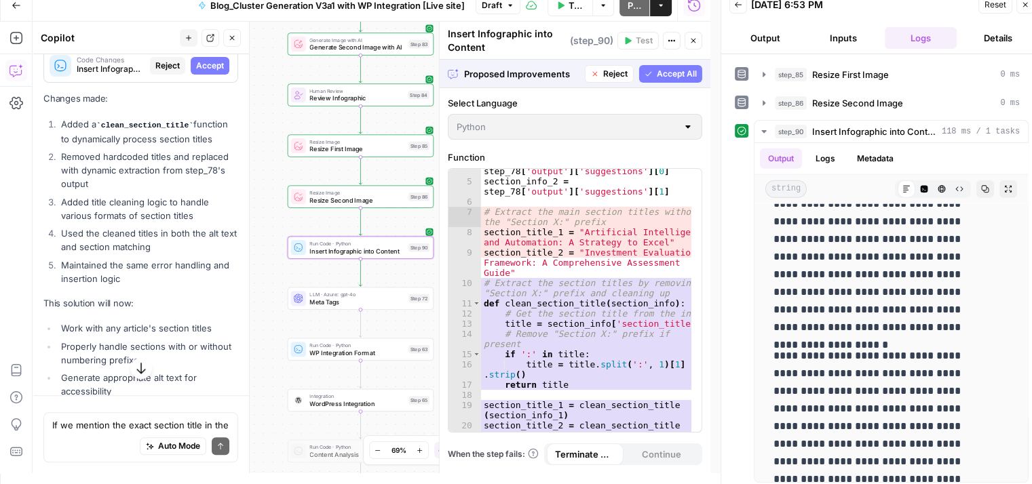
click at [199, 72] on span "Accept" at bounding box center [210, 66] width 28 height 12
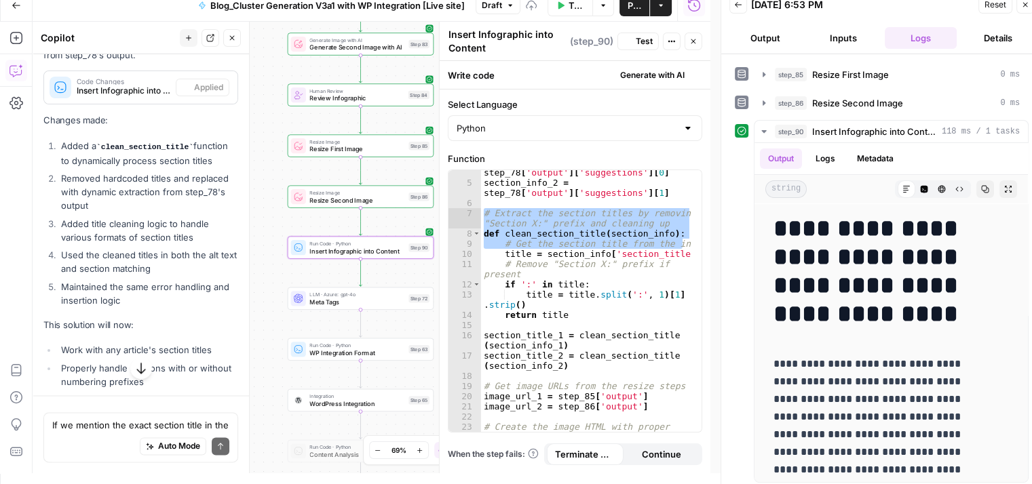
scroll to position [0, 0]
click at [642, 43] on span "Test" at bounding box center [644, 41] width 17 height 12
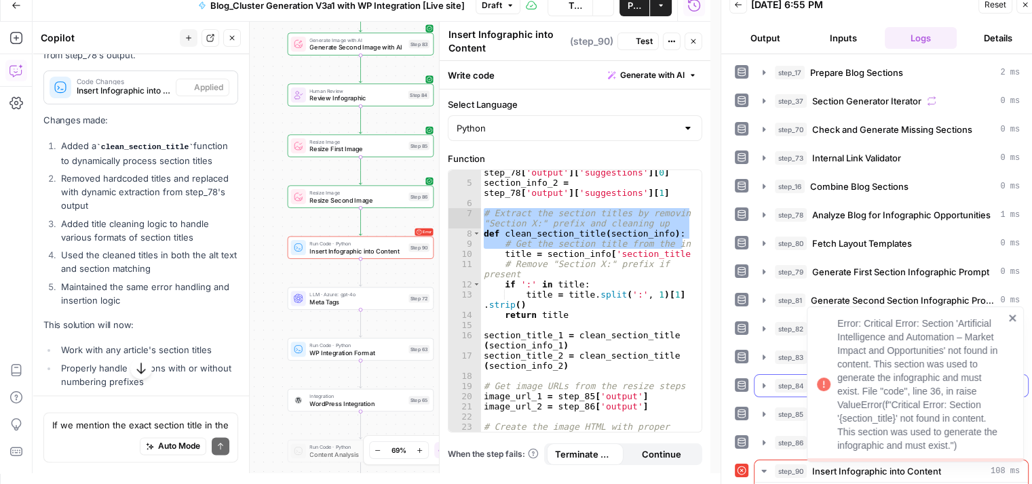
scroll to position [208, 0]
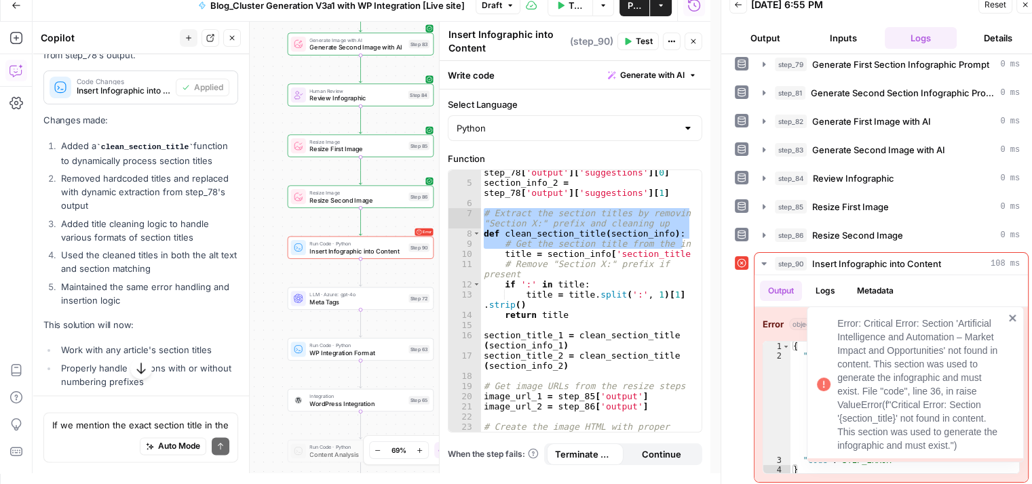
click at [1008, 314] on icon "close" at bounding box center [1012, 318] width 9 height 11
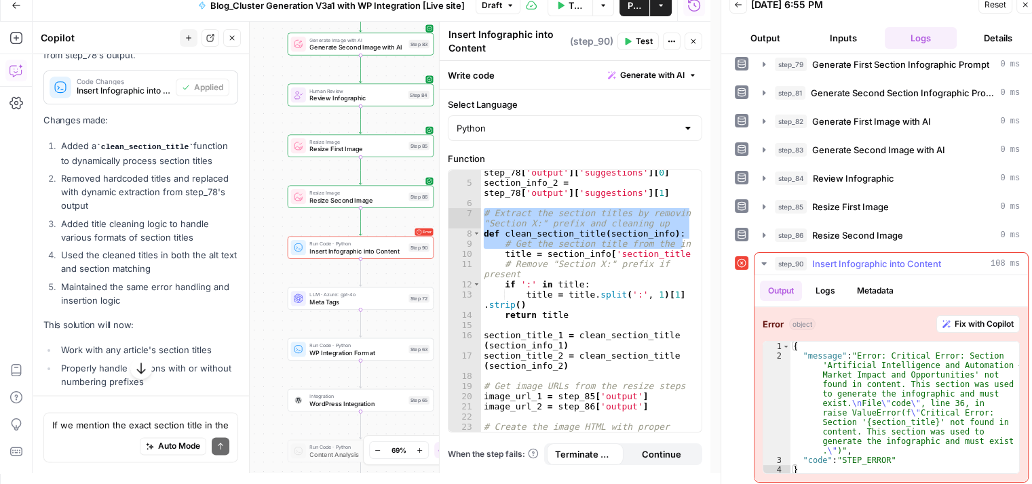
click at [983, 324] on span "Fix with Copilot" at bounding box center [983, 324] width 59 height 12
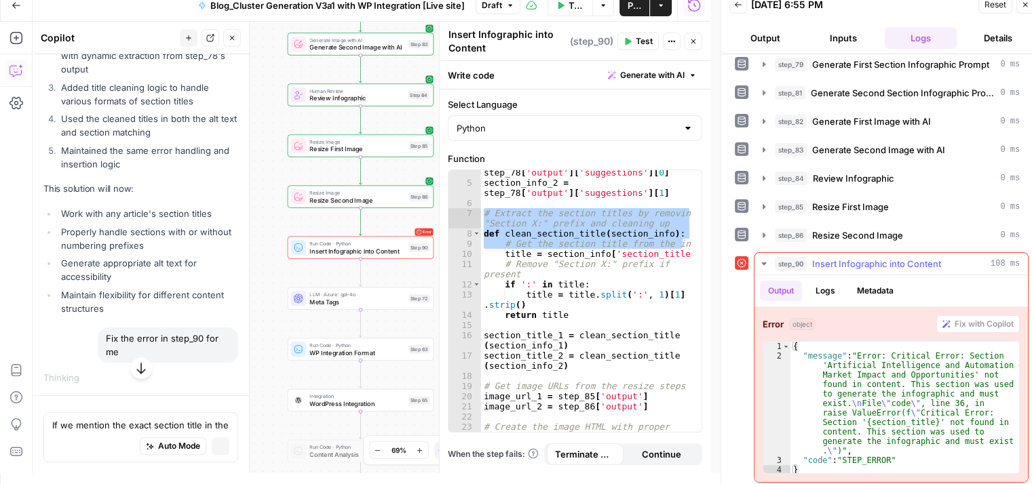
scroll to position [6454, 0]
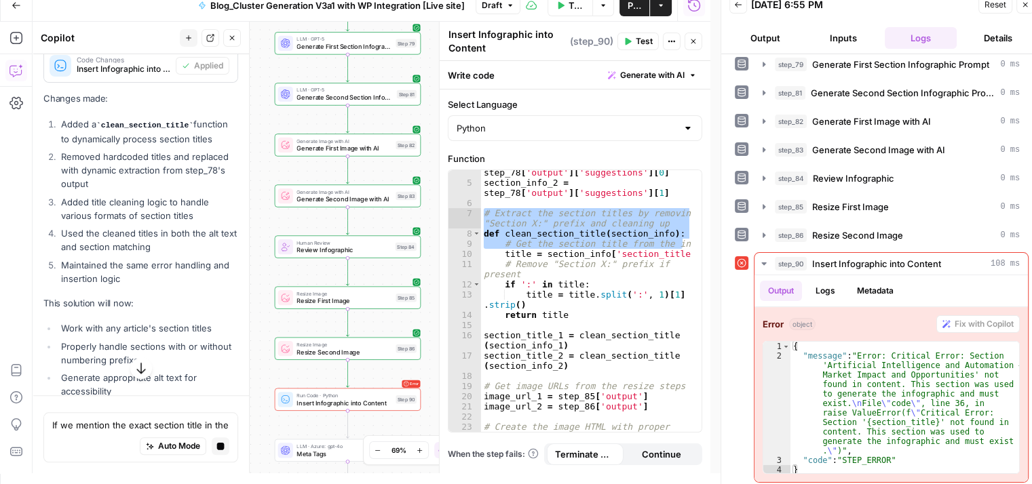
drag, startPoint x: 271, startPoint y: 189, endPoint x: 258, endPoint y: 351, distance: 162.7
click at [258, 351] on div "Workflow Set Inputs Inputs Run Code · Python Prepare Blog Sections Step 17 Loop…" at bounding box center [372, 248] width 678 height 452
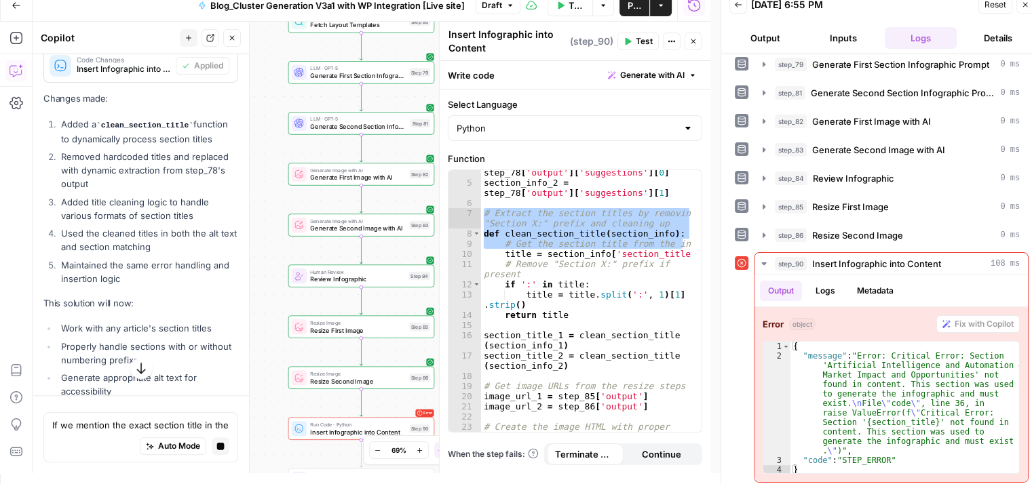
drag, startPoint x: 265, startPoint y: 172, endPoint x: 281, endPoint y: 192, distance: 25.6
click at [281, 192] on div "Workflow Set Inputs Inputs Run Code · Python Prepare Blog Sections Step 17 Loop…" at bounding box center [372, 248] width 678 height 452
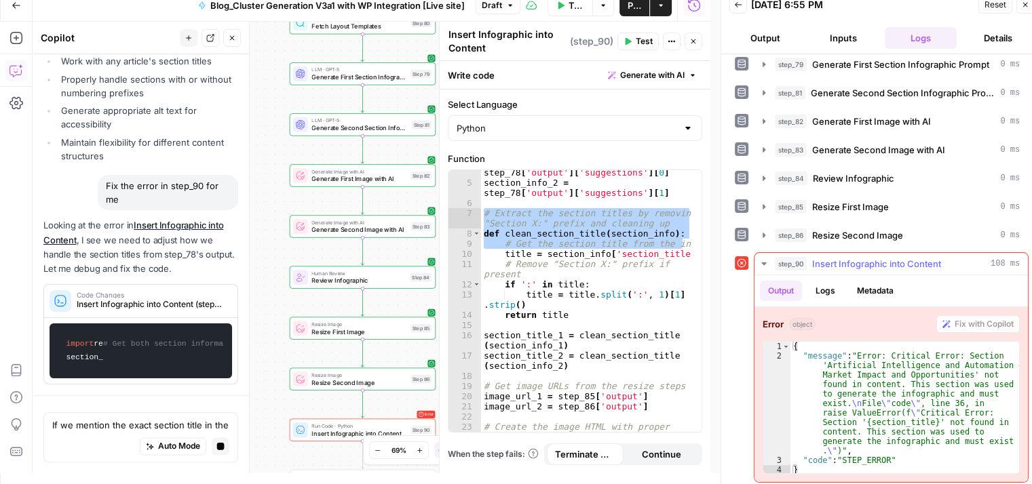
scroll to position [6881, 0]
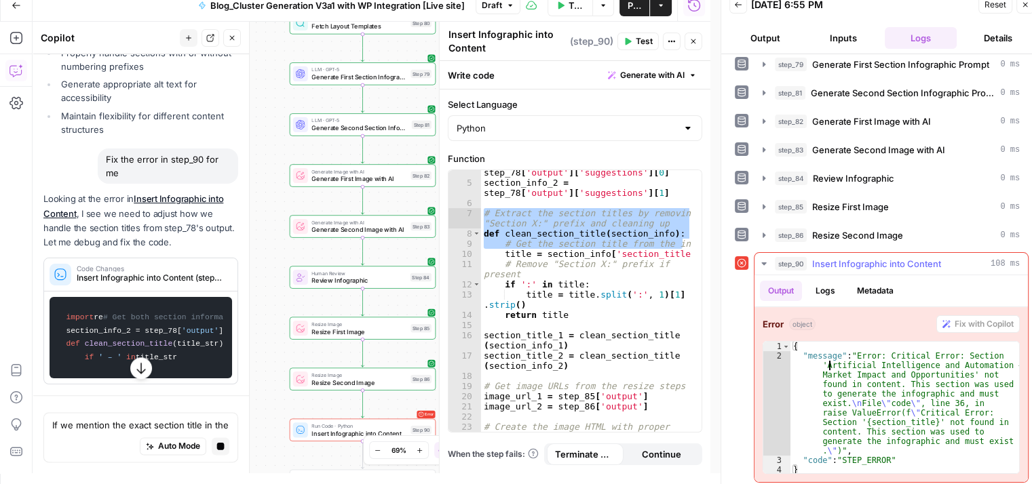
type textarea "**********"
drag, startPoint x: 830, startPoint y: 362, endPoint x: 867, endPoint y: 372, distance: 38.2
click at [867, 372] on div "{ "message" : "Error: Critical Error: Section 'Artificial Intelligence and Auto…" at bounding box center [904, 418] width 229 height 152
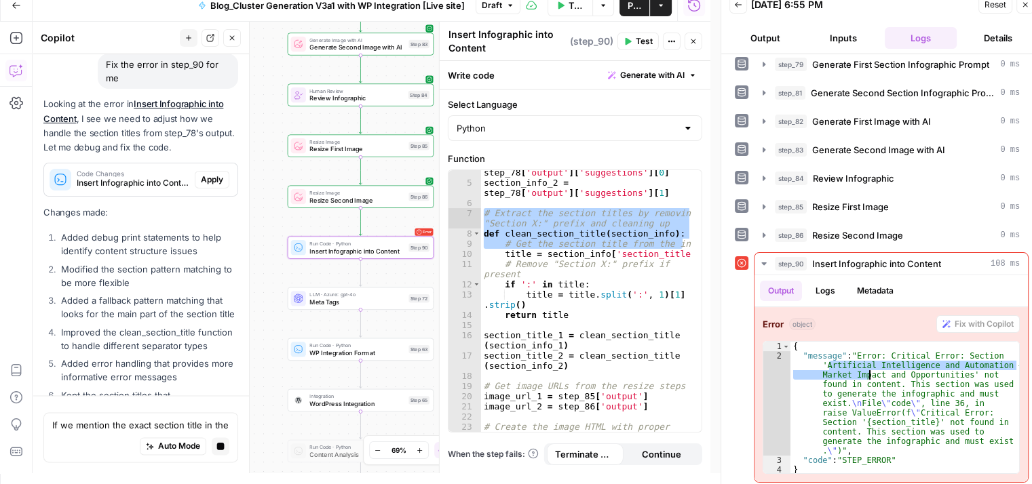
scroll to position [6892, 0]
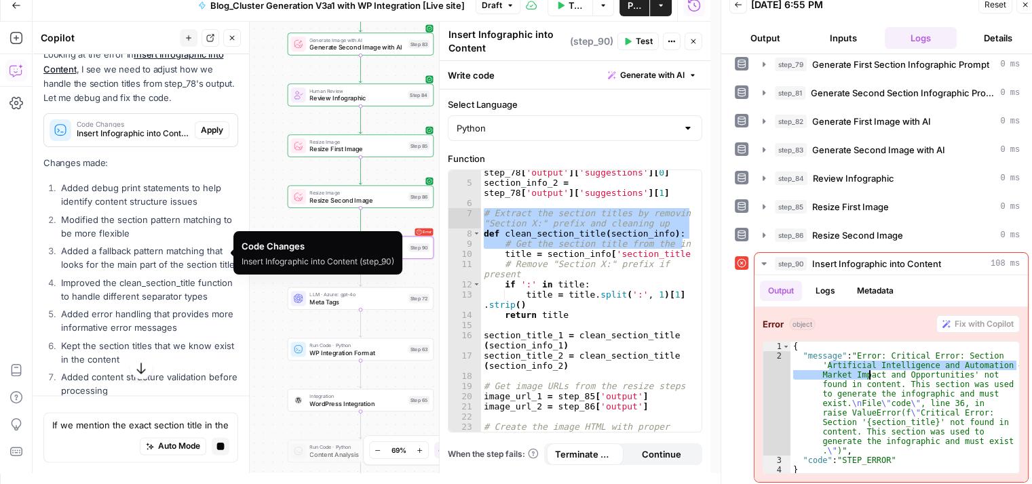
click at [201, 136] on span "Apply" at bounding box center [212, 130] width 22 height 12
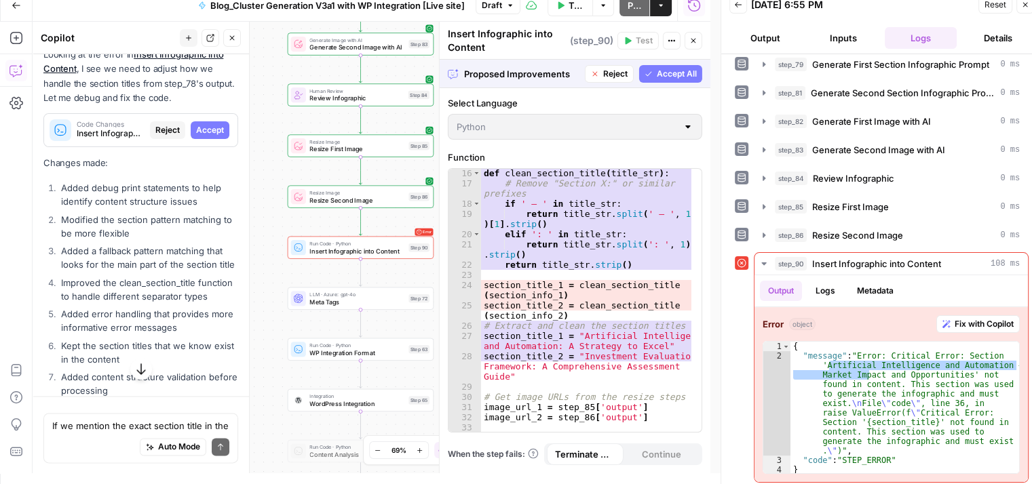
scroll to position [234, 0]
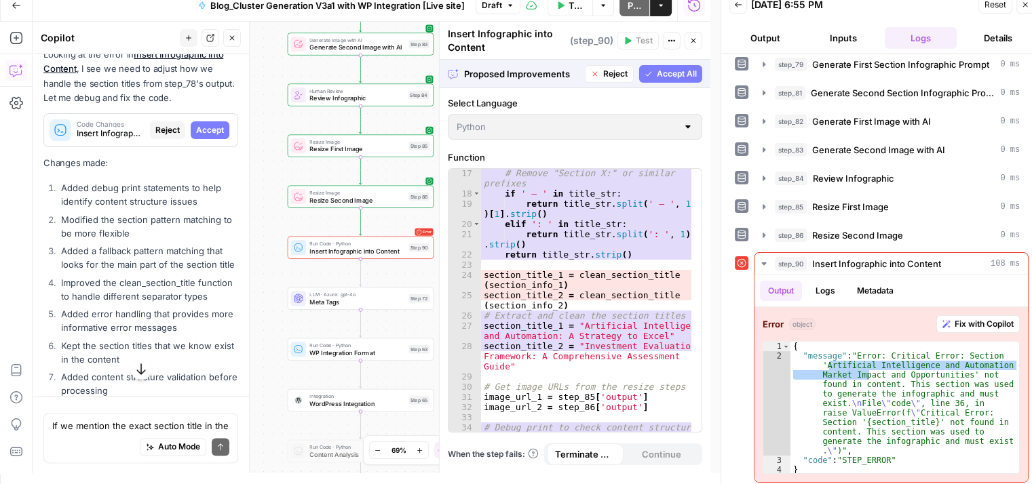
drag, startPoint x: 610, startPoint y: 69, endPoint x: 617, endPoint y: 72, distance: 8.2
click at [617, 72] on span "Reject" at bounding box center [615, 74] width 24 height 12
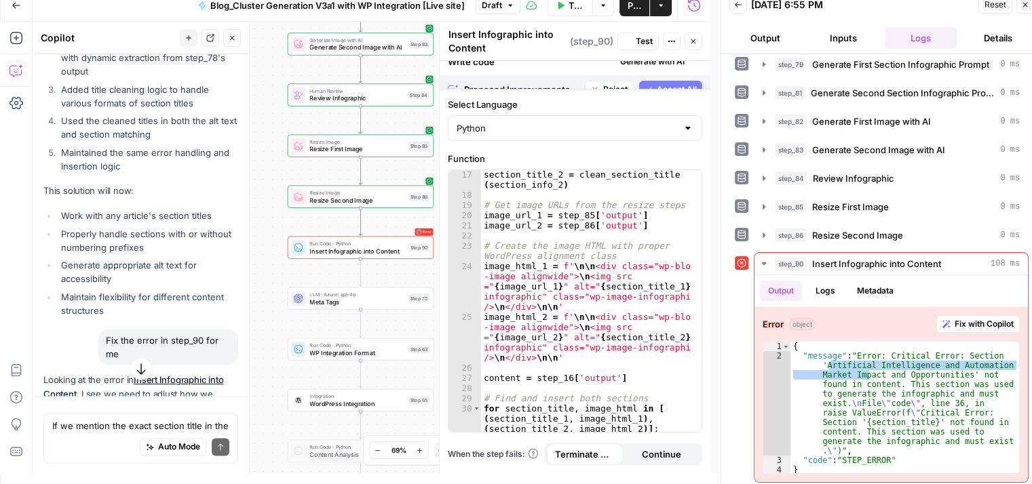
scroll to position [7228, 0]
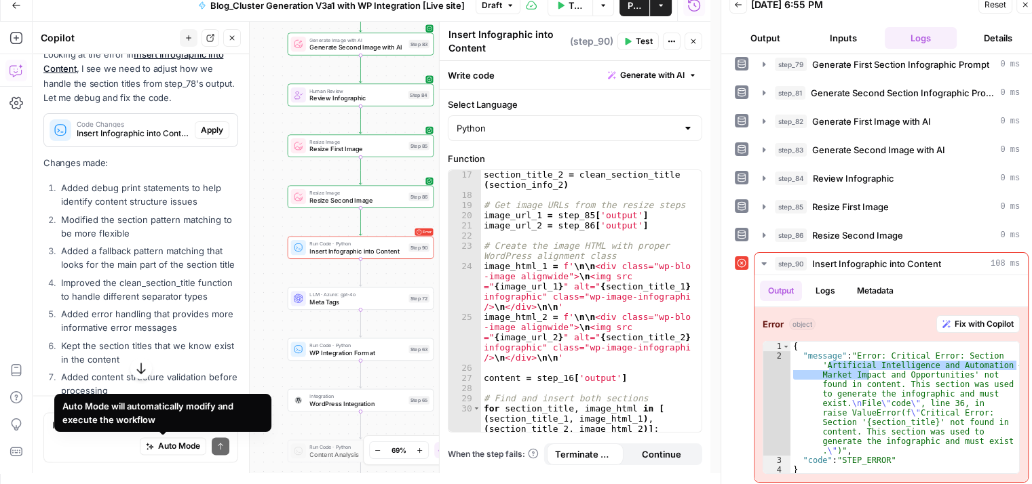
click at [151, 421] on div "Auto Mode will automatically modify and execute the workflow" at bounding box center [162, 413] width 201 height 27
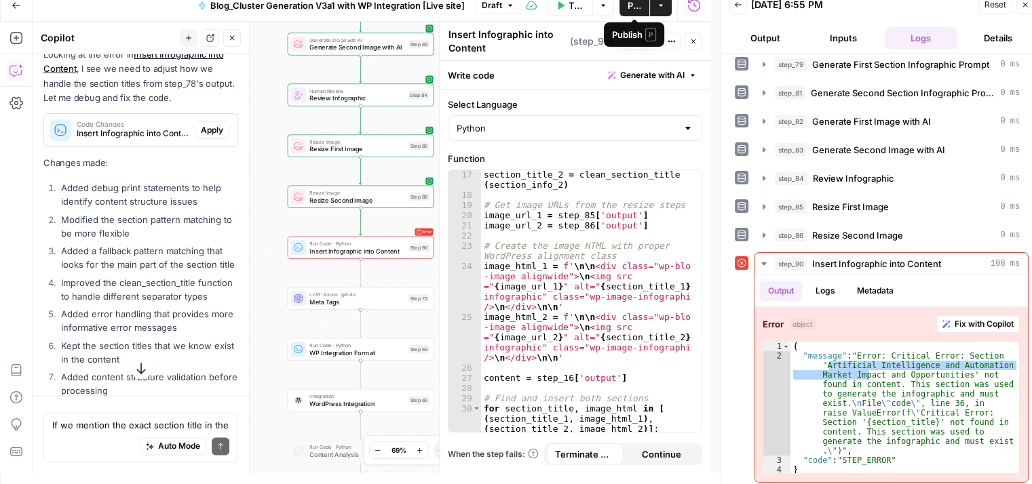
click at [629, 9] on span "Publish" at bounding box center [634, 6] width 14 height 14
click at [692, 36] on button "Close" at bounding box center [693, 42] width 18 height 18
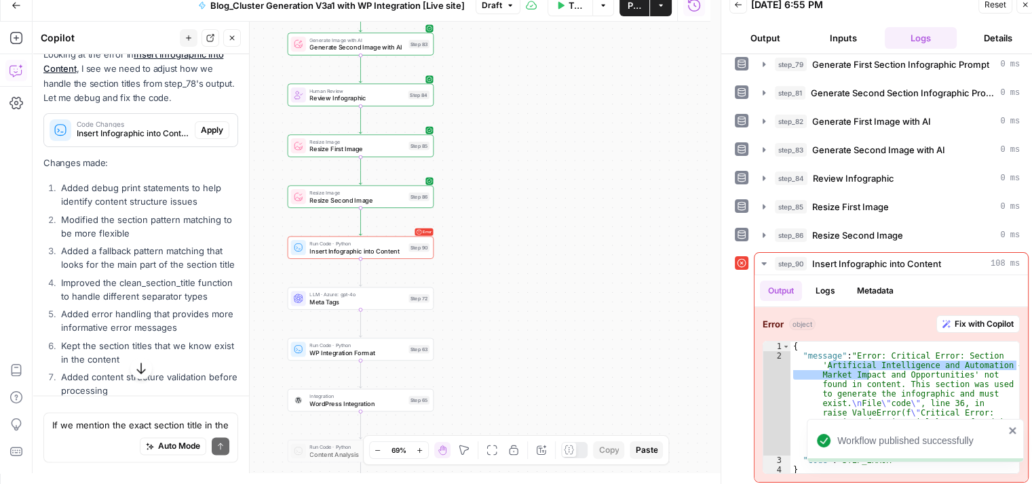
drag, startPoint x: 616, startPoint y: 125, endPoint x: 711, endPoint y: 141, distance: 96.3
click at [711, 141] on div "Go Back Blog_Cluster Generation V3a1 with WP Integration [Live site] Draft Test…" at bounding box center [516, 231] width 1032 height 484
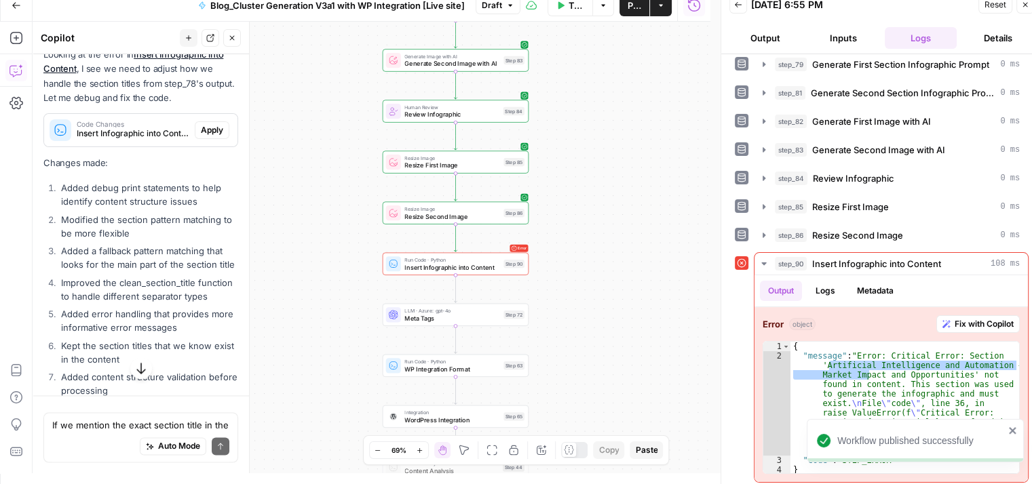
drag, startPoint x: 629, startPoint y: 153, endPoint x: 627, endPoint y: 176, distance: 23.2
click at [627, 176] on div "Workflow Set Inputs Inputs Run Code · Python Prepare Blog Sections Step 17 Loop…" at bounding box center [372, 248] width 678 height 452
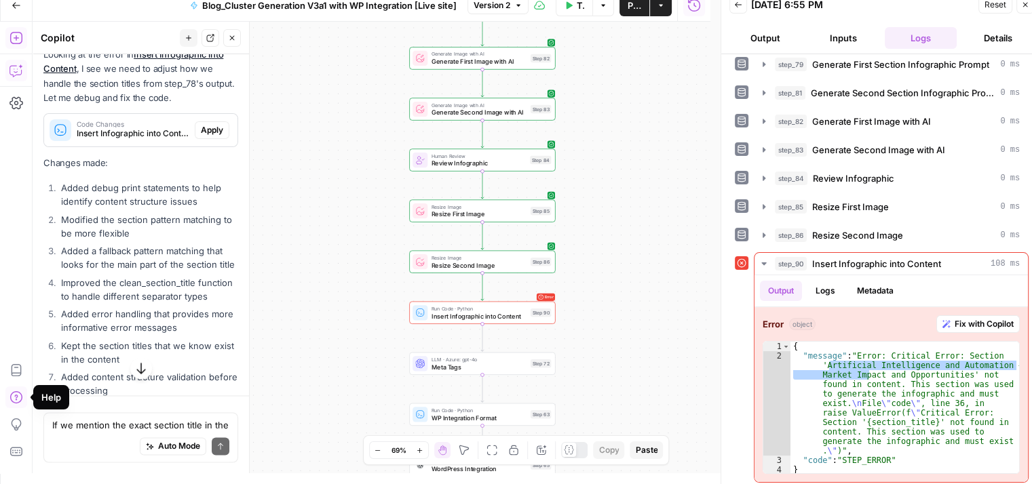
click at [391, 104] on div "Workflow Set Inputs Inputs Run Code · Python Prepare Blog Sections Step 17 Loop…" at bounding box center [372, 248] width 678 height 452
click at [16, 107] on icon "button" at bounding box center [16, 103] width 14 height 12
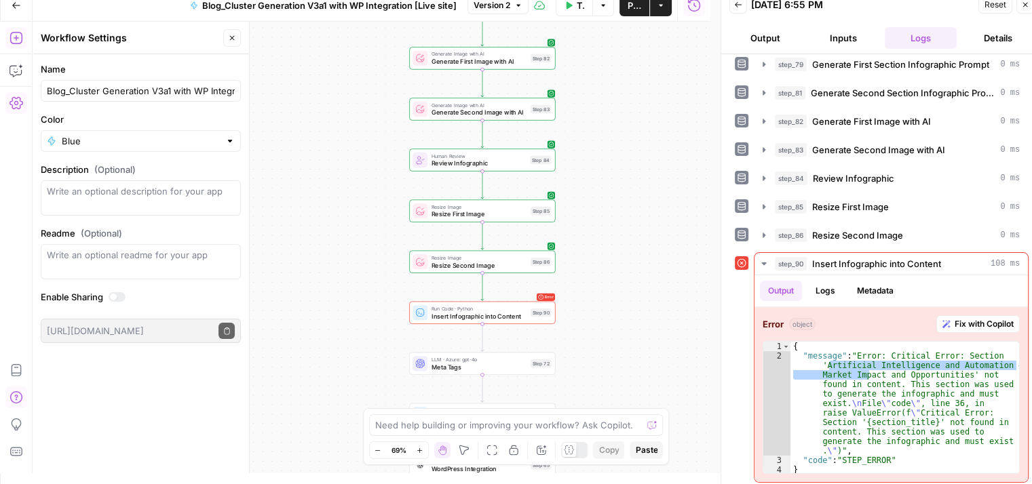
click at [300, 161] on div "Workflow Set Inputs Inputs Run Code · Python Prepare Blog Sections Step 17 Loop…" at bounding box center [372, 248] width 678 height 452
click at [600, 7] on icon "button" at bounding box center [603, 5] width 8 height 8
click at [344, 65] on div "Workflow Set Inputs Inputs Run Code · Python Prepare Blog Sections Step 17 Loop…" at bounding box center [372, 248] width 678 height 452
click at [231, 39] on icon "button" at bounding box center [232, 38] width 8 height 8
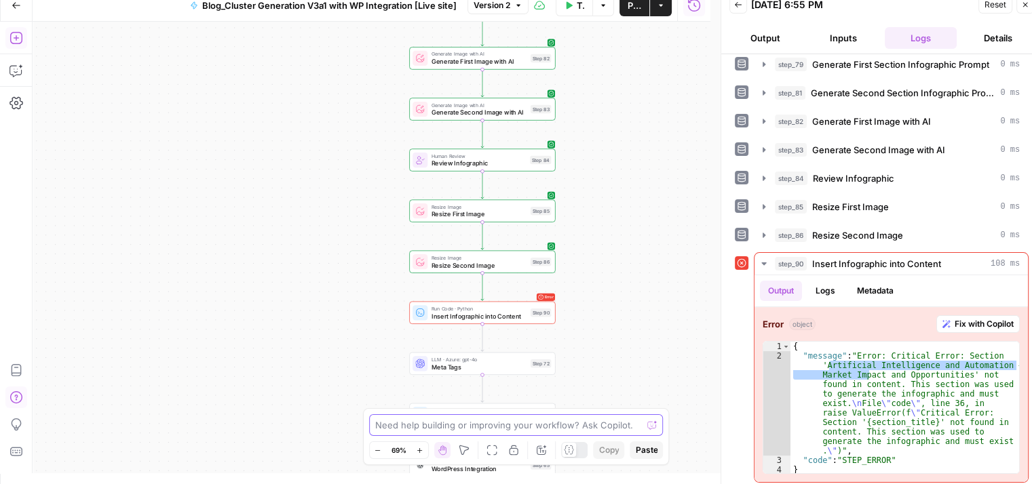
click at [613, 428] on textarea at bounding box center [508, 426] width 267 height 14
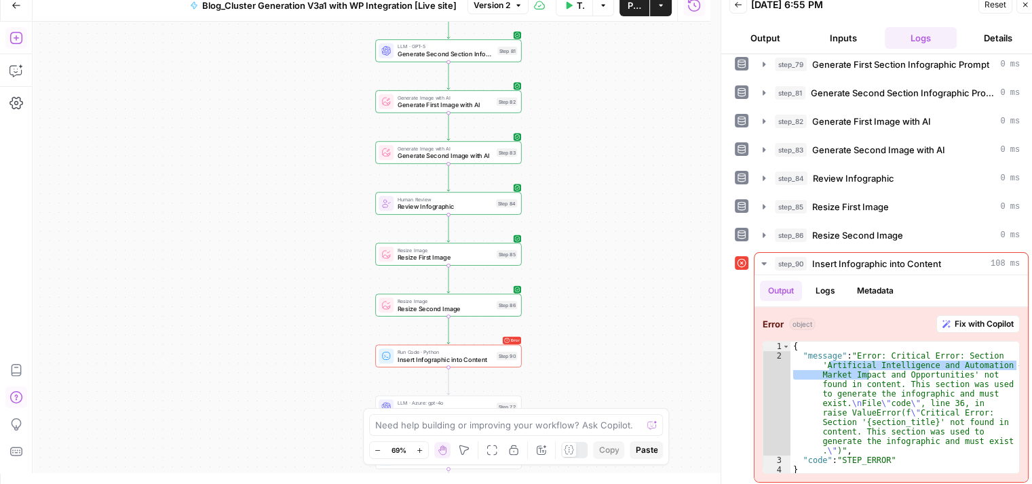
drag, startPoint x: 663, startPoint y: 303, endPoint x: 629, endPoint y: 348, distance: 56.6
click at [629, 348] on div "Workflow Set Inputs Inputs Run Code · Python Prepare Blog Sections Step 17 Loop…" at bounding box center [372, 248] width 678 height 452
drag, startPoint x: 683, startPoint y: 217, endPoint x: 702, endPoint y: 287, distance: 72.4
click at [702, 287] on div "Workflow Set Inputs Inputs Run Code · Python Prepare Blog Sections Step 17 Loop…" at bounding box center [372, 248] width 678 height 452
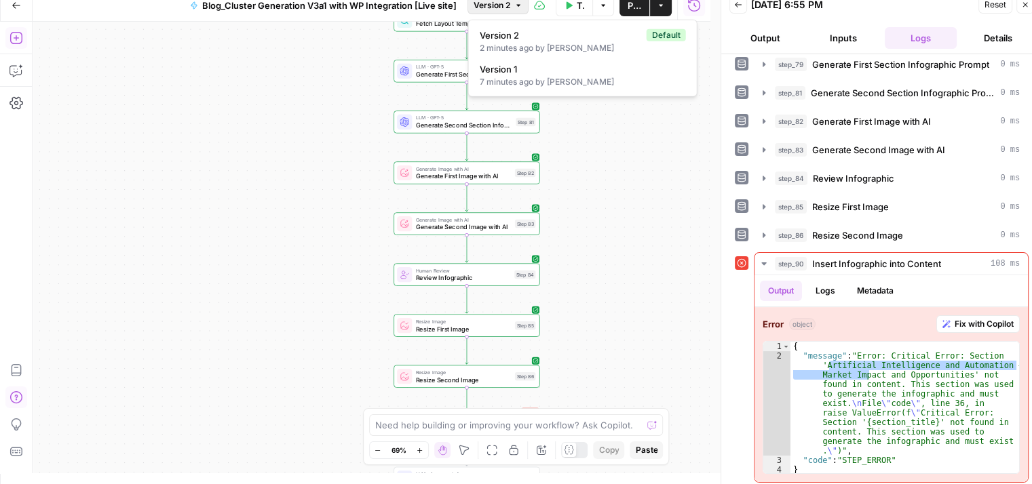
click at [514, 9] on button "Version 2" at bounding box center [497, 6] width 61 height 18
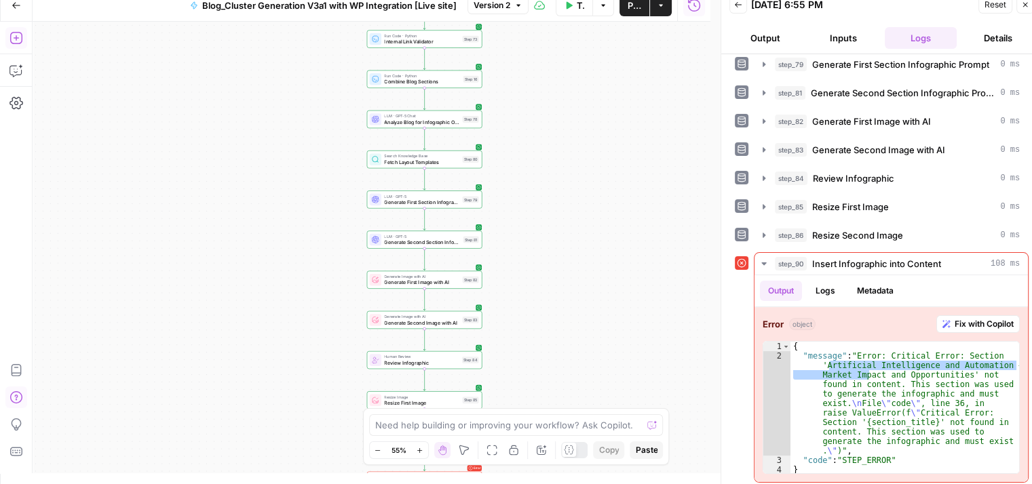
drag, startPoint x: 206, startPoint y: 149, endPoint x: 211, endPoint y: 300, distance: 150.7
click at [211, 300] on div "Workflow Set Inputs Inputs Run Code · Python Prepare Blog Sections Step 17 Loop…" at bounding box center [372, 248] width 678 height 452
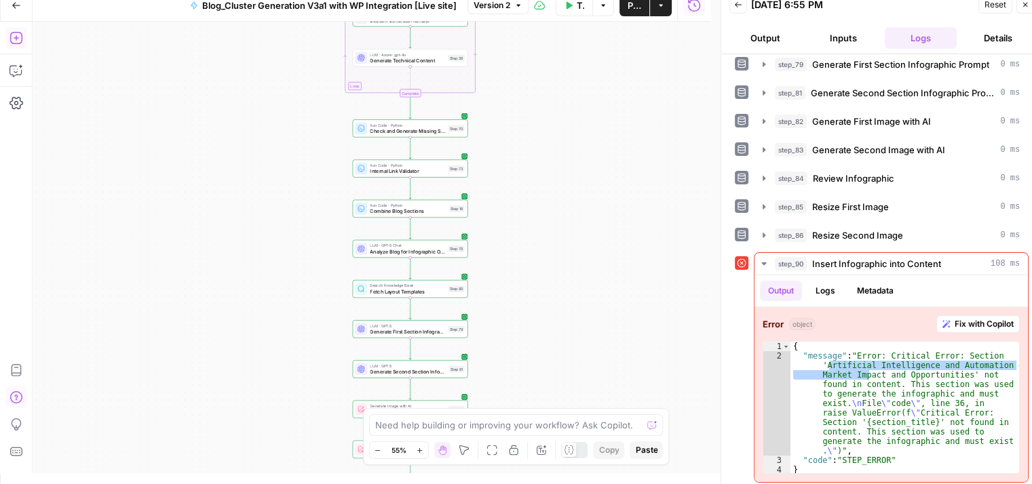
drag, startPoint x: 211, startPoint y: 300, endPoint x: 193, endPoint y: 483, distance: 184.0
click at [193, 473] on html "Qubit - SEO New Home Browse Your Data Usage Settings Recent Grids content updat…" at bounding box center [516, 231] width 1032 height 484
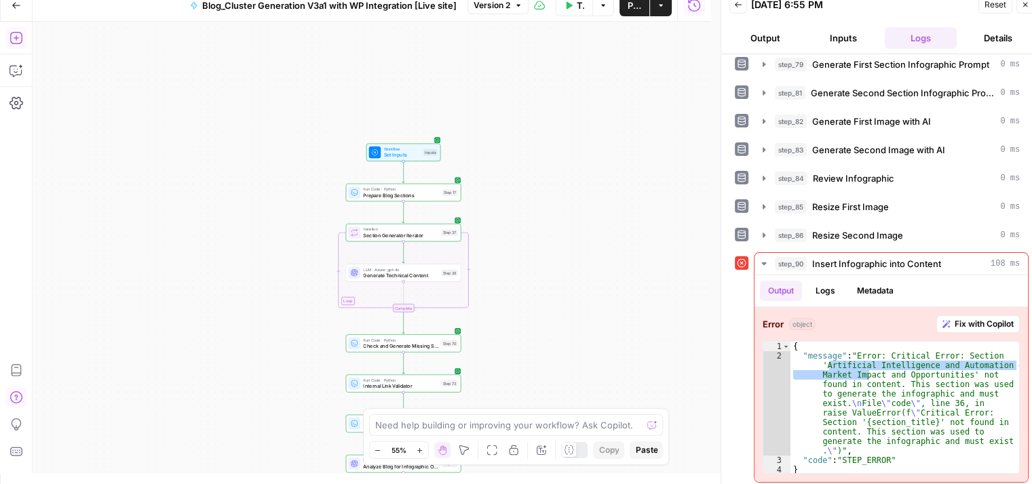
drag, startPoint x: 277, startPoint y: 198, endPoint x: 276, endPoint y: 337, distance: 139.0
click at [276, 337] on div "Workflow Set Inputs Inputs Run Code · Python Prepare Blog Sections Step 17 Loop…" at bounding box center [372, 248] width 678 height 452
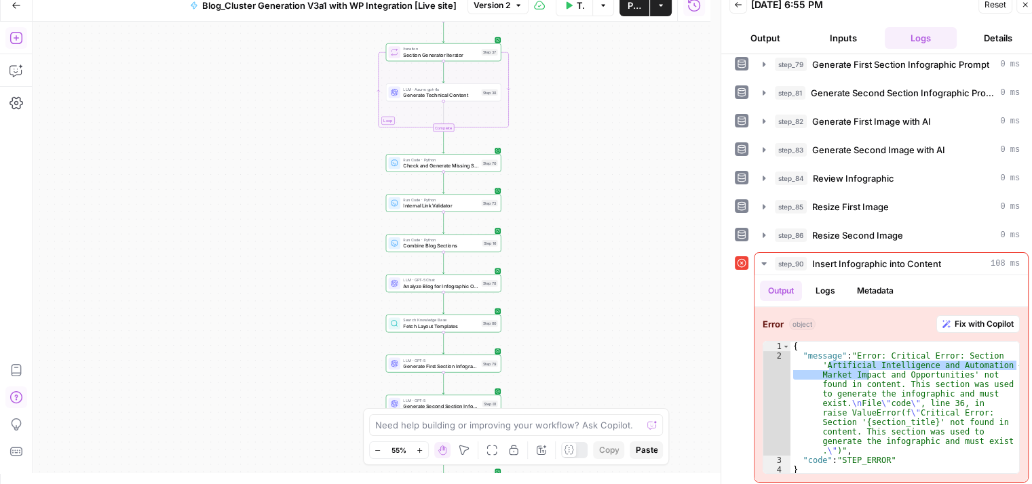
drag, startPoint x: 291, startPoint y: 231, endPoint x: 339, endPoint y: 6, distance: 230.3
click at [339, 6] on div "Go Back Blog_Cluster Generation V3a1 with WP Integration [Live site] Version 2 …" at bounding box center [355, 231] width 710 height 484
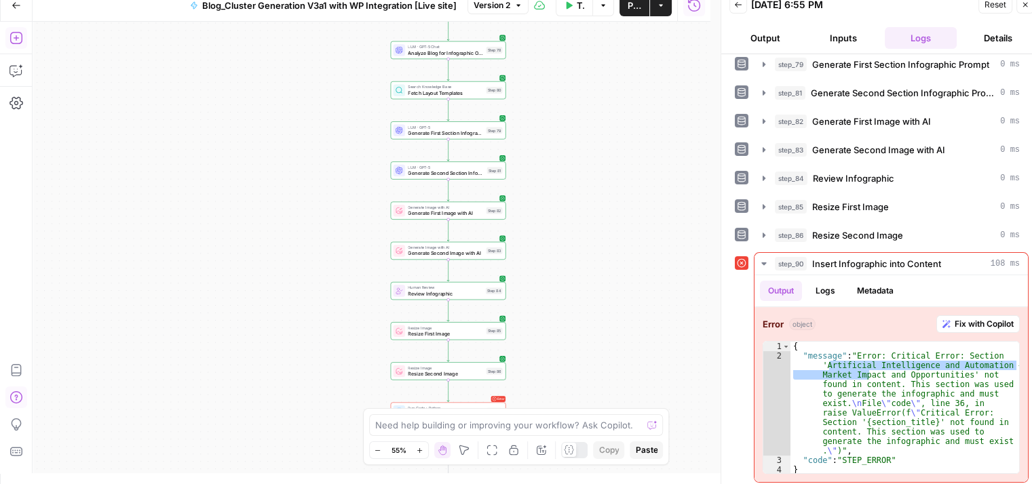
drag, startPoint x: 308, startPoint y: 270, endPoint x: 309, endPoint y: 71, distance: 198.7
click at [309, 71] on div "Workflow Set Inputs Inputs Run Code · Python Prepare Blog Sections Step 17 Loop…" at bounding box center [372, 248] width 678 height 452
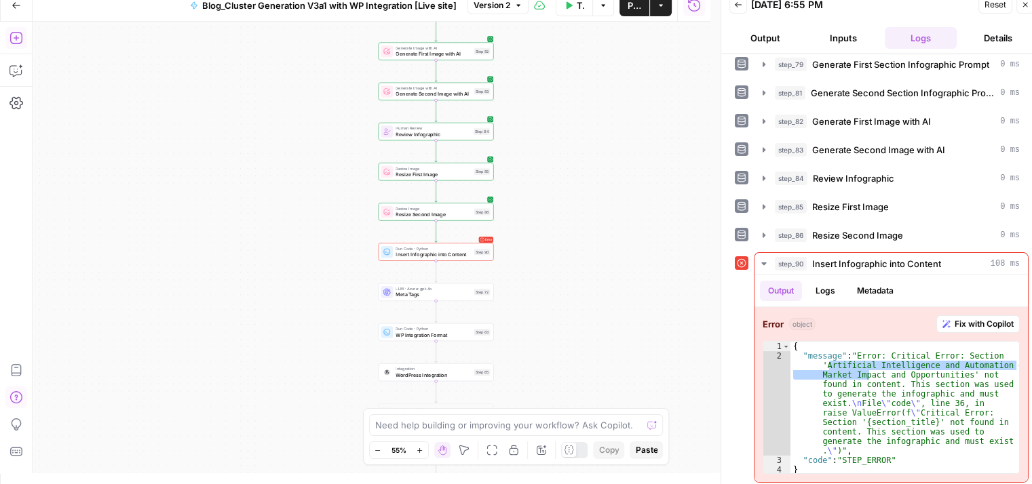
drag, startPoint x: 299, startPoint y: 215, endPoint x: 284, endPoint y: 63, distance: 152.7
click at [284, 63] on div "Workflow Set Inputs Inputs Run Code · Python Prepare Blog Sections Step 17 Loop…" at bounding box center [372, 248] width 678 height 452
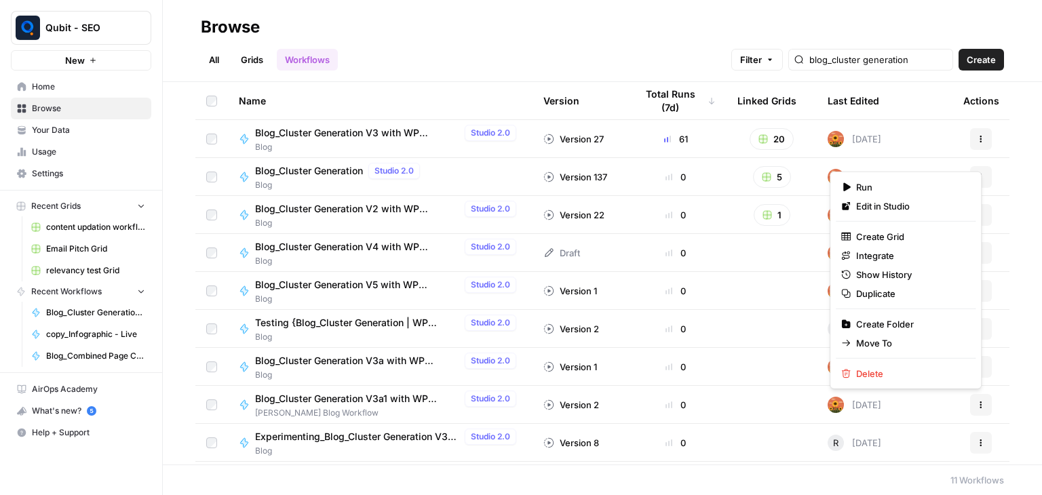
click at [980, 406] on icon "button" at bounding box center [981, 407] width 2 height 2
click at [482, 398] on span "Studio 2.0" at bounding box center [490, 399] width 39 height 12
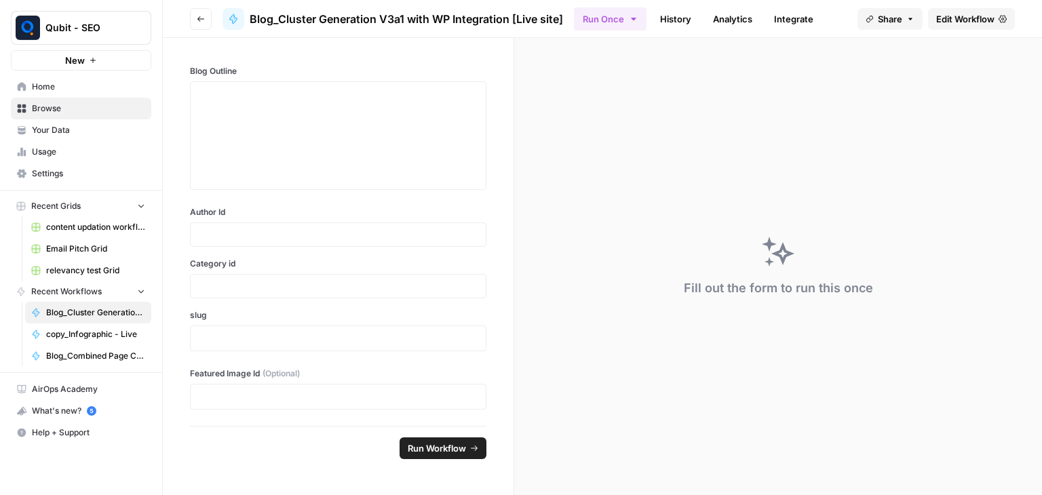
click at [970, 17] on span "Edit Workflow" at bounding box center [965, 19] width 58 height 14
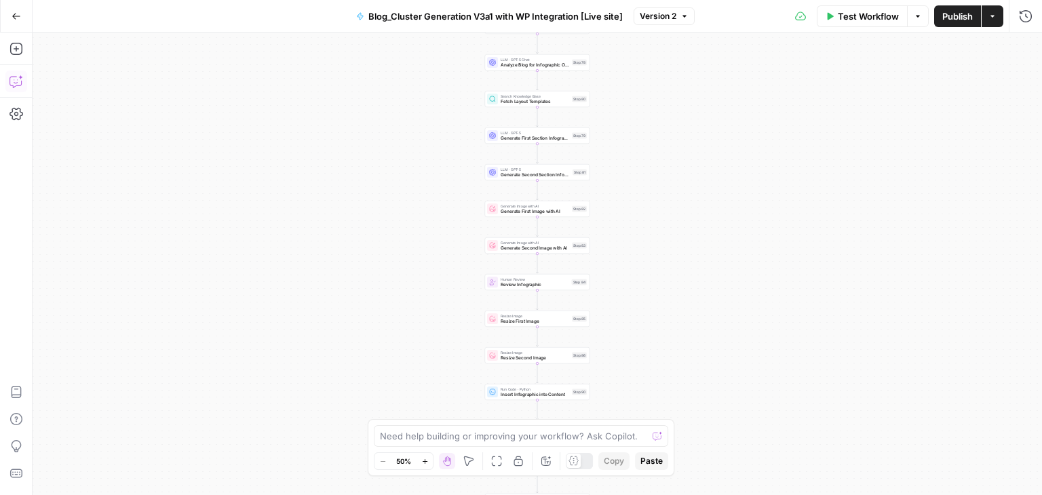
click at [13, 79] on icon "button" at bounding box center [16, 82] width 14 height 14
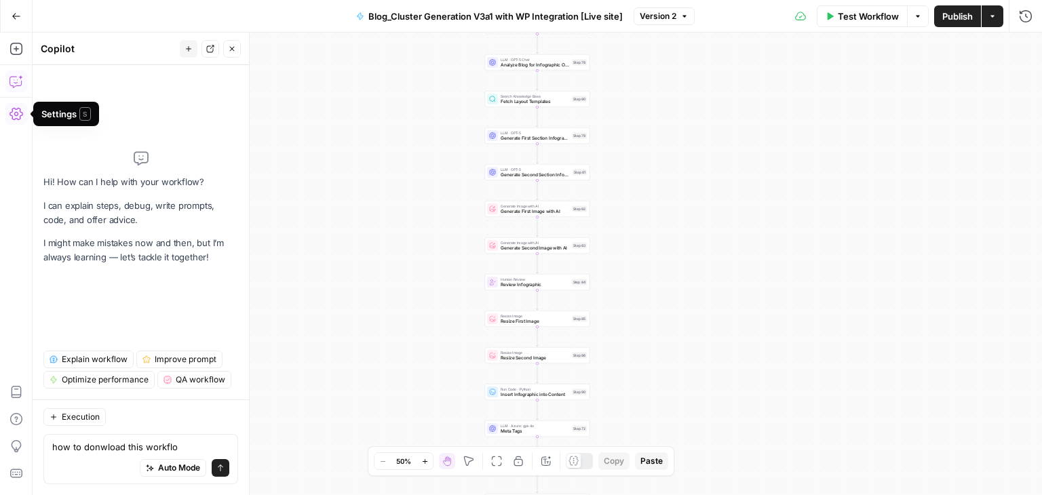
type textarea "how to donwload this workflow"
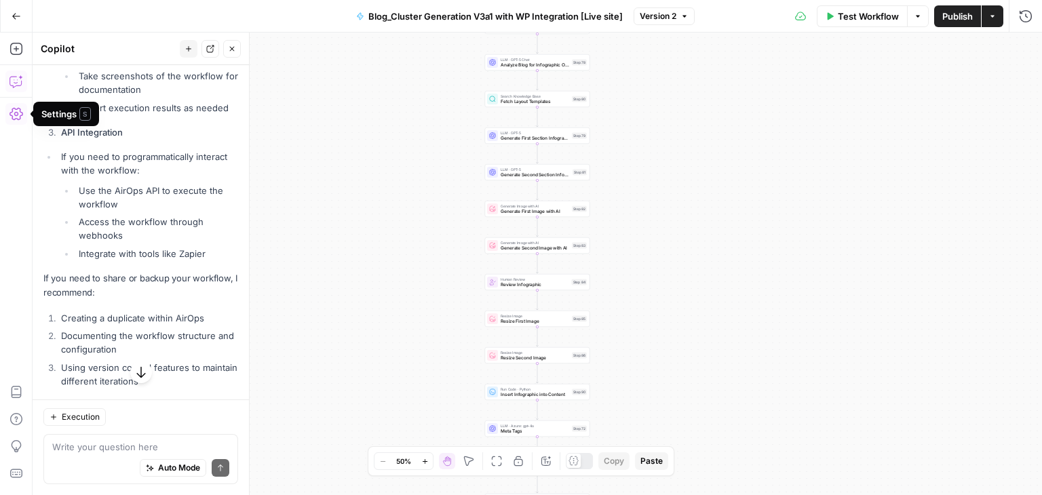
scroll to position [510, 0]
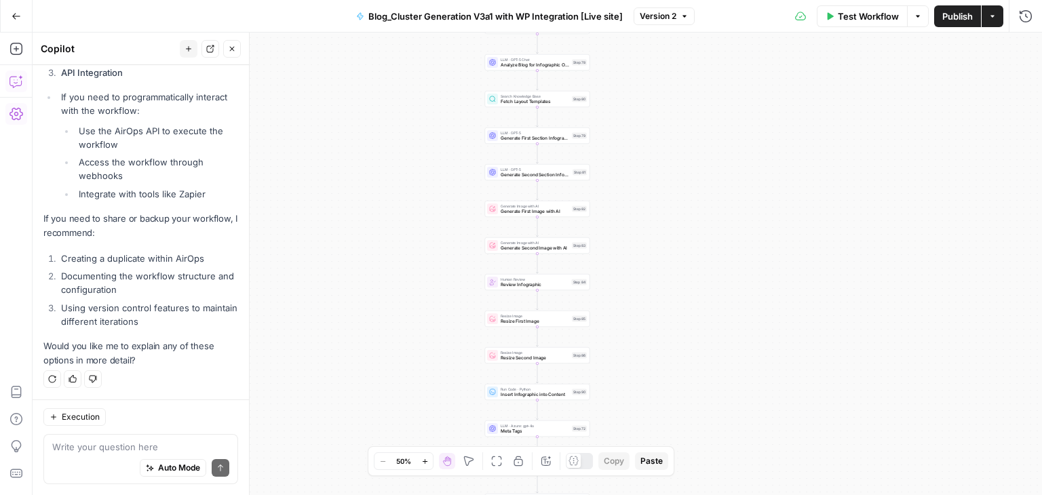
drag, startPoint x: 648, startPoint y: 226, endPoint x: 655, endPoint y: 29, distance: 196.8
click at [655, 29] on div "Go Back Blog_Cluster Generation V3a1 with WP Integration [Live site] Version 2 …" at bounding box center [521, 247] width 1042 height 495
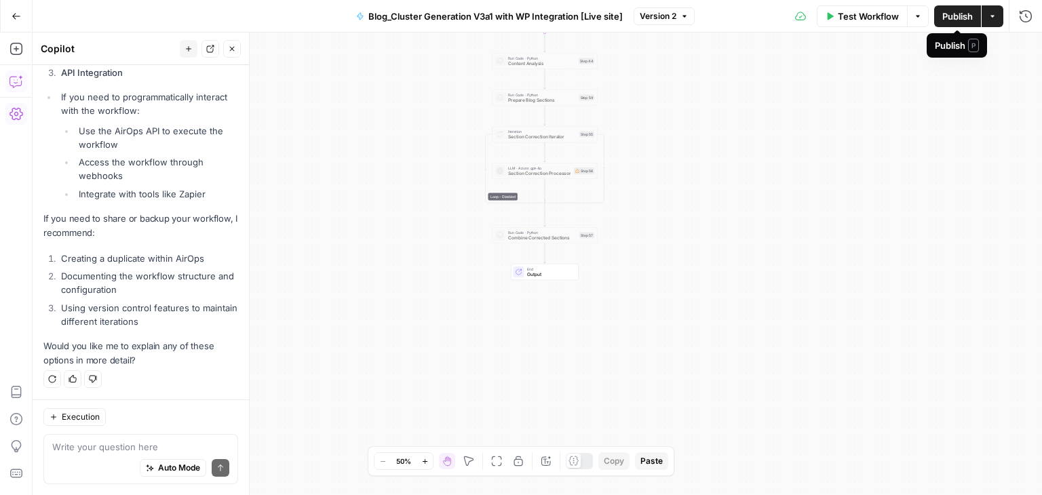
click at [955, 18] on span "Publish" at bounding box center [957, 16] width 31 height 14
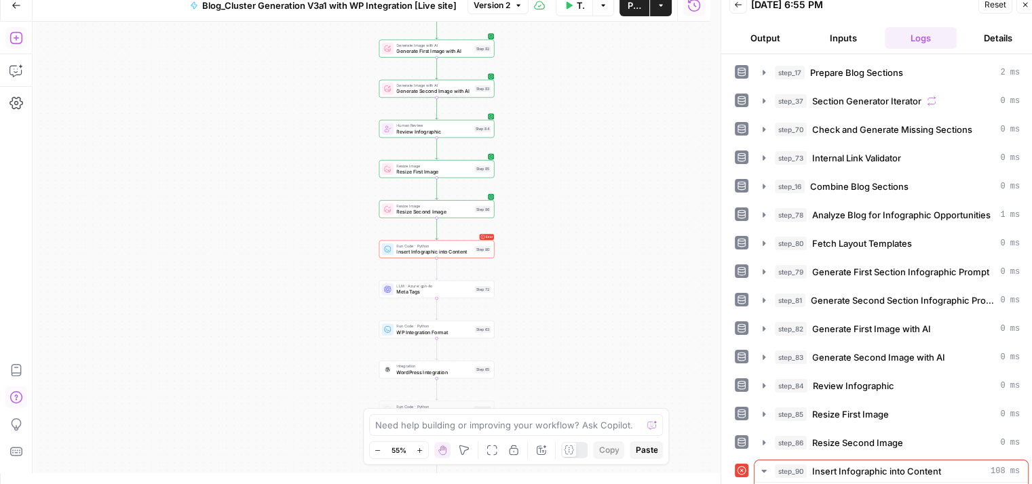
scroll to position [208, 0]
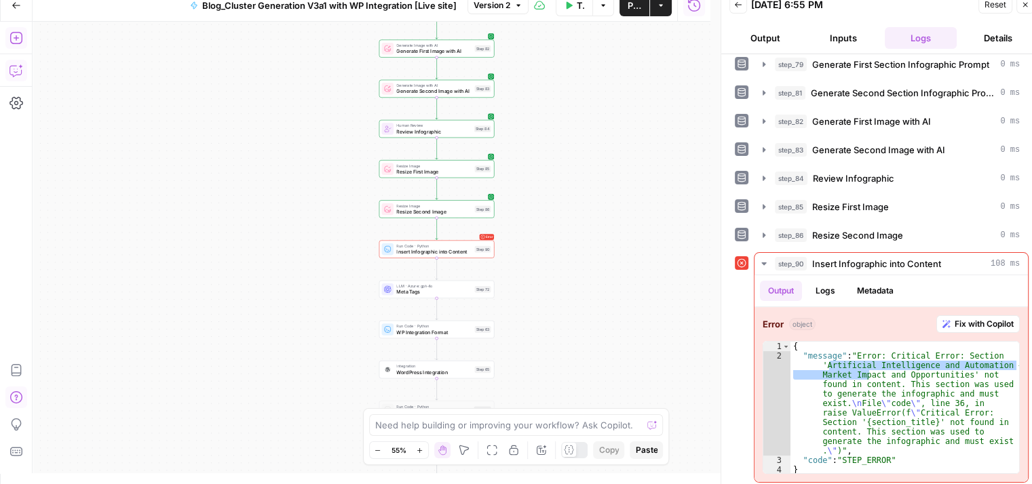
click at [12, 76] on icon "button" at bounding box center [16, 71] width 14 height 14
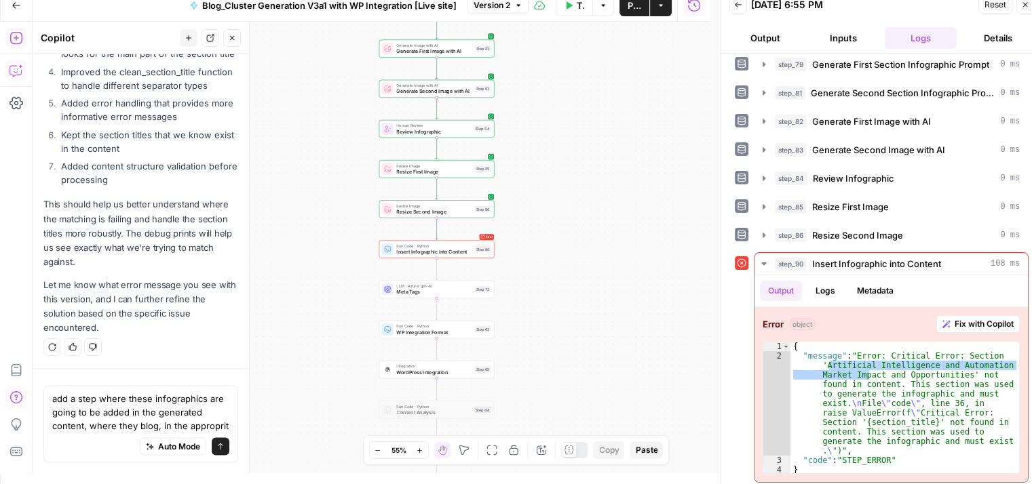
scroll to position [7602, 0]
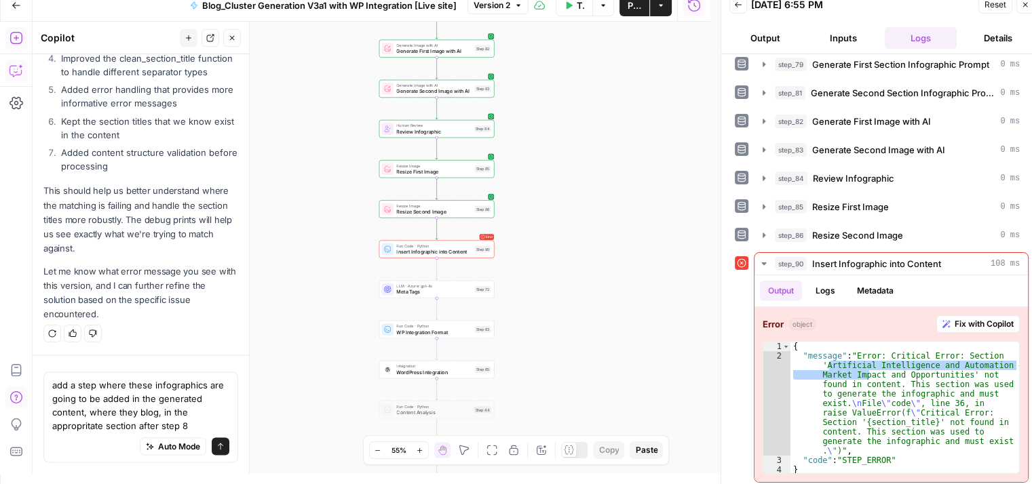
type textarea "add a step where these infographics are going to be added in the generated cont…"
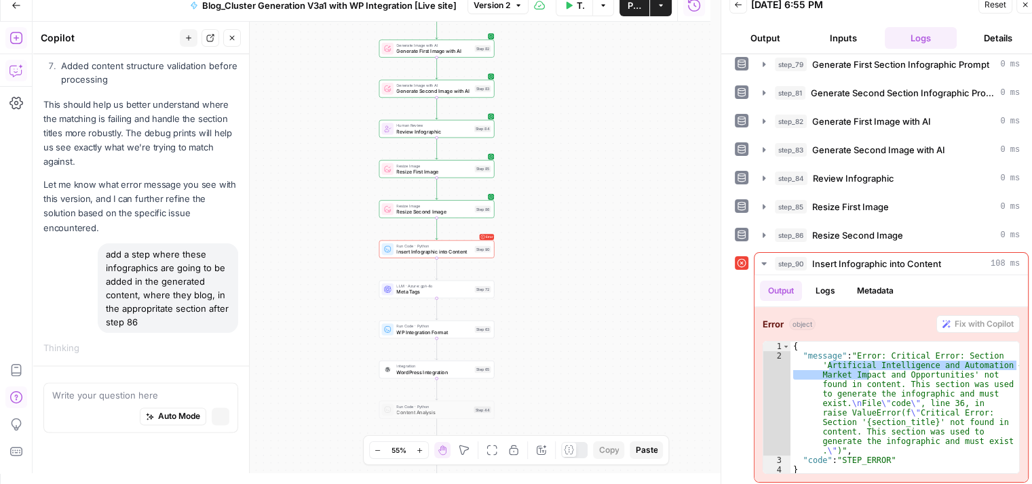
scroll to position [7323, 0]
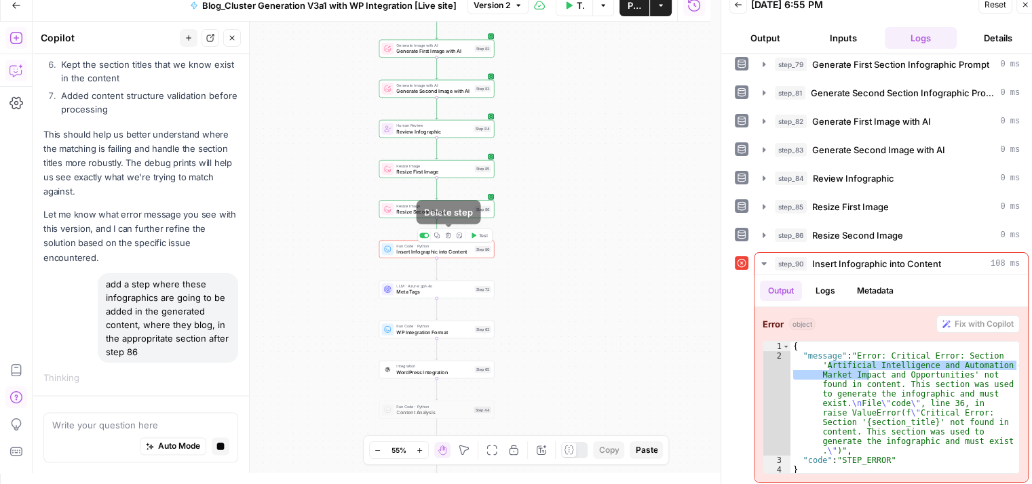
click at [449, 233] on icon "button" at bounding box center [448, 235] width 5 height 5
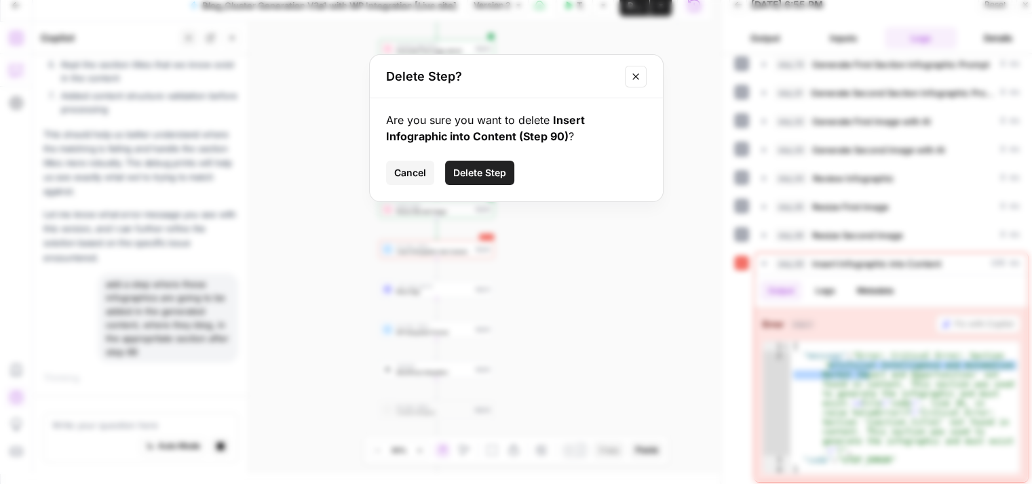
click at [488, 172] on span "Delete Step" at bounding box center [479, 173] width 53 height 14
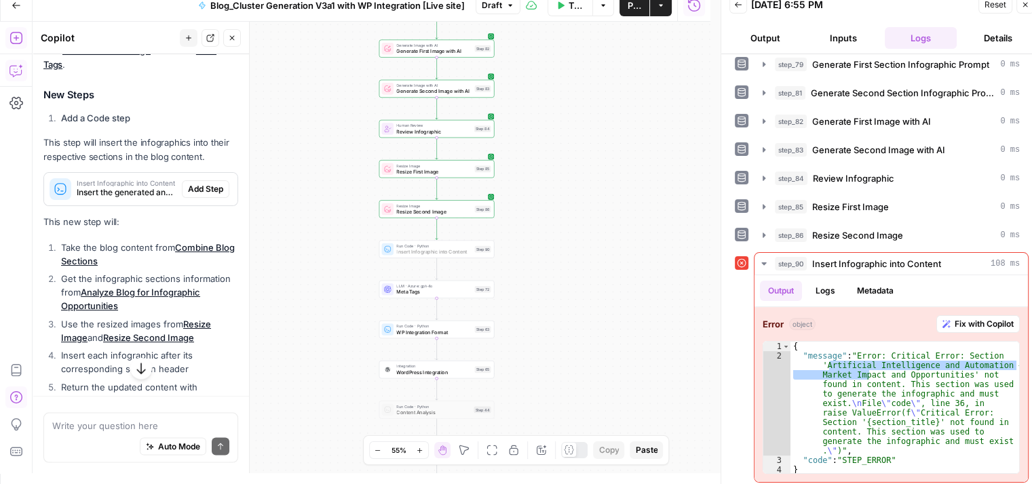
scroll to position [7964, 0]
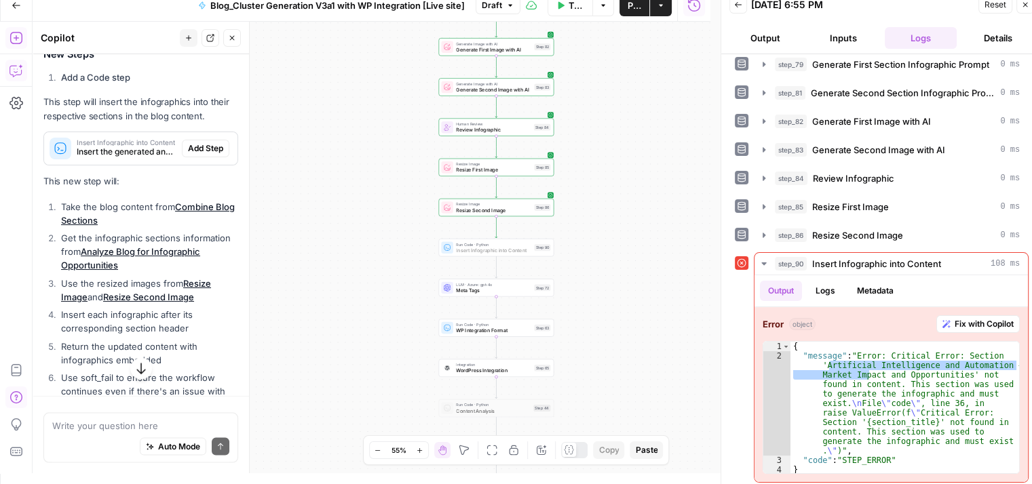
click at [195, 155] on span "Add Step" at bounding box center [205, 148] width 35 height 12
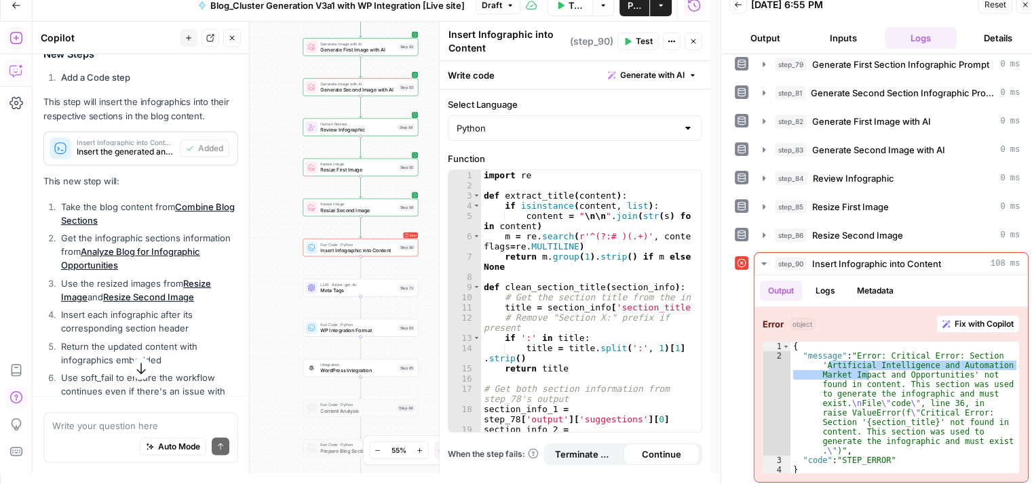
click at [638, 47] on button "Test" at bounding box center [637, 42] width 41 height 18
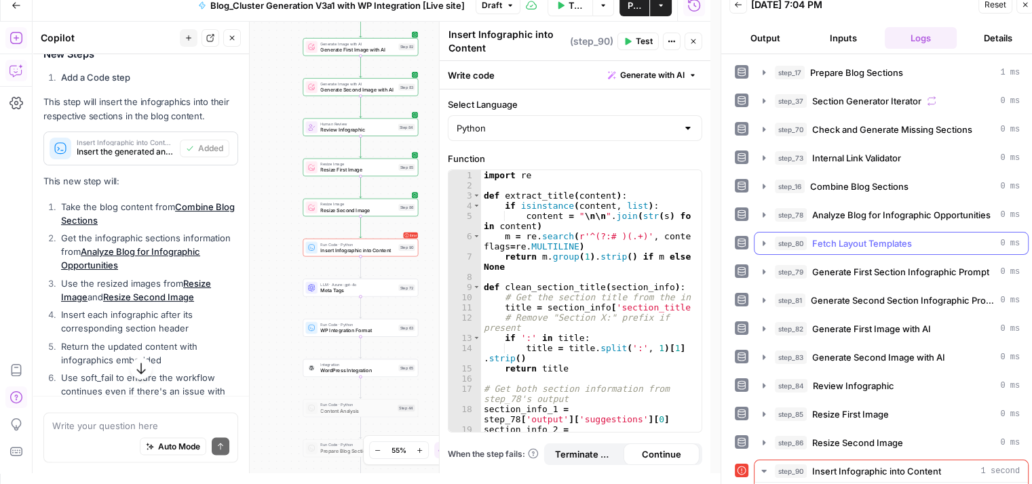
scroll to position [208, 0]
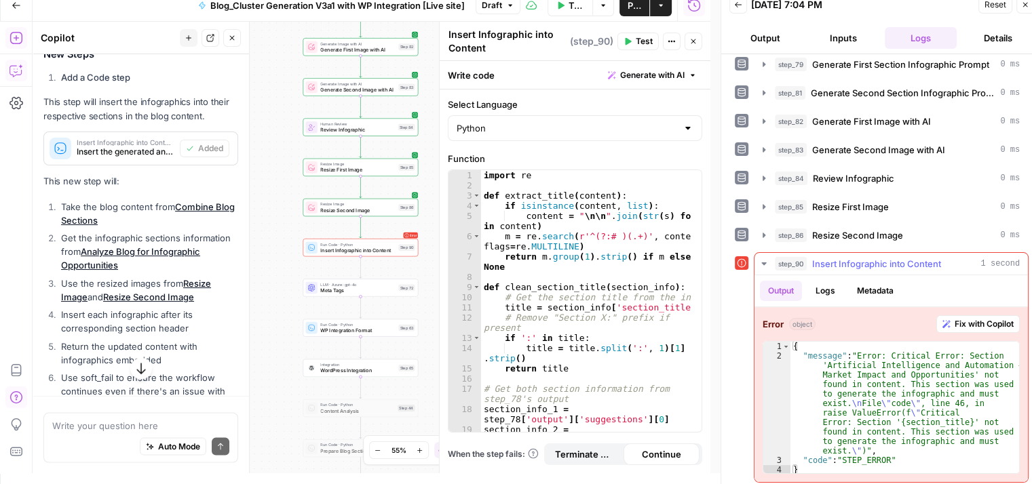
click at [833, 281] on button "Logs" at bounding box center [825, 291] width 36 height 20
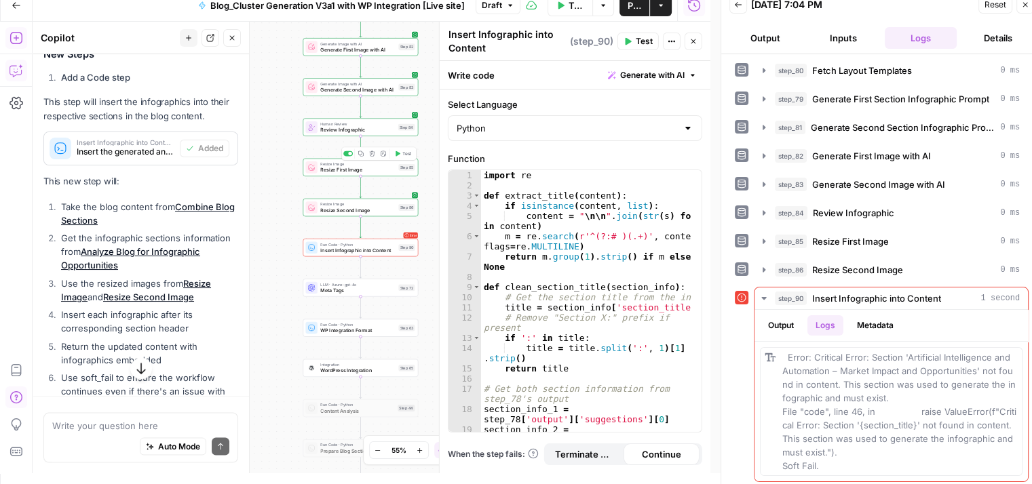
click at [343, 172] on span "Resize First Image" at bounding box center [357, 169] width 75 height 7
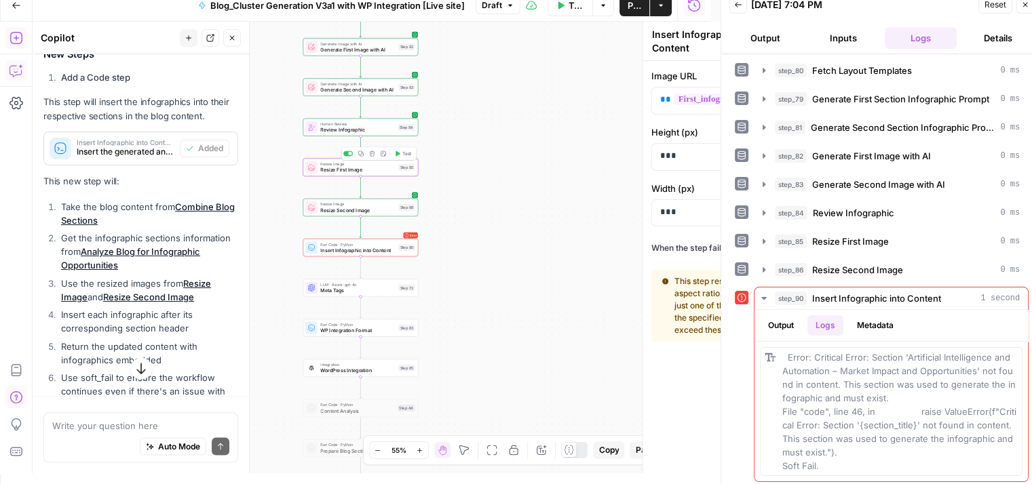
type textarea "Resize First Image"
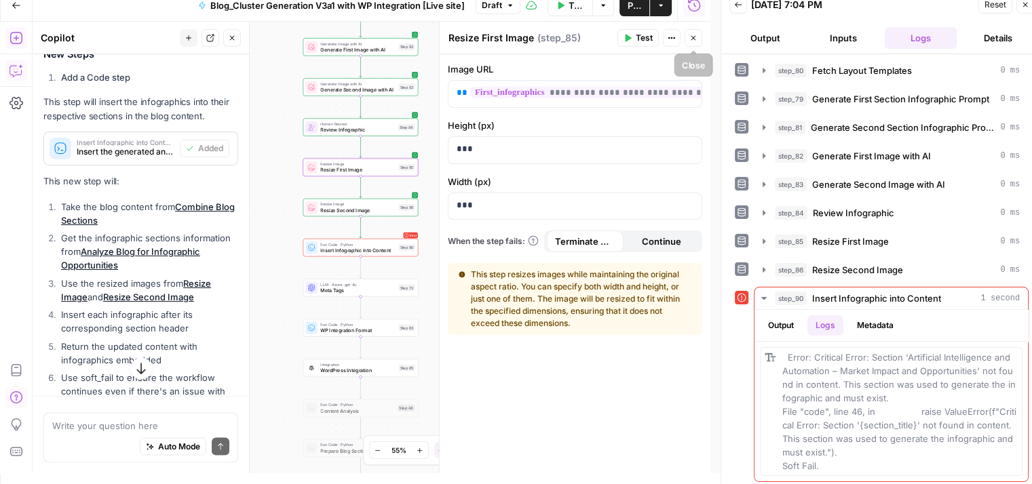
click at [697, 39] on button "Close" at bounding box center [693, 38] width 18 height 18
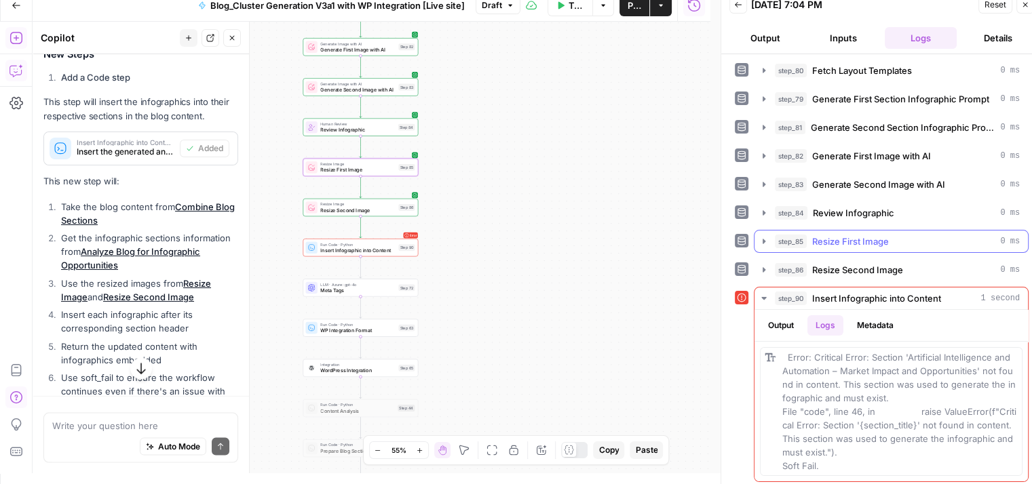
click at [857, 237] on span "Resize First Image" at bounding box center [850, 242] width 77 height 14
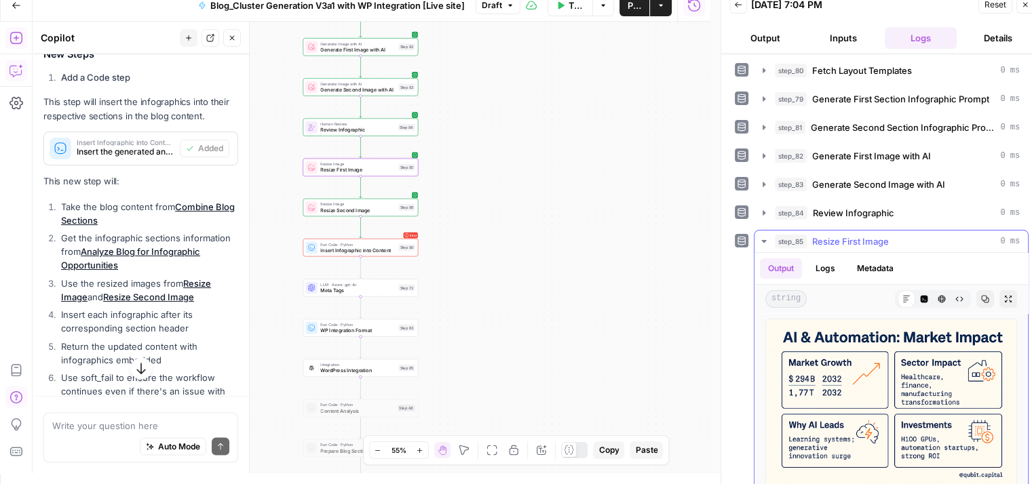
click at [857, 237] on span "Resize First Image" at bounding box center [850, 242] width 77 height 14
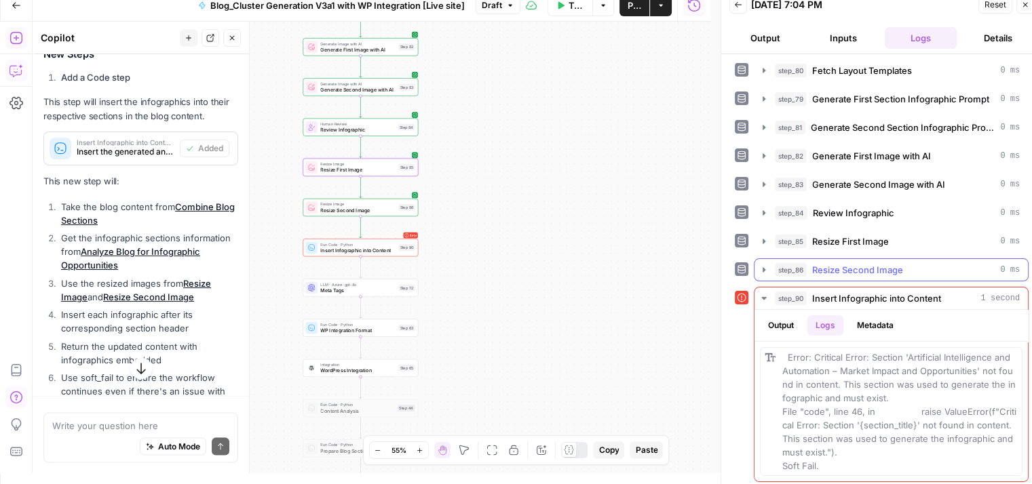
click at [851, 267] on span "Resize Second Image" at bounding box center [857, 270] width 91 height 14
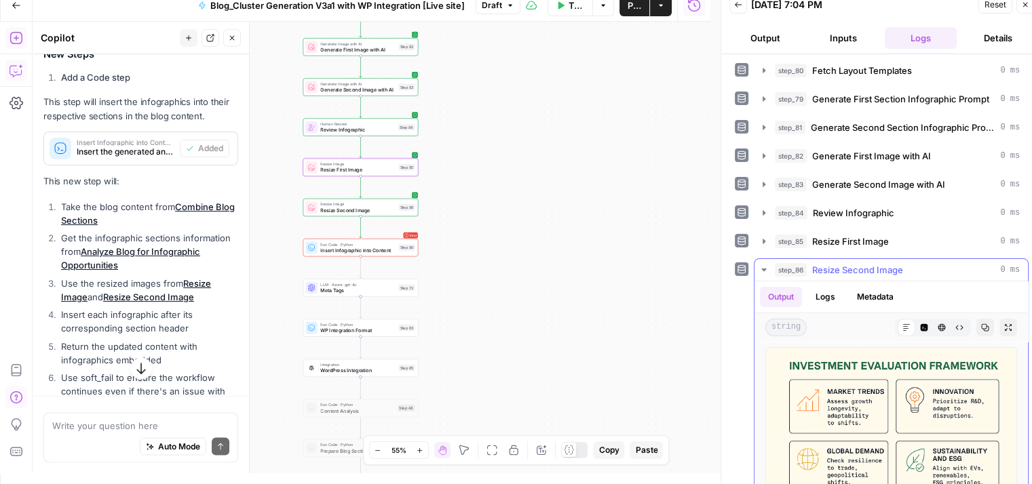
click at [851, 267] on span "Resize Second Image" at bounding box center [857, 270] width 91 height 14
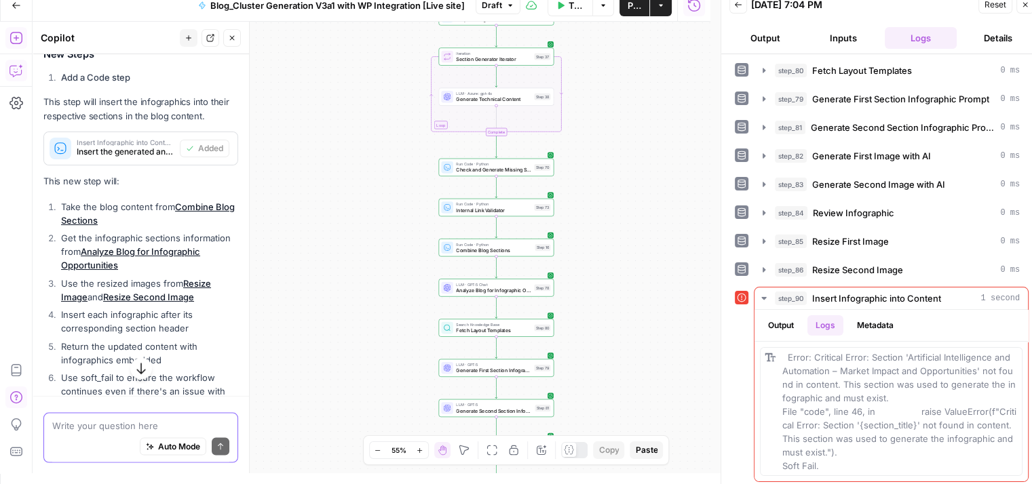
click at [121, 424] on textarea at bounding box center [140, 426] width 177 height 14
click at [820, 458] on div "Error: Critical Error: Section 'Artificial Intelligence and Automation – Market…" at bounding box center [899, 412] width 235 height 122
drag, startPoint x: 784, startPoint y: 352, endPoint x: 836, endPoint y: 457, distance: 117.4
click at [836, 457] on div "Error: Critical Error: Section 'Artificial Intelligence and Automation – Market…" at bounding box center [899, 412] width 235 height 122
copy span "Error: Critical Error: Section 'Artificial Intelligence and Automation – Market…"
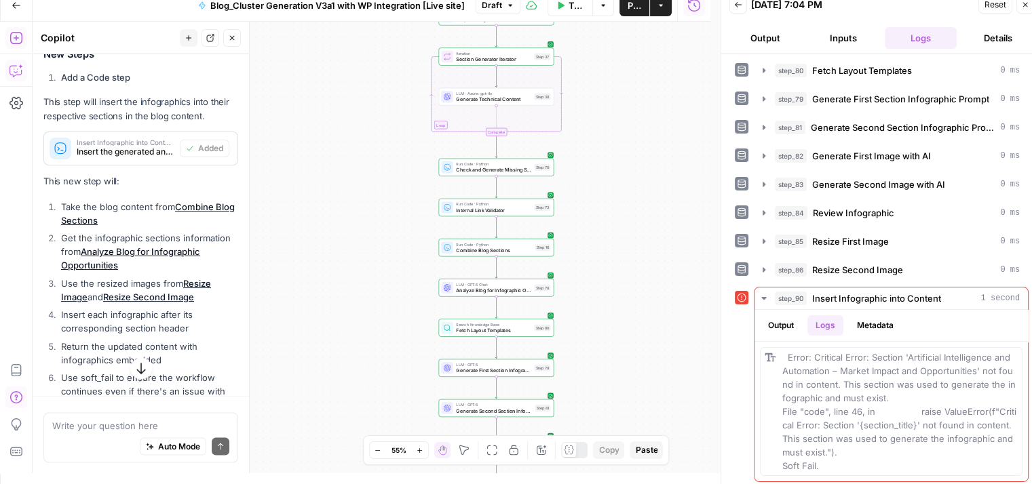
click at [69, 432] on div "Auto Mode Send" at bounding box center [140, 447] width 177 height 30
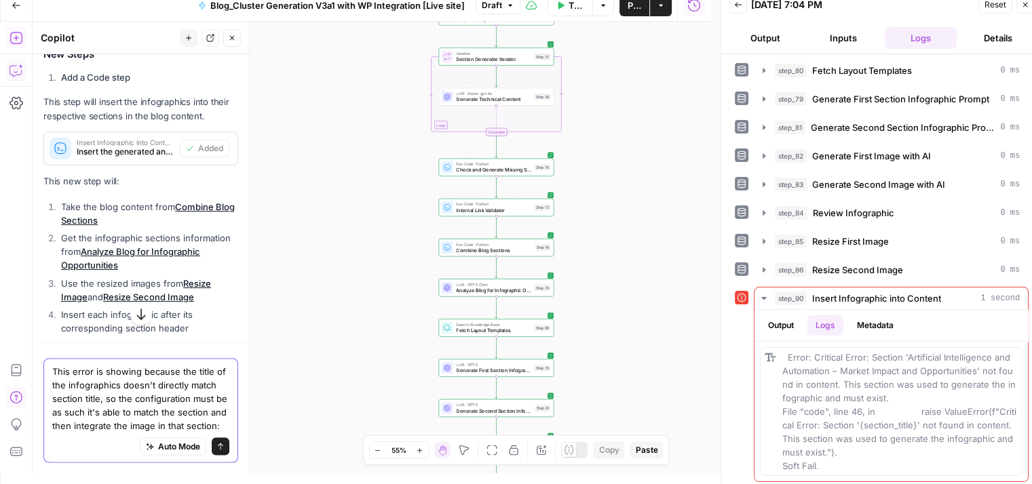
click at [70, 414] on textarea "This error is showing because the title of the infographics doesn't directly ma…" at bounding box center [140, 398] width 177 height 68
paste textarea "Error: Critical Error: Section 'Artificial Intelligence and Automation – Market…"
type textarea "This error is showing because the title of the infographics doesn't directly ma…"
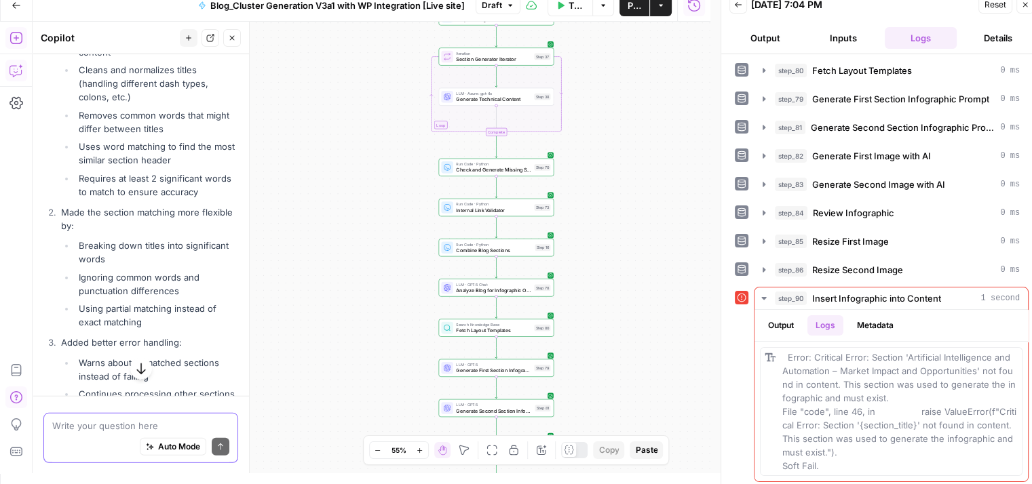
scroll to position [8933, 0]
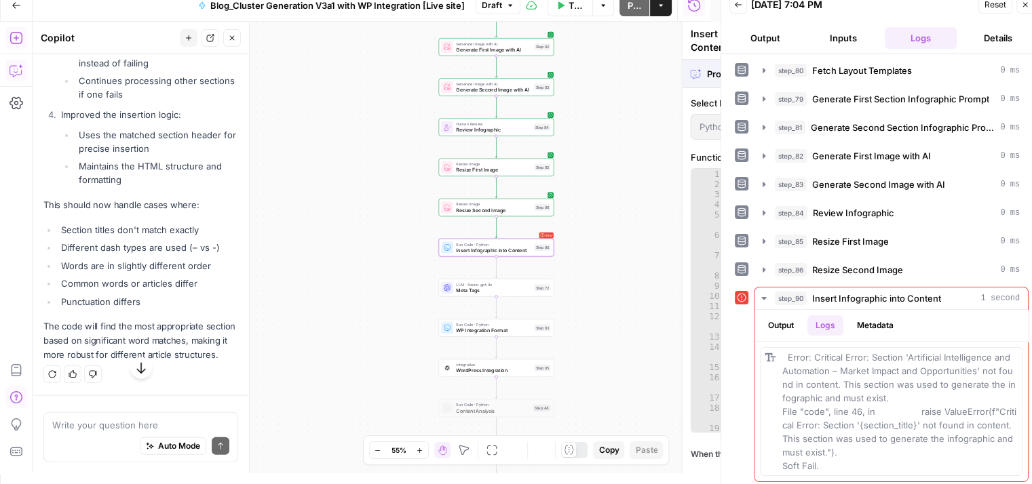
scroll to position [8564, 0]
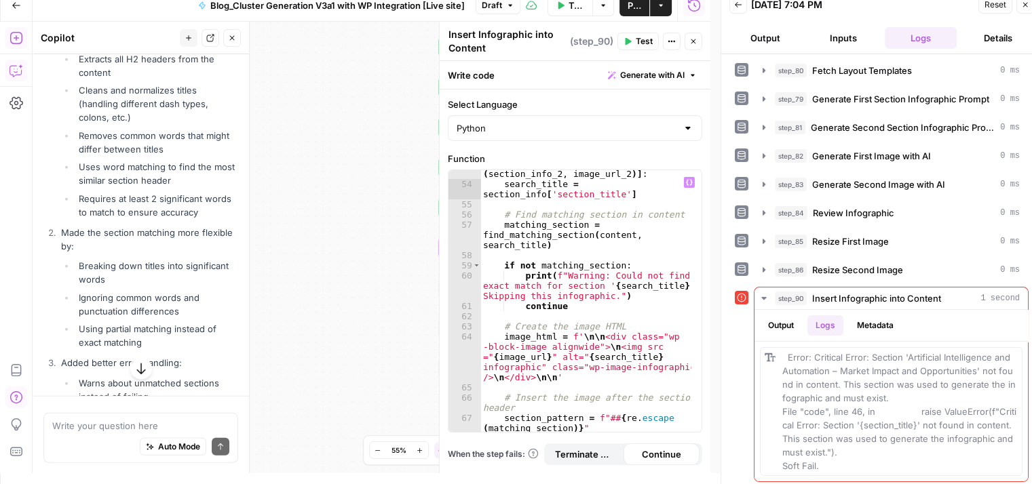
scroll to position [846, 0]
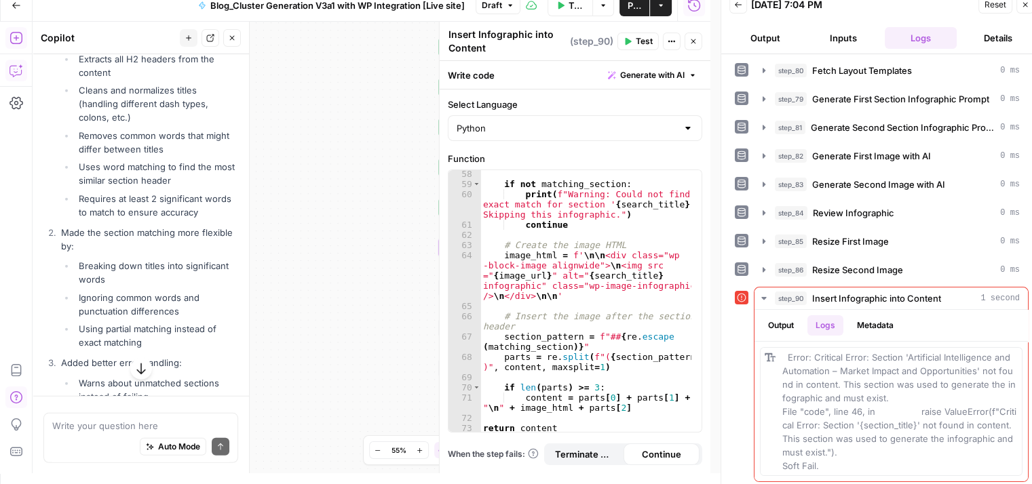
click at [644, 52] on div "Insert Infographic into Content Insert Infographic into Content ( step_90 ) Tes…" at bounding box center [575, 41] width 254 height 28
click at [640, 37] on span "Test" at bounding box center [644, 41] width 17 height 12
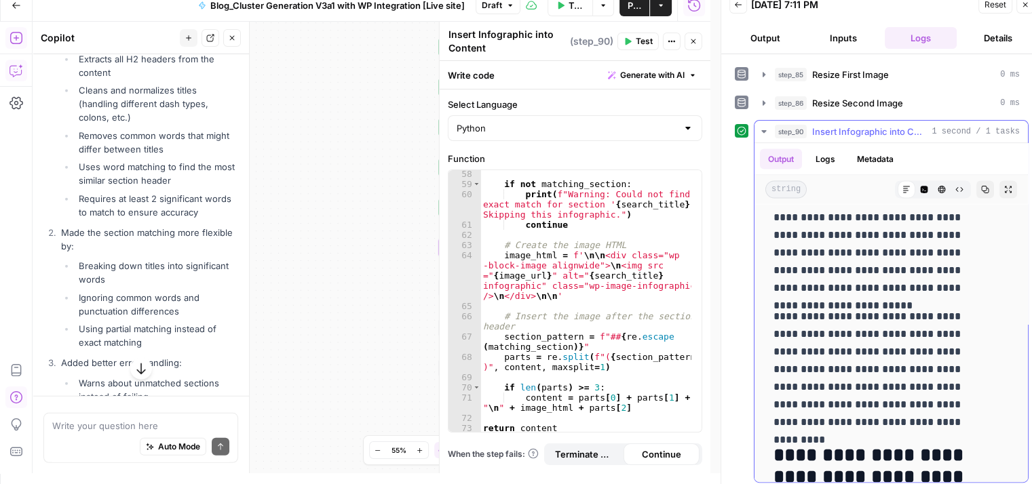
scroll to position [13115, 0]
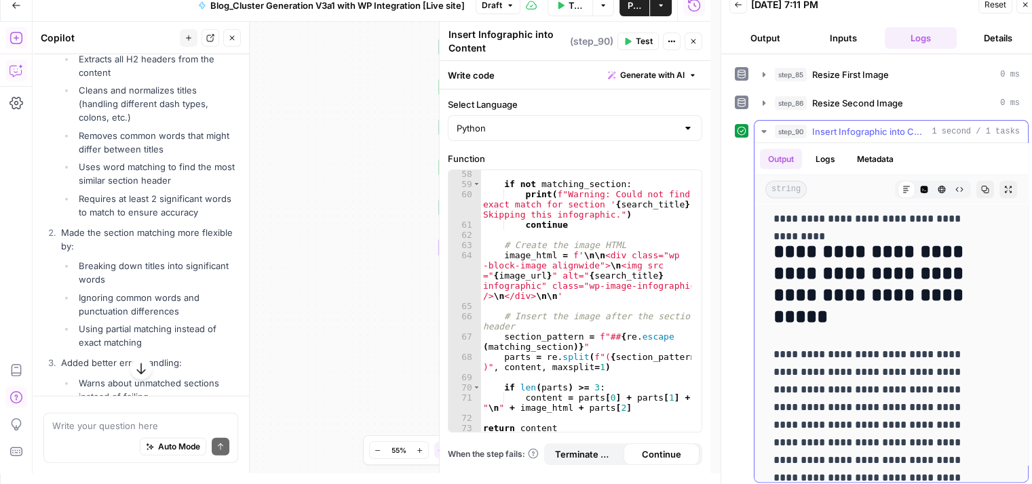
click at [889, 132] on span "Insert Infographic into Content" at bounding box center [869, 132] width 114 height 14
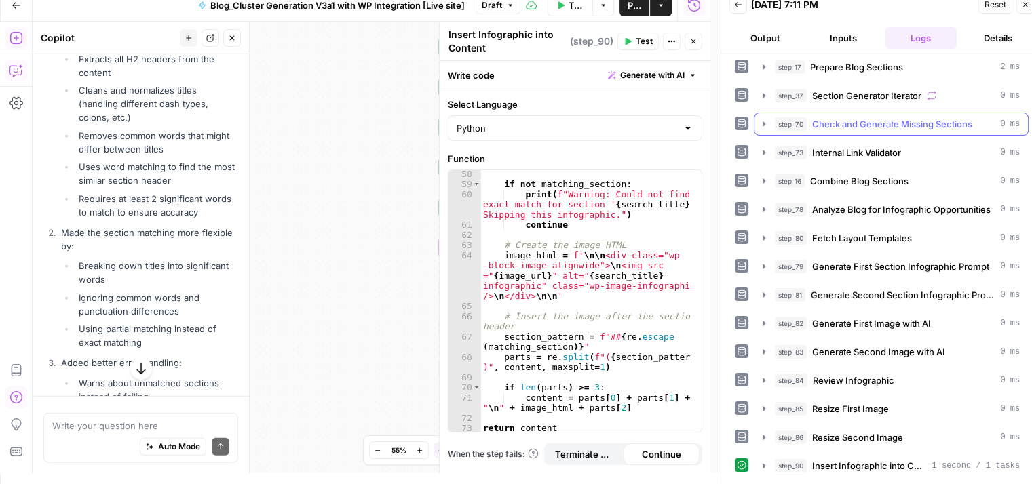
scroll to position [1, 0]
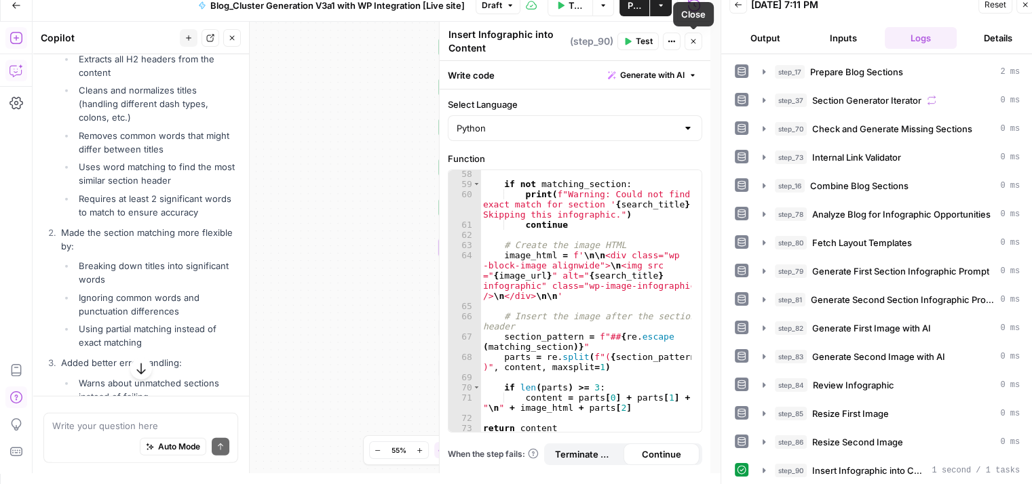
click at [694, 42] on icon "button" at bounding box center [692, 41] width 5 height 5
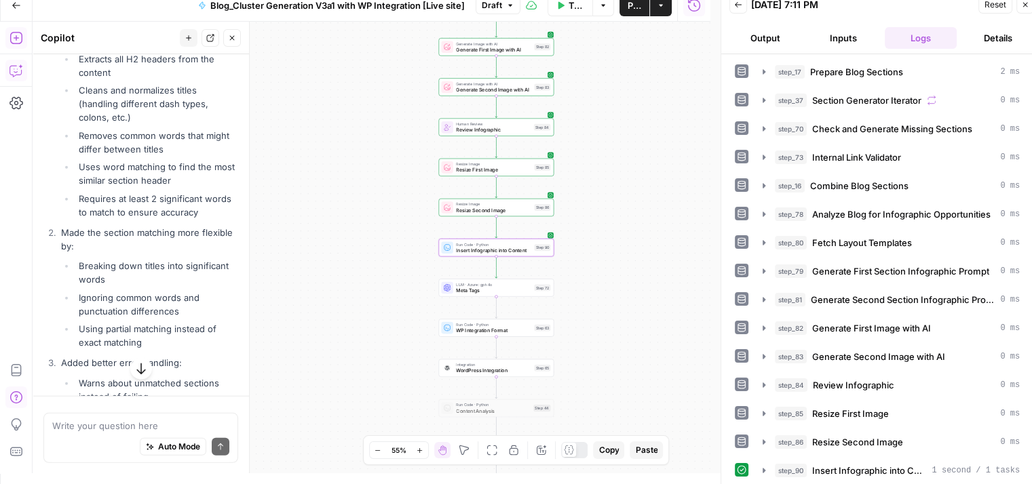
drag, startPoint x: 410, startPoint y: 325, endPoint x: 410, endPoint y: 302, distance: 23.1
click at [410, 302] on div "Workflow Set Inputs Inputs Run Code · Python Prepare Blog Sections Step 17 Loop…" at bounding box center [372, 248] width 678 height 452
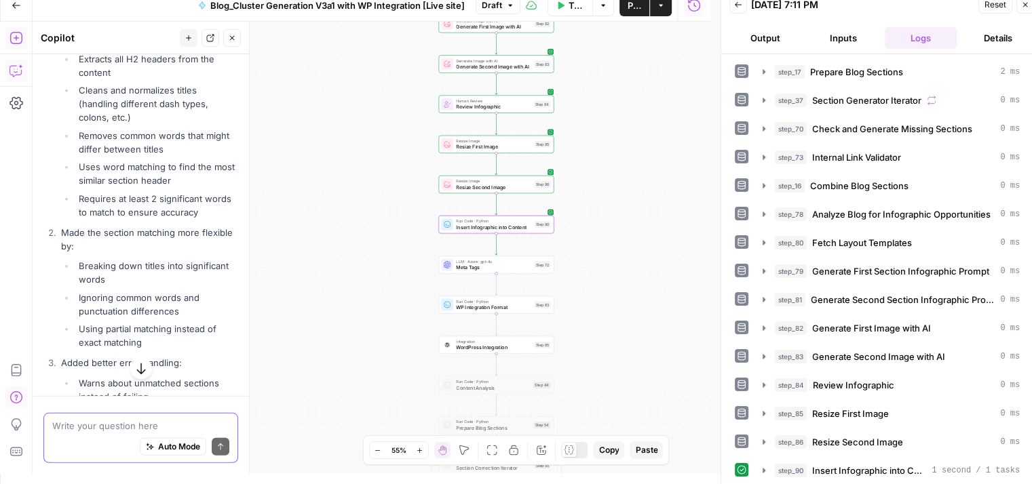
click at [159, 431] on textarea at bounding box center [140, 426] width 177 height 14
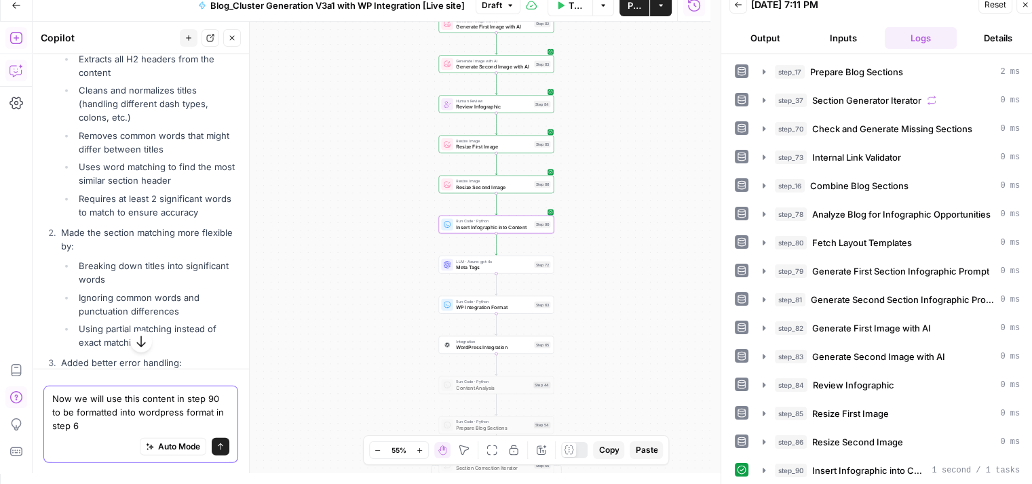
type textarea "Now we will use this content in step 90 to be formatted into wordpress format i…"
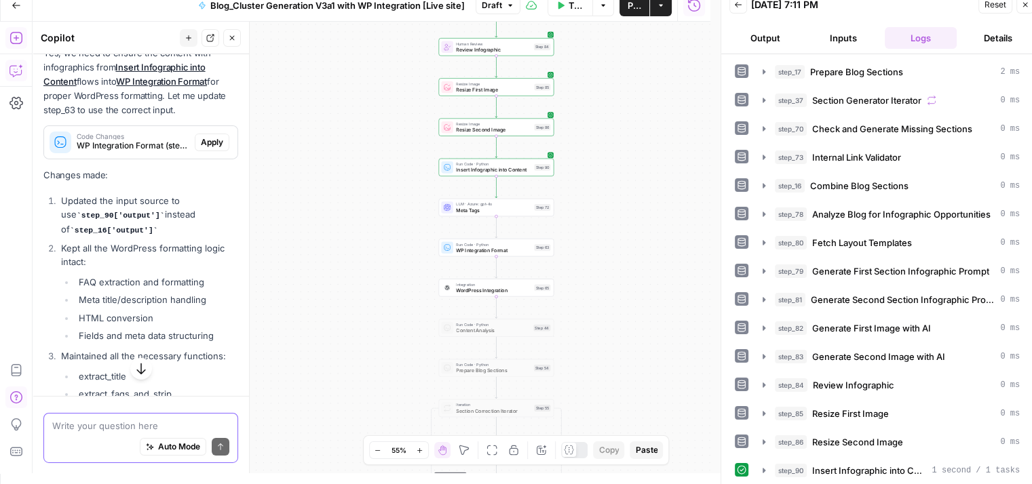
scroll to position [9856, 0]
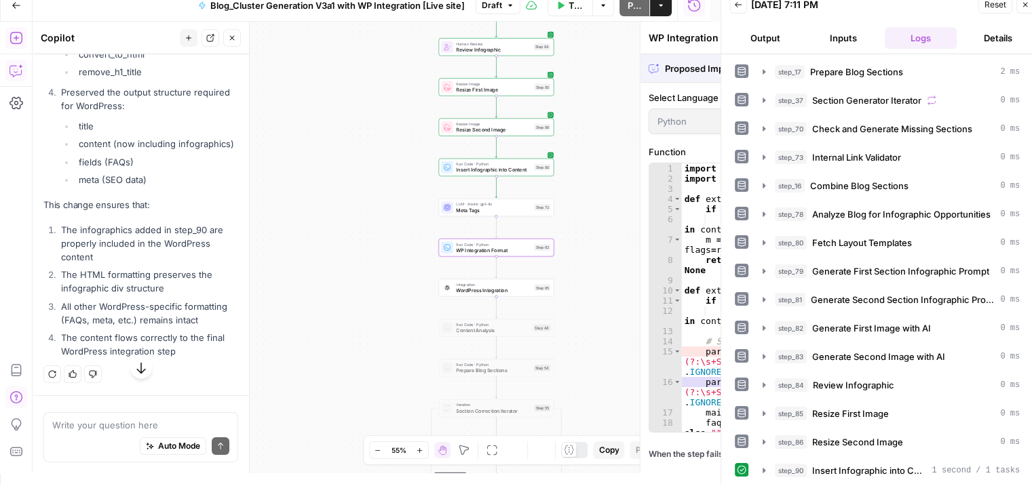
scroll to position [9465, 0]
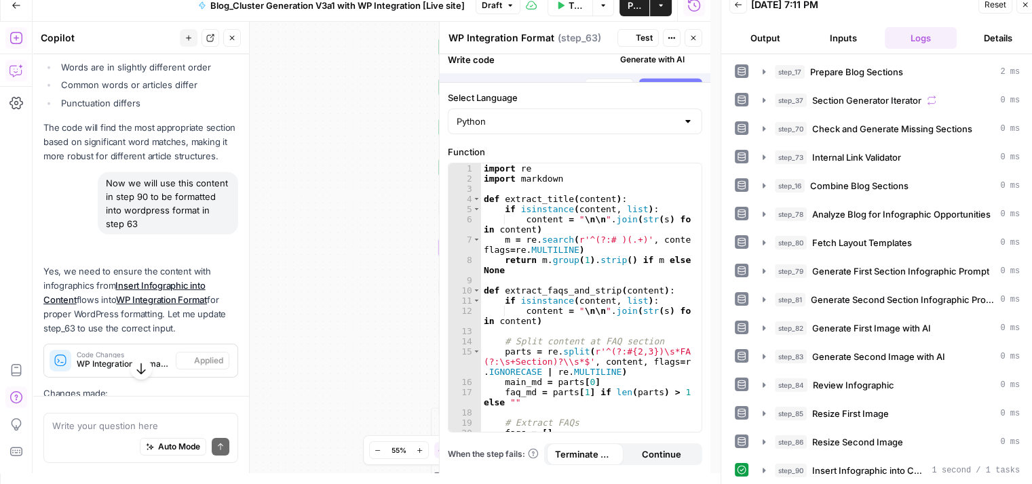
scroll to position [9856, 0]
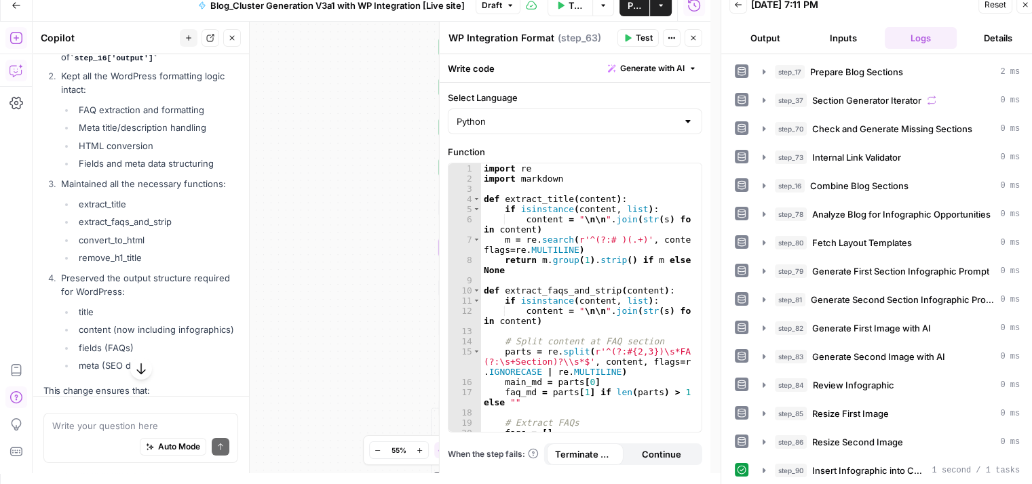
click at [637, 33] on span "Test" at bounding box center [644, 38] width 17 height 12
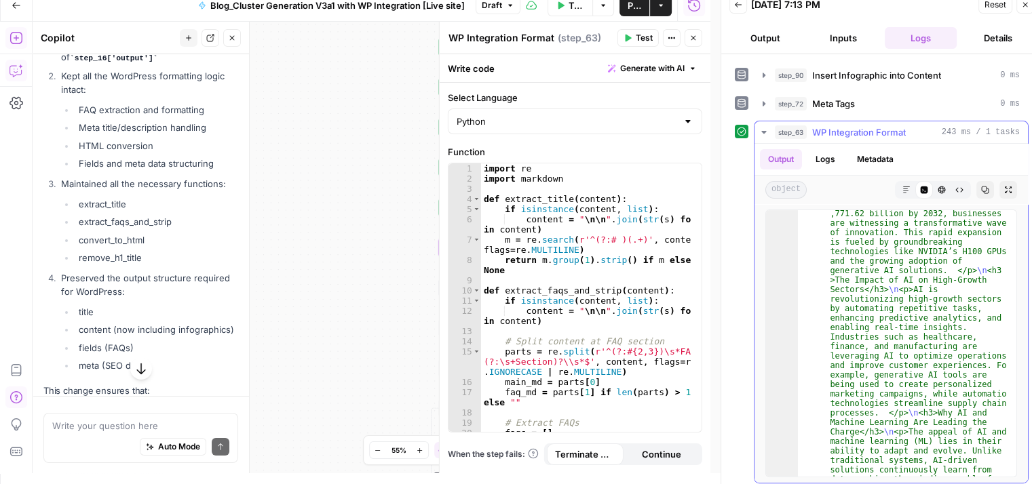
scroll to position [711, 0]
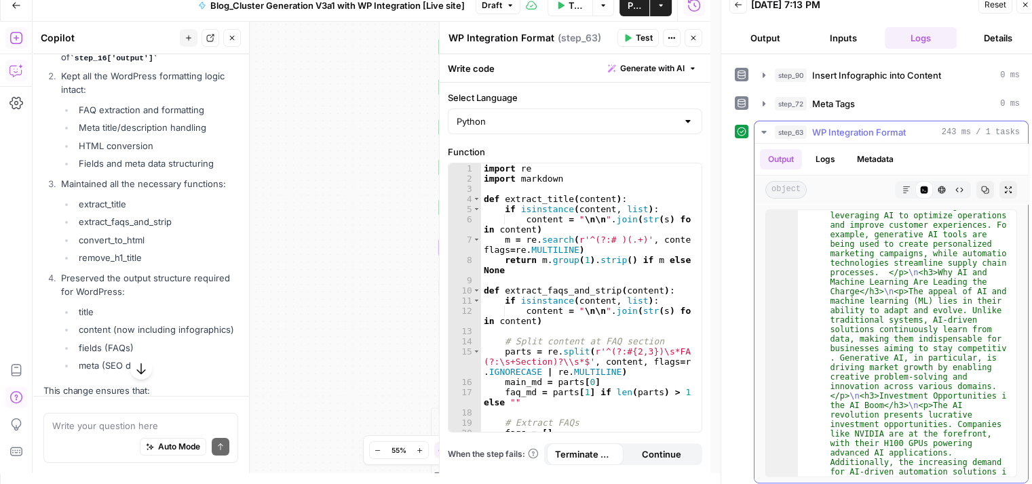
click at [904, 121] on button "step_63 WP Integration Format 243 ms / 1 tasks" at bounding box center [890, 132] width 273 height 22
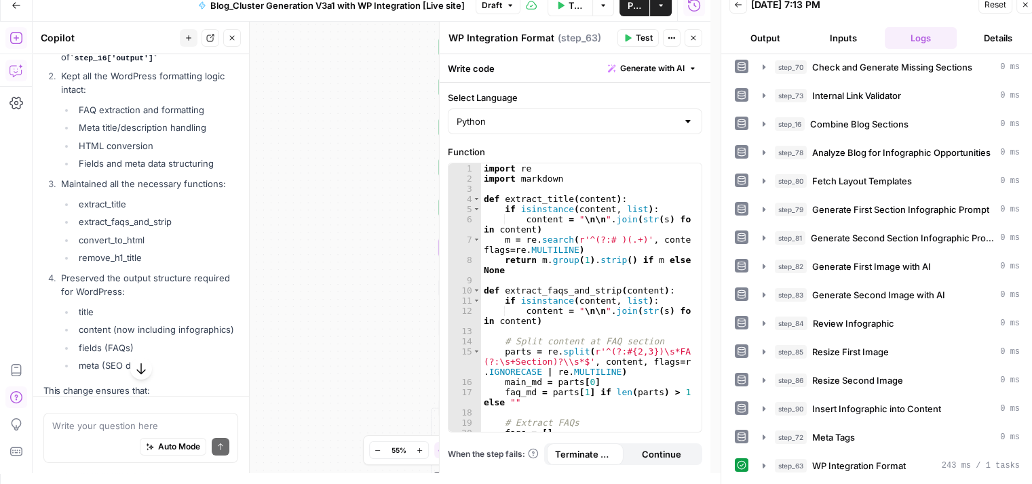
scroll to position [57, 0]
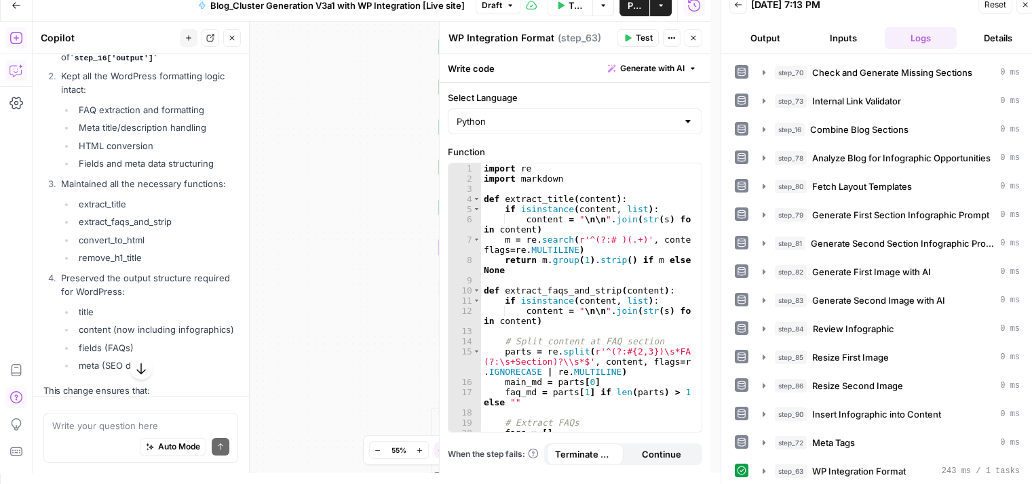
click at [690, 37] on icon "button" at bounding box center [693, 38] width 8 height 8
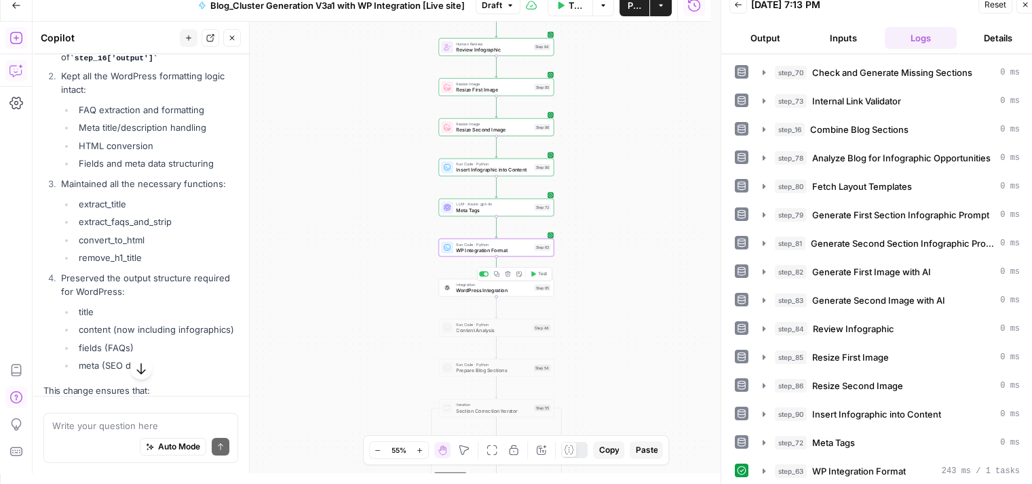
click at [540, 273] on span "Test" at bounding box center [542, 274] width 9 height 7
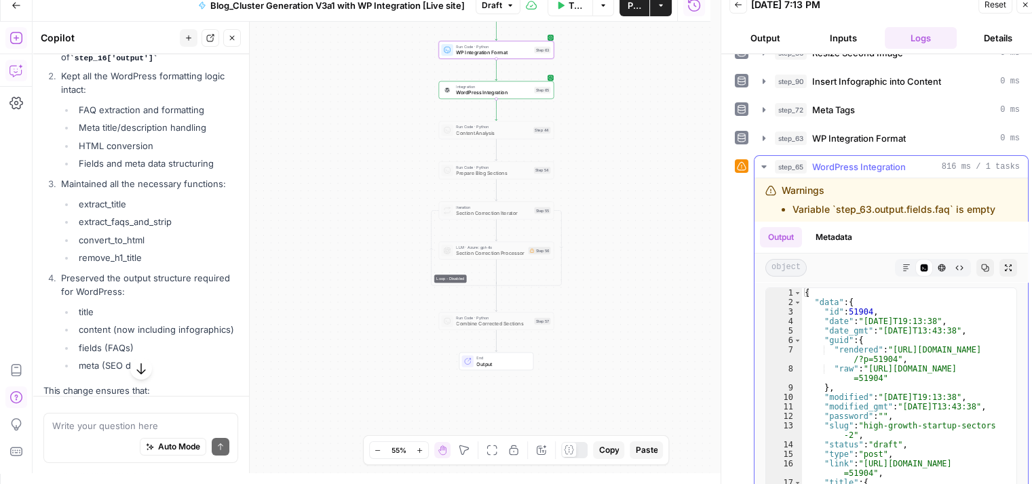
scroll to position [391, 0]
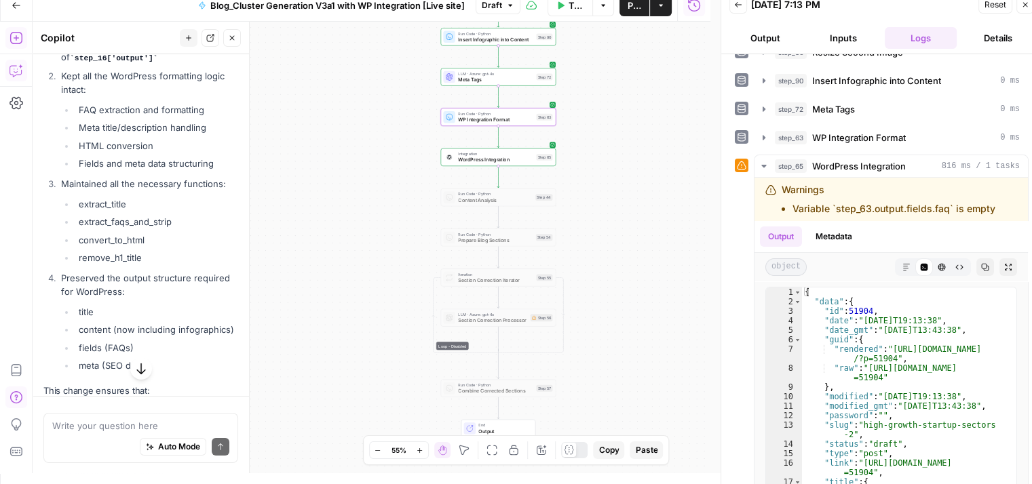
drag, startPoint x: 588, startPoint y: 113, endPoint x: 590, endPoint y: 180, distance: 67.2
click at [590, 180] on div "Workflow Set Inputs Inputs Run Code · Python Prepare Blog Sections Step 17 Loop…" at bounding box center [372, 248] width 678 height 452
drag, startPoint x: 763, startPoint y: 182, endPoint x: 996, endPoint y: 197, distance: 233.9
click at [996, 197] on div "Warnings Variable `step_63.output.fields.faq` is empty" at bounding box center [890, 199] width 273 height 43
copy div "Warnings Variable `step_63.output.fields.faq` is empty"
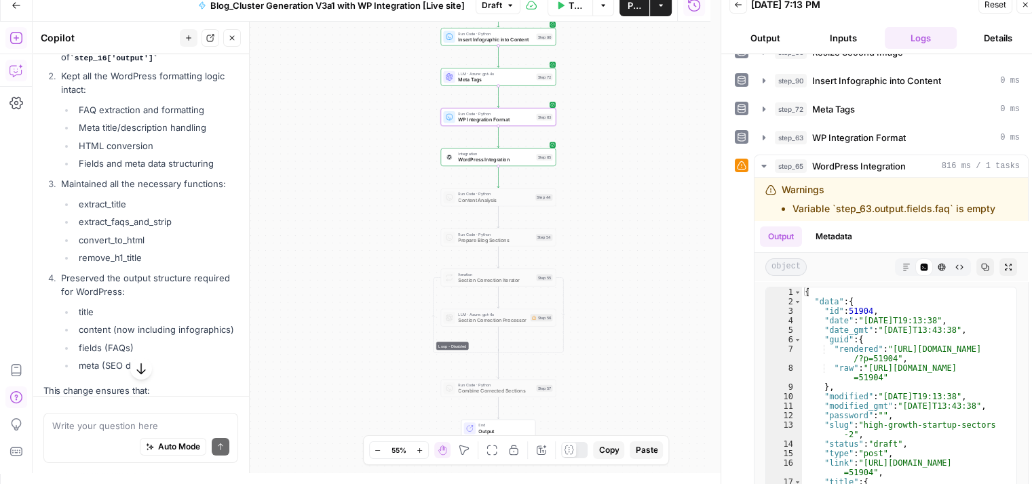
click at [52, 418] on div "Write your question here Auto Mode Send" at bounding box center [140, 437] width 195 height 50
paste textarea "Warnings Variable `step_63.output.fields.faq` is empty"
type textarea "Warnings Variable `step_63.output.fields.faq` is empty, step 65 warning, can yo…"
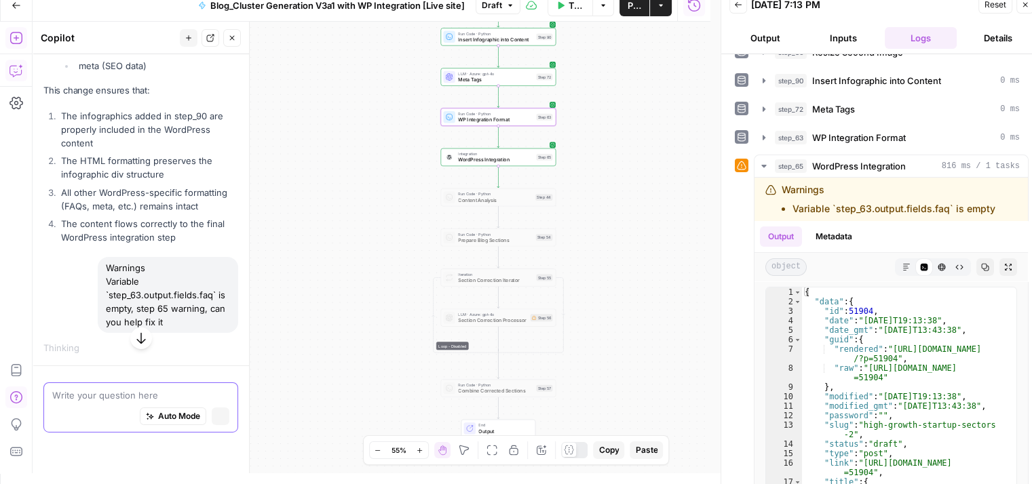
scroll to position [9450, 0]
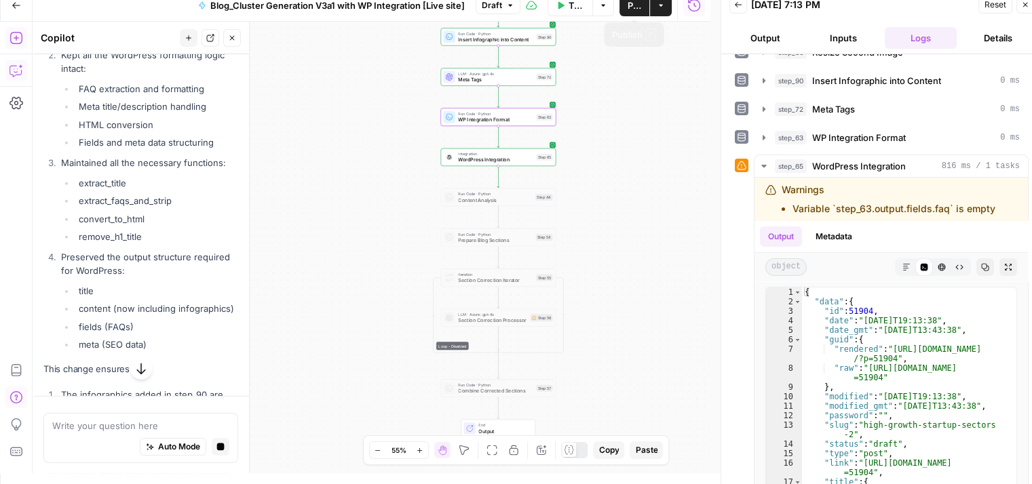
click at [642, 10] on button "Publish" at bounding box center [634, 6] width 30 height 22
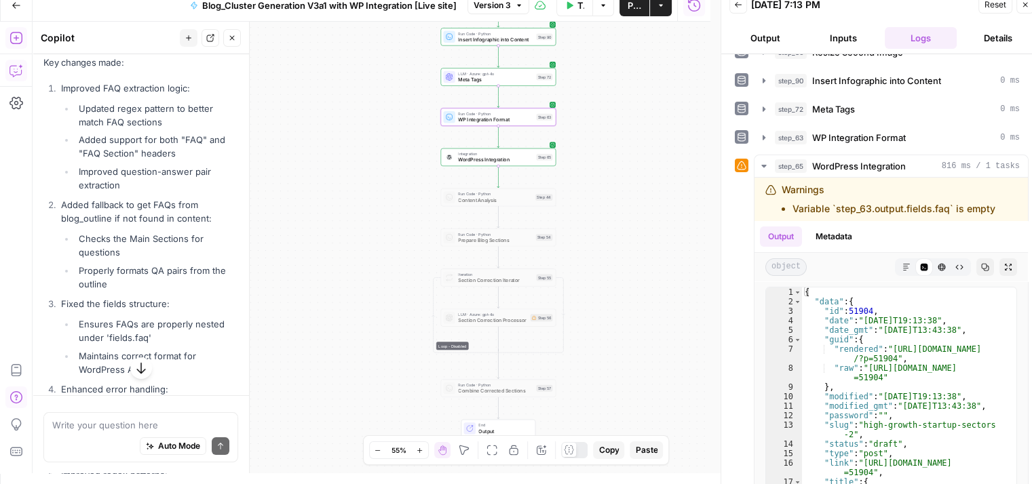
scroll to position [10549, 0]
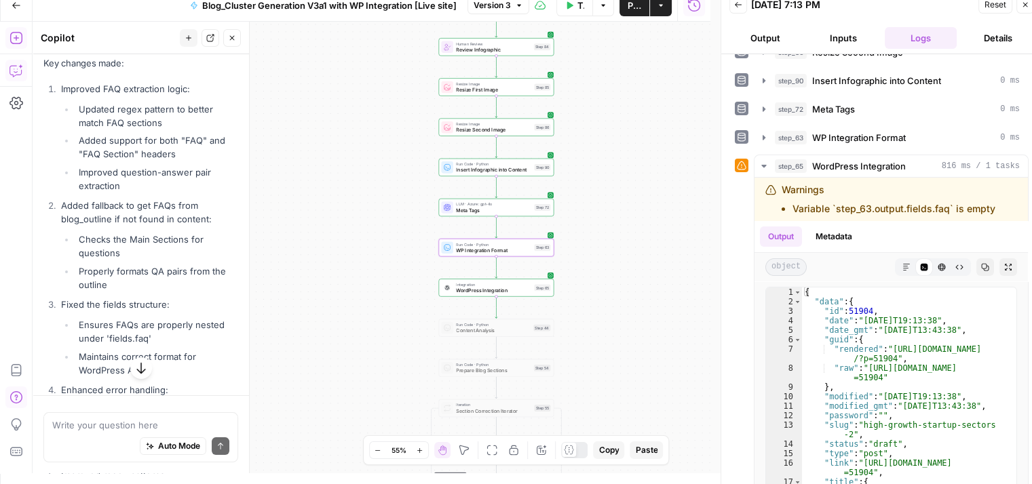
click at [203, 37] on span "Apply" at bounding box center [212, 30] width 22 height 12
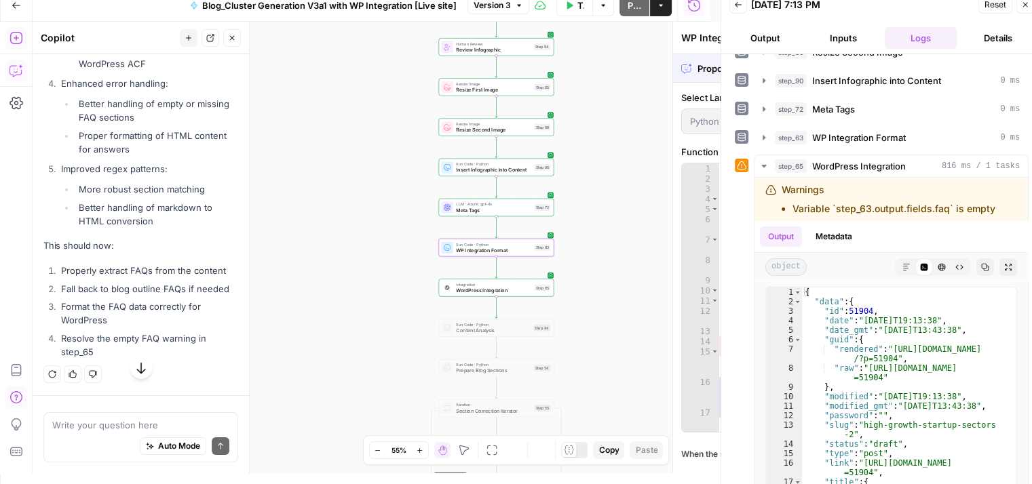
scroll to position [10136, 0]
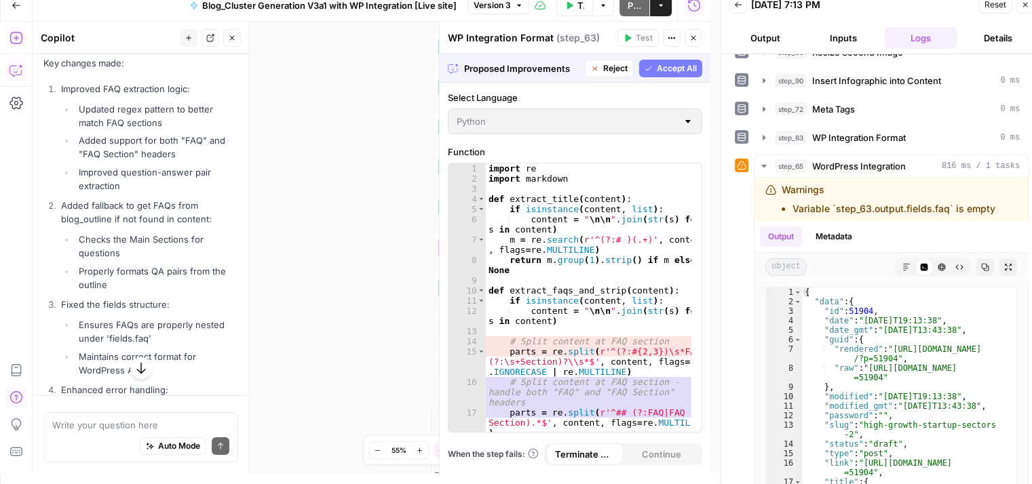
click at [203, 37] on span "Accept" at bounding box center [210, 30] width 28 height 12
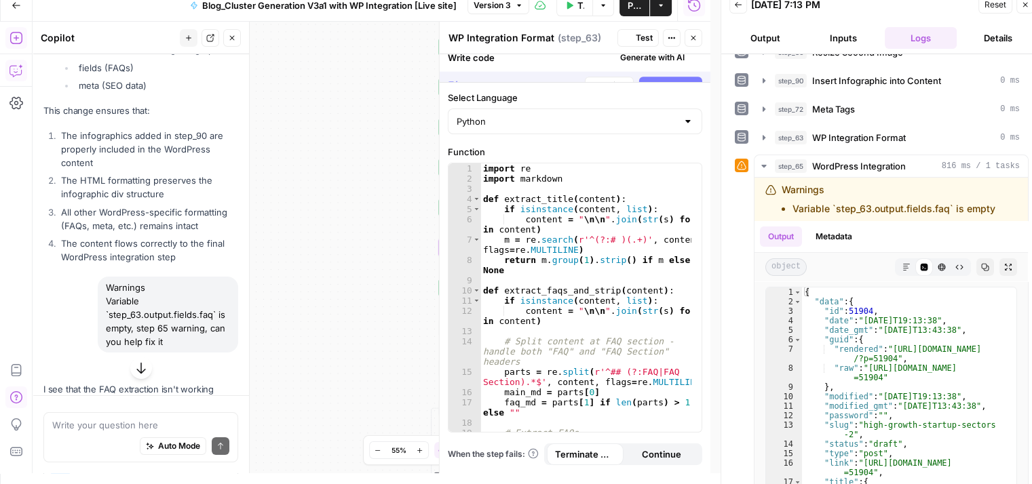
scroll to position [10549, 0]
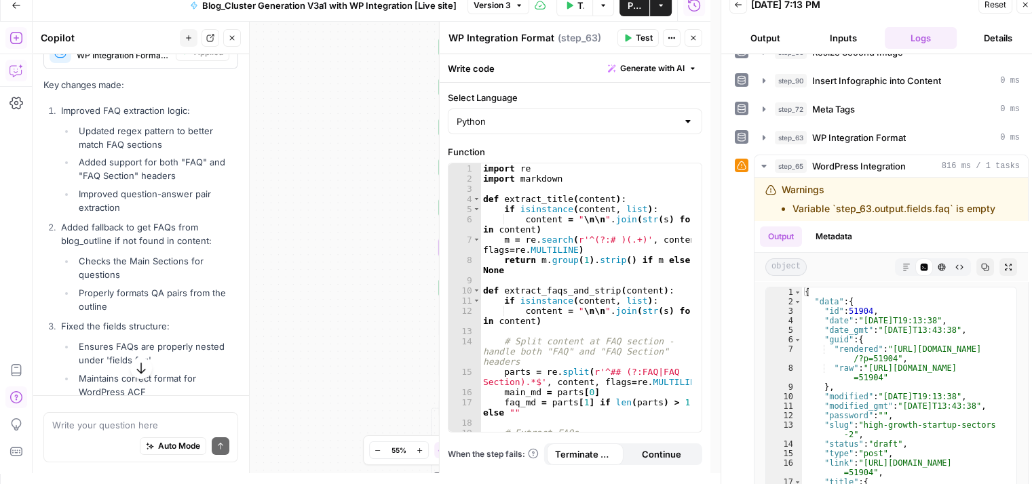
click at [640, 36] on span "Test" at bounding box center [644, 38] width 17 height 12
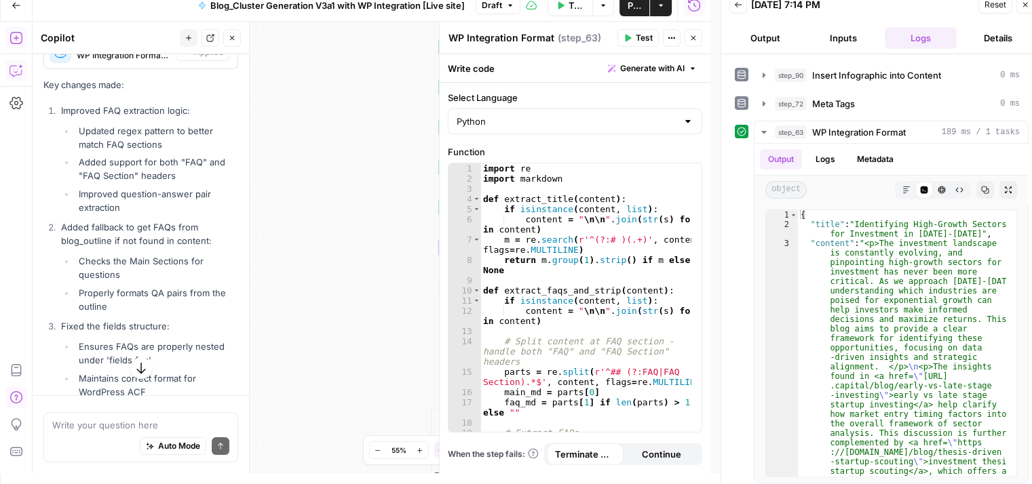
click at [693, 41] on icon "button" at bounding box center [693, 38] width 8 height 8
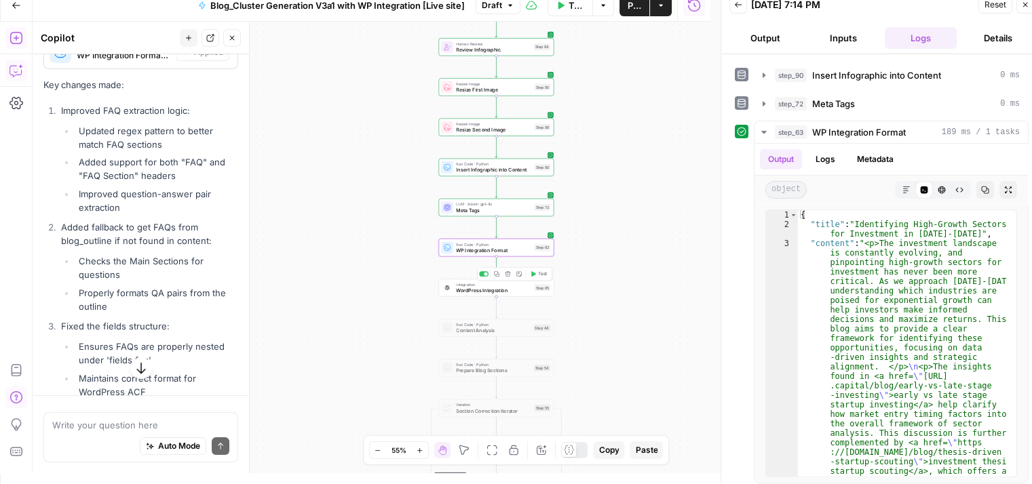
click at [541, 275] on span "Test" at bounding box center [542, 274] width 9 height 7
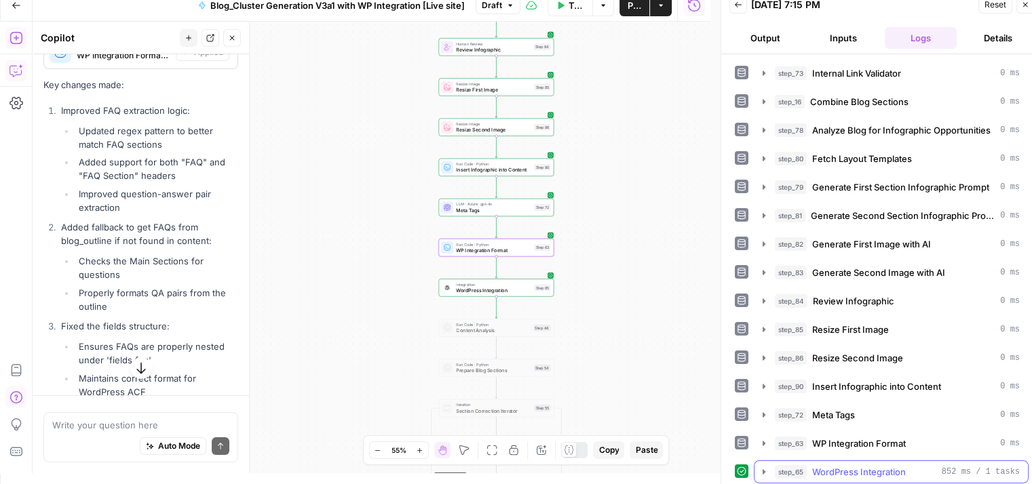
click at [835, 461] on button "step_65 WordPress Integration 852 ms / 1 tasks" at bounding box center [890, 472] width 273 height 22
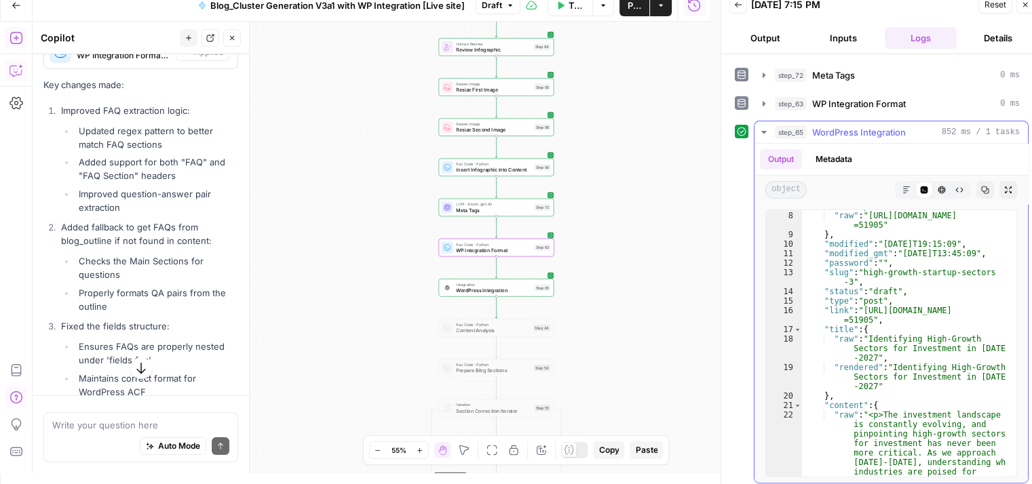
scroll to position [52, 0]
type textarea "**********"
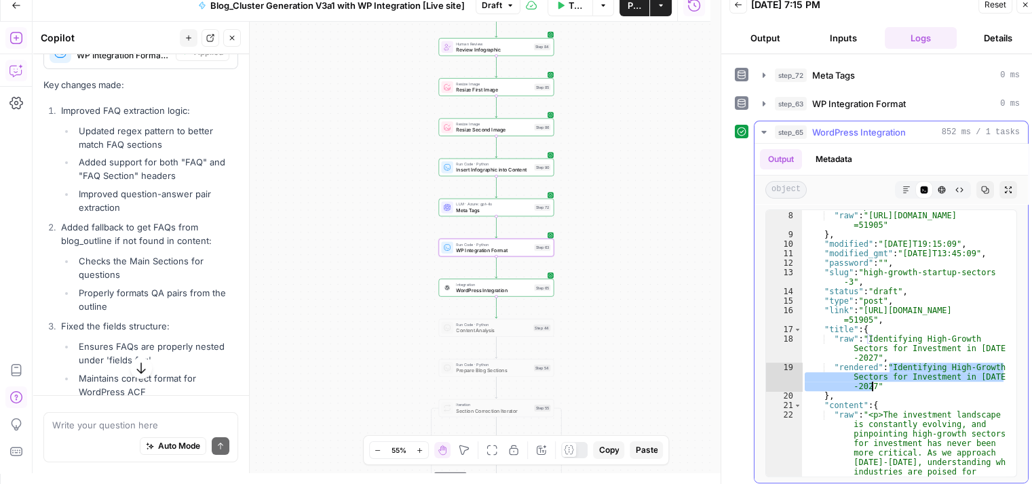
drag, startPoint x: 889, startPoint y: 362, endPoint x: 871, endPoint y: 379, distance: 24.5
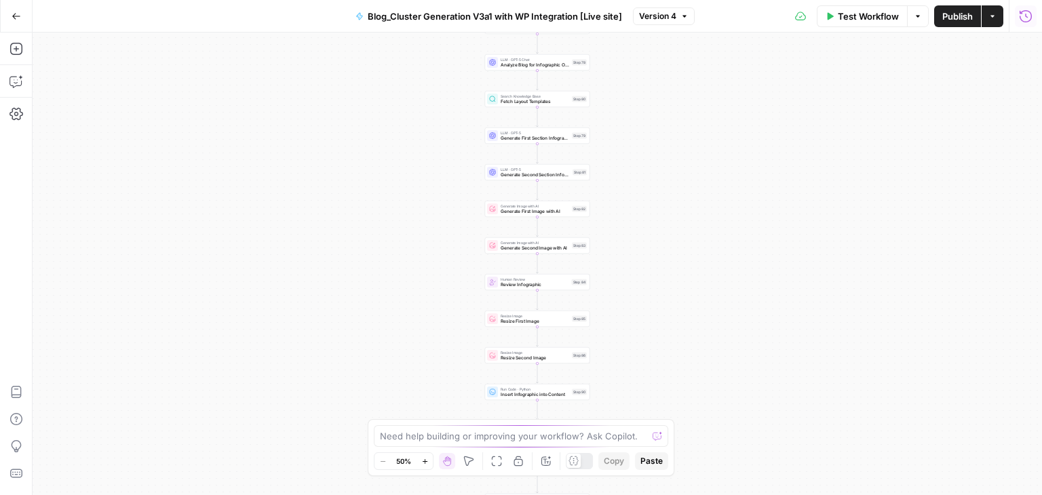
click at [1031, 20] on icon "button" at bounding box center [1026, 16] width 14 height 14
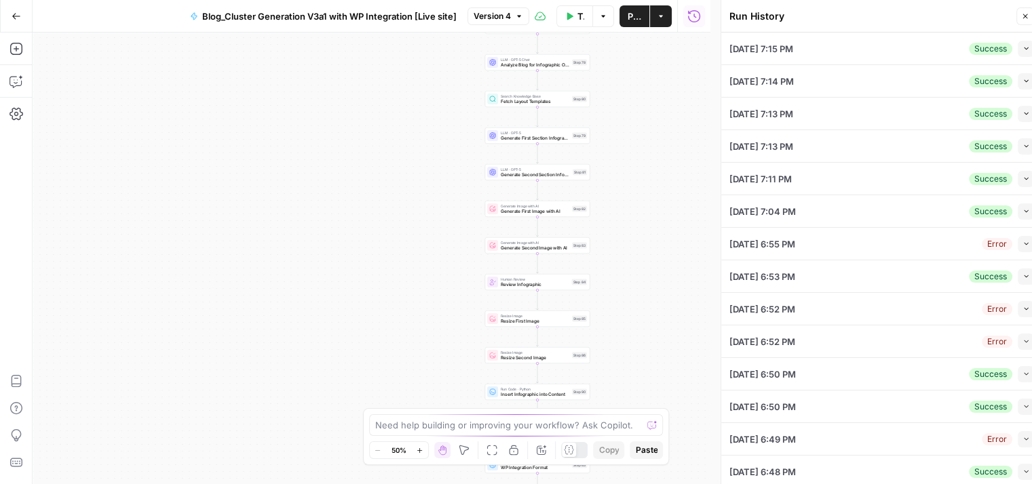
click at [1017, 52] on button "Collapse" at bounding box center [1025, 49] width 16 height 16
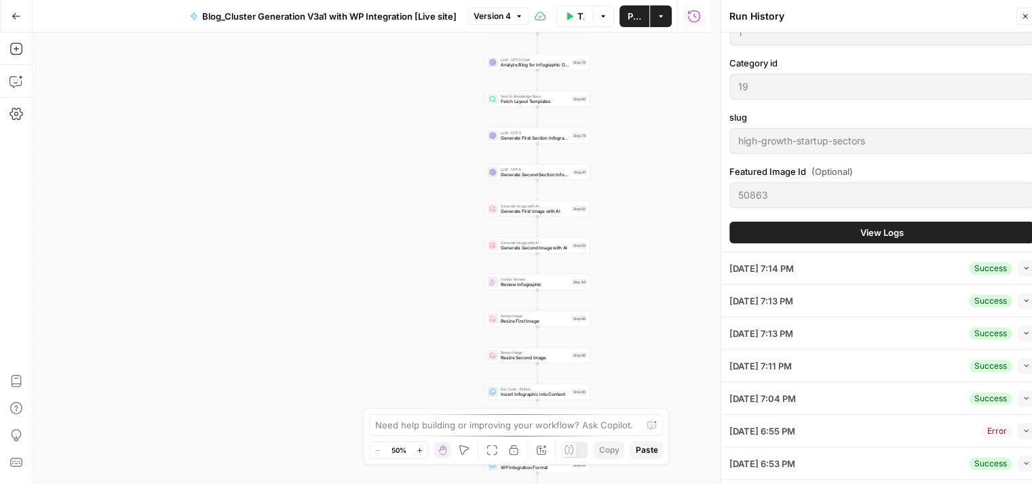
scroll to position [385, 0]
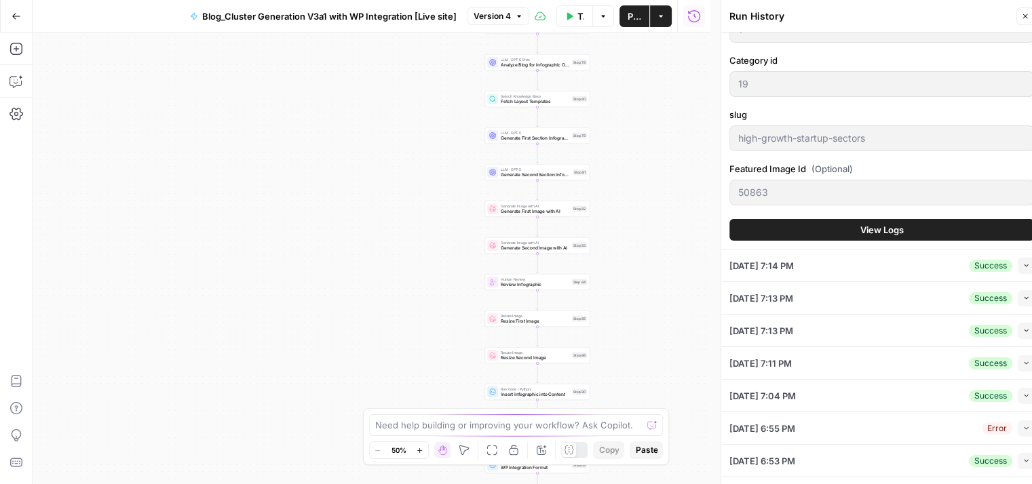
click at [907, 222] on button "View Logs" at bounding box center [881, 230] width 305 height 22
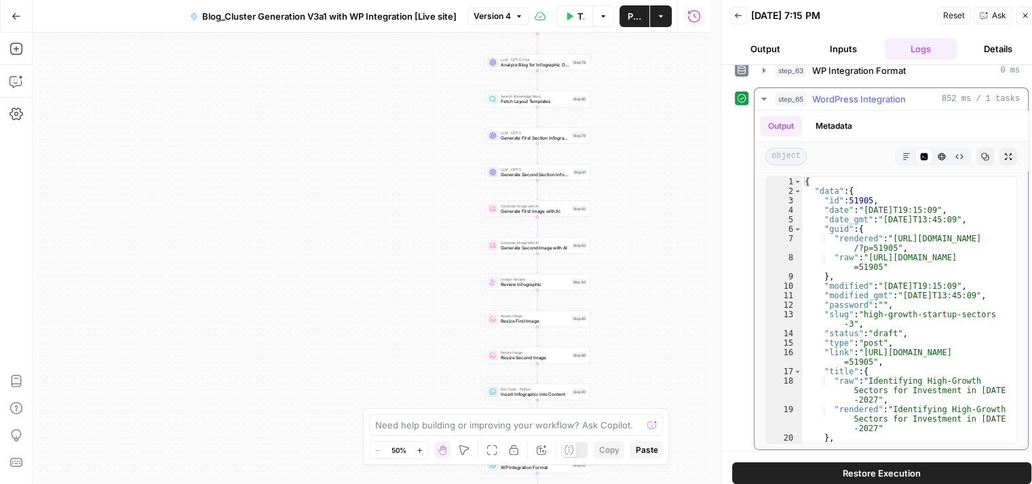
scroll to position [238, 0]
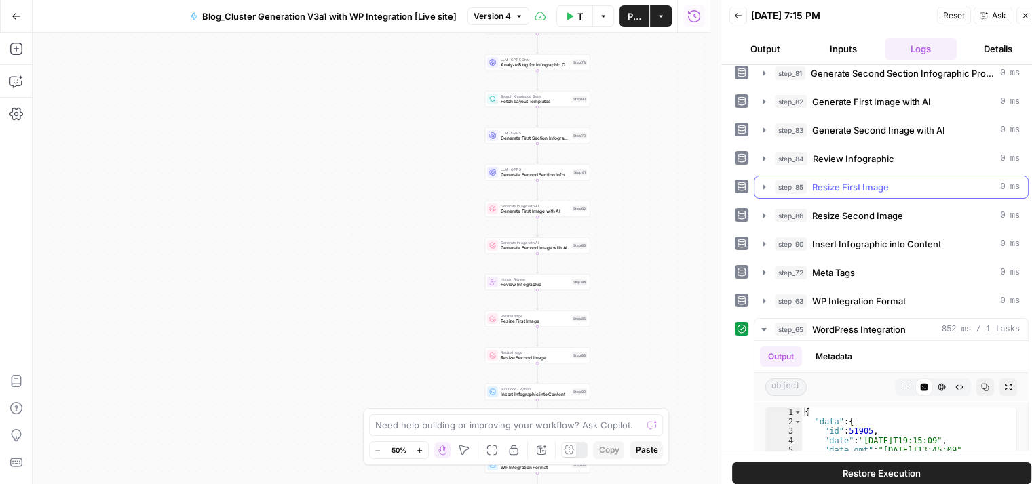
click at [864, 176] on button "step_85 Resize First Image 0 ms" at bounding box center [890, 187] width 273 height 22
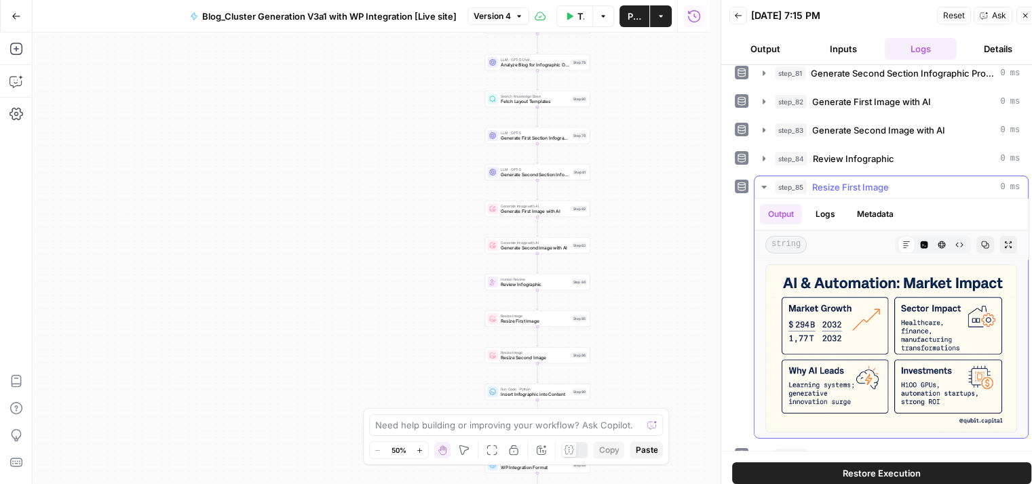
click at [999, 238] on button "Expand Output" at bounding box center [1008, 245] width 18 height 18
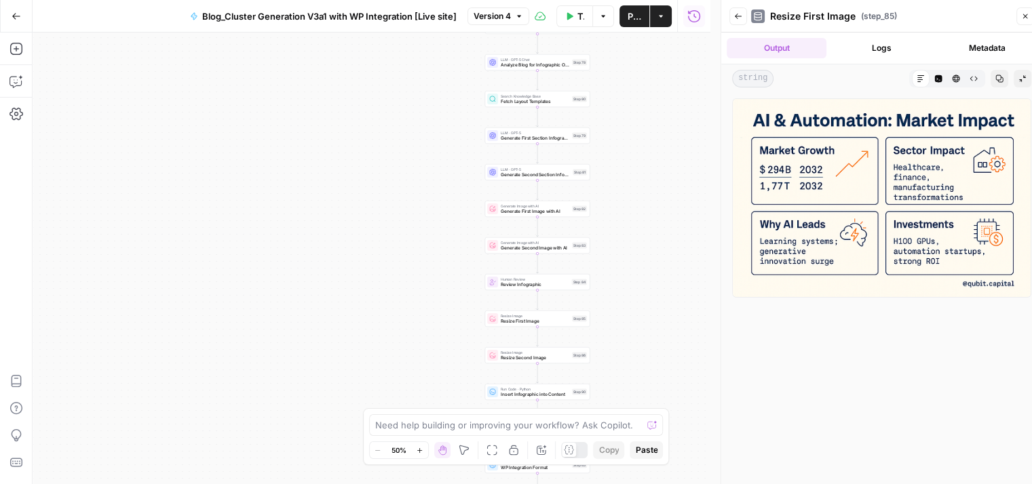
scroll to position [3, 0]
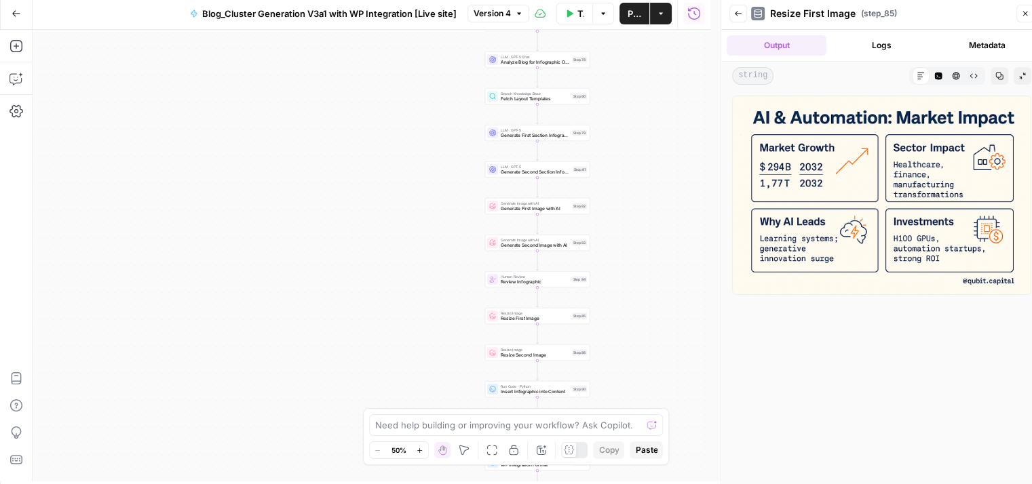
click at [990, 77] on button "Copy" at bounding box center [999, 76] width 18 height 18
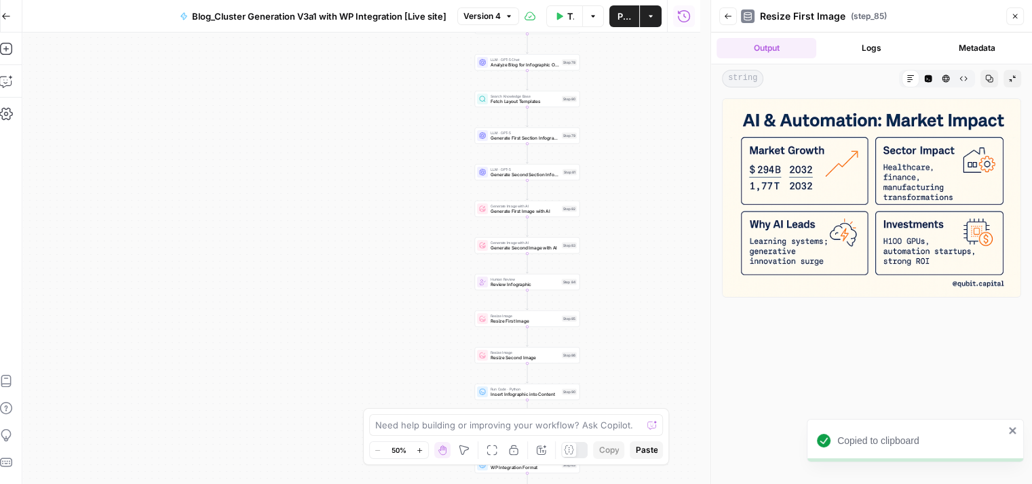
scroll to position [0, 10]
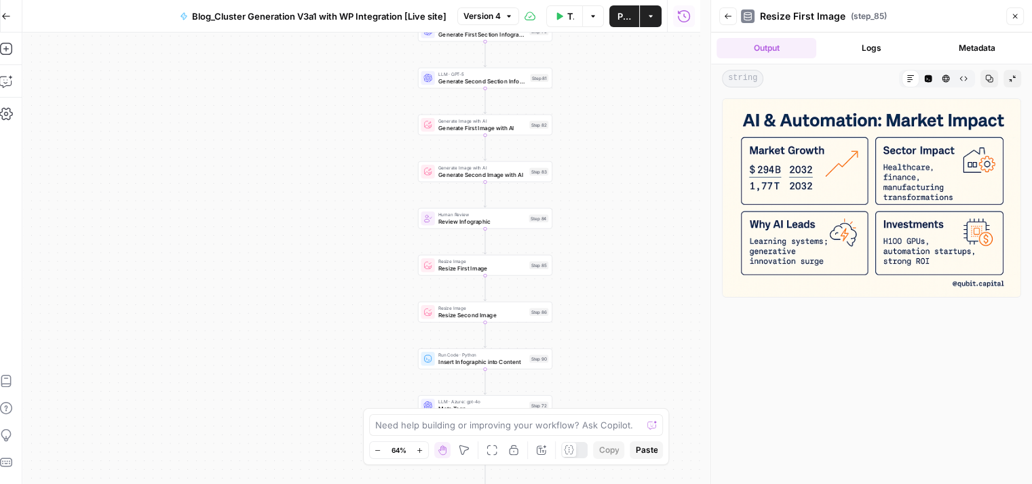
drag, startPoint x: 608, startPoint y: 202, endPoint x: 600, endPoint y: 90, distance: 112.3
click at [600, 90] on div "Workflow Set Inputs Inputs Run Code · Python Prepare Blog Sections Step 17 Loop…" at bounding box center [361, 259] width 678 height 452
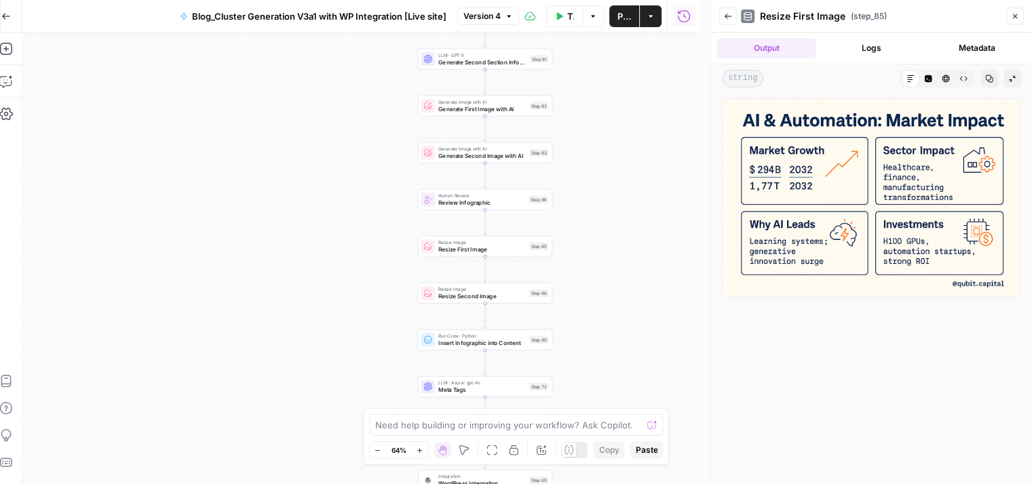
click at [18, 77] on div "Add Steps Copilot Settings AirOps Academy Help Give Feedback Shortcuts" at bounding box center [6, 259] width 33 height 452
click at [5, 77] on icon "button" at bounding box center [6, 82] width 14 height 14
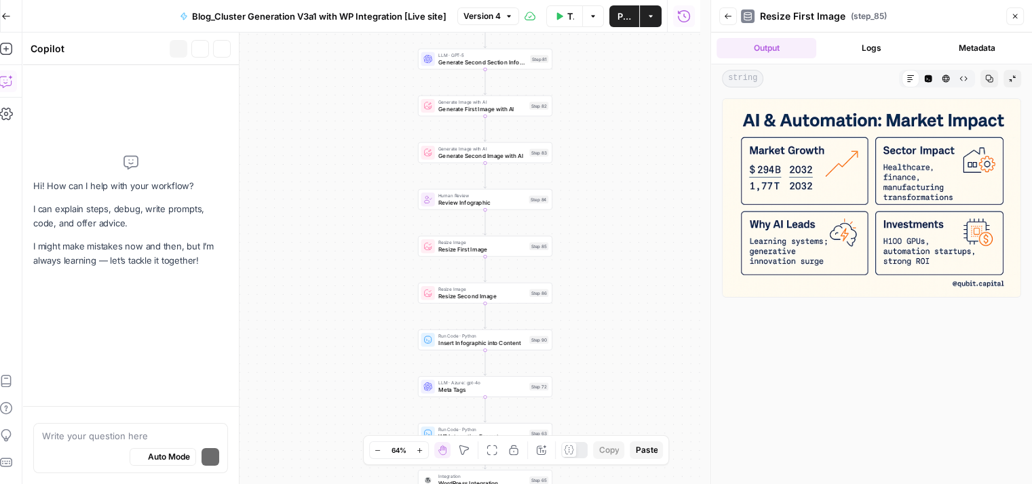
scroll to position [0, 0]
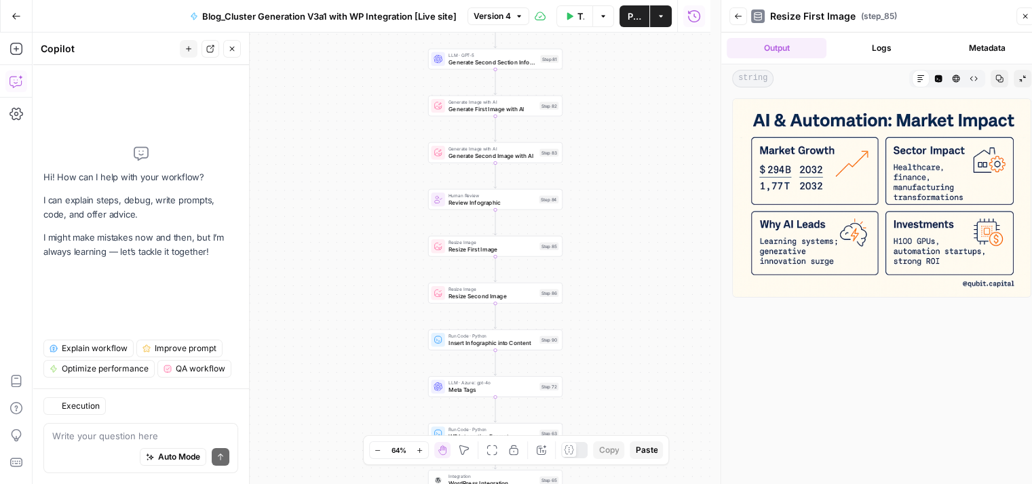
click at [82, 440] on textarea at bounding box center [140, 436] width 177 height 14
type textarea "a"
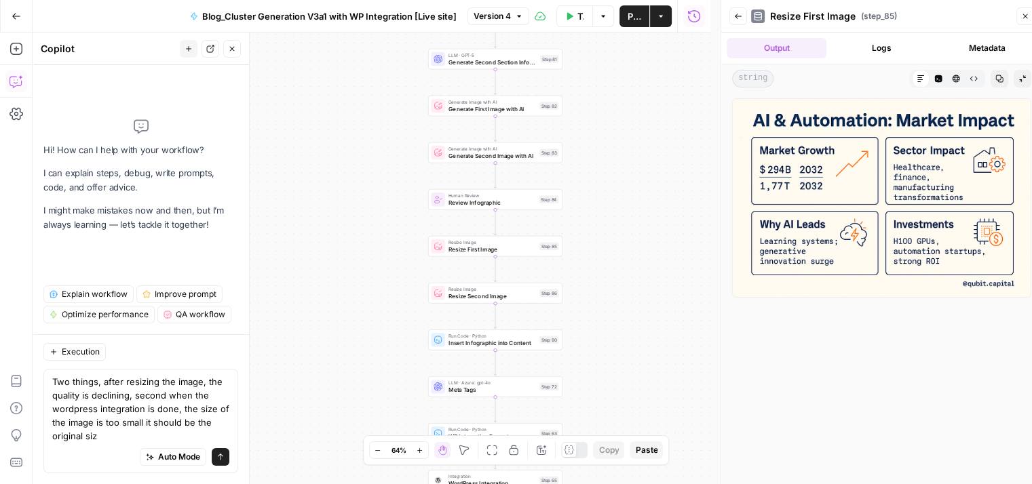
type textarea "Two things, after resizing the image, the quality is declining, second when the…"
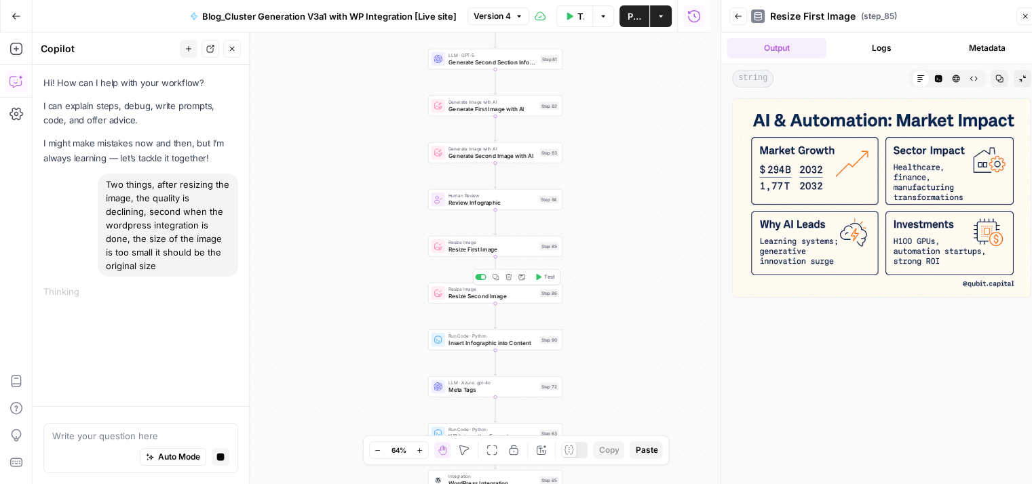
click at [487, 302] on div "Resize Image Resize Second Image Step 86 Copy step Delete step Add Note Test" at bounding box center [495, 293] width 134 height 21
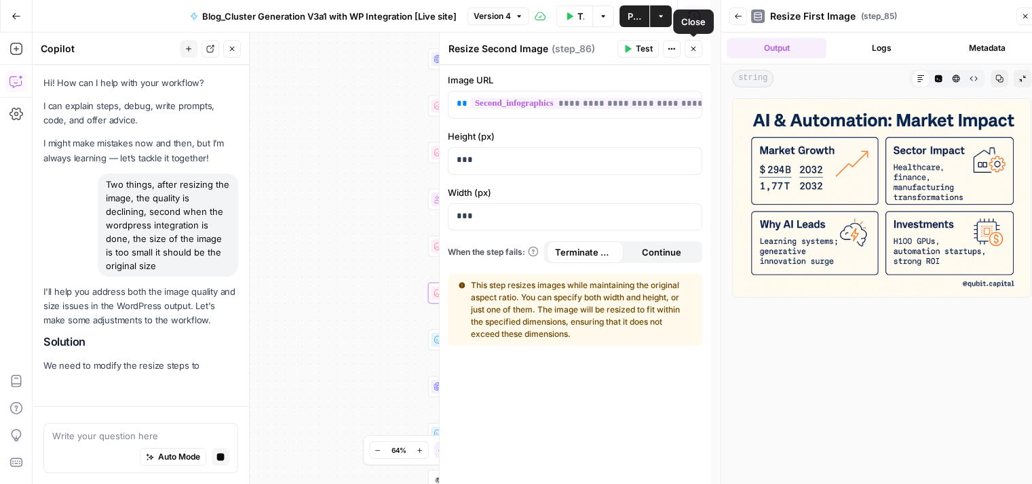
click at [692, 42] on button "Close" at bounding box center [693, 49] width 18 height 18
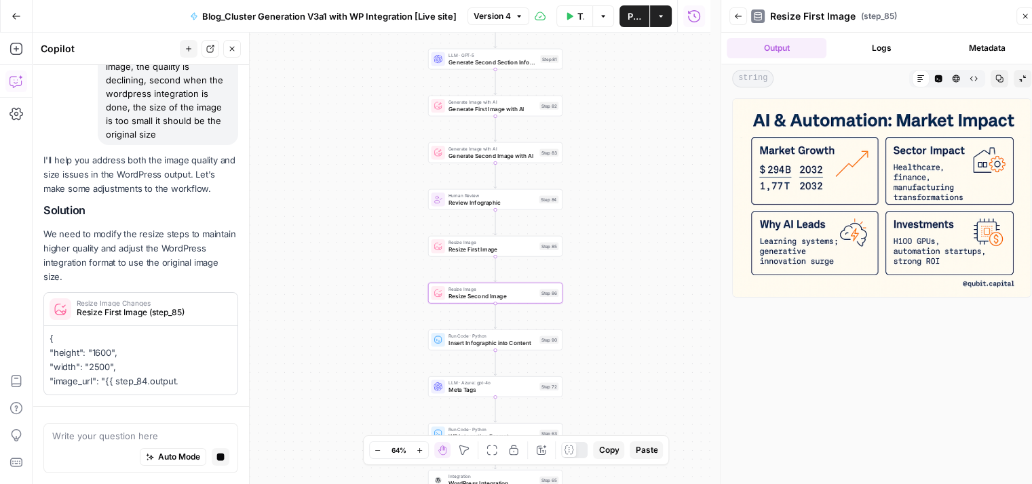
click at [884, 47] on button "Logs" at bounding box center [882, 48] width 100 height 20
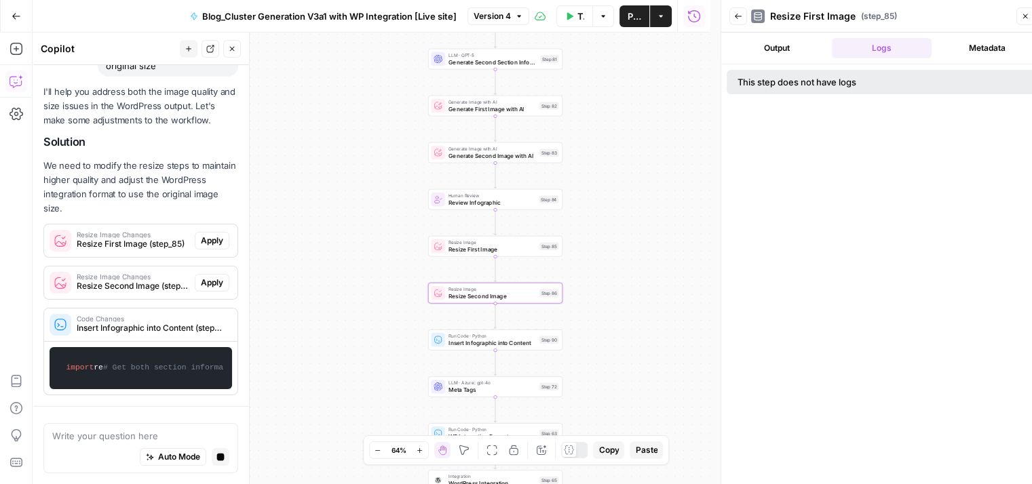
scroll to position [262, 0]
click at [738, 22] on button "Back" at bounding box center [738, 16] width 18 height 18
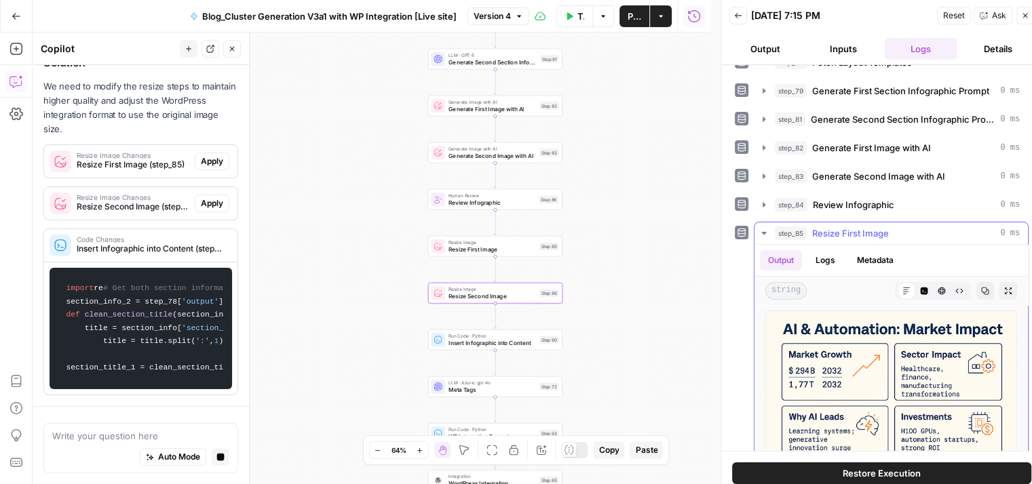
scroll to position [195, 0]
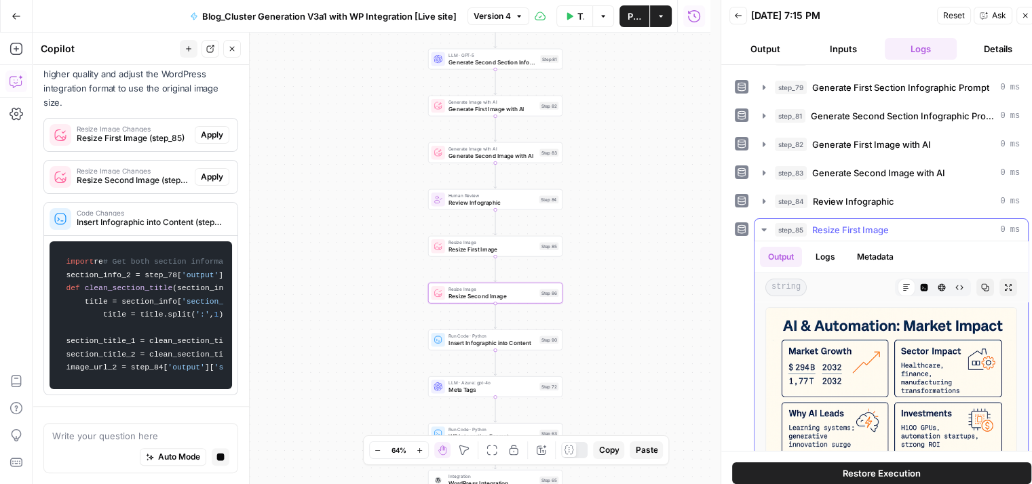
click at [860, 226] on span "Resize First Image" at bounding box center [850, 230] width 77 height 14
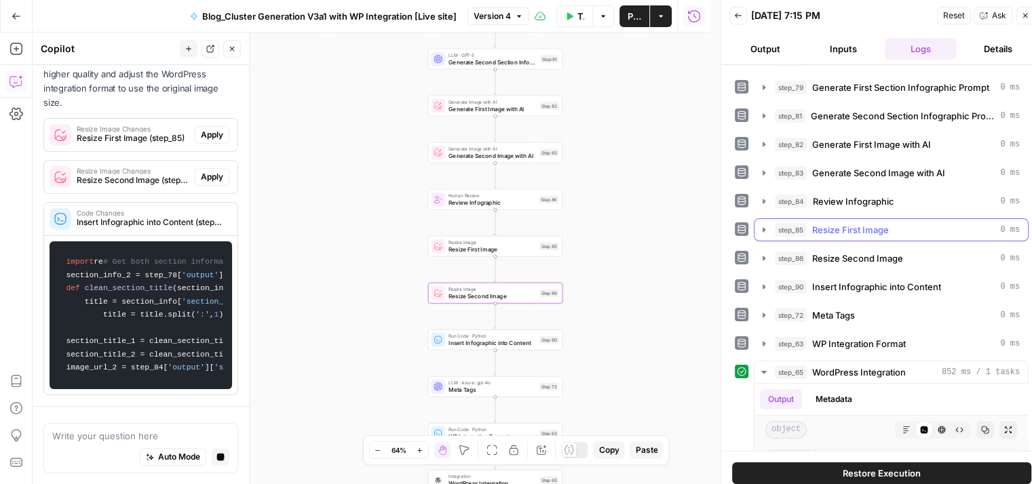
scroll to position [501, 0]
click at [861, 252] on span "Resize Second Image" at bounding box center [857, 259] width 91 height 14
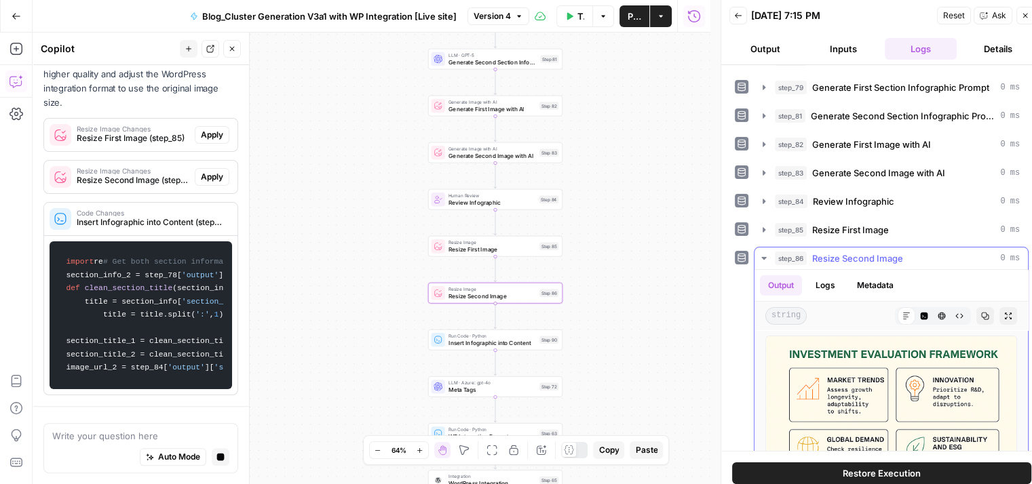
click at [861, 252] on span "Resize Second Image" at bounding box center [857, 259] width 91 height 14
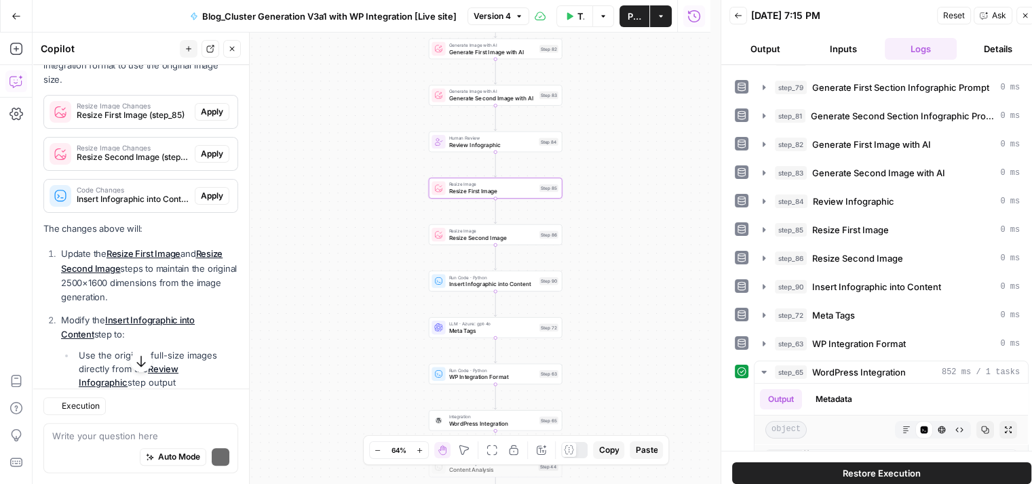
scroll to position [265, 0]
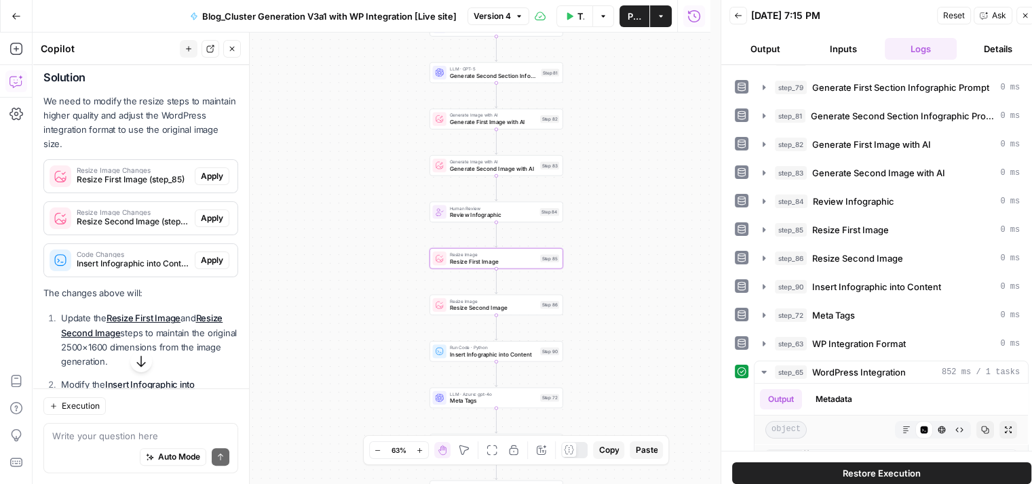
click at [201, 182] on span "Apply" at bounding box center [212, 176] width 22 height 12
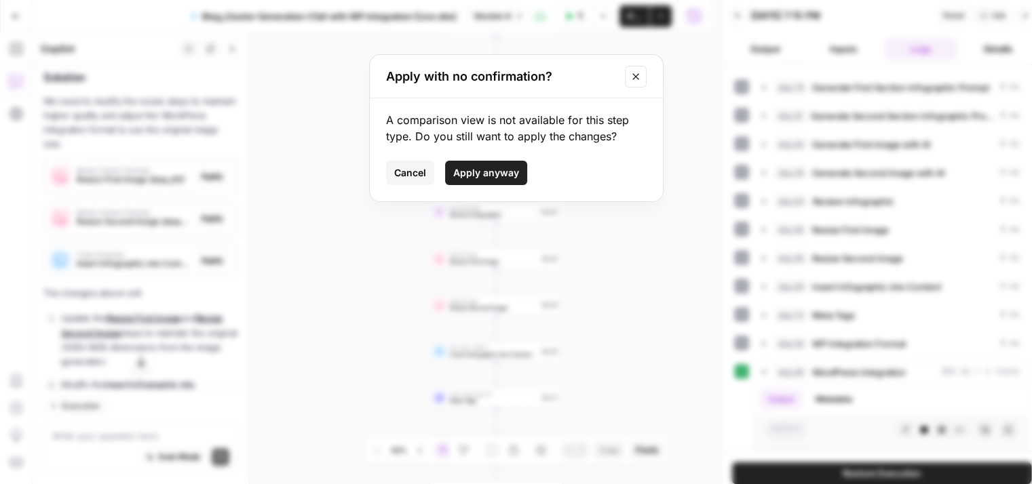
click at [498, 168] on span "Apply anyway" at bounding box center [486, 173] width 66 height 14
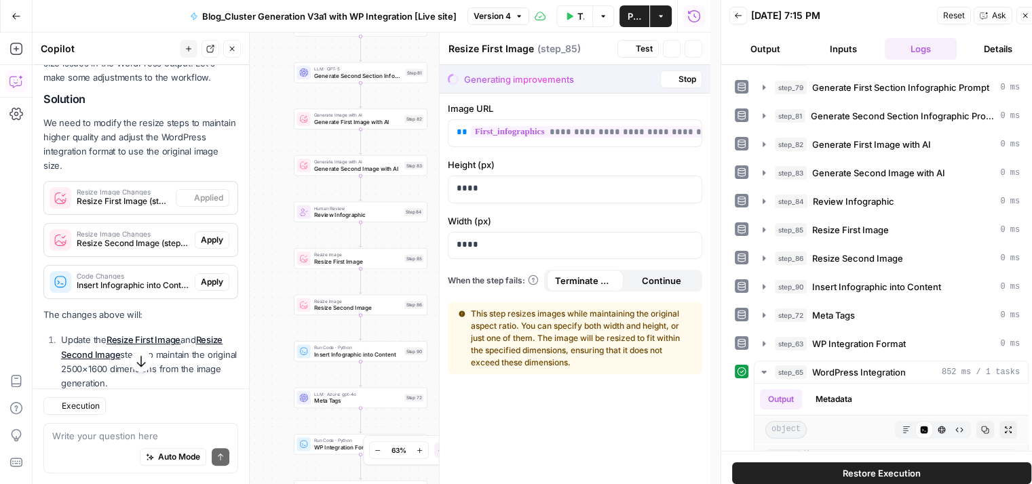
scroll to position [286, 0]
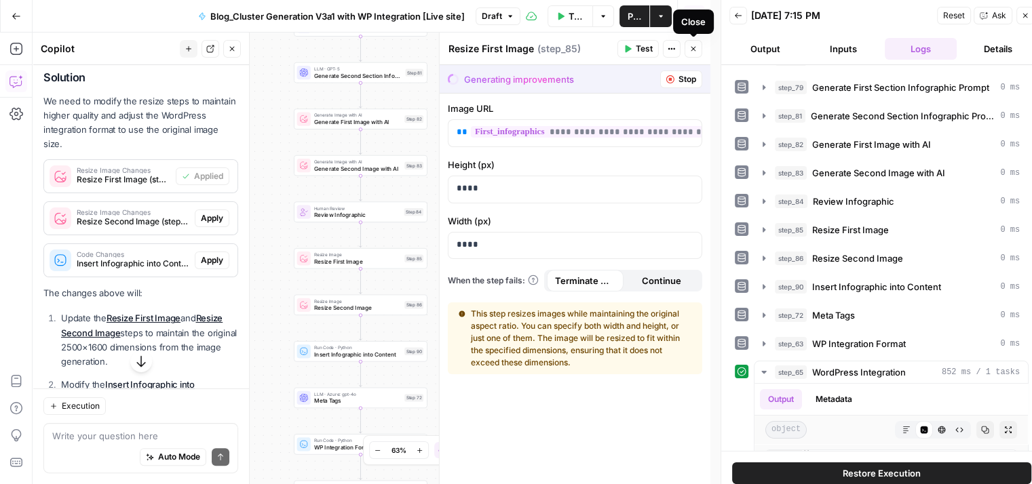
click at [693, 50] on icon "button" at bounding box center [692, 49] width 5 height 5
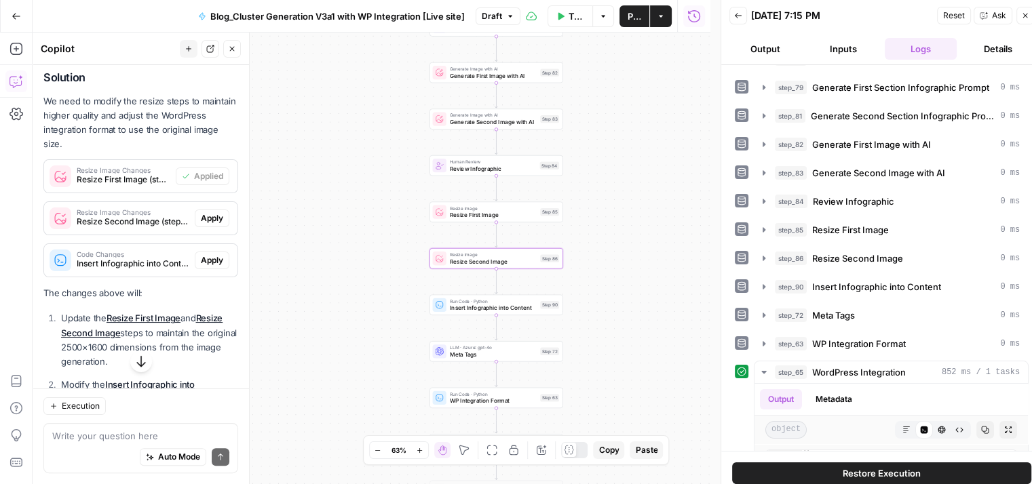
click at [206, 225] on span "Apply" at bounding box center [212, 218] width 22 height 12
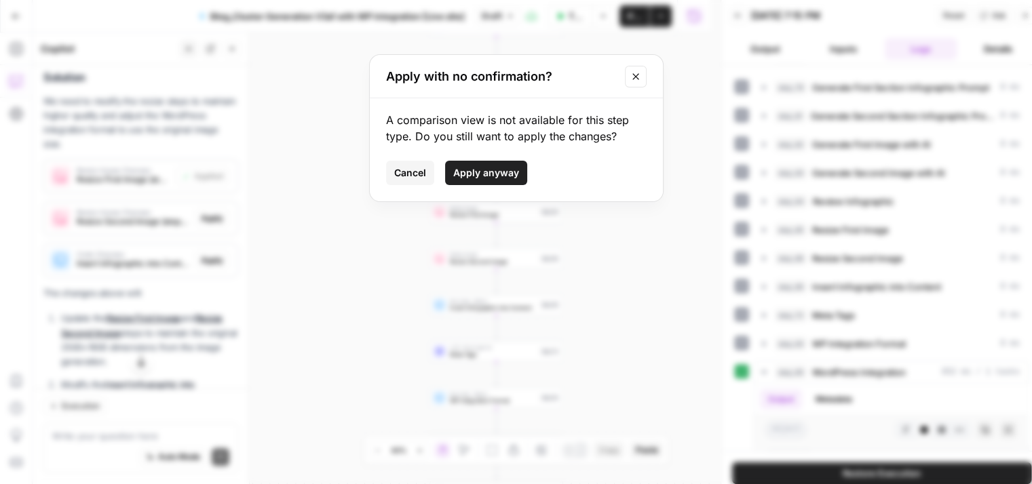
click at [486, 169] on span "Apply anyway" at bounding box center [486, 173] width 66 height 14
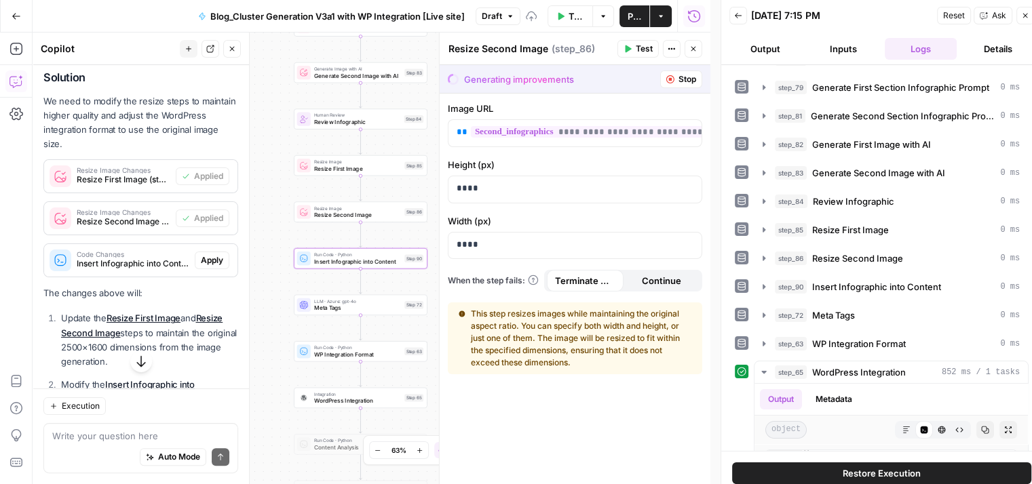
click at [205, 267] on span "Apply" at bounding box center [212, 260] width 22 height 12
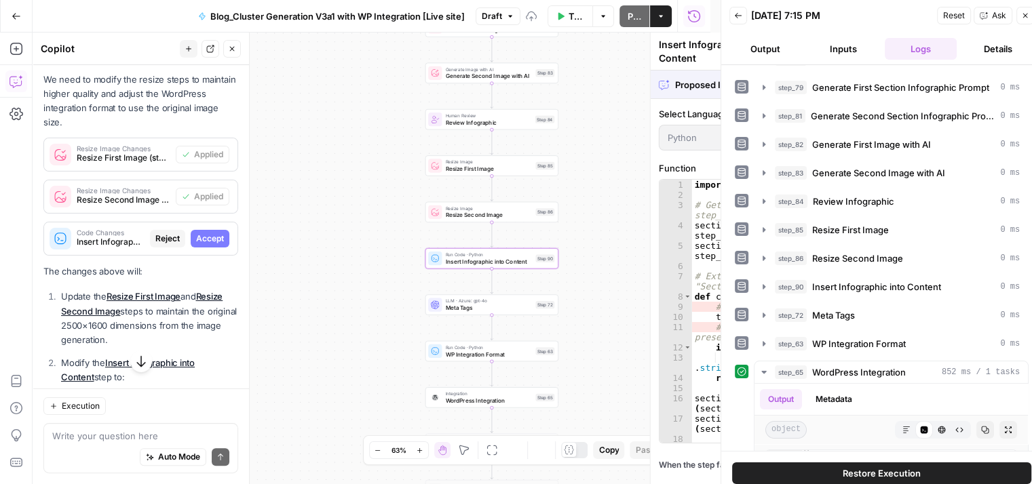
scroll to position [265, 0]
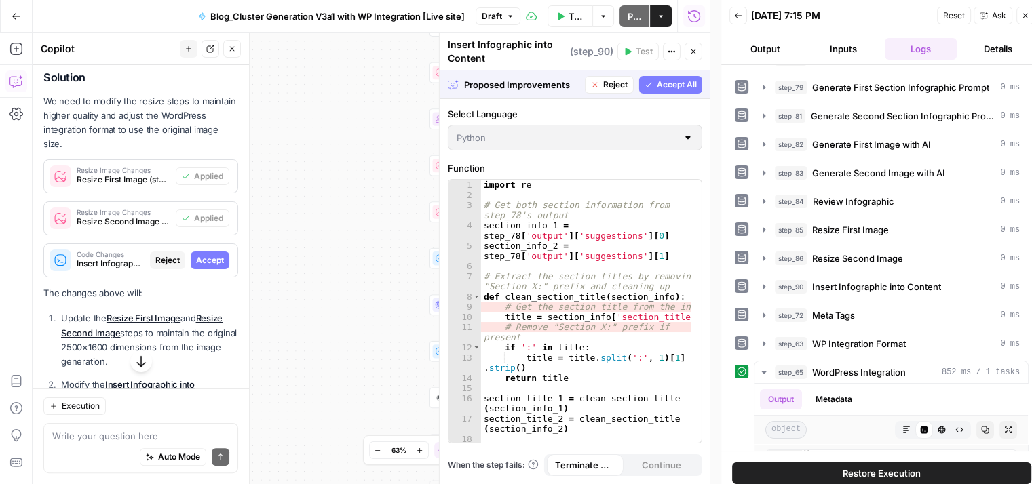
click at [677, 80] on span "Accept All" at bounding box center [677, 85] width 40 height 12
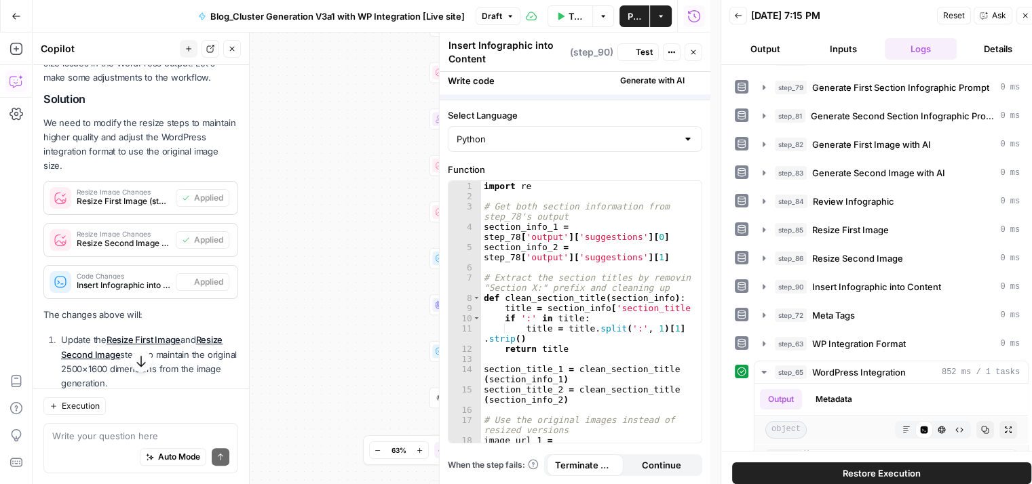
scroll to position [286, 0]
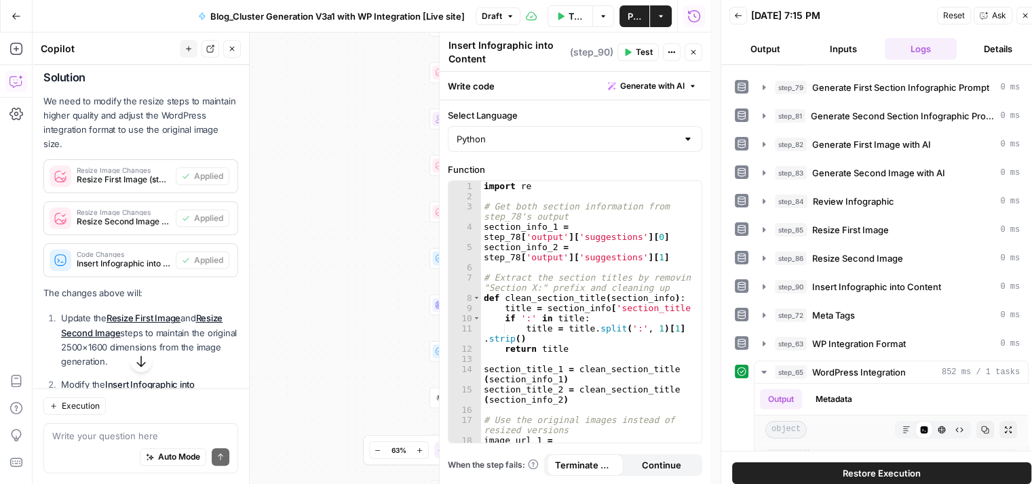
click at [690, 55] on icon "button" at bounding box center [693, 52] width 8 height 8
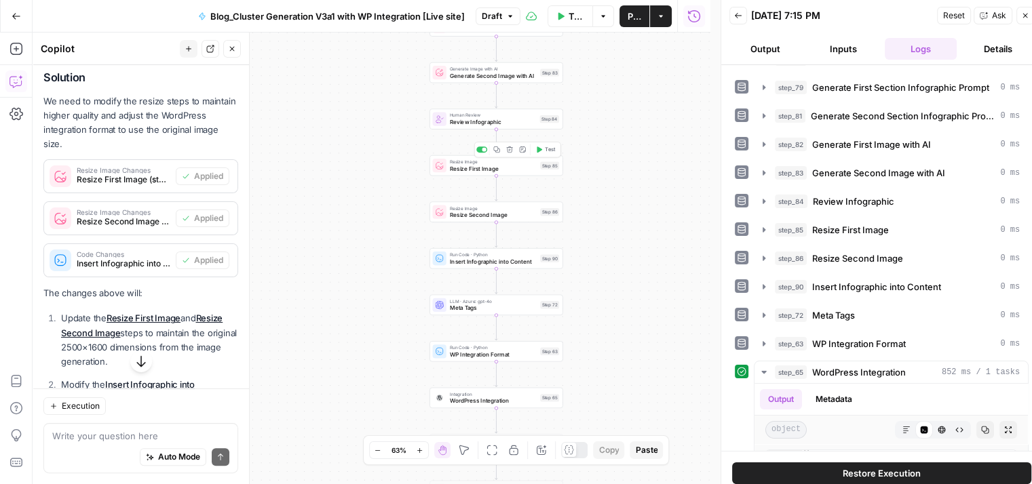
click at [549, 150] on span "Test" at bounding box center [550, 149] width 10 height 7
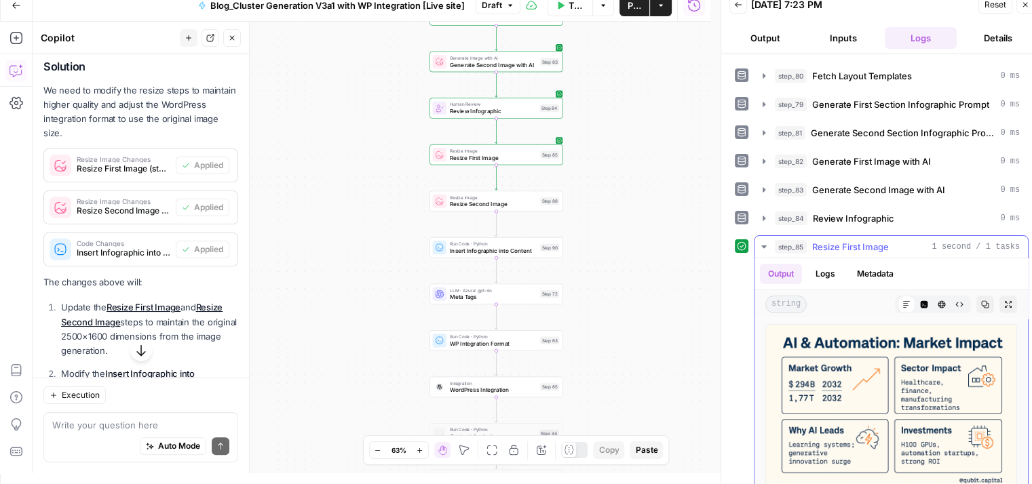
scroll to position [177, 0]
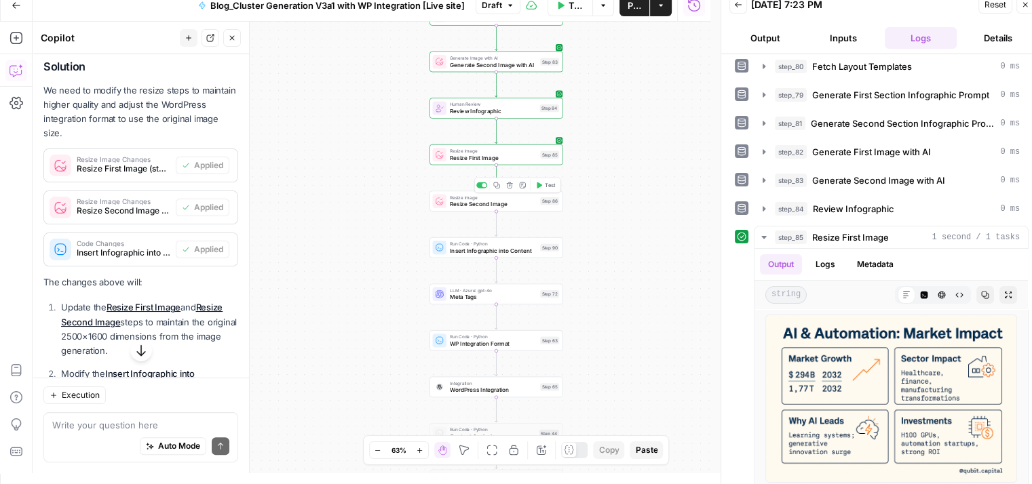
click at [550, 188] on span "Test" at bounding box center [550, 184] width 10 height 7
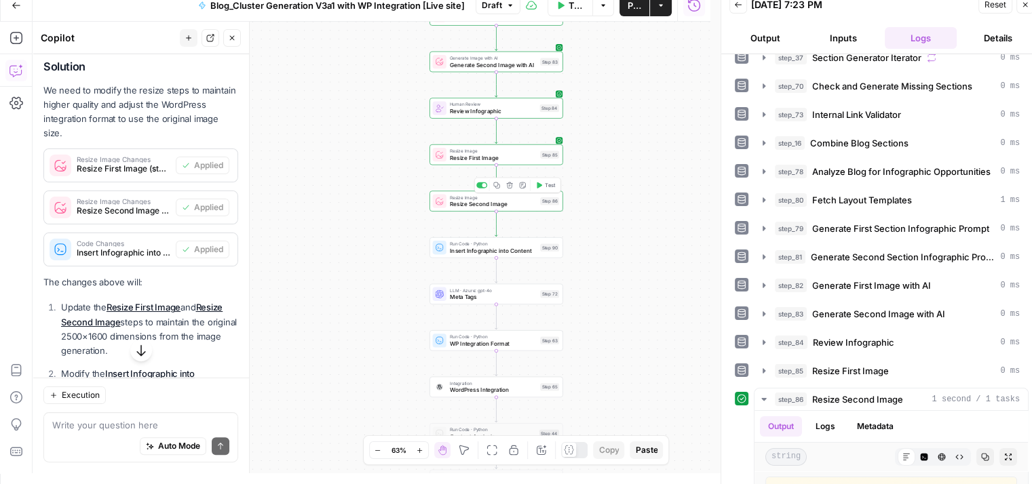
scroll to position [206, 0]
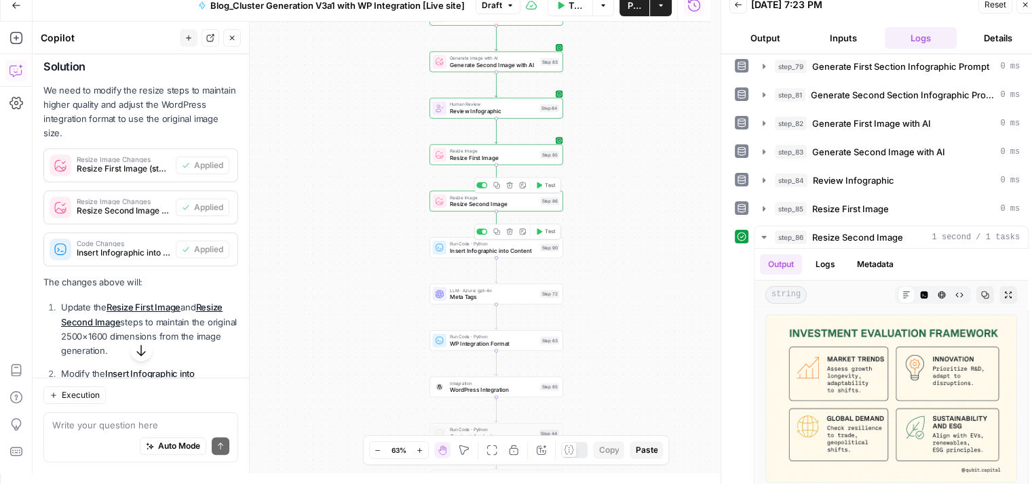
click at [548, 231] on span "Test" at bounding box center [550, 231] width 10 height 7
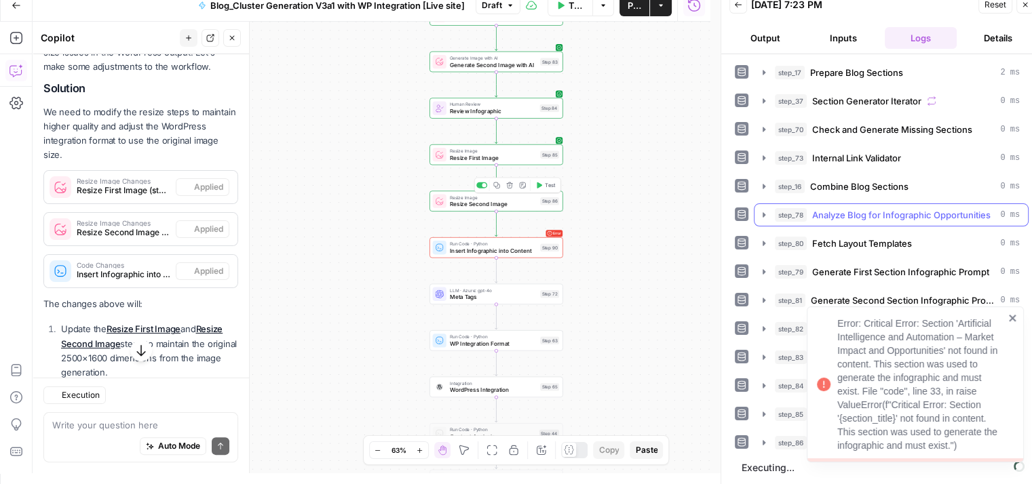
scroll to position [286, 0]
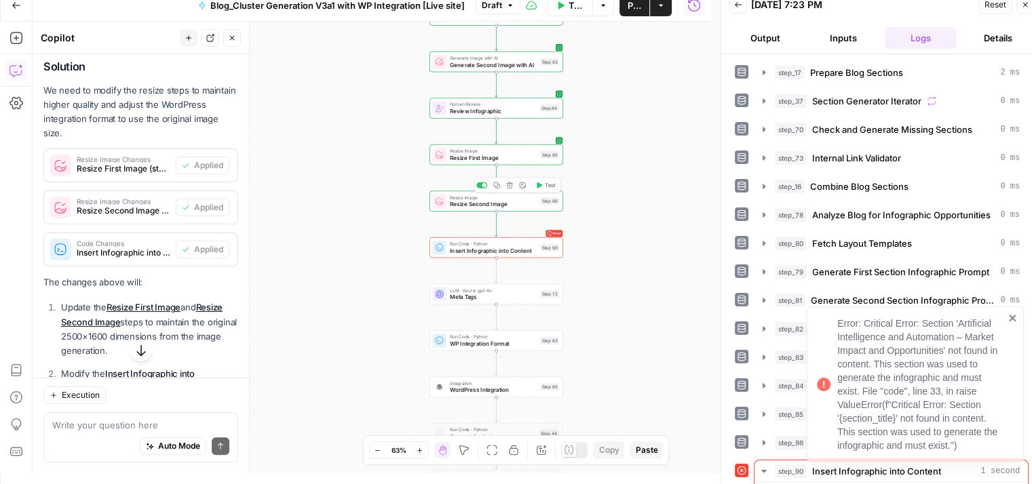
click at [1013, 313] on icon "close" at bounding box center [1012, 318] width 9 height 11
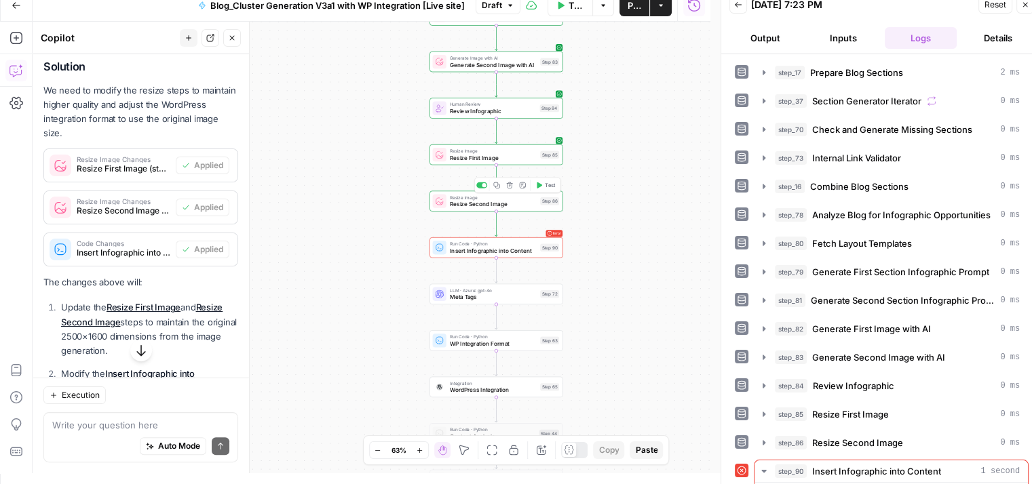
scroll to position [208, 0]
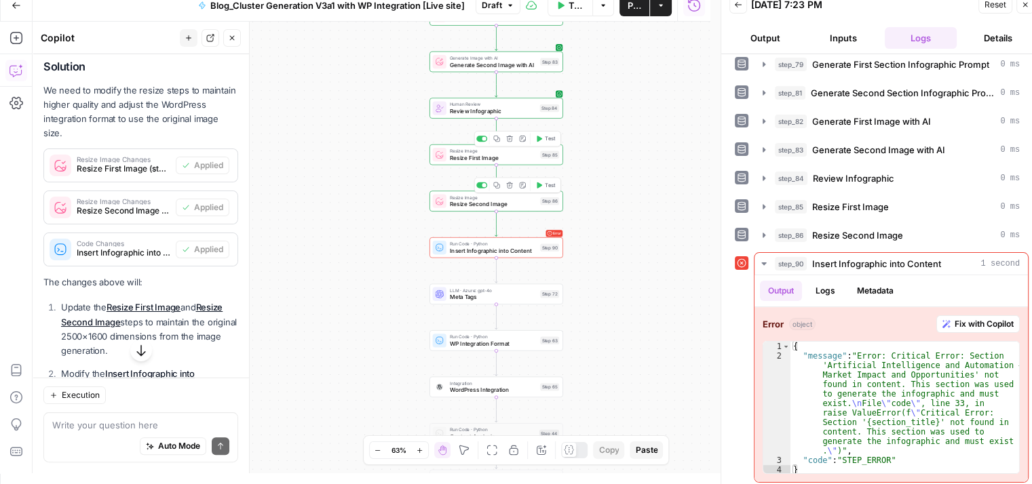
click at [513, 161] on span "Resize First Image" at bounding box center [493, 157] width 87 height 9
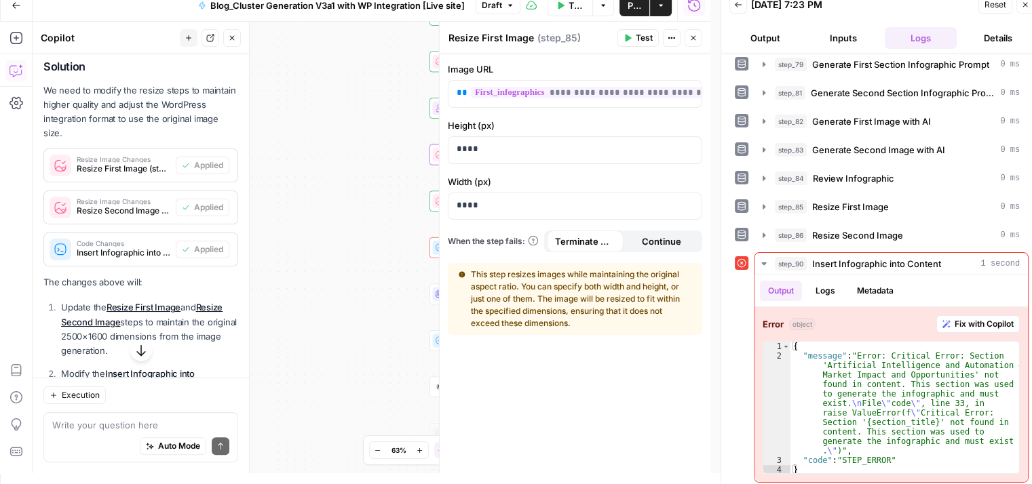
click at [693, 40] on icon "button" at bounding box center [693, 38] width 8 height 8
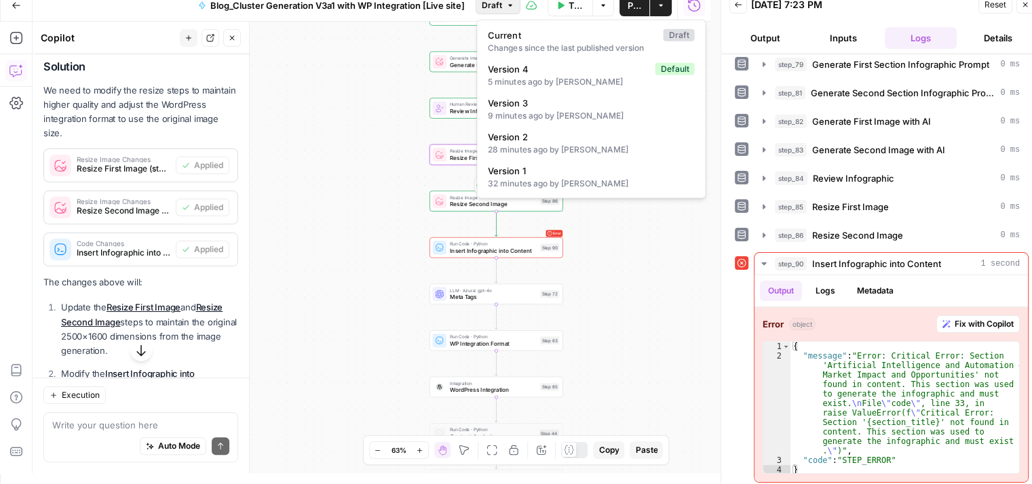
click at [503, 3] on button "Draft" at bounding box center [497, 6] width 45 height 18
click at [524, 77] on div "5 minutes ago by [PERSON_NAME]" at bounding box center [591, 82] width 206 height 12
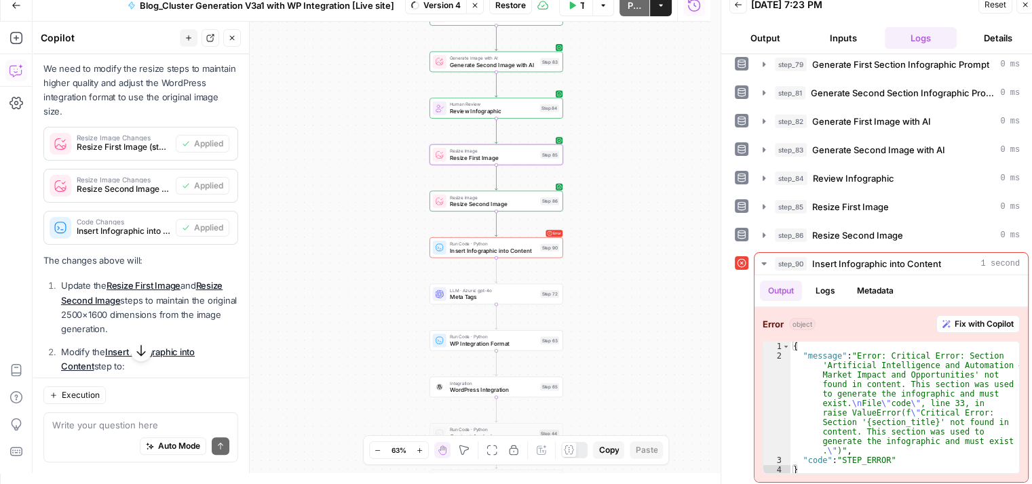
scroll to position [265, 0]
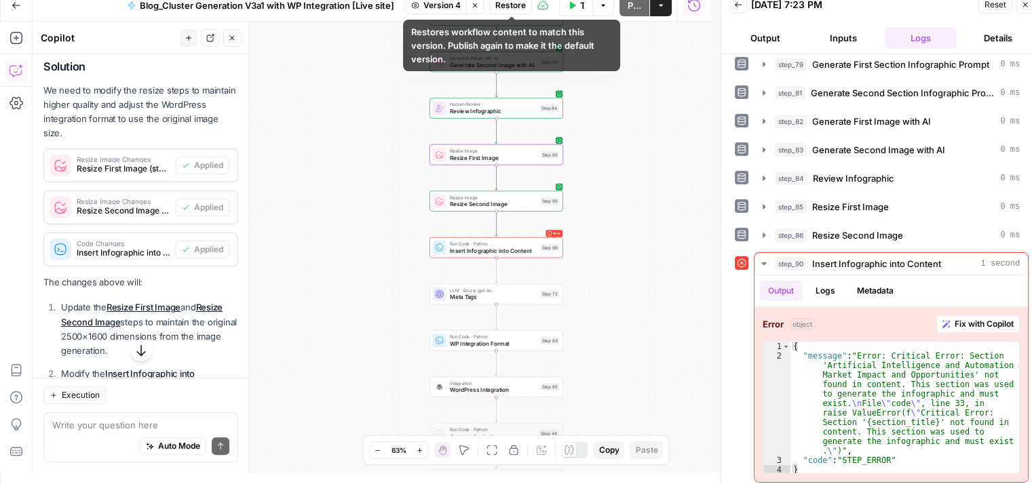
click at [513, 9] on span "Restore" at bounding box center [510, 5] width 31 height 12
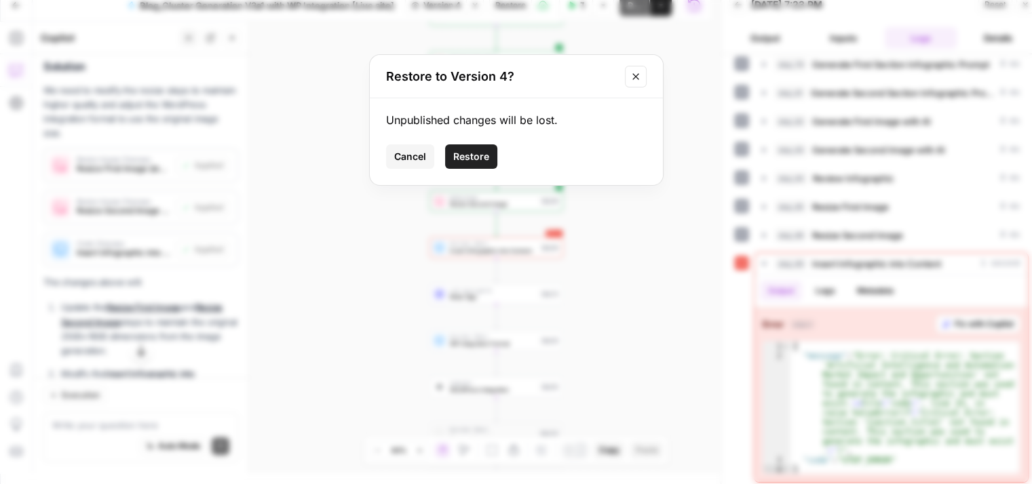
click at [473, 151] on span "Restore" at bounding box center [471, 157] width 36 height 14
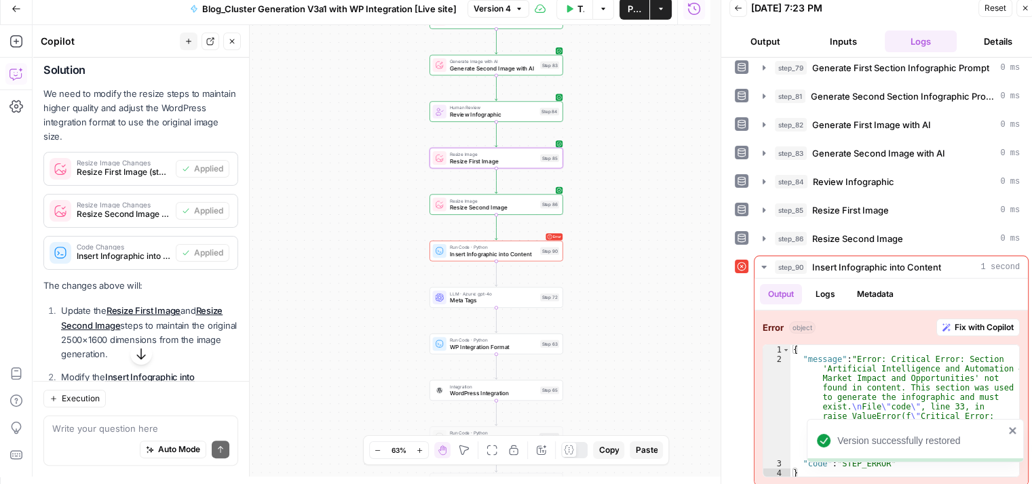
click at [1029, 6] on button "Close" at bounding box center [1025, 8] width 18 height 18
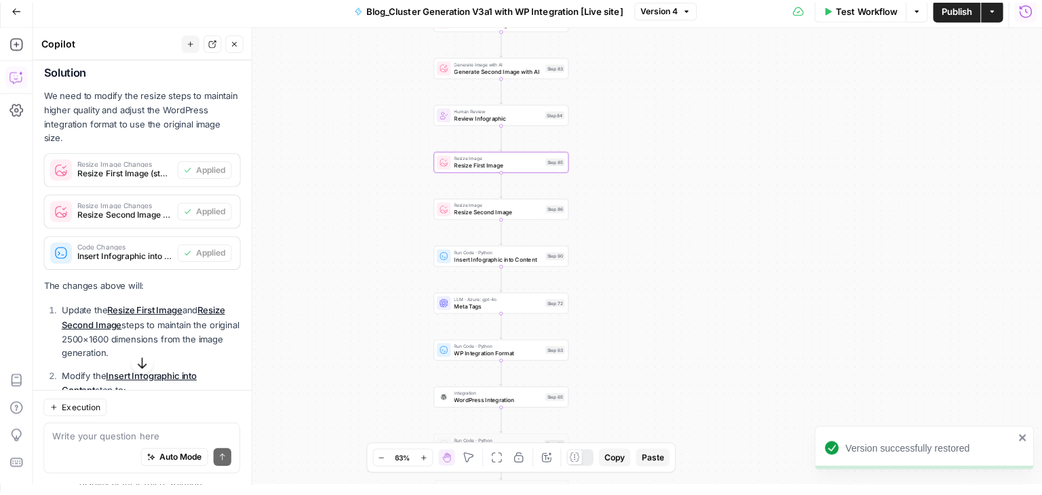
scroll to position [0, 0]
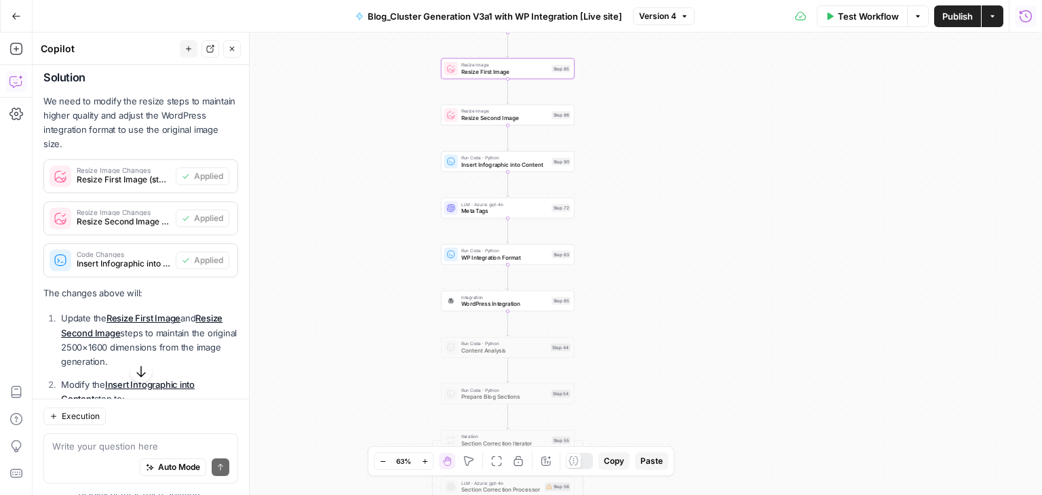
drag, startPoint x: 612, startPoint y: 195, endPoint x: 624, endPoint y: 98, distance: 97.7
click at [624, 98] on div "Workflow Set Inputs Inputs Run Code · Python Prepare Blog Sections Step 17 Loop…" at bounding box center [537, 264] width 1009 height 463
drag, startPoint x: 598, startPoint y: 242, endPoint x: 597, endPoint y: 182, distance: 60.4
click at [597, 182] on div "Workflow Set Inputs Inputs Run Code · Python Prepare Blog Sections Step 17 Loop…" at bounding box center [537, 264] width 1009 height 463
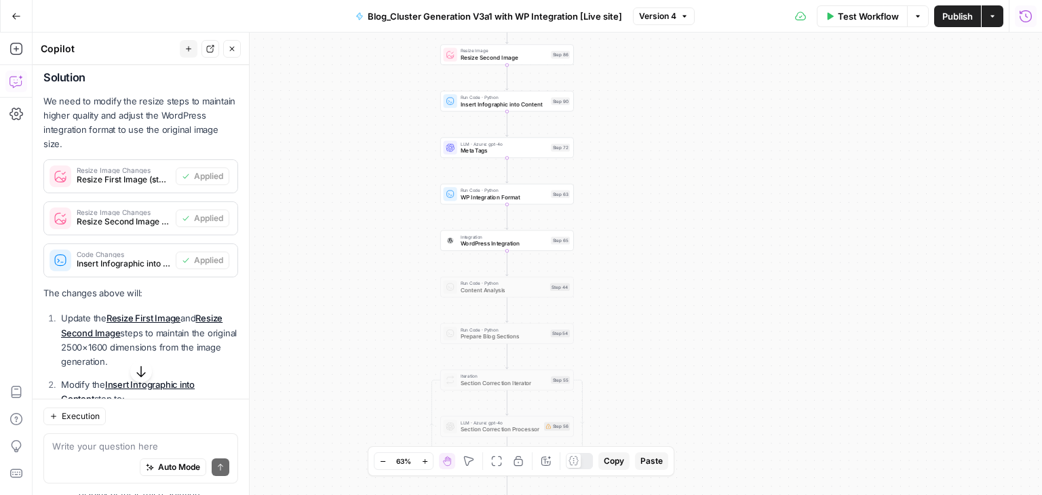
click at [713, 236] on div "Workflow Set Inputs Inputs Run Code · Python Prepare Blog Sections Step 17 Loop…" at bounding box center [537, 264] width 1009 height 463
